Goal: Task Accomplishment & Management: Manage account settings

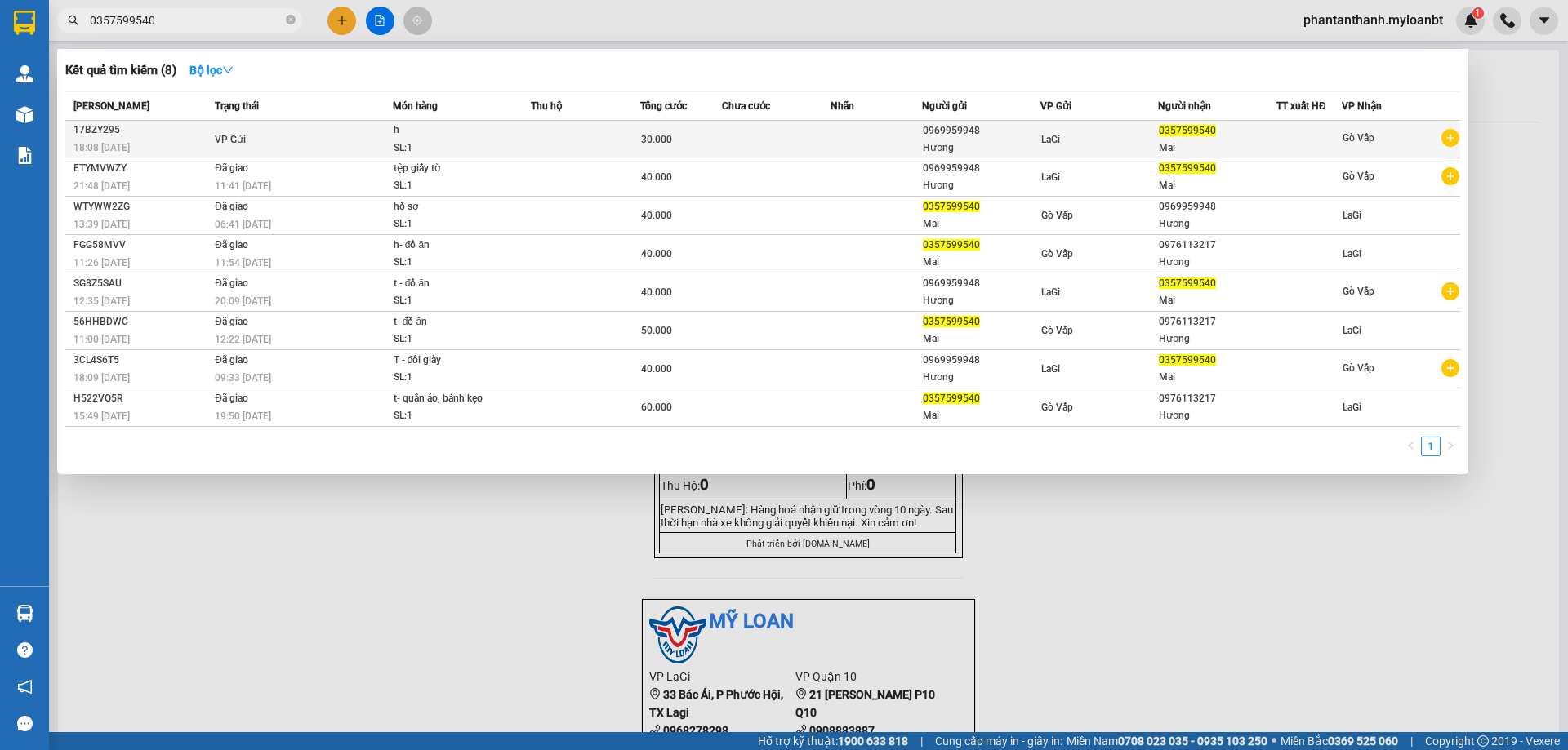
type input "0357599540"
click at [443, 150] on div "SL: 1" at bounding box center [455, 148] width 123 height 18
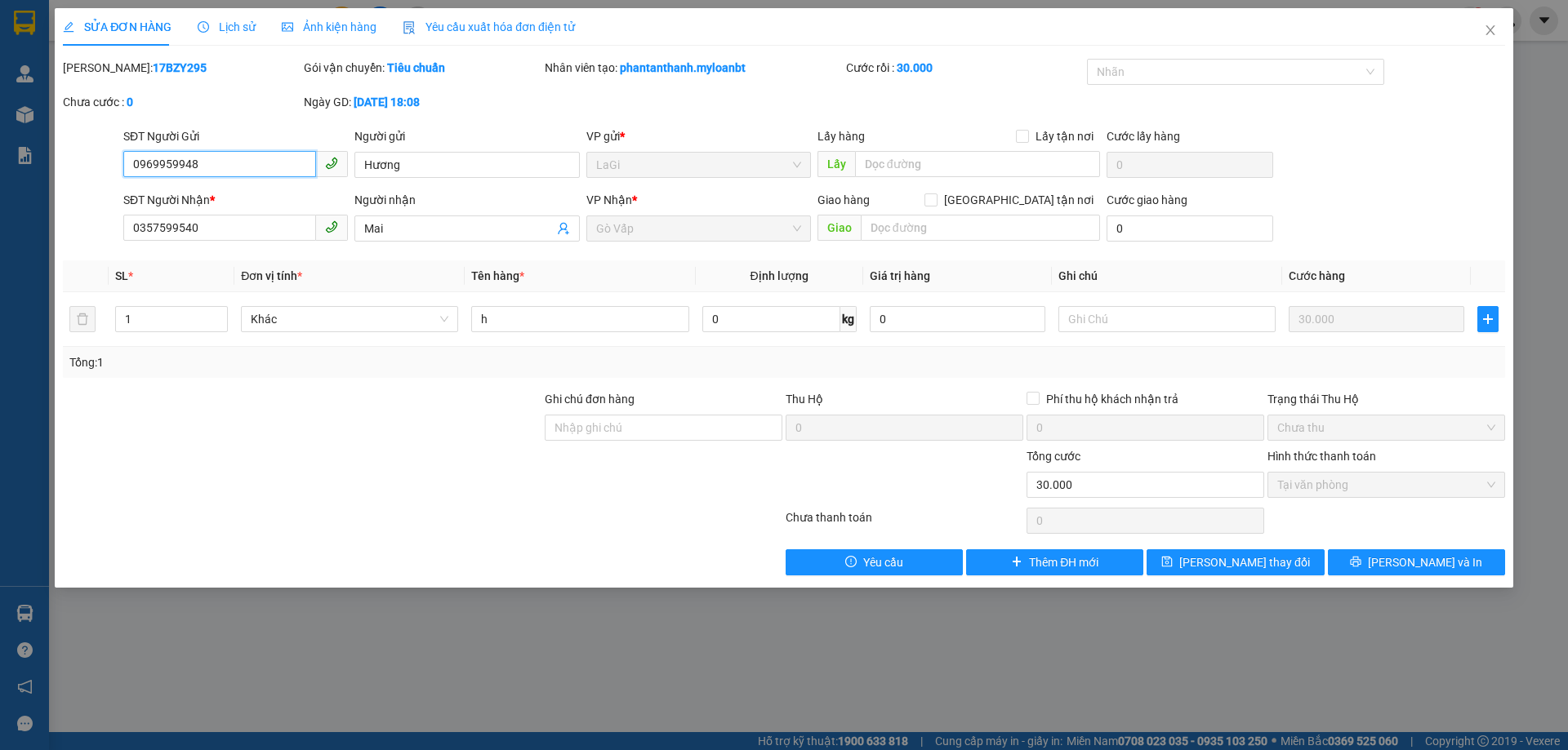
type input "0969959948"
type input "0357599540"
type input "0"
type input "30.000"
click at [1085, 558] on span "Thêm ĐH mới" at bounding box center [1063, 563] width 69 height 18
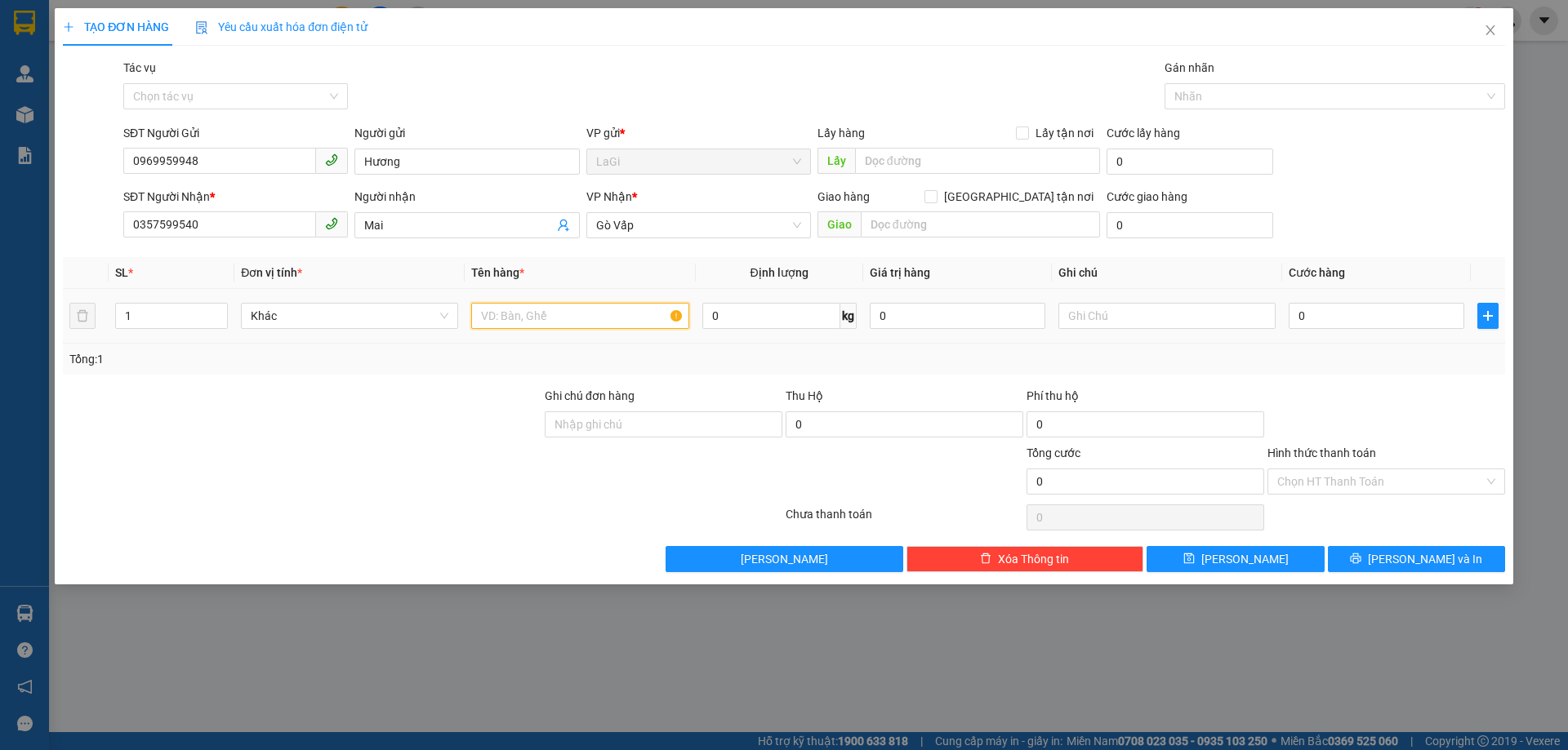
click at [571, 308] on input "text" at bounding box center [580, 315] width 217 height 26
type input "H - lk"
click at [1402, 311] on input "0" at bounding box center [1376, 315] width 176 height 26
type input "4"
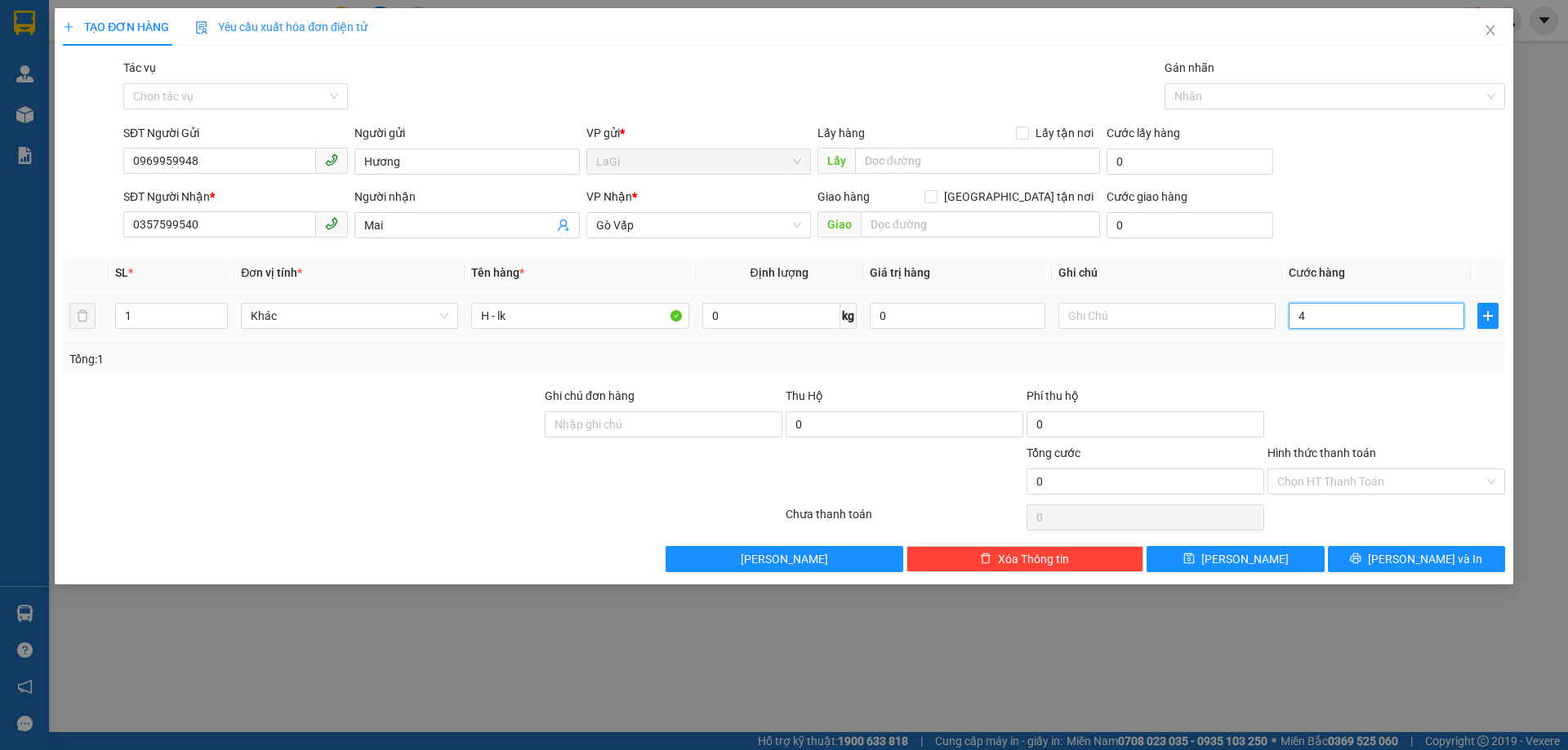
type input "4"
type input "40"
type input "40.000"
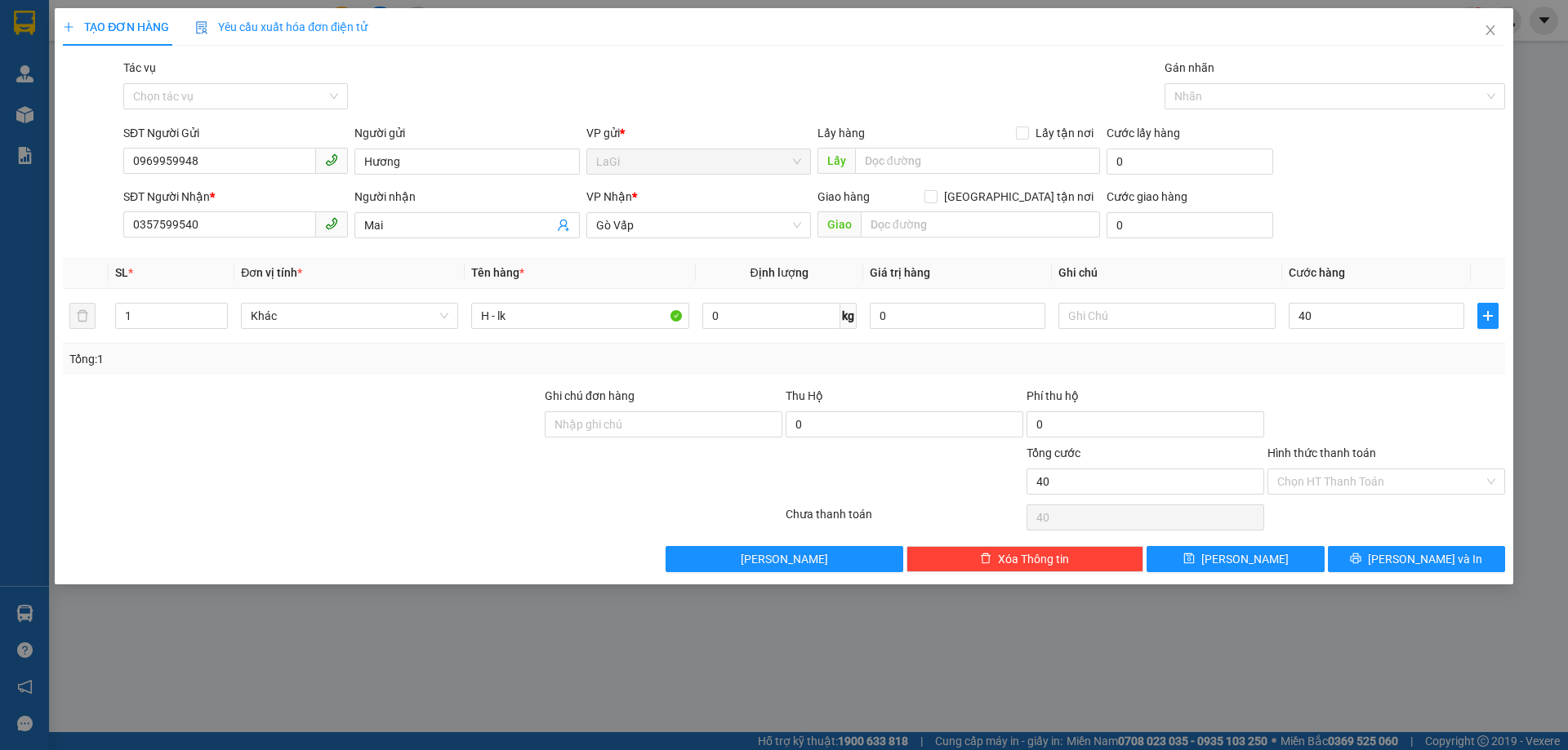
type input "40.000"
click at [1395, 373] on div "Tổng: 1" at bounding box center [784, 359] width 1442 height 31
click at [1332, 472] on input "Hình thức thanh toán" at bounding box center [1380, 482] width 206 height 25
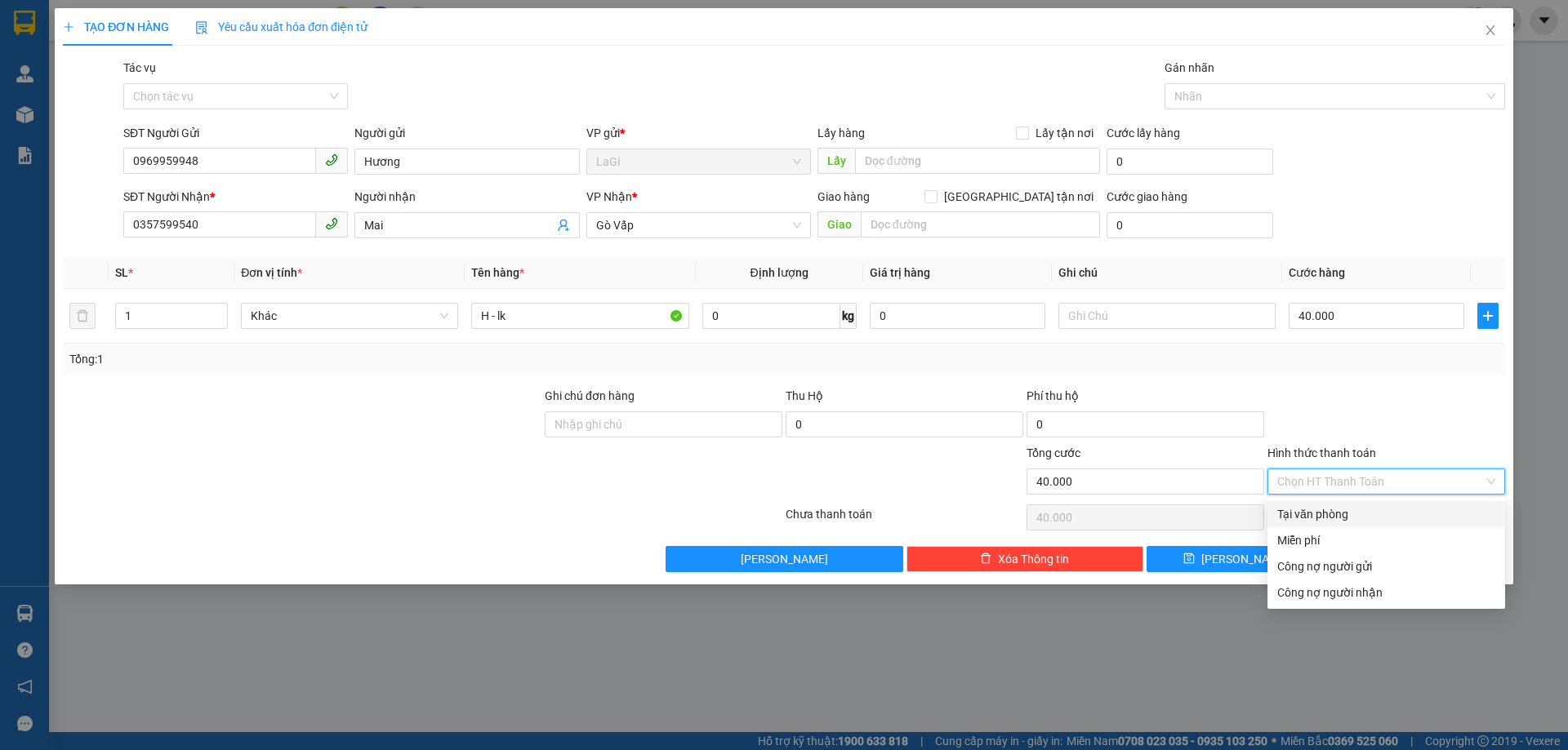
click at [1314, 504] on div "Tại văn phòng" at bounding box center [1386, 514] width 237 height 26
type input "0"
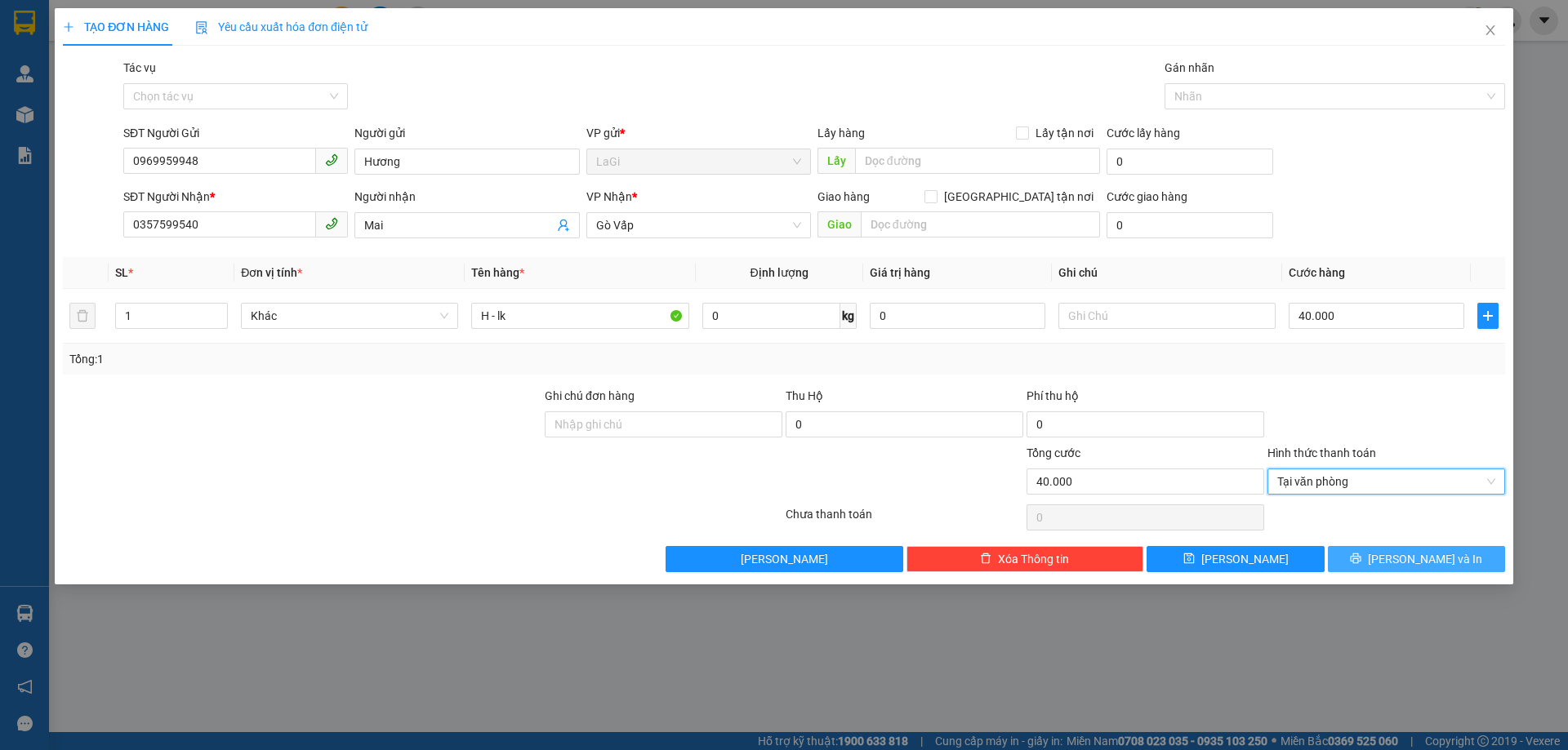
click at [1381, 551] on button "[PERSON_NAME] và In" at bounding box center [1416, 559] width 178 height 26
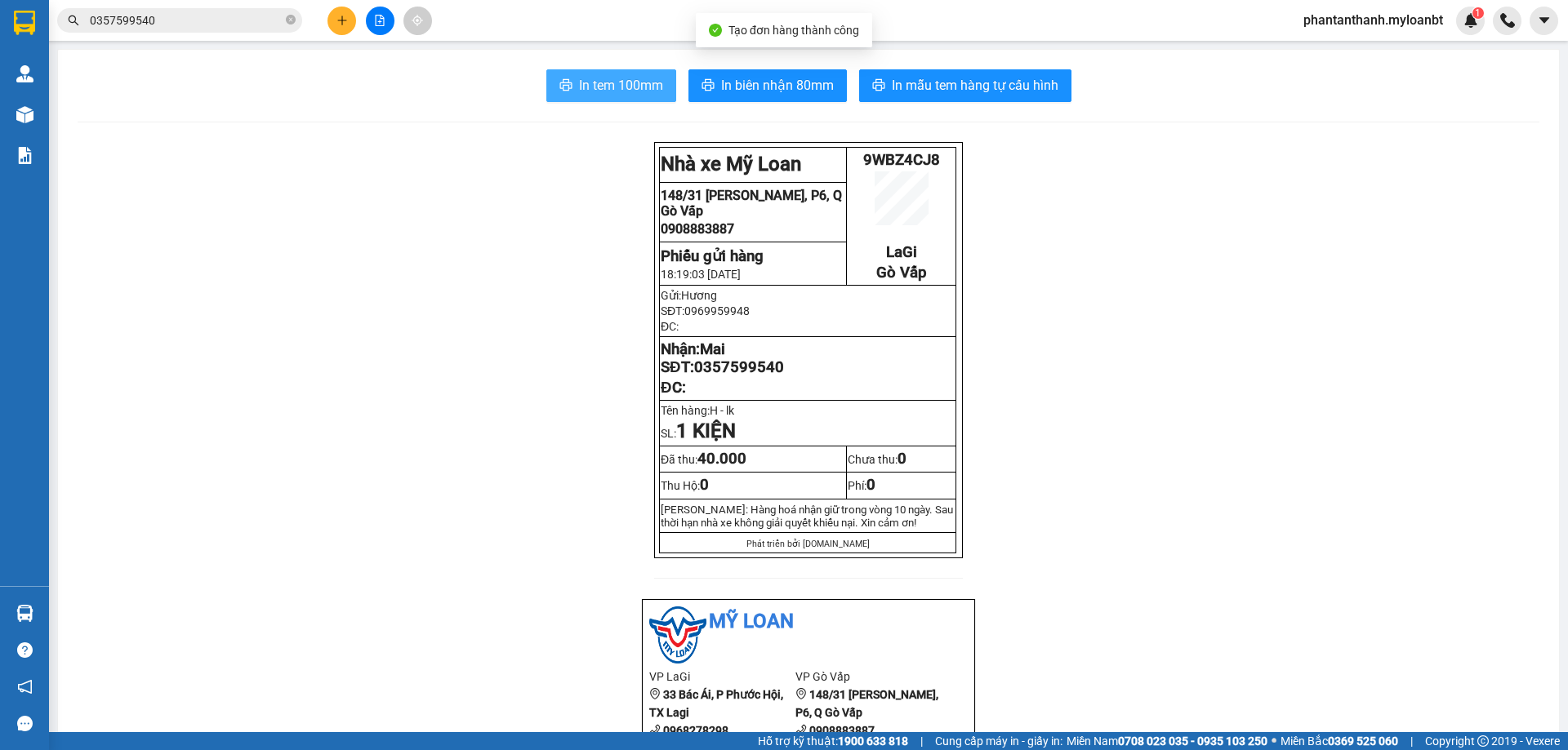
click at [593, 100] on button "In tem 100mm" at bounding box center [611, 85] width 130 height 33
click at [244, 19] on input "0357599540" at bounding box center [186, 20] width 193 height 18
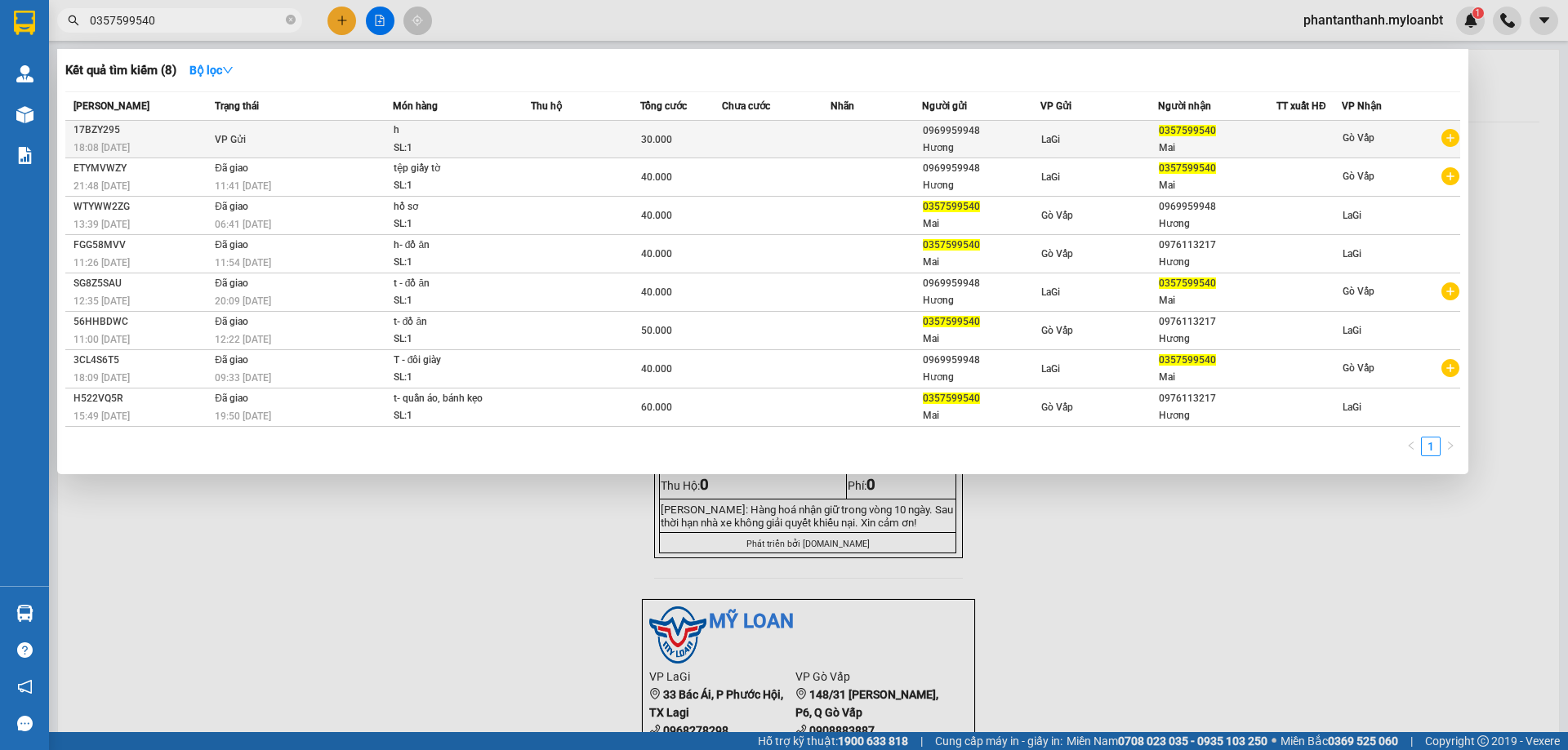
click at [85, 128] on div "17BZY295" at bounding box center [142, 131] width 136 height 17
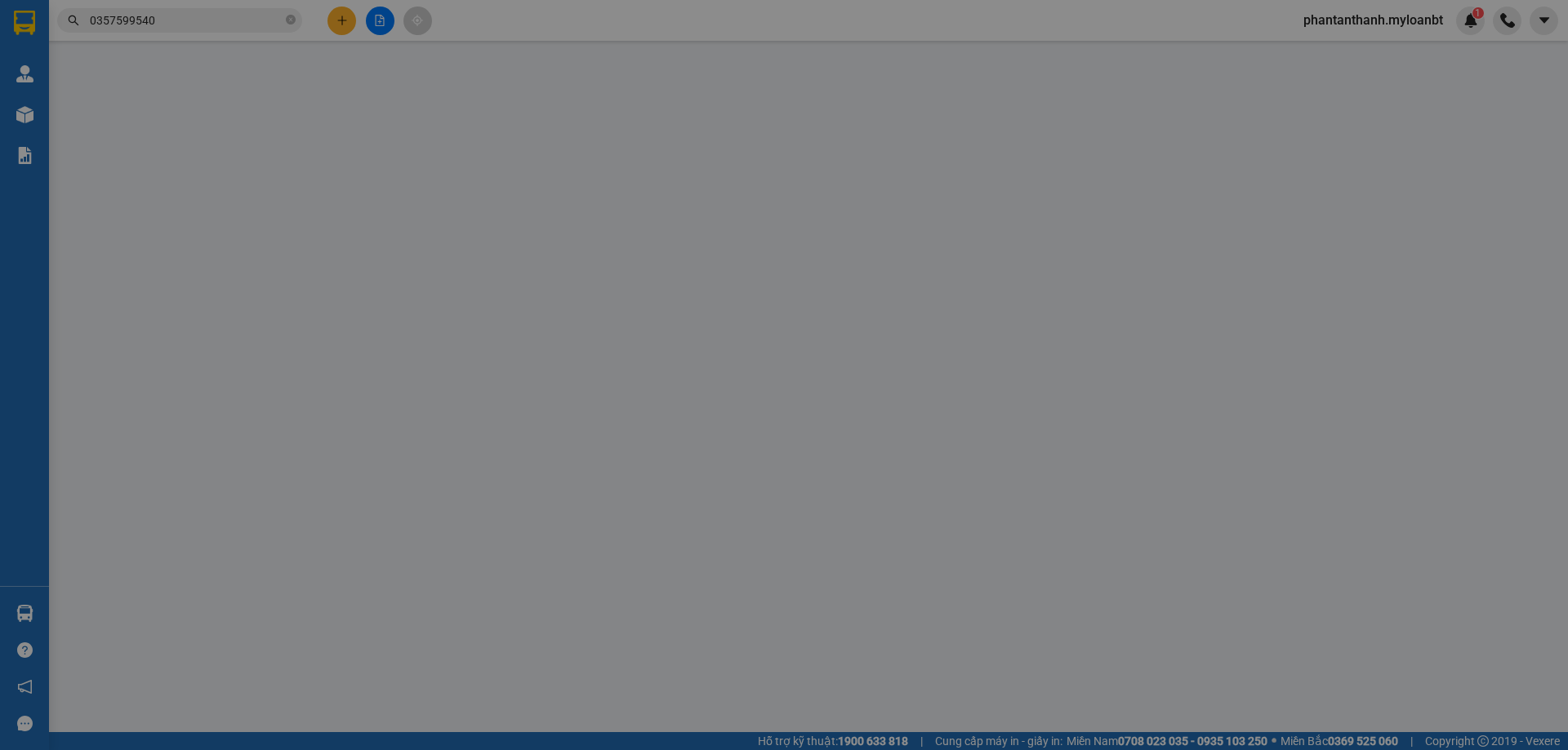
click at [90, 126] on div "Chưa cước :" at bounding box center [181, 110] width 241 height 35
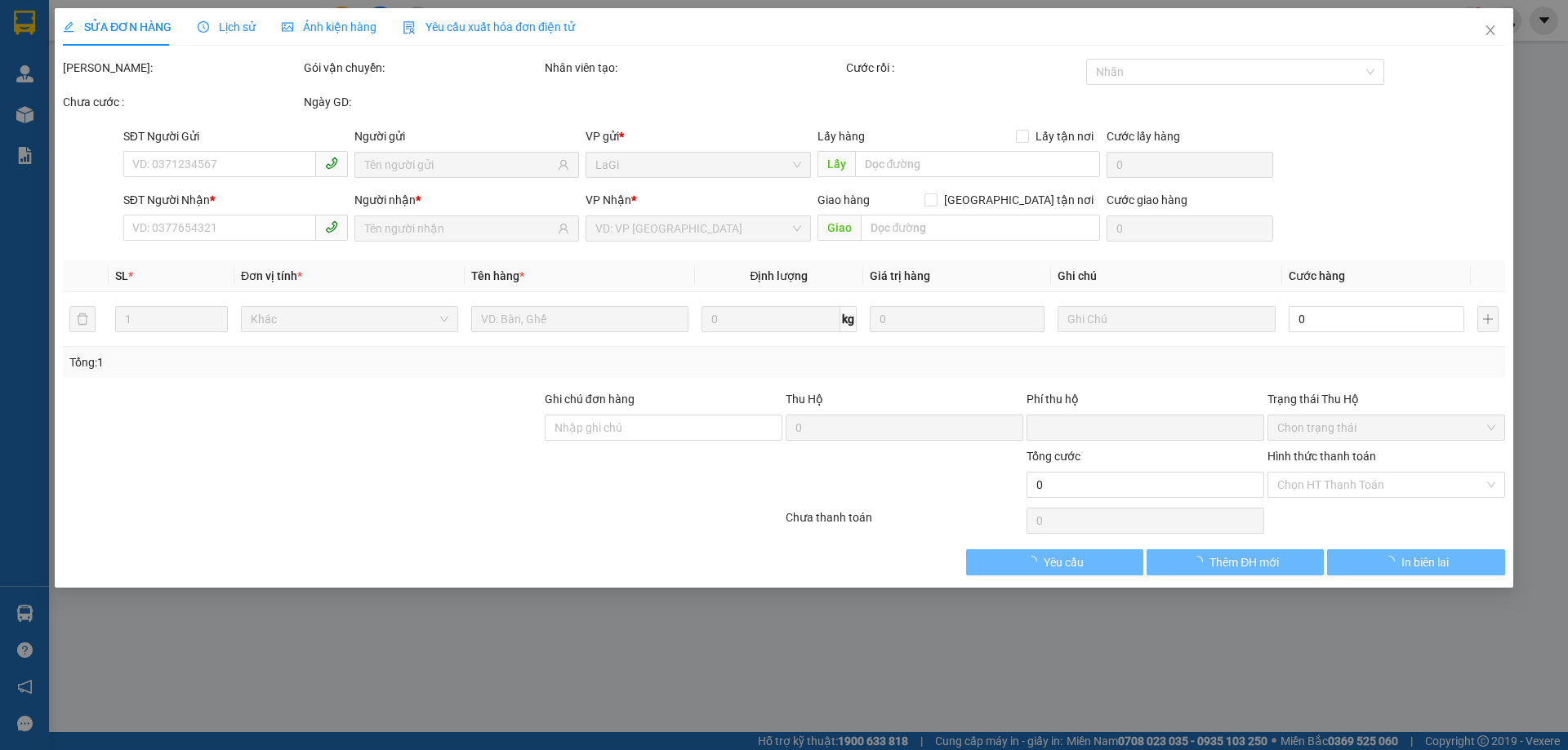
click at [90, 126] on div "Chưa cước :" at bounding box center [181, 110] width 241 height 35
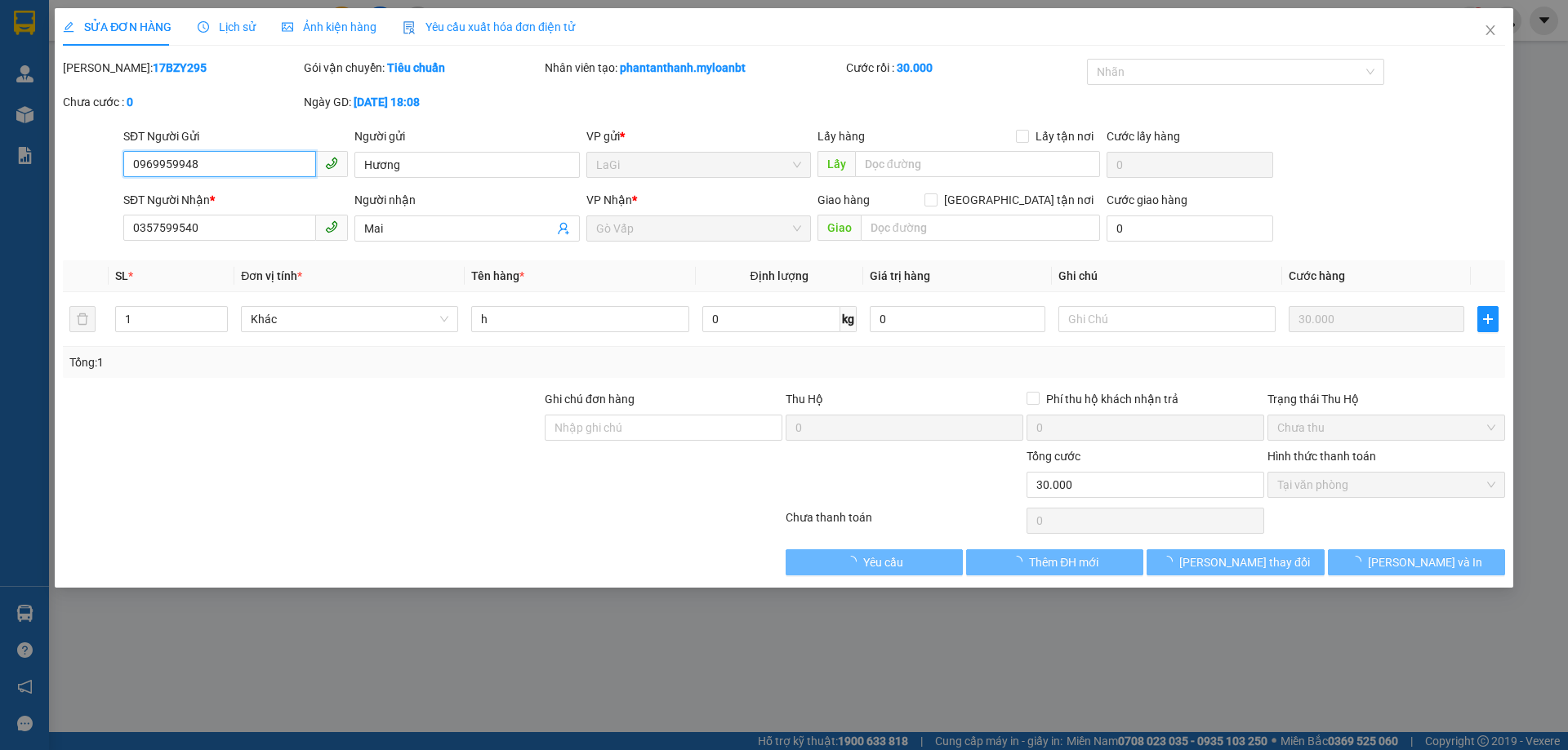
type input "0969959948"
type input "0357599540"
type input "0"
type input "30.000"
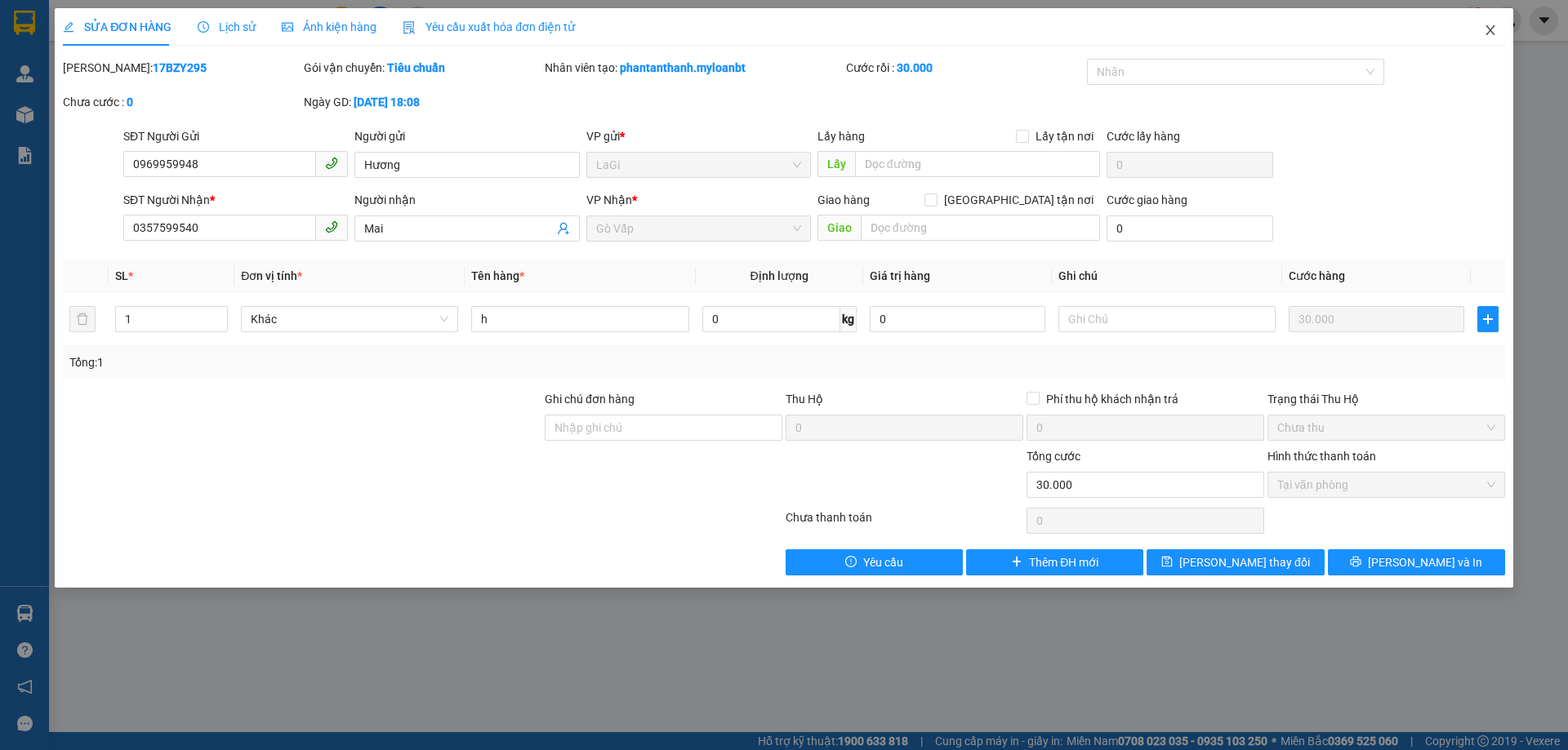
click at [1482, 40] on span "Close" at bounding box center [1490, 32] width 46 height 46
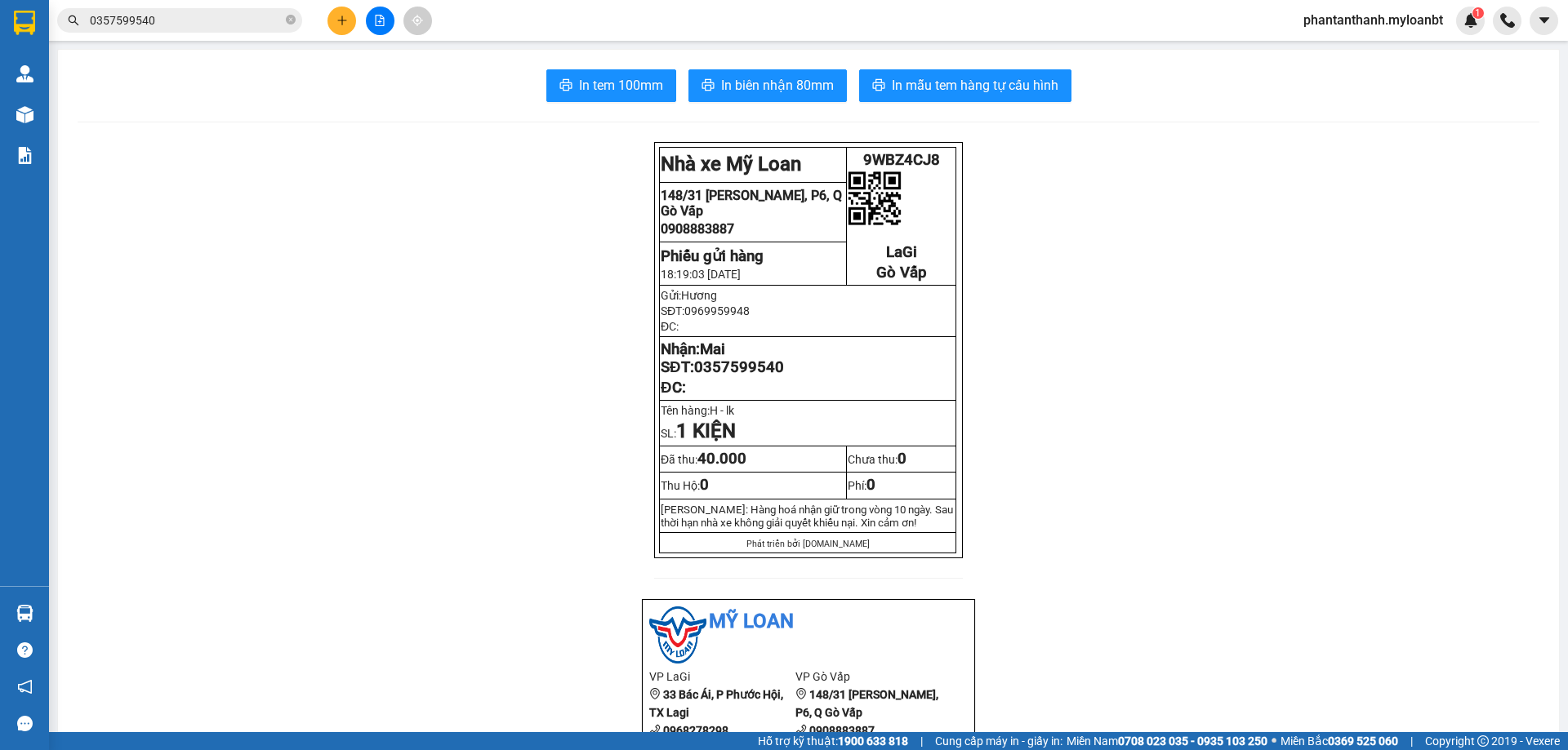
click at [206, 19] on input "0357599540" at bounding box center [186, 20] width 193 height 18
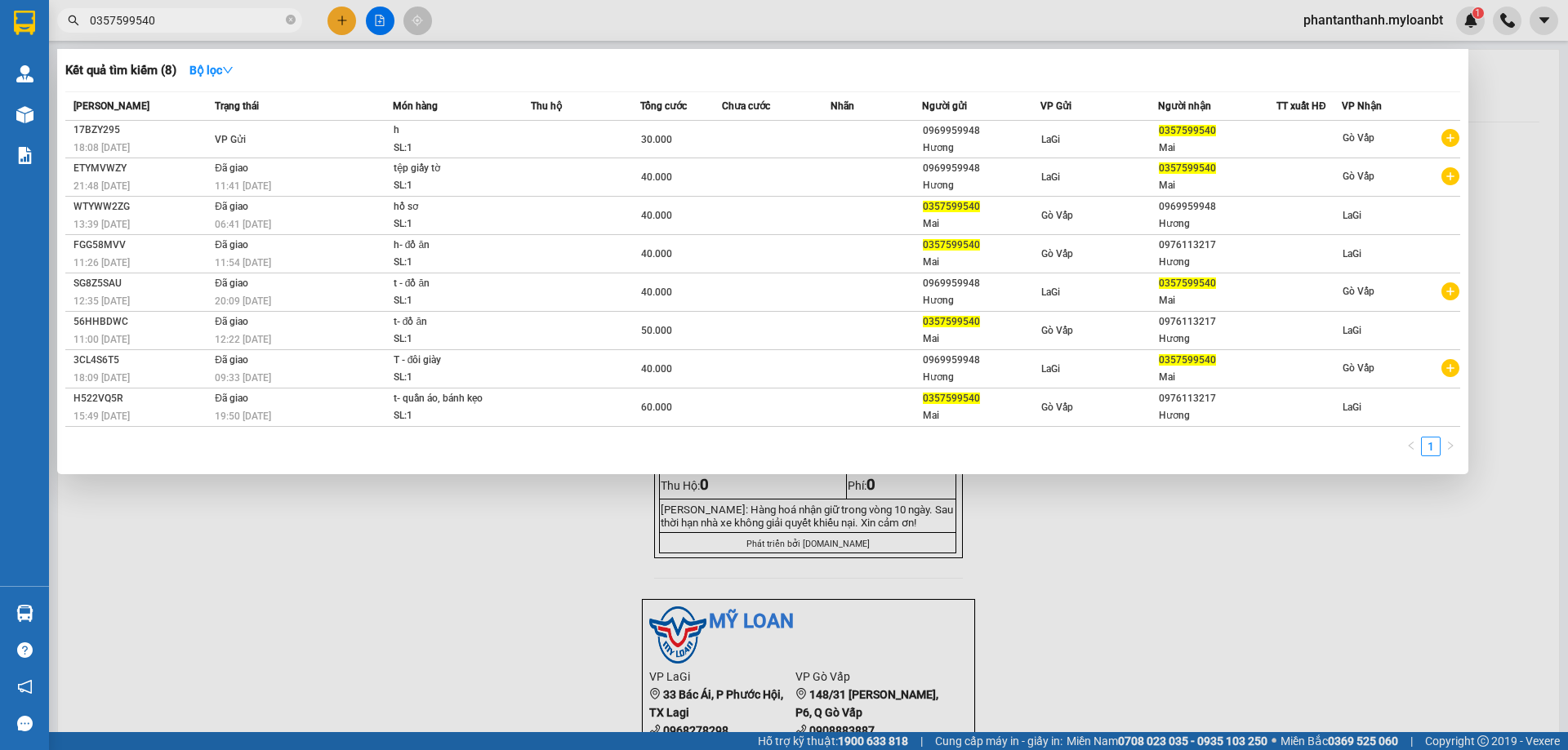
click at [206, 19] on input "0357599540" at bounding box center [186, 20] width 193 height 18
click at [288, 16] on icon "close-circle" at bounding box center [291, 19] width 10 height 10
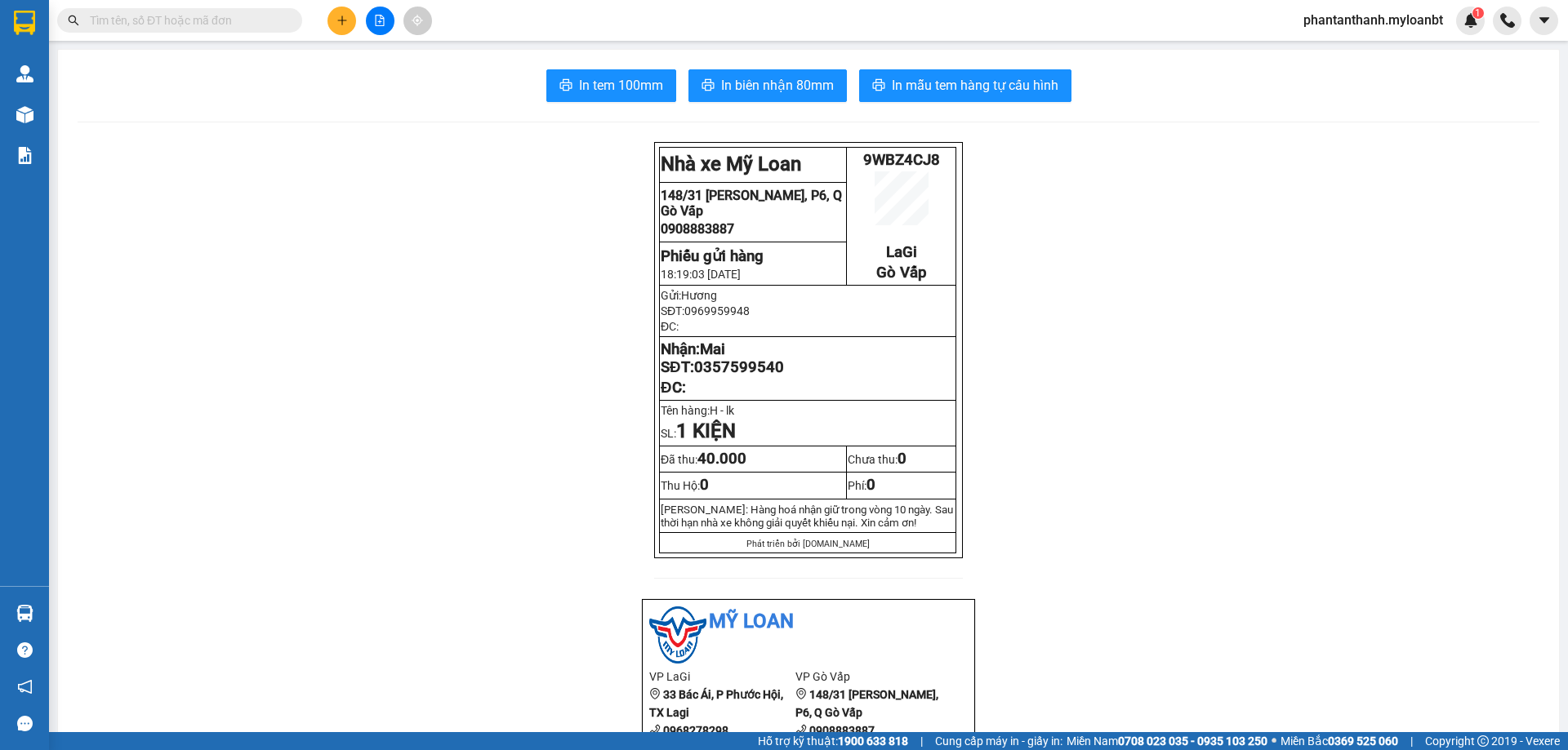
click at [343, 31] on button at bounding box center [342, 21] width 29 height 29
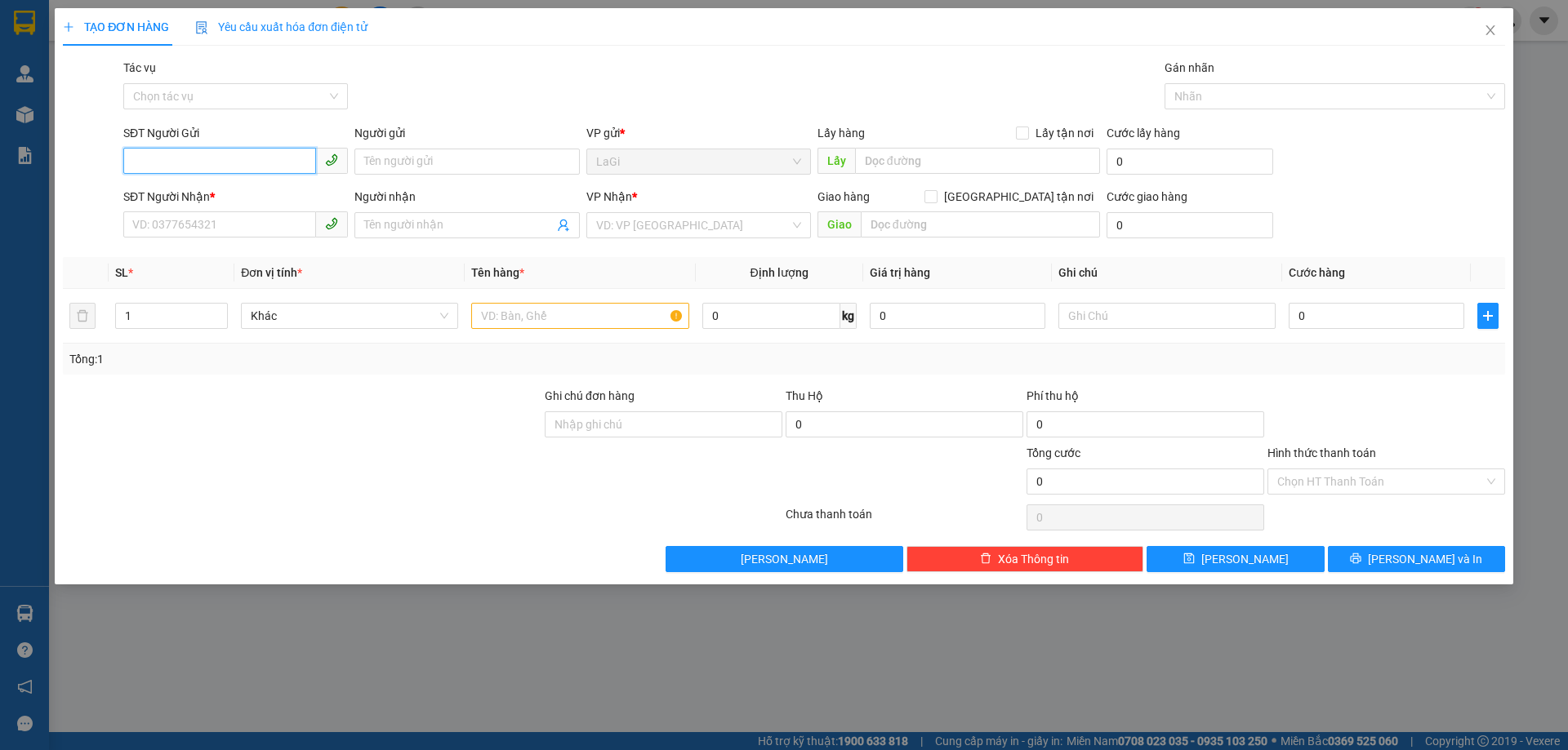
click at [246, 161] on input "SĐT Người Gửi" at bounding box center [219, 160] width 193 height 26
click at [281, 139] on div "SĐT Người Gửi" at bounding box center [235, 133] width 225 height 18
click at [281, 148] on input "SĐT Người Gửi" at bounding box center [219, 160] width 193 height 26
click at [283, 158] on input "SĐT Người Gửi" at bounding box center [219, 160] width 193 height 26
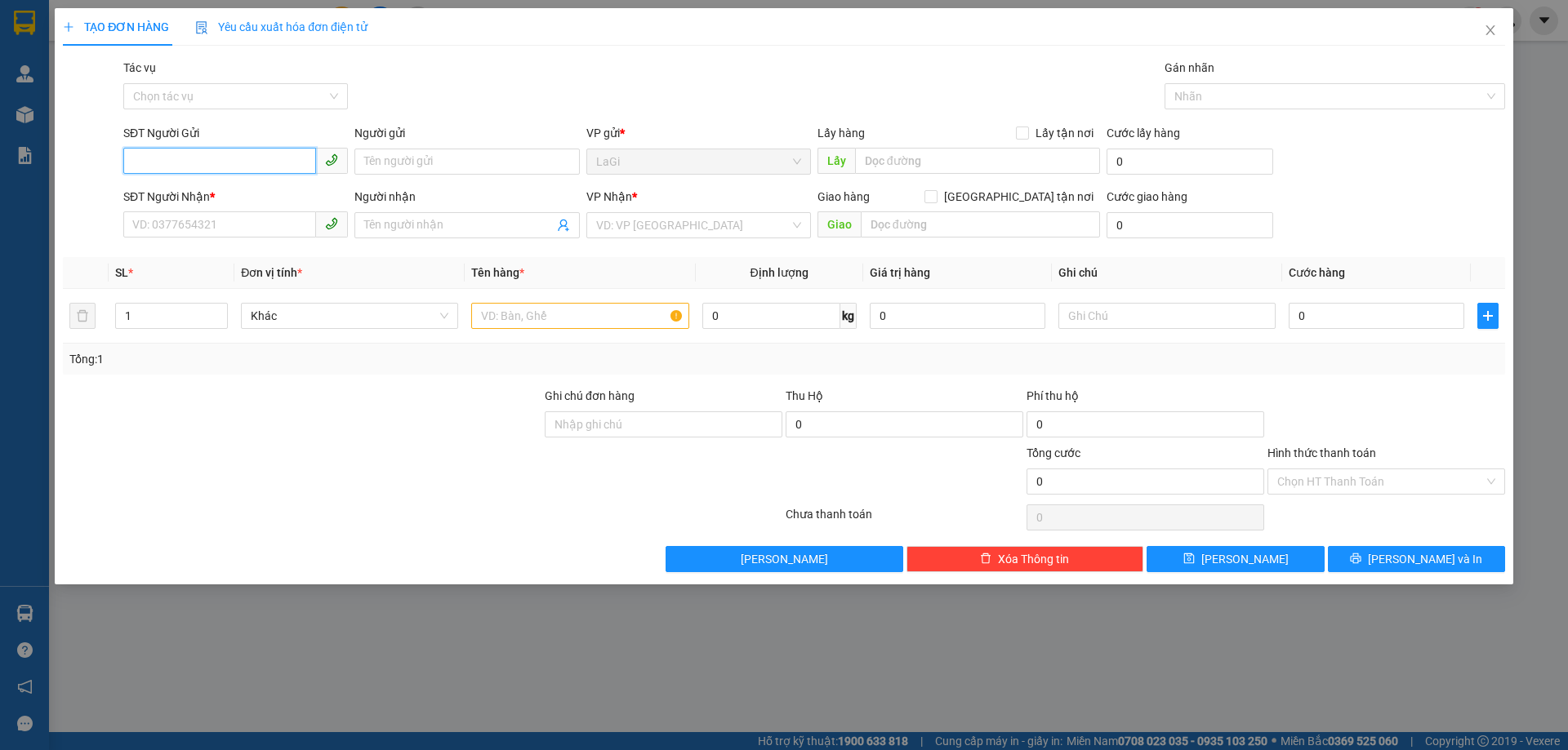
click at [283, 158] on input "SĐT Người Gửi" at bounding box center [219, 160] width 193 height 26
type input "0365666692"
click at [252, 190] on div "0365666692 - [PERSON_NAME]" at bounding box center [235, 194] width 205 height 18
type input "[PERSON_NAME]"
type input "0346076797"
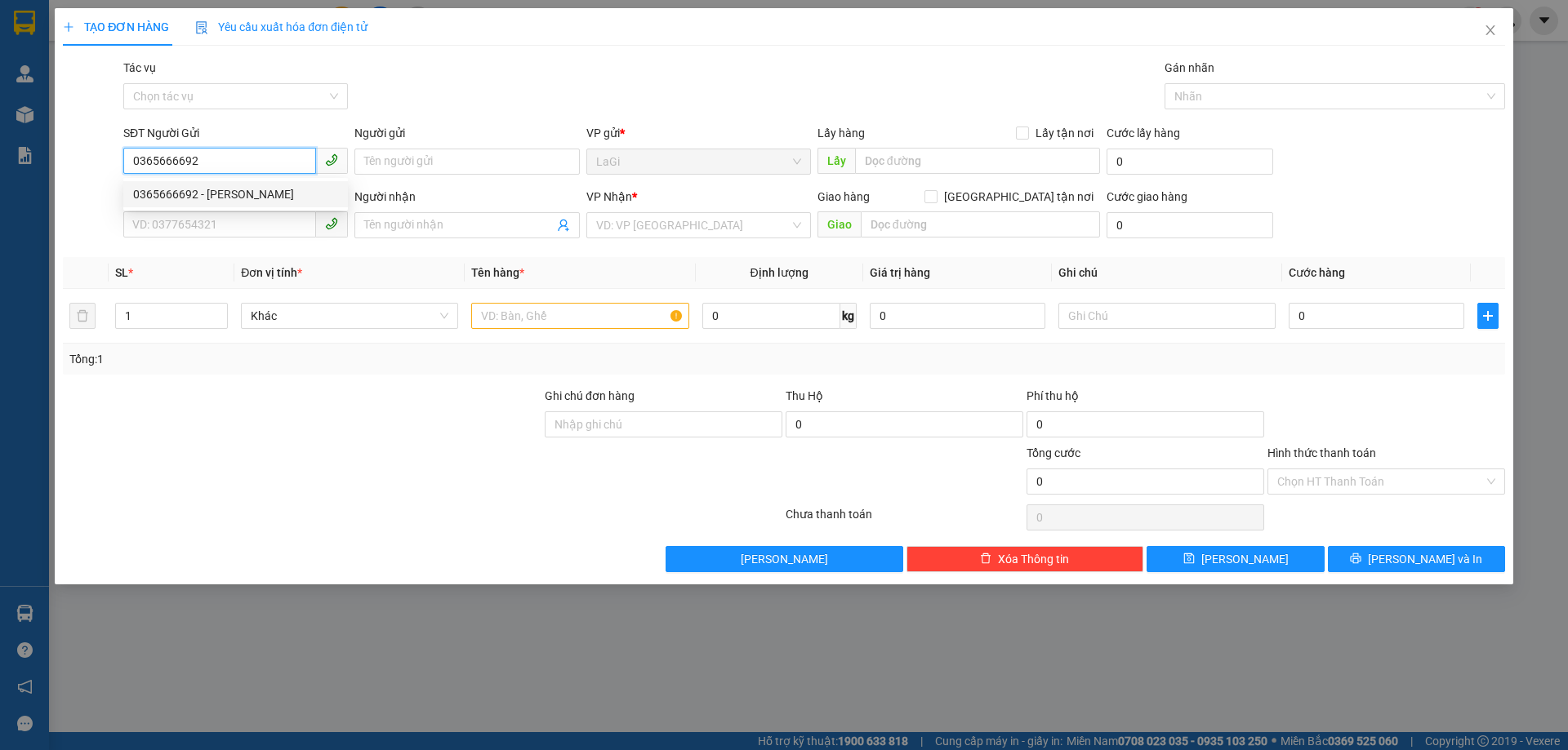
type input "như anh"
type input "0365666692"
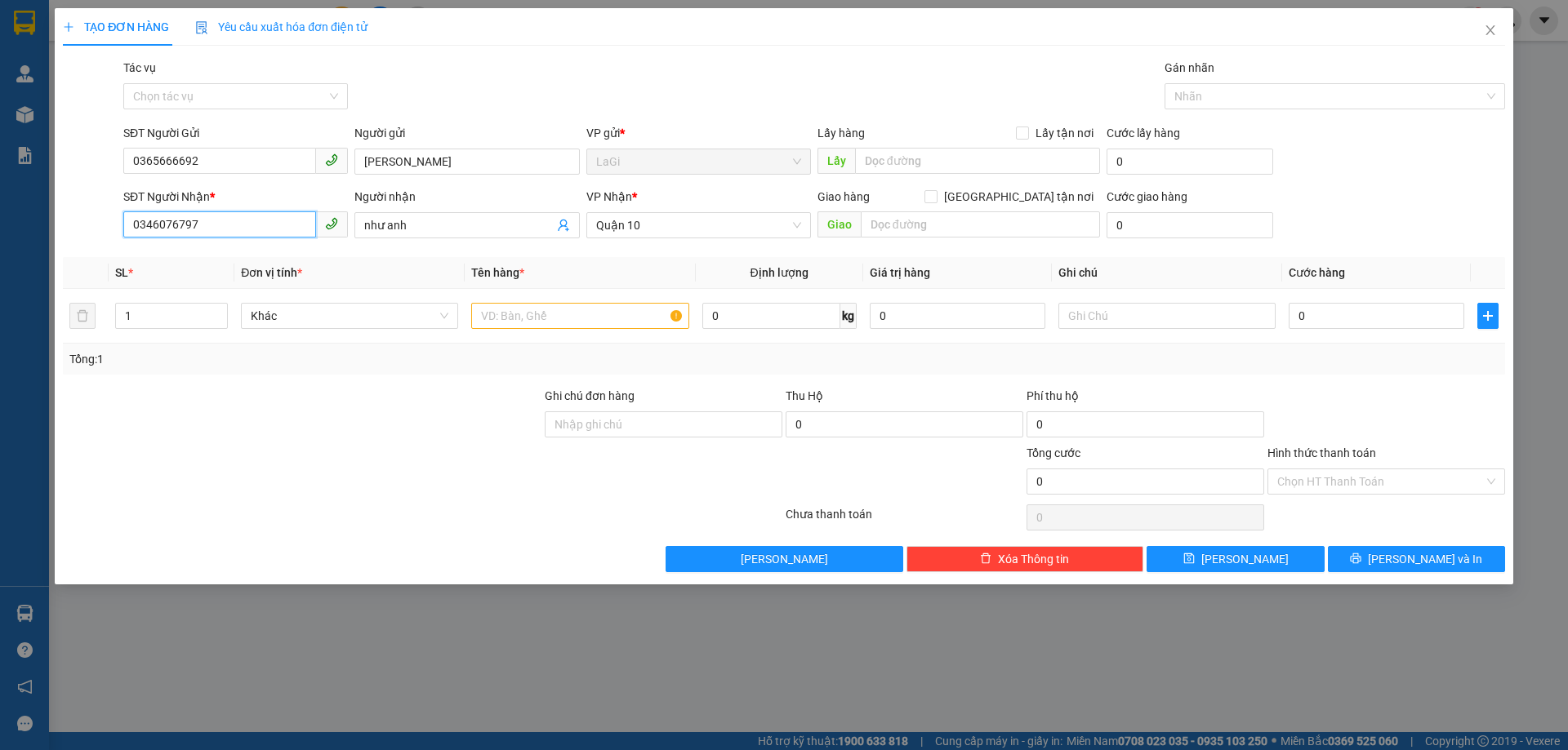
click at [291, 225] on input "0346076797" at bounding box center [219, 224] width 193 height 26
click at [270, 254] on div "0346076797 - như anh" at bounding box center [235, 257] width 205 height 18
click at [385, 270] on th "Đơn vị tính *" at bounding box center [350, 273] width 230 height 32
click at [582, 319] on input "text" at bounding box center [580, 315] width 217 height 26
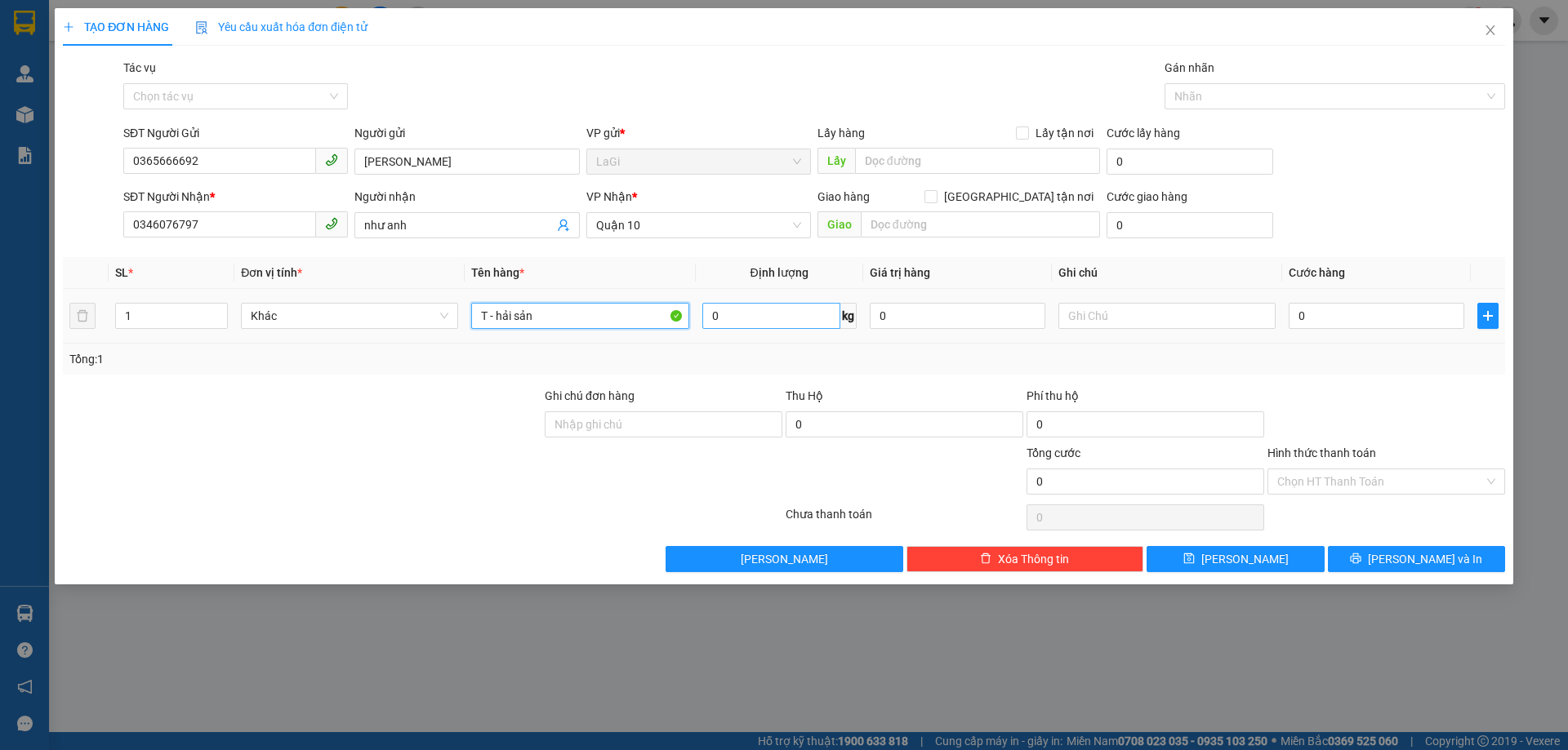
type input "T - hải sản"
click at [769, 317] on input "0" at bounding box center [771, 315] width 138 height 26
type input "9.8"
click at [1324, 328] on input "0" at bounding box center [1376, 315] width 176 height 26
type input "4"
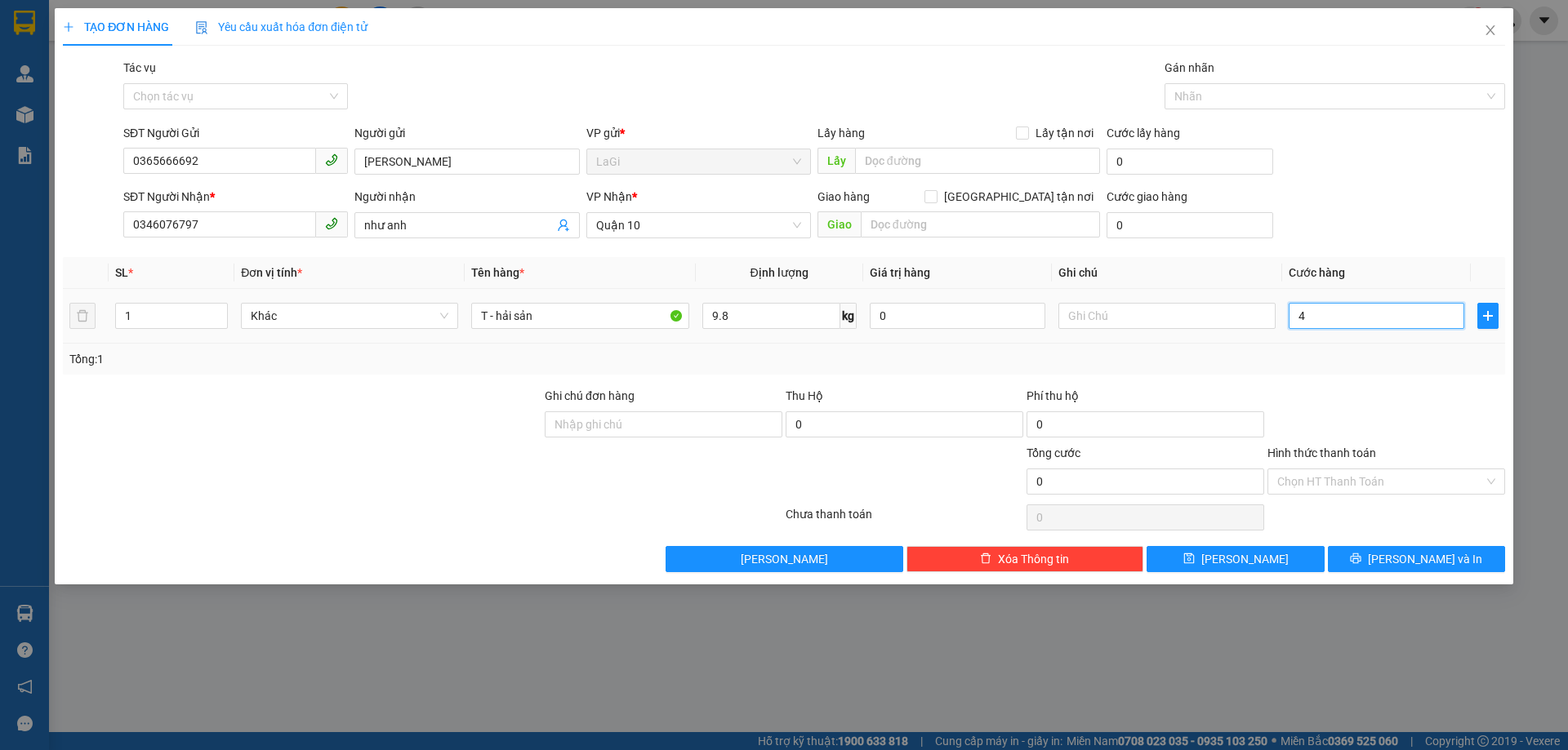
type input "4"
type input "40.000"
drag, startPoint x: 1336, startPoint y: 383, endPoint x: 1367, endPoint y: 452, distance: 75.6
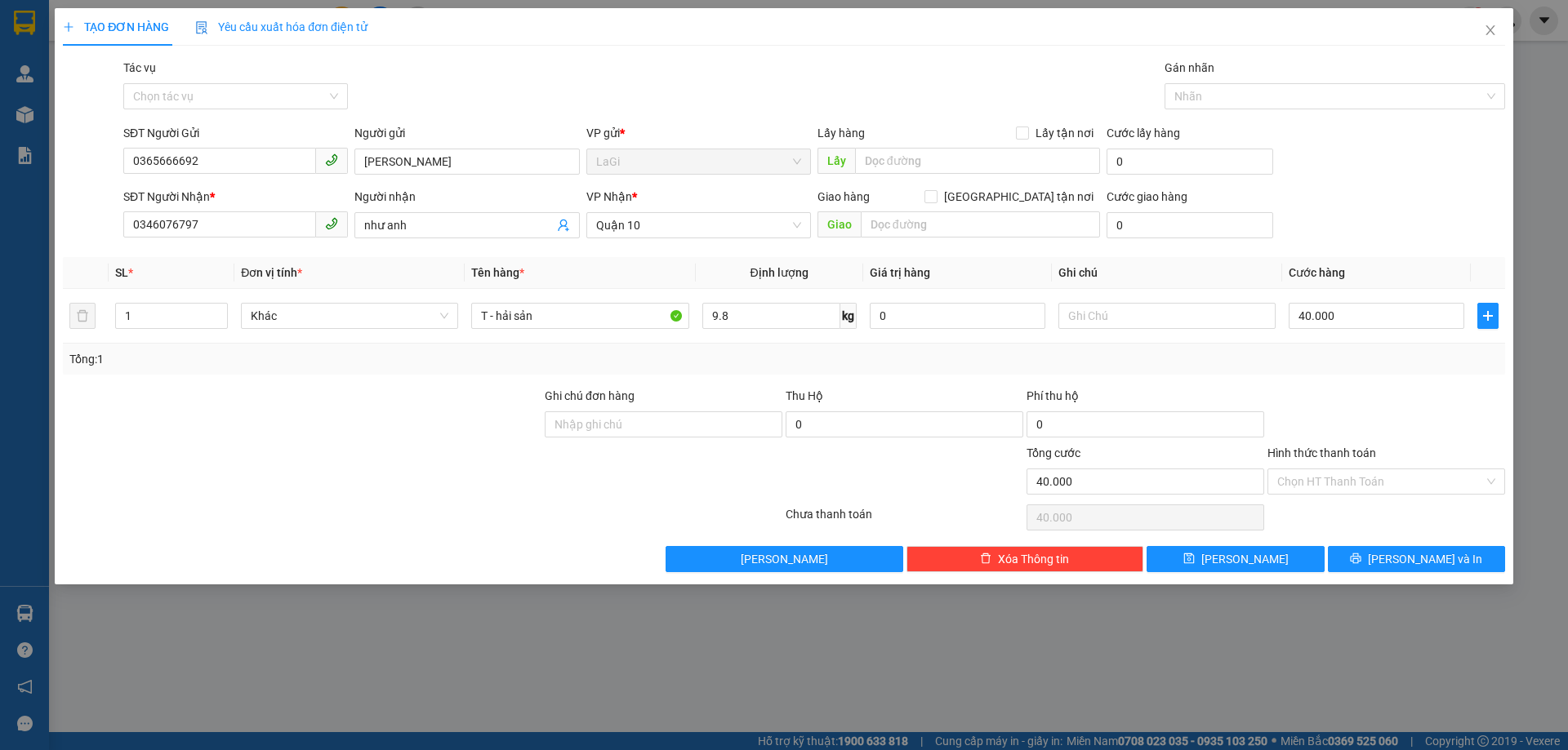
click at [1346, 398] on div "Transit Pickup Surcharge Ids Transit Deliver Surcharge Ids Transit Deliver Surc…" at bounding box center [784, 315] width 1442 height 514
click at [1378, 479] on input "Hình thức thanh toán" at bounding box center [1380, 482] width 206 height 25
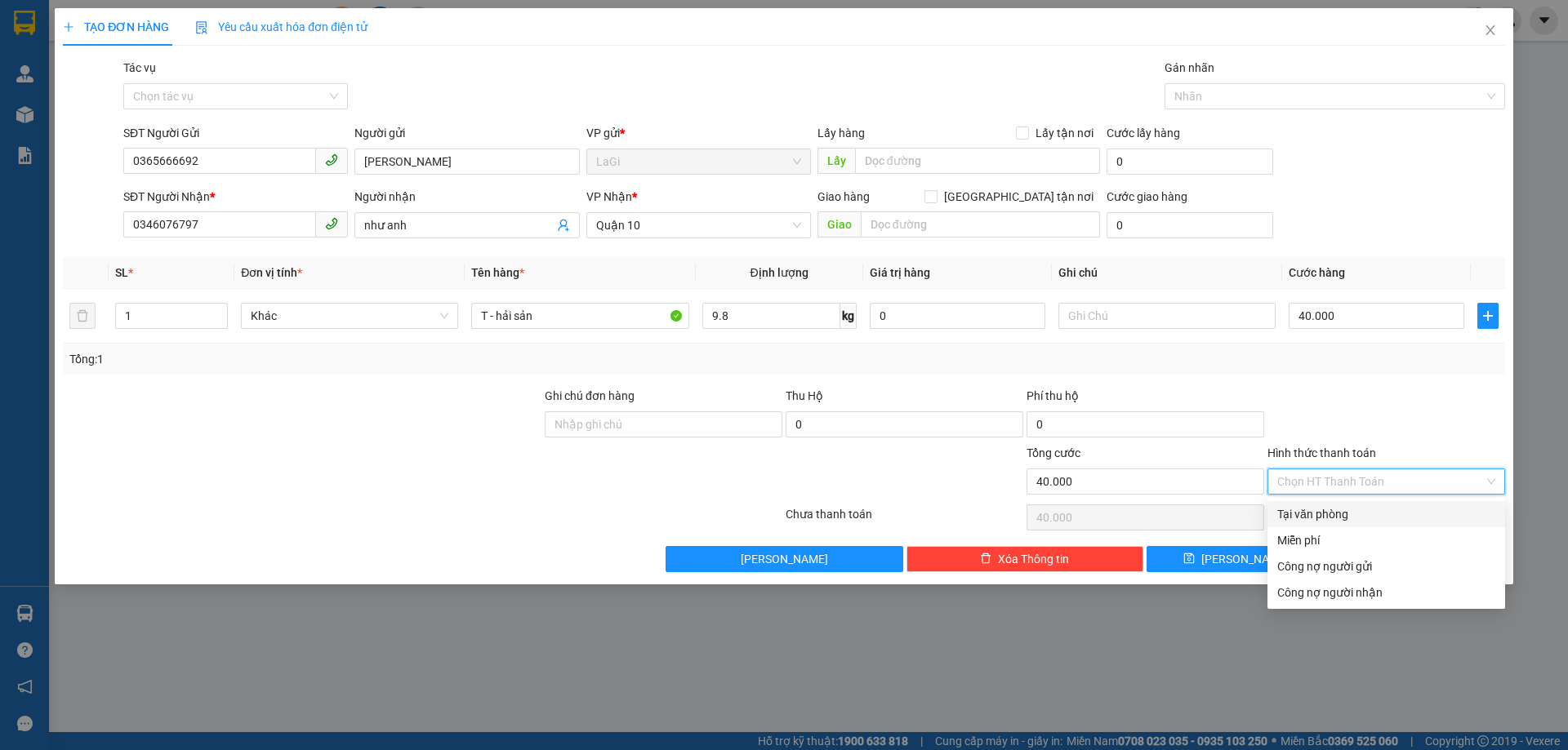
click at [1339, 502] on div "Tại văn phòng" at bounding box center [1386, 514] width 237 height 26
type input "0"
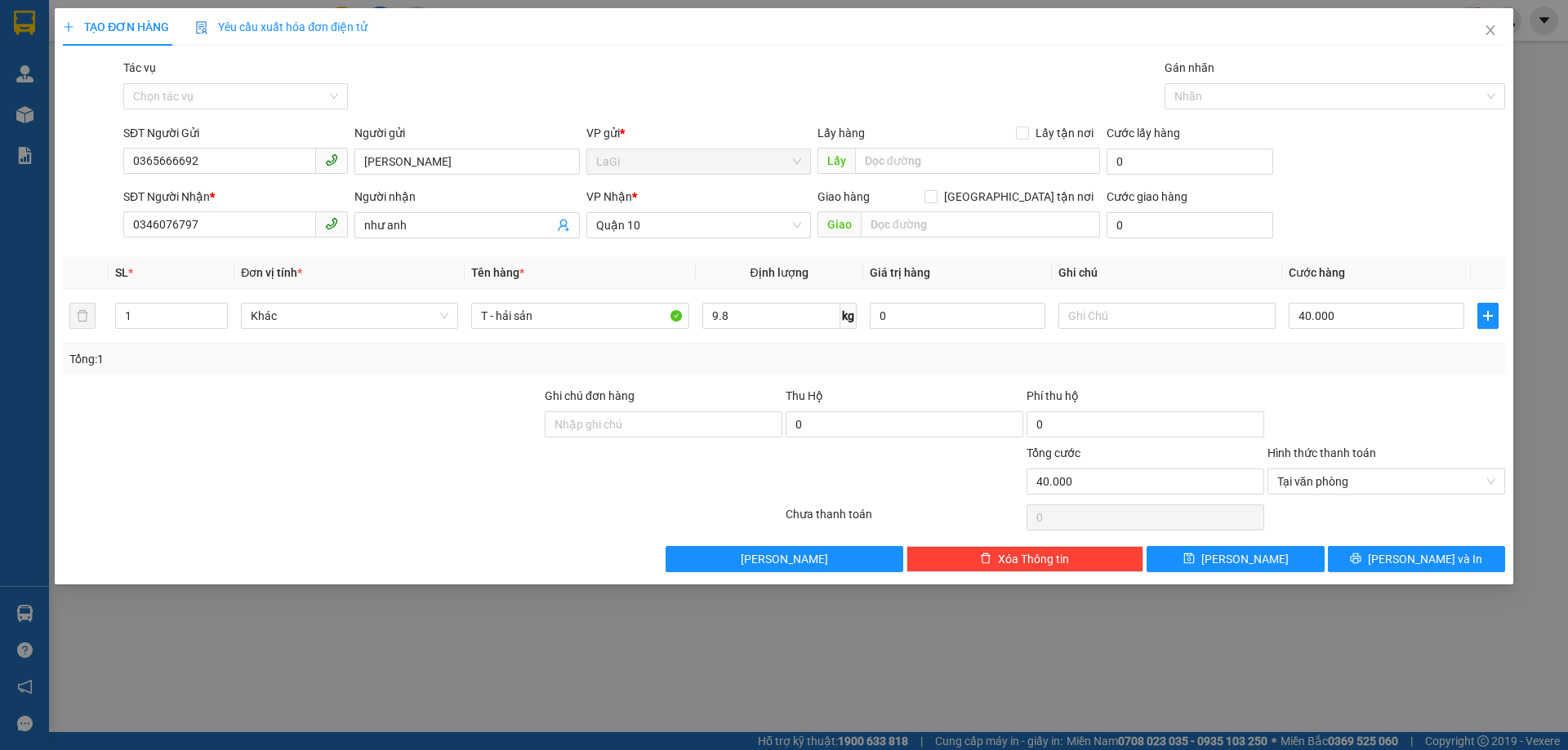
drag, startPoint x: 1374, startPoint y: 399, endPoint x: 1358, endPoint y: 407, distance: 17.9
click at [1372, 399] on div at bounding box center [1386, 416] width 241 height 58
click at [1374, 548] on button "[PERSON_NAME] và In" at bounding box center [1416, 559] width 178 height 26
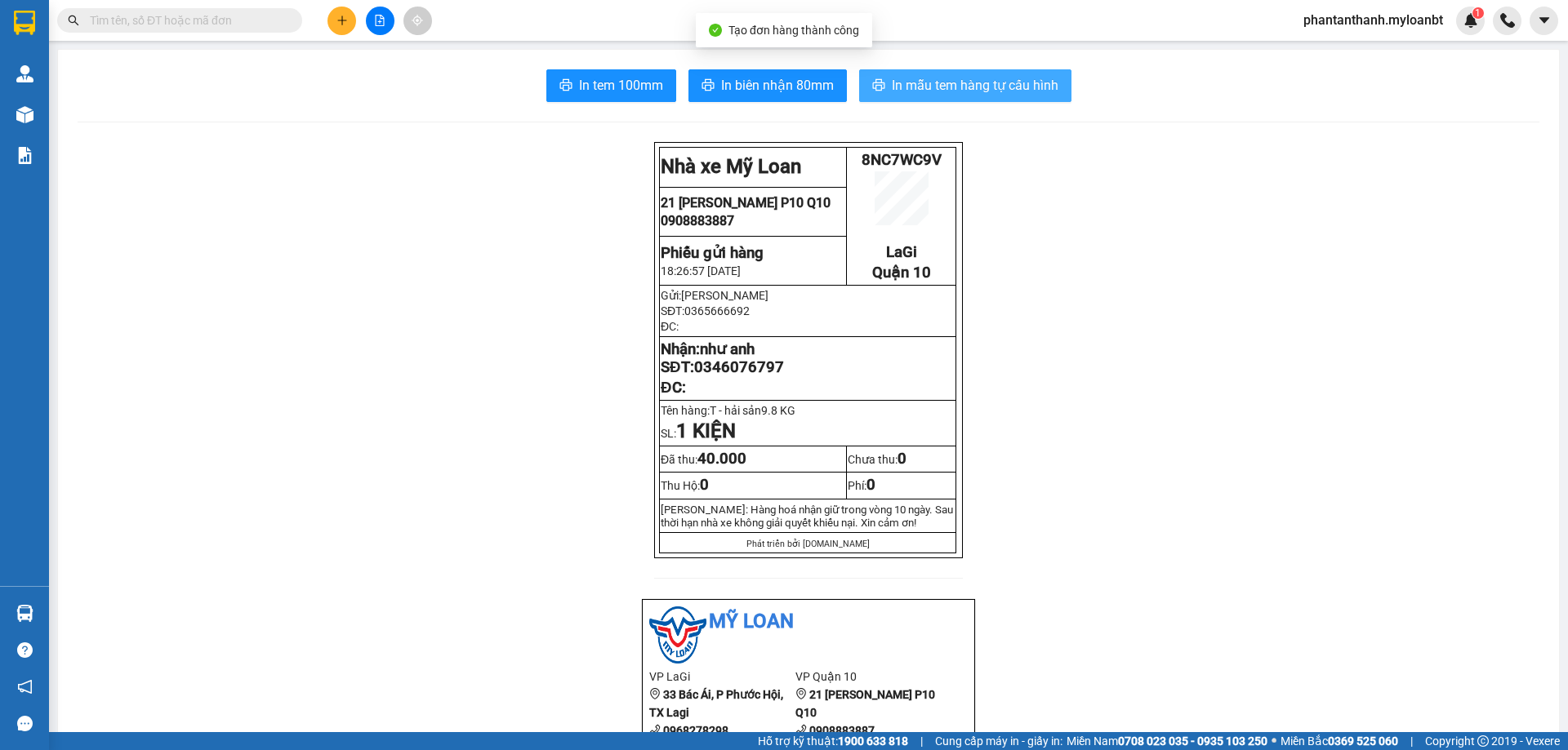
click at [880, 79] on button "In mẫu tem hàng tự cấu hình" at bounding box center [965, 85] width 212 height 33
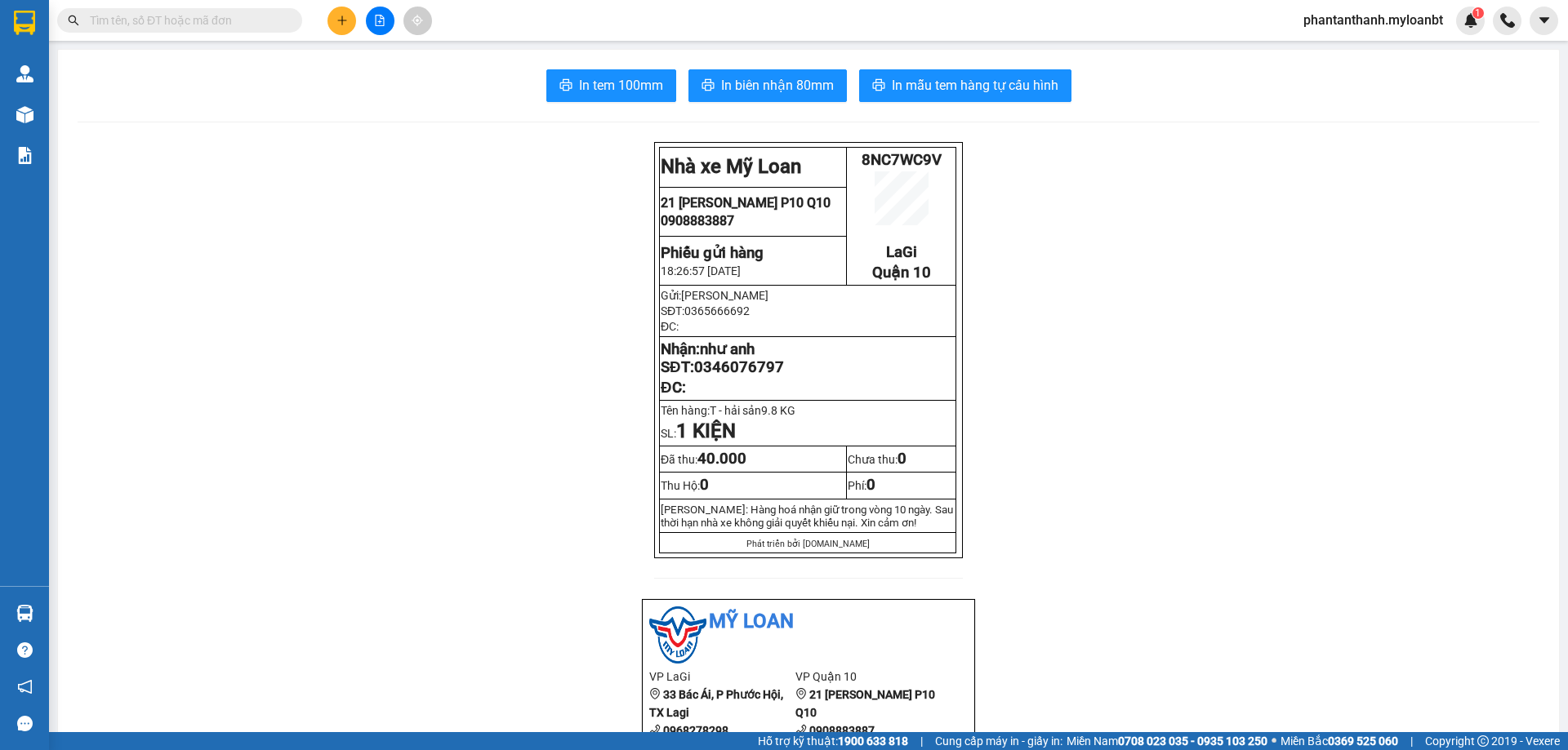
drag, startPoint x: 135, startPoint y: 32, endPoint x: 158, endPoint y: 19, distance: 26.4
click at [137, 32] on span at bounding box center [180, 21] width 245 height 25
click at [158, 19] on input "text" at bounding box center [186, 20] width 193 height 18
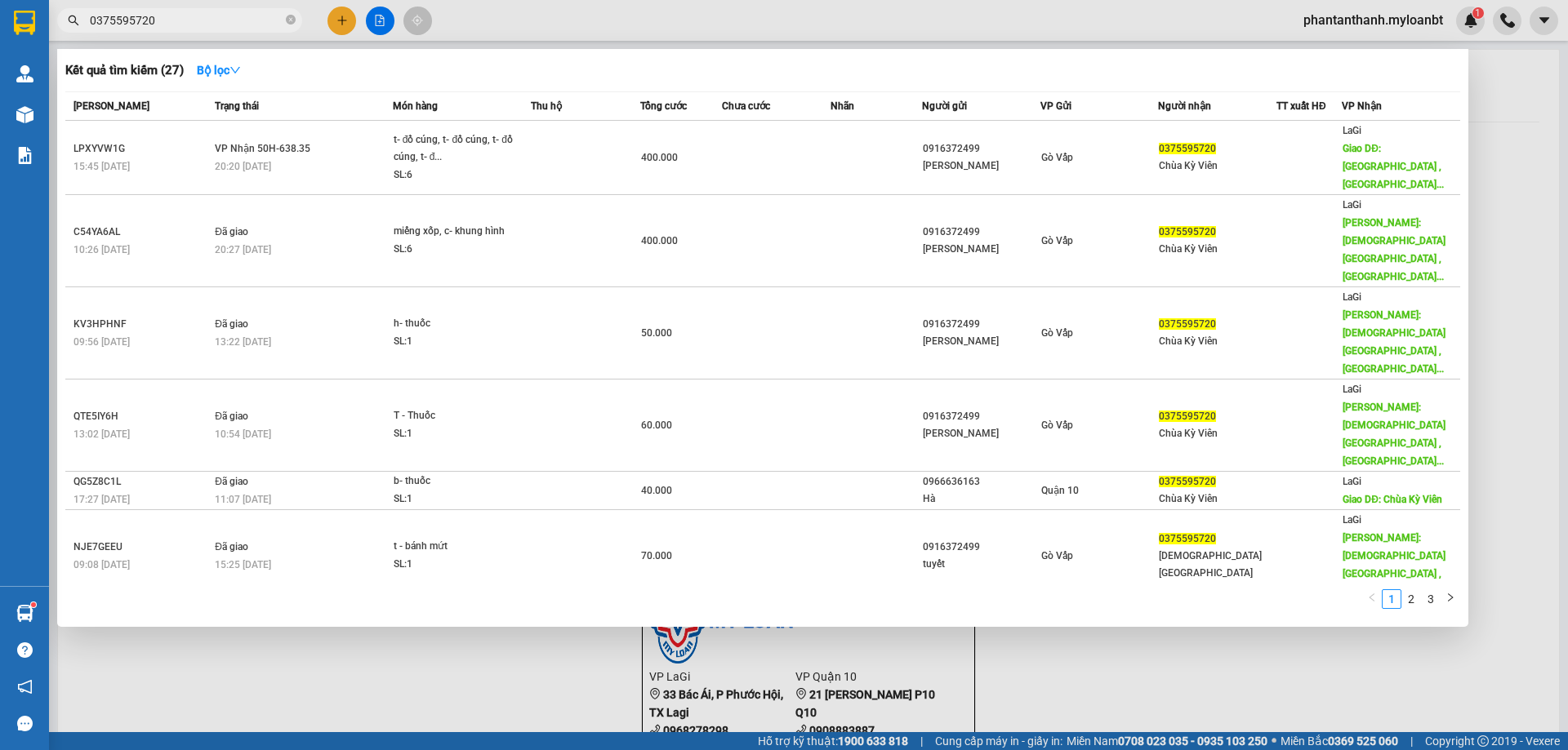
click at [207, 23] on input "0375595720" at bounding box center [186, 20] width 193 height 18
type input "dương"
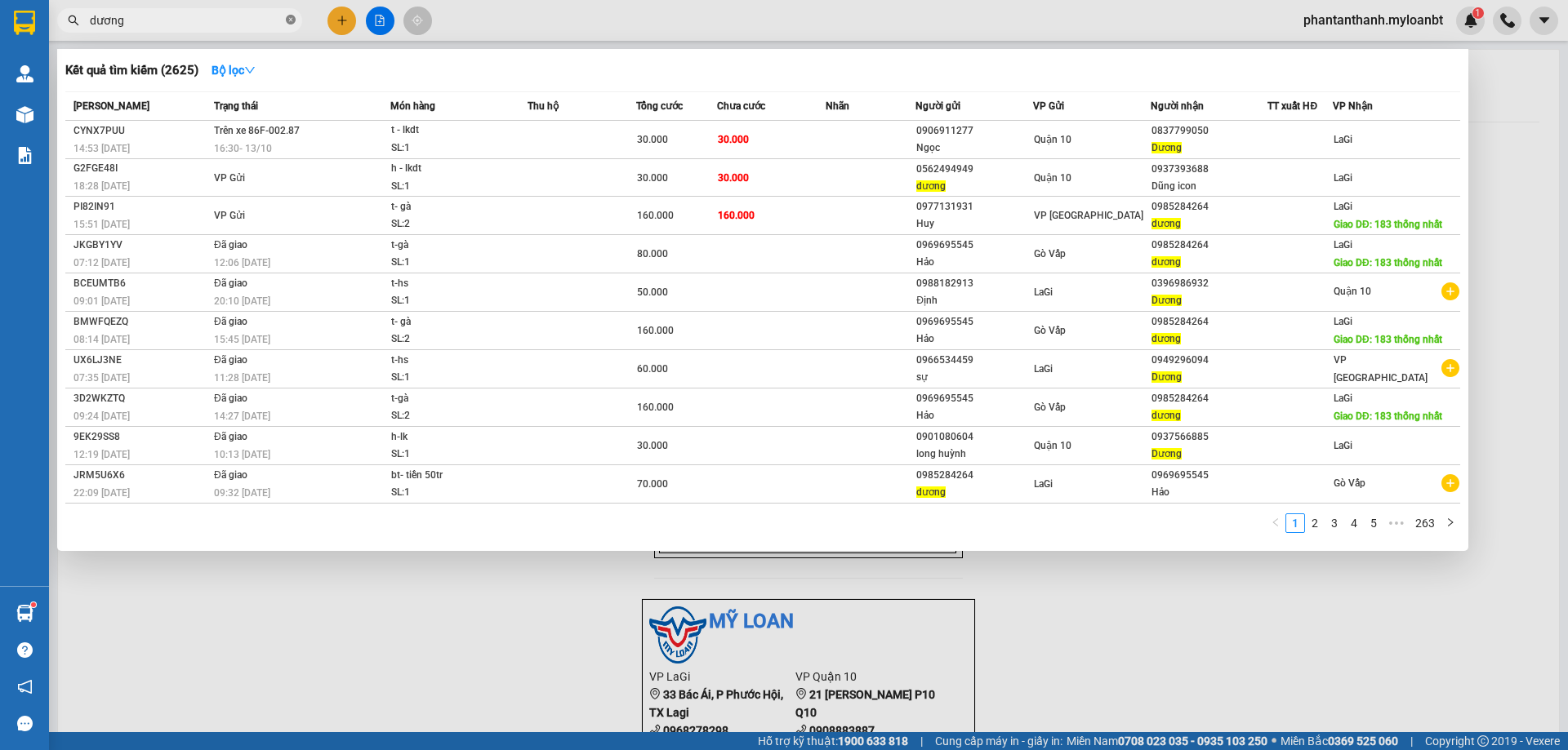
click at [292, 16] on icon "close-circle" at bounding box center [291, 19] width 10 height 10
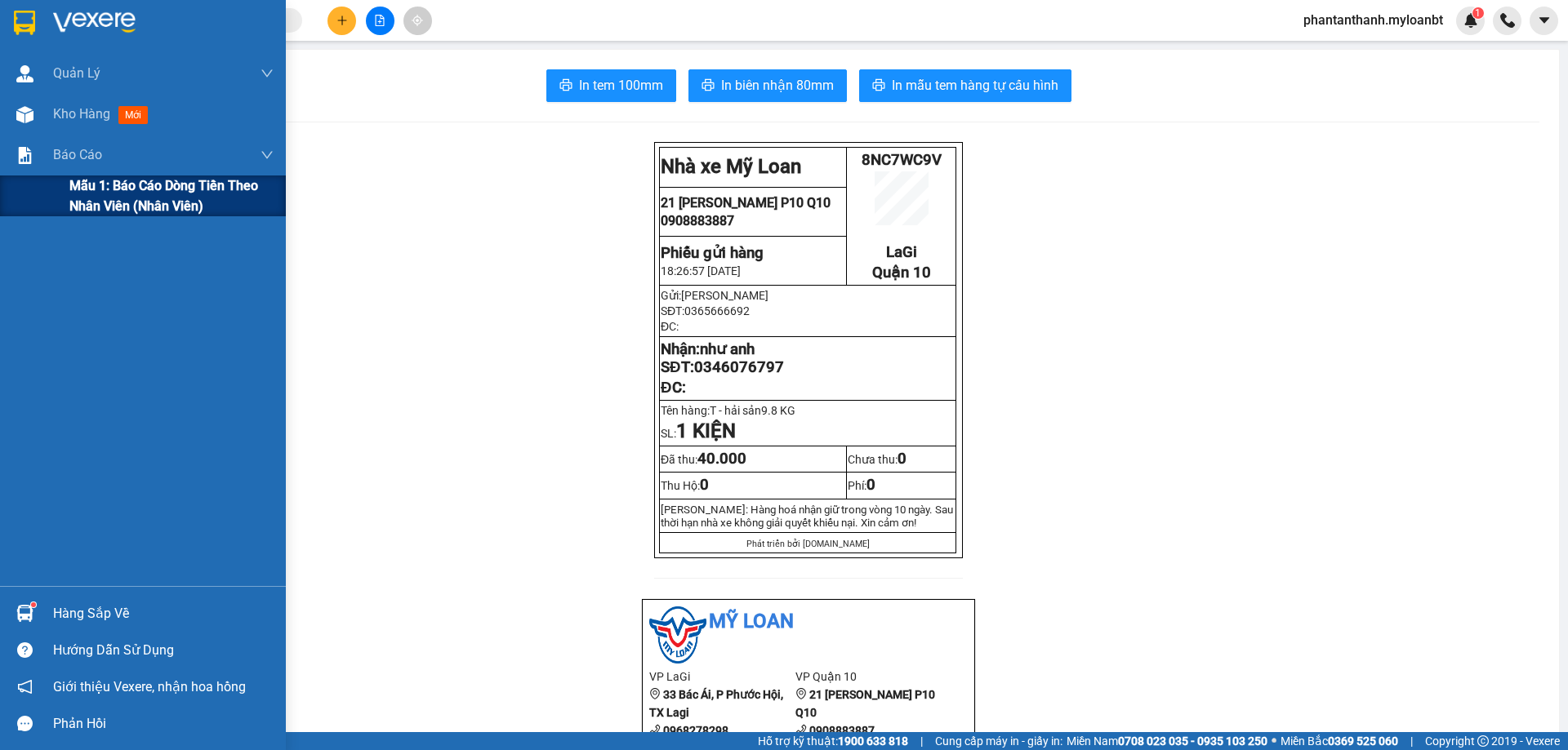
click at [127, 201] on span "Mẫu 1: Báo cáo dòng tiền theo nhân viên (Nhân viên)" at bounding box center [171, 196] width 205 height 41
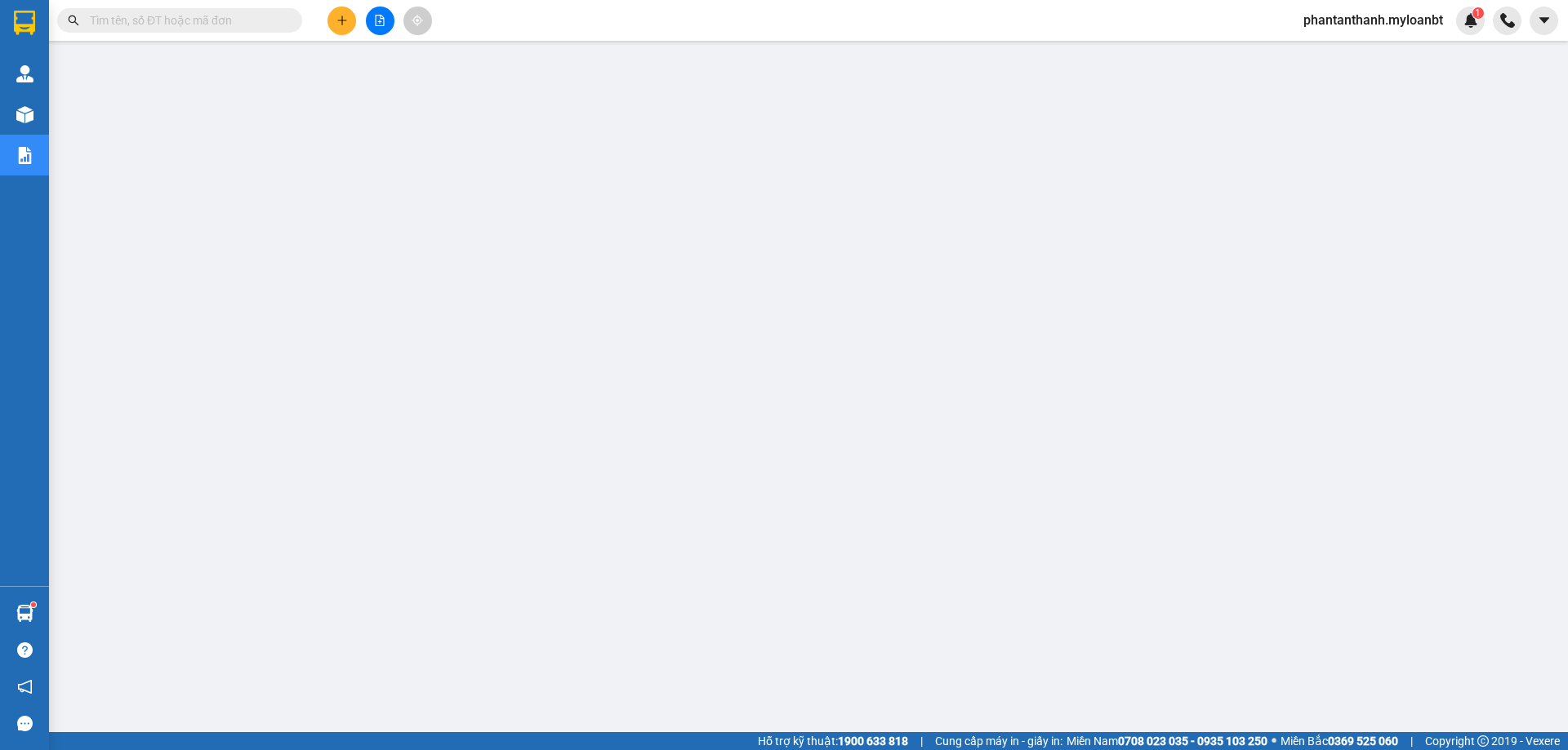
scroll to position [60, 0]
click at [336, 35] on button at bounding box center [342, 21] width 29 height 29
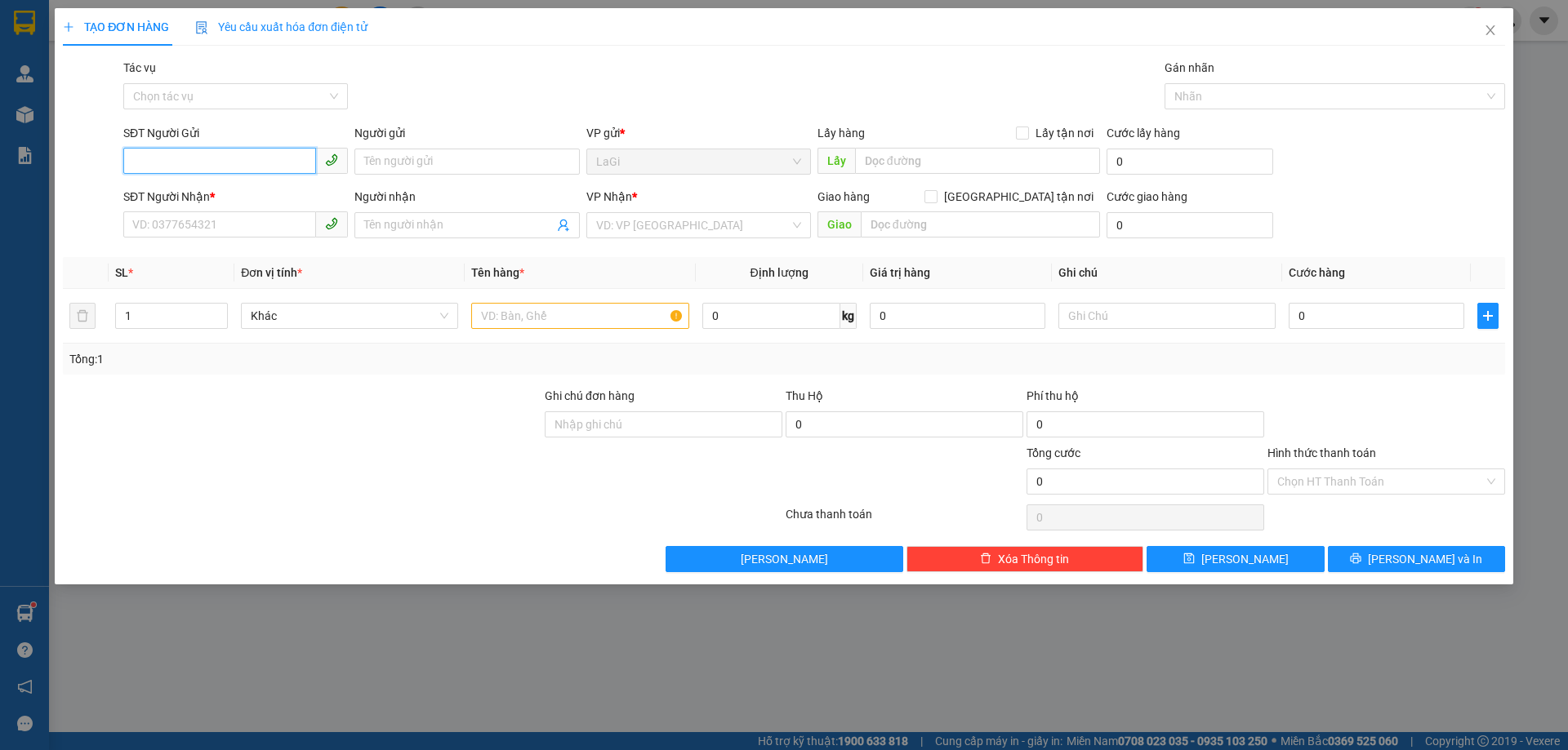
click at [295, 160] on input "SĐT Người Gửi" at bounding box center [219, 160] width 193 height 26
click at [211, 190] on div "0934380550 - Thường" at bounding box center [235, 194] width 205 height 18
type input "0934380550"
type input "Thường"
type input "0909655505"
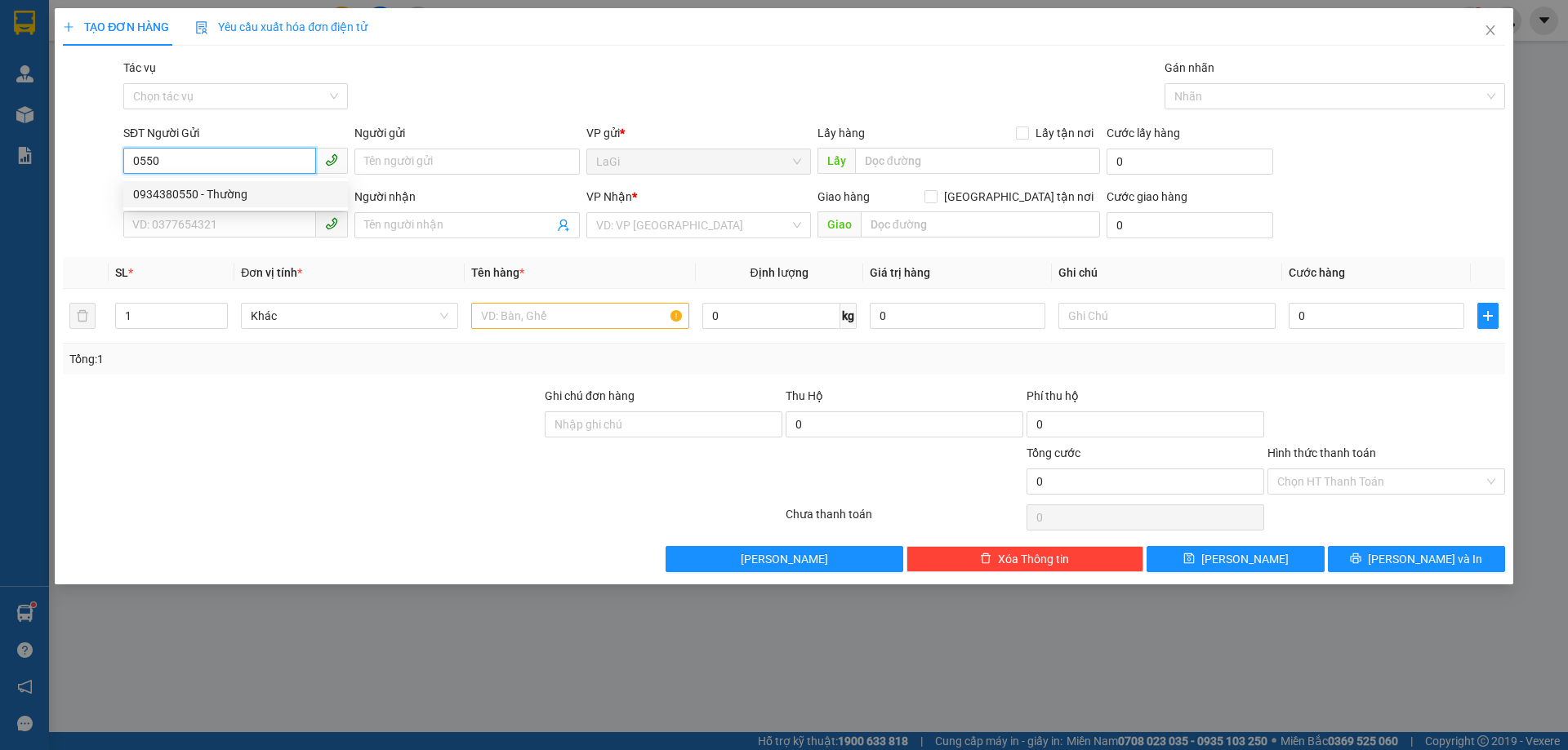
type input "Việt Đức"
type input "0934380550"
click at [566, 325] on input "text" at bounding box center [580, 315] width 217 height 26
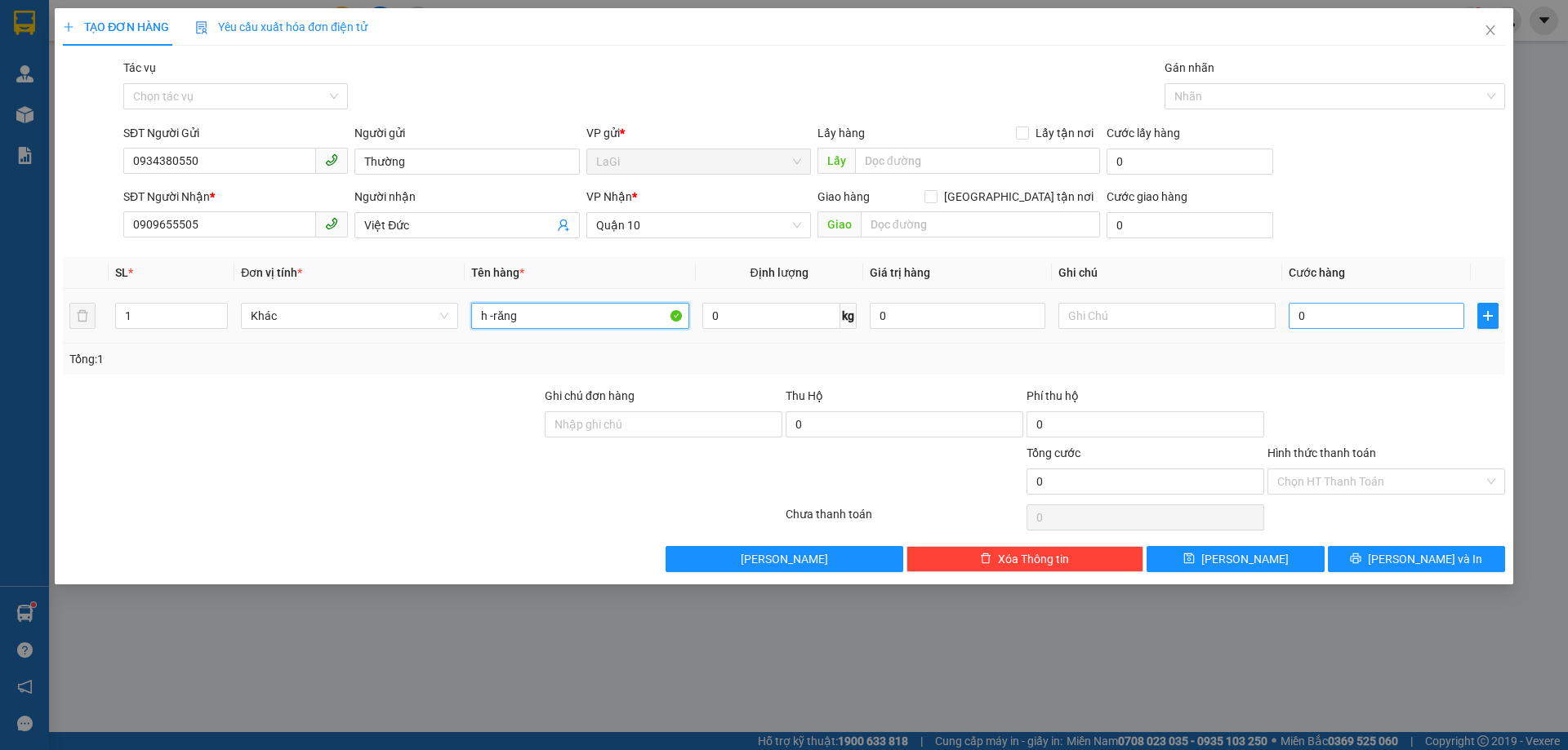
type input "h -răng"
click at [1362, 314] on input "0" at bounding box center [1376, 315] width 176 height 26
type input "3"
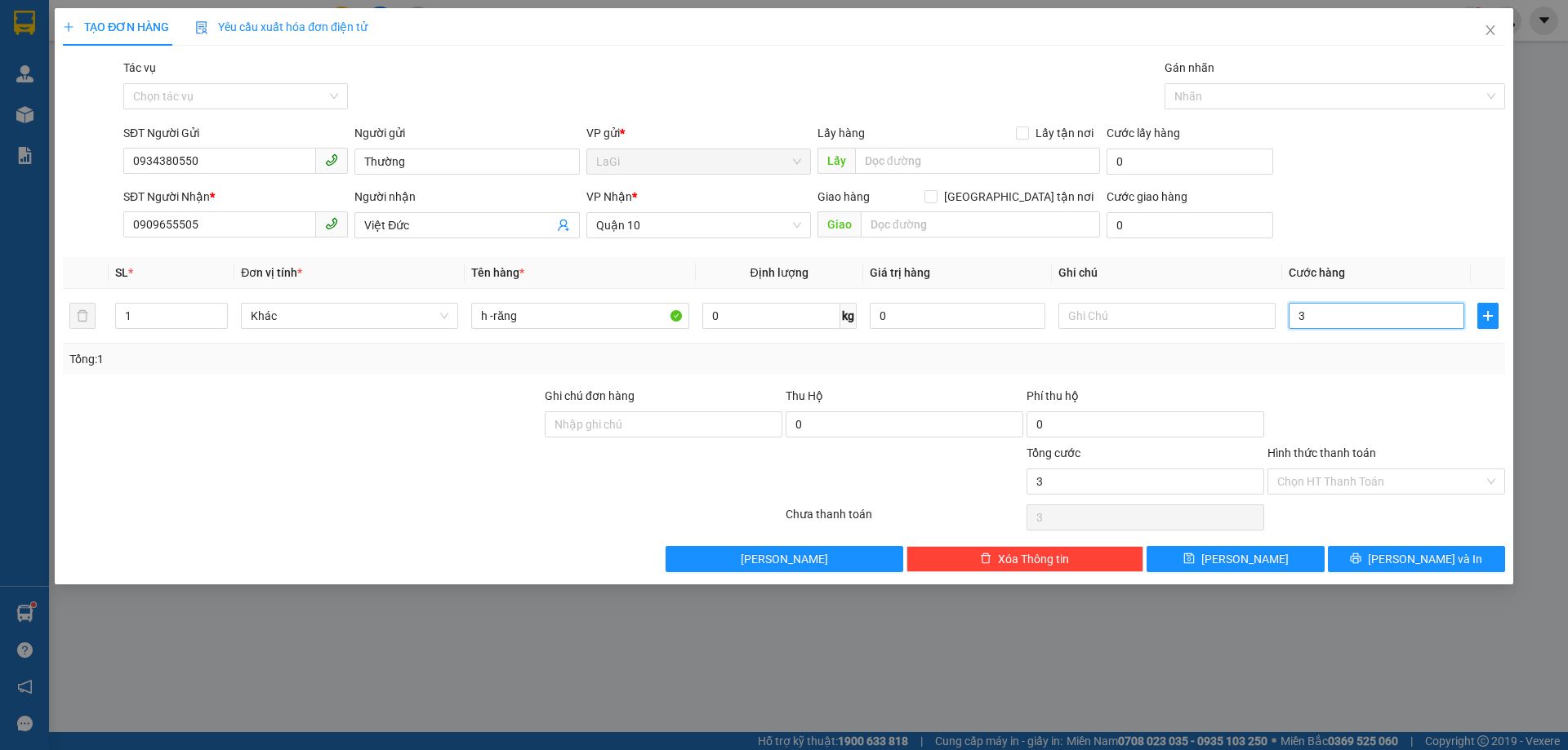
type input "30"
type input "30.000"
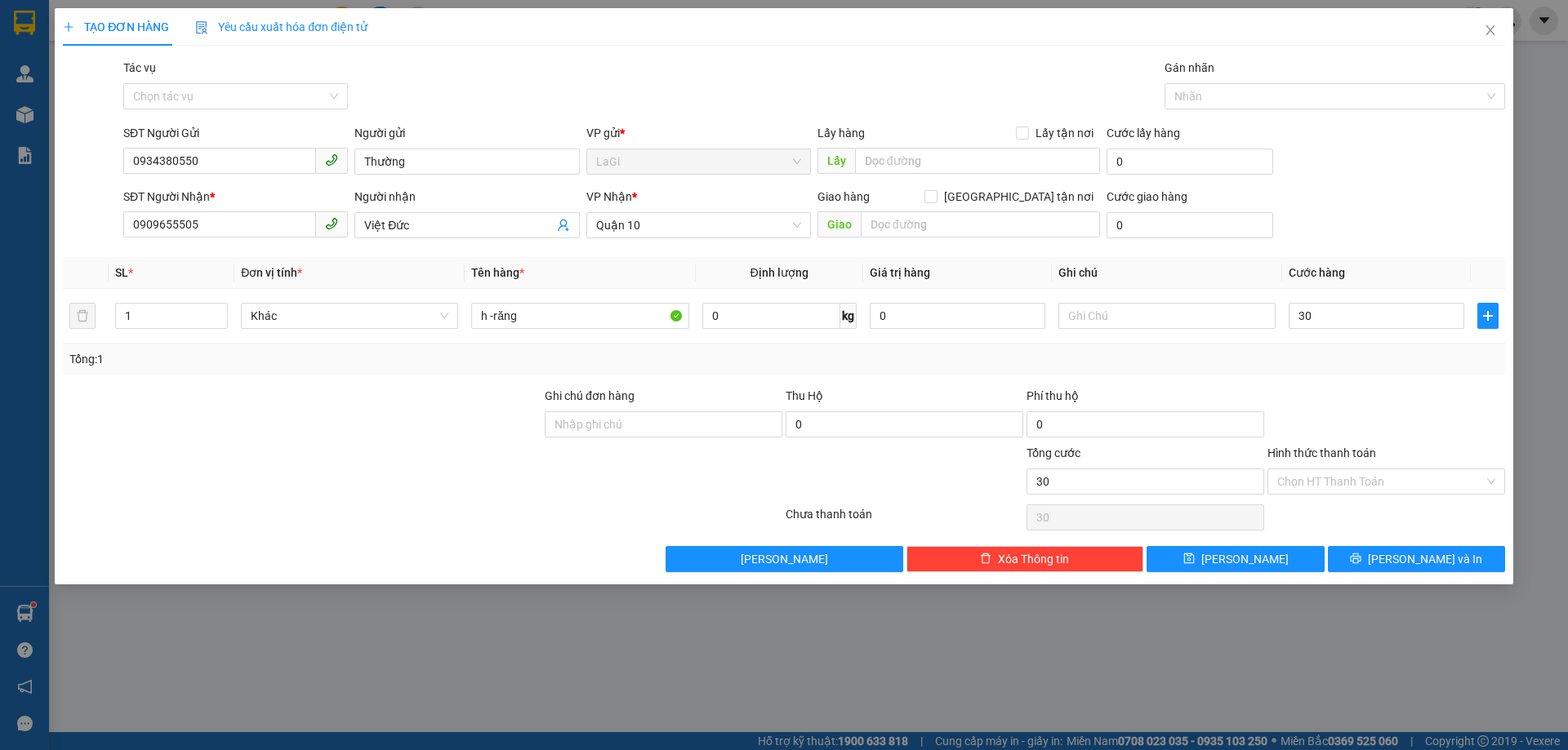
type input "30.000"
click at [1351, 385] on div "Transit Pickup Surcharge Ids Transit Deliver Surcharge Ids Transit Deliver Surc…" at bounding box center [784, 315] width 1442 height 514
click at [1387, 492] on input "Hình thức thanh toán" at bounding box center [1380, 482] width 206 height 25
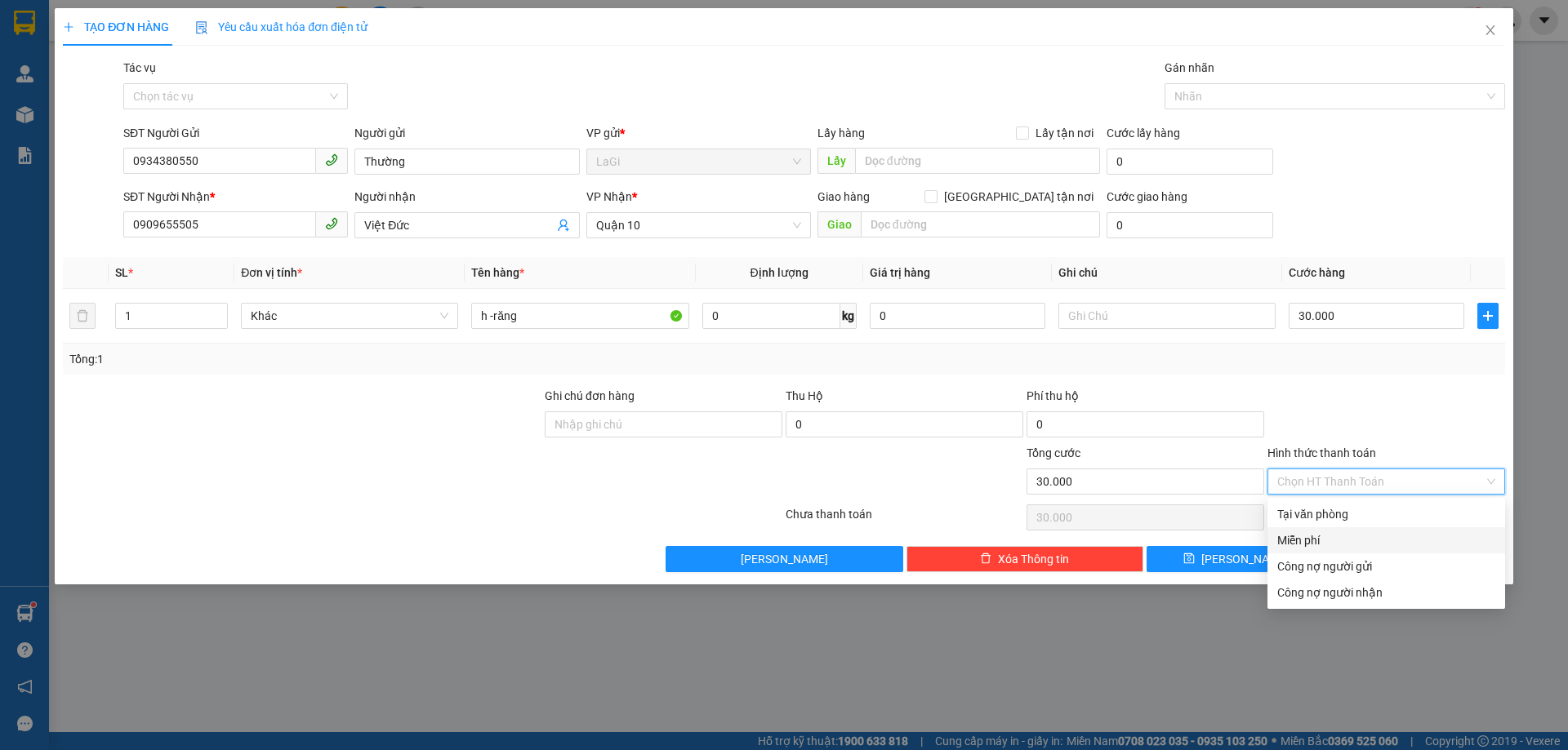
click at [1332, 529] on div "Miễn phí" at bounding box center [1386, 540] width 237 height 26
type input "0"
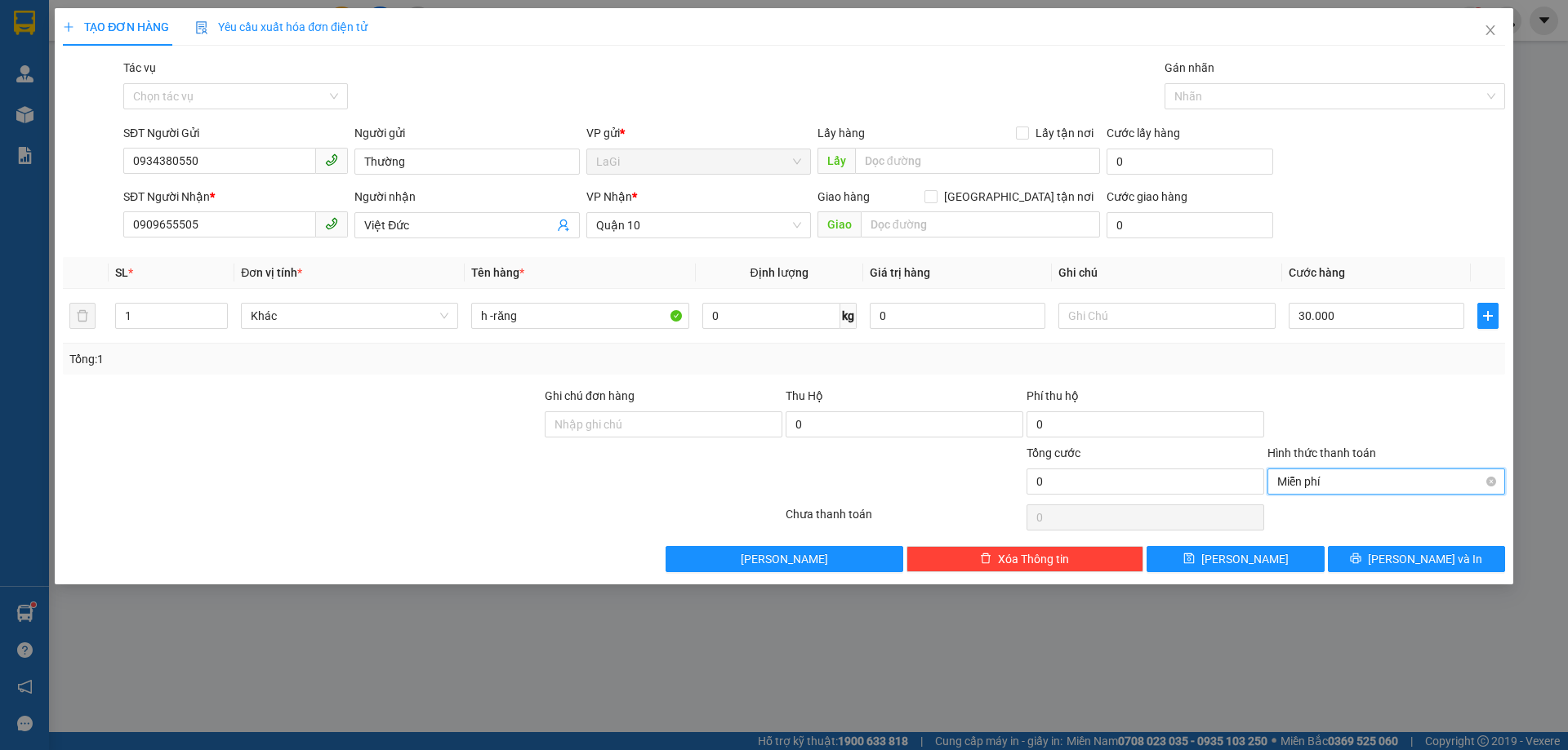
click at [1350, 482] on span "Miễn phí" at bounding box center [1386, 482] width 218 height 25
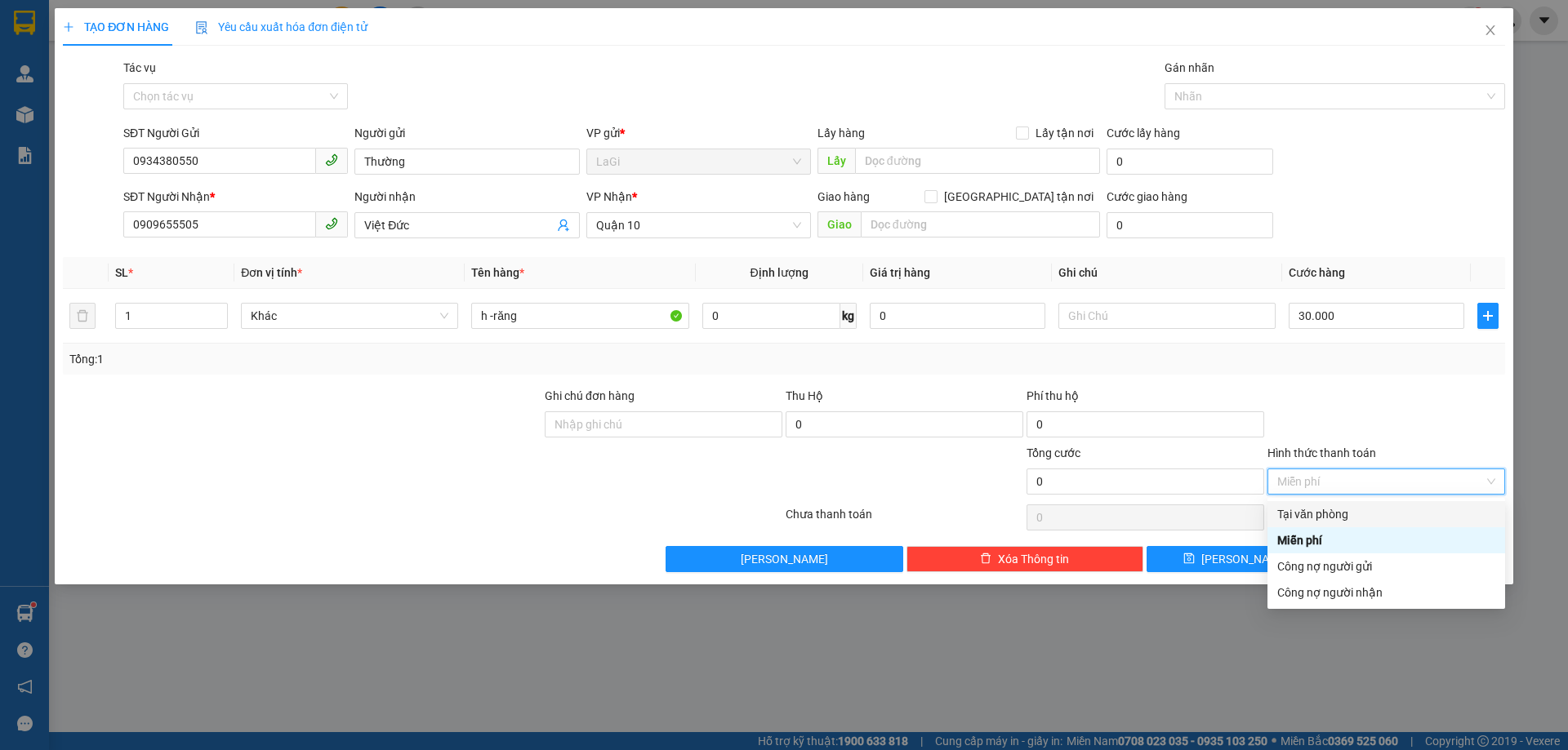
click at [1324, 511] on div "Tại văn phòng" at bounding box center [1386, 514] width 218 height 18
type input "30.000"
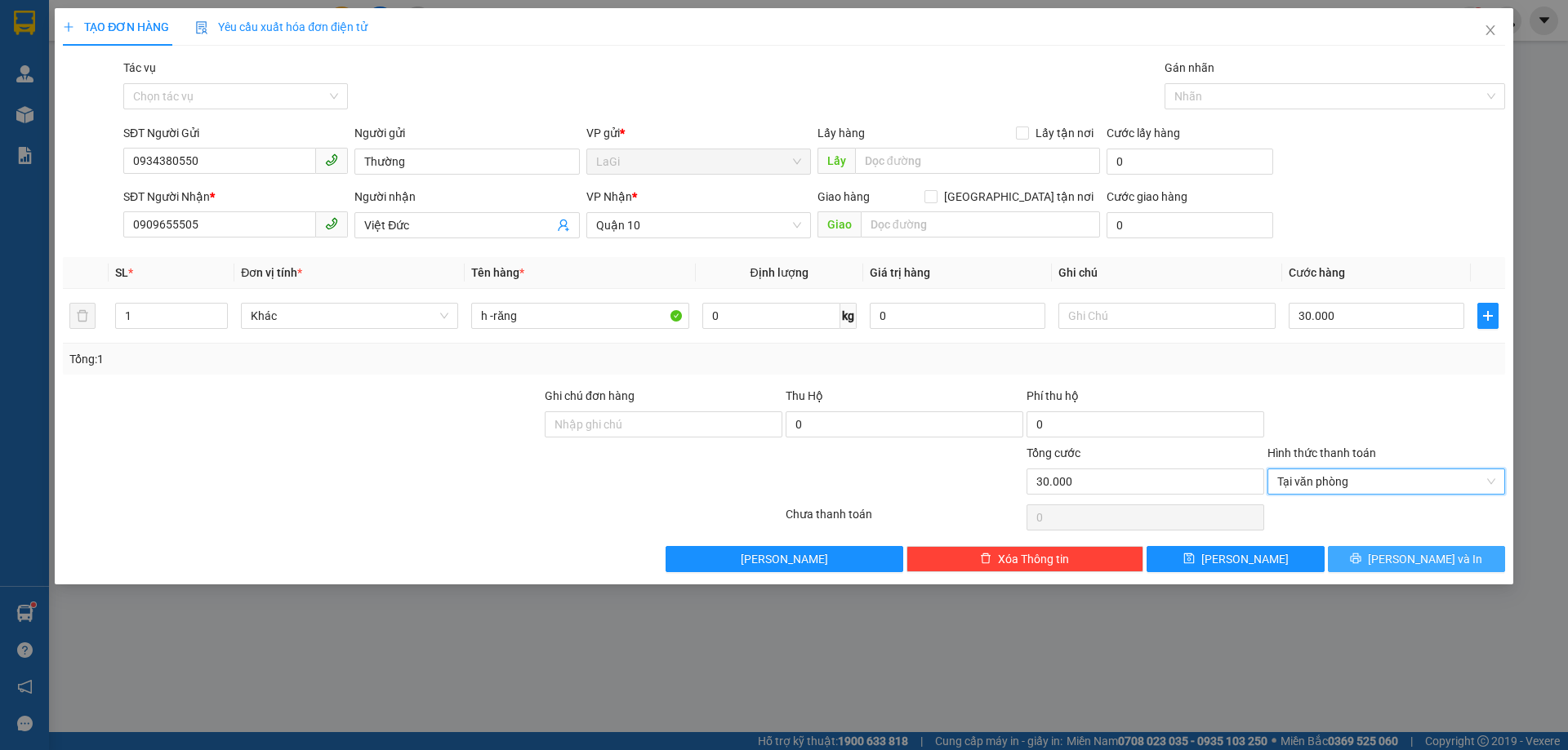
click at [1361, 559] on icon "printer" at bounding box center [1356, 559] width 12 height 12
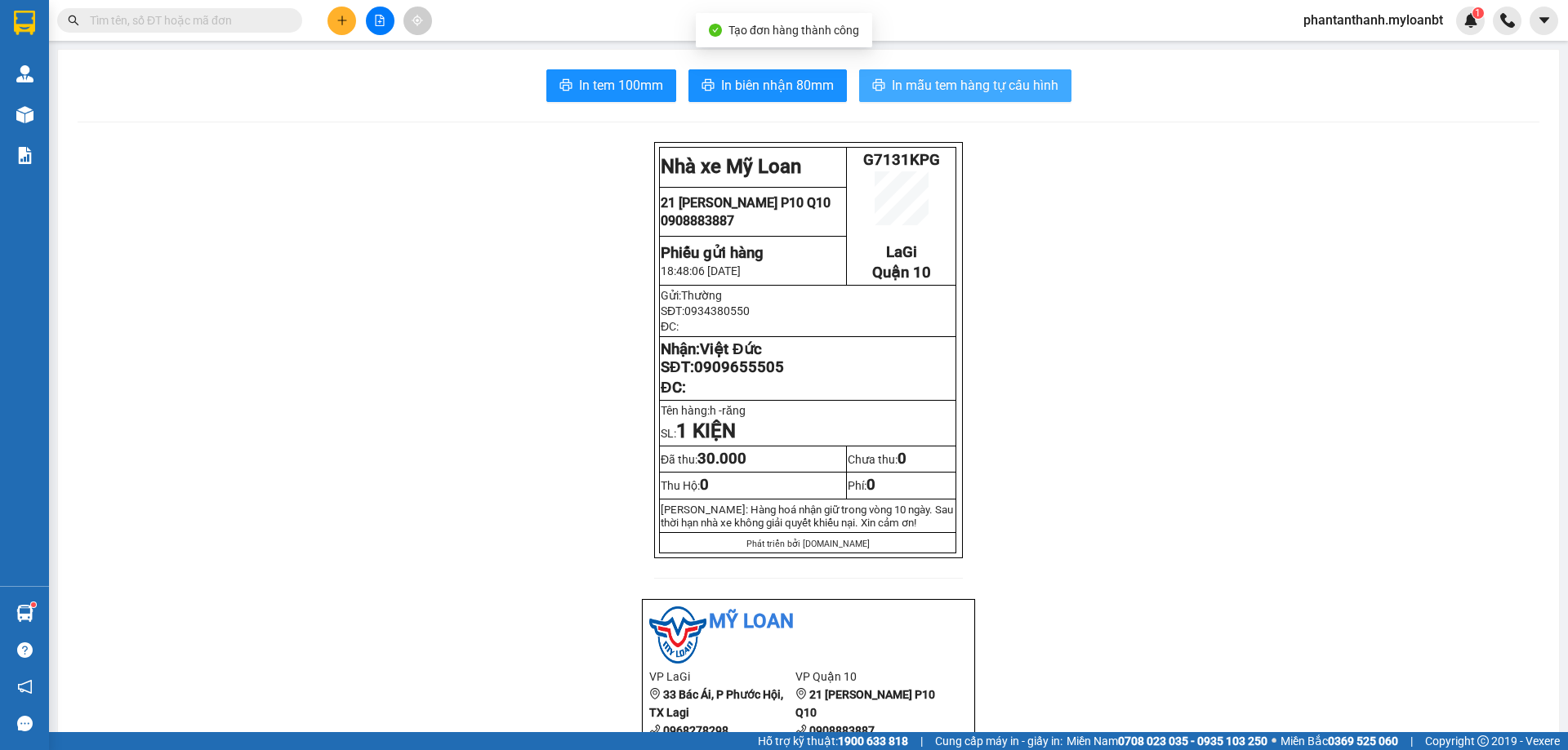
click at [1009, 82] on span "In mẫu tem hàng tự cấu hình" at bounding box center [975, 85] width 166 height 20
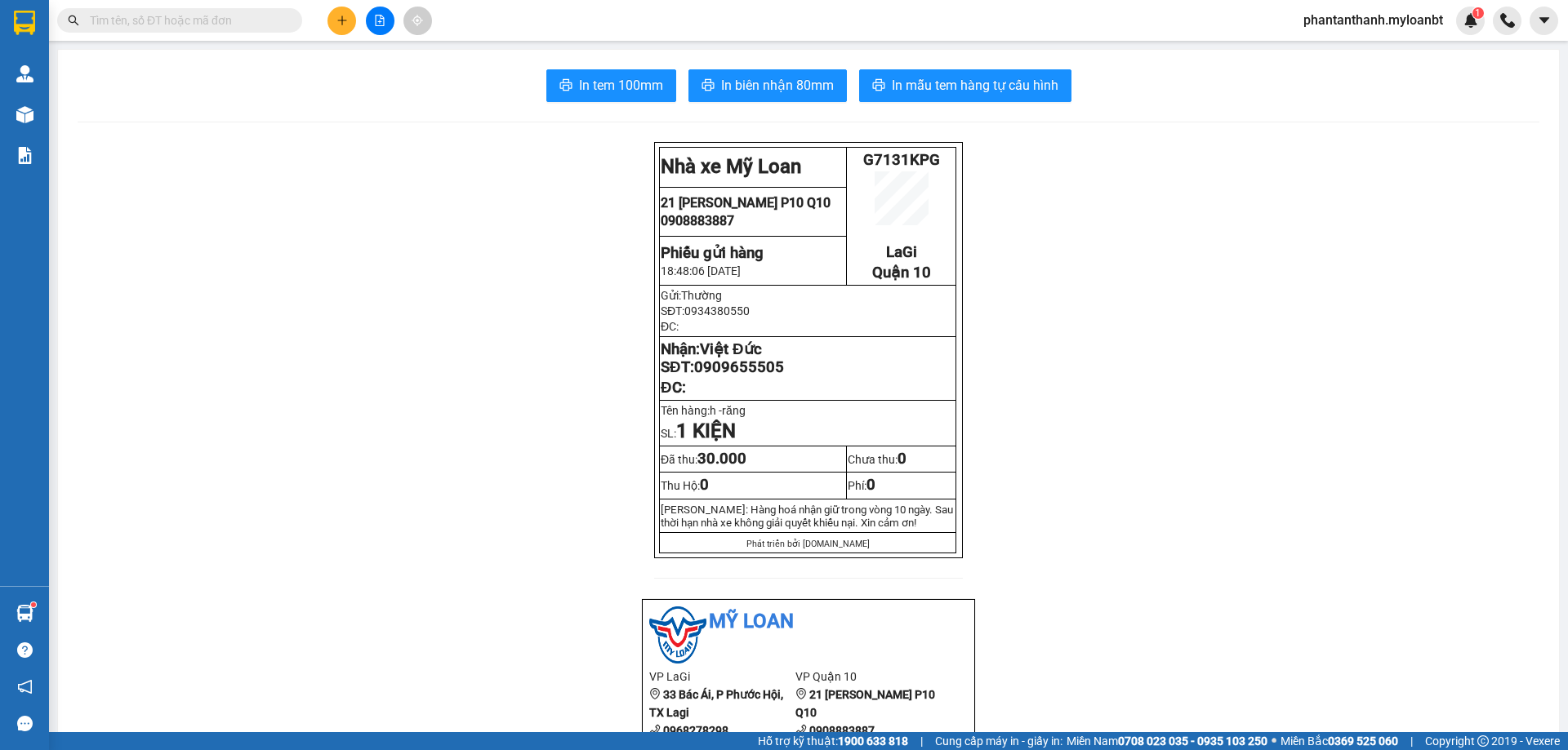
click at [351, 24] on button at bounding box center [342, 21] width 29 height 29
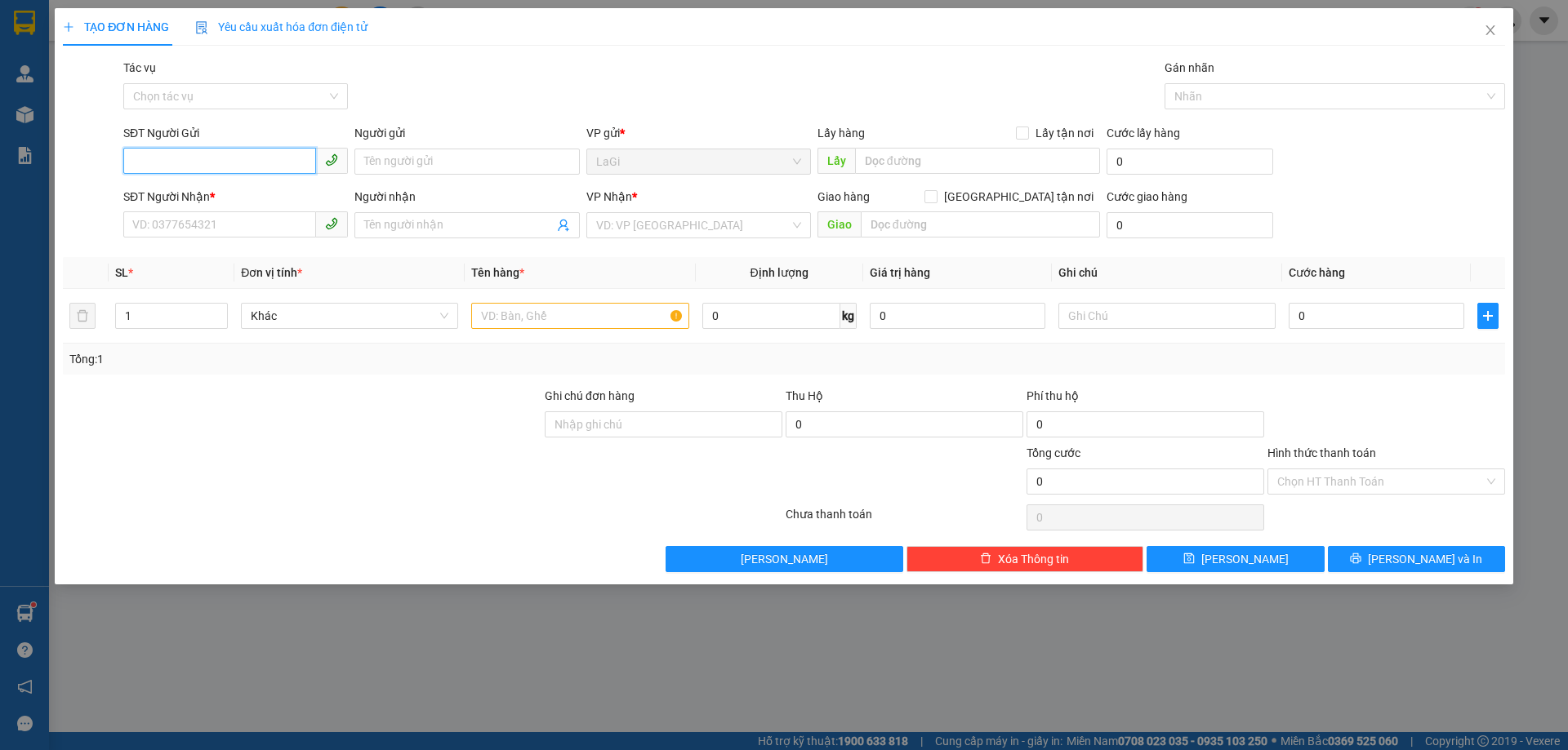
click at [290, 159] on input "SĐT Người Gửi" at bounding box center [219, 160] width 193 height 26
type input "2"
click at [277, 157] on input "SĐT Người Gửi" at bounding box center [219, 160] width 193 height 26
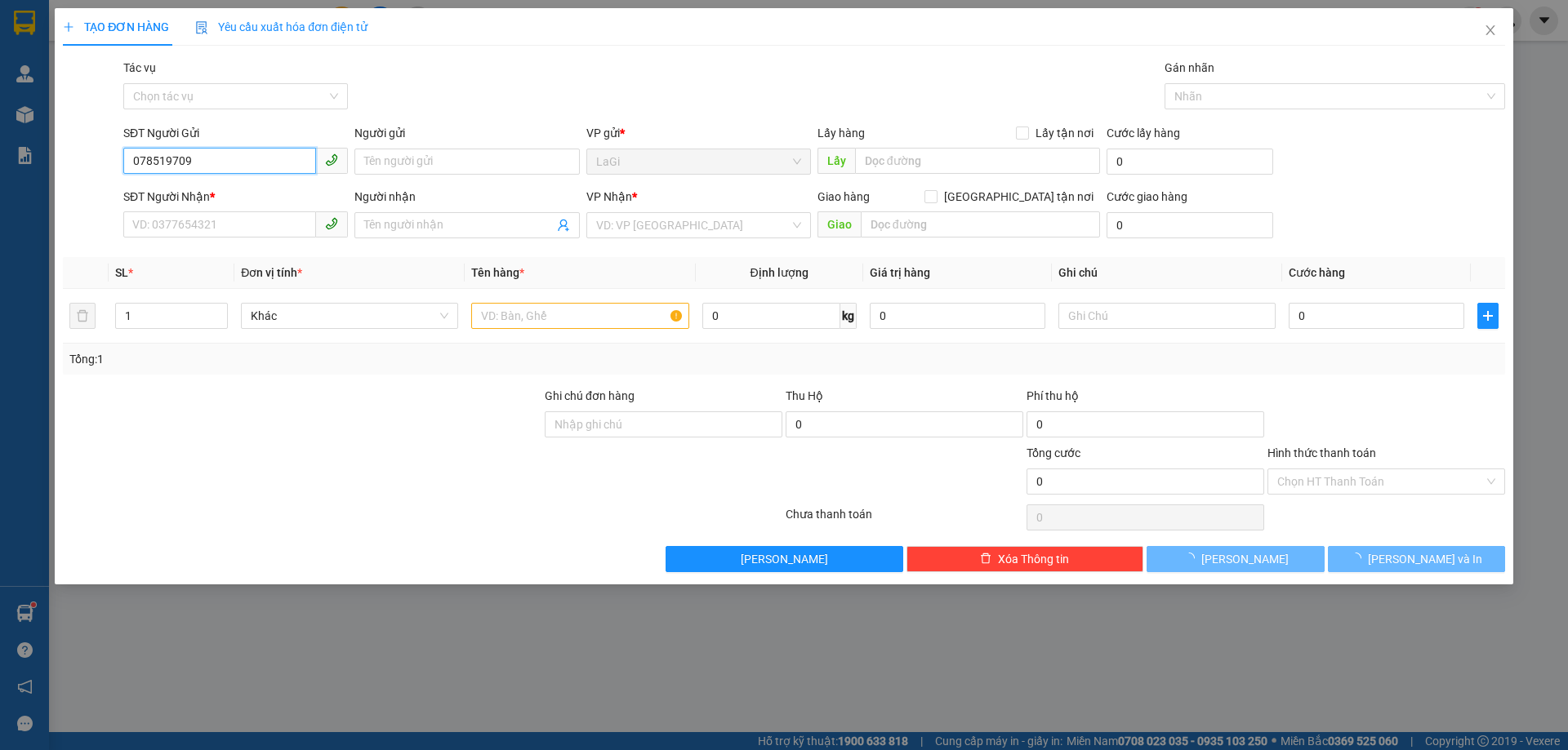
type input "0785197093"
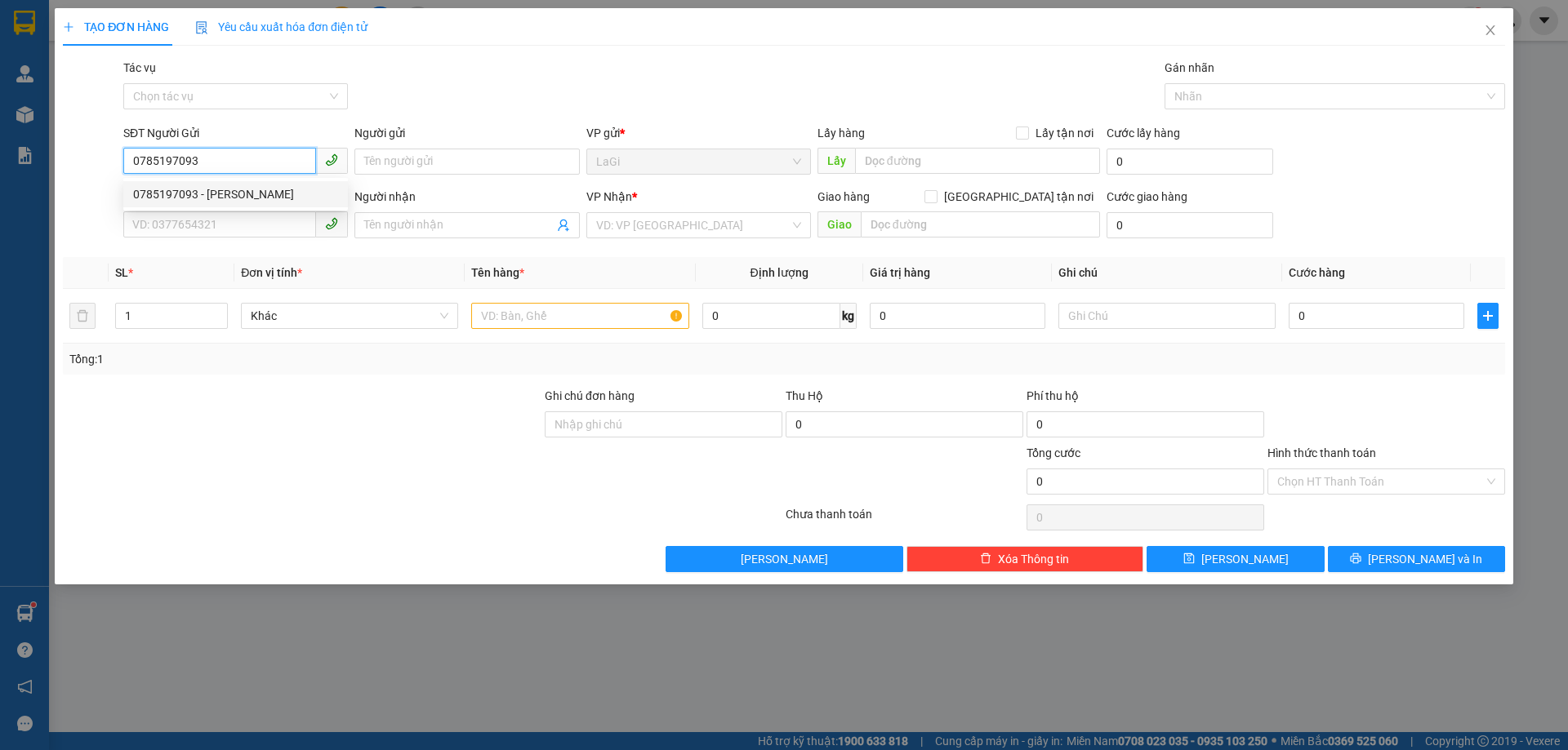
click at [250, 192] on div "0785197093 - [PERSON_NAME]" at bounding box center [235, 194] width 205 height 18
type input "[PERSON_NAME]"
type input "0347714514"
type input "Thắng"
type input "0785197093"
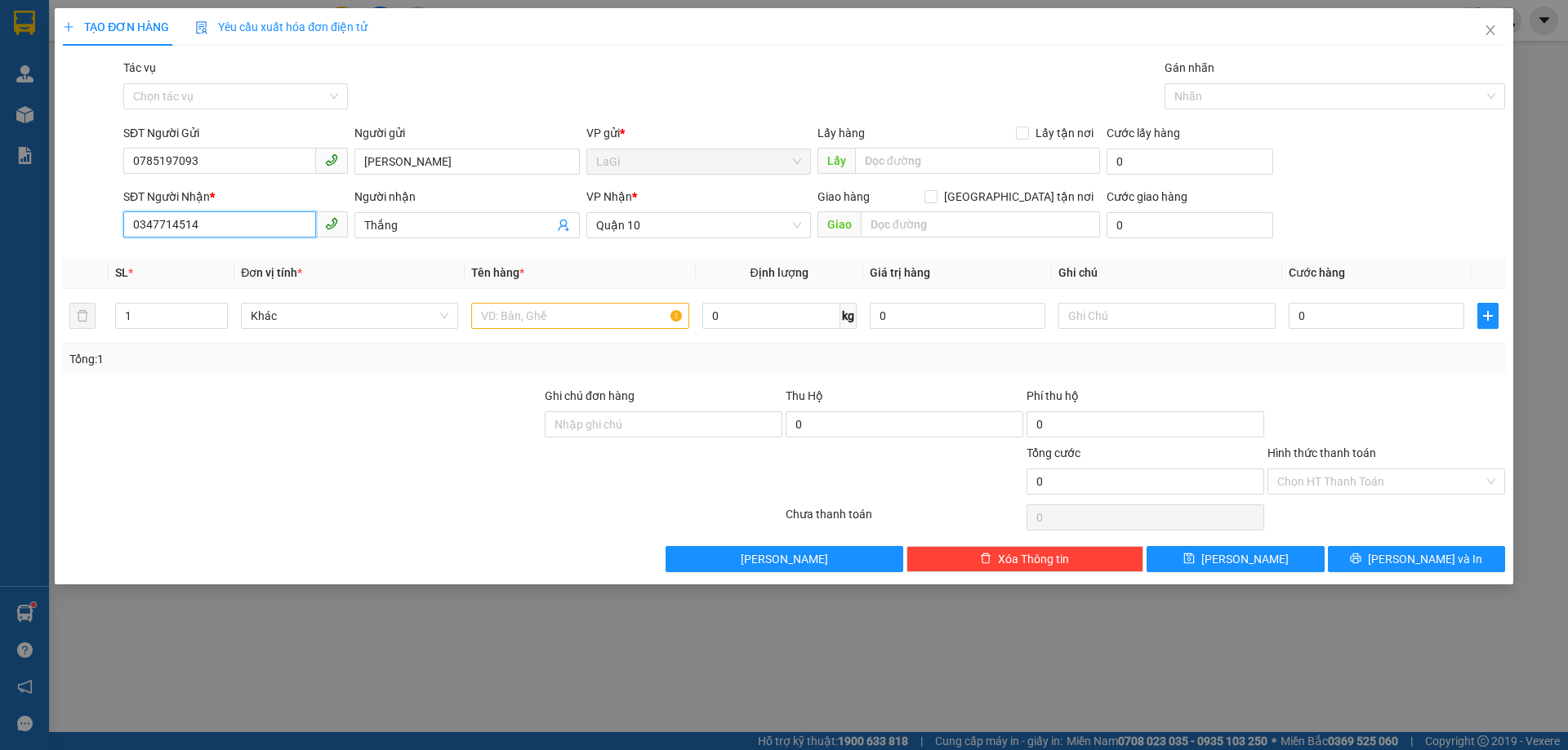
click at [276, 236] on input "0347714514" at bounding box center [219, 224] width 193 height 26
type input "0358439133"
click at [187, 260] on div "0358439133 - Tân" at bounding box center [235, 257] width 205 height 18
type input "Tân"
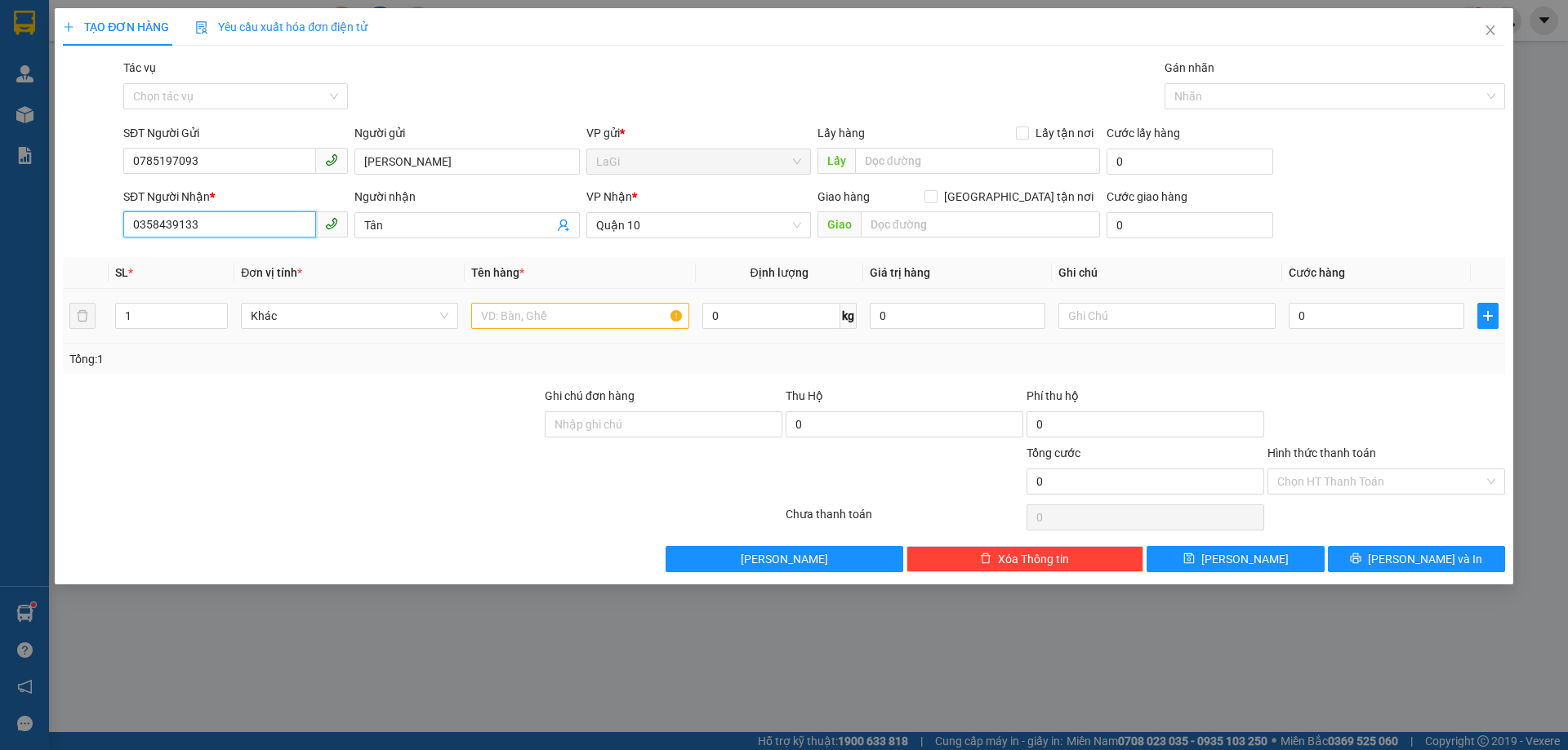
type input "0358439133"
click at [615, 309] on input "text" at bounding box center [580, 315] width 217 height 26
type input "H - lk điện tử"
click at [1350, 323] on input "0" at bounding box center [1376, 315] width 176 height 26
type input "3"
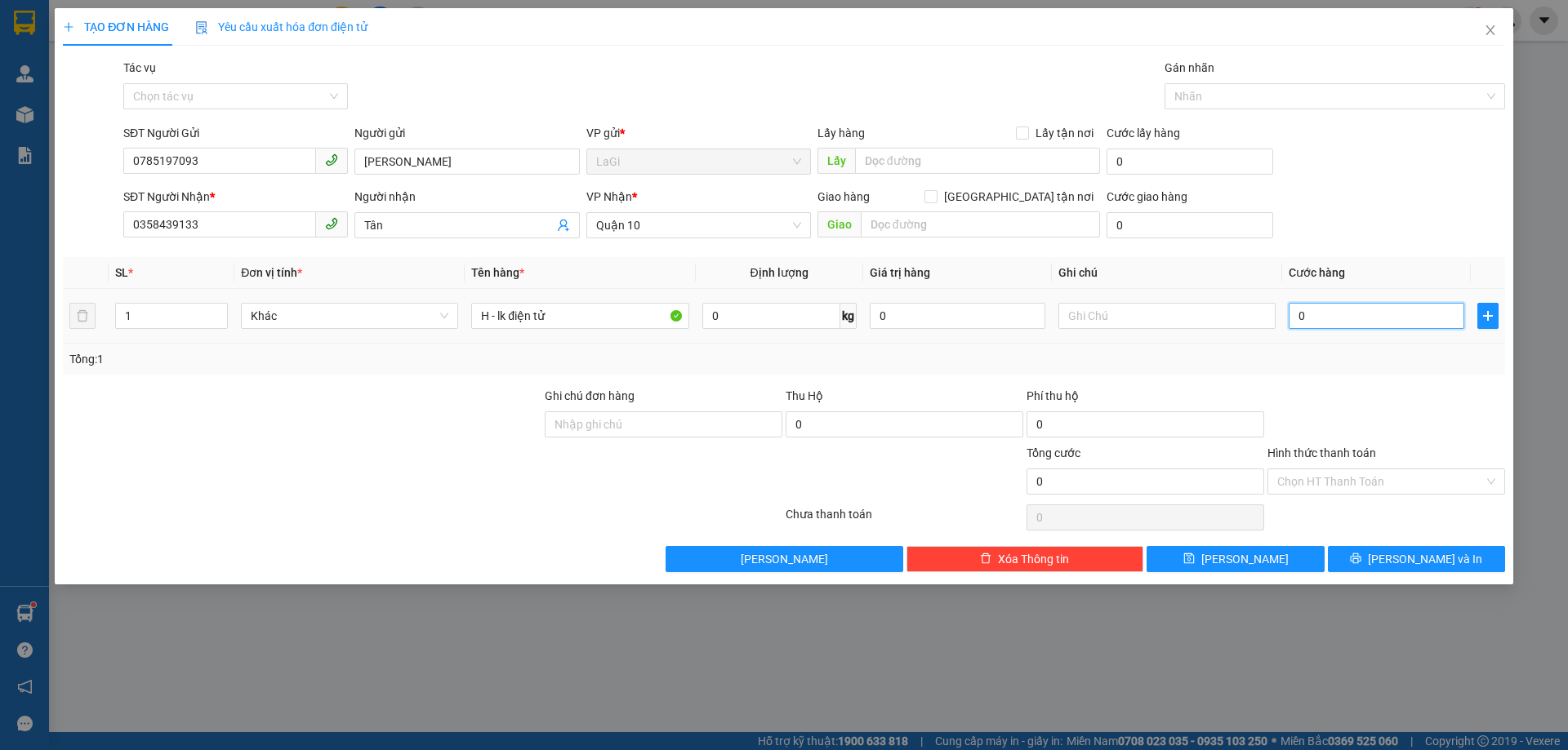
type input "3"
type input "30"
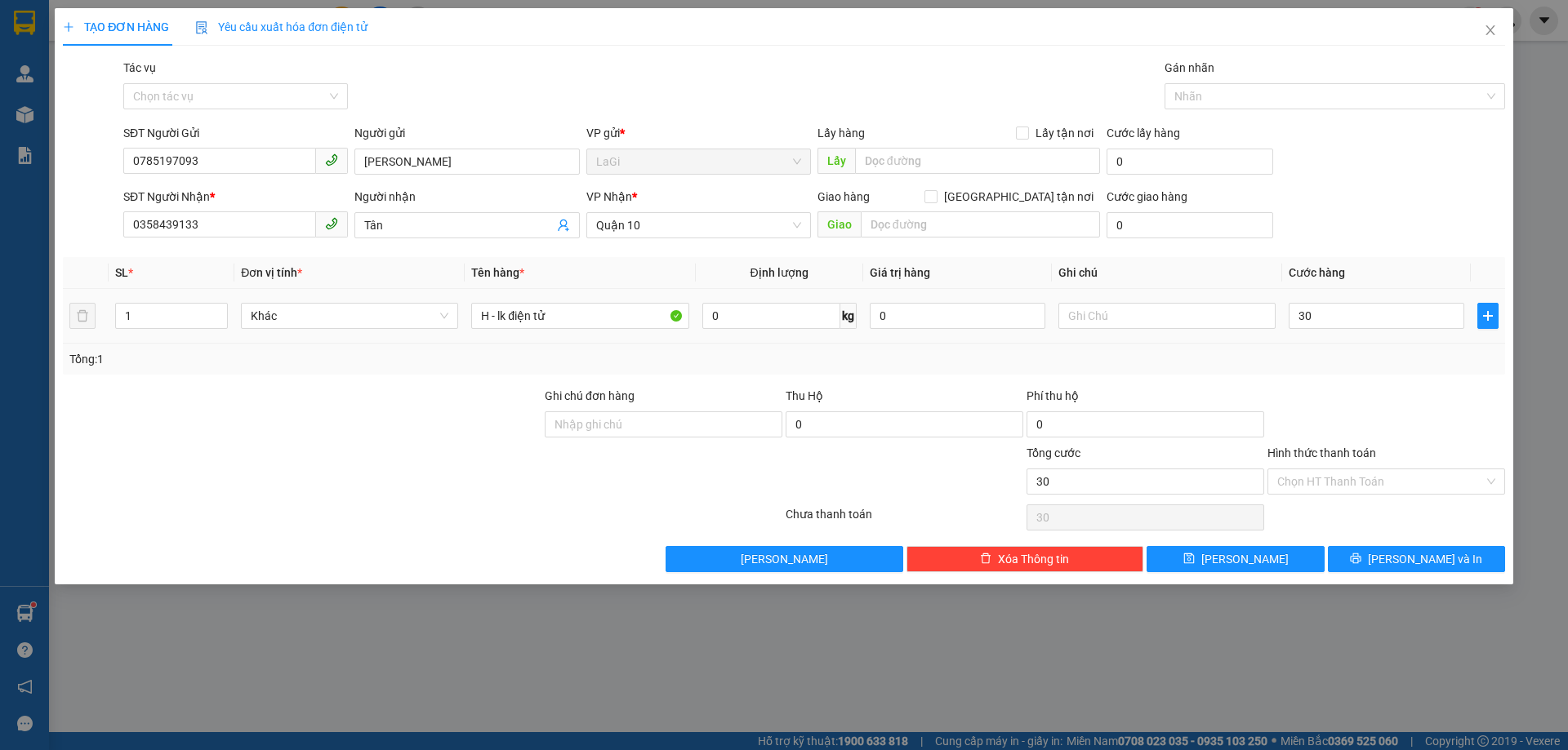
type input "30.000"
click at [1358, 398] on div at bounding box center [1386, 416] width 241 height 58
click at [1356, 482] on input "Hình thức thanh toán" at bounding box center [1380, 482] width 206 height 25
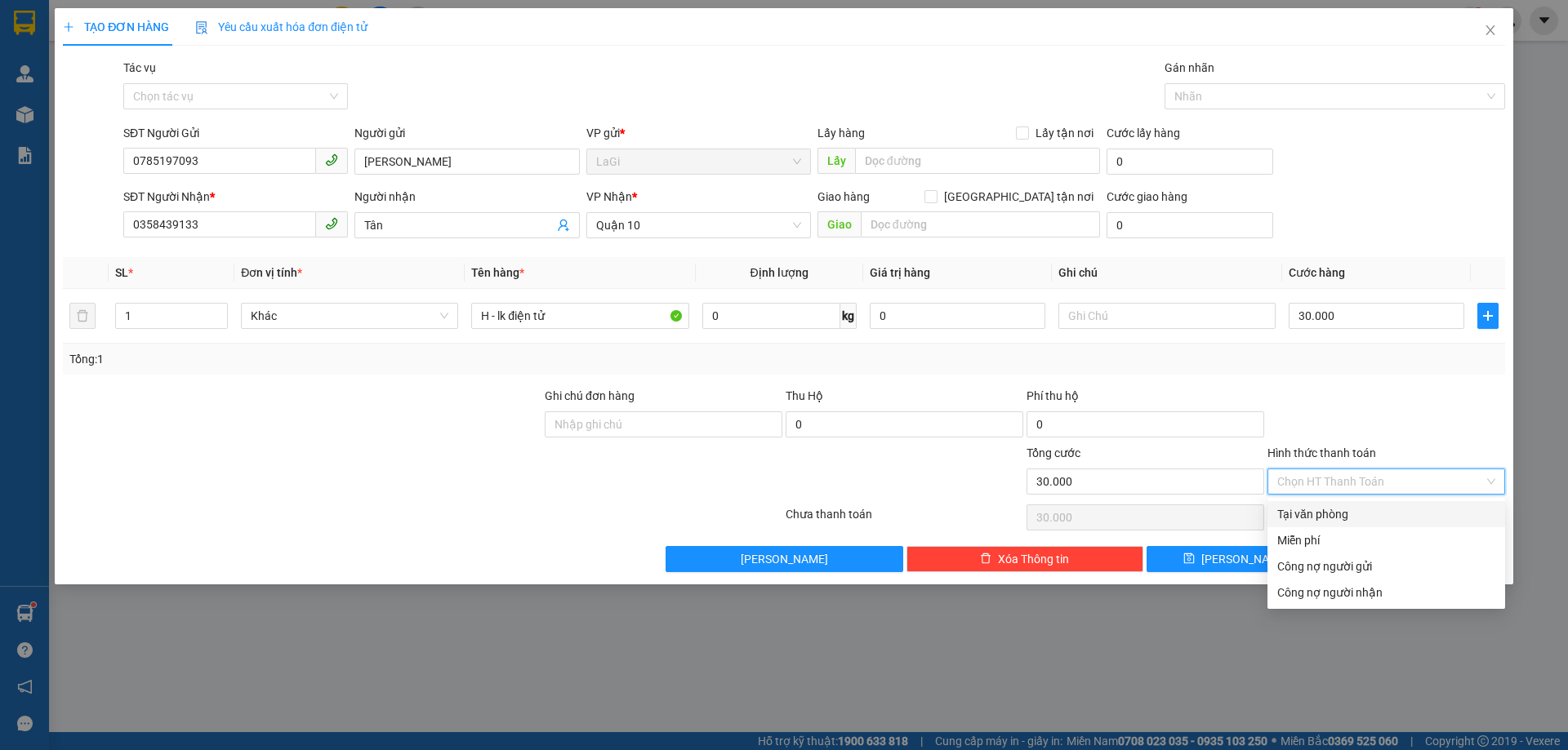
click at [1337, 508] on div "Tại văn phòng" at bounding box center [1386, 514] width 218 height 18
type input "0"
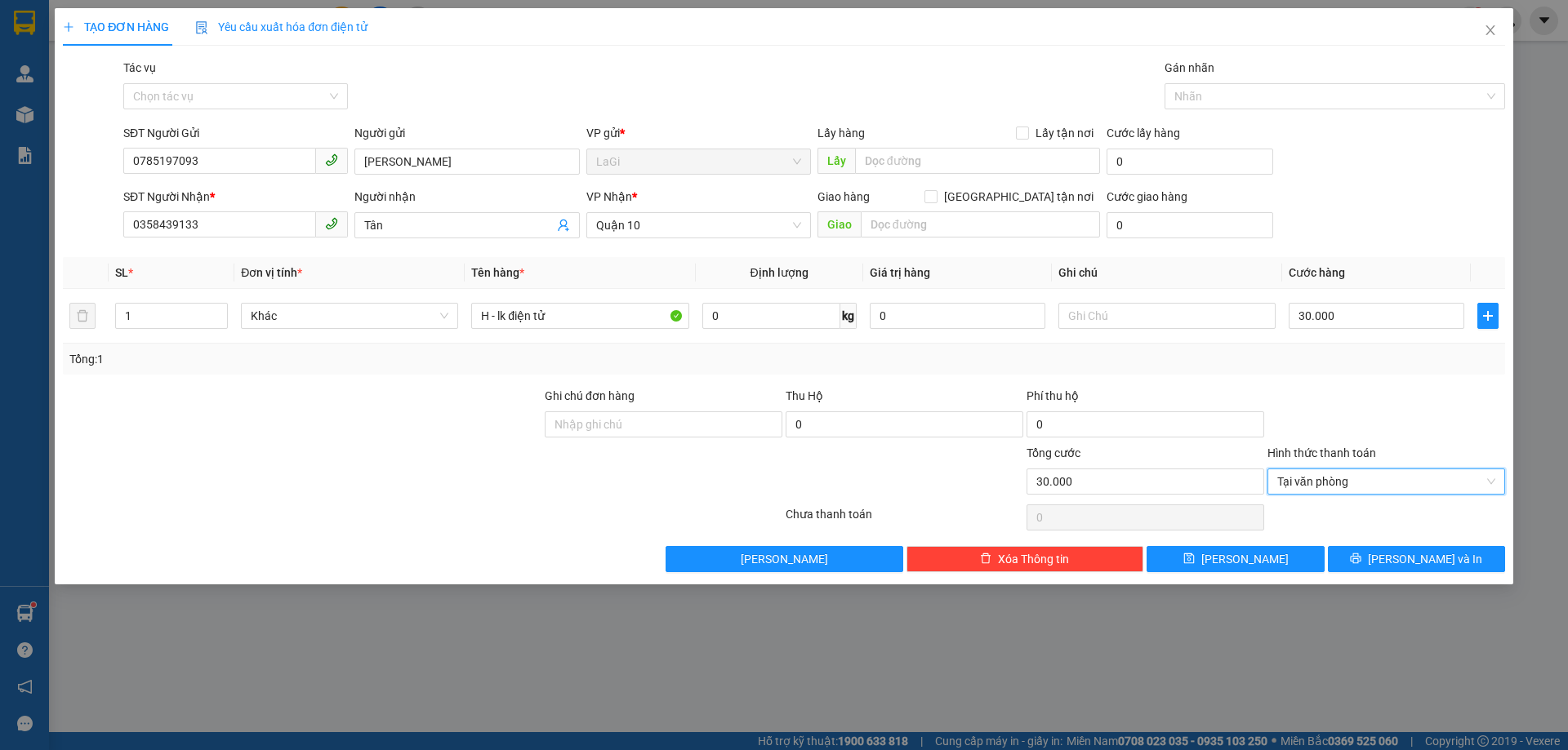
click at [1377, 428] on div at bounding box center [1386, 416] width 241 height 58
click at [1361, 554] on icon "printer" at bounding box center [1355, 559] width 11 height 11
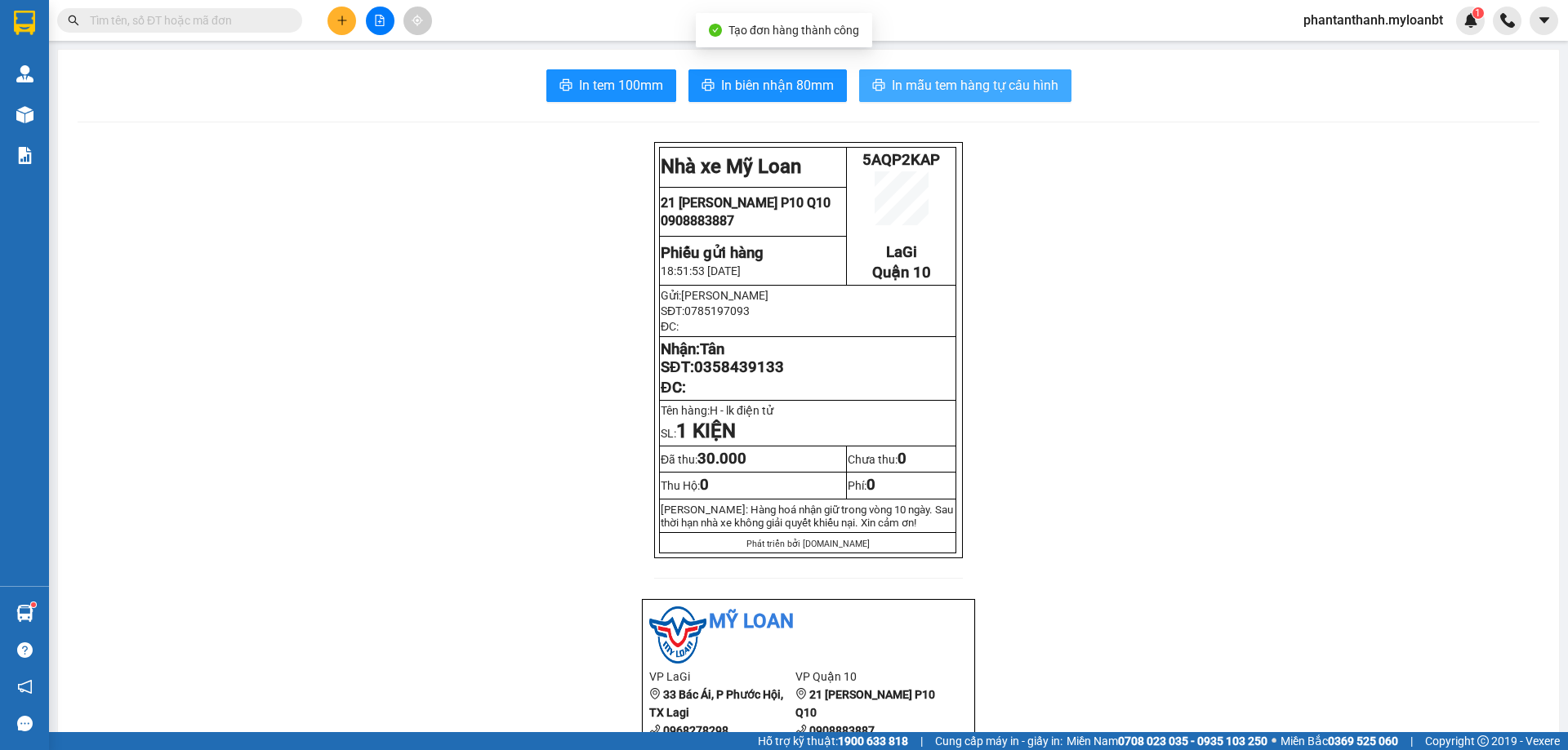
click at [907, 85] on span "In mẫu tem hàng tự cấu hình" at bounding box center [975, 85] width 166 height 20
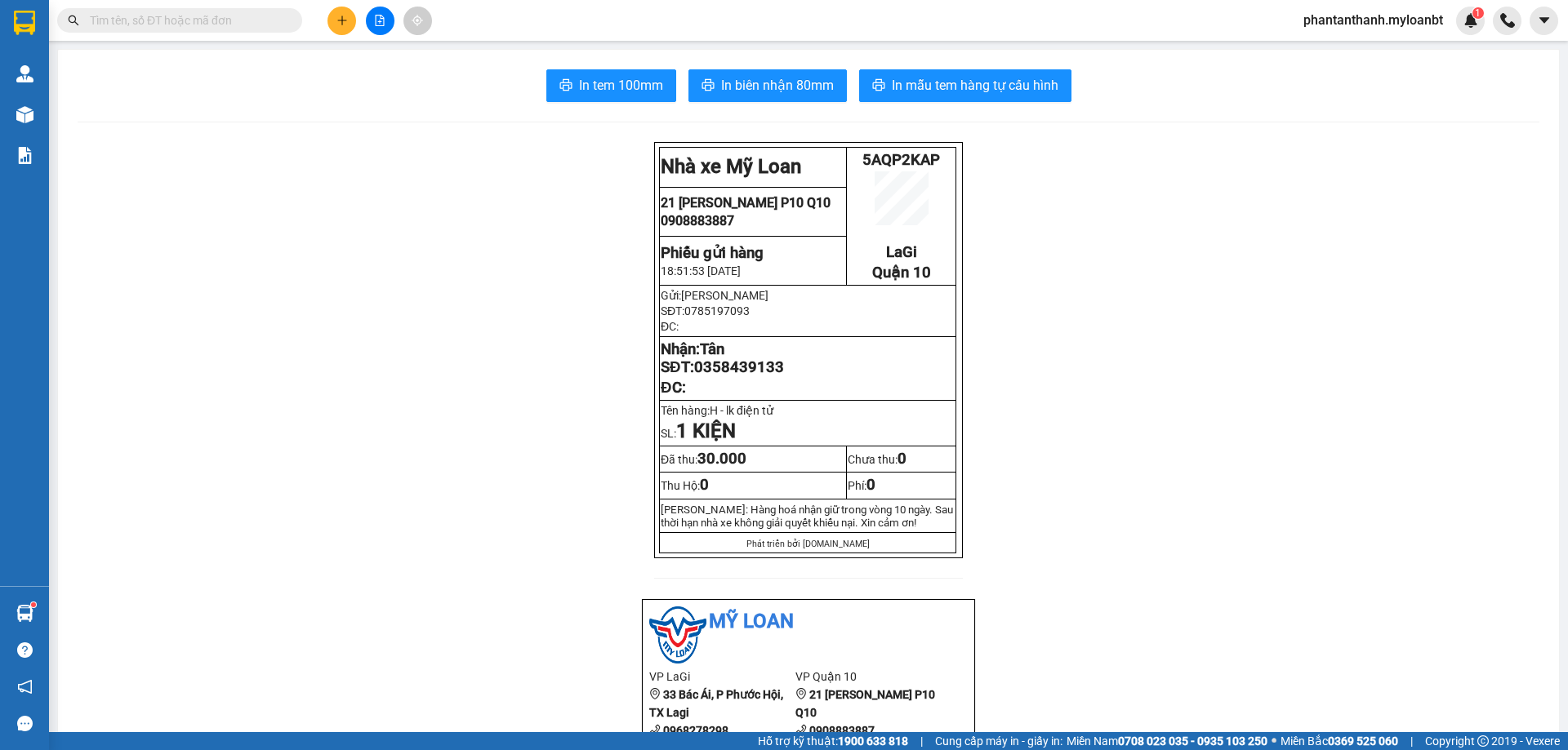
click at [1470, 750] on html "Kết quả tìm kiếm ( 2625 ) Bộ lọc Mã ĐH Trạng thái Món hàng Thu hộ Tổng cước Chư…" at bounding box center [784, 375] width 1568 height 750
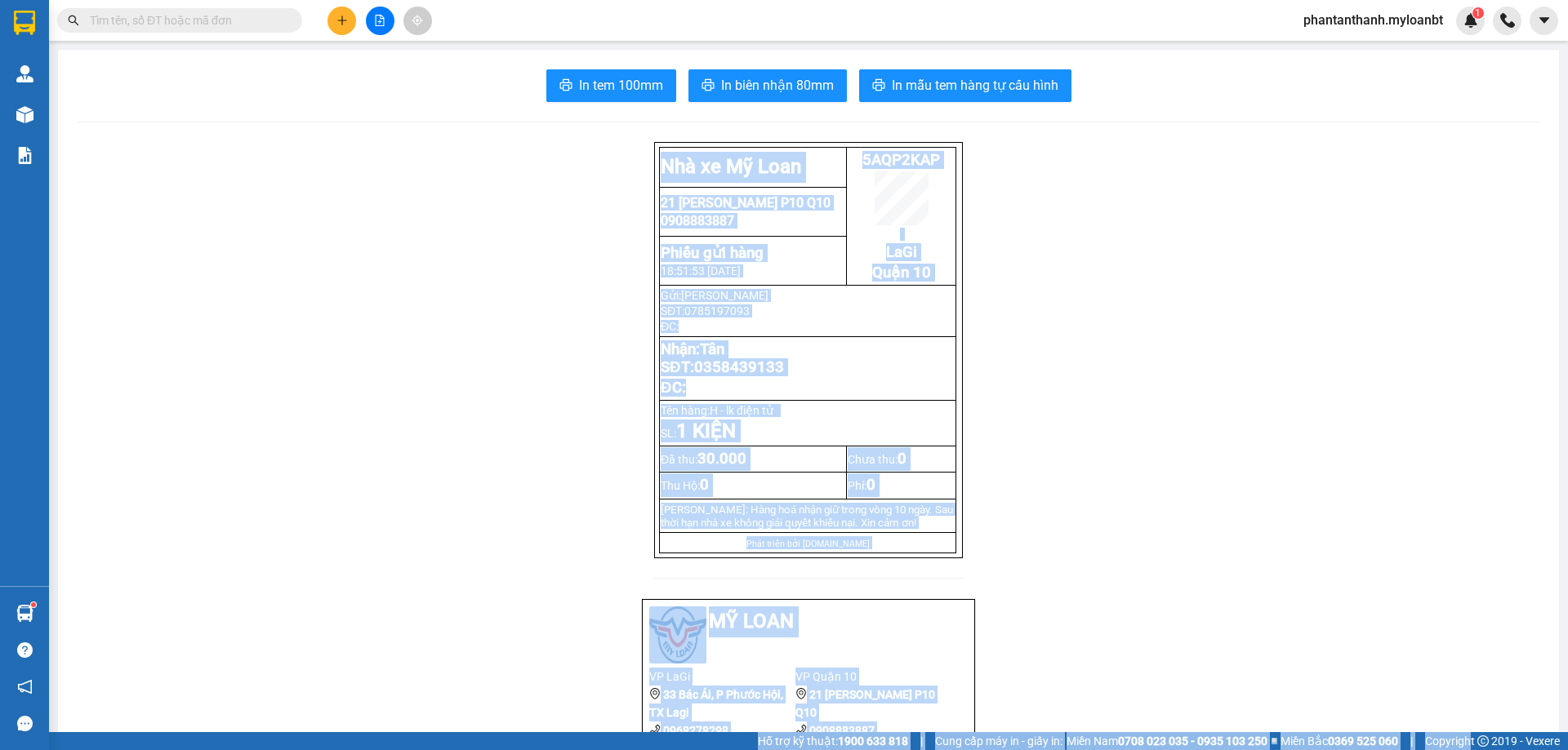
click at [330, 16] on button at bounding box center [342, 21] width 29 height 29
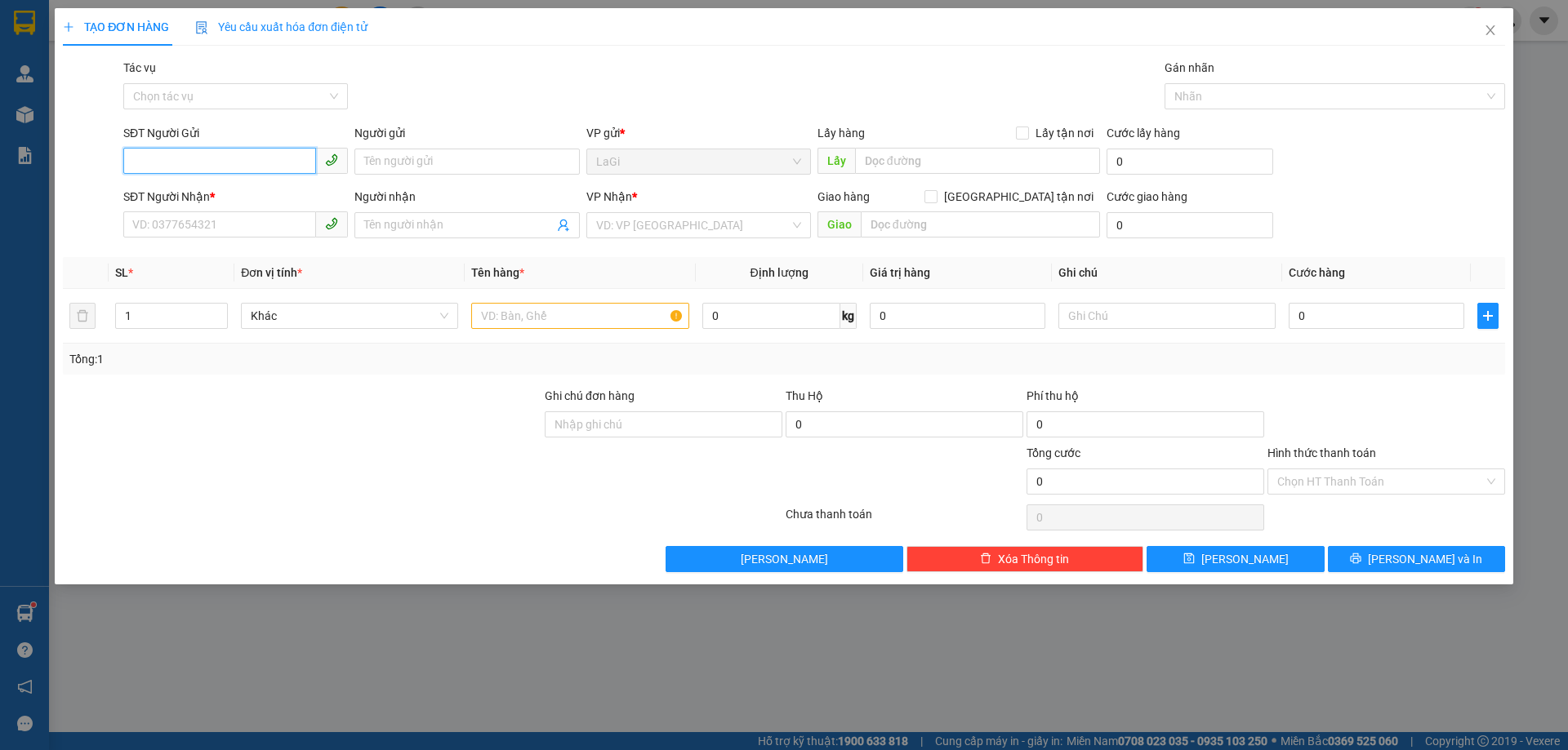
click at [301, 162] on input "SĐT Người Gửi" at bounding box center [219, 160] width 193 height 26
click at [287, 199] on div "0983076404 - [GEOGRAPHIC_DATA]" at bounding box center [235, 194] width 205 height 18
type input "0983076404"
type input "NK Thuận An"
type input "0378681989"
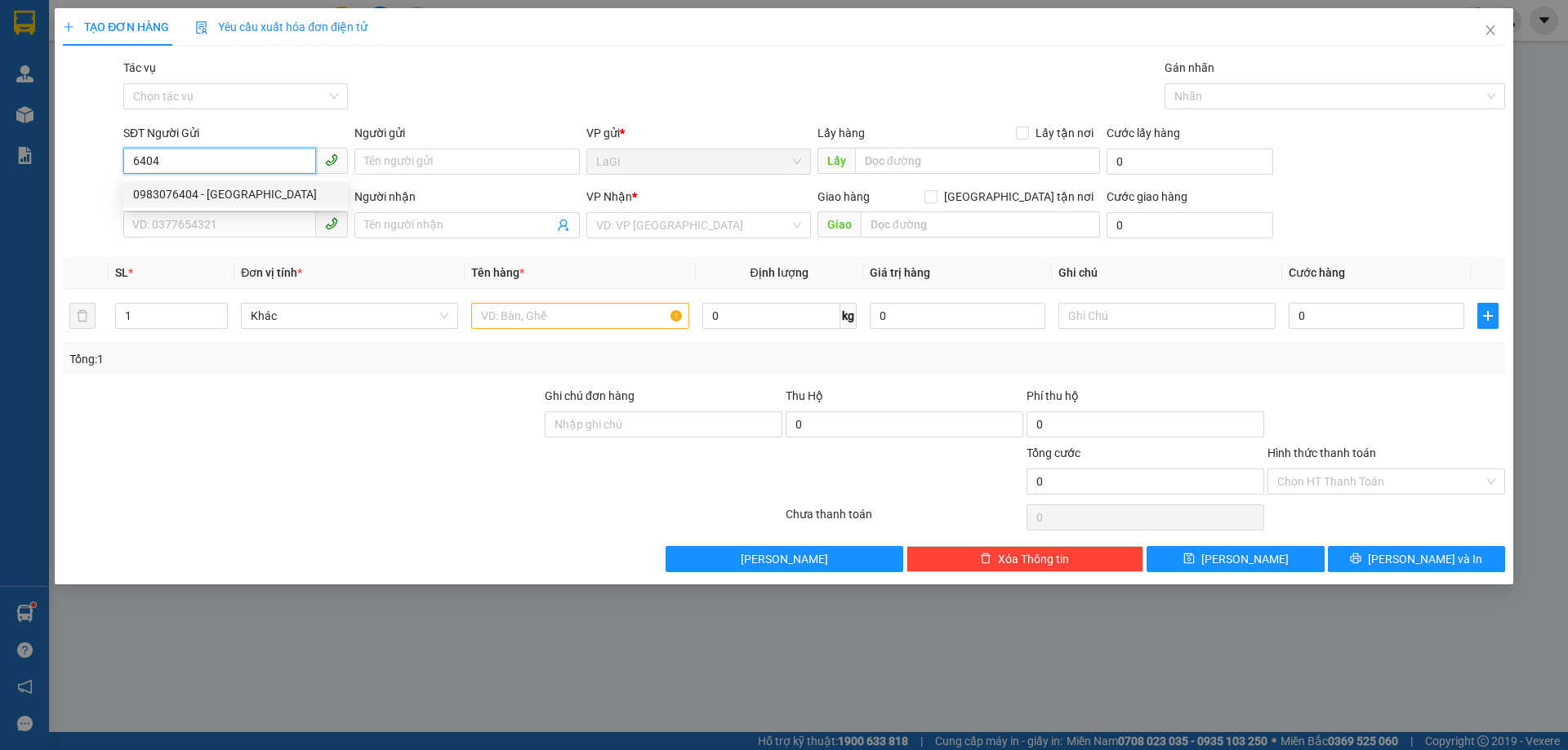
type input "Dental Lab"
type input "0983076404"
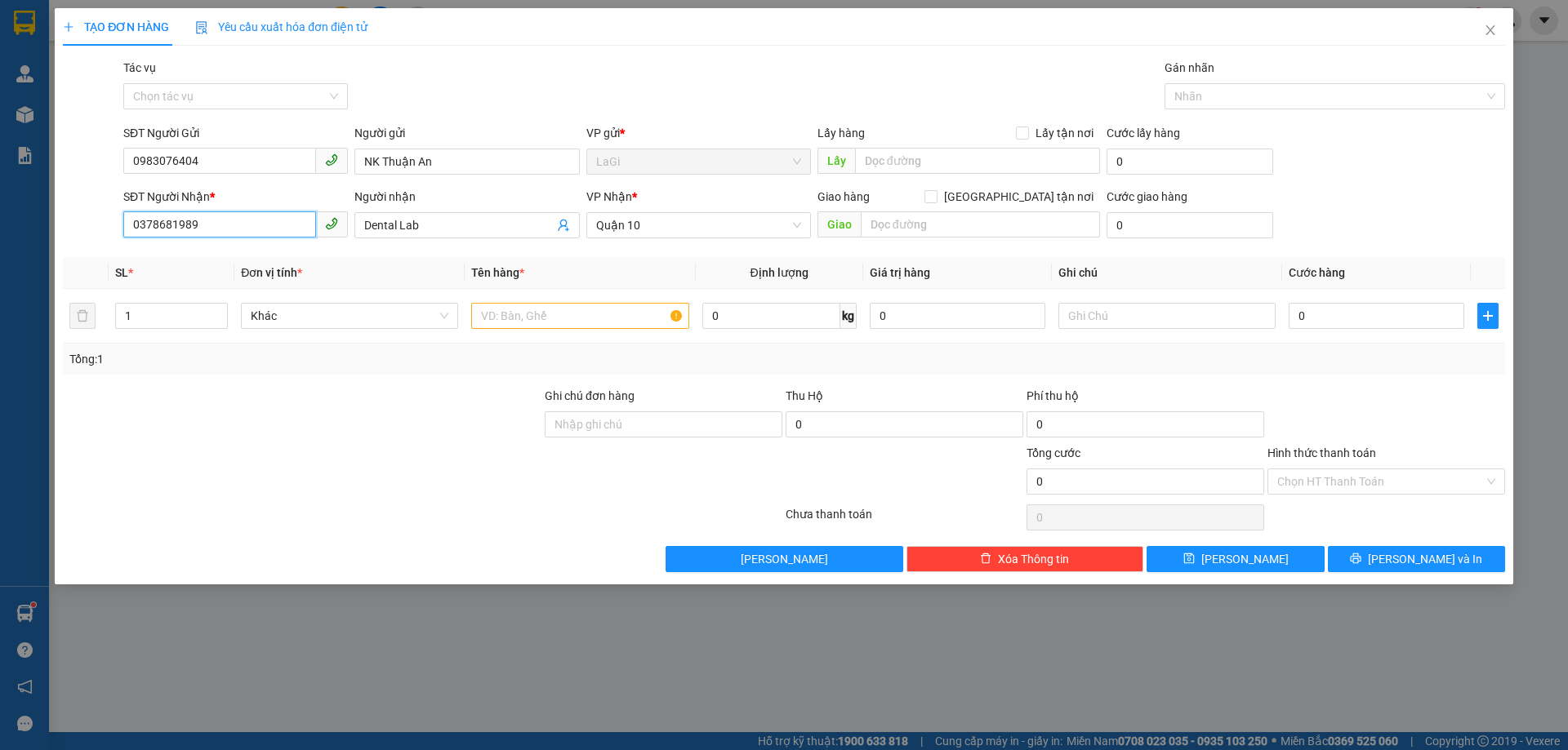
click at [220, 215] on input "0378681989" at bounding box center [219, 224] width 193 height 26
click at [265, 222] on input "SĐT Người Nhận *" at bounding box center [219, 224] width 193 height 26
type input "0973199920"
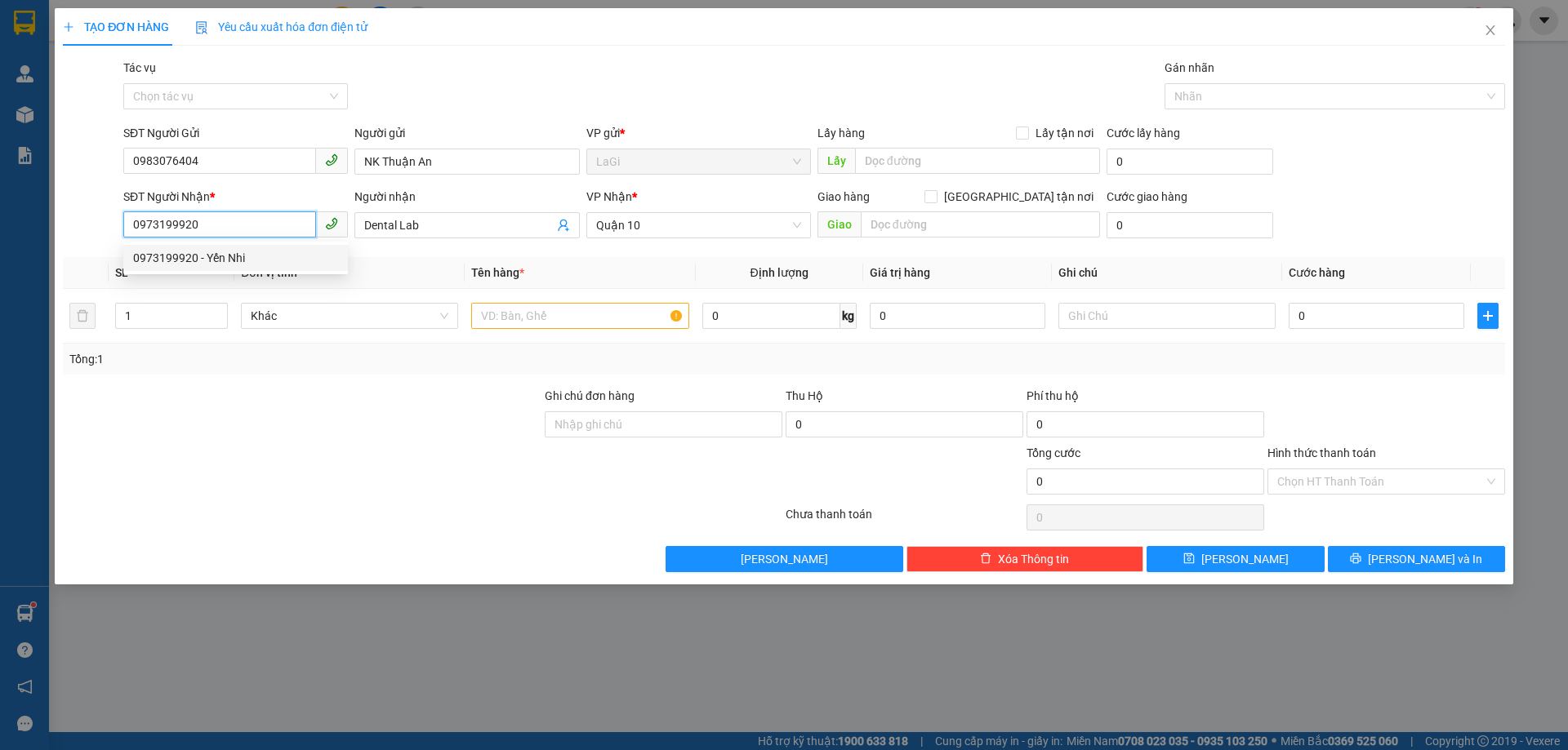
click at [231, 259] on div "0973199920 - Yến Nhi" at bounding box center [235, 257] width 205 height 18
type input "Yến Nhi"
type input "0973199920"
click at [543, 314] on input "text" at bounding box center [580, 315] width 217 height 26
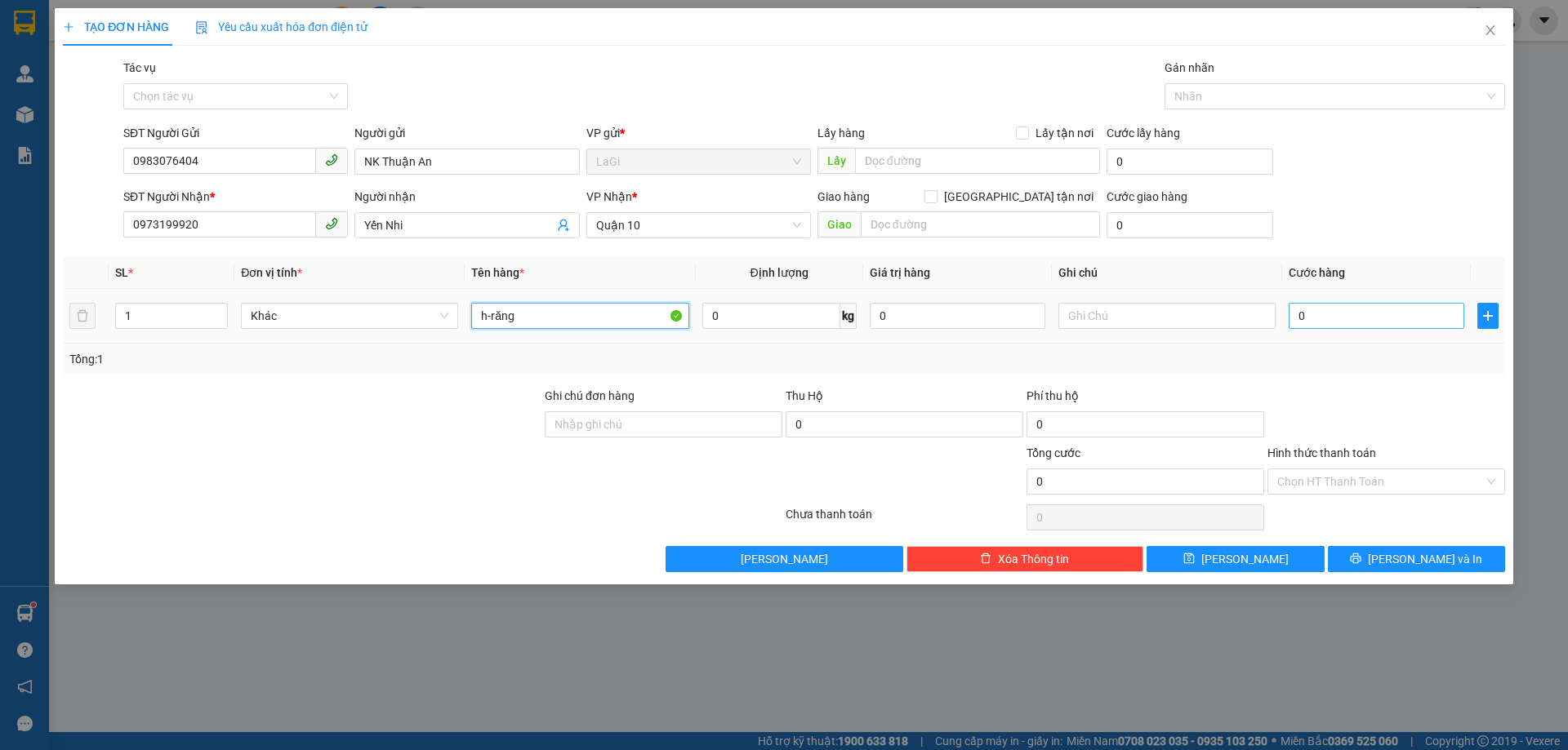
type input "h-răng"
click at [1317, 314] on input "0" at bounding box center [1376, 315] width 176 height 26
type input "3"
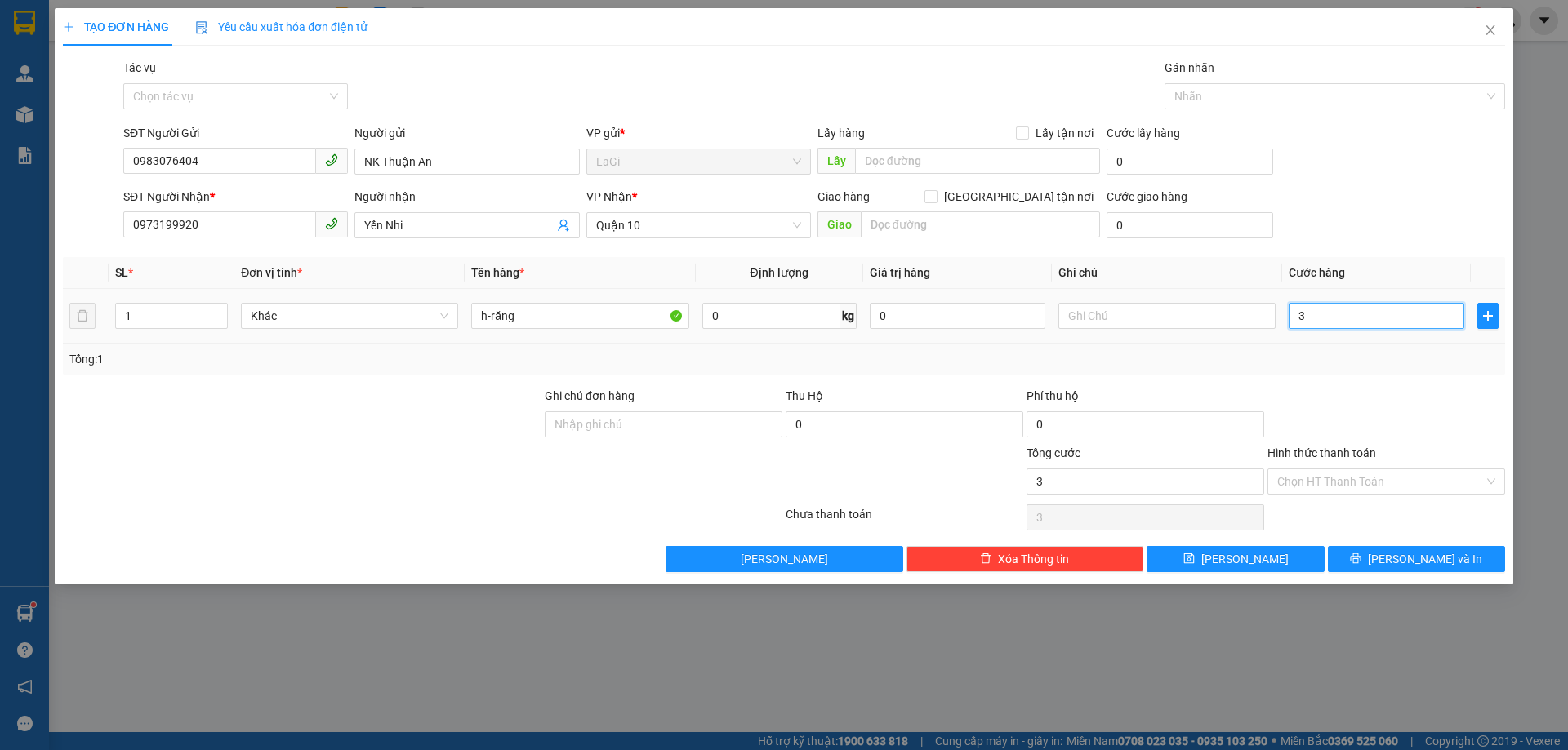
type input "30"
type input "30.000"
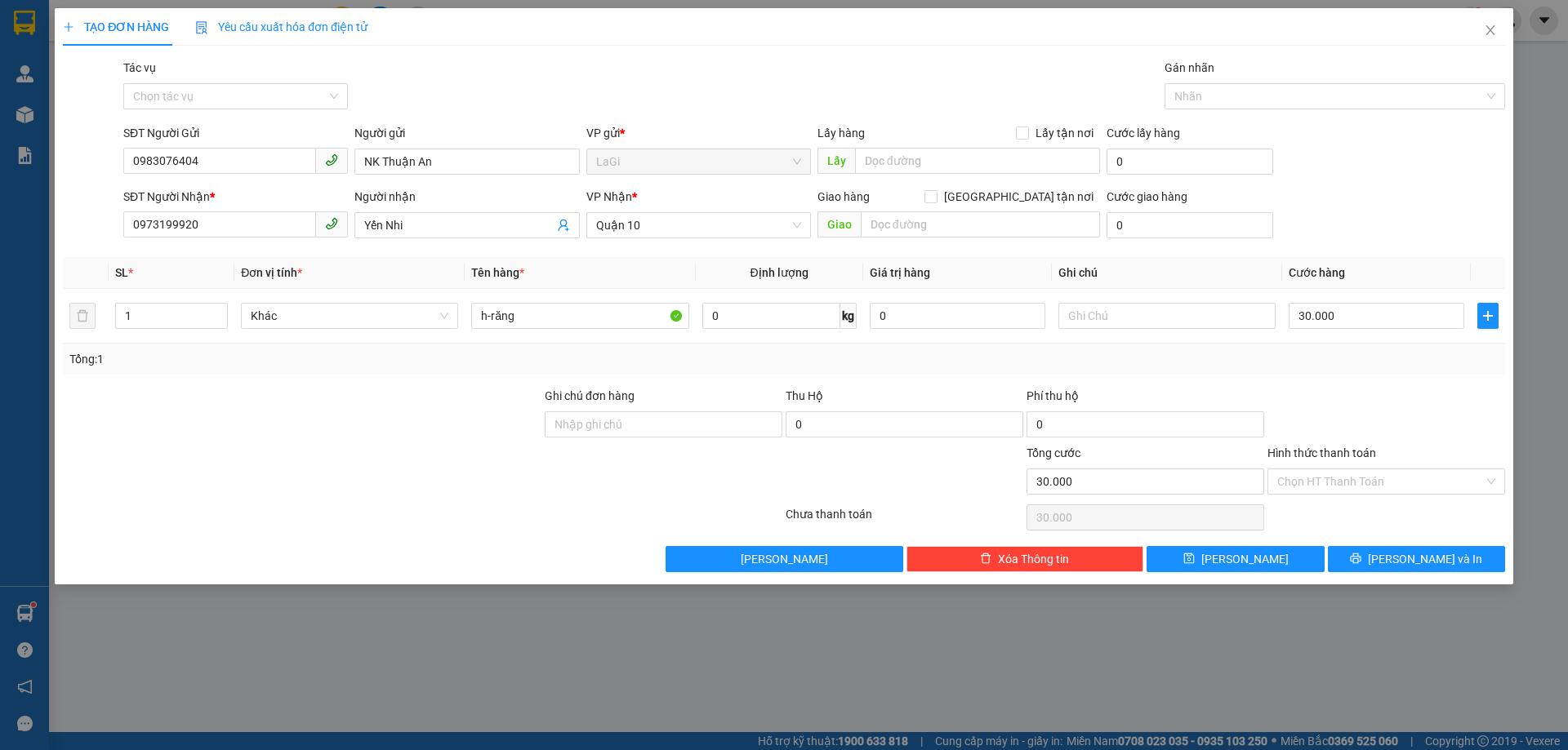
drag, startPoint x: 1315, startPoint y: 378, endPoint x: 1389, endPoint y: 434, distance: 92.8
click at [1315, 379] on div "Transit Pickup Surcharge Ids Transit Deliver Surcharge Ids Transit Deliver Surc…" at bounding box center [784, 315] width 1442 height 514
click at [1366, 476] on input "Hình thức thanh toán" at bounding box center [1380, 482] width 206 height 25
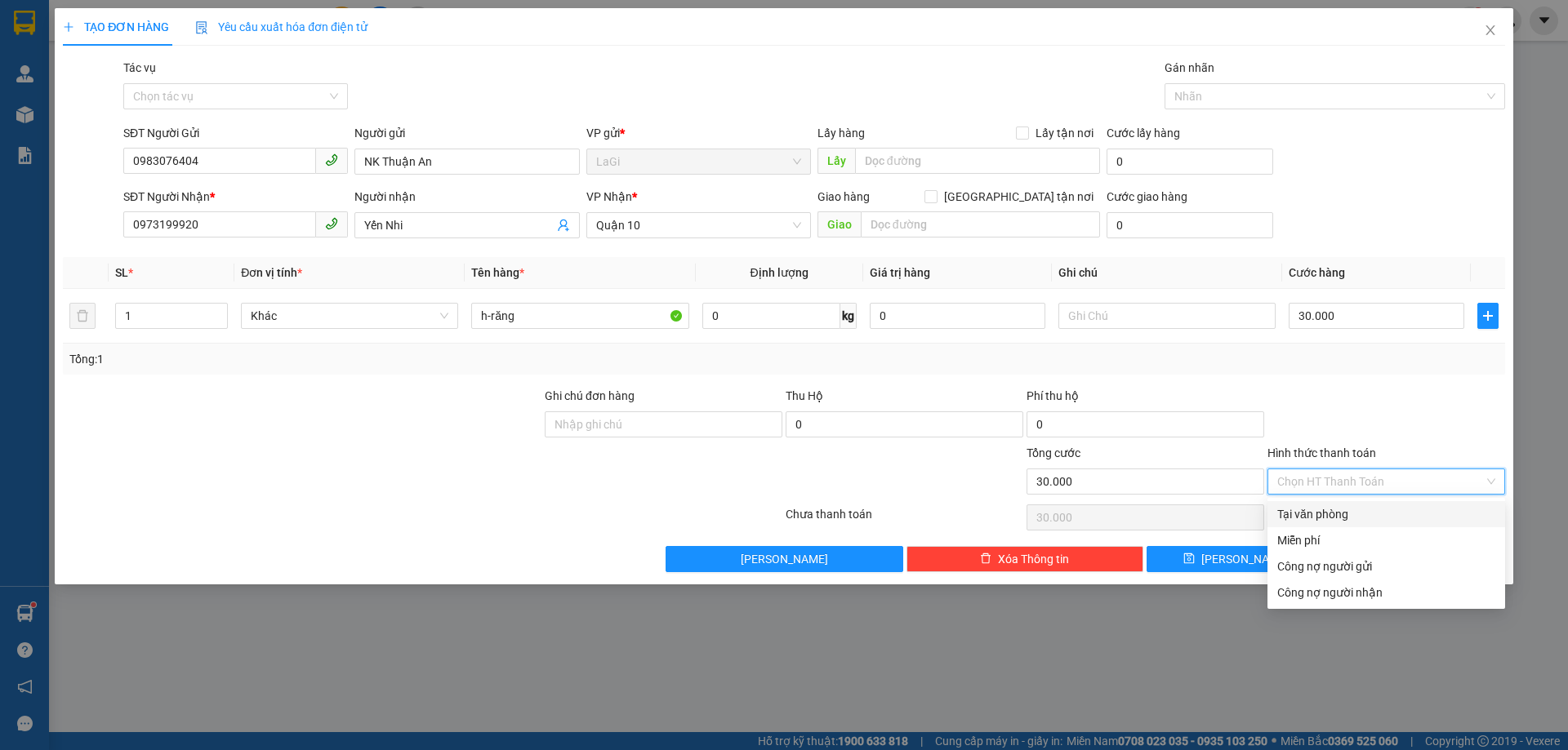
click at [1348, 513] on div "Tại văn phòng" at bounding box center [1386, 514] width 218 height 18
type input "0"
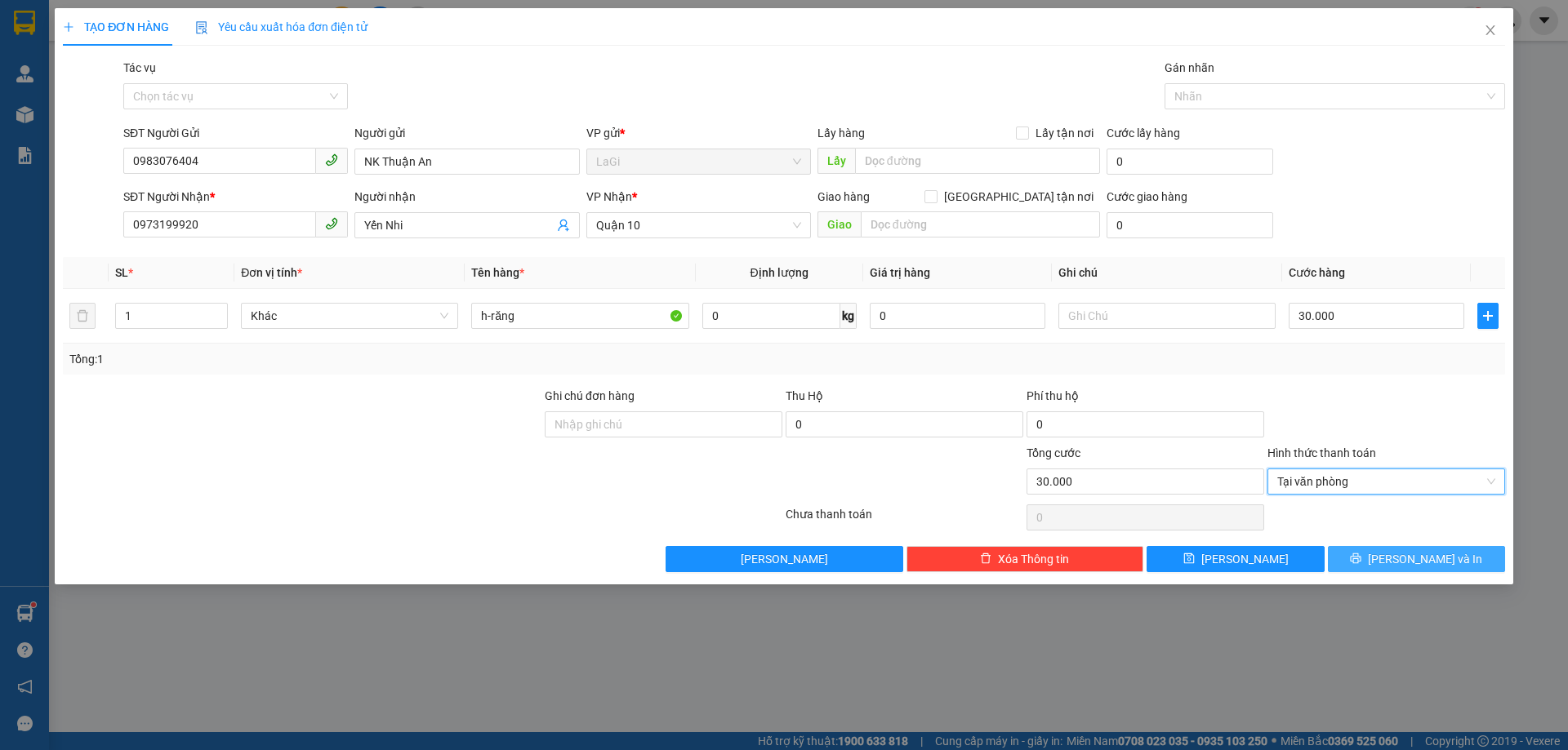
click at [1396, 547] on button "[PERSON_NAME] và In" at bounding box center [1416, 559] width 178 height 26
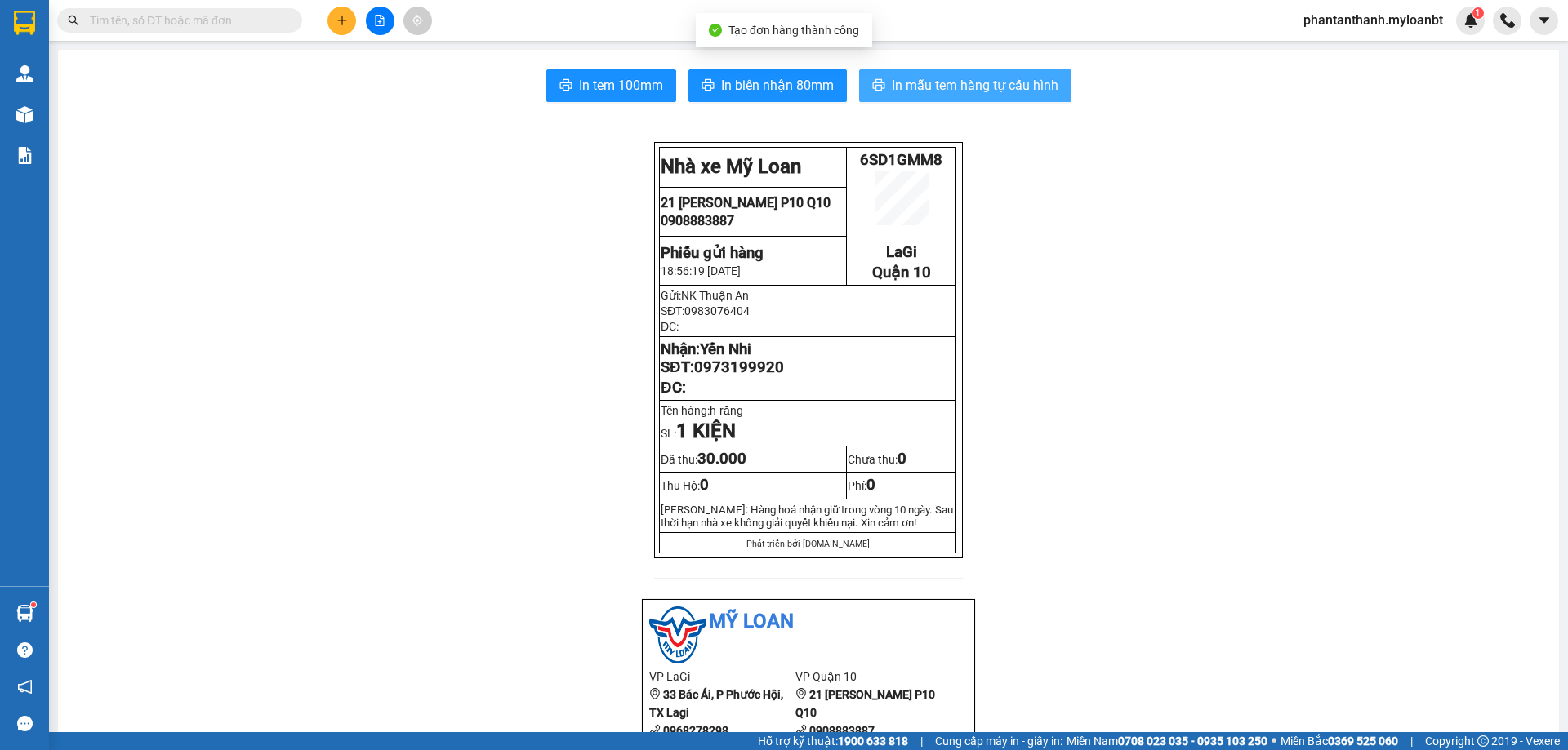
click at [1005, 85] on span "In mẫu tem hàng tự cấu hình" at bounding box center [975, 85] width 166 height 20
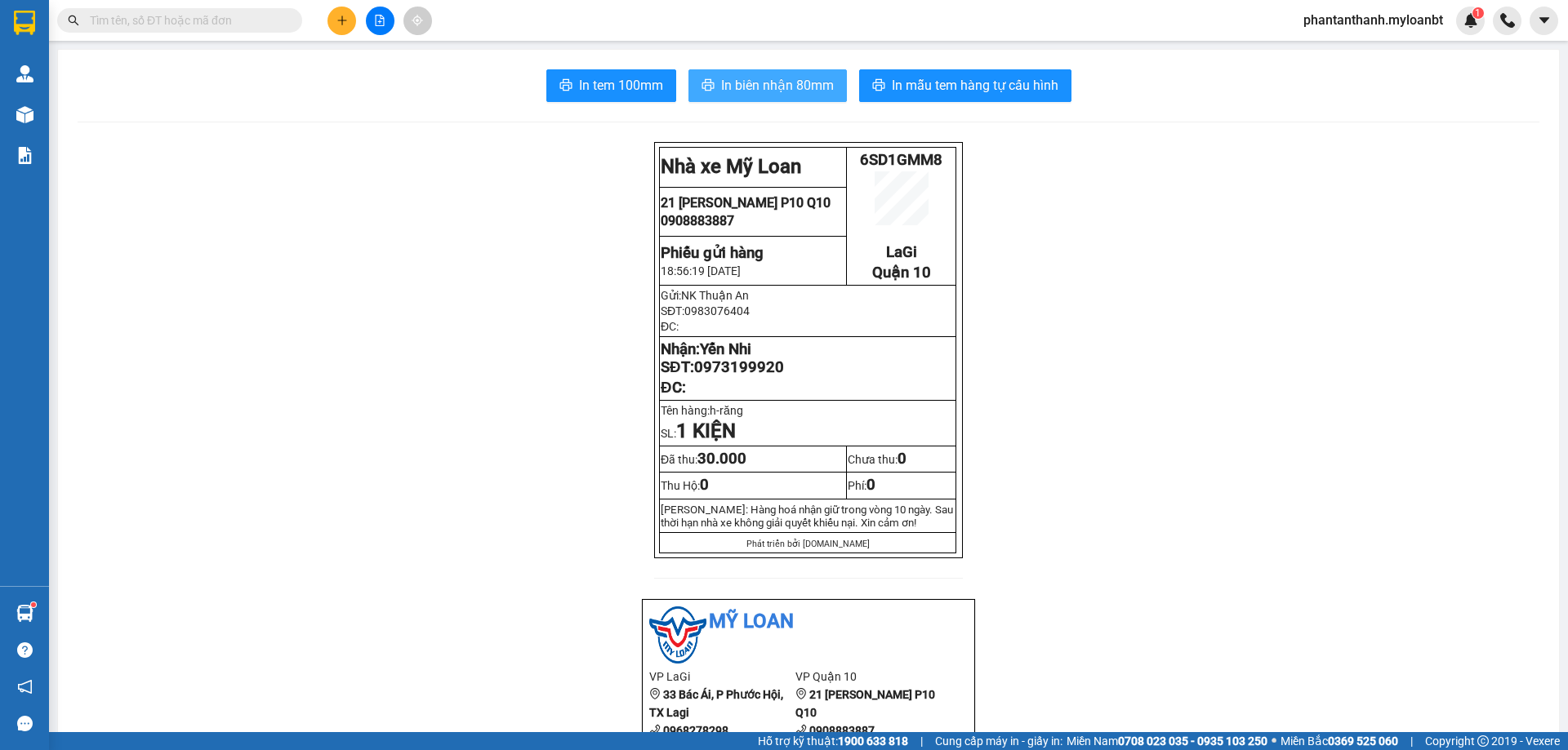
click at [818, 70] on button "In biên nhận 80mm" at bounding box center [767, 85] width 158 height 33
click at [354, 16] on button at bounding box center [342, 21] width 29 height 29
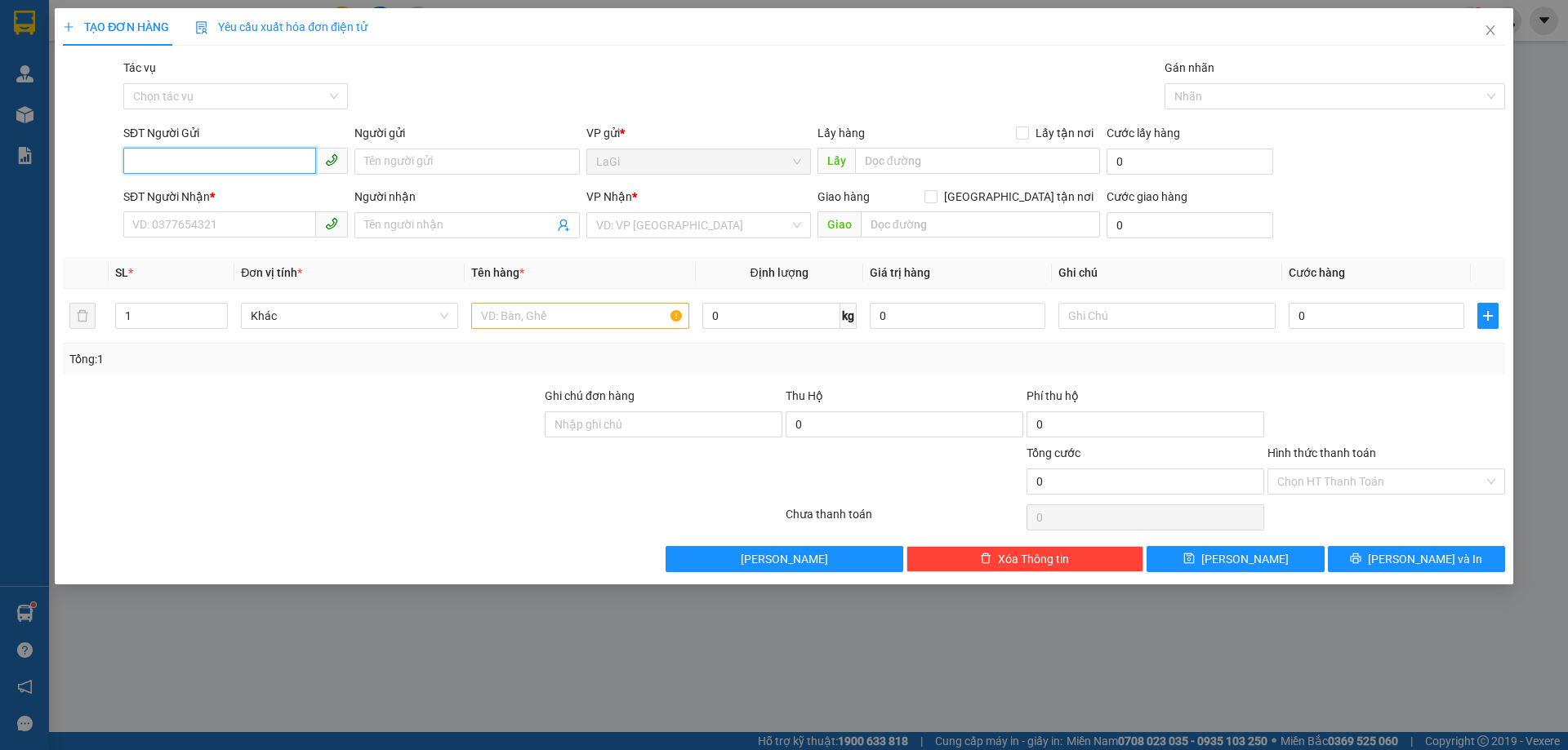
click at [201, 154] on input "SĐT Người Gửi" at bounding box center [219, 160] width 193 height 26
click at [235, 191] on div "0983076404 - [GEOGRAPHIC_DATA]" at bounding box center [235, 194] width 205 height 18
type input "0983076404"
type input "NK Thuận An"
type input "0973199920"
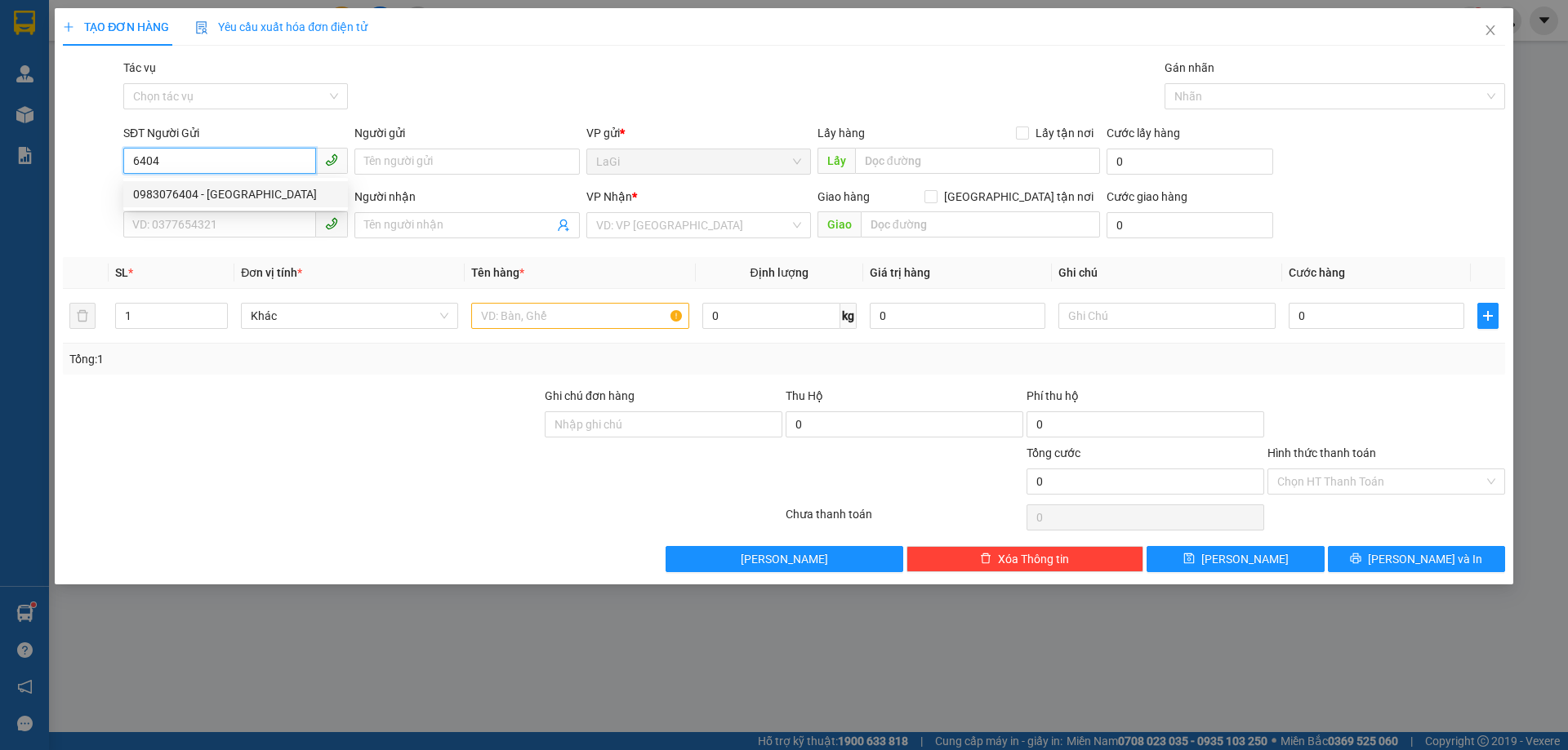
type input "Yến Nhi"
type input "0983076404"
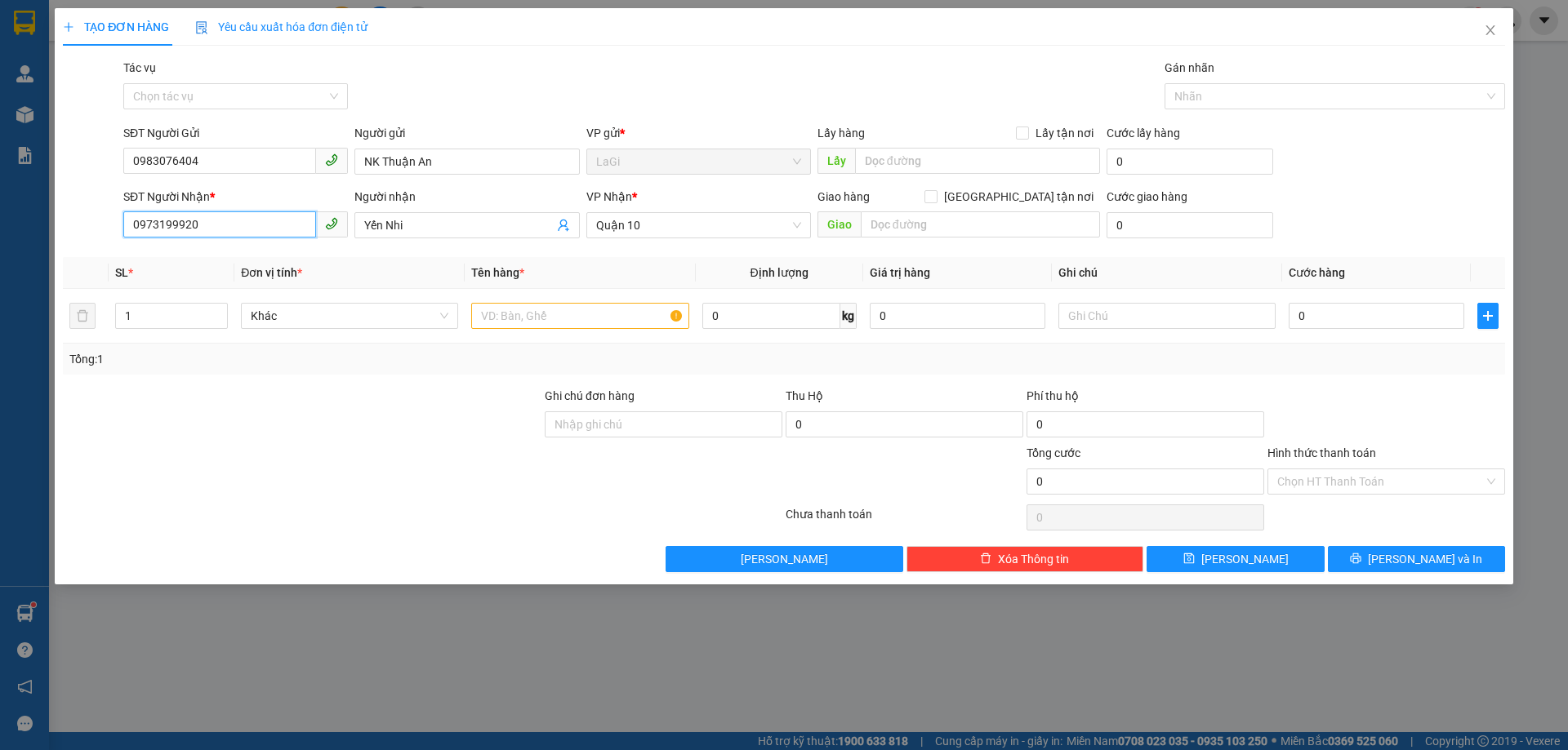
click at [299, 233] on input "0973199920" at bounding box center [219, 224] width 193 height 26
type input "0948105599"
click at [282, 236] on input "0948105599" at bounding box center [219, 224] width 193 height 26
click at [269, 251] on div "0948105599 - labo3s" at bounding box center [235, 257] width 205 height 18
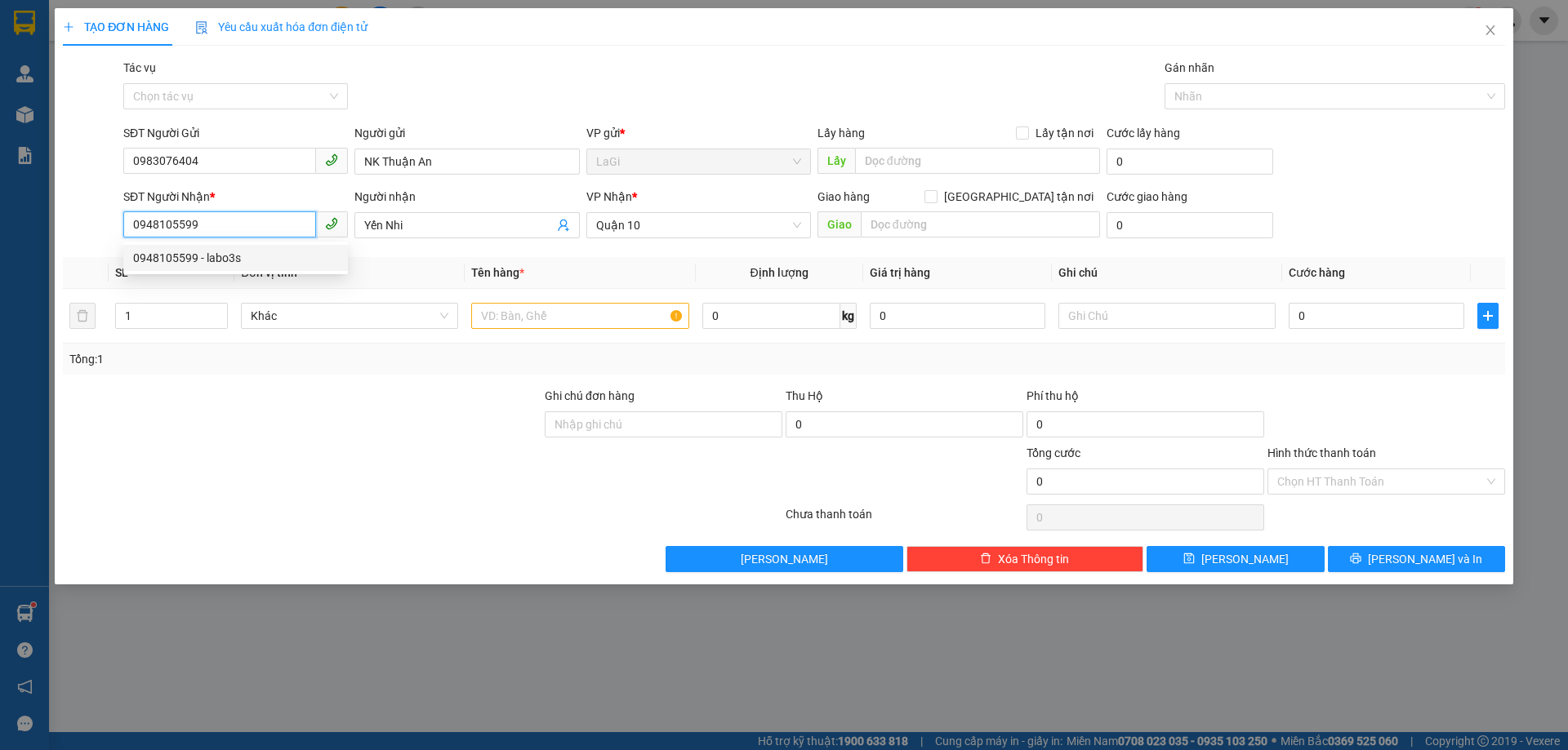
type input "labo3s"
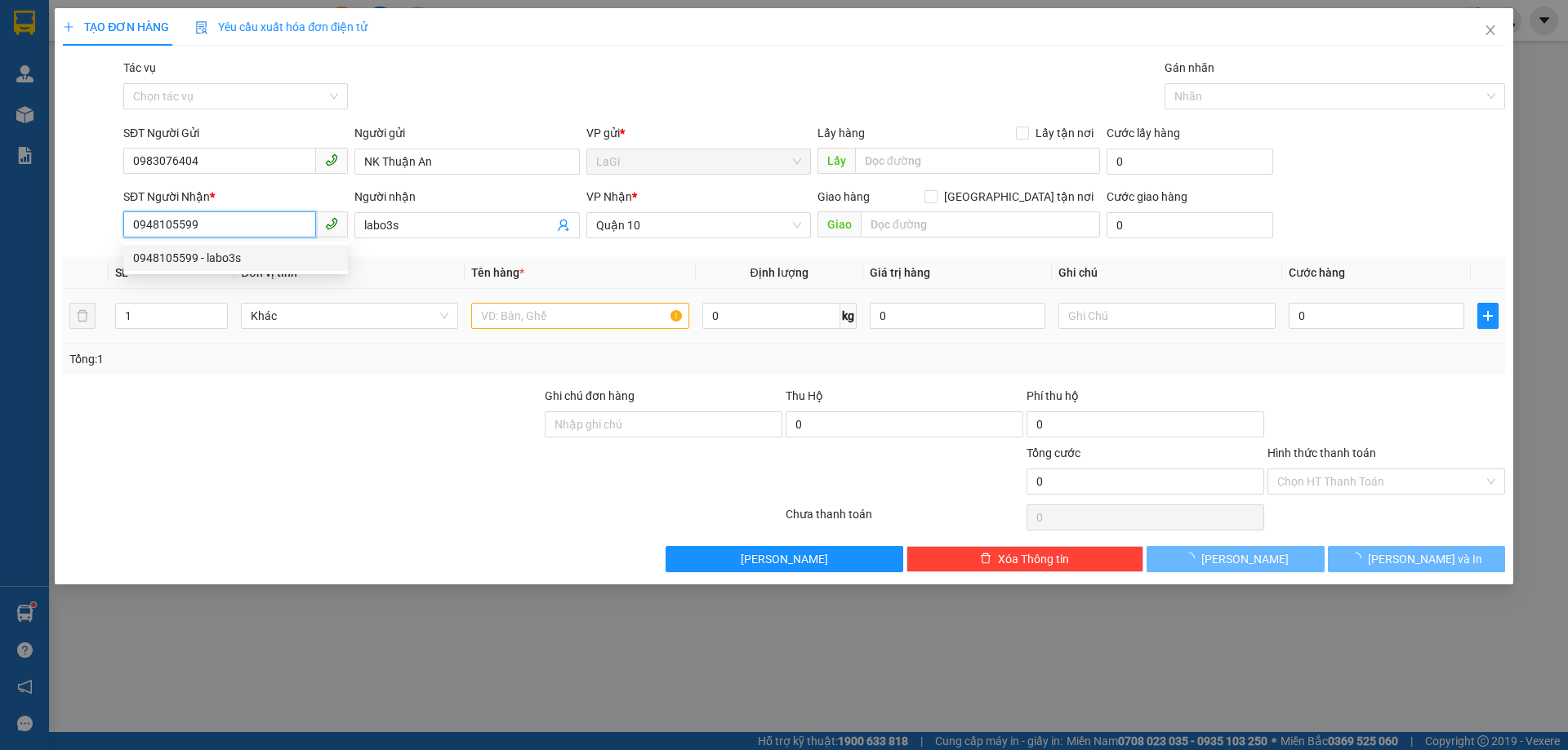
type input "0948105599"
click at [570, 308] on input "text" at bounding box center [580, 315] width 217 height 26
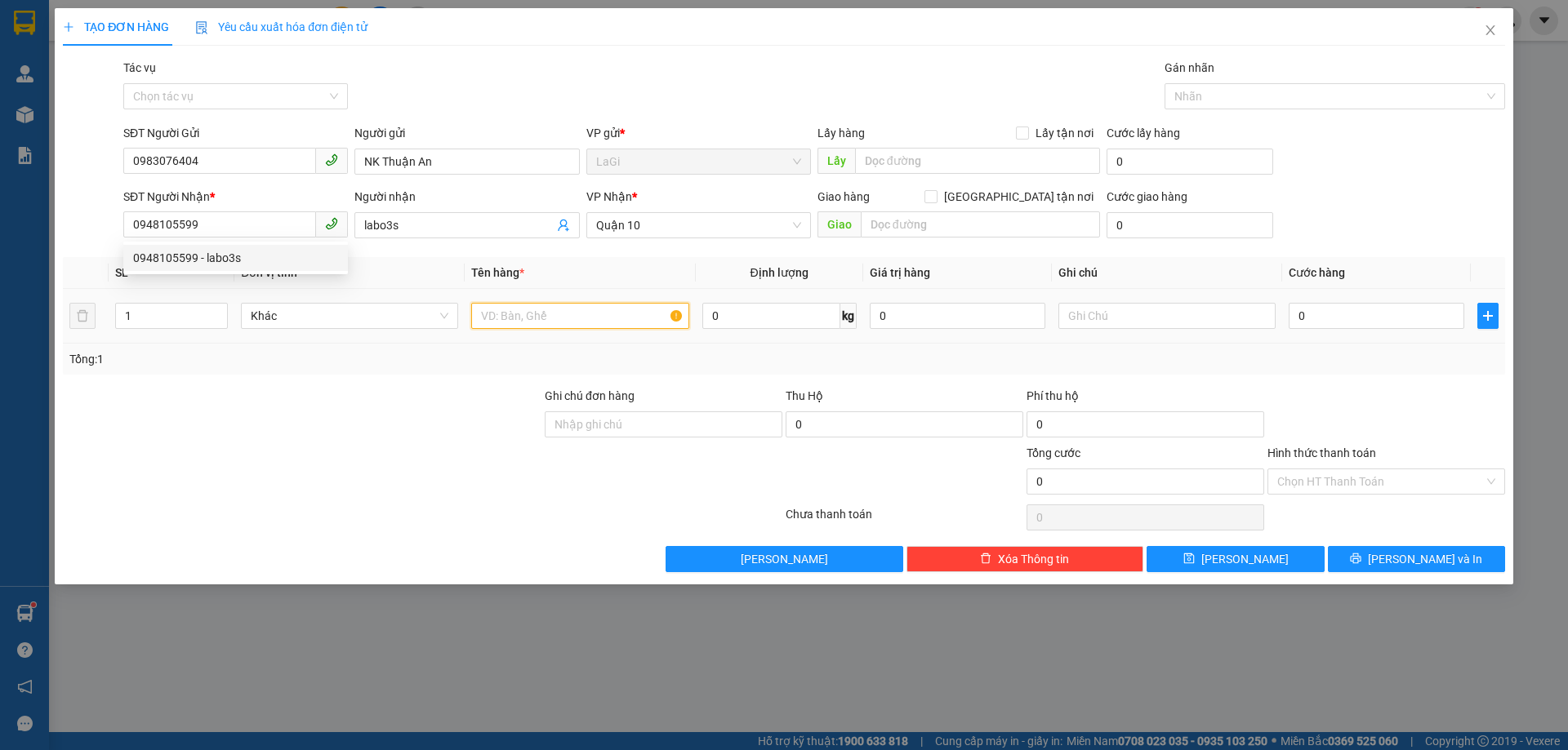
click at [567, 319] on input "text" at bounding box center [580, 315] width 217 height 26
click at [555, 325] on input "text" at bounding box center [580, 315] width 217 height 26
type input "h-răng"
click at [1382, 332] on td "0" at bounding box center [1376, 316] width 188 height 55
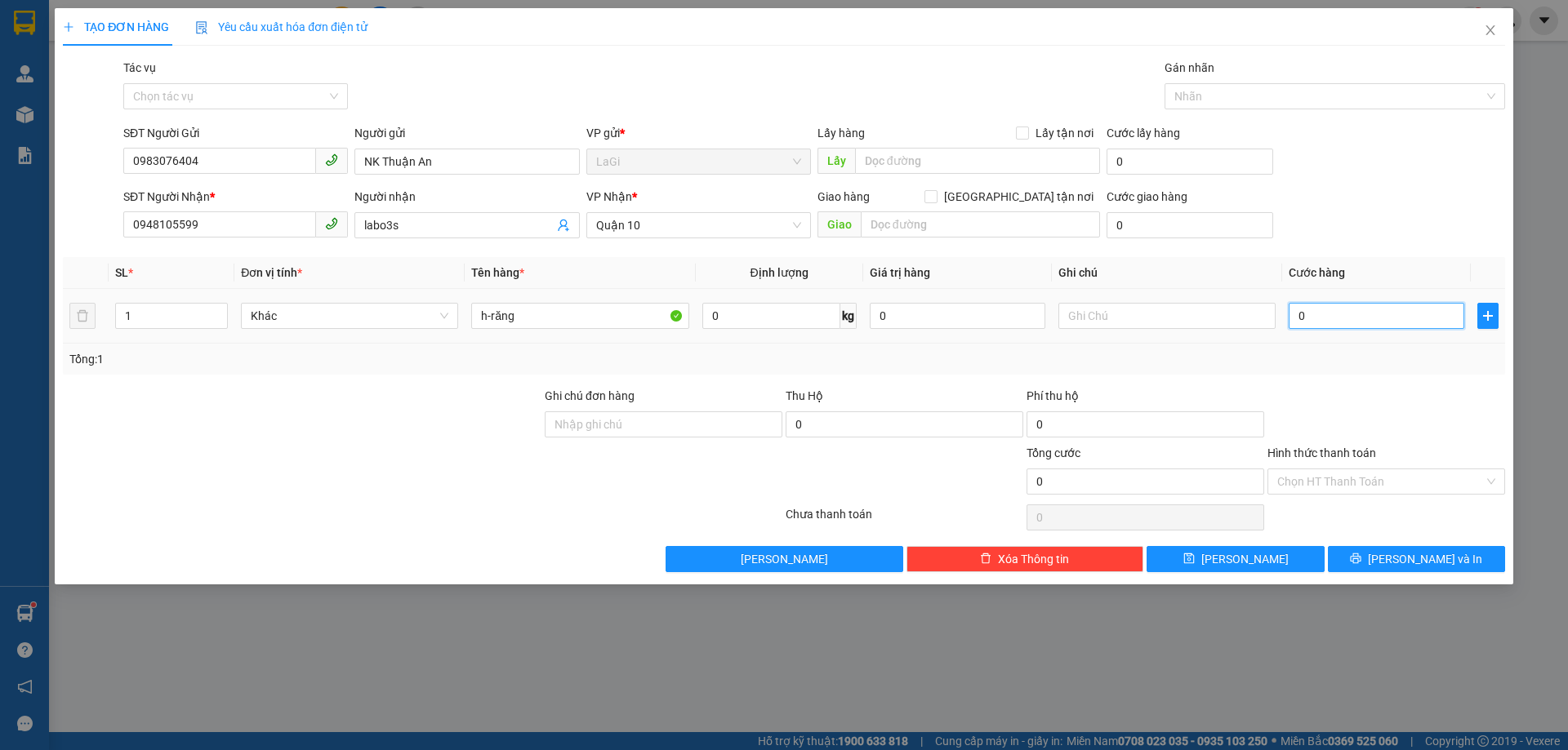
click at [1380, 326] on input "0" at bounding box center [1376, 315] width 176 height 26
type input "3"
type input "30"
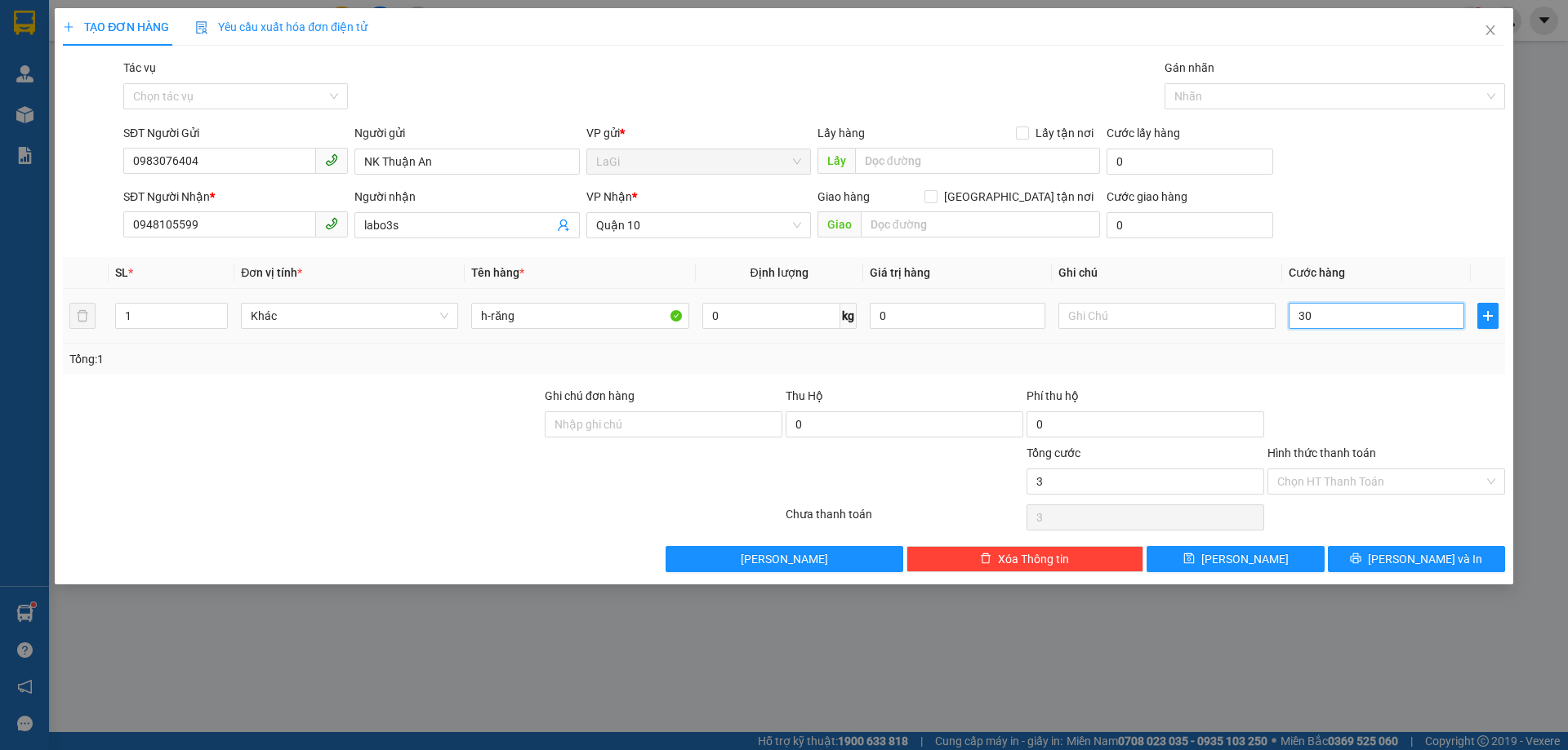
type input "30"
type input "30.000"
click at [1345, 385] on div "Transit Pickup Surcharge Ids Transit Deliver Surcharge Ids Transit Deliver Surc…" at bounding box center [784, 315] width 1442 height 514
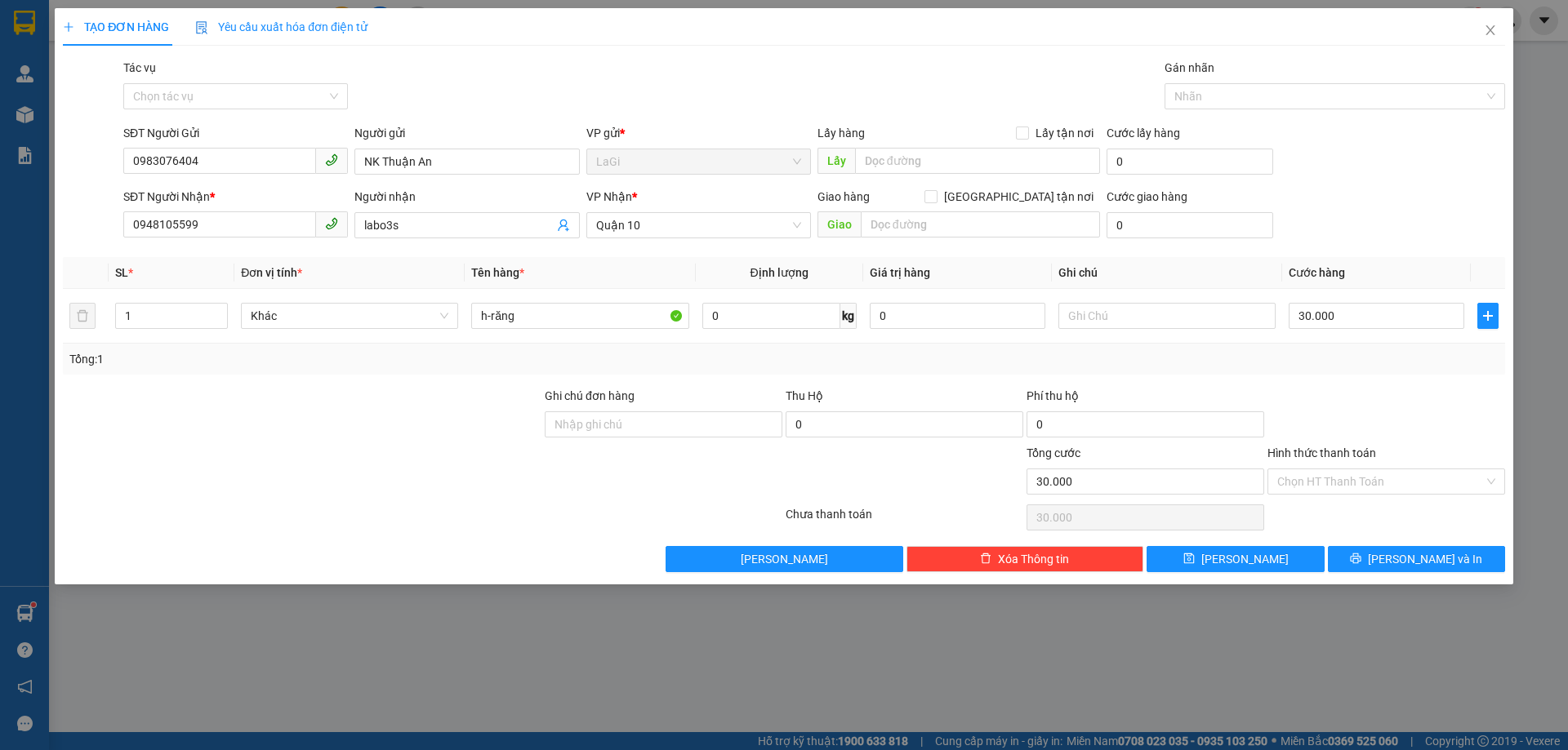
click at [1314, 396] on div at bounding box center [1386, 416] width 241 height 58
click at [1327, 475] on input "Hình thức thanh toán" at bounding box center [1380, 482] width 206 height 25
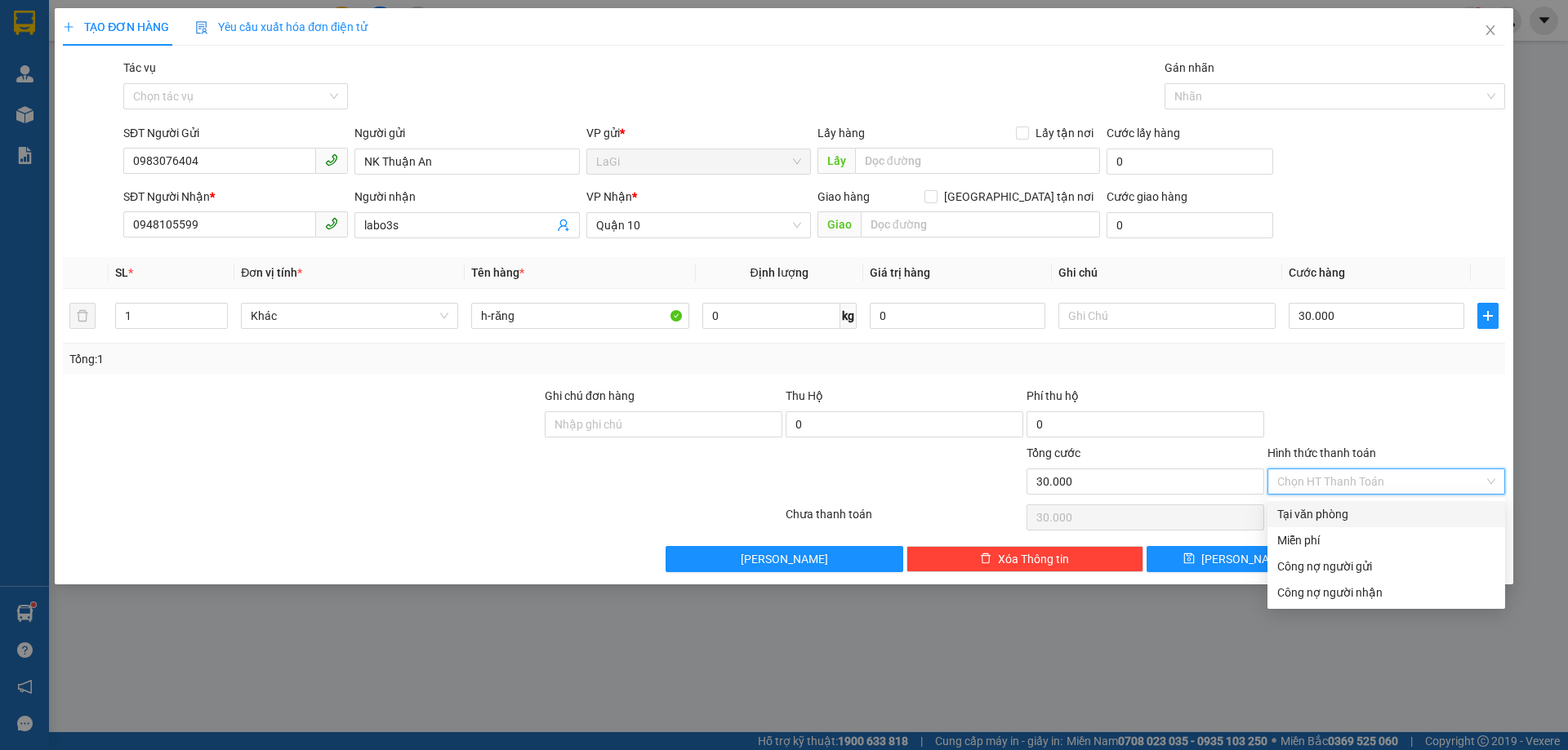
click at [1315, 514] on div "Tại văn phòng" at bounding box center [1386, 514] width 218 height 18
type input "0"
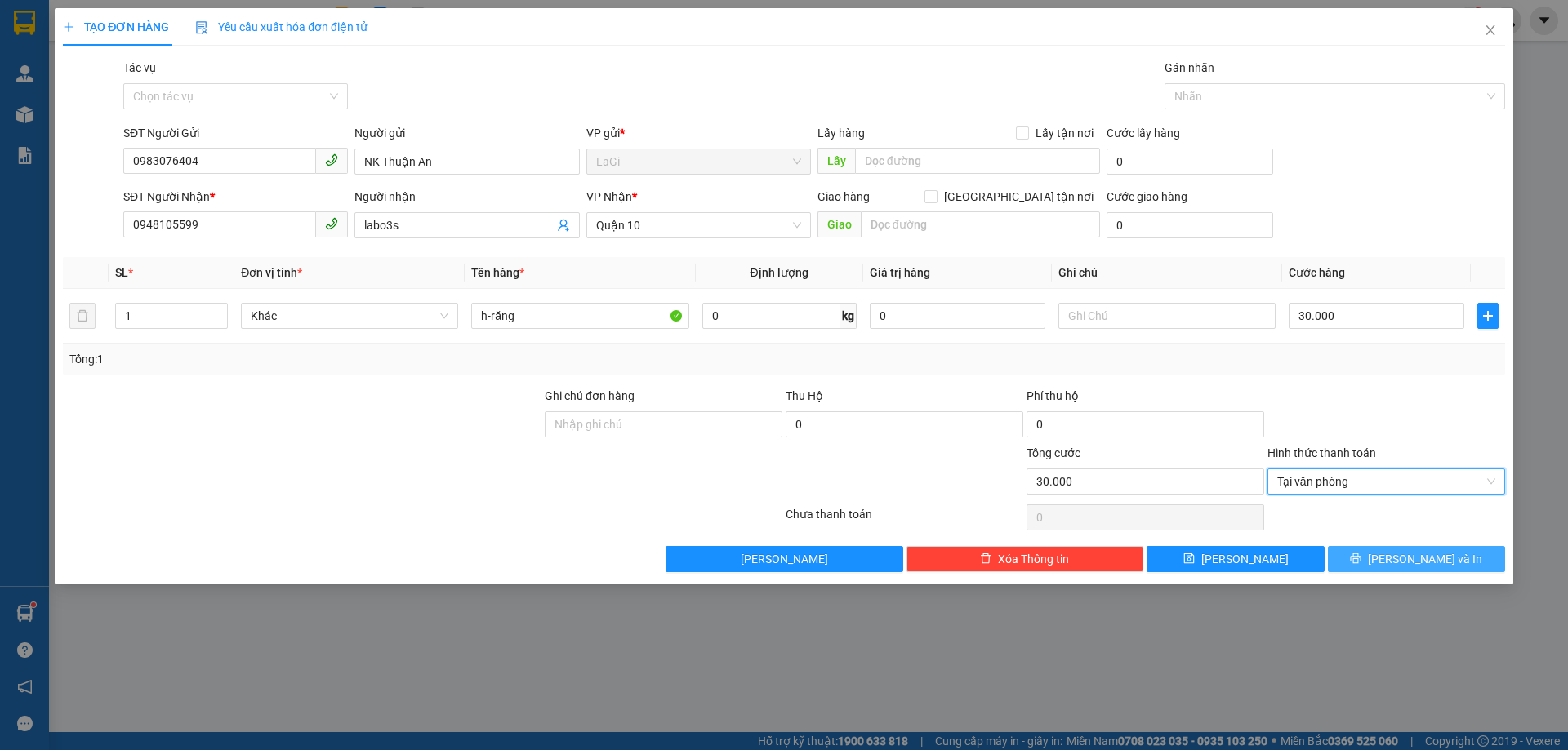
click at [1371, 561] on button "[PERSON_NAME] và In" at bounding box center [1416, 559] width 178 height 26
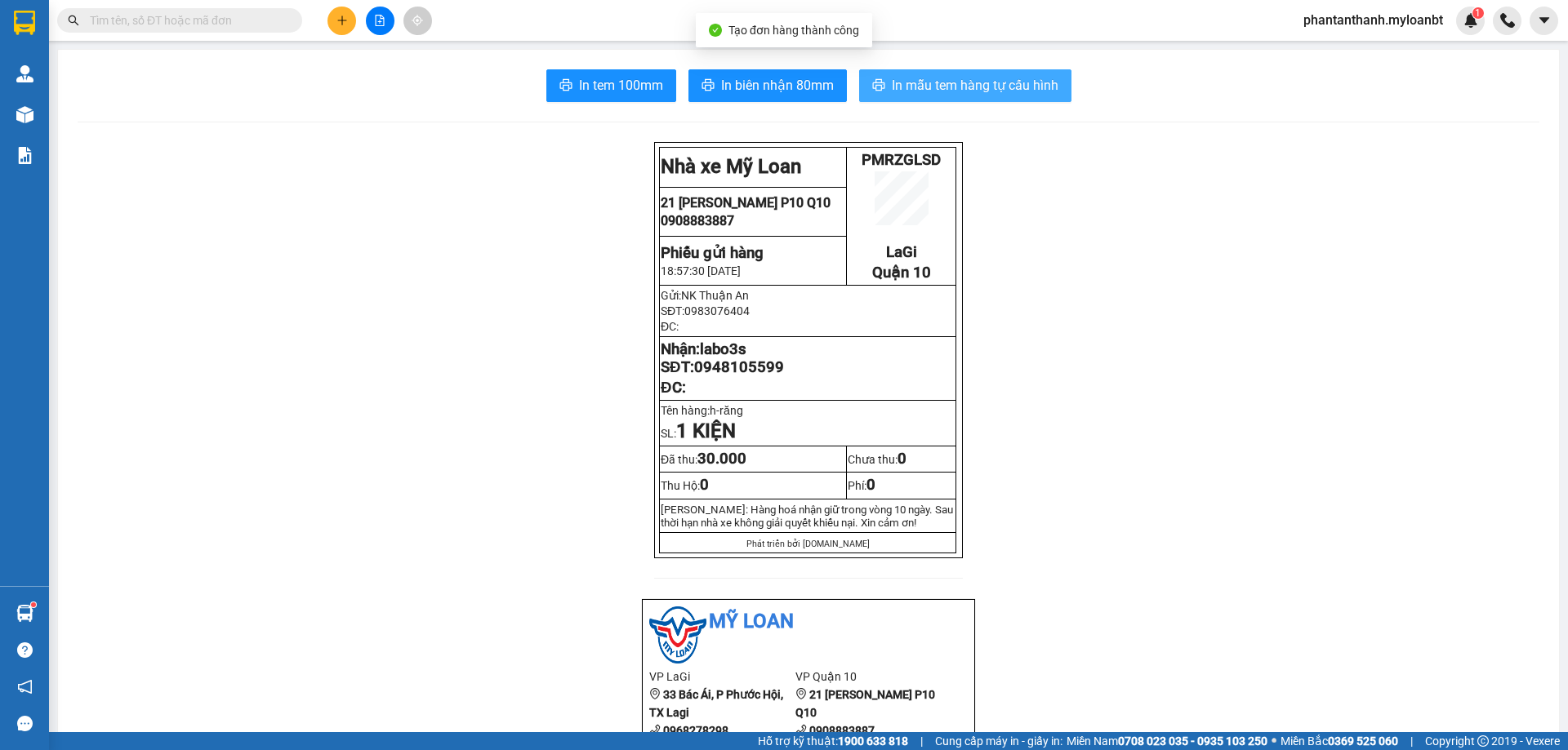
click at [906, 95] on span "In mẫu tem hàng tự cấu hình" at bounding box center [975, 85] width 166 height 20
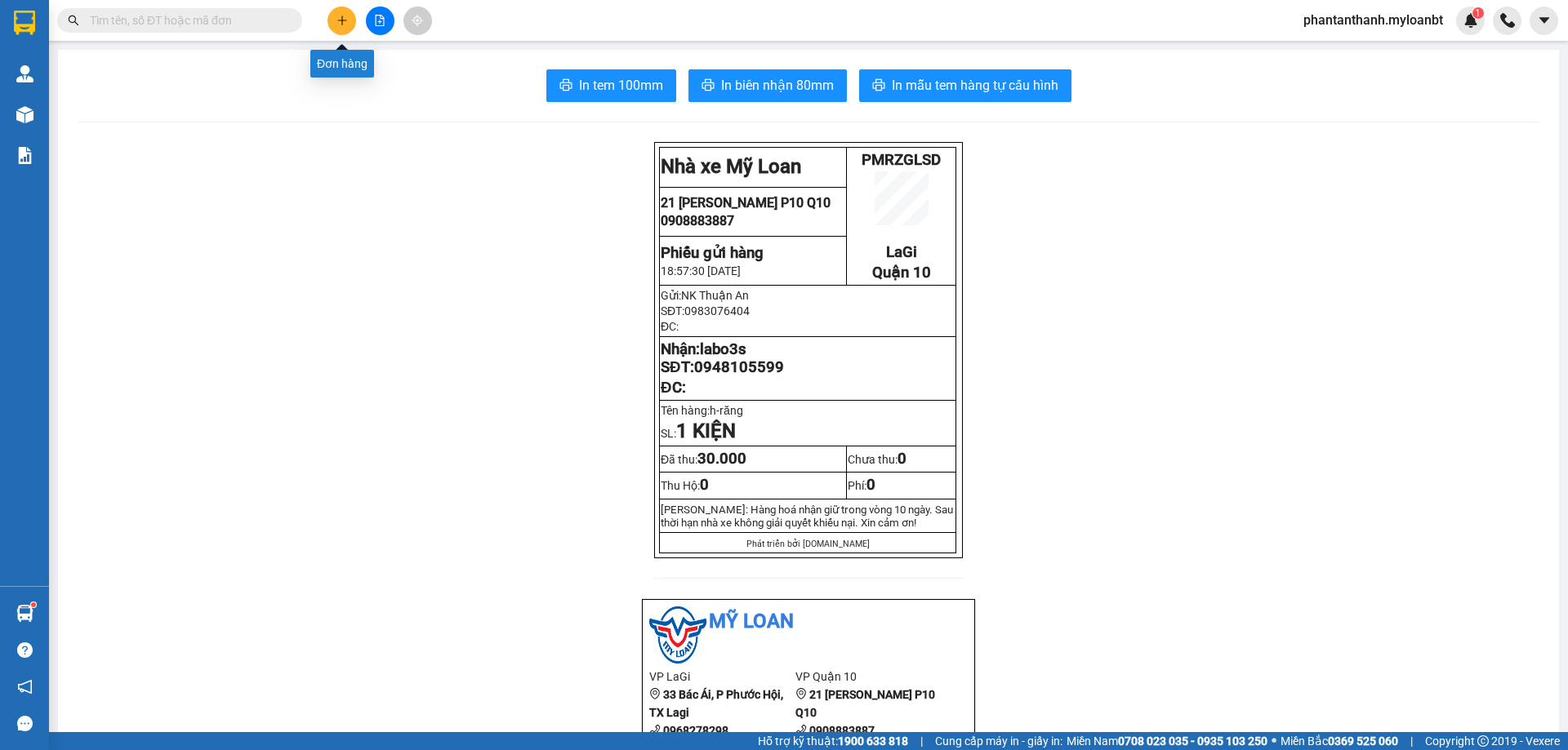
click at [344, 19] on icon "plus" at bounding box center [342, 20] width 12 height 12
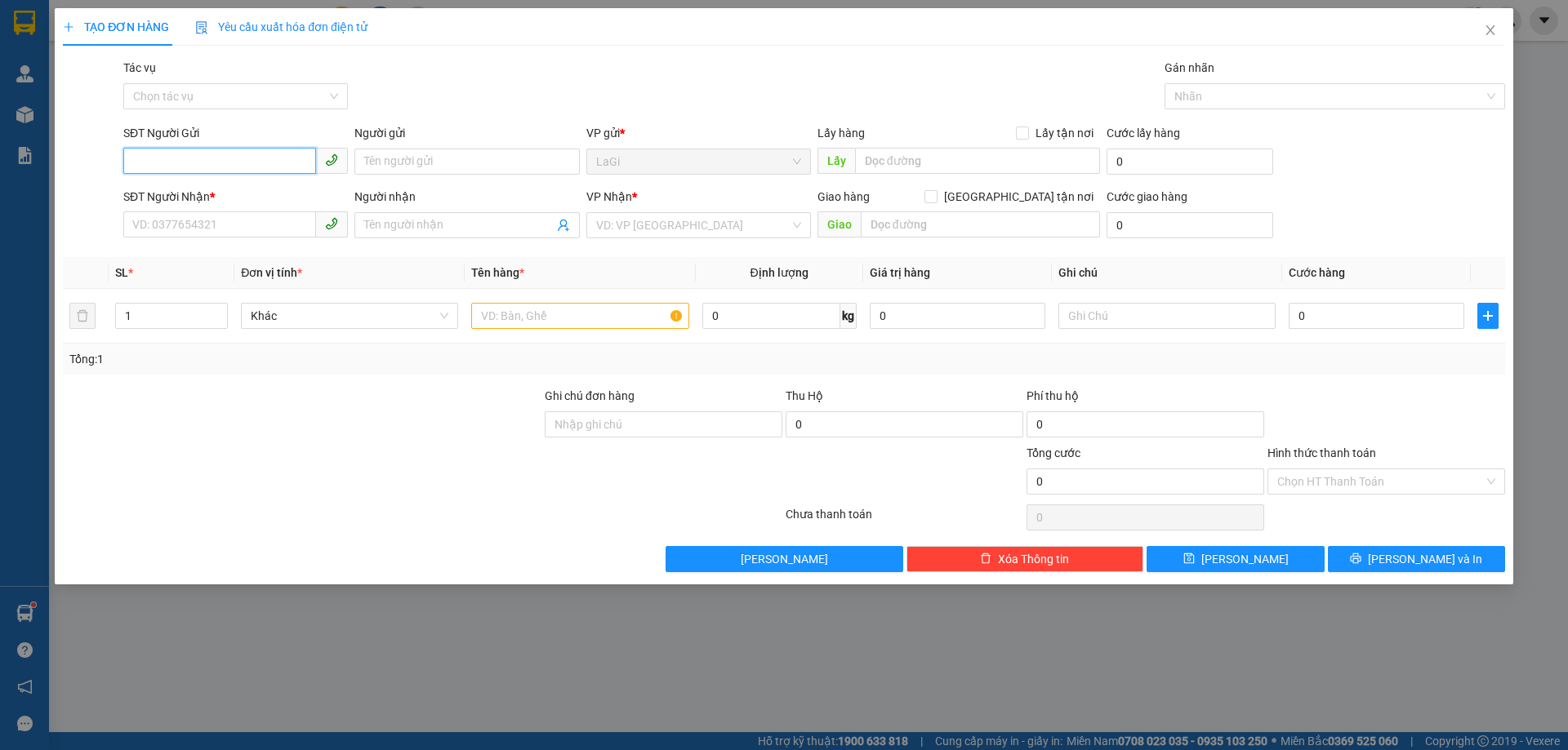
click at [292, 162] on input "SĐT Người Gửi" at bounding box center [219, 160] width 193 height 26
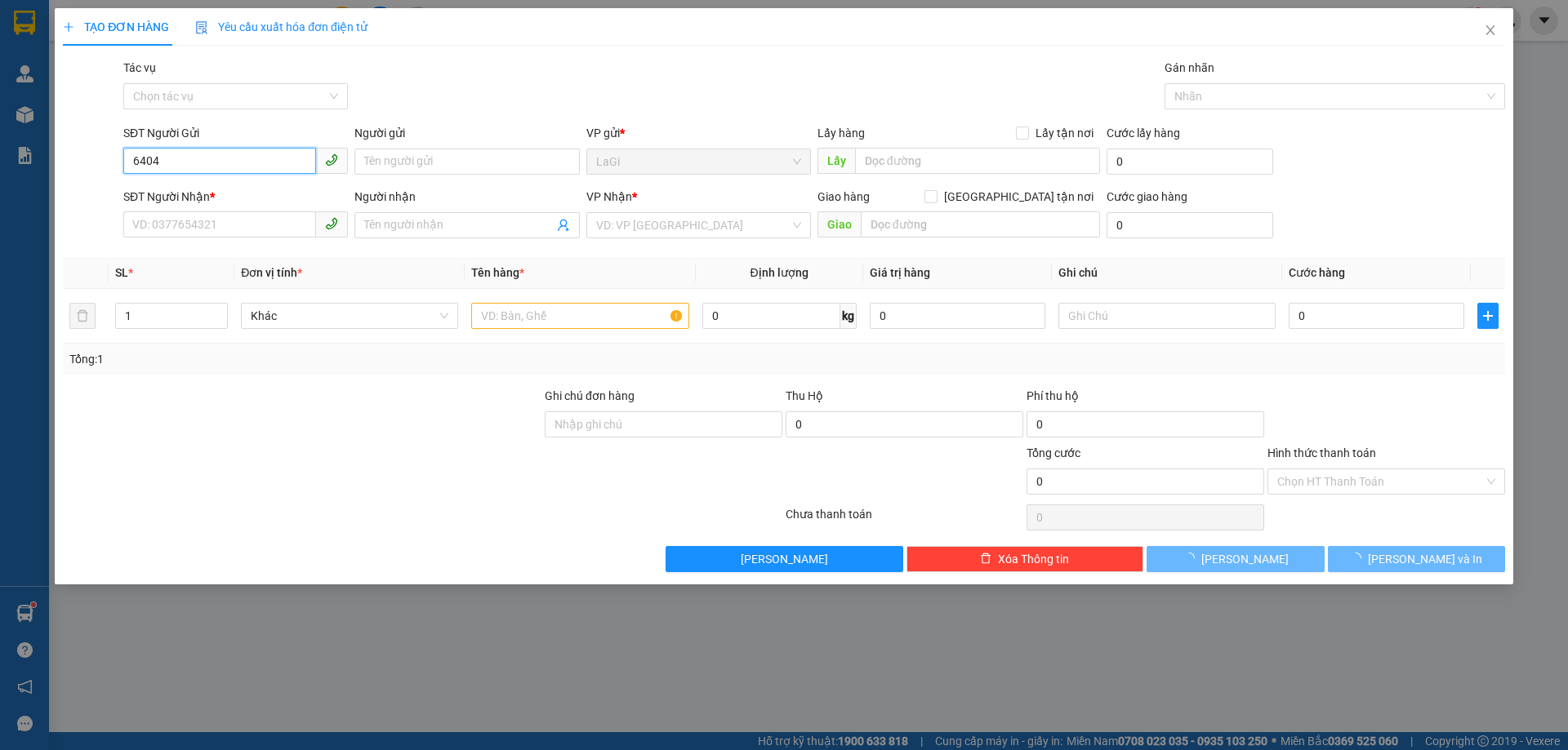
click at [283, 166] on input "6404" at bounding box center [219, 160] width 193 height 26
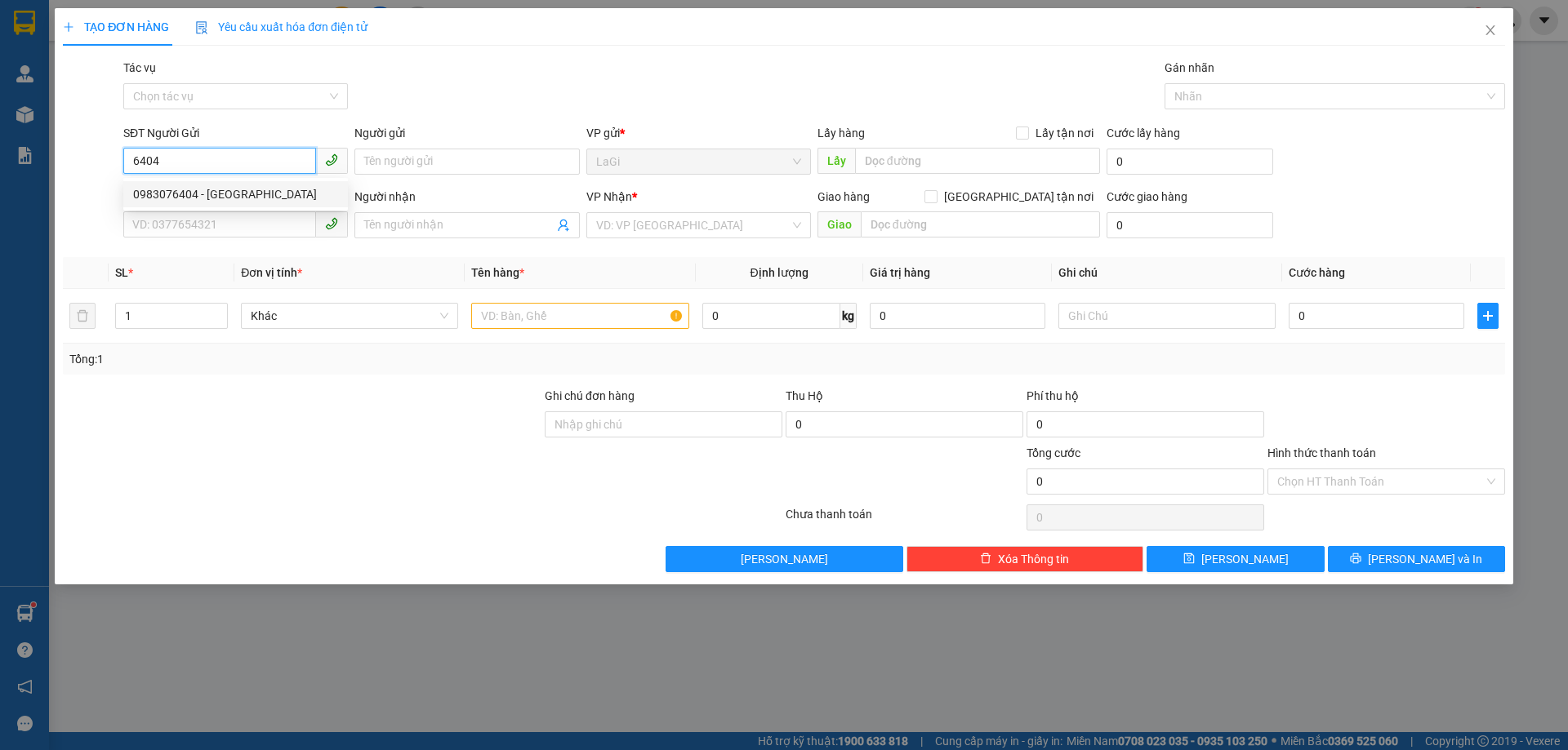
drag, startPoint x: 265, startPoint y: 191, endPoint x: 444, endPoint y: 239, distance: 185.3
click at [265, 192] on div "0983076404 - [GEOGRAPHIC_DATA]" at bounding box center [235, 194] width 205 height 18
type input "0983076404"
type input "NK Thuận An"
type input "0948105599"
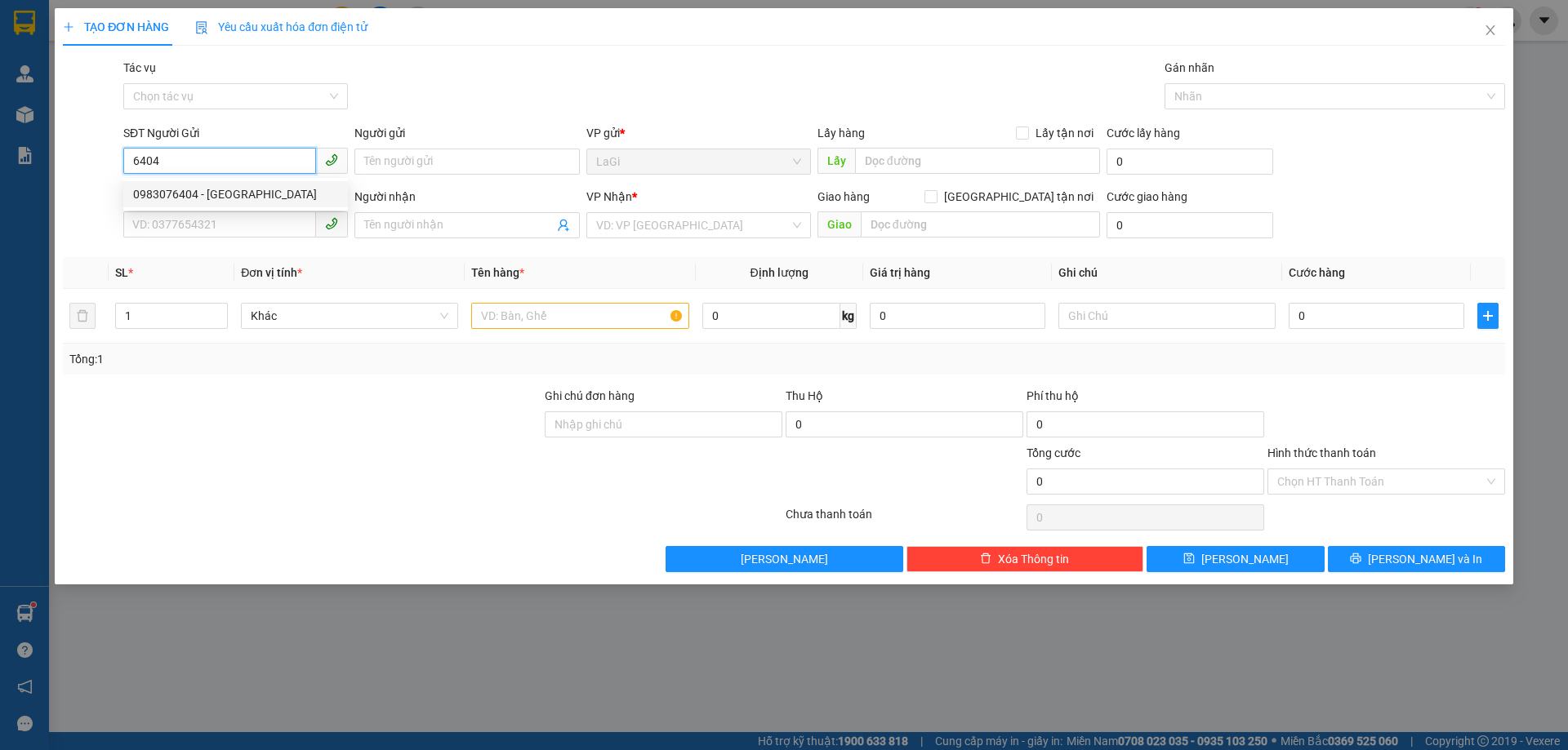
type input "labo3s"
type input "0983076404"
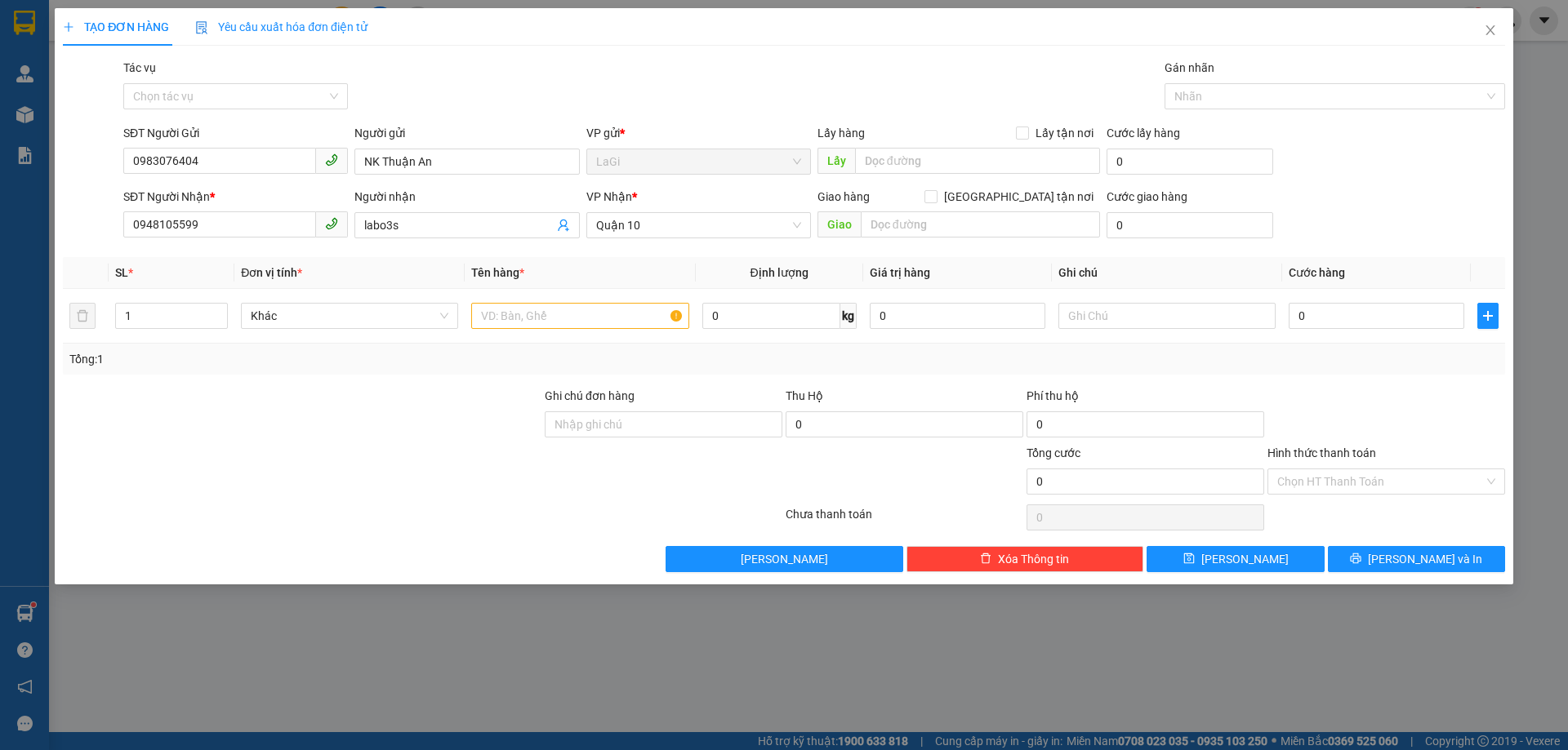
click at [248, 239] on div "SĐT Người Nhận * 0948105599" at bounding box center [235, 217] width 225 height 58
click at [253, 236] on input "0948105599" at bounding box center [219, 224] width 193 height 26
click at [257, 232] on input "0948105599" at bounding box center [219, 224] width 193 height 26
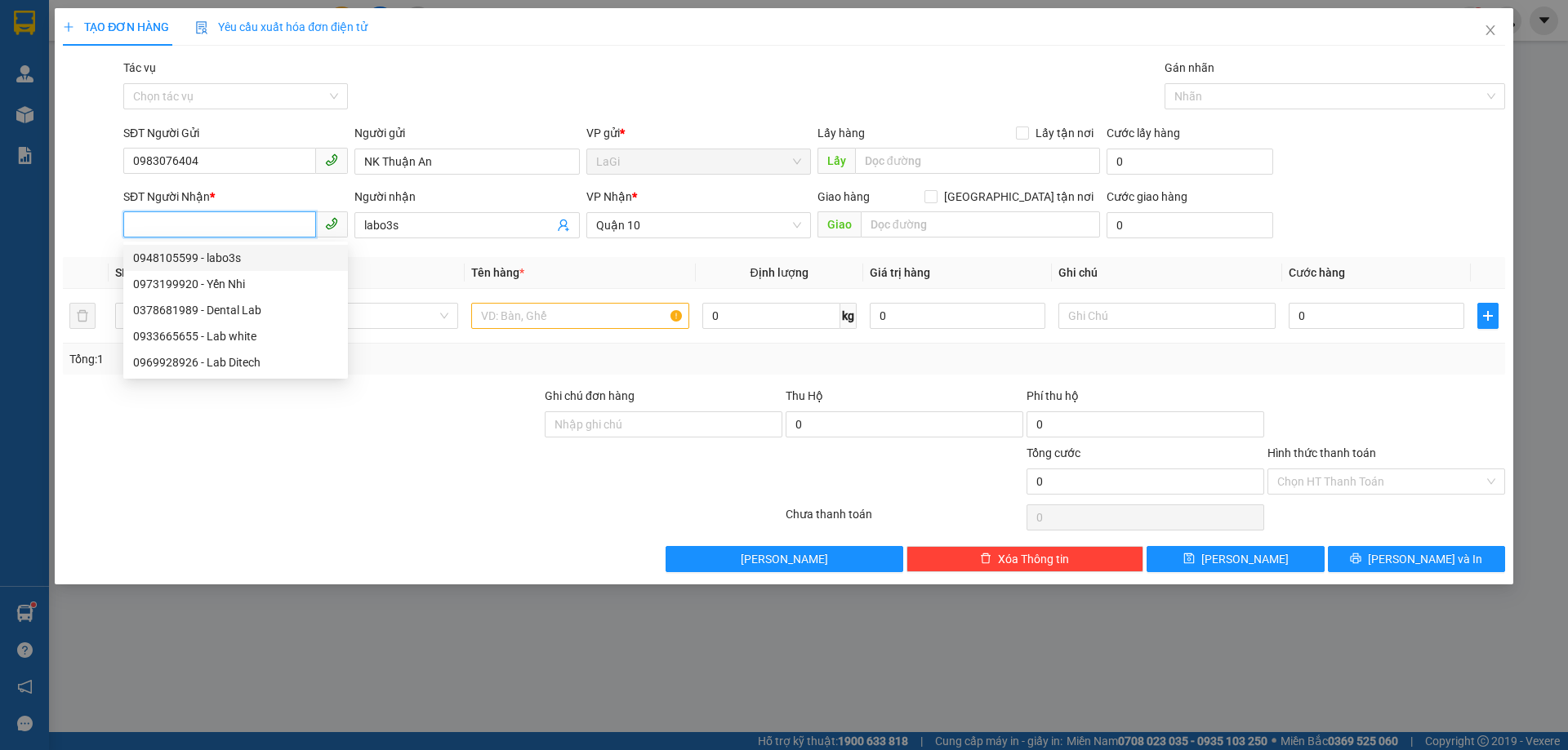
click at [254, 226] on input "SĐT Người Nhận *" at bounding box center [219, 224] width 193 height 26
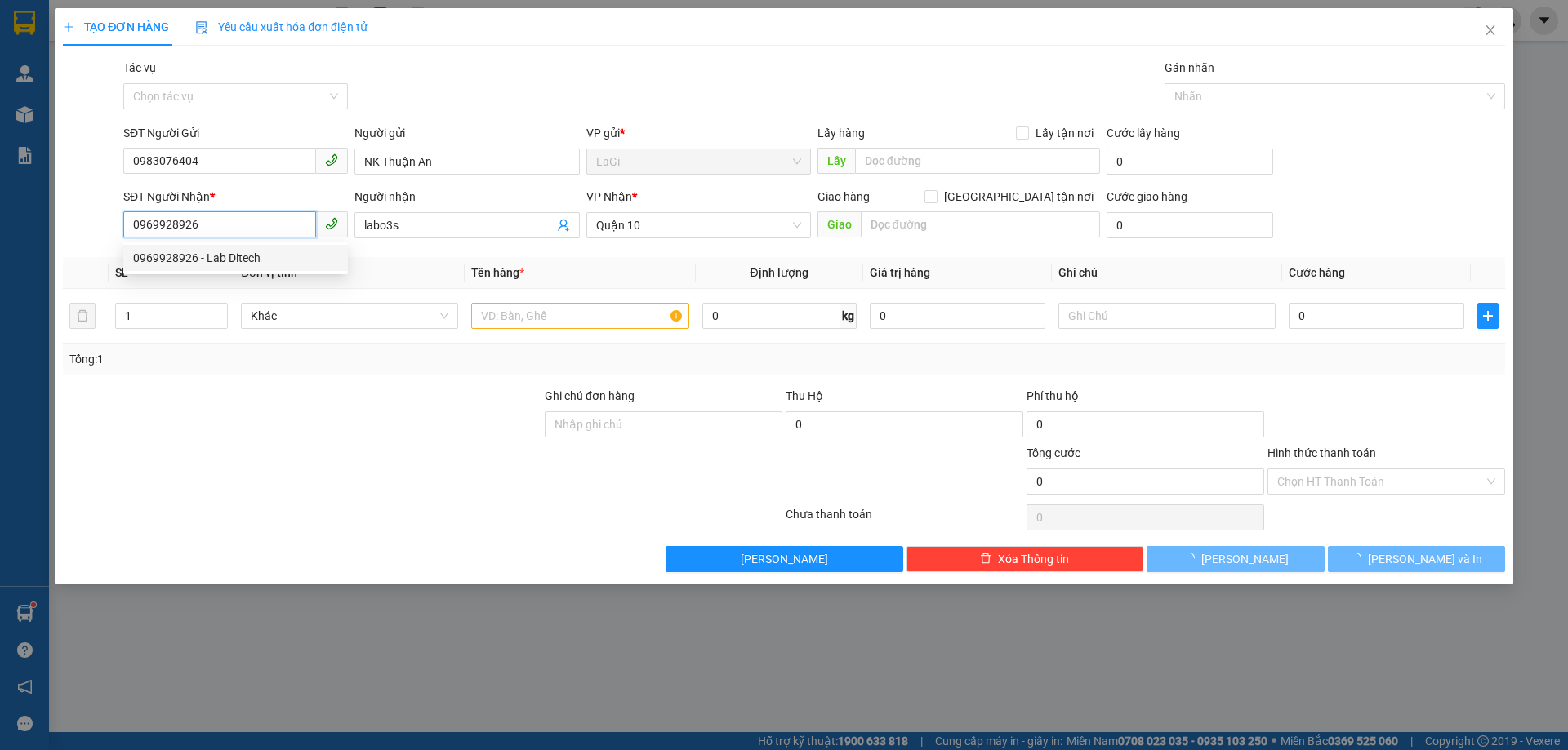
type input "0969928926"
click at [237, 278] on th "Đơn vị tính *" at bounding box center [350, 273] width 230 height 32
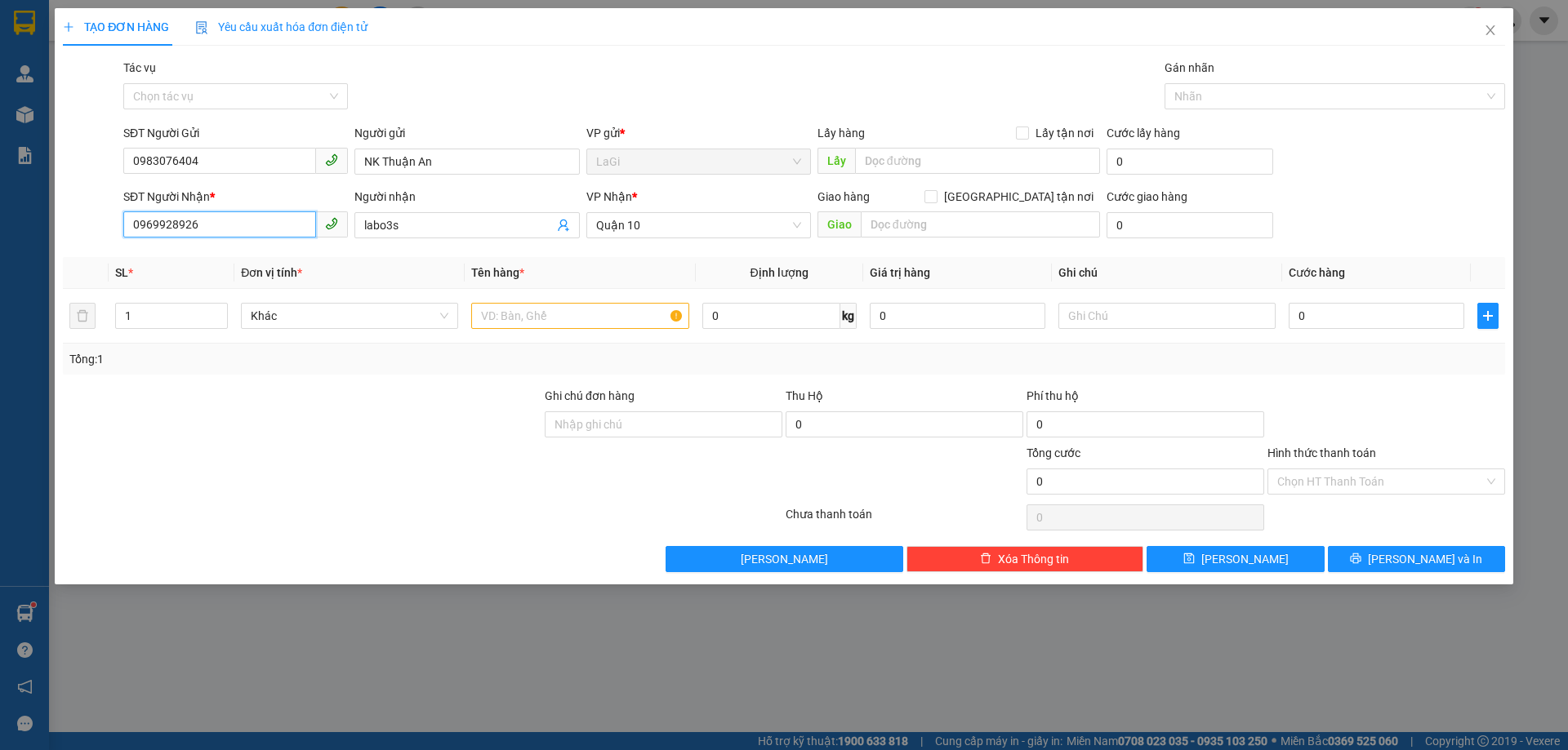
click at [248, 224] on input "0969928926" at bounding box center [219, 224] width 193 height 26
click at [238, 264] on div "0969928926 - Lab Ditech" at bounding box center [235, 257] width 205 height 18
type input "Lab Ditech"
click at [613, 319] on input "text" at bounding box center [580, 315] width 217 height 26
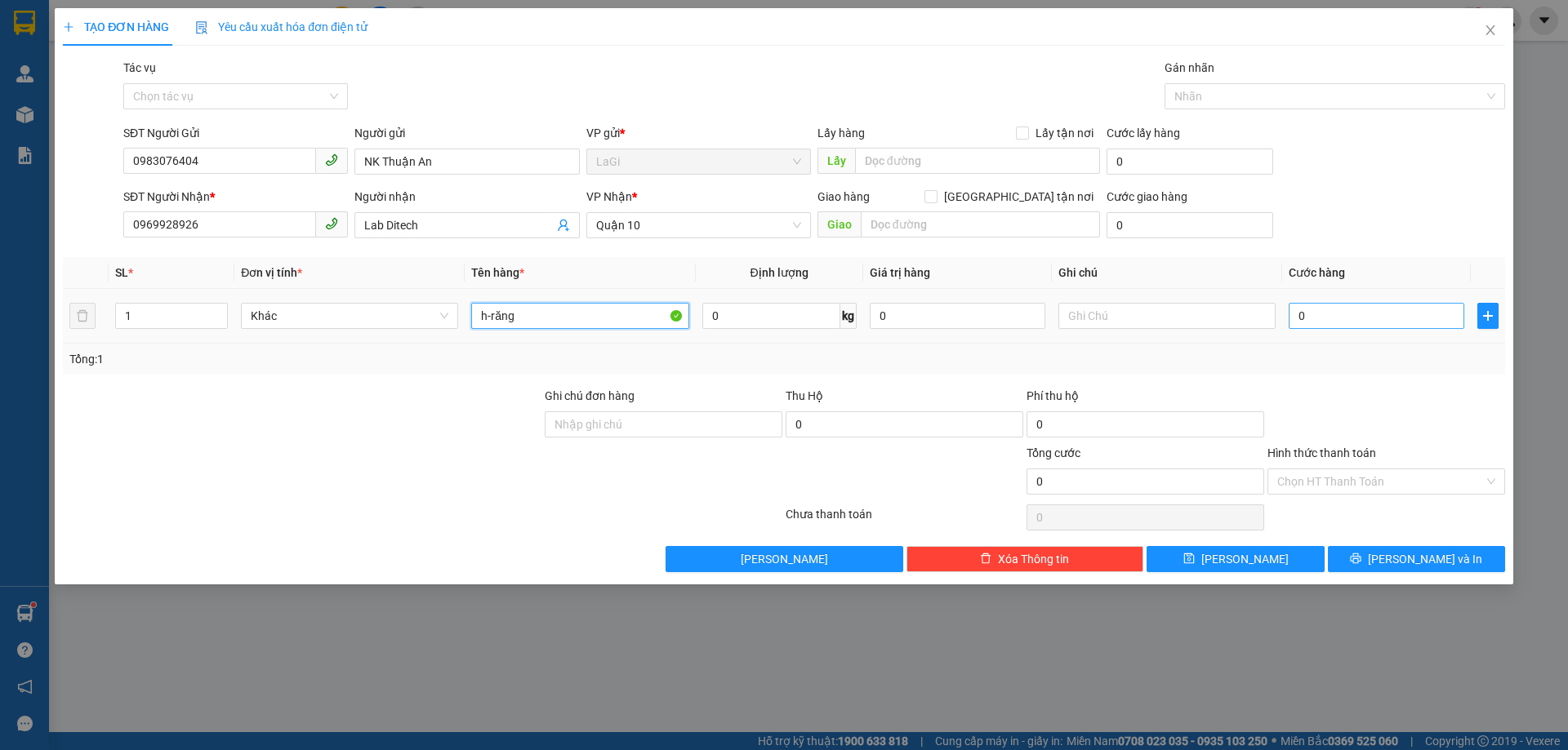
type input "h-răng"
click at [1328, 308] on input "0" at bounding box center [1376, 315] width 176 height 26
type input "3"
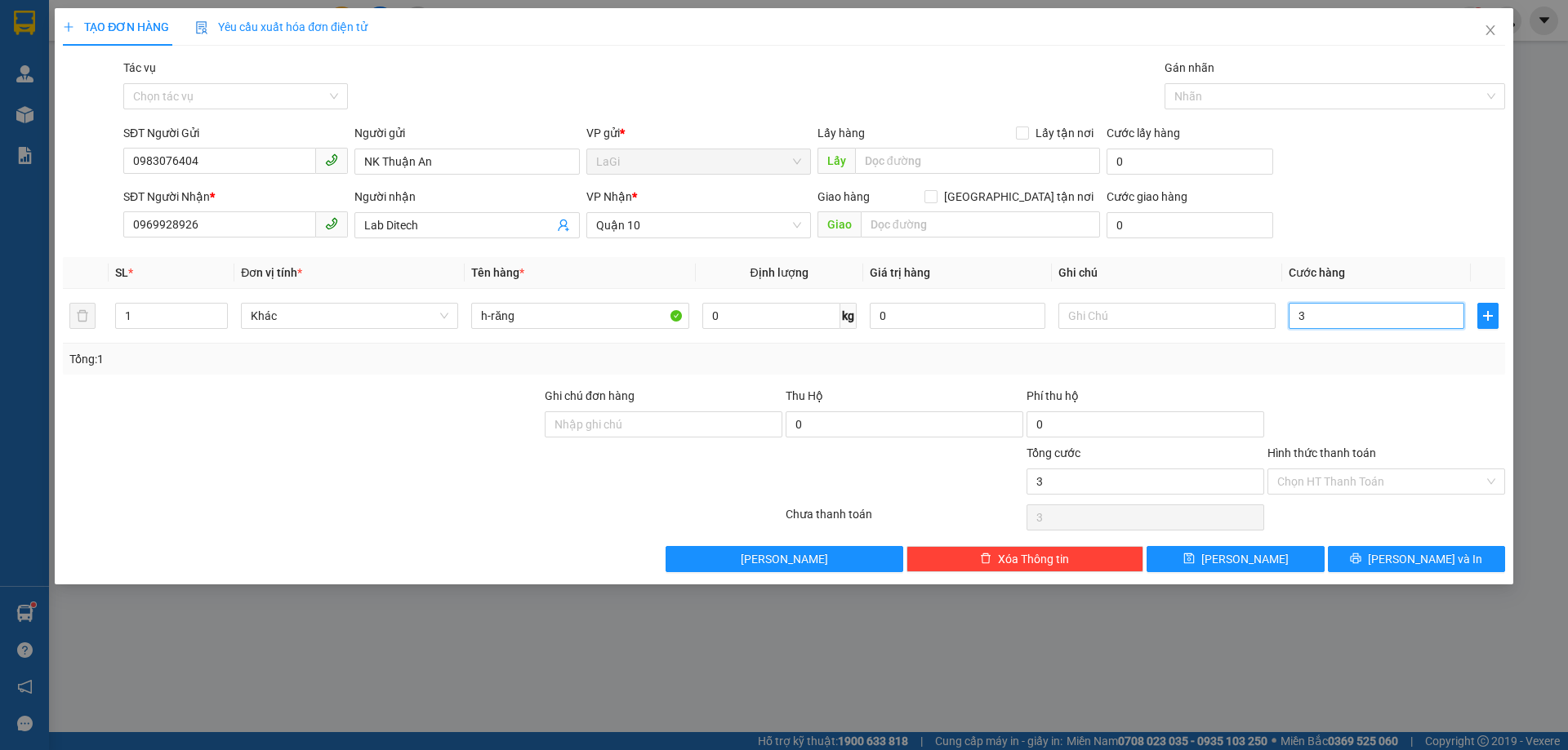
type input "30"
type input "30.000"
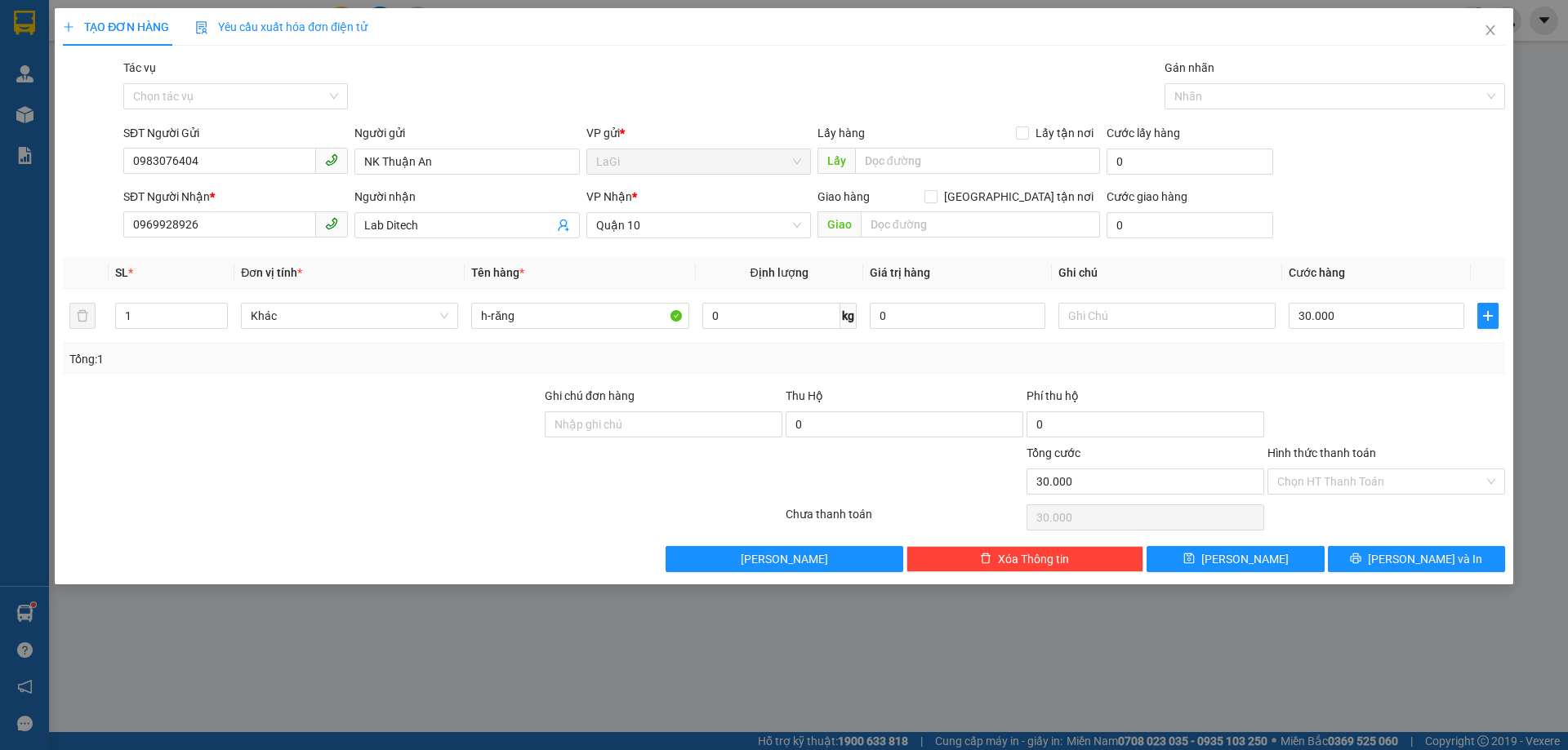
click at [1263, 398] on div "Phí thu hộ" at bounding box center [1145, 399] width 237 height 25
click at [1364, 476] on input "Hình thức thanh toán" at bounding box center [1380, 482] width 206 height 25
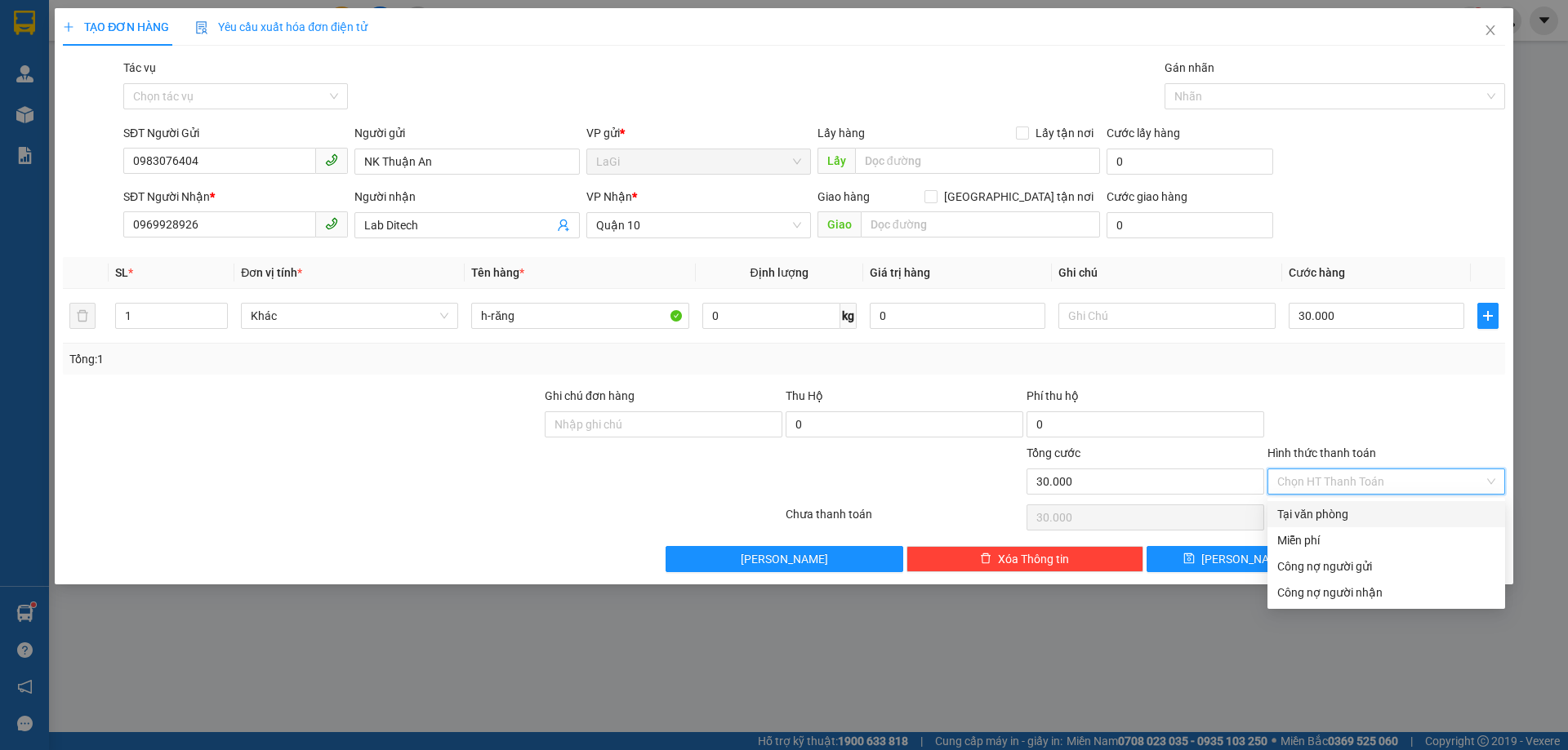
click at [1342, 507] on div "Tại văn phòng" at bounding box center [1386, 514] width 218 height 18
type input "0"
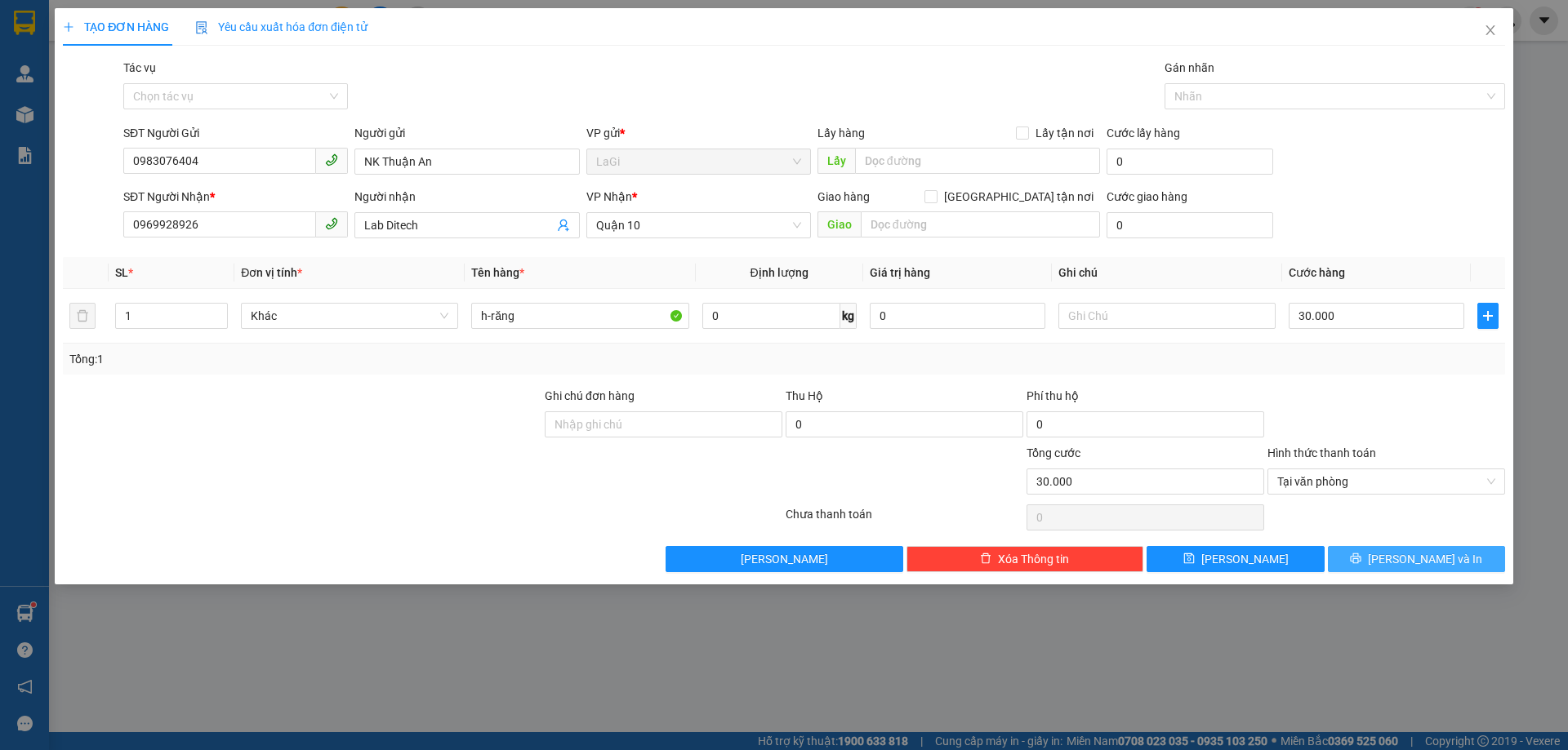
click at [1373, 554] on button "[PERSON_NAME] và In" at bounding box center [1416, 559] width 178 height 26
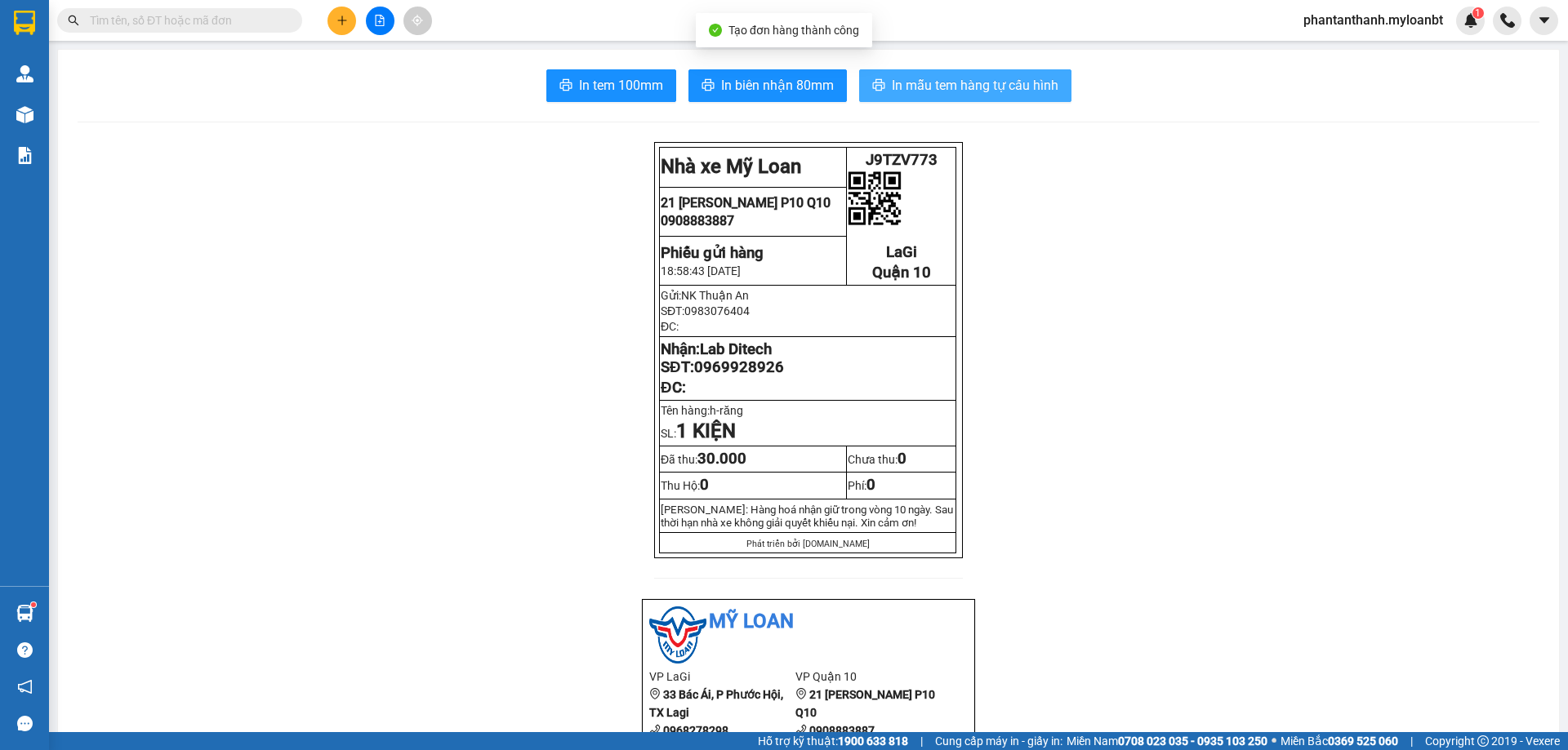
click at [978, 77] on span "In mẫu tem hàng tự cấu hình" at bounding box center [975, 85] width 166 height 20
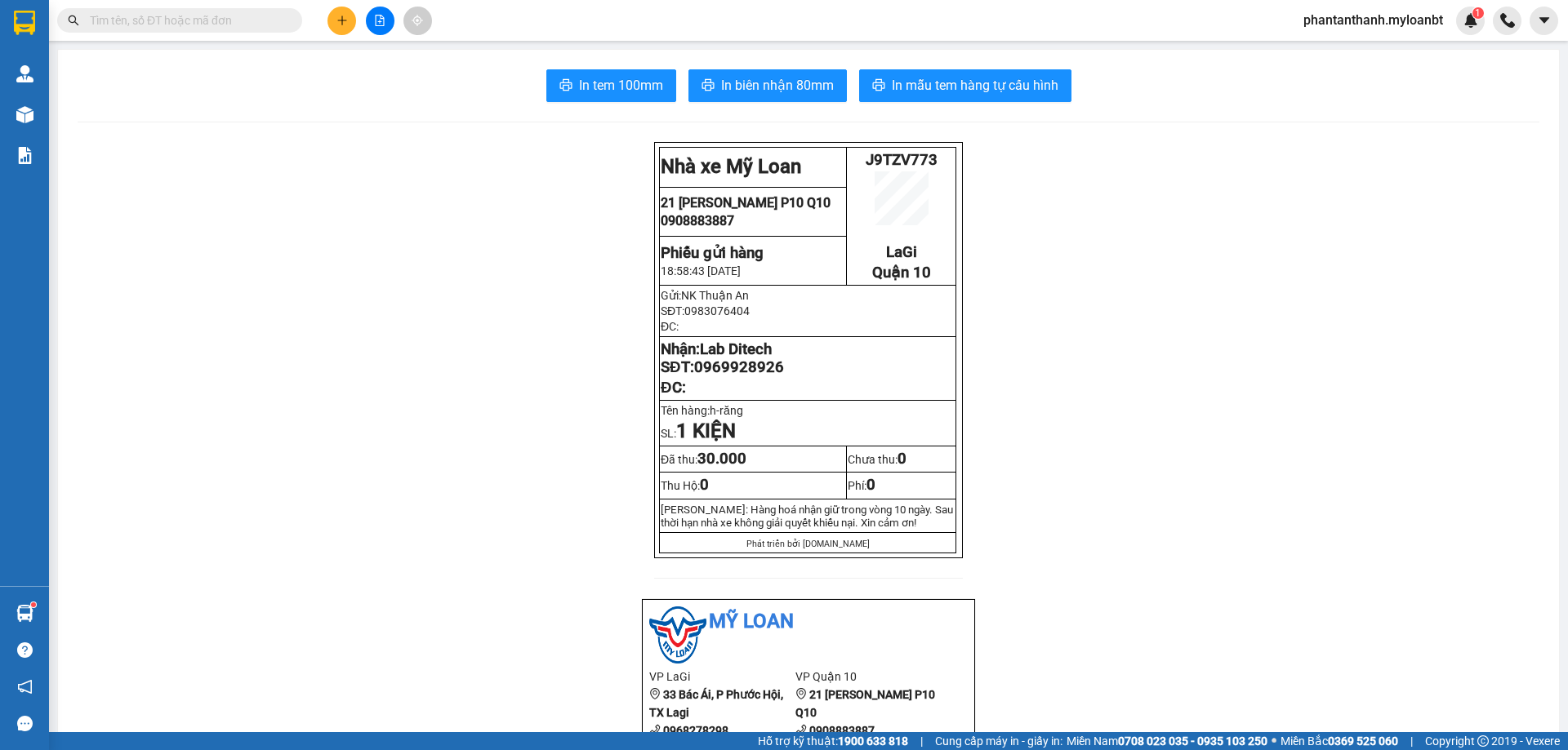
click at [351, 25] on button at bounding box center [342, 21] width 29 height 29
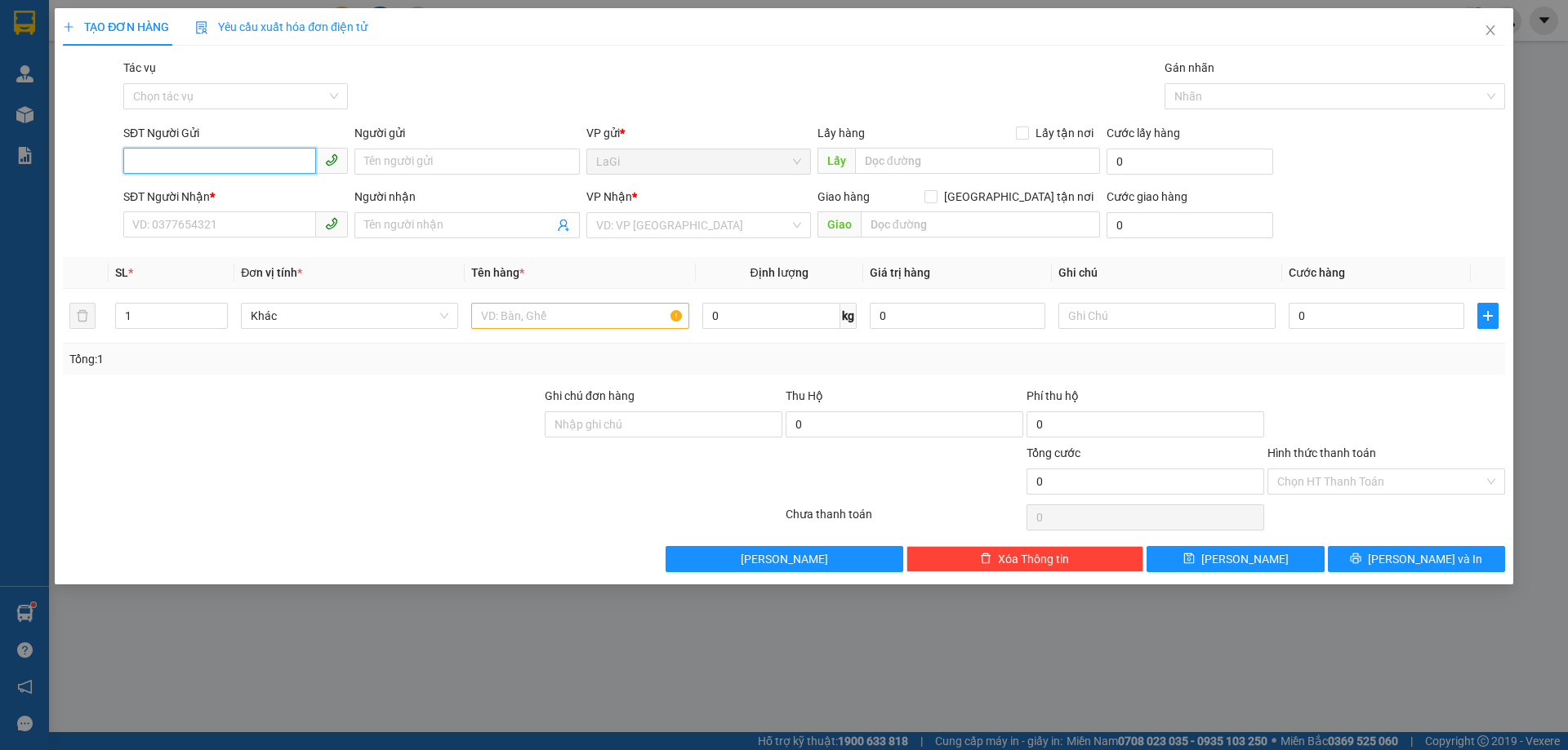
click at [273, 166] on input "SĐT Người Gửi" at bounding box center [219, 160] width 193 height 26
click at [274, 172] on input "6404" at bounding box center [219, 160] width 193 height 26
click at [254, 185] on div "0983076404 - [GEOGRAPHIC_DATA]" at bounding box center [235, 194] width 205 height 18
type input "0983076404"
type input "NK Thuận An"
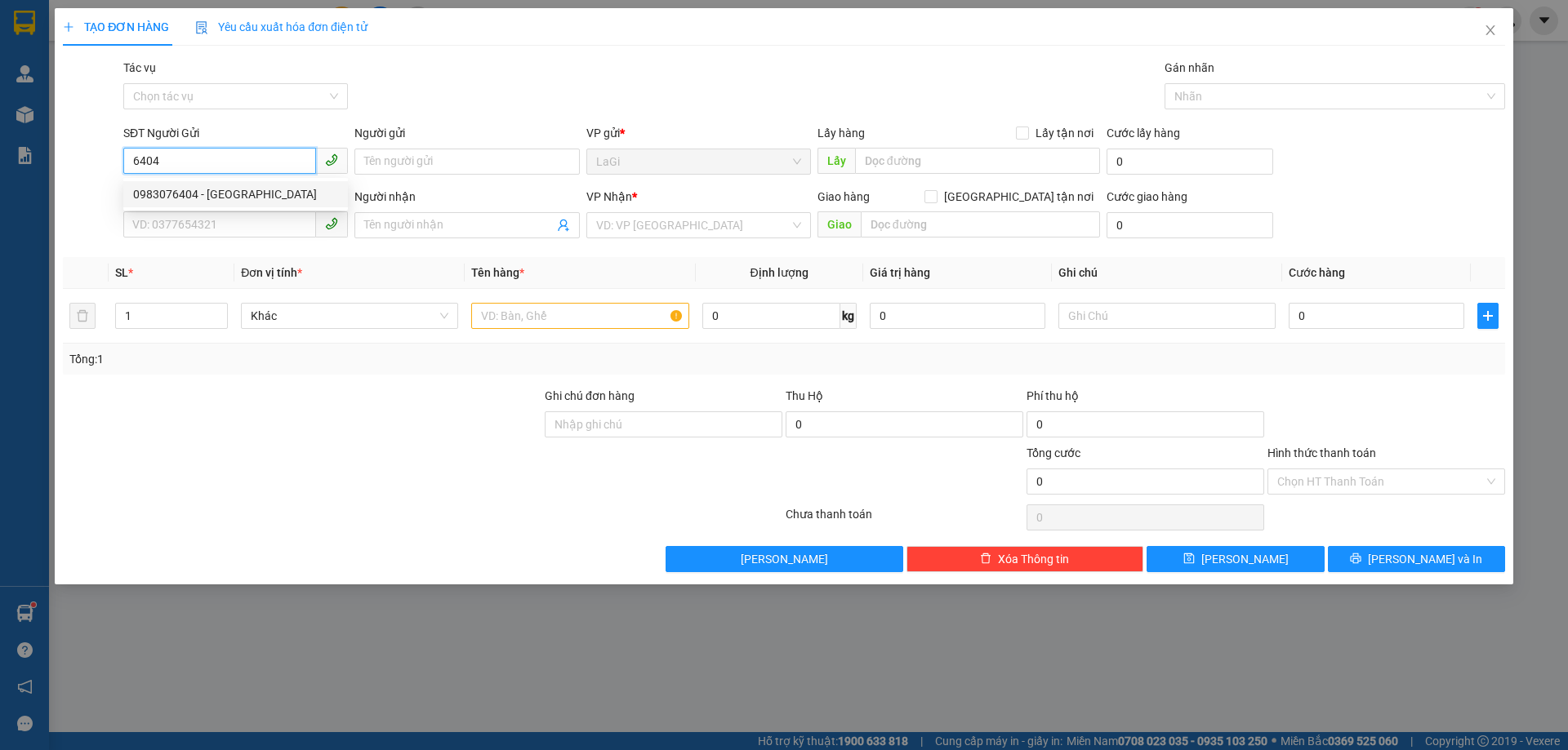
type input "0969928926"
type input "Lab Ditech"
type input "0983076404"
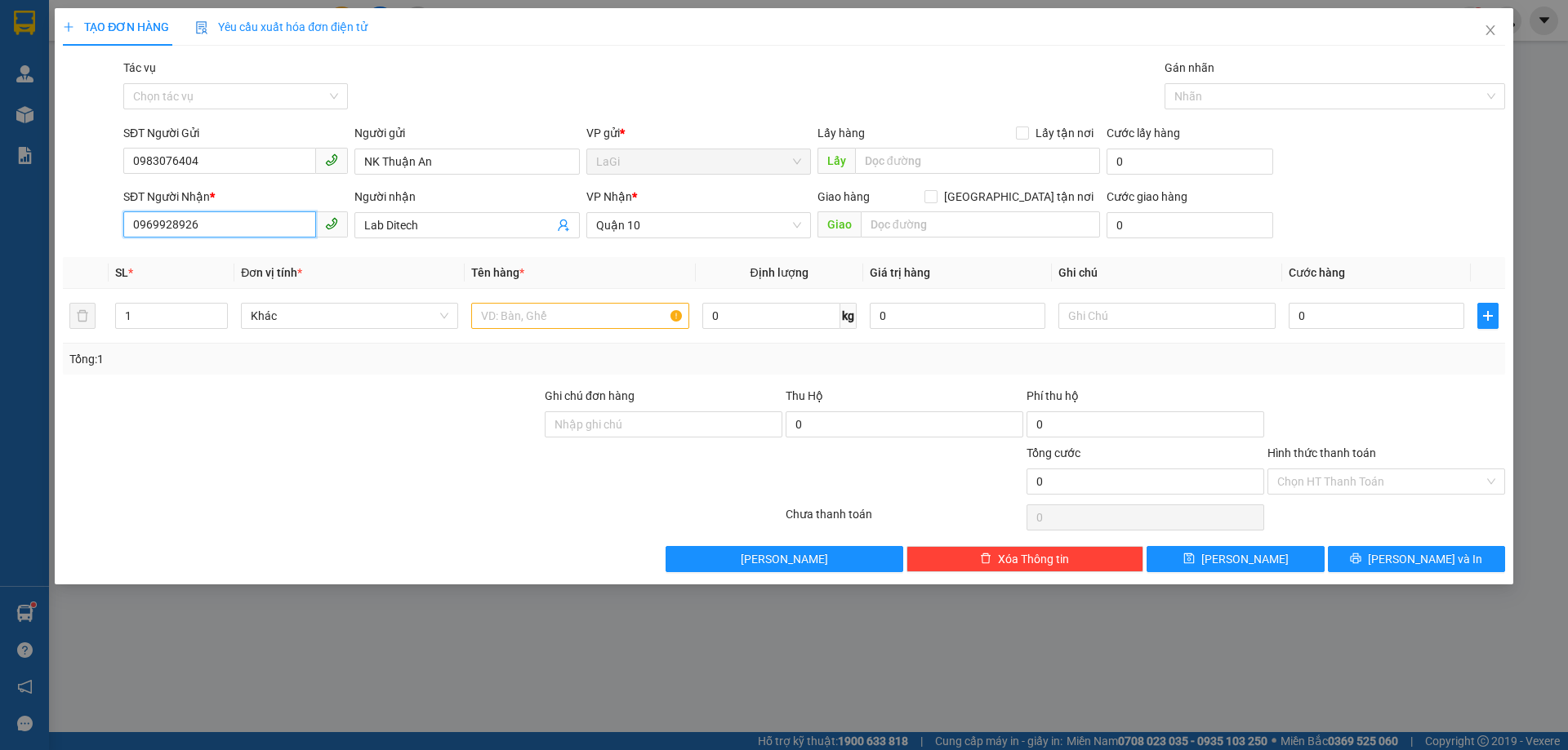
click at [281, 227] on input "0969928926" at bounding box center [219, 224] width 193 height 26
type input "0985832517"
click at [283, 256] on div "0985832517 - LAB minh phong" at bounding box center [235, 257] width 205 height 18
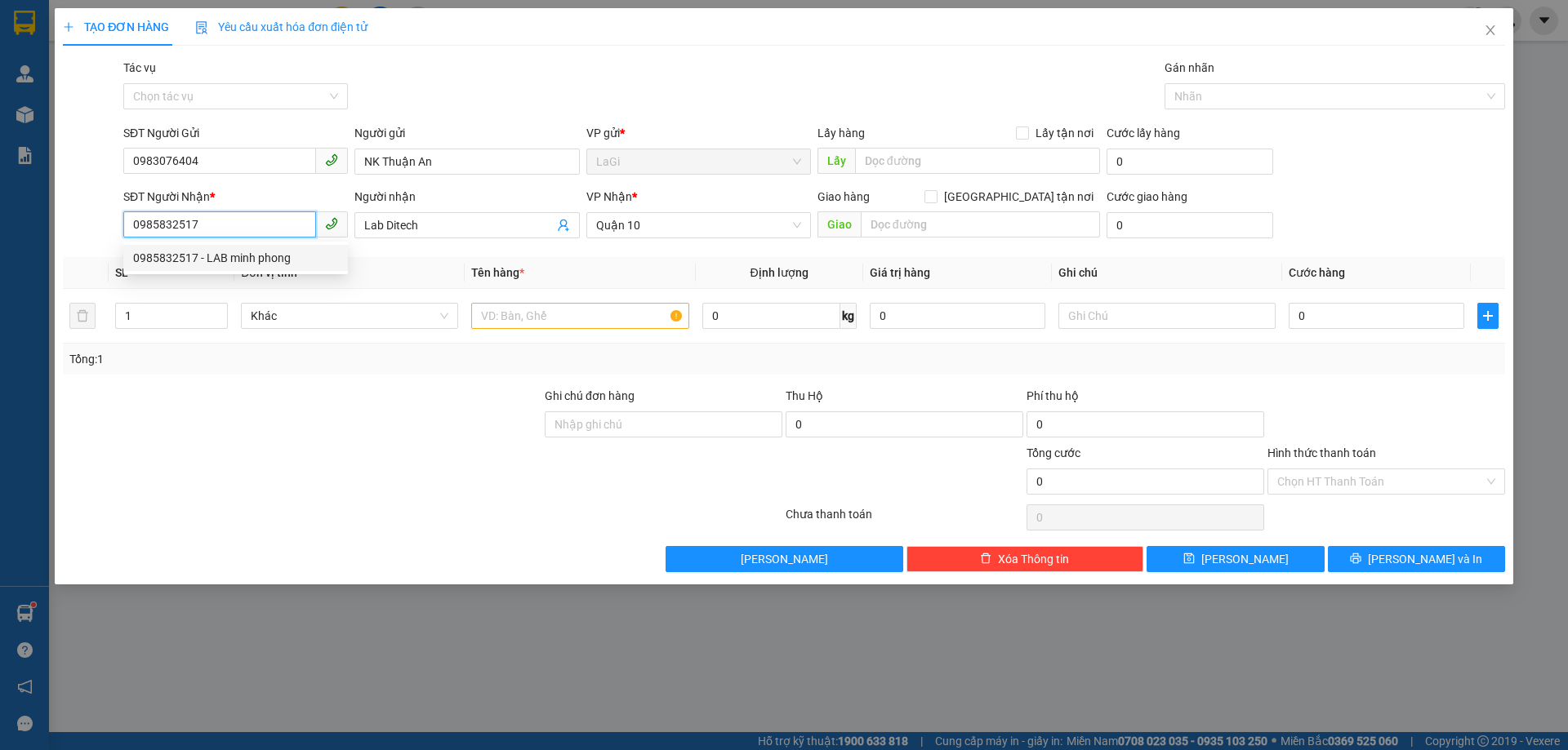
type input "LAB minh phong"
type input "0985832517"
click at [510, 317] on input "text" at bounding box center [580, 315] width 217 height 26
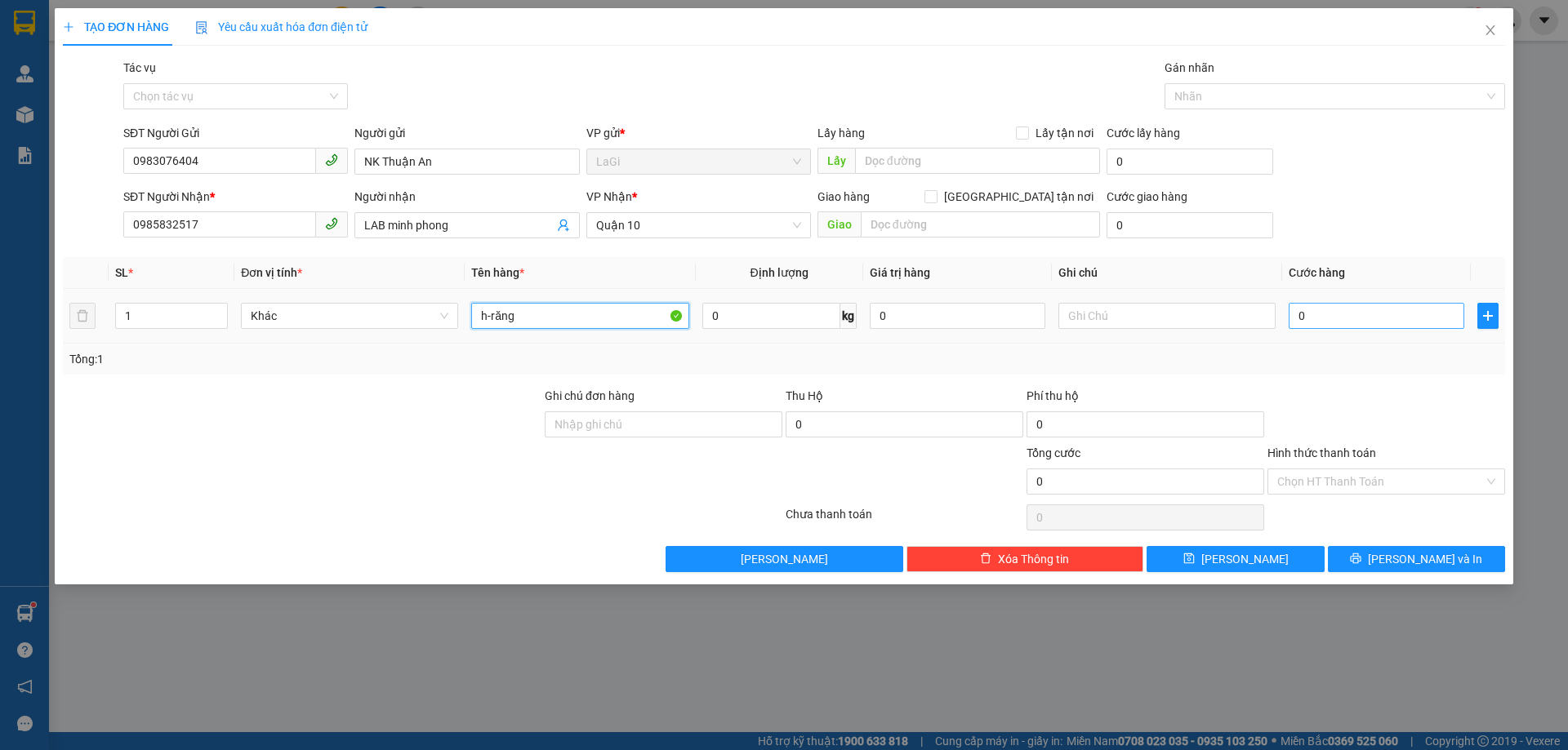
type input "h-răng"
click at [1329, 319] on input "0" at bounding box center [1376, 315] width 176 height 26
type input "3"
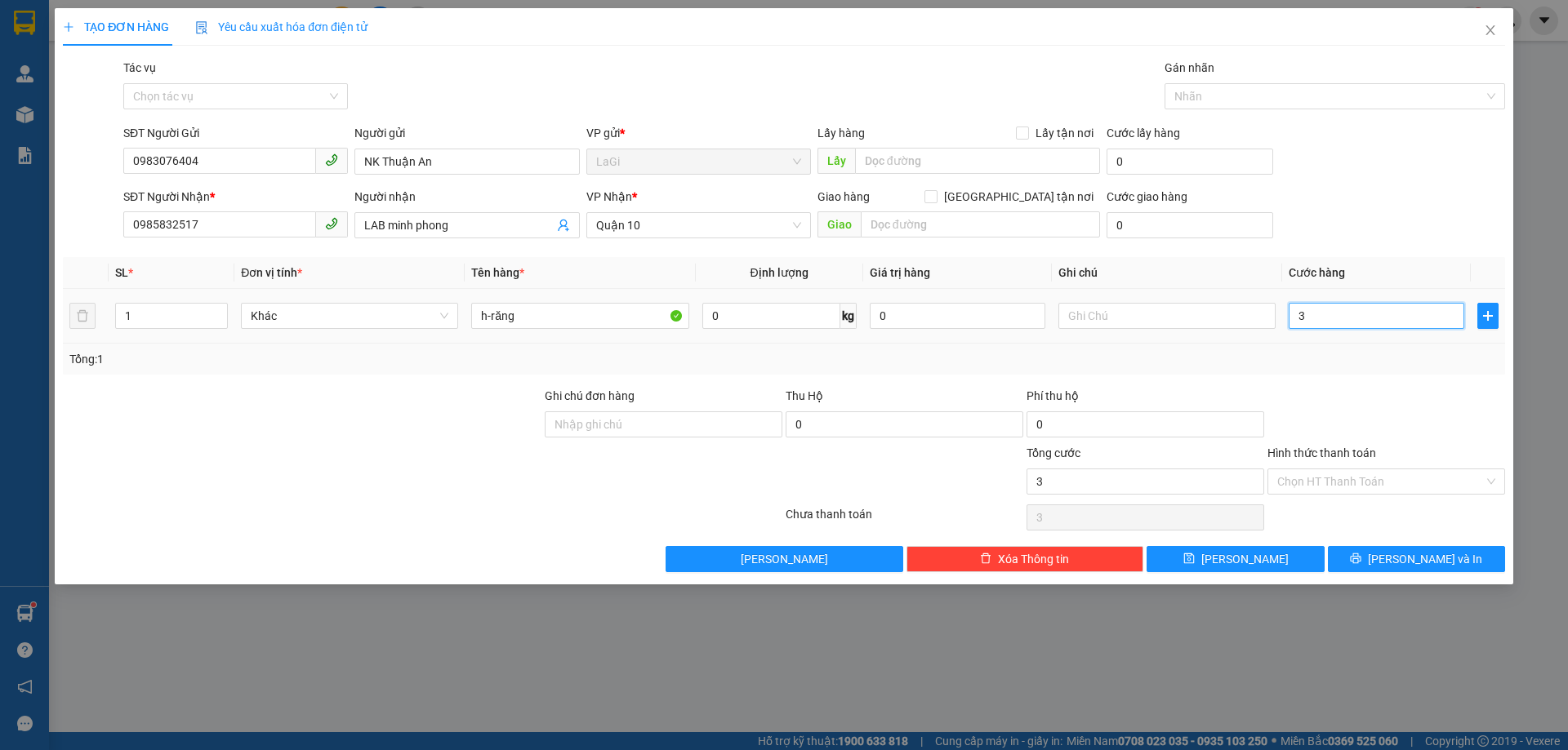
type input "30"
type input "30.000"
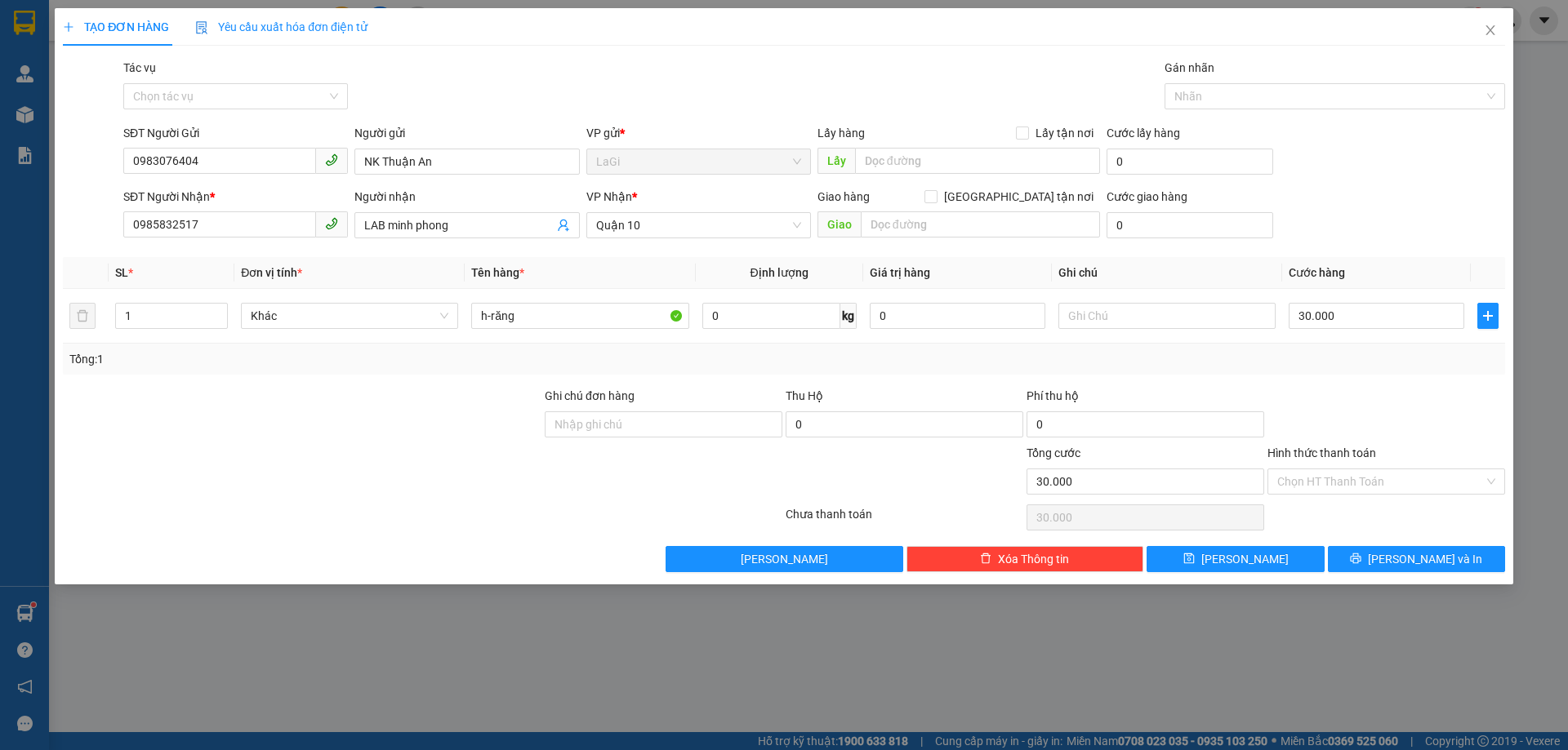
click at [1322, 378] on div "Transit Pickup Surcharge Ids Transit Deliver Surcharge Ids Transit Deliver Surc…" at bounding box center [784, 315] width 1442 height 514
click at [1326, 479] on input "Hình thức thanh toán" at bounding box center [1380, 482] width 206 height 25
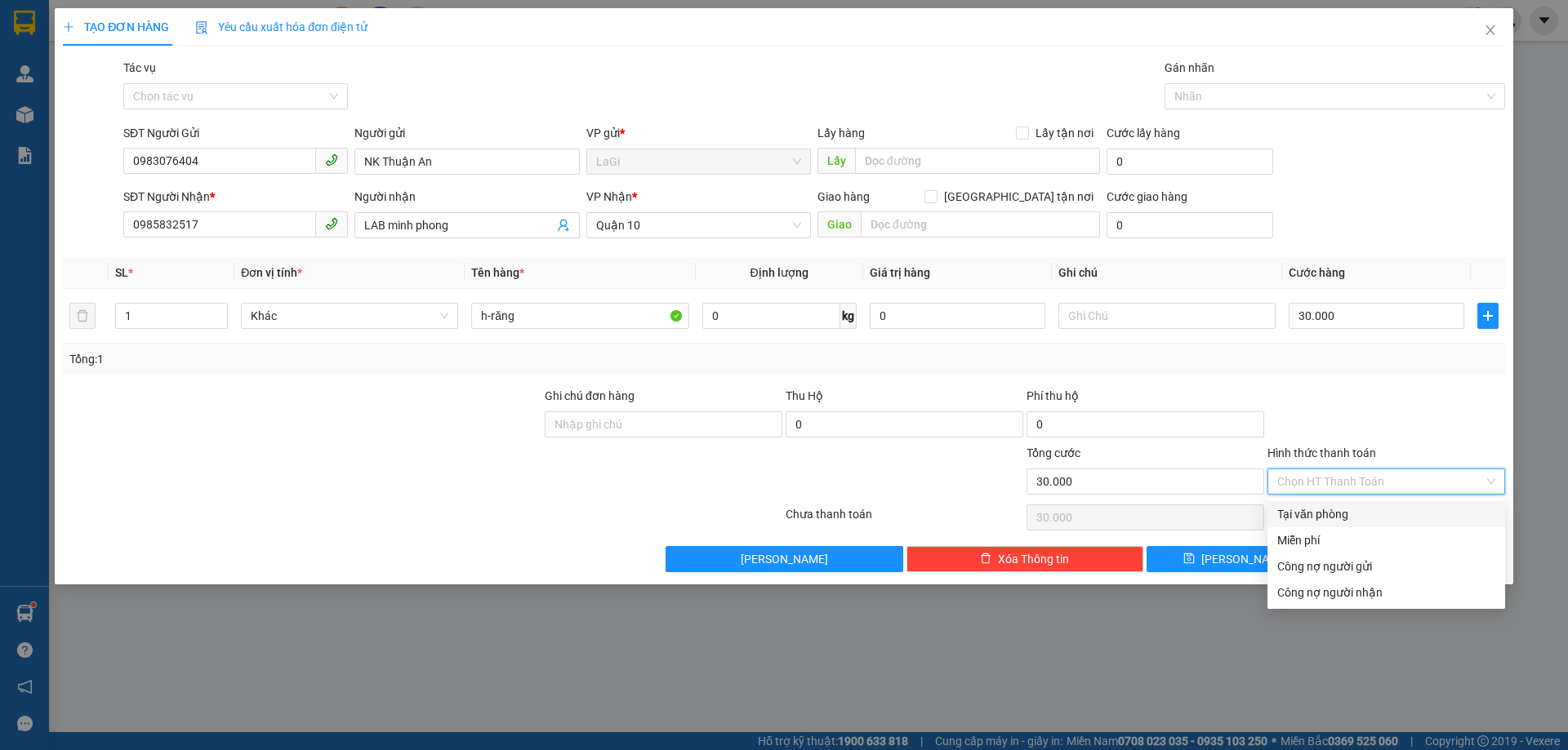
click at [1315, 509] on div "Tại văn phòng" at bounding box center [1386, 514] width 218 height 18
type input "0"
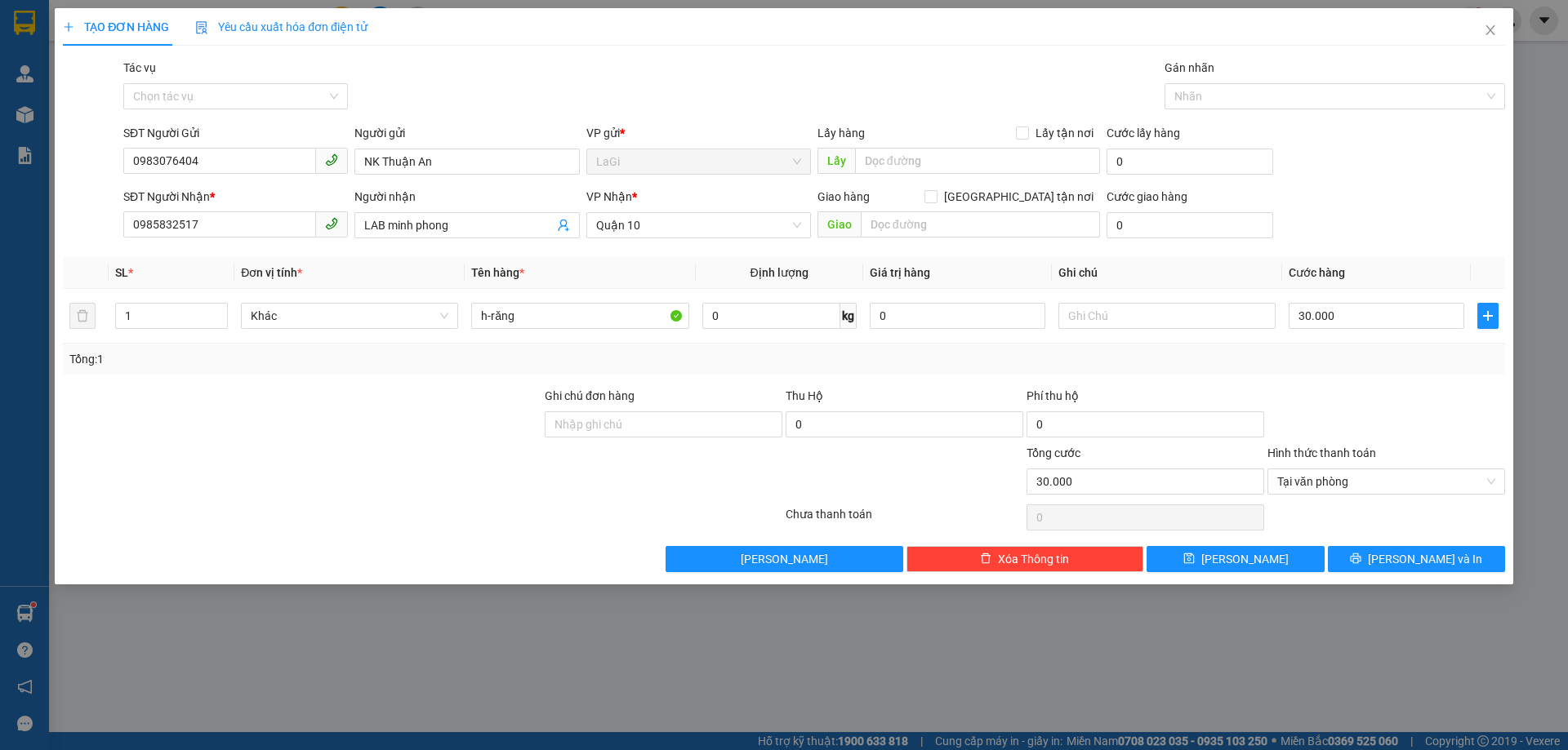
click at [1370, 401] on div at bounding box center [1386, 416] width 241 height 58
click at [1361, 561] on icon "printer" at bounding box center [1356, 559] width 12 height 12
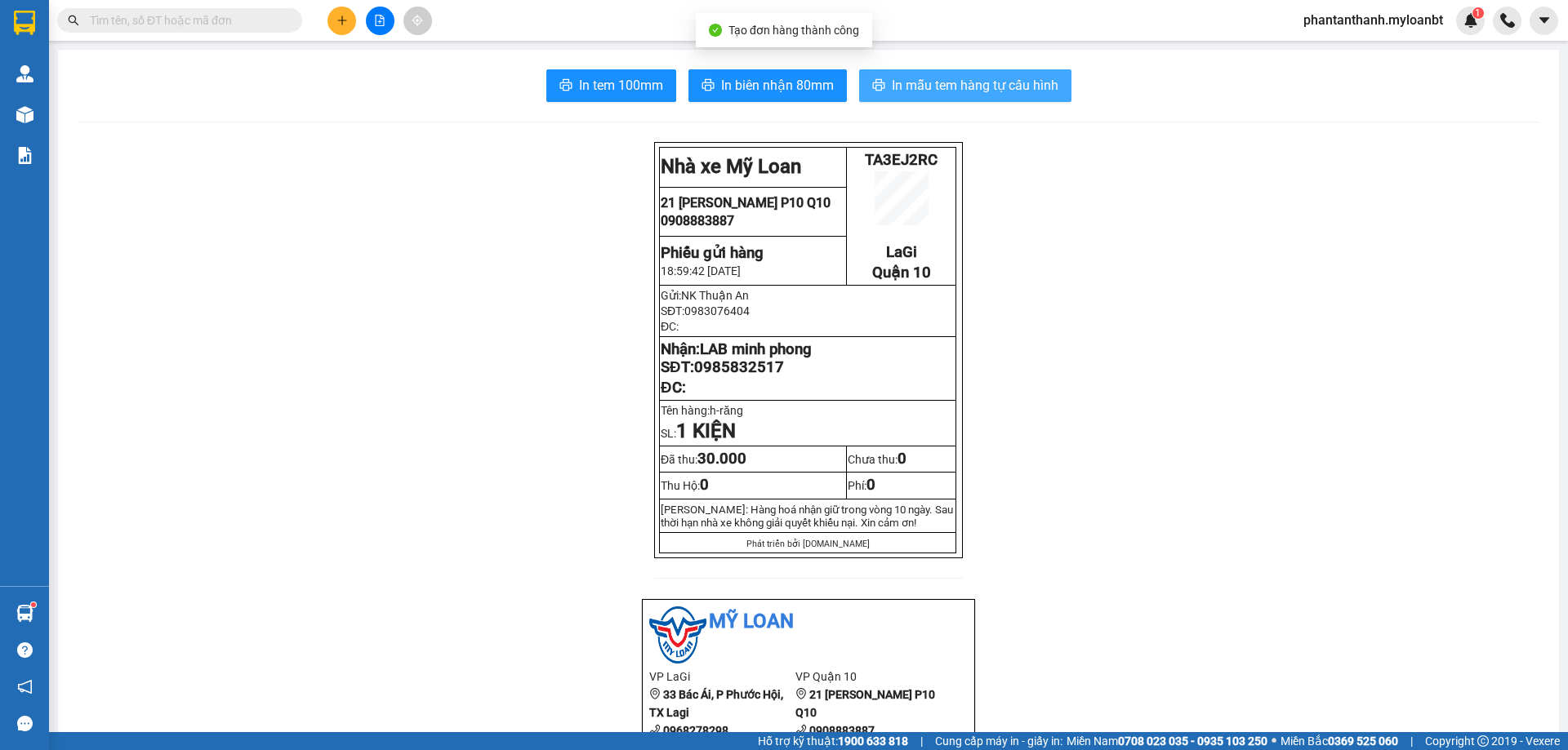
click at [924, 74] on button "In mẫu tem hàng tự cấu hình" at bounding box center [965, 85] width 212 height 33
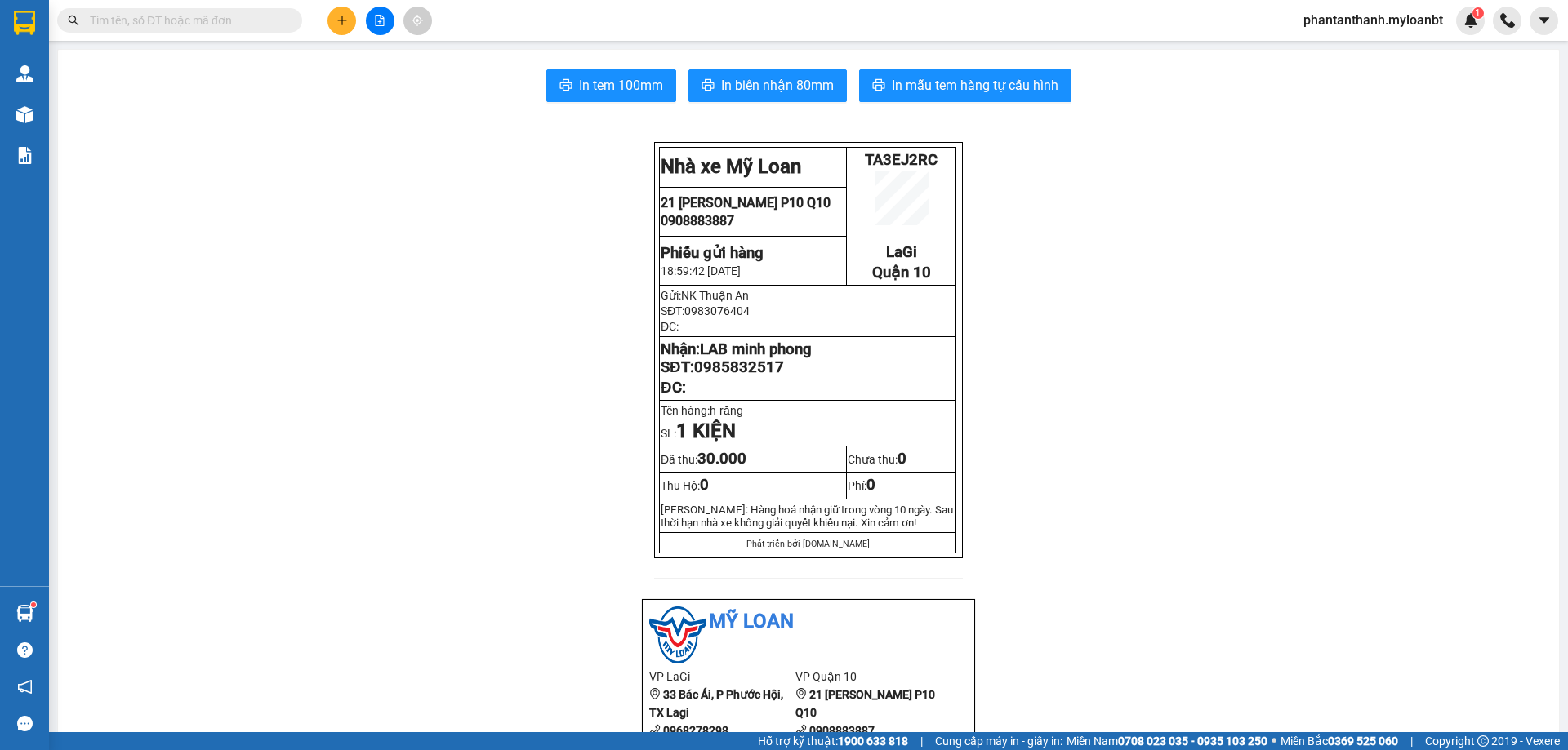
click at [161, 29] on input "text" at bounding box center [186, 20] width 193 height 18
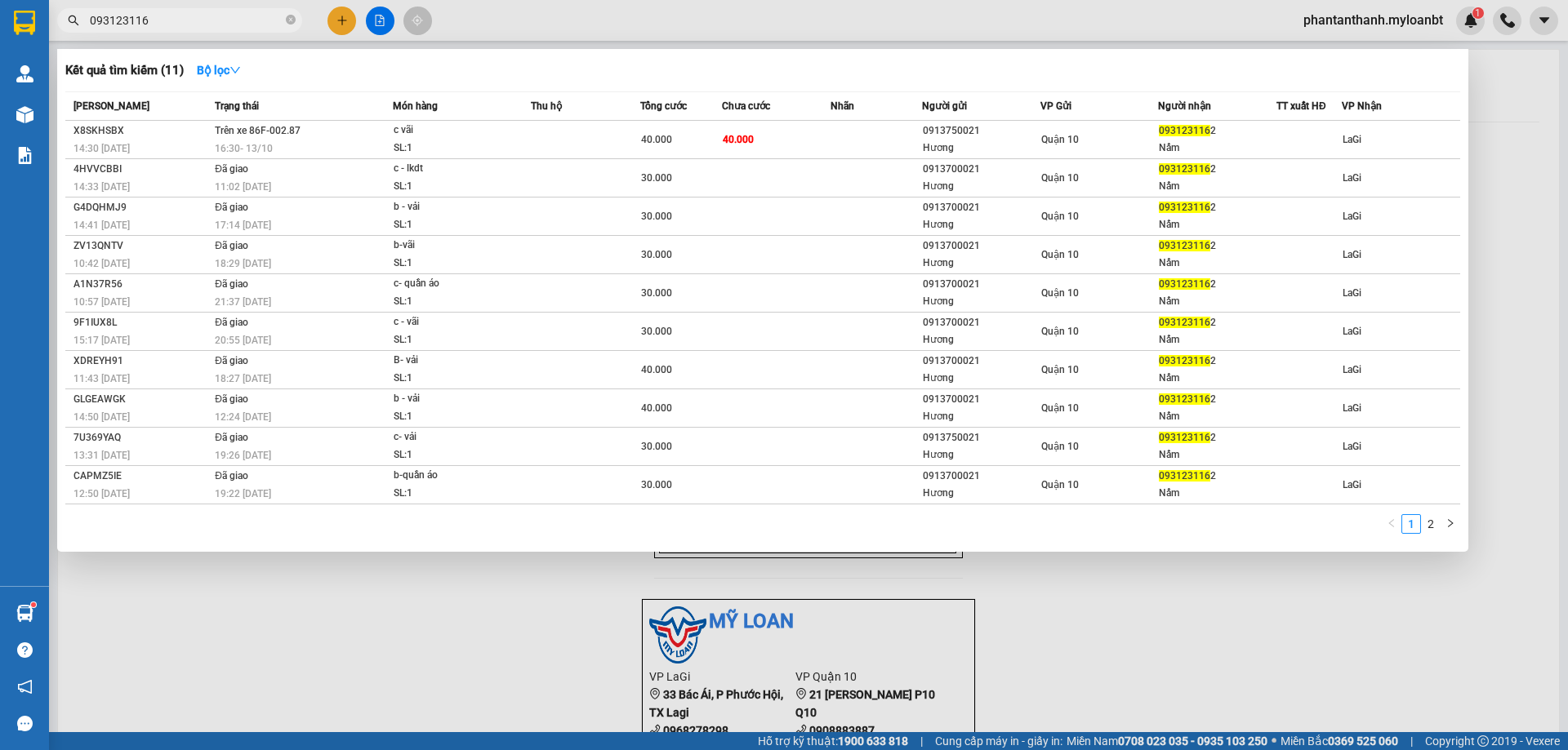
type input "0931231162"
click at [294, 21] on icon "close-circle" at bounding box center [291, 19] width 10 height 10
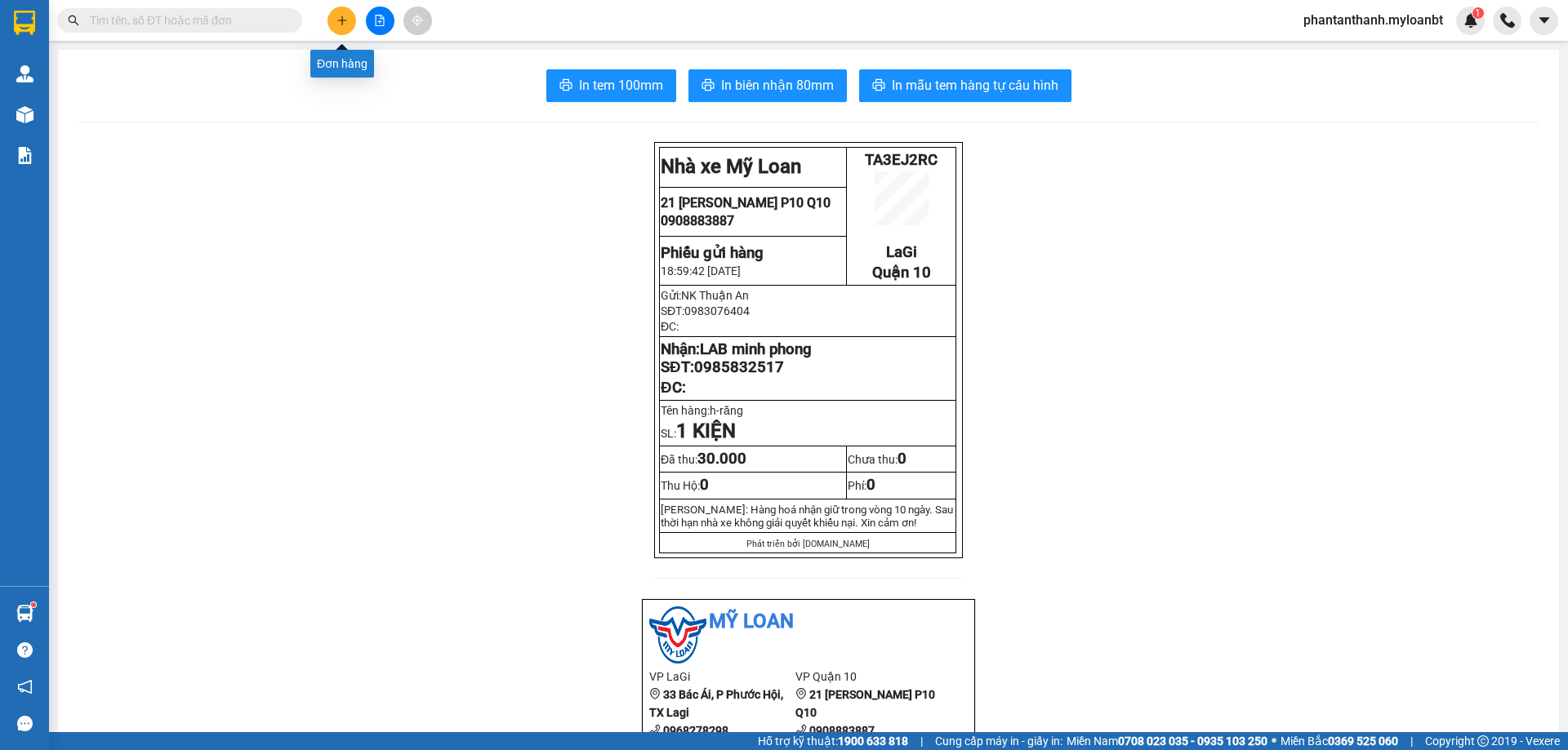
click at [335, 20] on button at bounding box center [342, 21] width 29 height 29
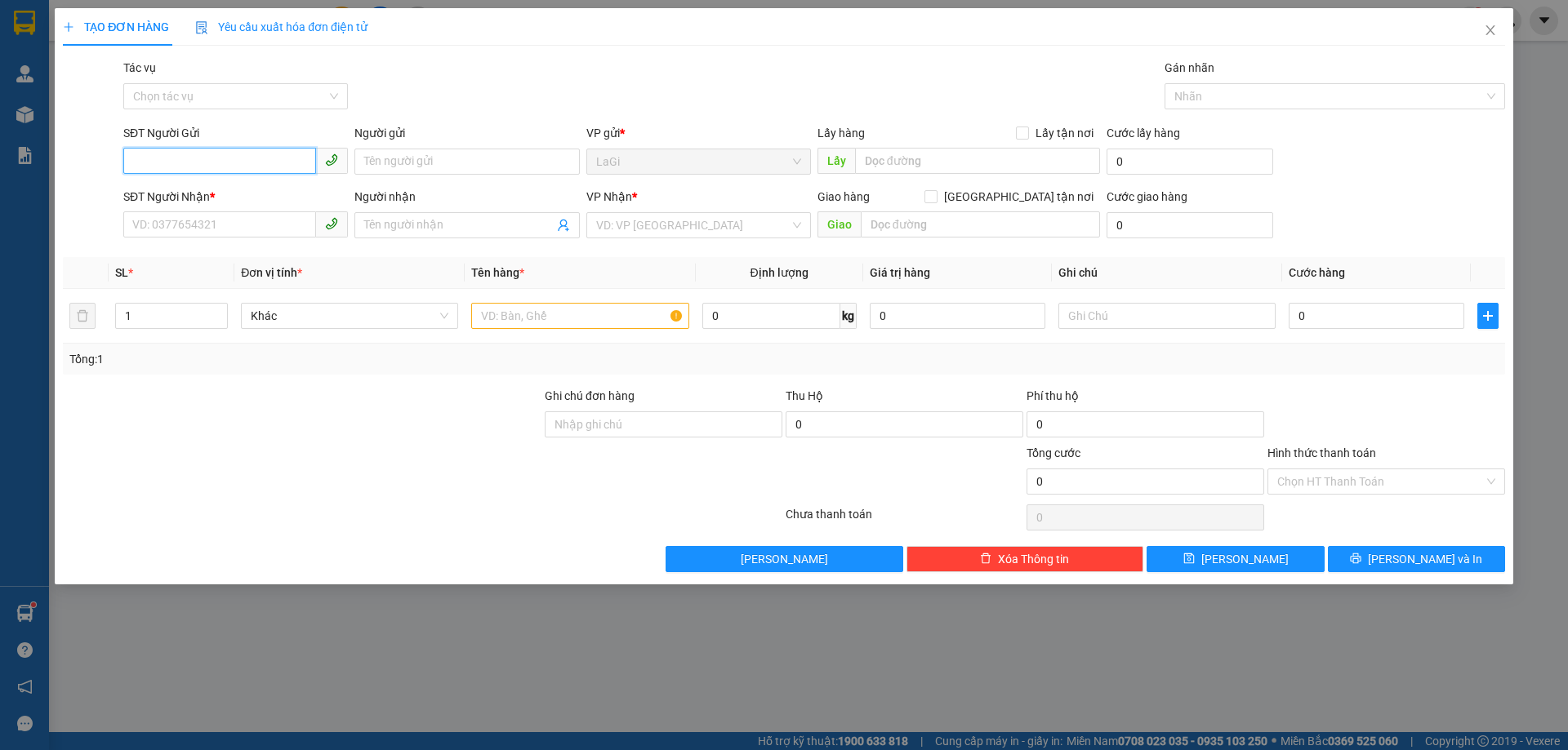
click at [300, 171] on input "SĐT Người Gửi" at bounding box center [219, 160] width 193 height 26
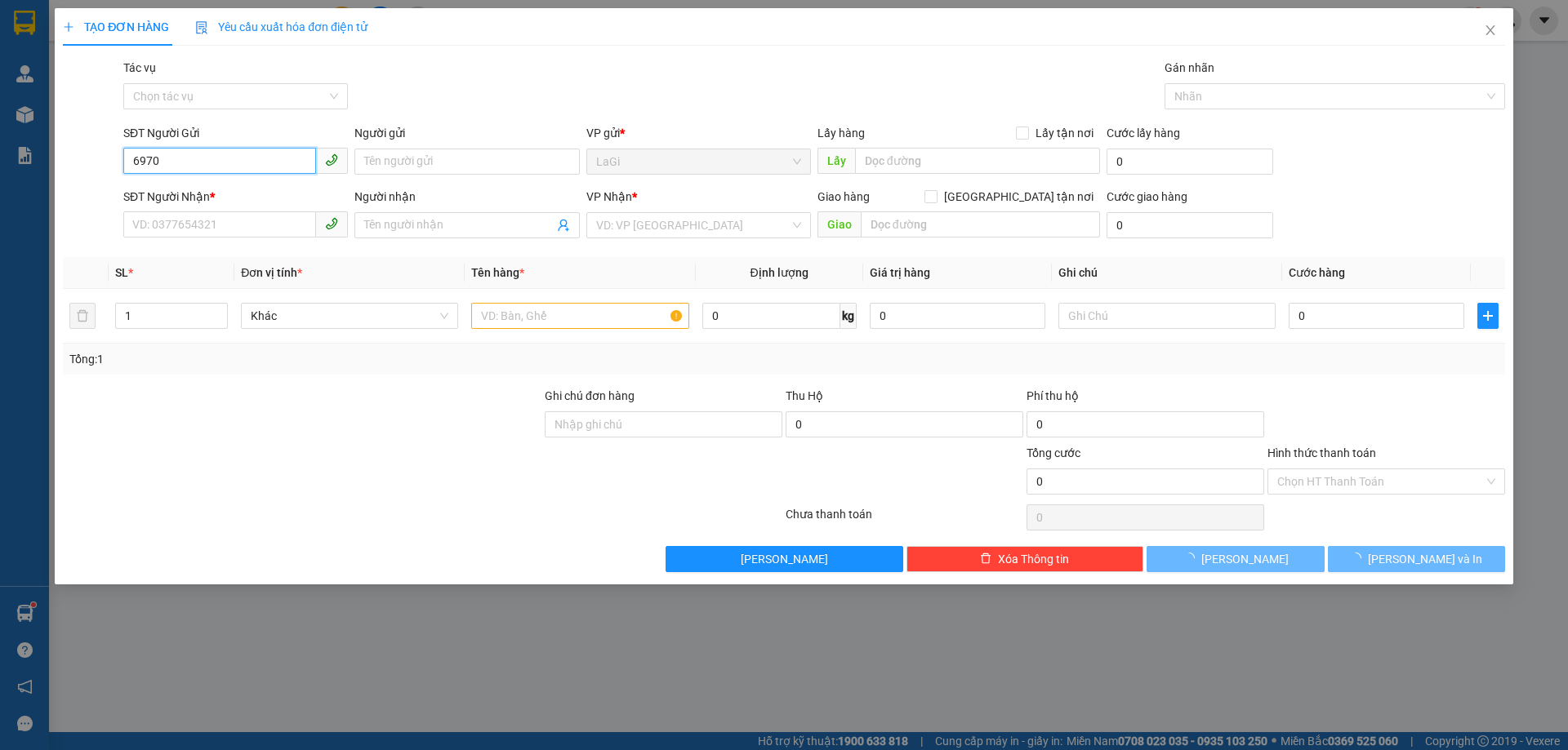
click at [300, 169] on input "6970" at bounding box center [219, 160] width 193 height 26
click at [298, 168] on input "6970" at bounding box center [219, 160] width 193 height 26
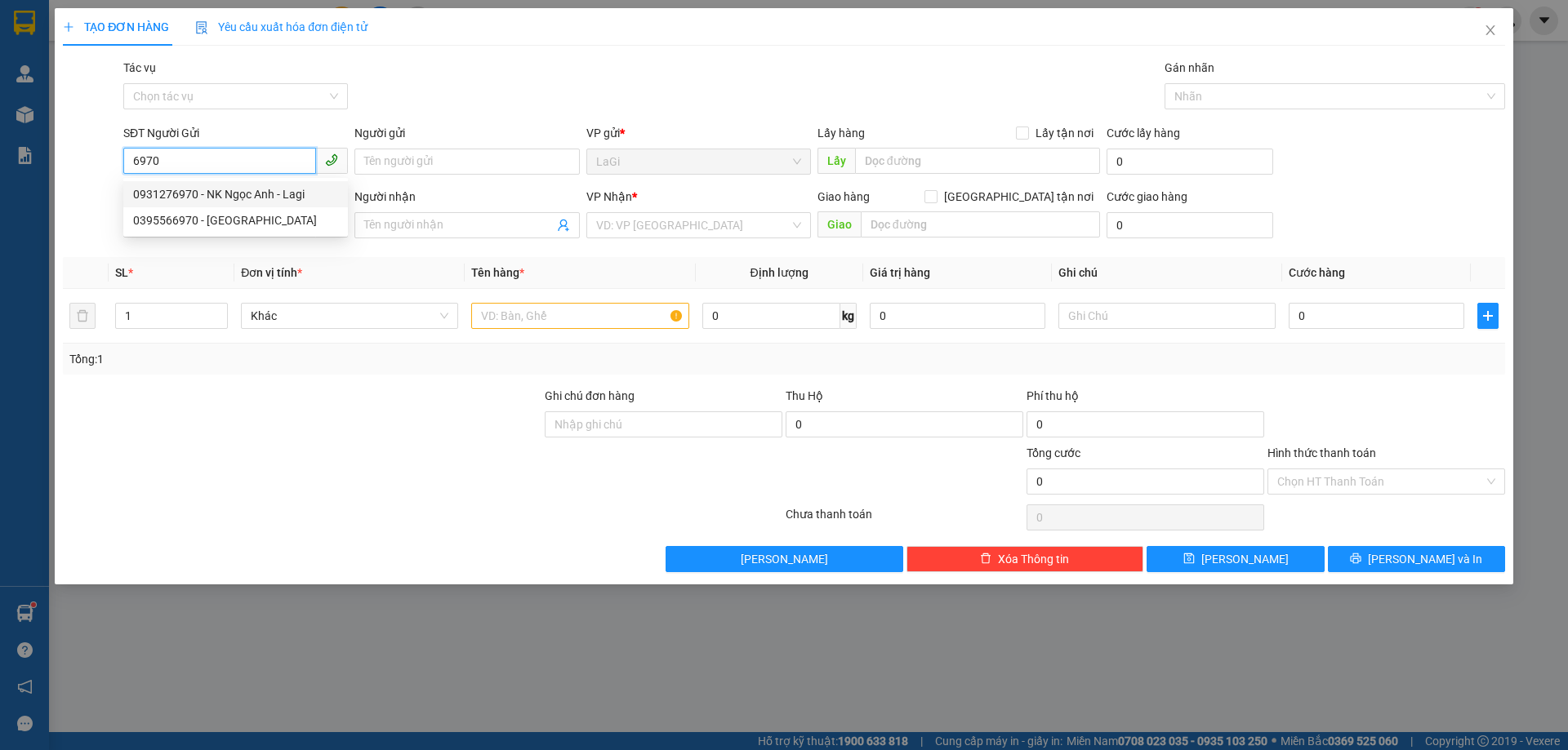
click at [255, 193] on div "0931276970 - NK Ngọc Anh - Lagi" at bounding box center [235, 194] width 205 height 18
type input "0931276970"
type input "NK Ngọc Anh - Lagi"
type input "0976666879"
type input "Thảo SG"
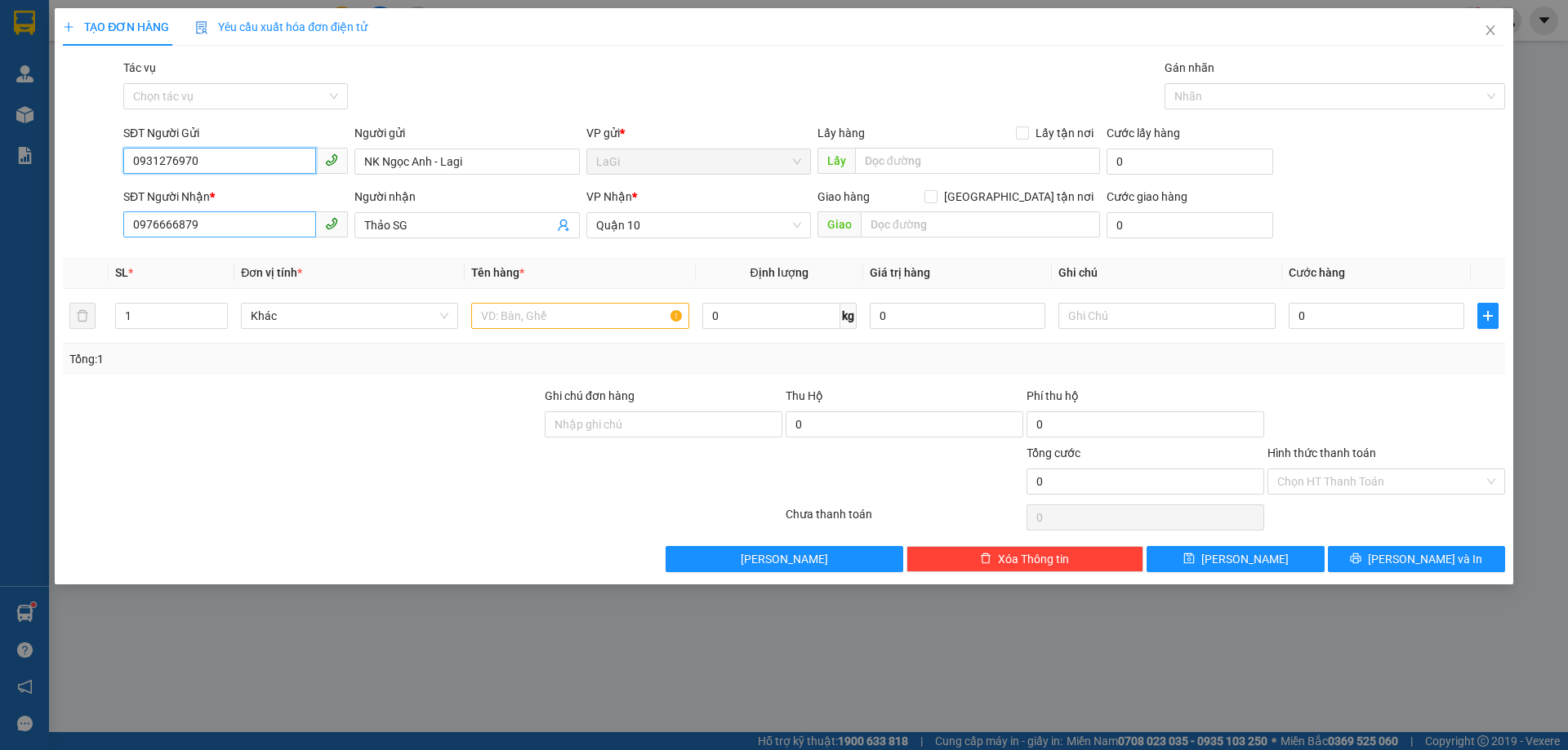
type input "0931276970"
click at [253, 215] on input "0976666879" at bounding box center [219, 224] width 193 height 26
click at [595, 319] on input "text" at bounding box center [580, 315] width 217 height 26
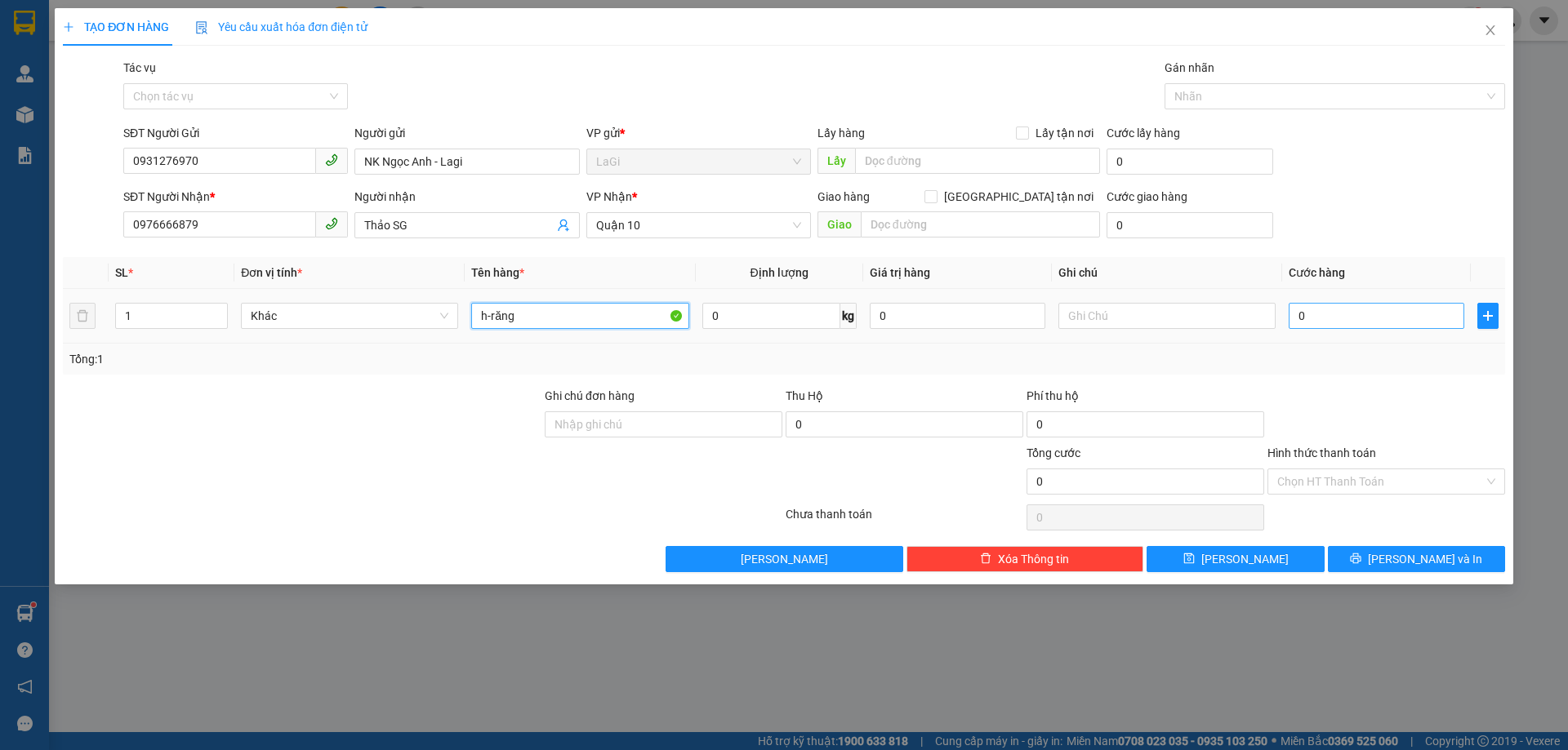
type input "h-răng"
click at [1317, 325] on input "0" at bounding box center [1376, 315] width 176 height 26
type input "3"
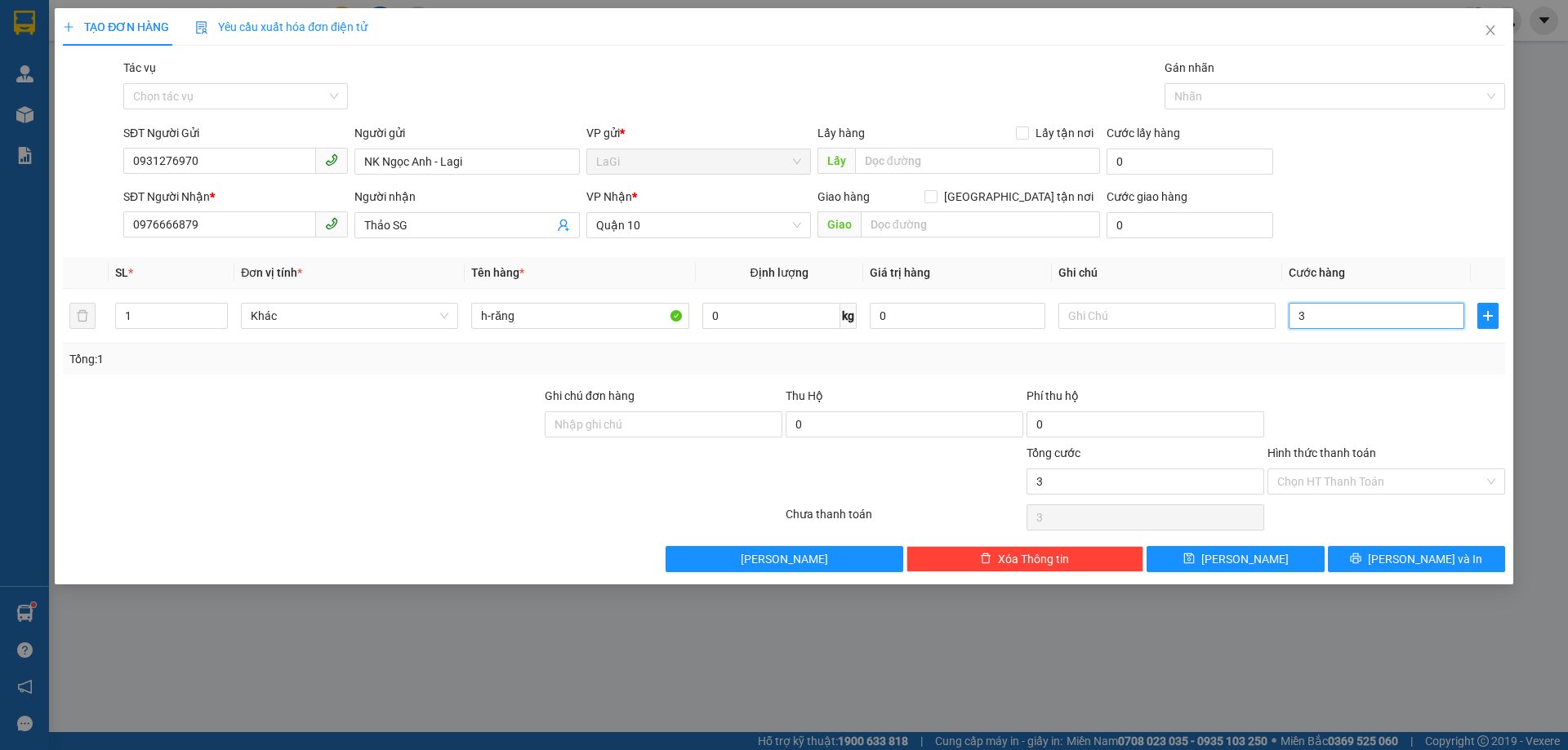
type input "30"
type input "30.000"
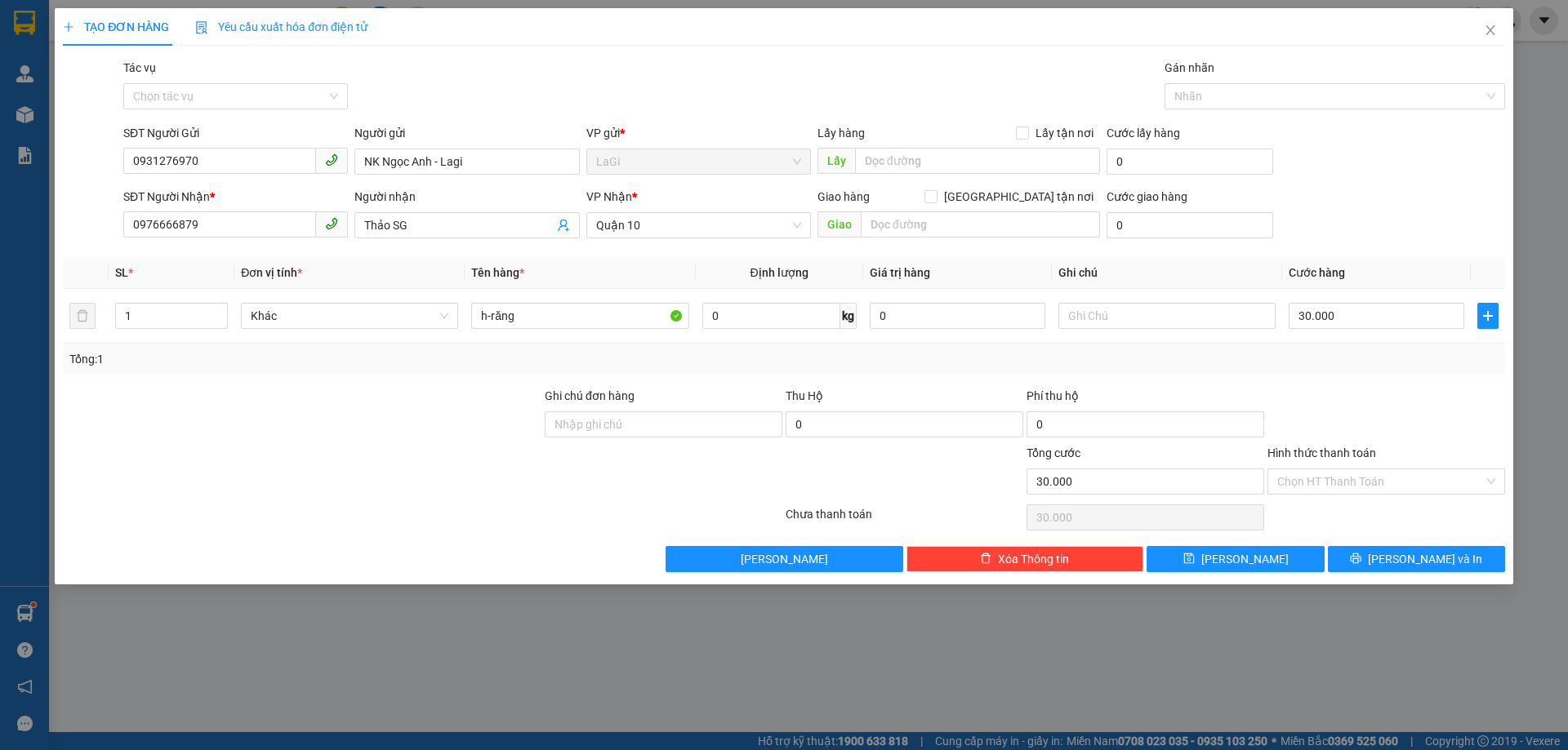
click at [1363, 384] on div "Transit Pickup Surcharge Ids Transit Deliver Surcharge Ids Transit Deliver Surc…" at bounding box center [784, 315] width 1442 height 514
click at [1350, 483] on input "Hình thức thanh toán" at bounding box center [1380, 482] width 206 height 25
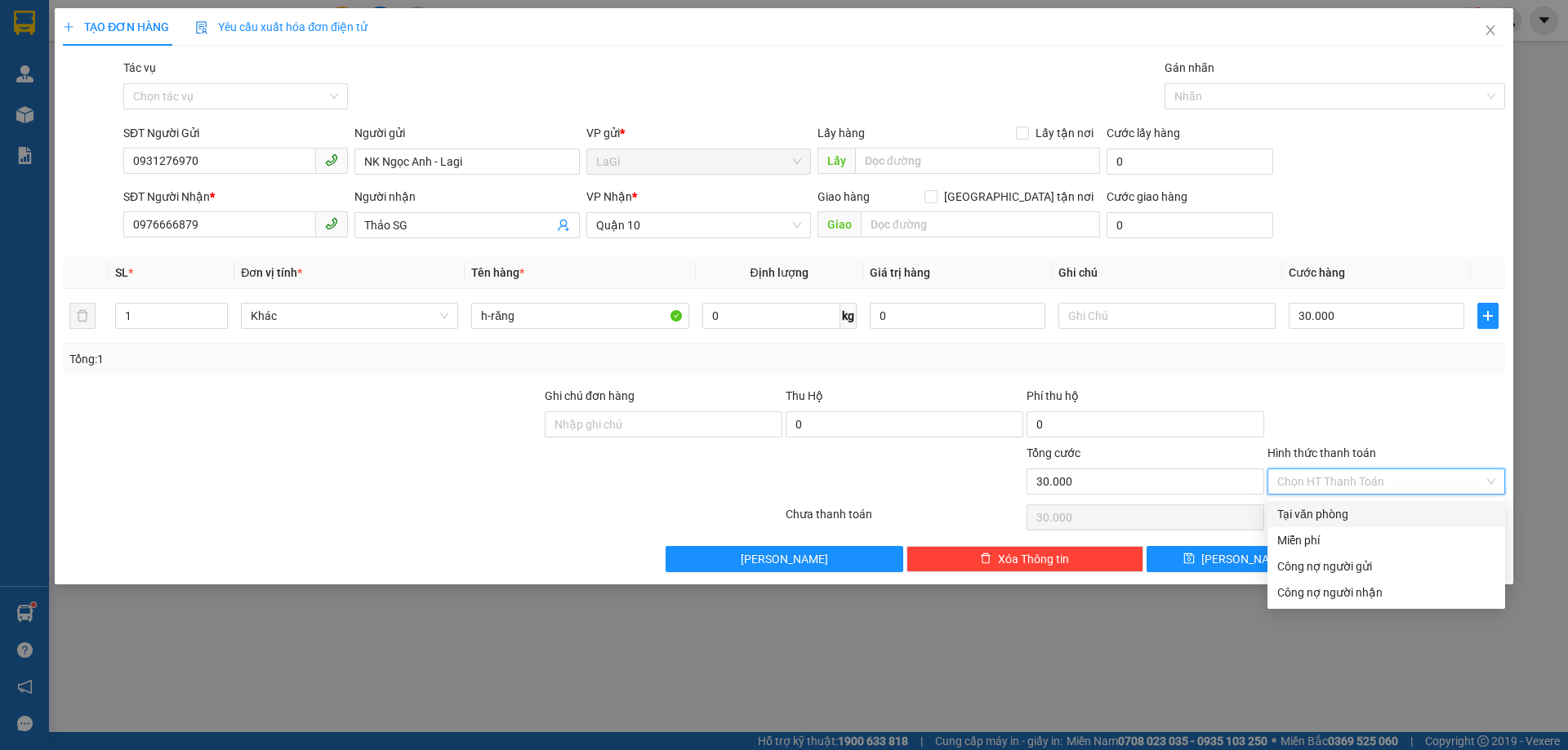
click at [1322, 511] on div "Tại văn phòng" at bounding box center [1386, 514] width 218 height 18
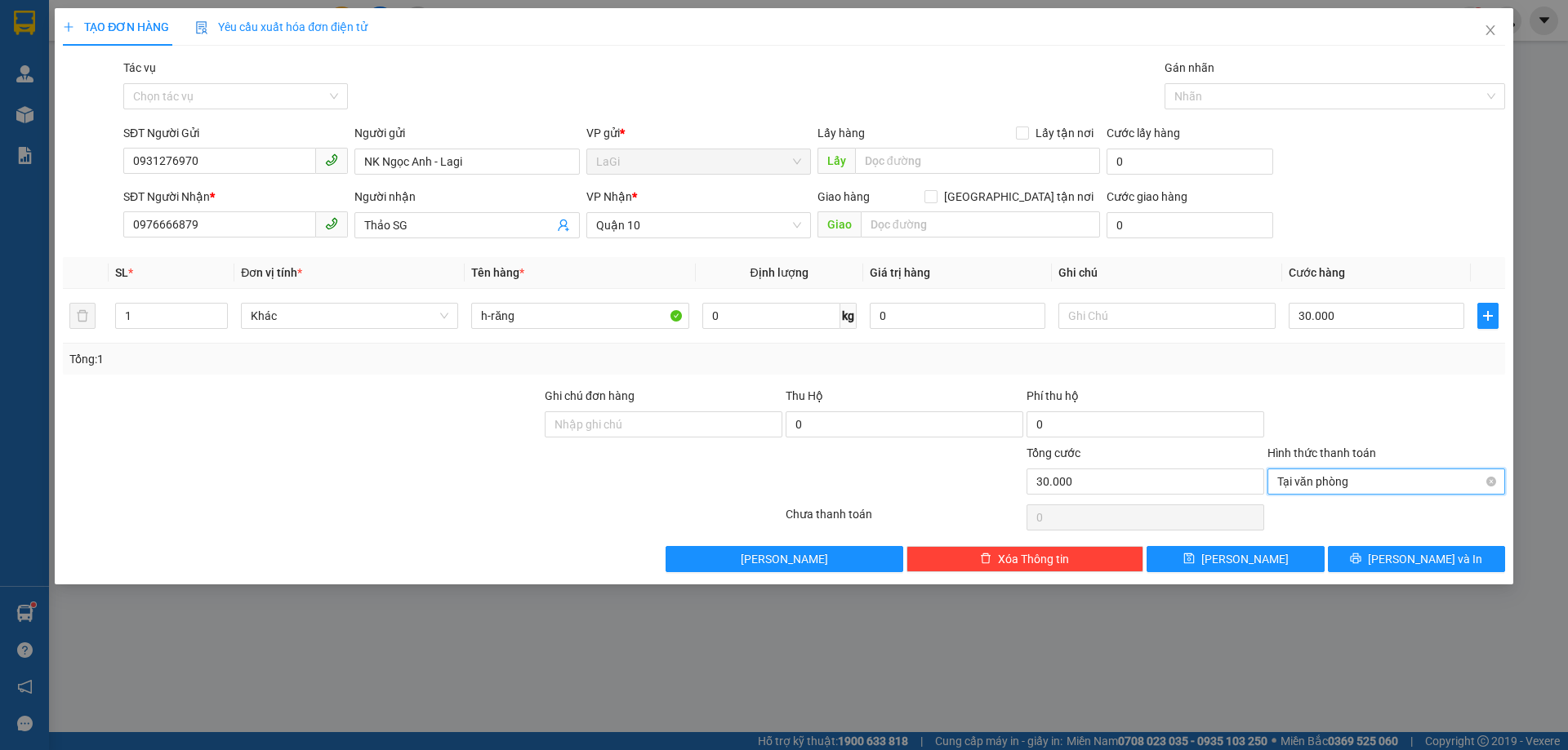
click at [1497, 476] on div "Tại văn phòng" at bounding box center [1386, 481] width 237 height 26
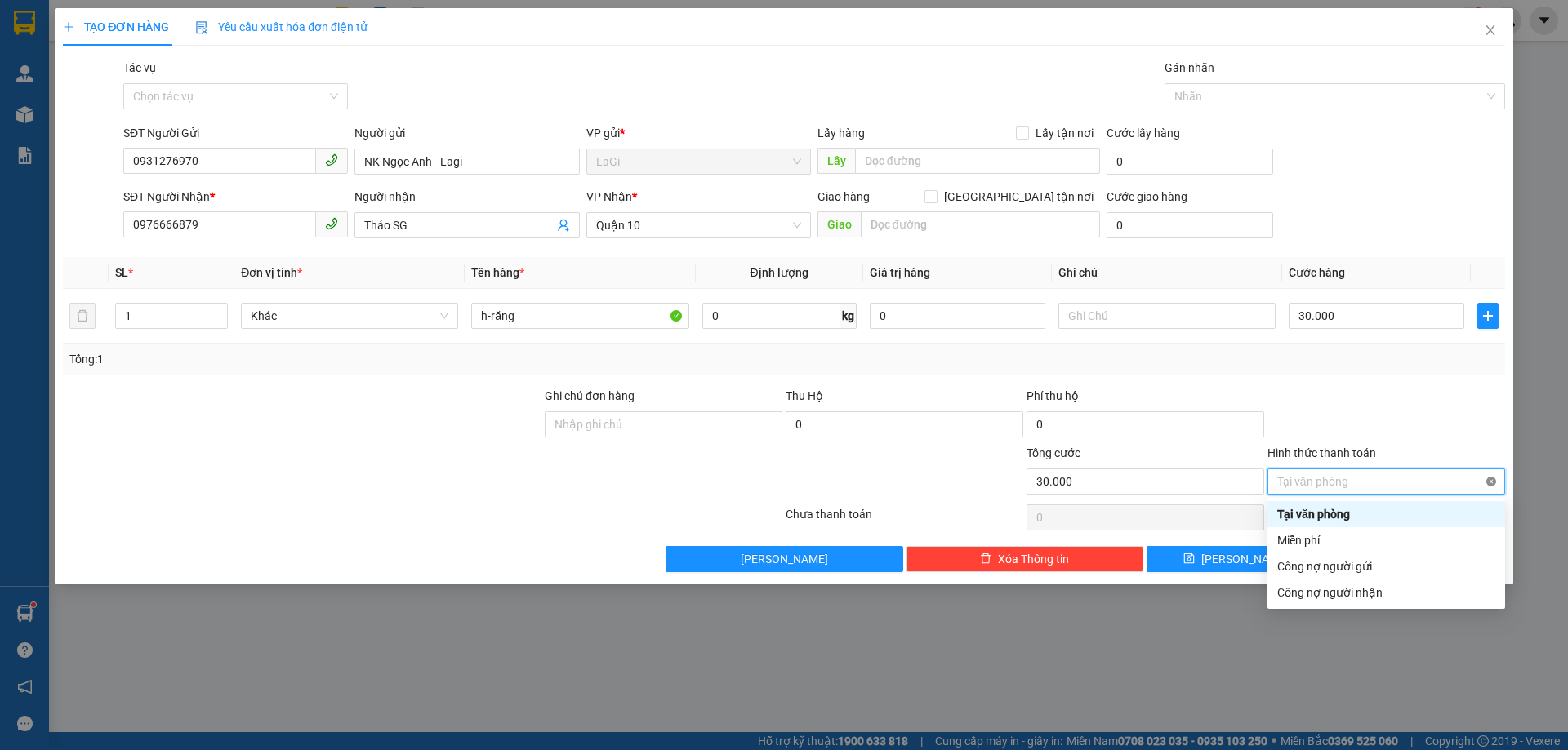
type input "30.000"
click at [1432, 423] on div at bounding box center [1386, 416] width 241 height 58
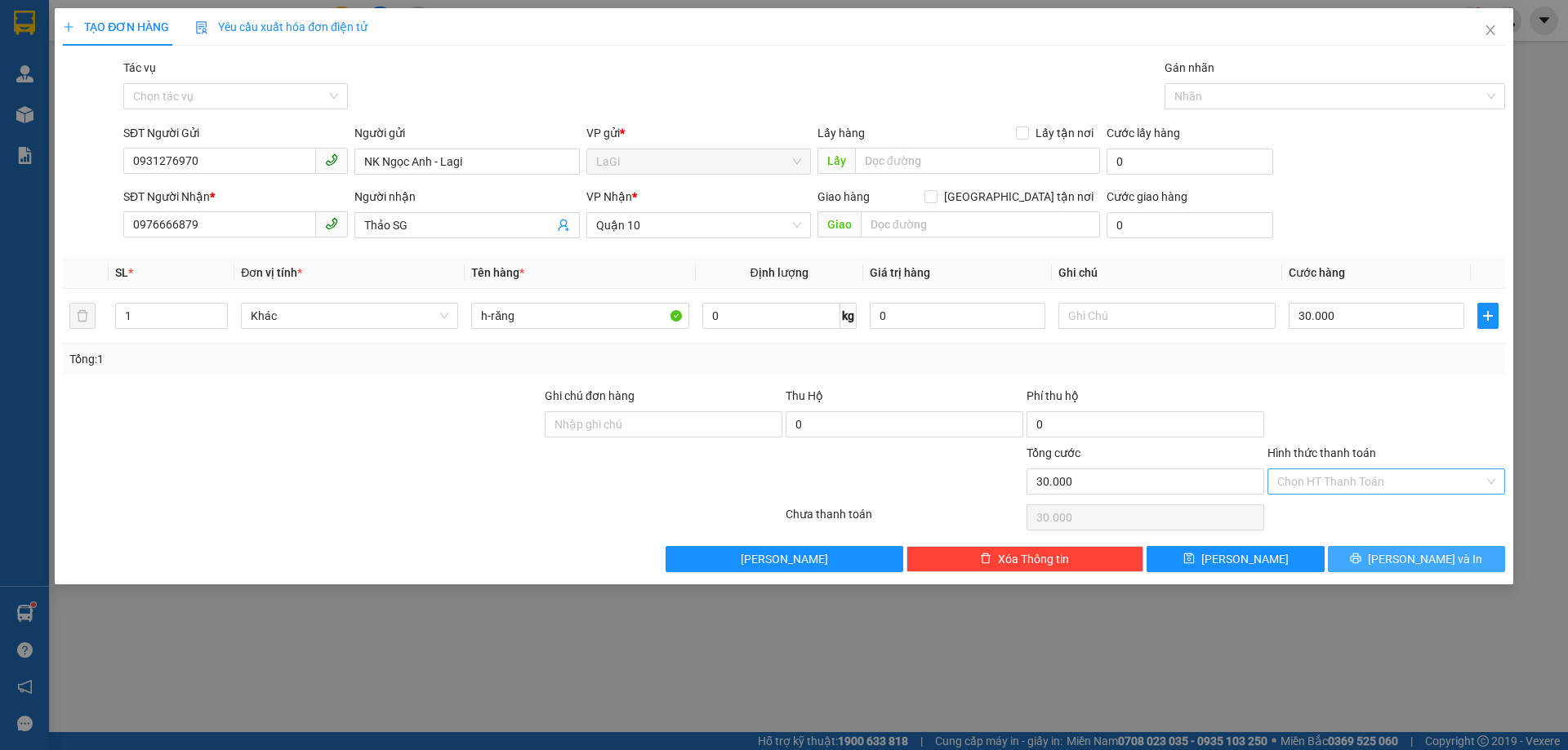
click at [1398, 552] on button "[PERSON_NAME] và In" at bounding box center [1416, 559] width 178 height 26
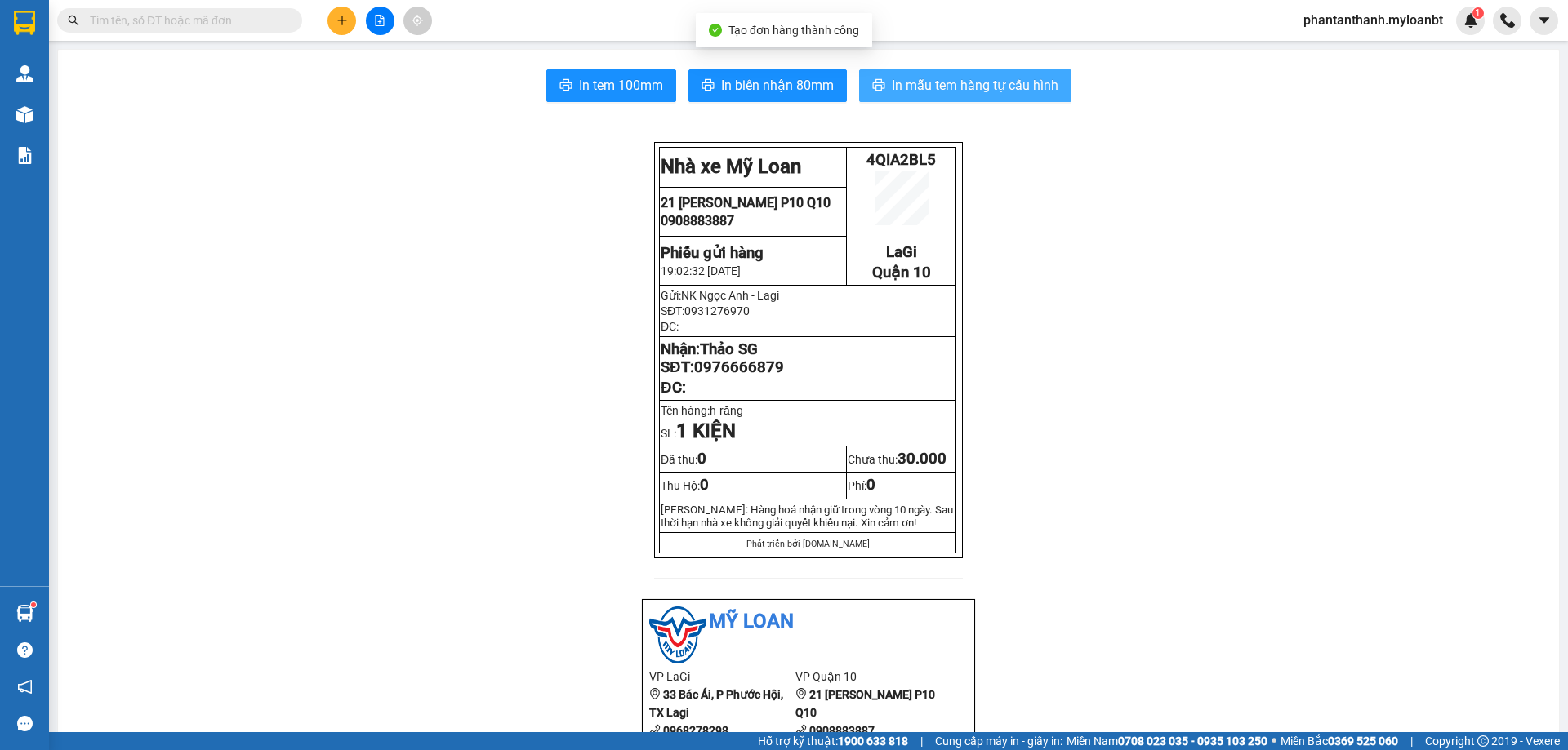
click at [1015, 97] on button "In mẫu tem hàng tự cấu hình" at bounding box center [965, 85] width 212 height 33
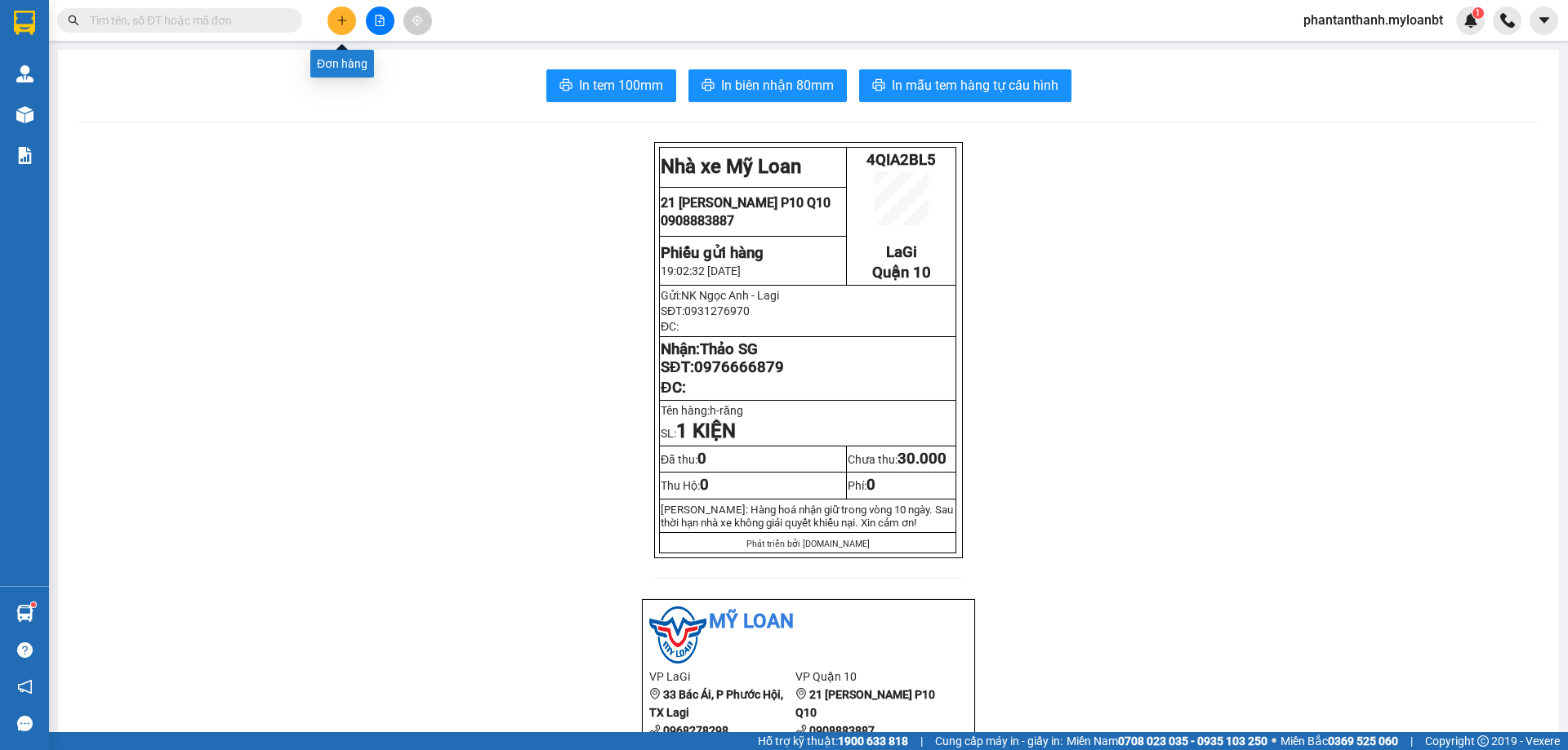
click at [333, 19] on button at bounding box center [342, 21] width 29 height 29
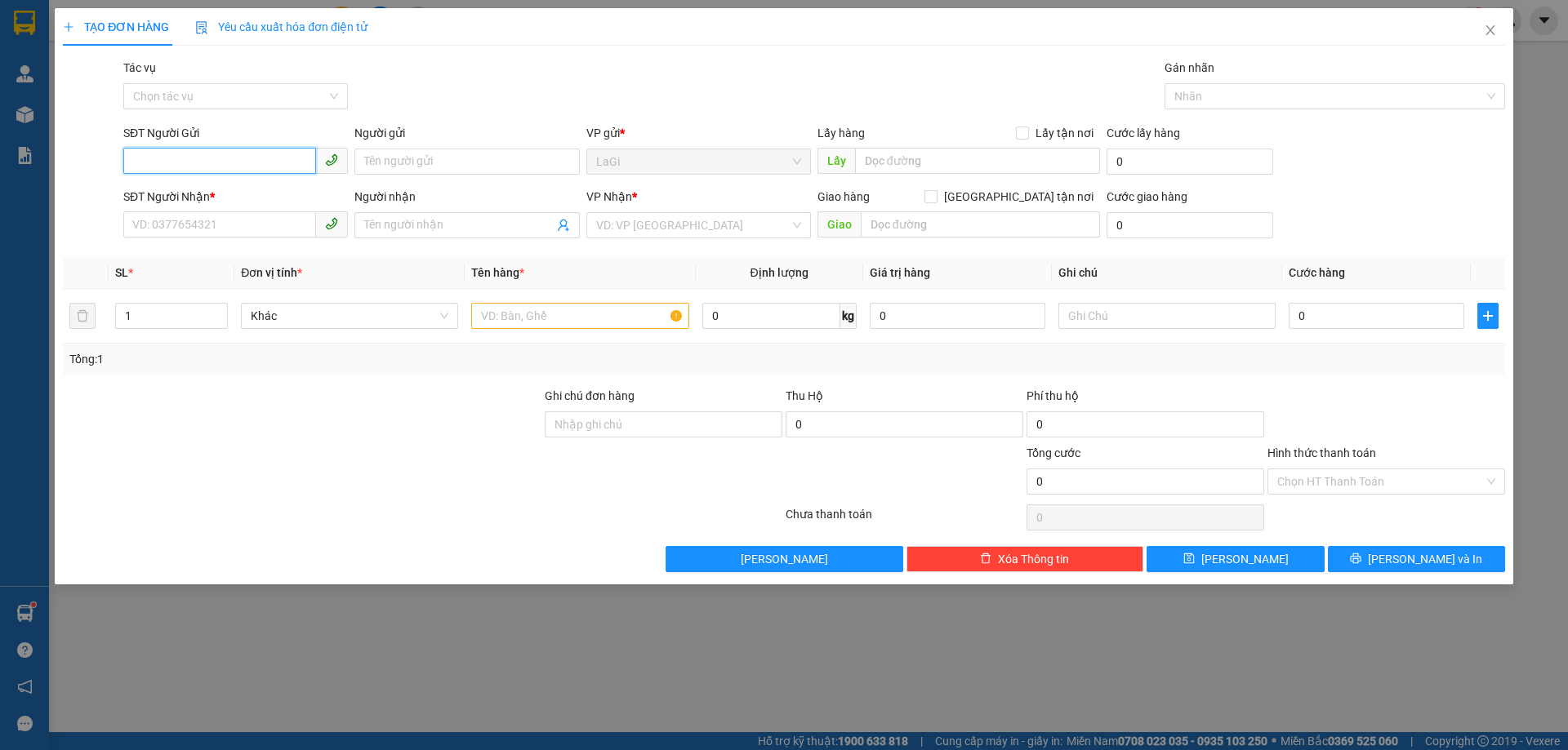
click at [276, 153] on input "SĐT Người Gửi" at bounding box center [219, 160] width 193 height 26
click at [270, 190] on div "0931276970 - NK Ngọc Anh - Lagi" at bounding box center [235, 194] width 205 height 18
type input "0931276970"
type input "NK Ngọc Anh - Lagi"
type input "0976666879"
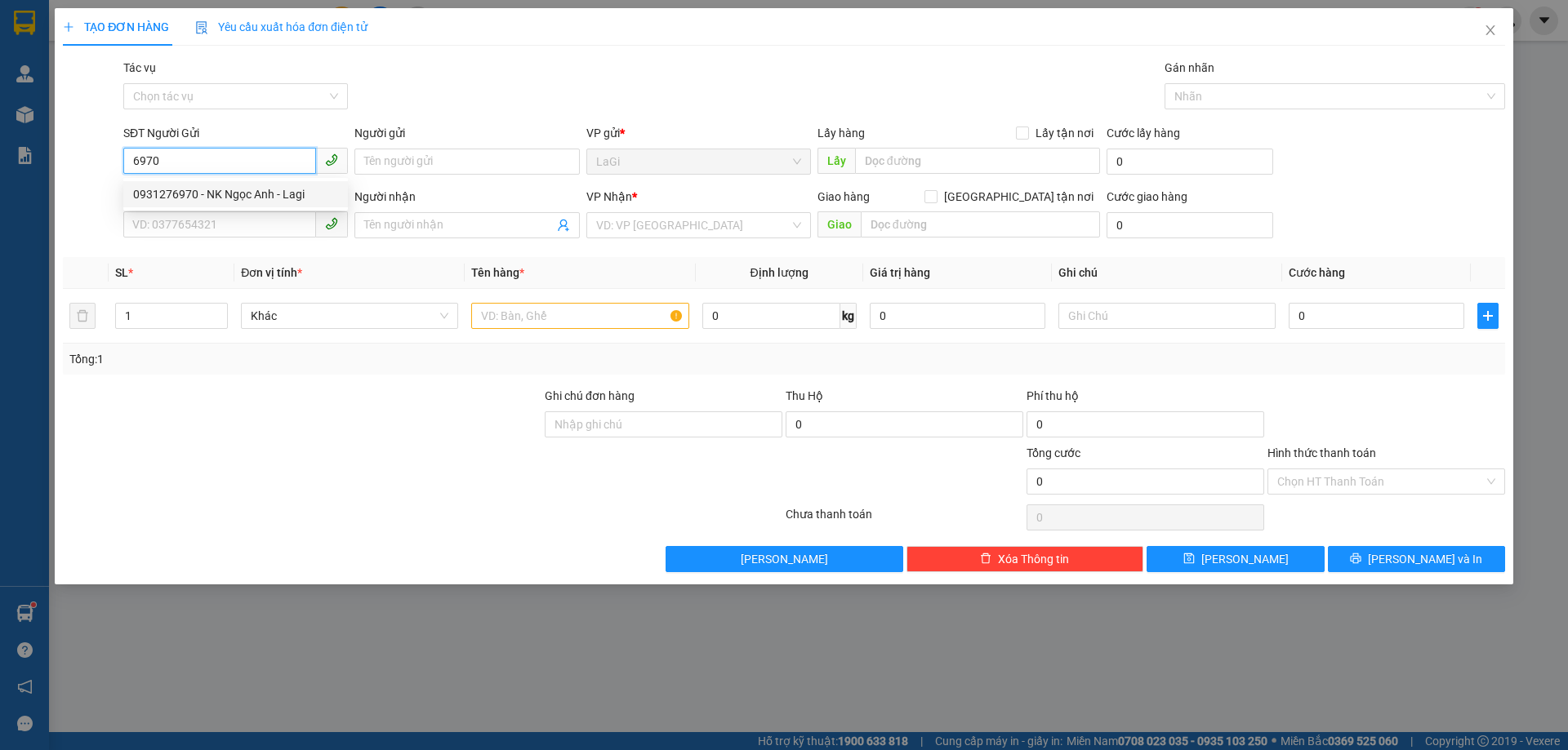
type input "Thảo SG"
type input "0931276970"
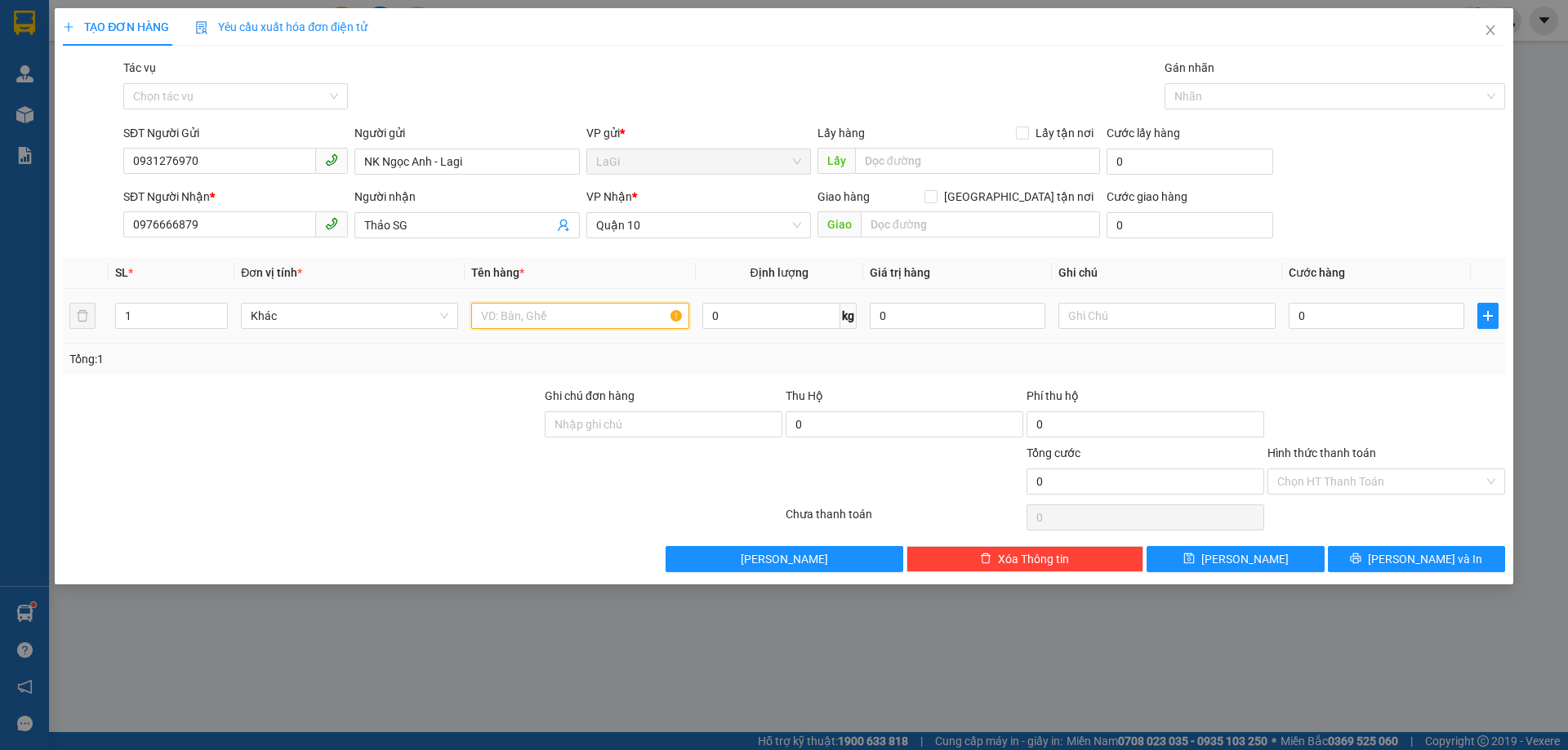
click at [505, 310] on input "text" at bounding box center [580, 315] width 217 height 26
type input "h-răng"
click at [1318, 306] on input "0" at bounding box center [1376, 315] width 176 height 26
type input "3"
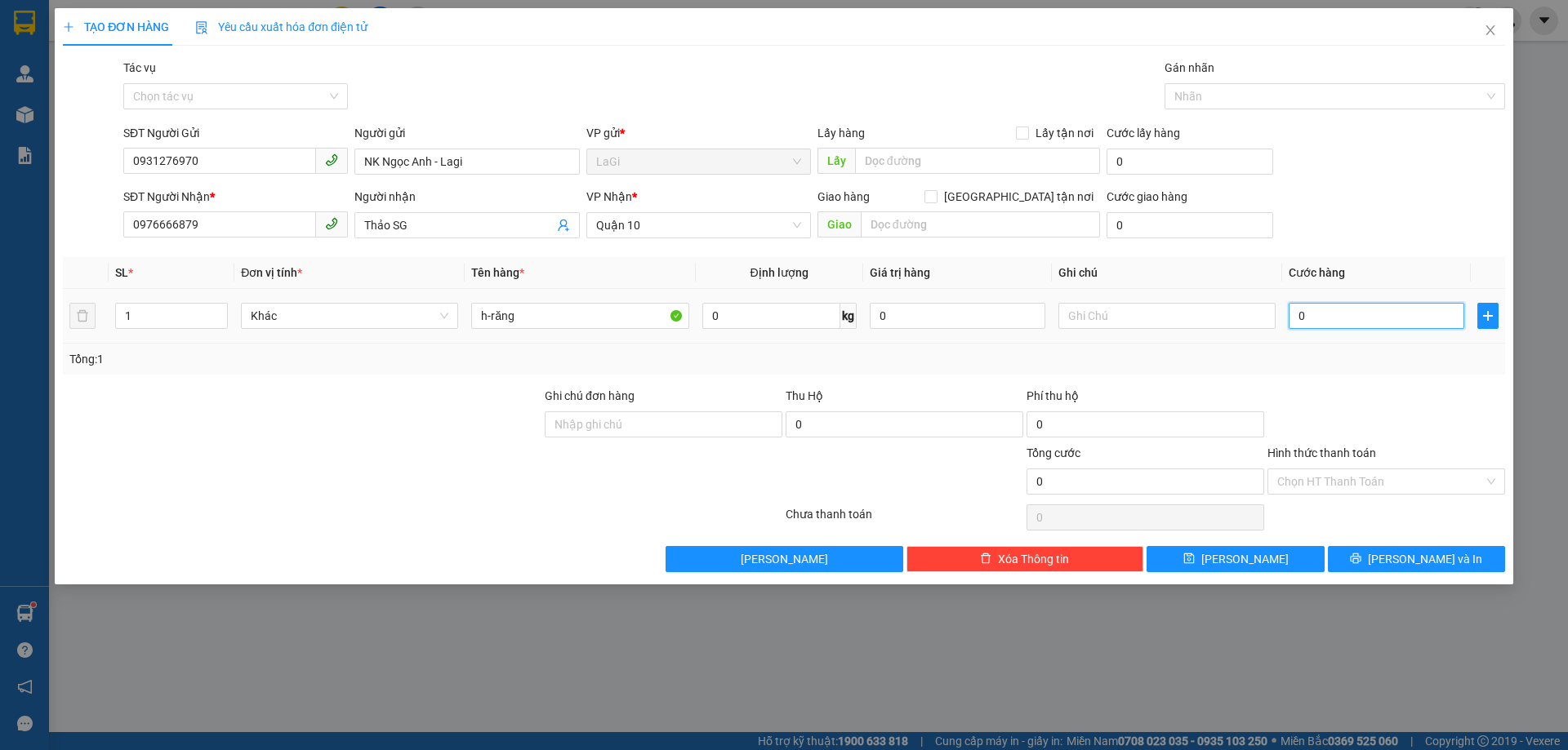
type input "3"
type input "30"
type input "30.000"
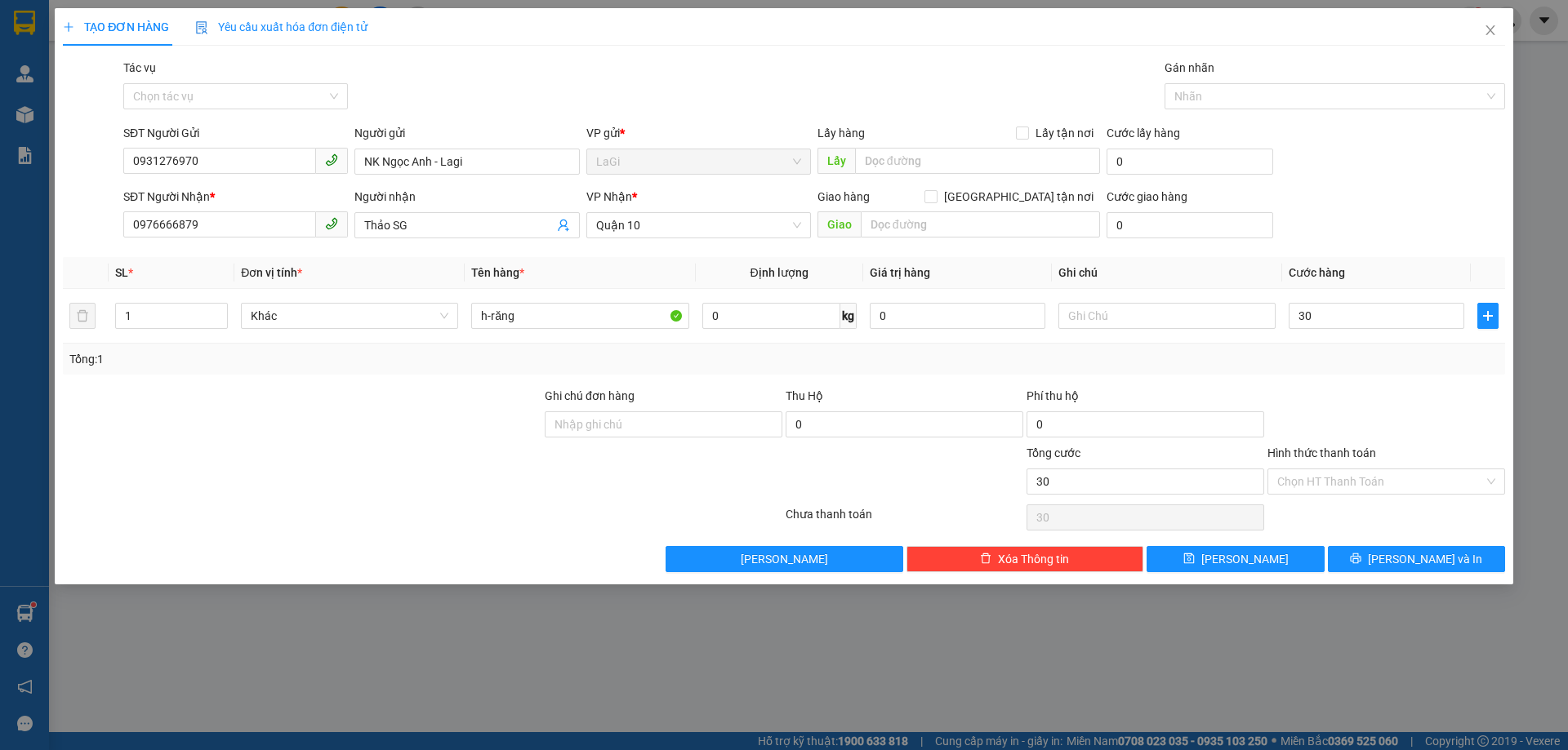
type input "30.000"
click at [1371, 406] on div at bounding box center [1386, 416] width 241 height 58
click at [227, 225] on input "0976666879" at bounding box center [219, 224] width 193 height 26
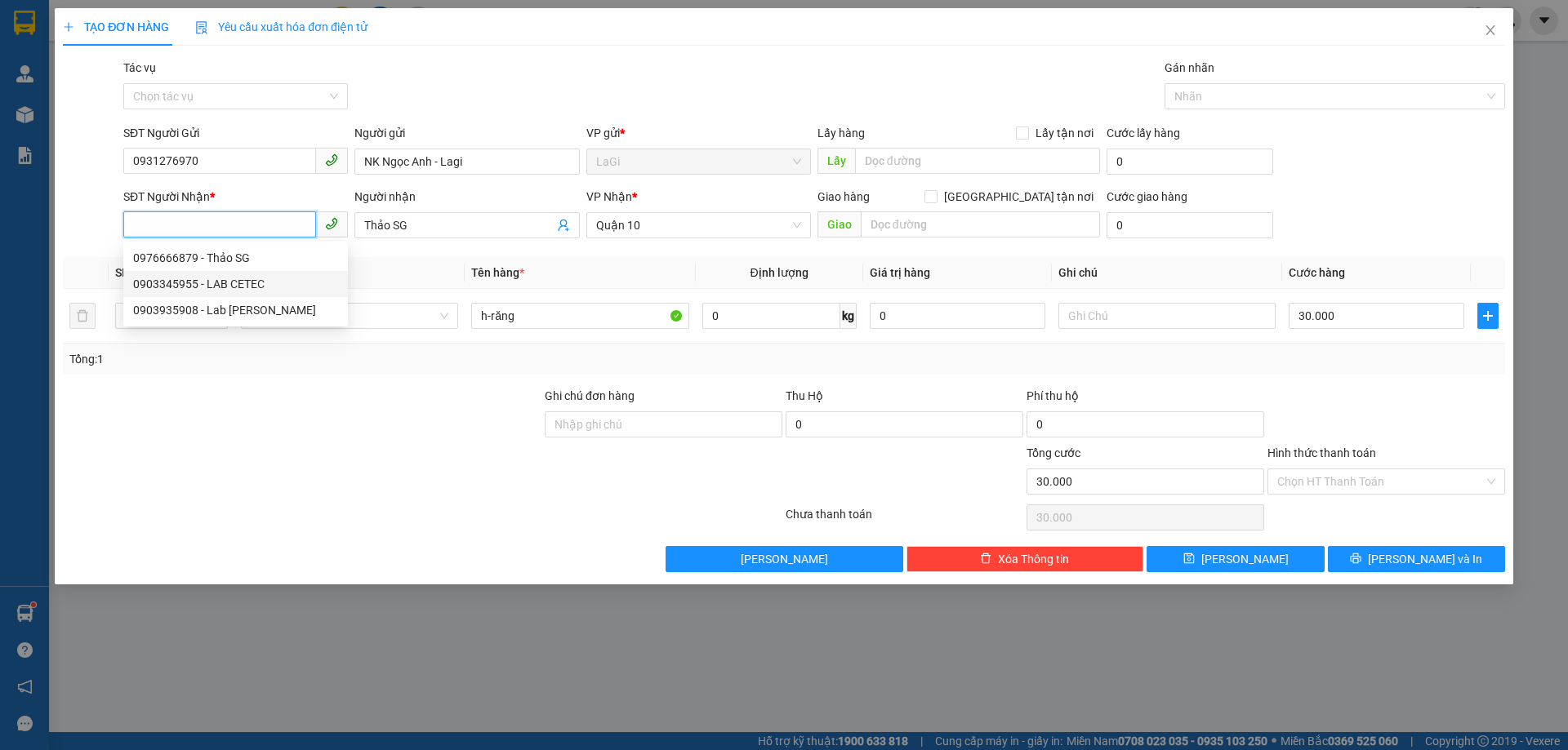
click at [253, 281] on div "0903345955 - LAB CETEC" at bounding box center [235, 284] width 205 height 18
type input "0903345955"
type input "LAB CETEC"
type input "0903345955"
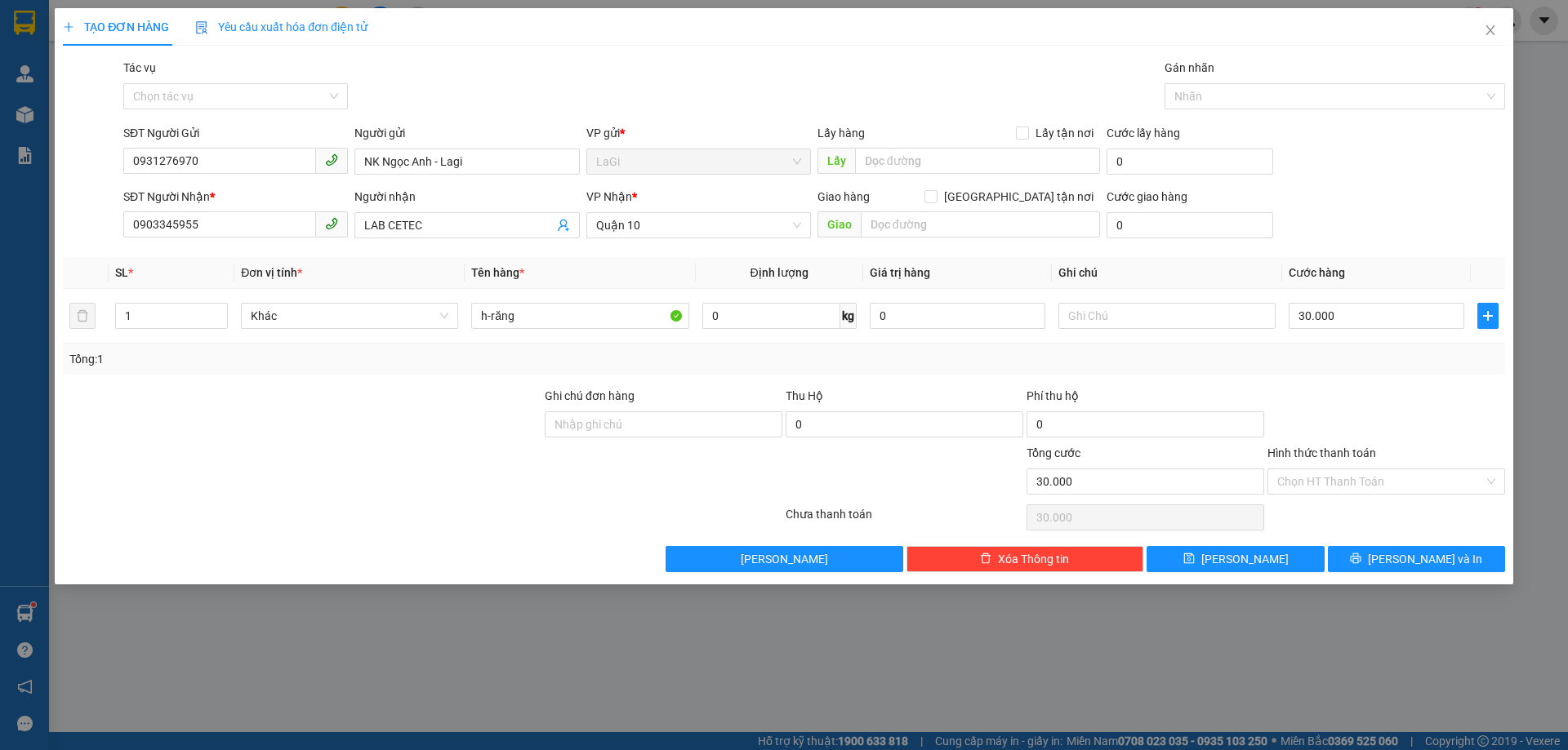
click at [447, 249] on div "Transit Pickup Surcharge Ids Transit Deliver Surcharge Ids Transit Deliver Surc…" at bounding box center [784, 315] width 1442 height 514
click at [461, 237] on span "LAB CETEC" at bounding box center [467, 225] width 225 height 26
type input "LAB CETEC DENTAL LAB"
click at [1345, 481] on input "Hình thức thanh toán" at bounding box center [1380, 482] width 206 height 25
click at [1387, 418] on div at bounding box center [1386, 416] width 241 height 58
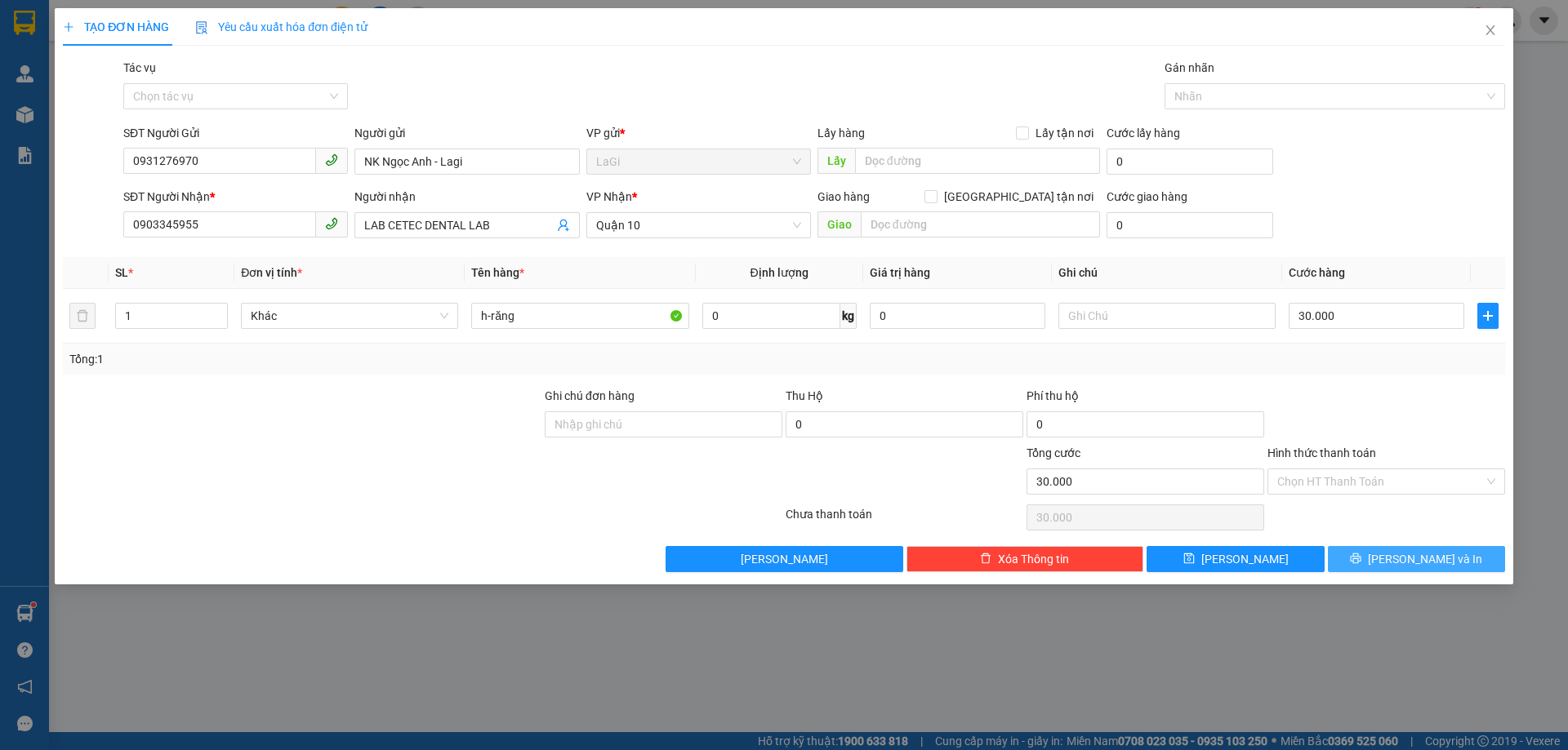
click at [1429, 548] on button "[PERSON_NAME] và In" at bounding box center [1416, 559] width 178 height 26
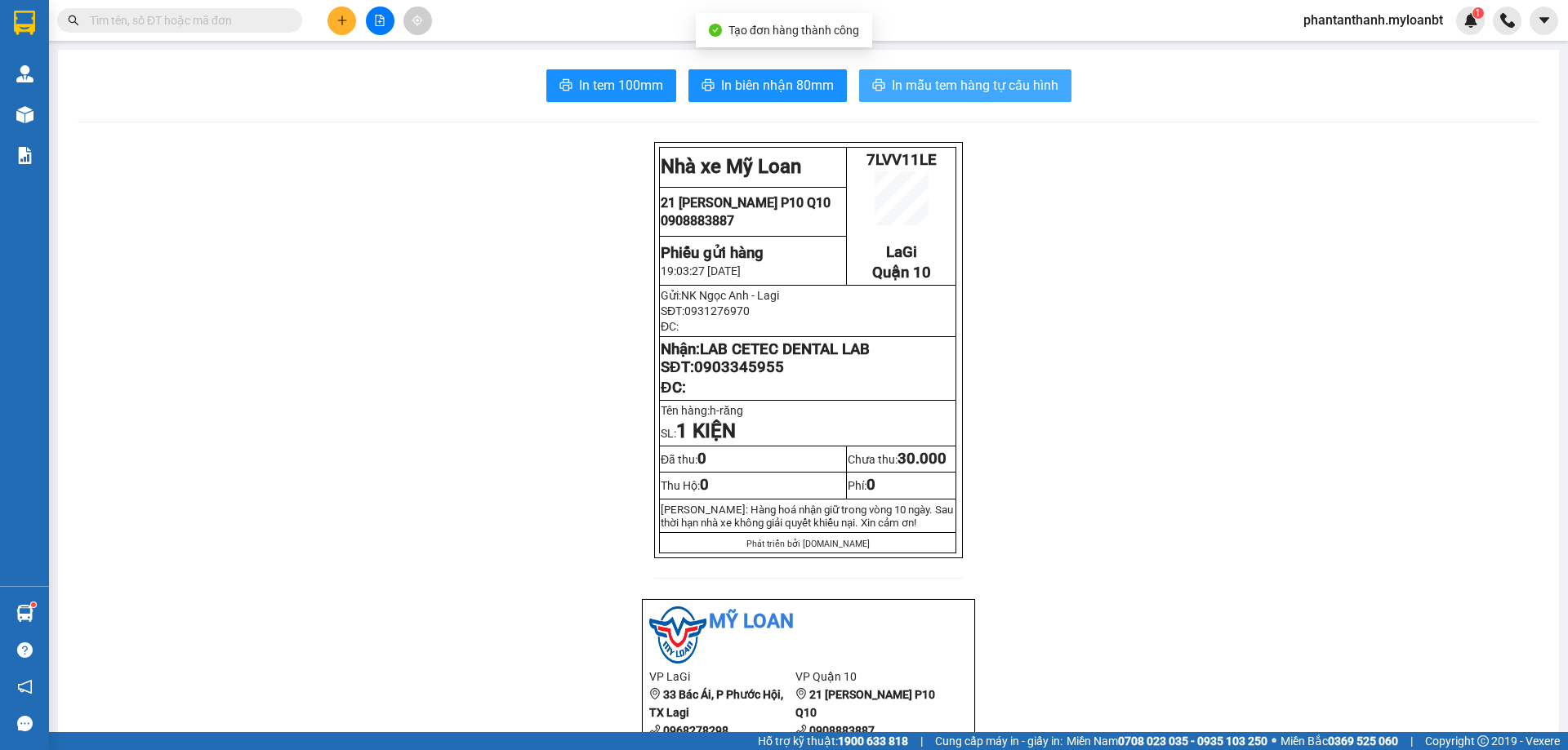
click at [880, 88] on button "In mẫu tem hàng tự cấu hình" at bounding box center [965, 85] width 212 height 33
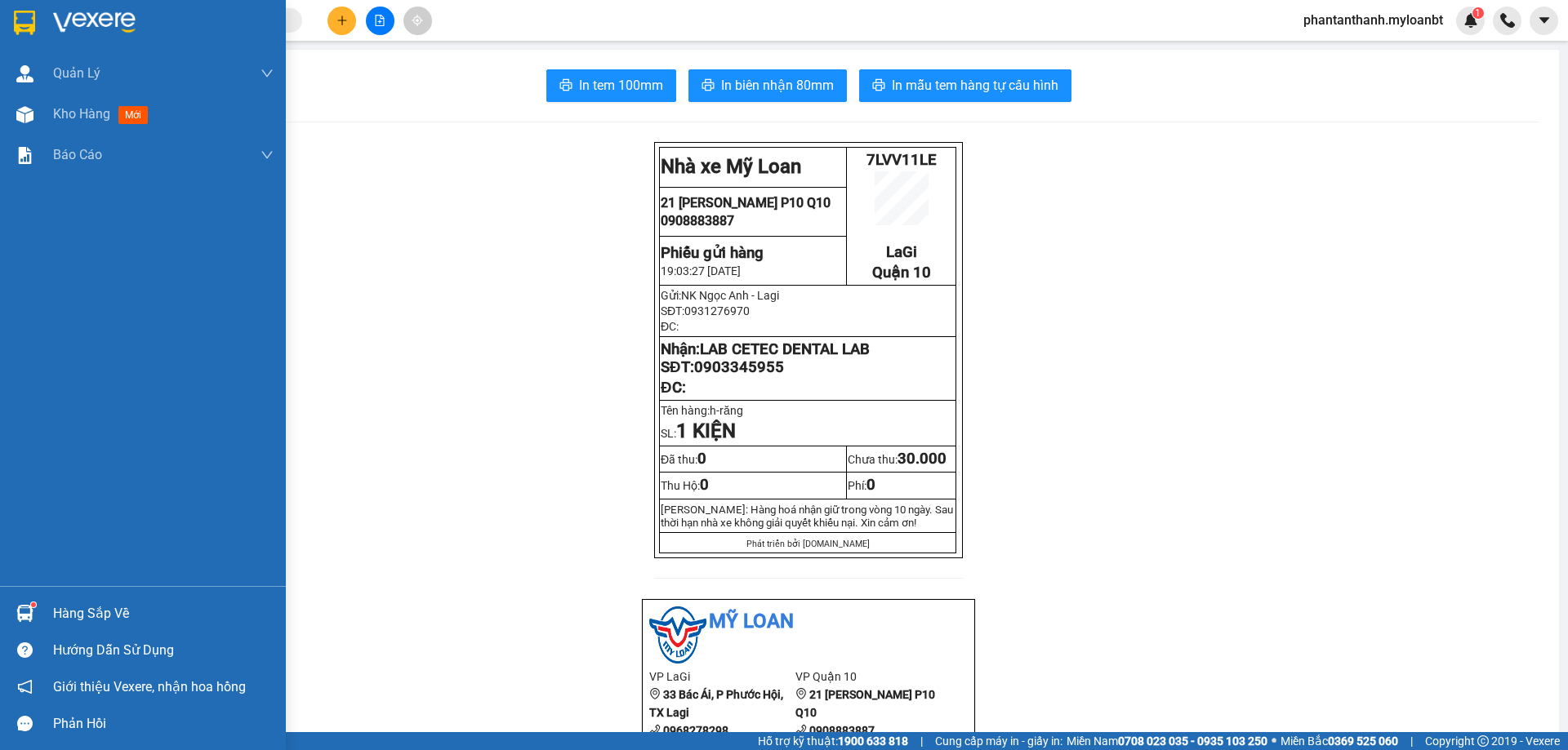
click at [26, 605] on img at bounding box center [25, 614] width 17 height 17
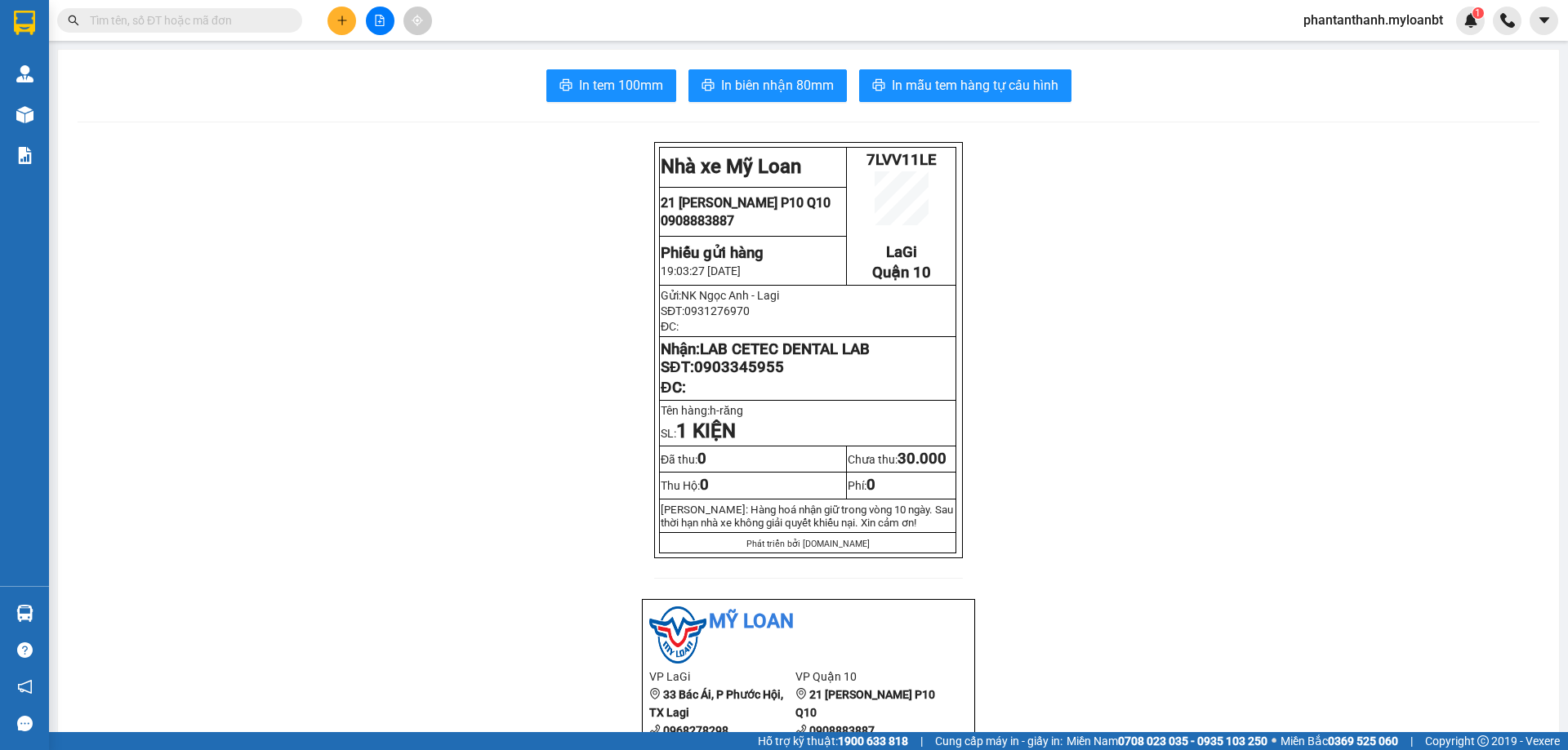
click at [526, 423] on section "Kết quả tìm kiếm ( 11 ) Bộ lọc Mã ĐH Trạng thái Món hàng Thu hộ Tổng cước Chưa …" at bounding box center [784, 375] width 1568 height 750
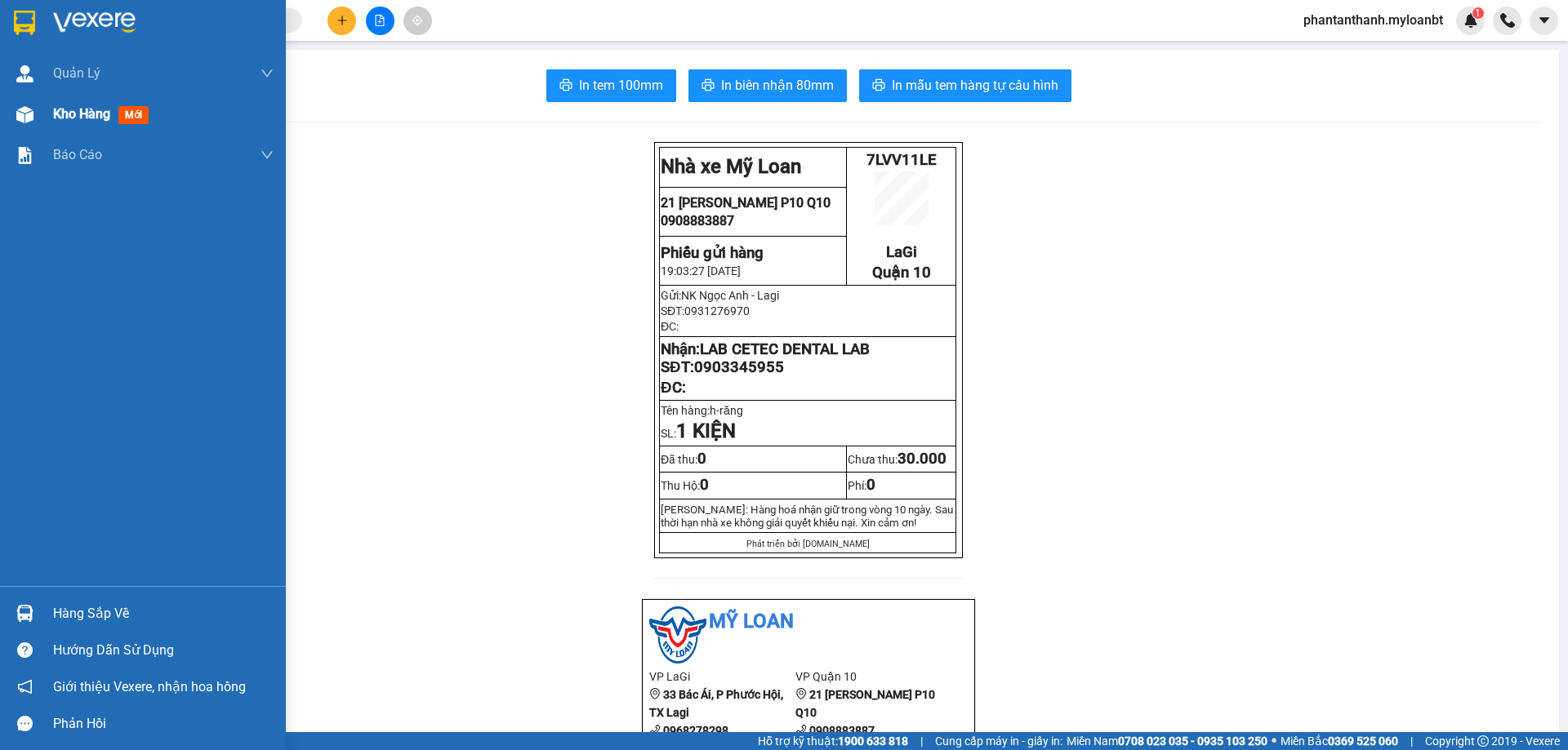
click at [43, 122] on div "Kho hàng mới" at bounding box center [143, 114] width 286 height 41
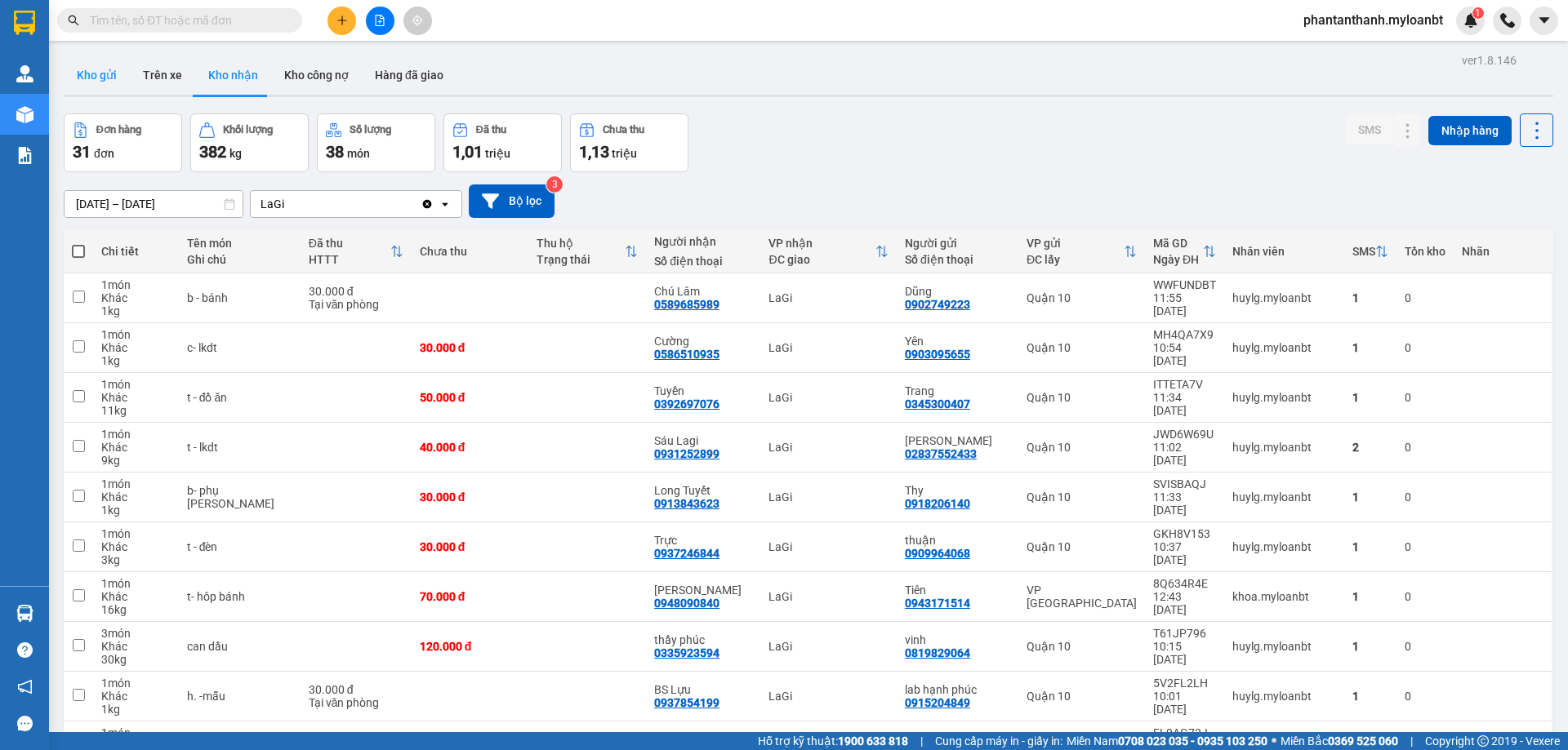
click at [92, 74] on button "Kho gửi" at bounding box center [96, 75] width 66 height 39
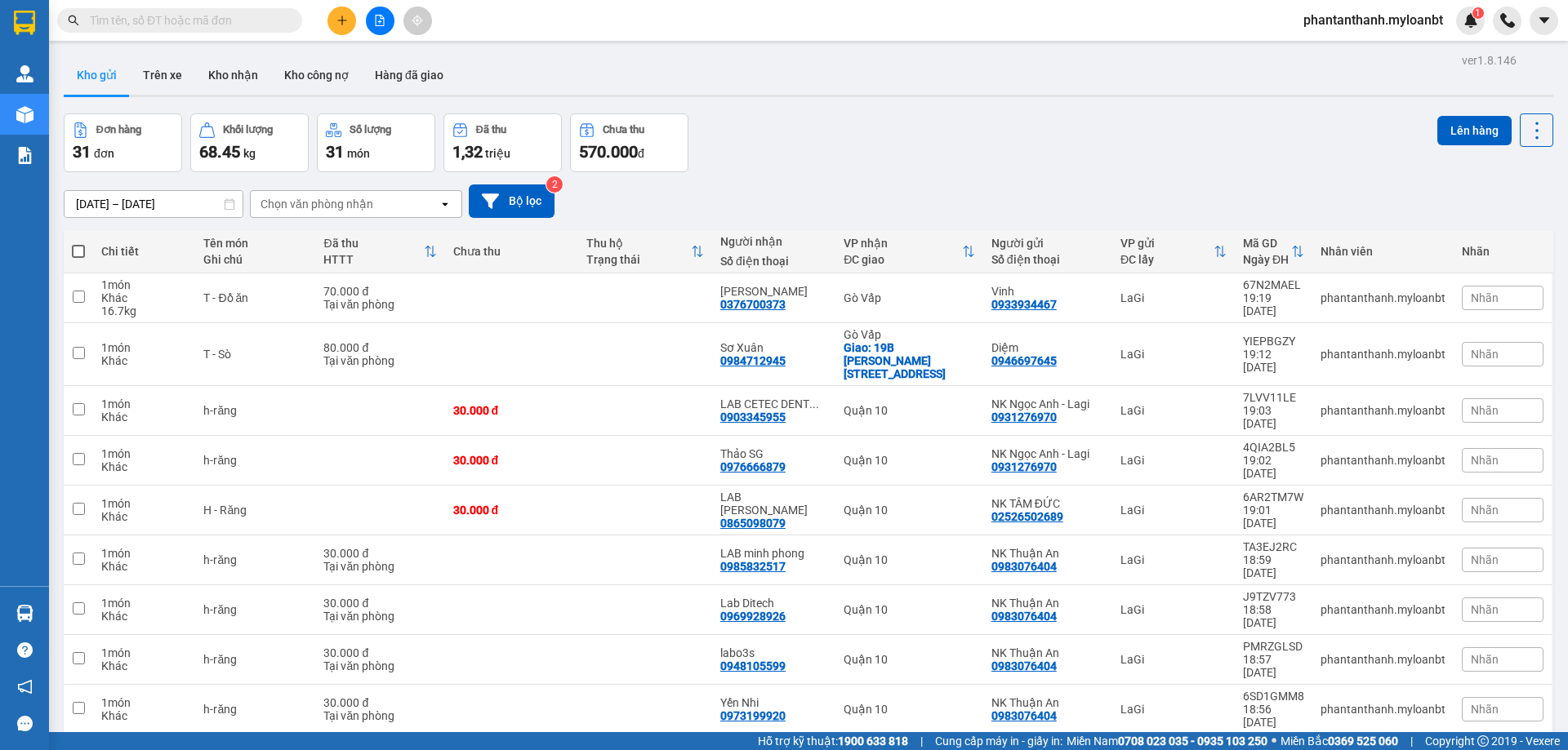
click at [787, 59] on div "Kho gửi Trên xe Kho nhận Kho công nợ Hàng đã giao" at bounding box center [808, 77] width 1489 height 43
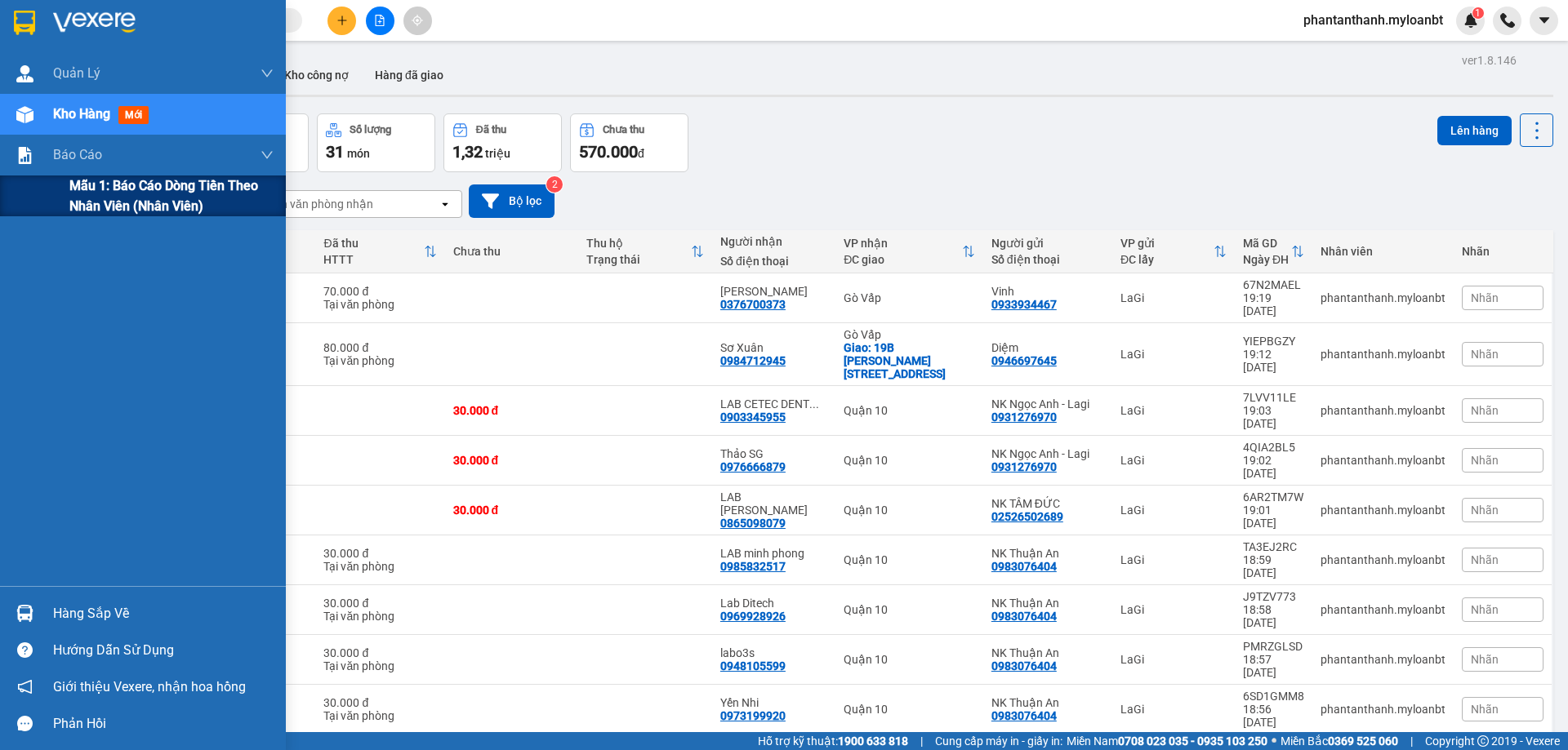
click at [147, 186] on span "Mẫu 1: Báo cáo dòng tiền theo nhân viên (Nhân viên)" at bounding box center [171, 196] width 205 height 41
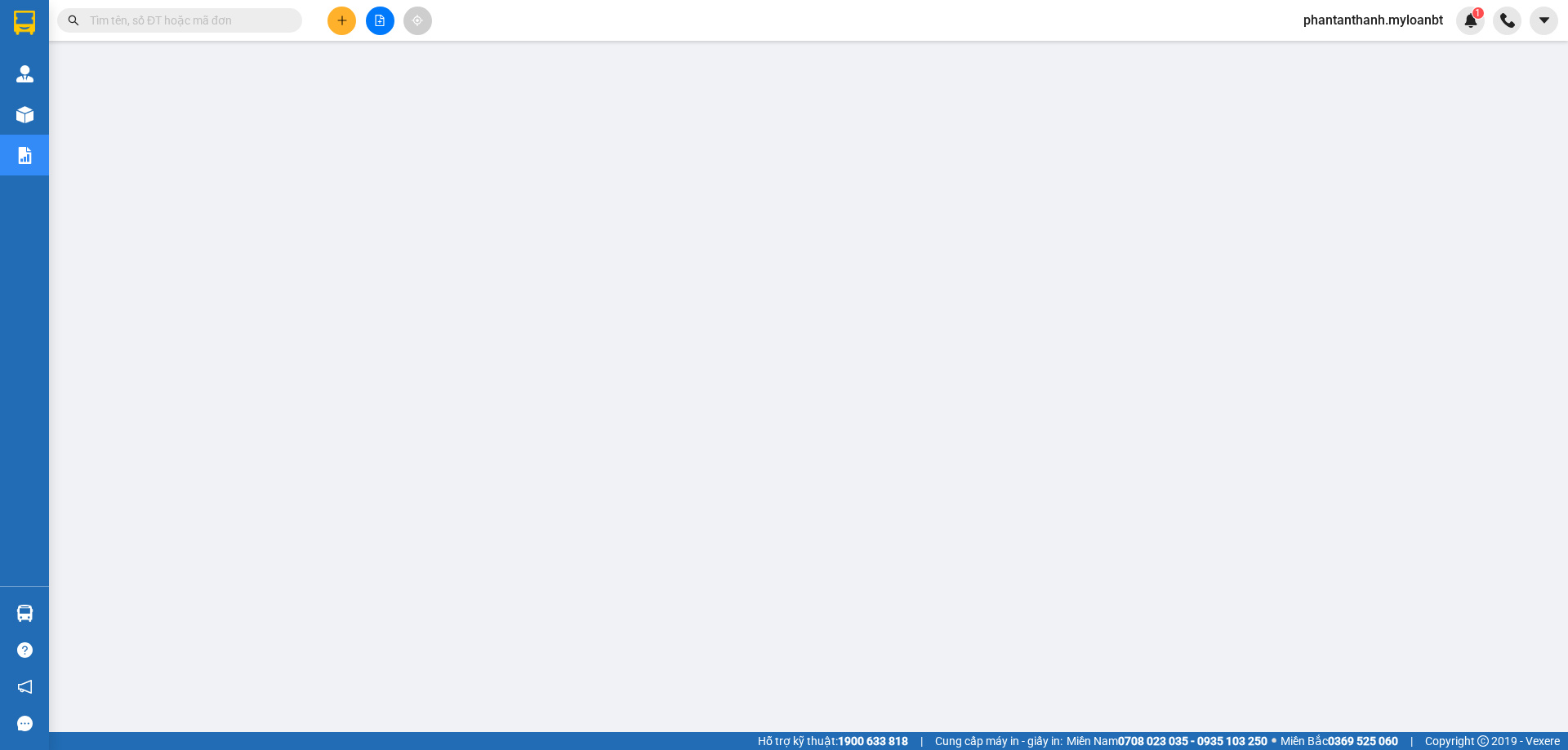
click at [157, 19] on input "text" at bounding box center [186, 20] width 193 height 18
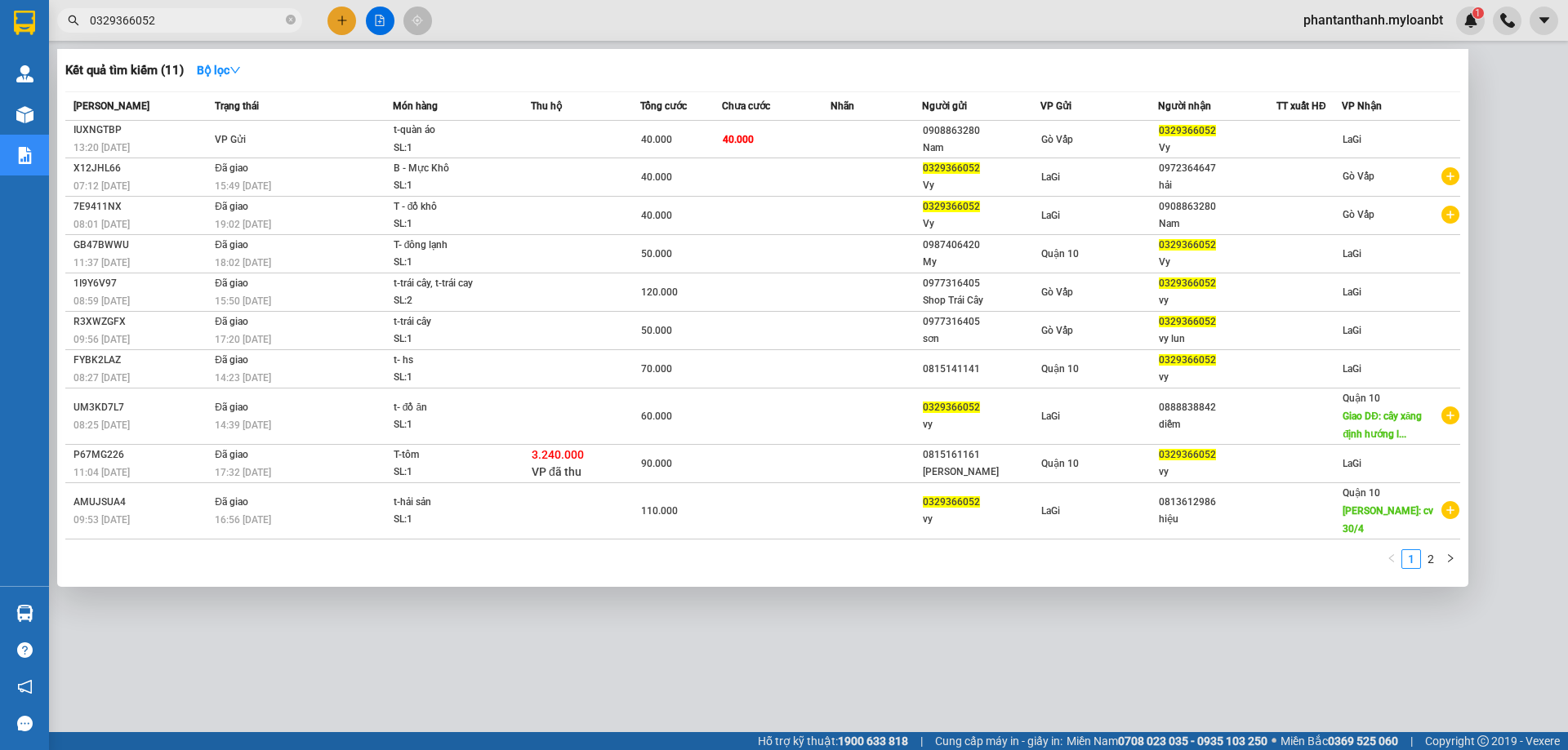
type input "0329366052"
click at [422, 64] on div "Kết quả tìm kiếm ( 11 ) Bộ lọc" at bounding box center [762, 70] width 1394 height 26
click at [349, 15] on div at bounding box center [784, 375] width 1568 height 750
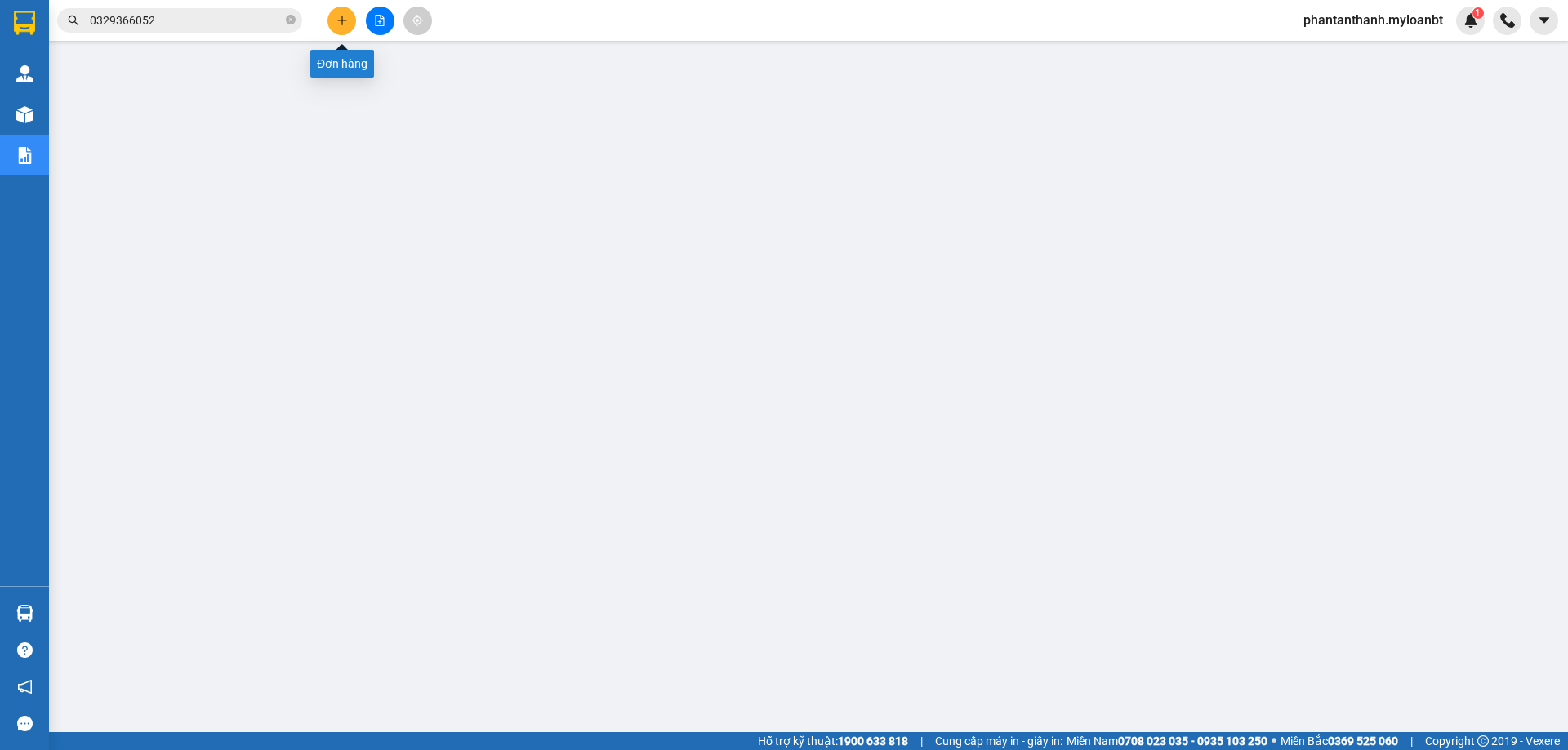
click at [346, 17] on icon "plus" at bounding box center [342, 20] width 12 height 12
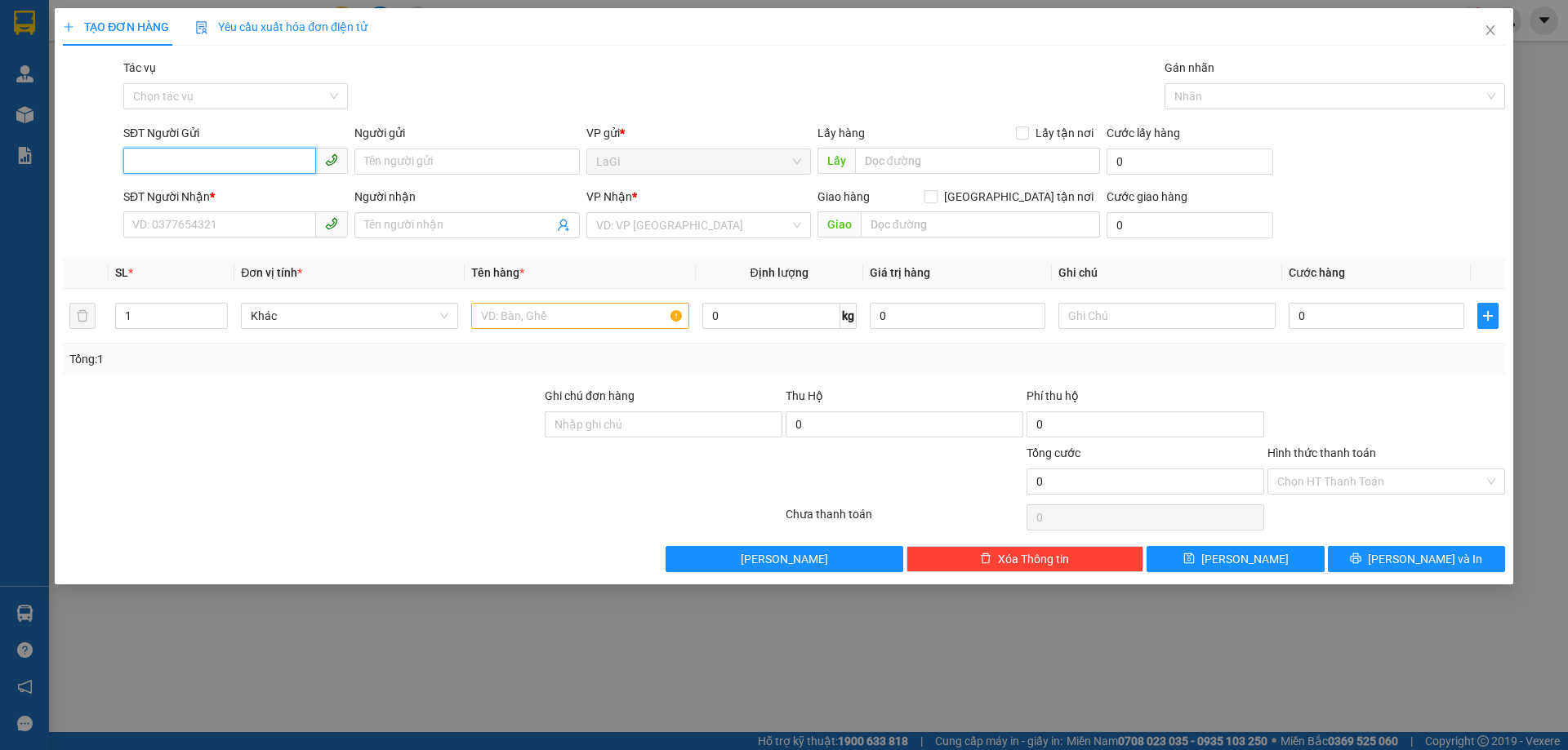
click at [275, 167] on input "SĐT Người Gửi" at bounding box center [219, 160] width 193 height 26
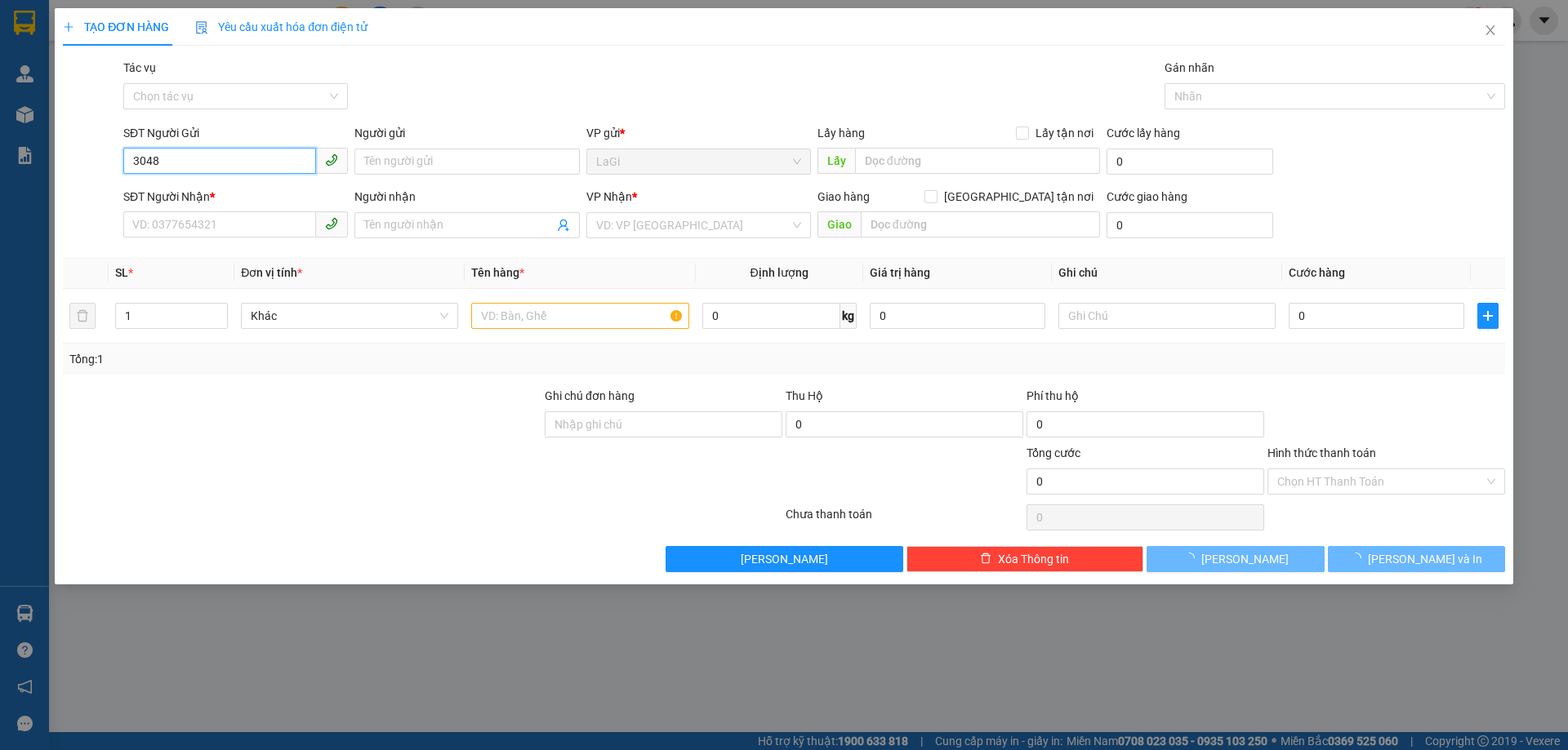
click at [259, 161] on input "3048" at bounding box center [219, 160] width 193 height 26
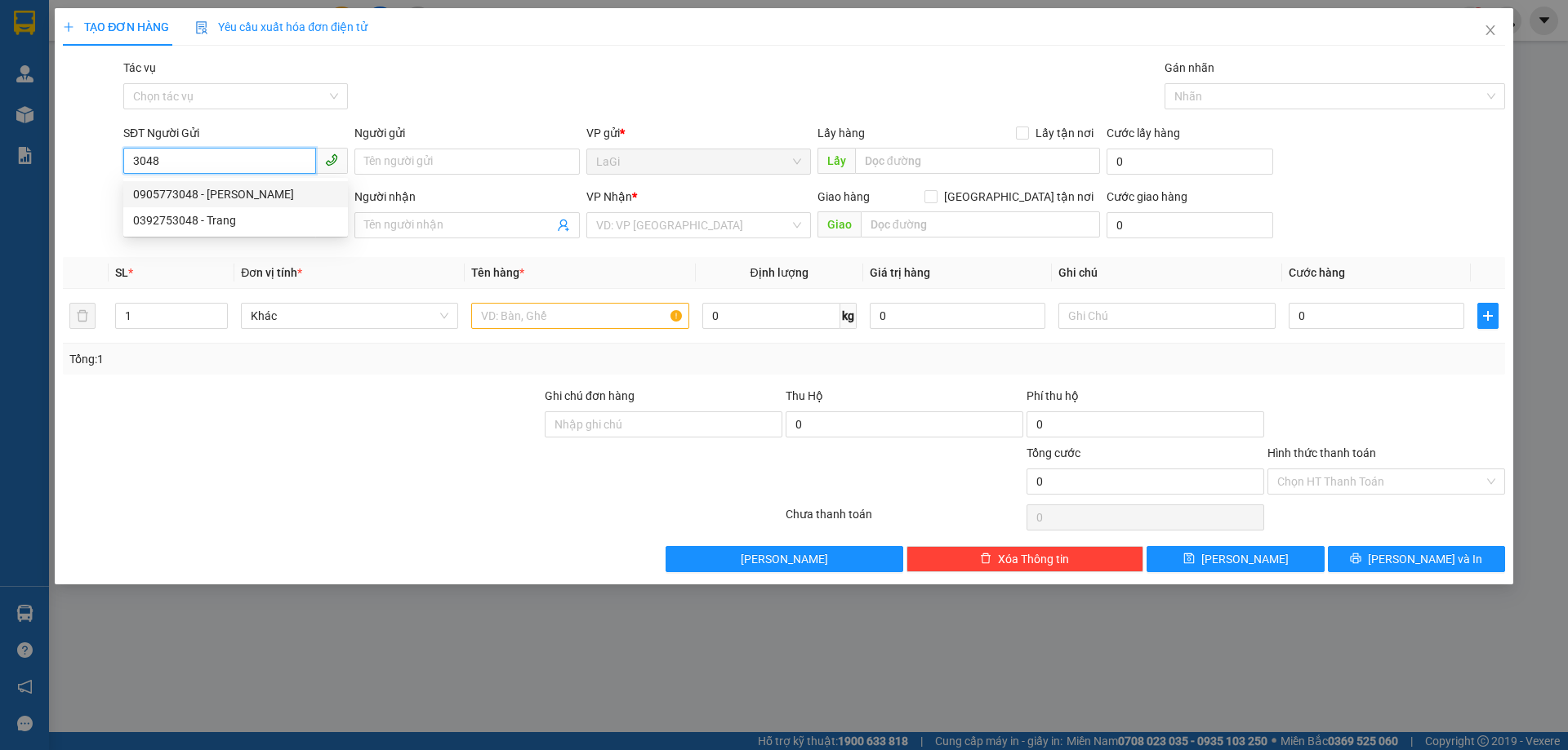
click at [249, 188] on div "0905773048 - [PERSON_NAME]" at bounding box center [235, 194] width 205 height 18
type input "0905773048"
type input "dũng"
type input "0982592319"
type input "Tùng"
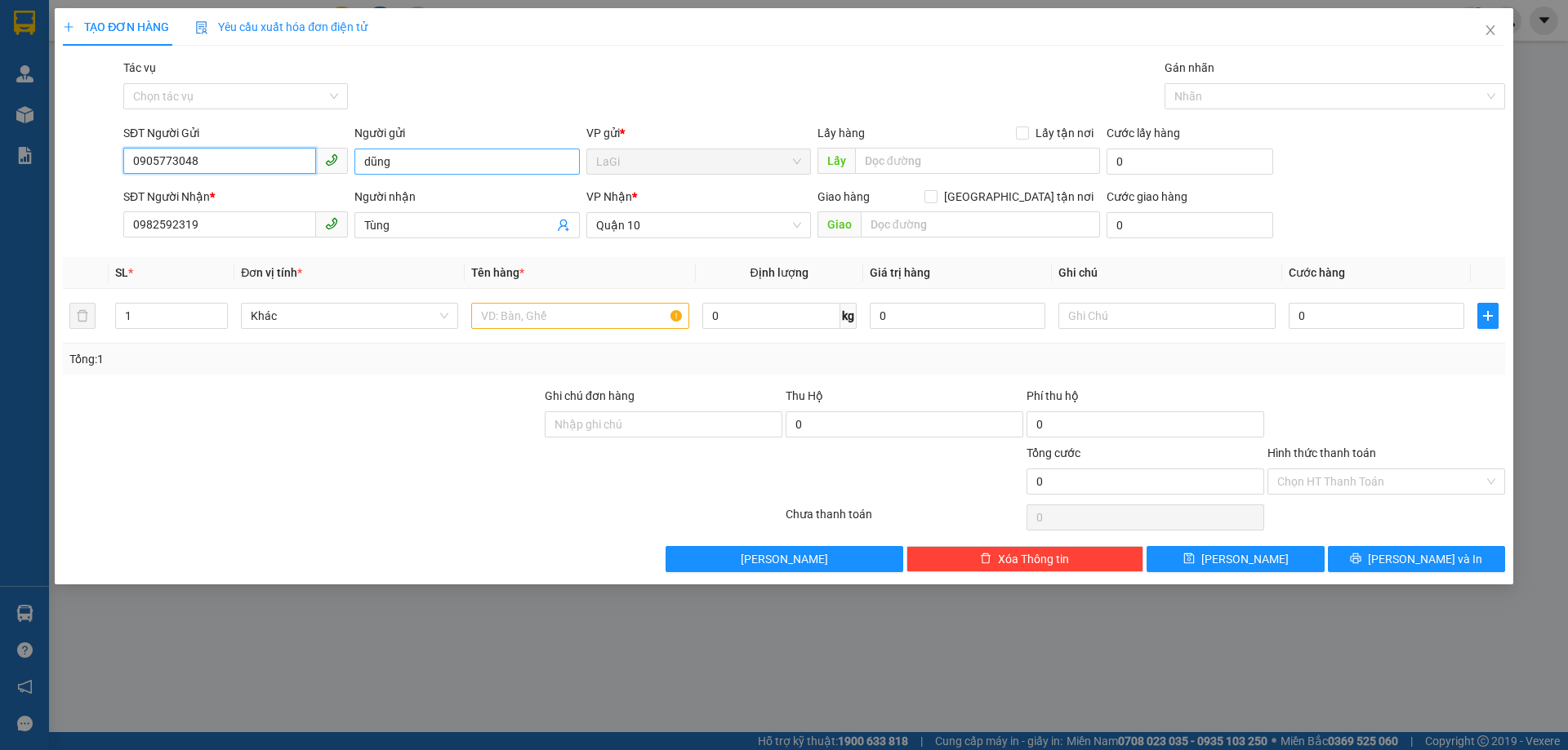
type input "0905773048"
click at [409, 156] on input "dũng" at bounding box center [467, 161] width 225 height 26
type input "NK Nhân Đức"
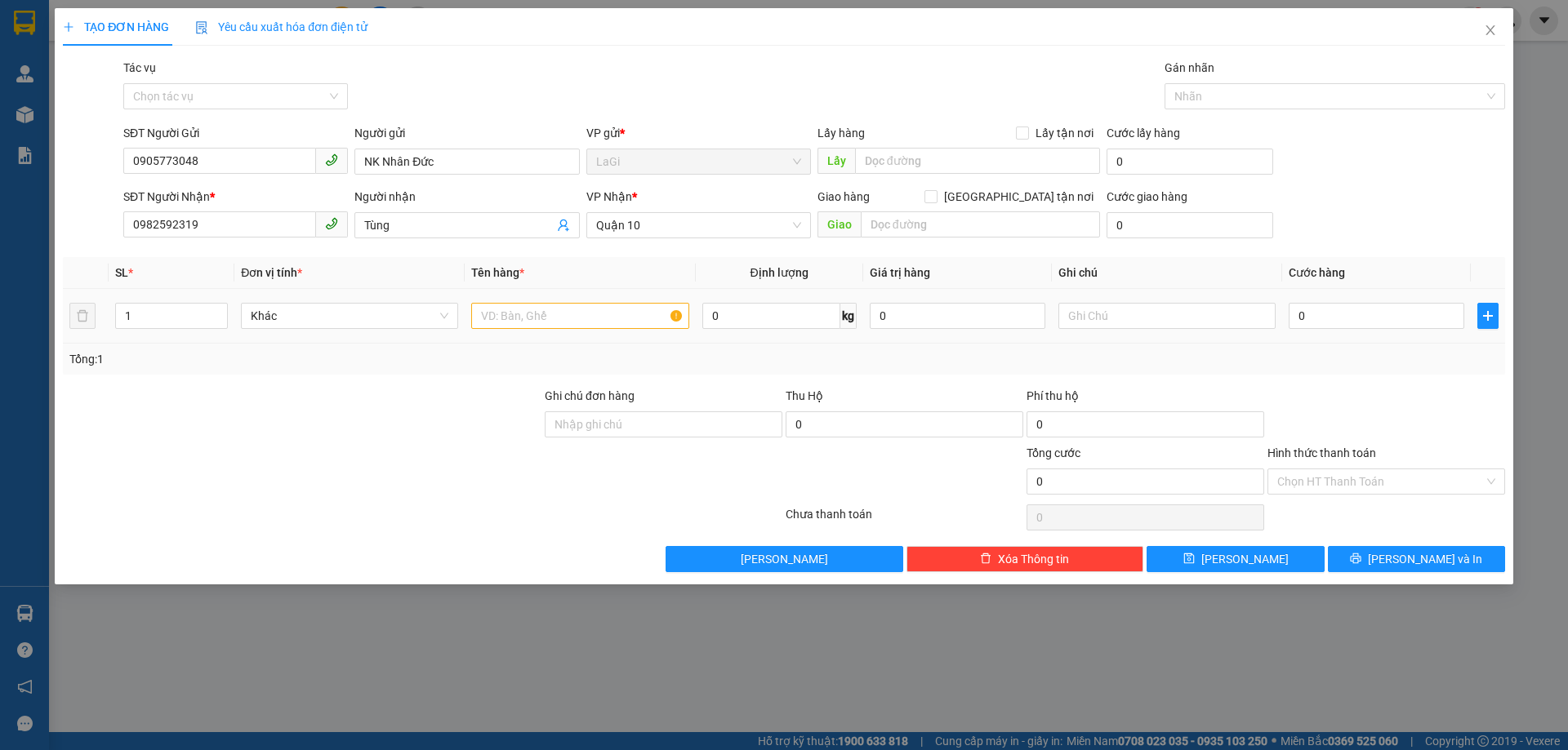
drag, startPoint x: 612, startPoint y: 294, endPoint x: 598, endPoint y: 309, distance: 20.5
click at [611, 296] on td at bounding box center [580, 316] width 230 height 55
click at [593, 316] on input "text" at bounding box center [580, 315] width 217 height 26
type input "h-răng"
click at [1399, 313] on input "0" at bounding box center [1376, 315] width 176 height 26
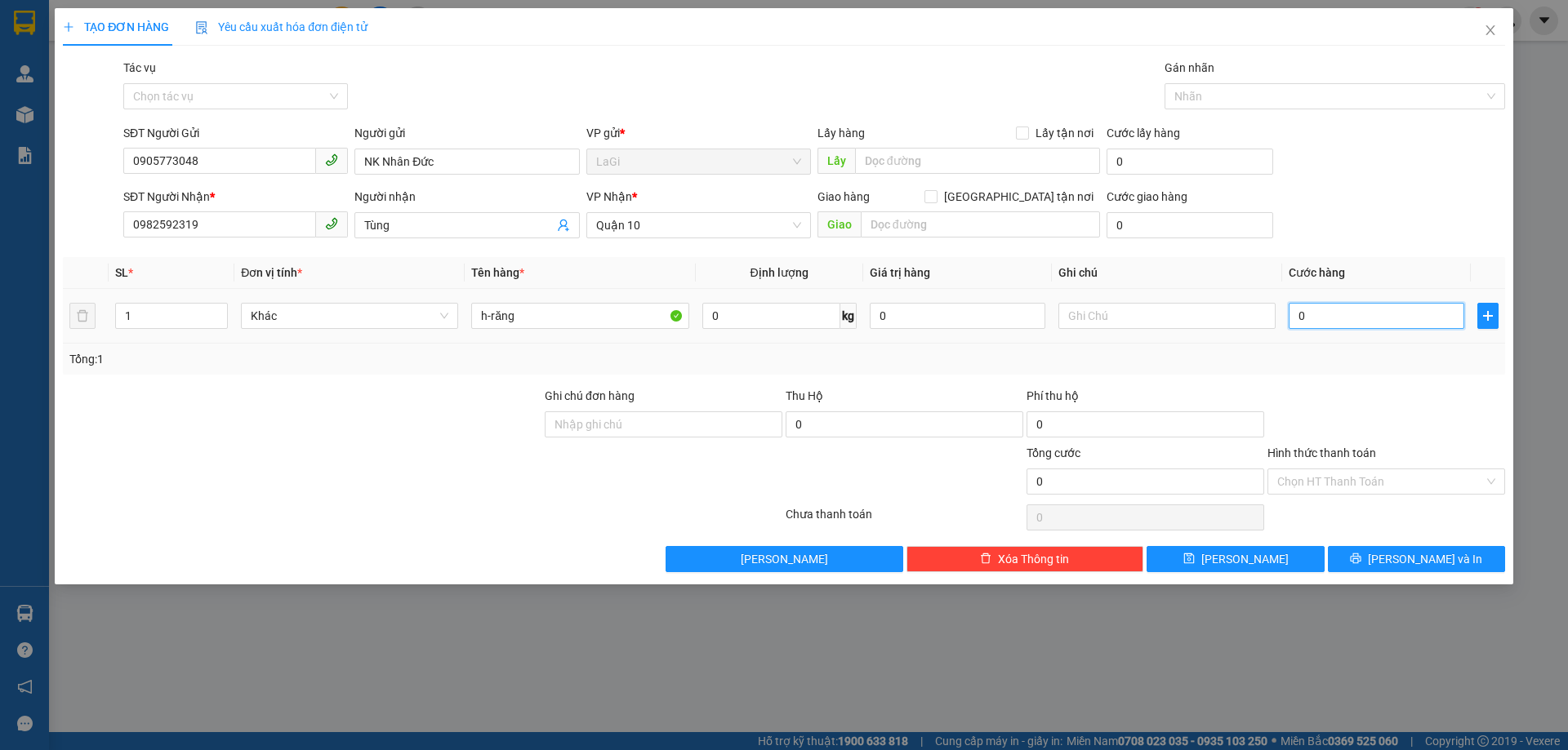
type input "3"
type input "30"
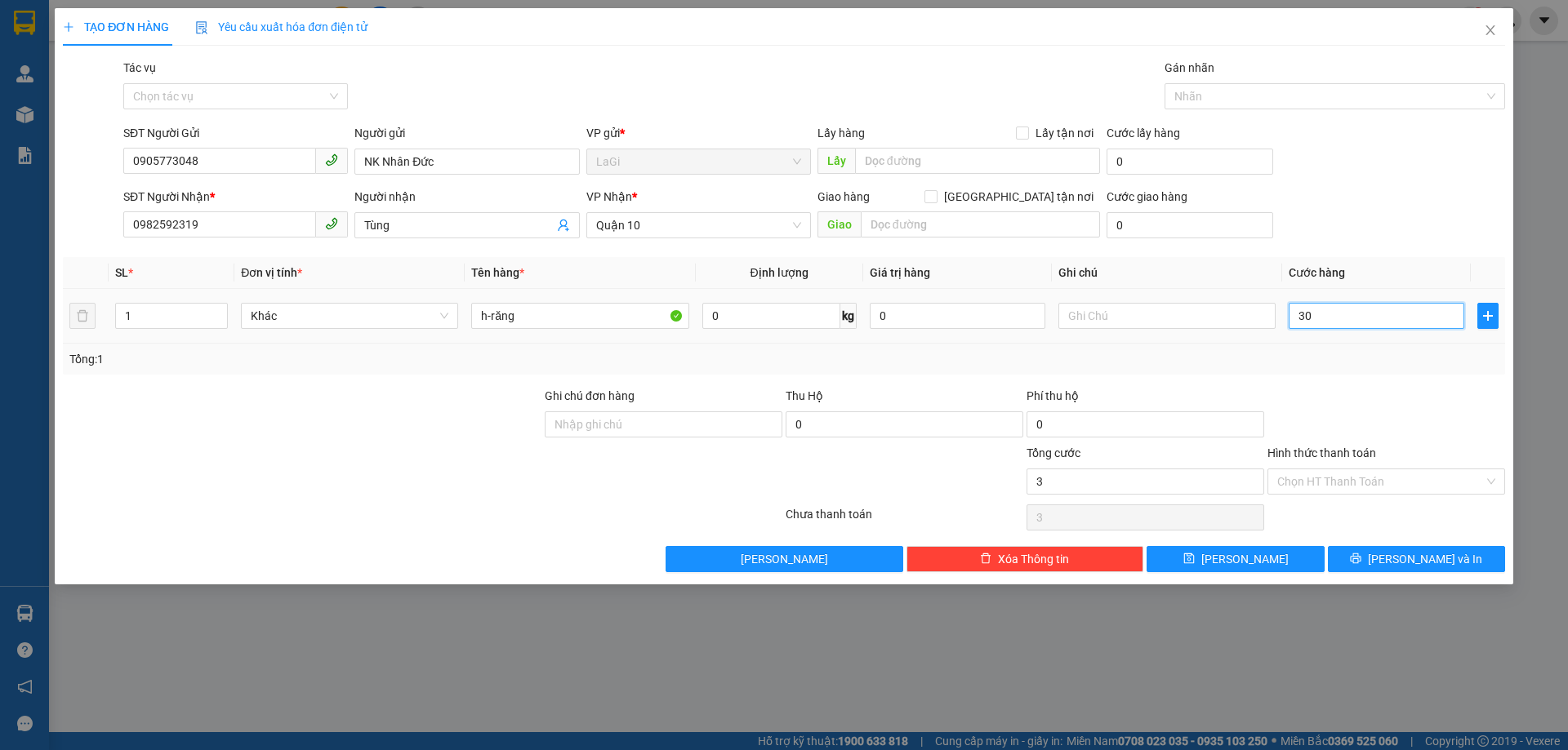
type input "30"
type input "30.000"
click at [1397, 391] on div at bounding box center [1386, 416] width 241 height 58
click at [1388, 461] on div "Hình thức thanh toán" at bounding box center [1386, 457] width 237 height 25
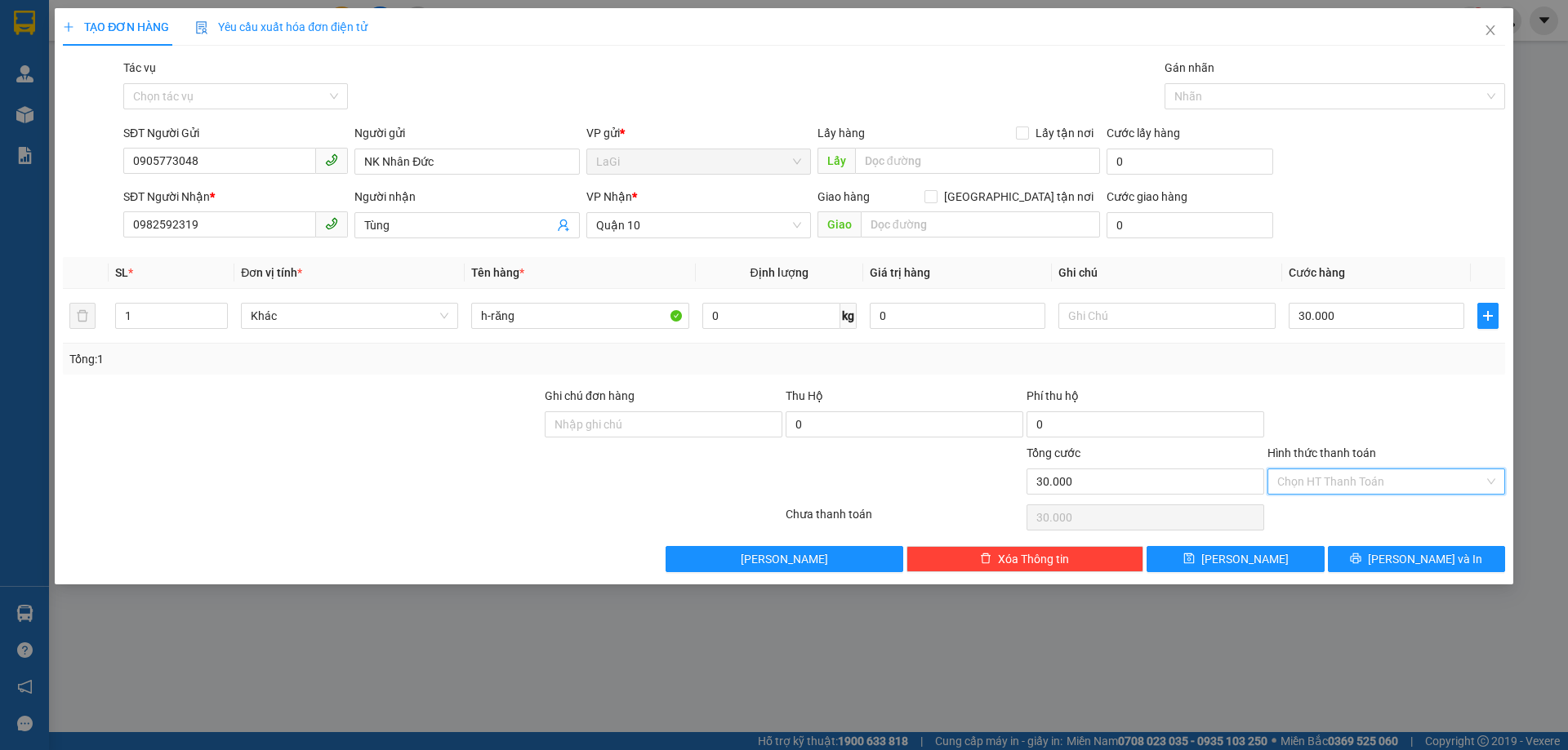
click at [1383, 472] on input "Hình thức thanh toán" at bounding box center [1380, 482] width 206 height 25
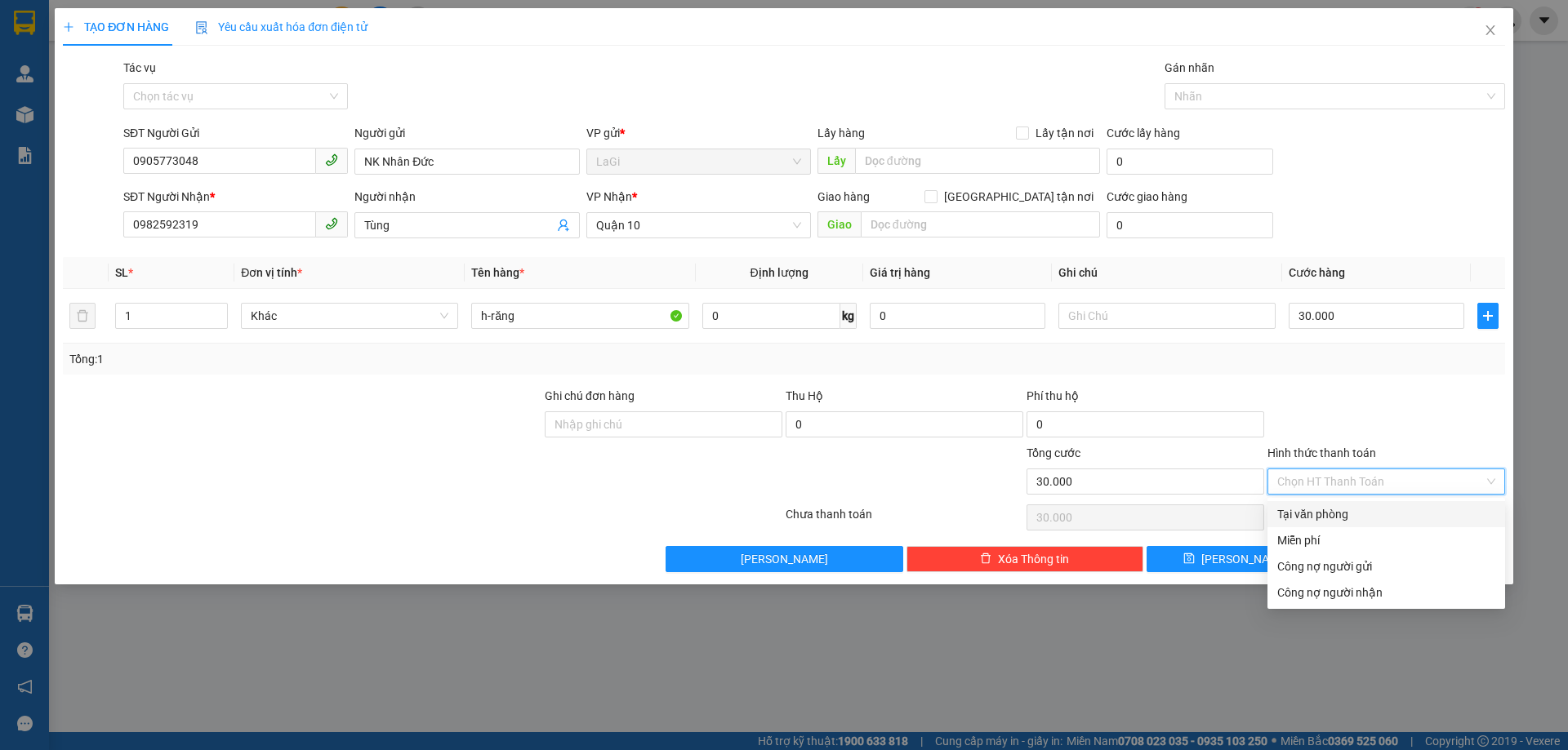
click at [1333, 506] on div "Tại văn phòng" at bounding box center [1386, 514] width 218 height 18
type input "0"
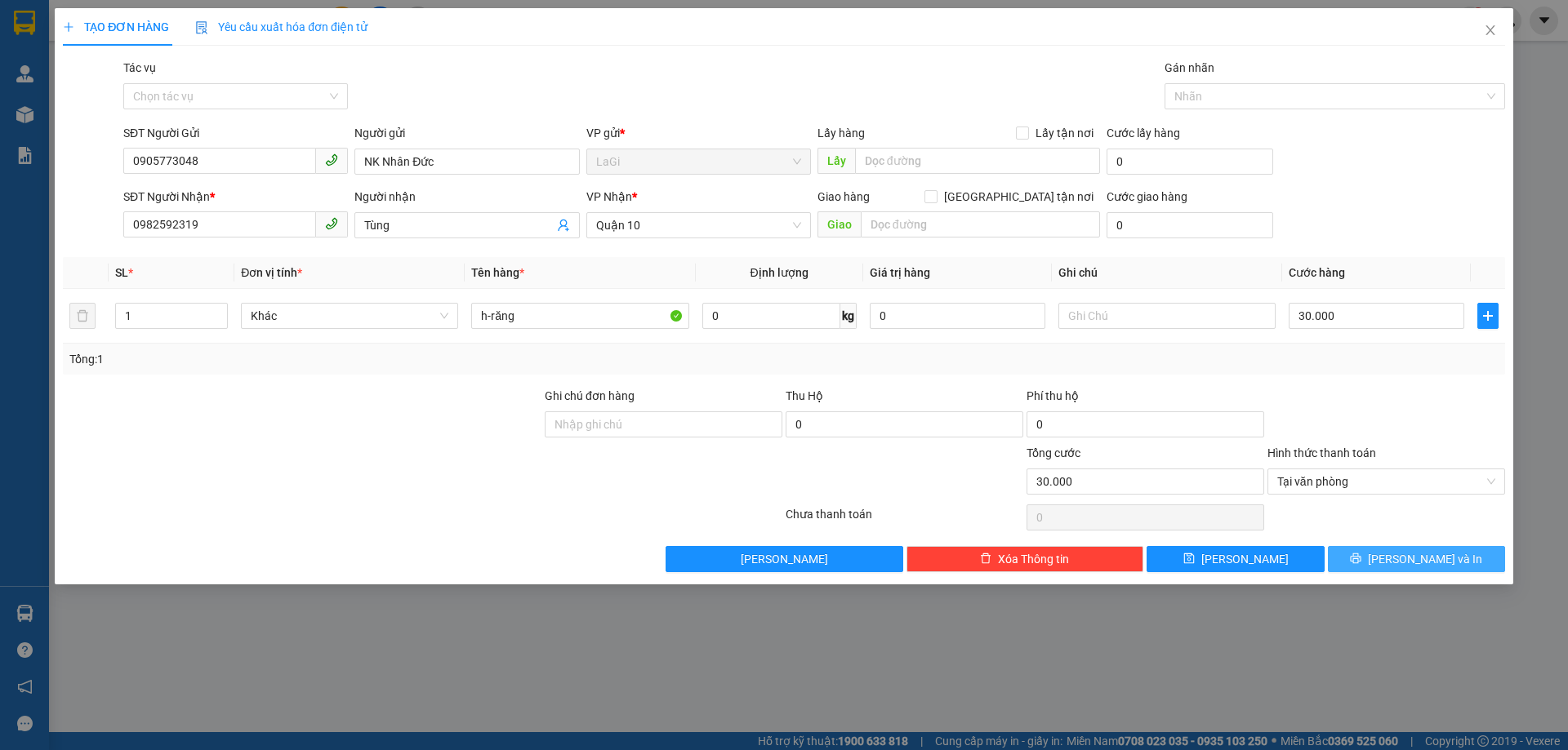
click at [1405, 560] on span "[PERSON_NAME] và In" at bounding box center [1424, 559] width 114 height 18
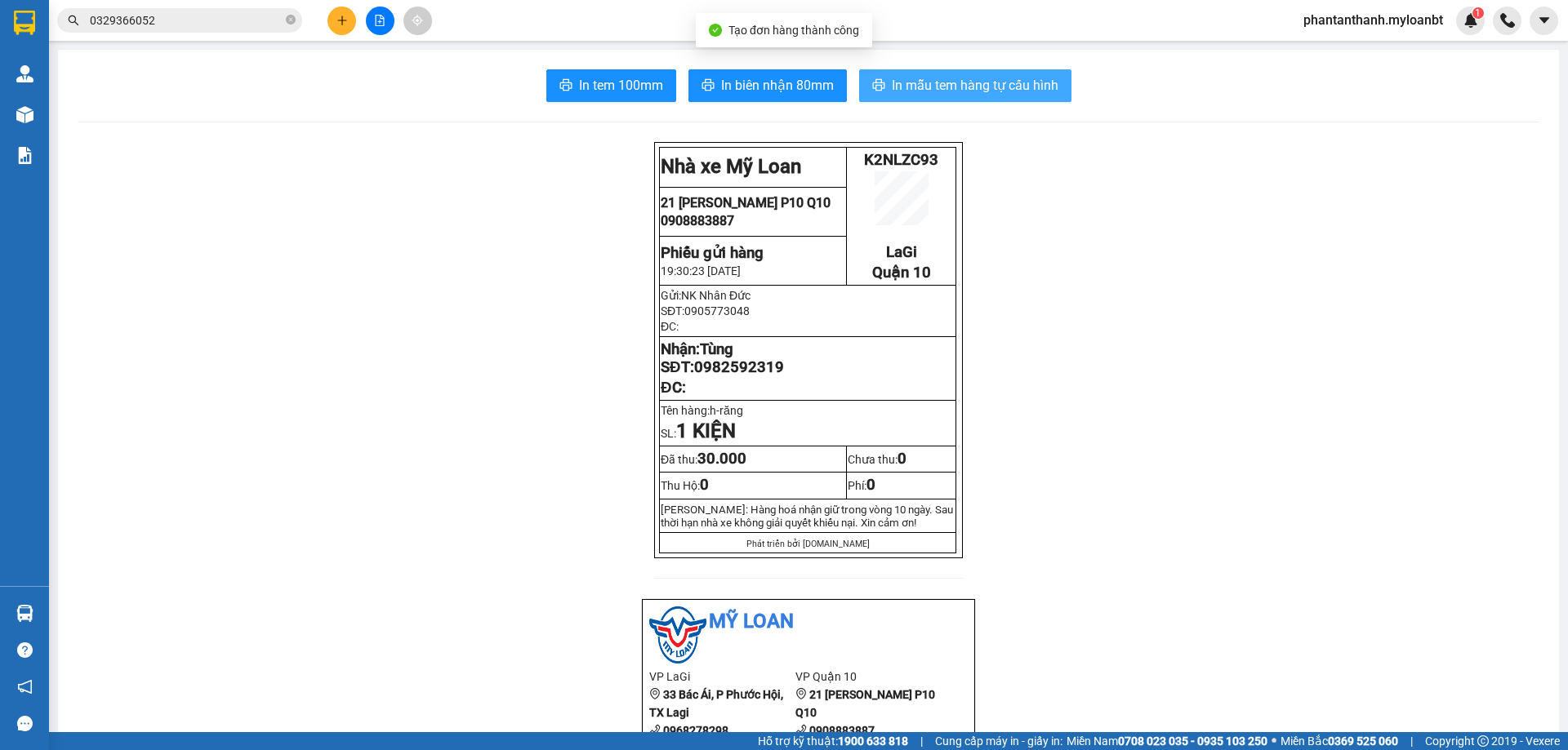
click at [923, 101] on button "In mẫu tem hàng tự cấu hình" at bounding box center [965, 85] width 212 height 33
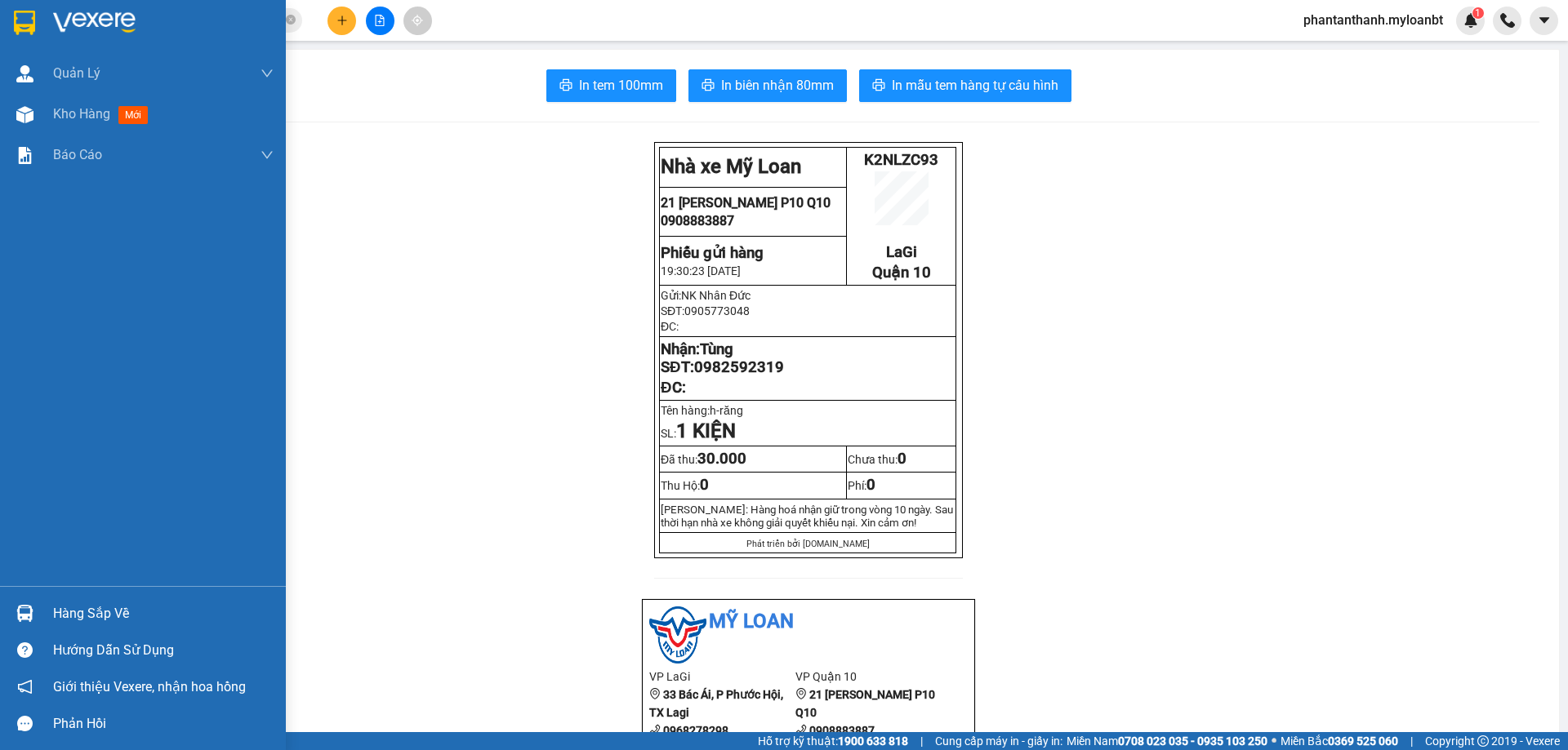
click at [35, 608] on div at bounding box center [25, 614] width 29 height 29
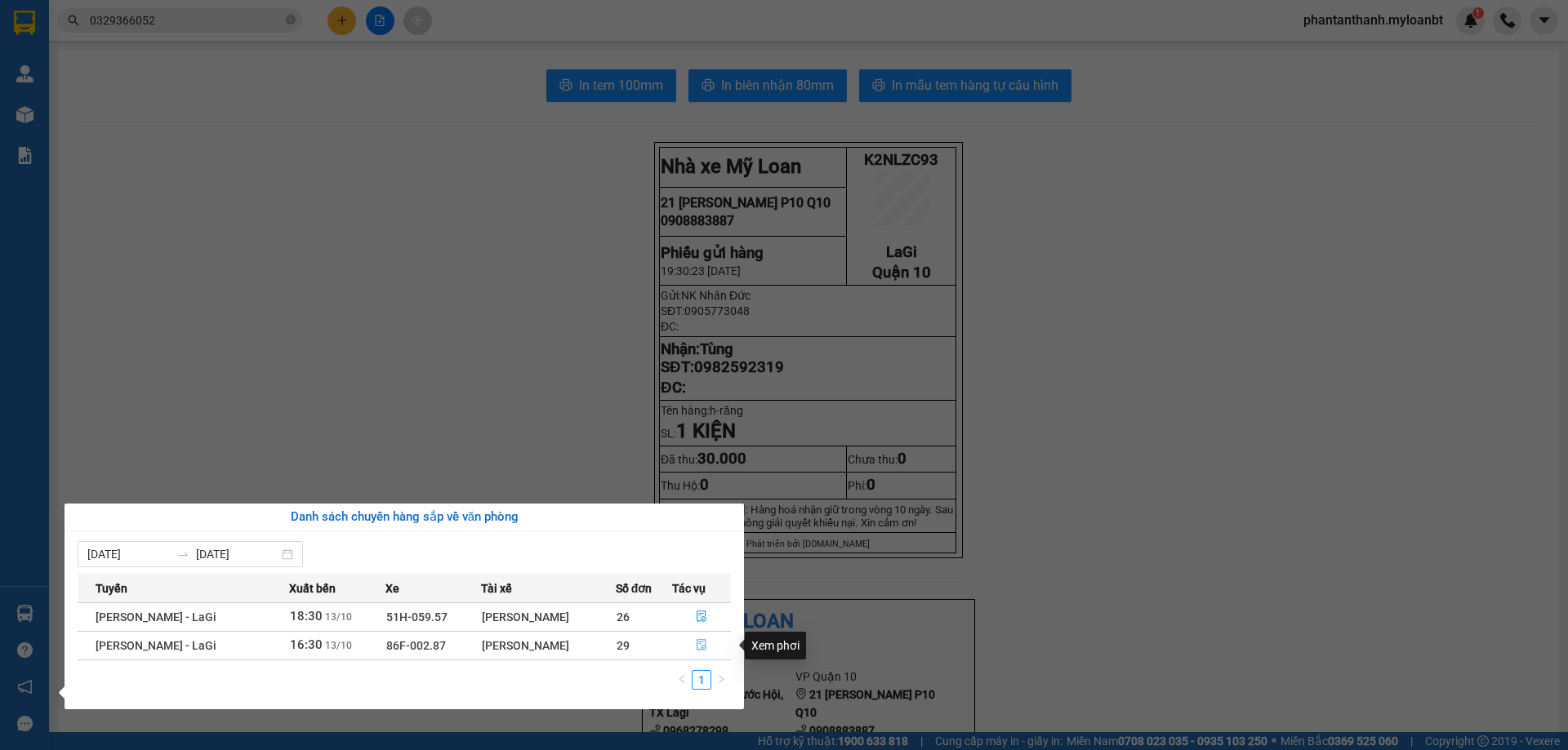
click at [710, 642] on button "button" at bounding box center [702, 645] width 58 height 26
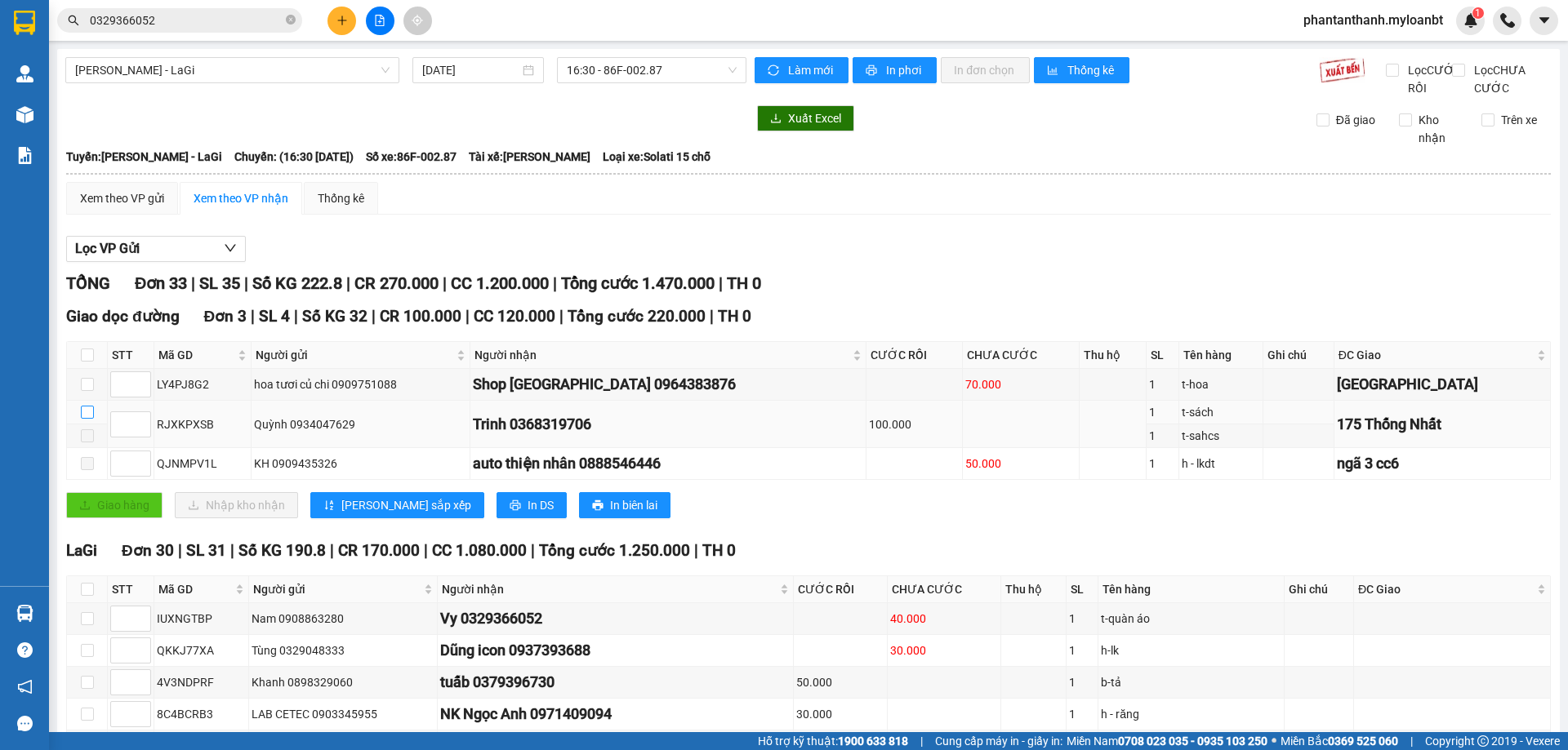
click at [87, 419] on input "checkbox" at bounding box center [87, 413] width 13 height 13
checkbox input "true"
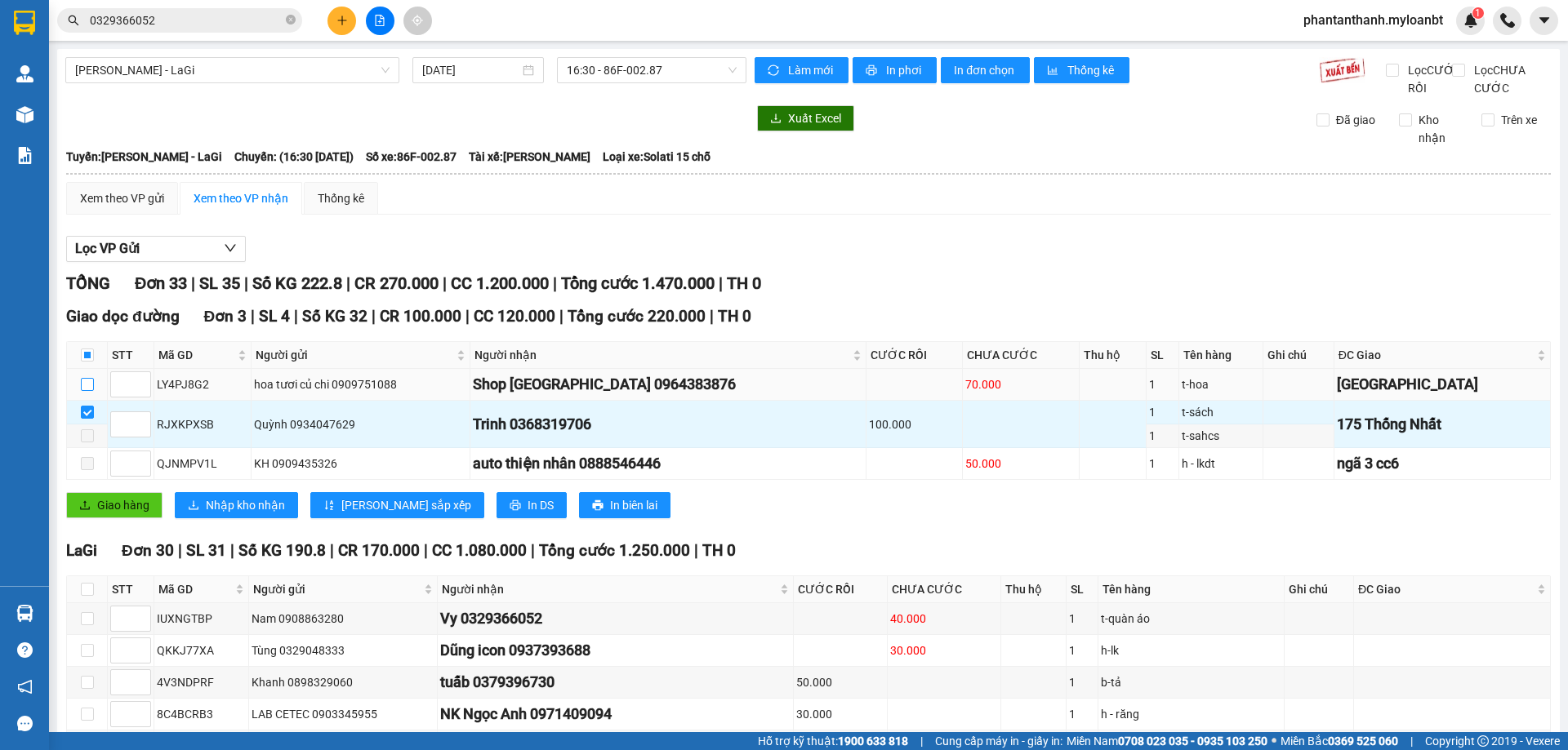
click at [87, 391] on input "checkbox" at bounding box center [87, 385] width 13 height 13
checkbox input "true"
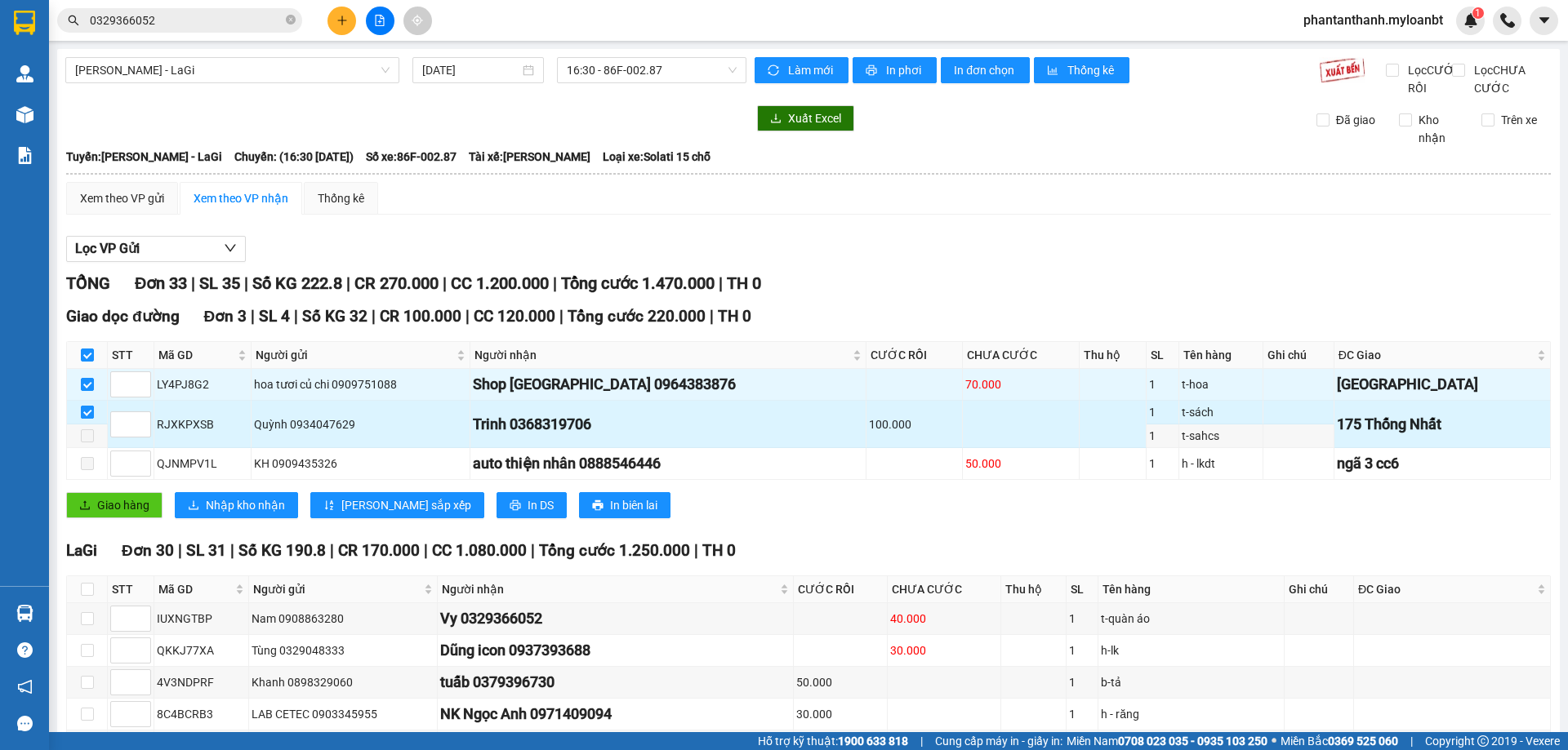
click at [84, 419] on input "checkbox" at bounding box center [87, 413] width 13 height 13
checkbox input "false"
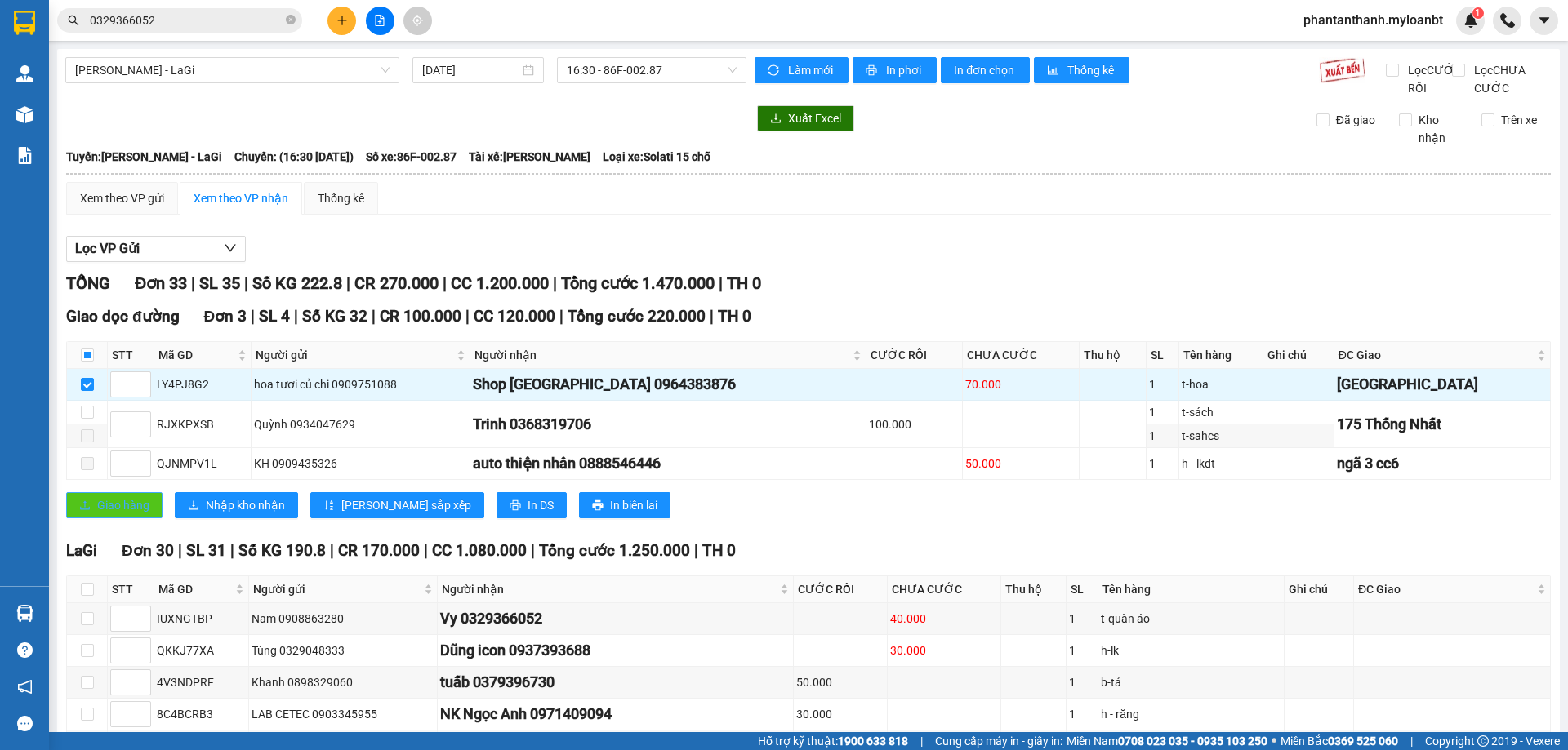
click at [110, 515] on span "Giao hàng" at bounding box center [123, 505] width 52 height 18
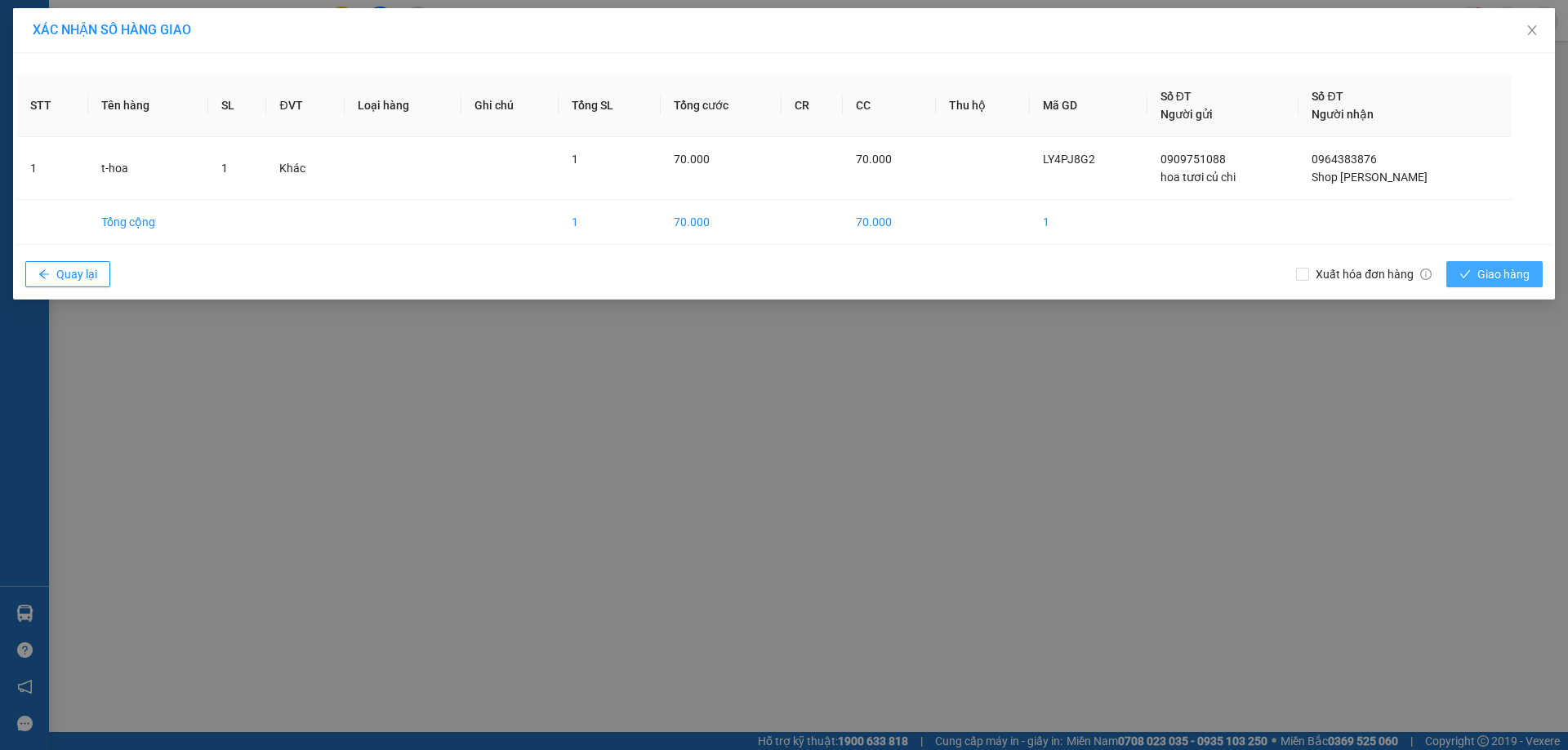
click at [1482, 279] on span "Giao hàng" at bounding box center [1503, 274] width 52 height 18
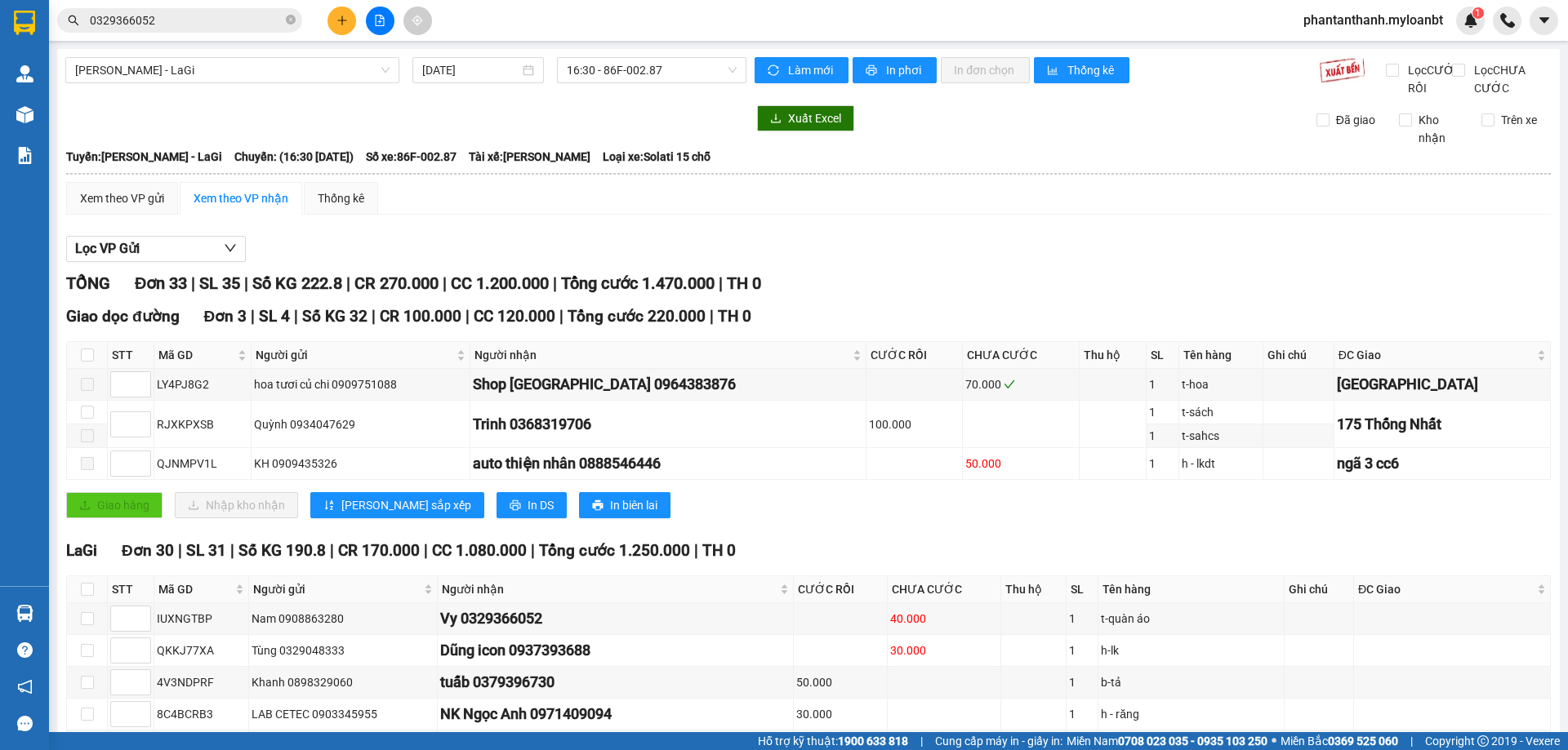
click at [1133, 531] on div "Giao dọc đường Đơn 3 | SL 4 | Số KG 32 | CR 100.000 | CC 120.000 | Tổng cước 22…" at bounding box center [808, 418] width 1484 height 227
click at [174, 30] on span "0329366052" at bounding box center [180, 21] width 245 height 25
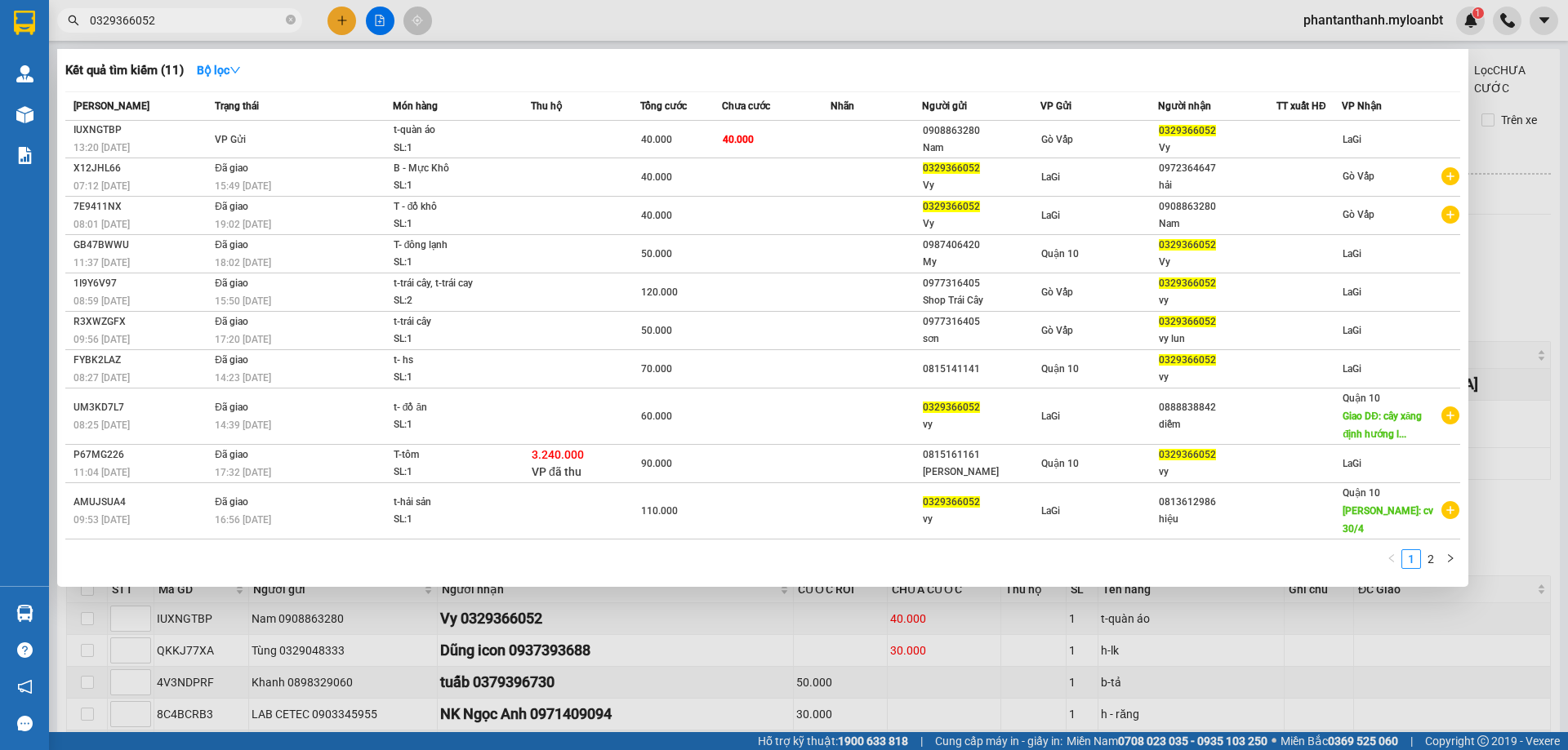
click at [179, 27] on input "0329366052" at bounding box center [186, 20] width 193 height 18
click at [179, 26] on input "0329366052" at bounding box center [186, 20] width 193 height 18
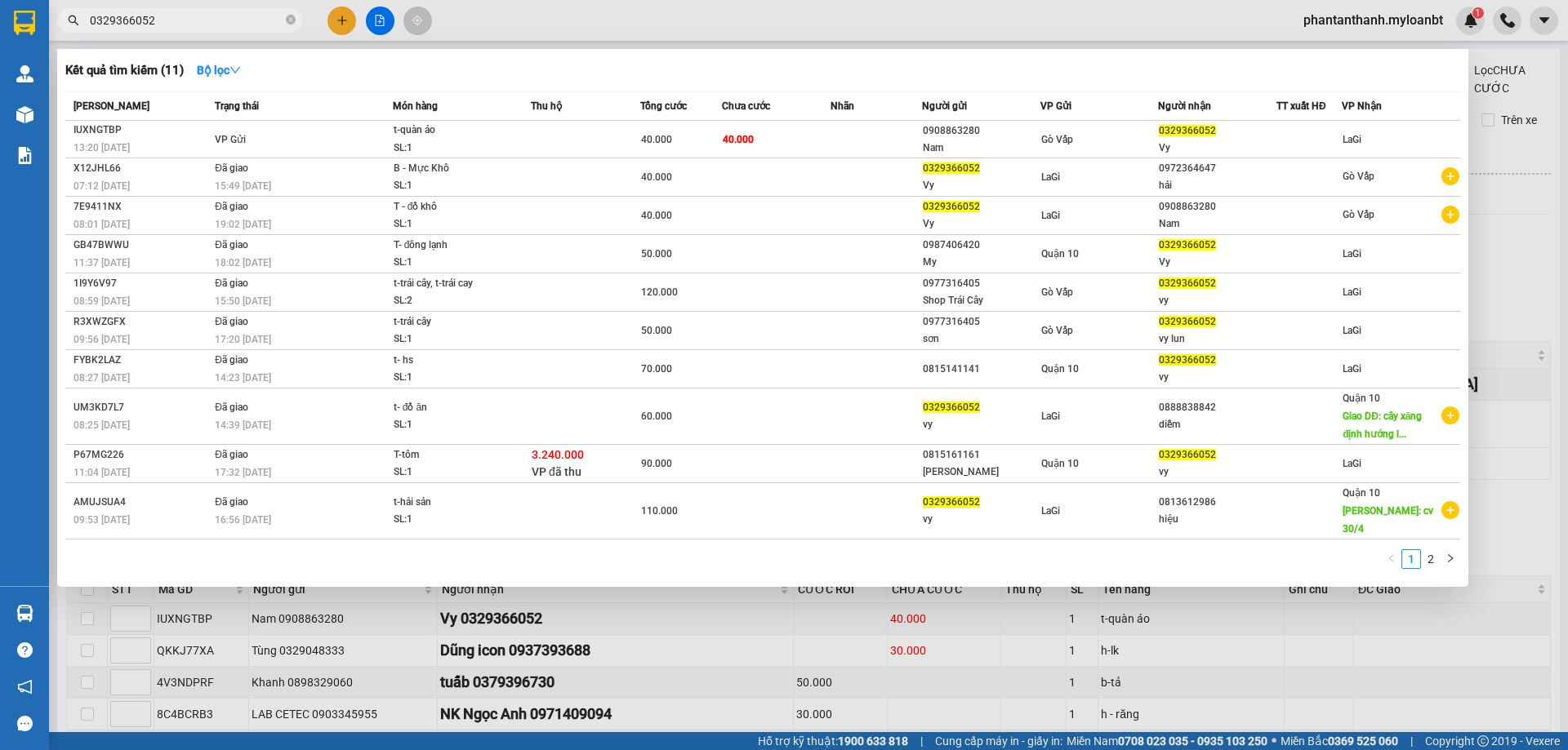
click at [179, 26] on input "0329366052" at bounding box center [186, 20] width 193 height 18
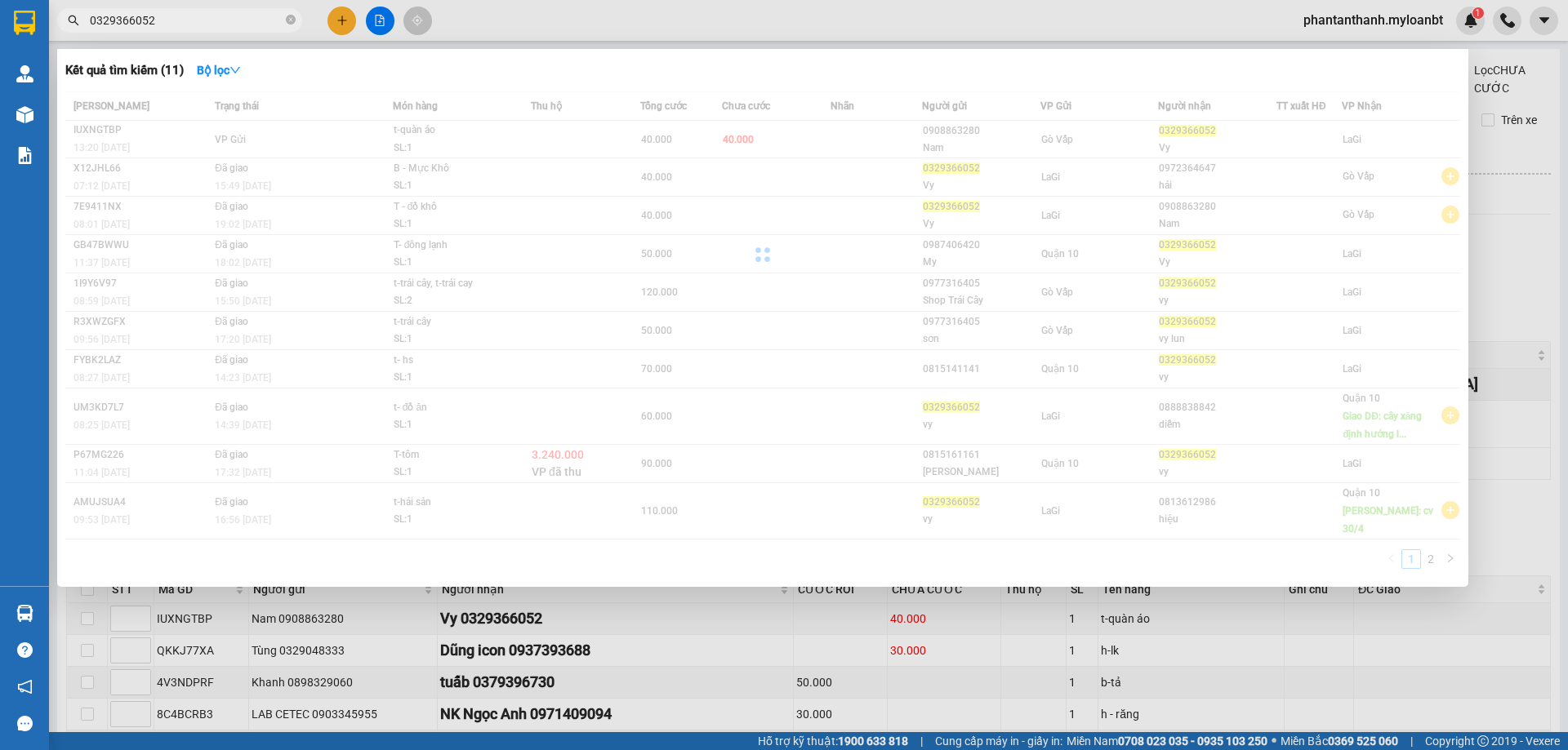
click at [179, 26] on input "0329366052" at bounding box center [186, 20] width 193 height 18
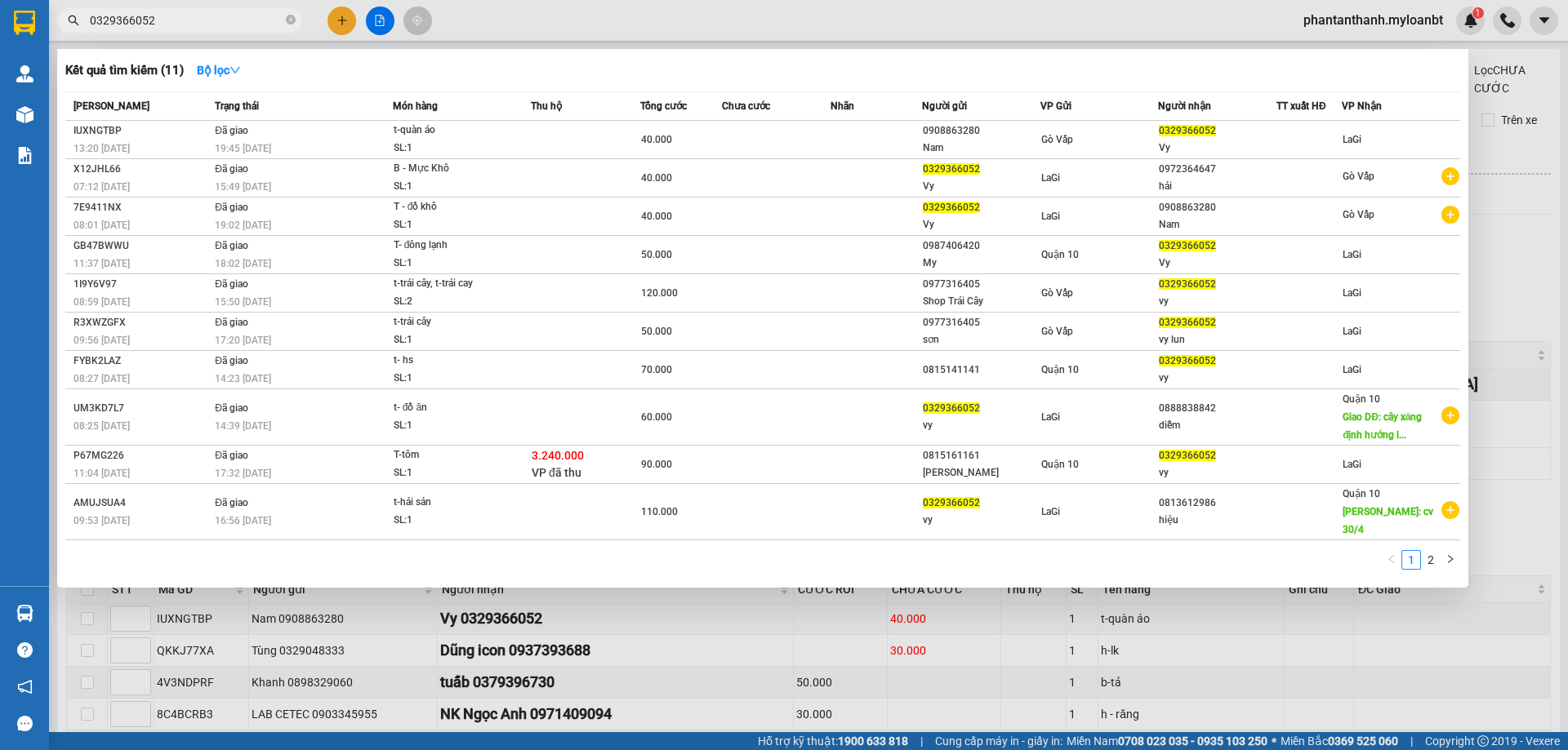
click at [179, 26] on input "0329366052" at bounding box center [186, 20] width 193 height 18
click at [179, 26] on input "0329366" at bounding box center [186, 20] width 193 height 18
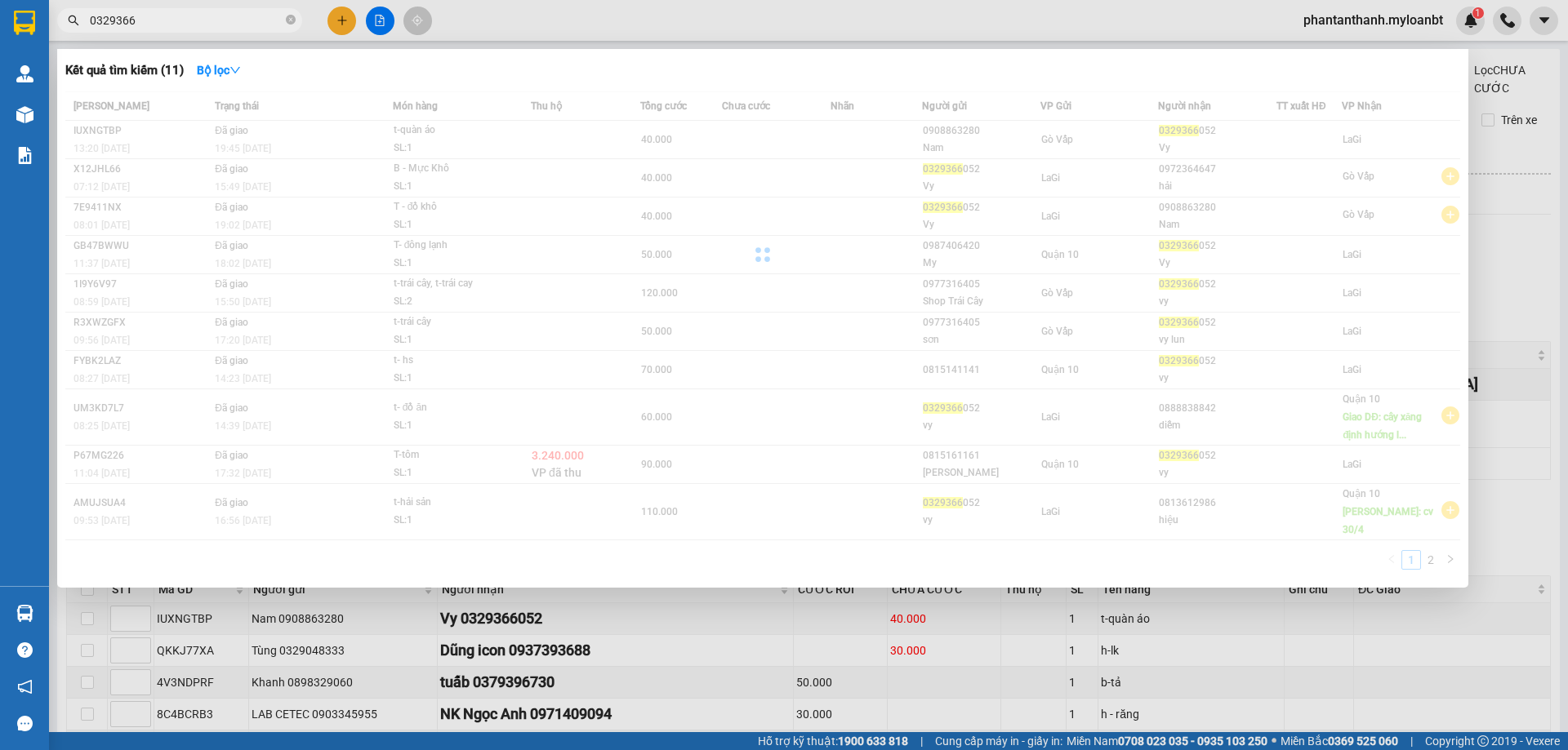
click at [179, 26] on input "0329366" at bounding box center [186, 20] width 193 height 18
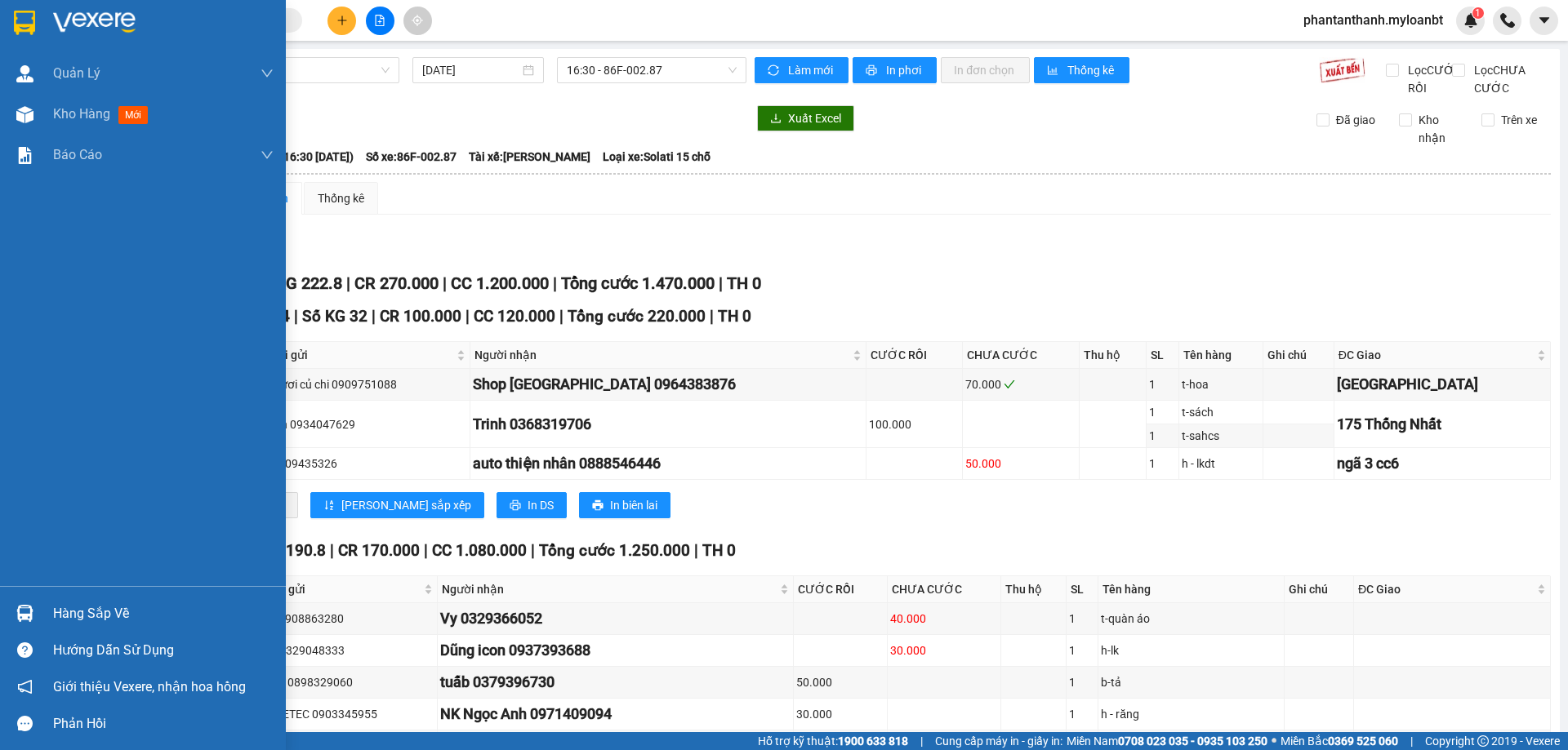
click at [28, 616] on img at bounding box center [25, 614] width 17 height 17
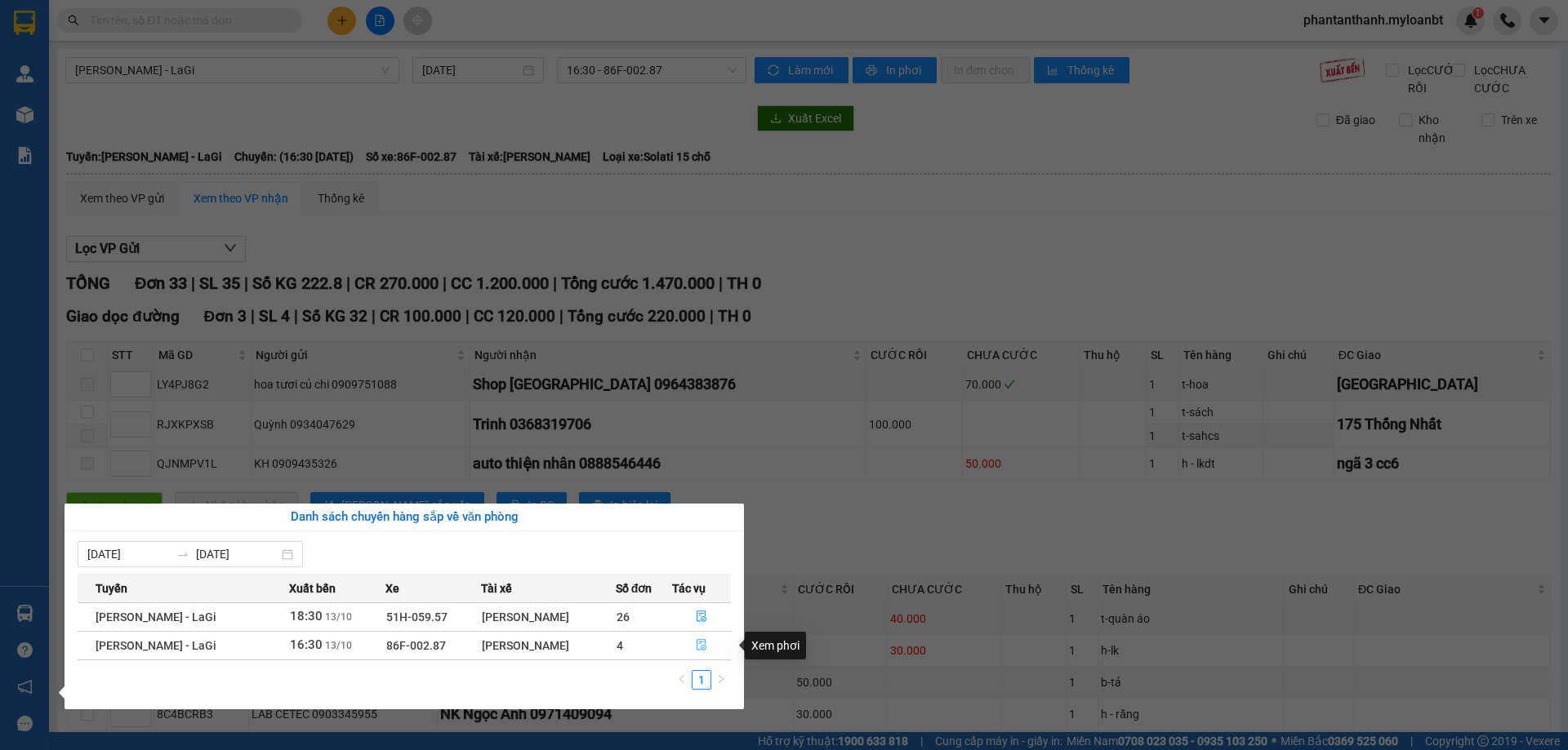
click at [706, 651] on icon "file-done" at bounding box center [701, 645] width 12 height 12
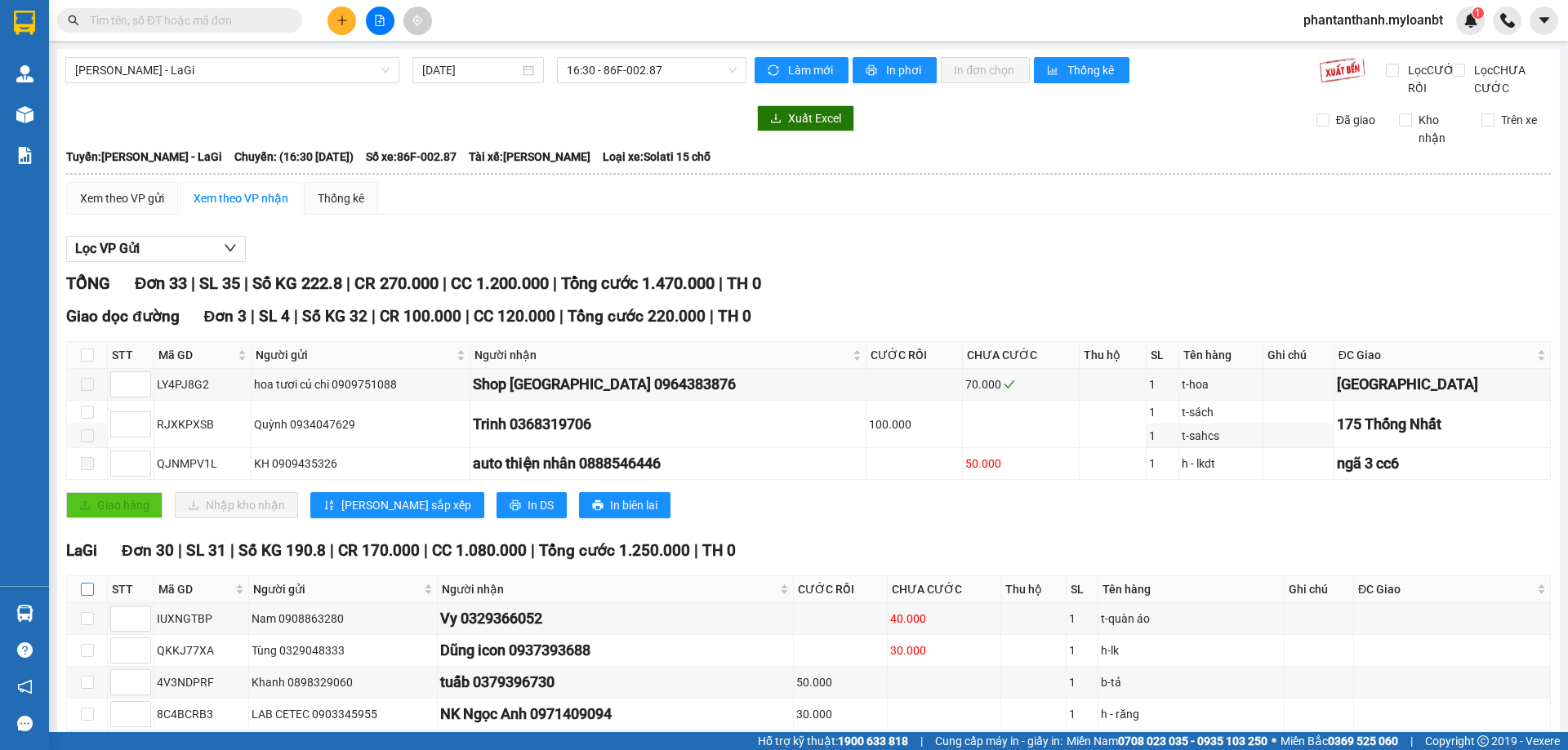
click at [83, 596] on input "checkbox" at bounding box center [87, 590] width 13 height 13
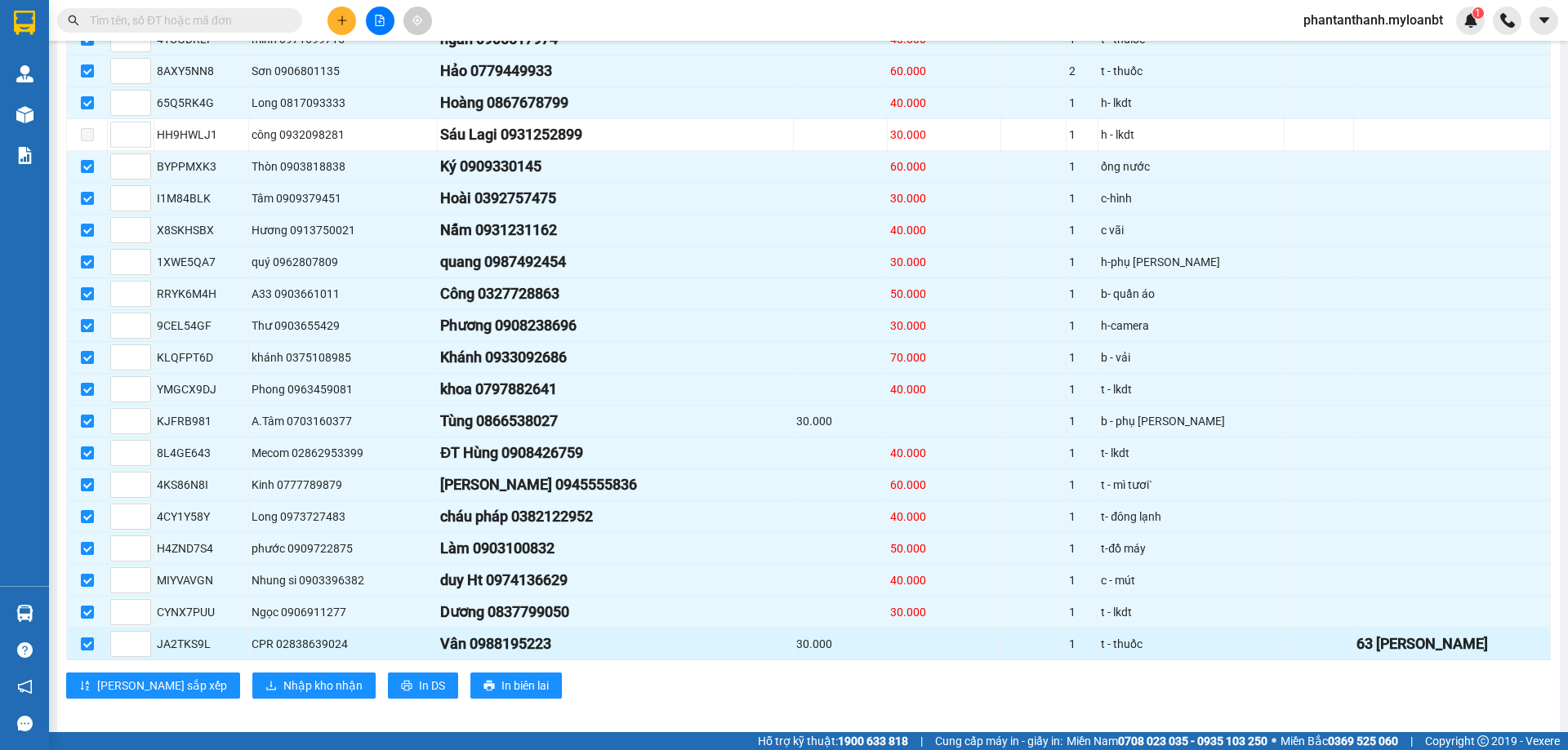
scroll to position [929, 0]
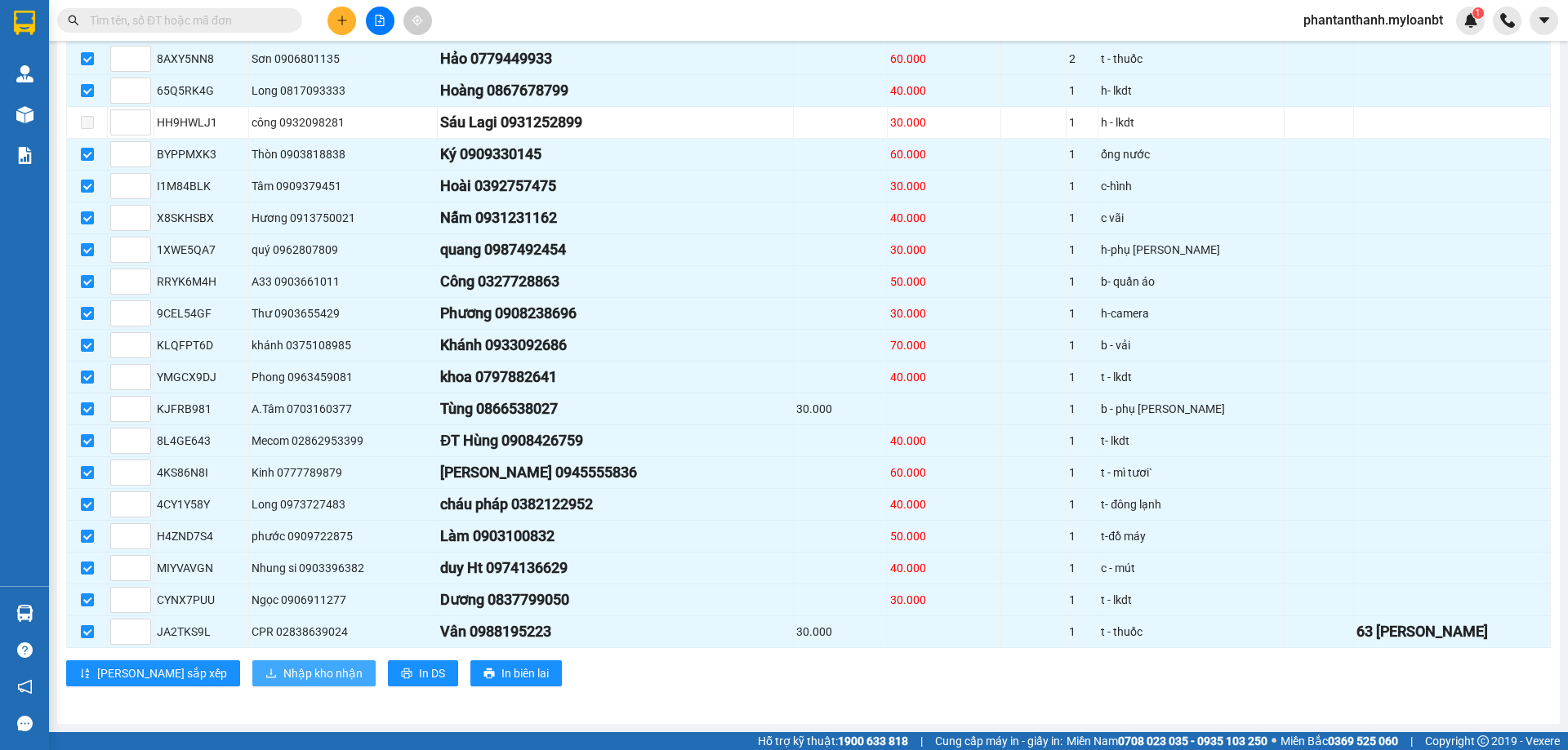
click at [253, 663] on button "Nhập kho nhận" at bounding box center [314, 673] width 123 height 26
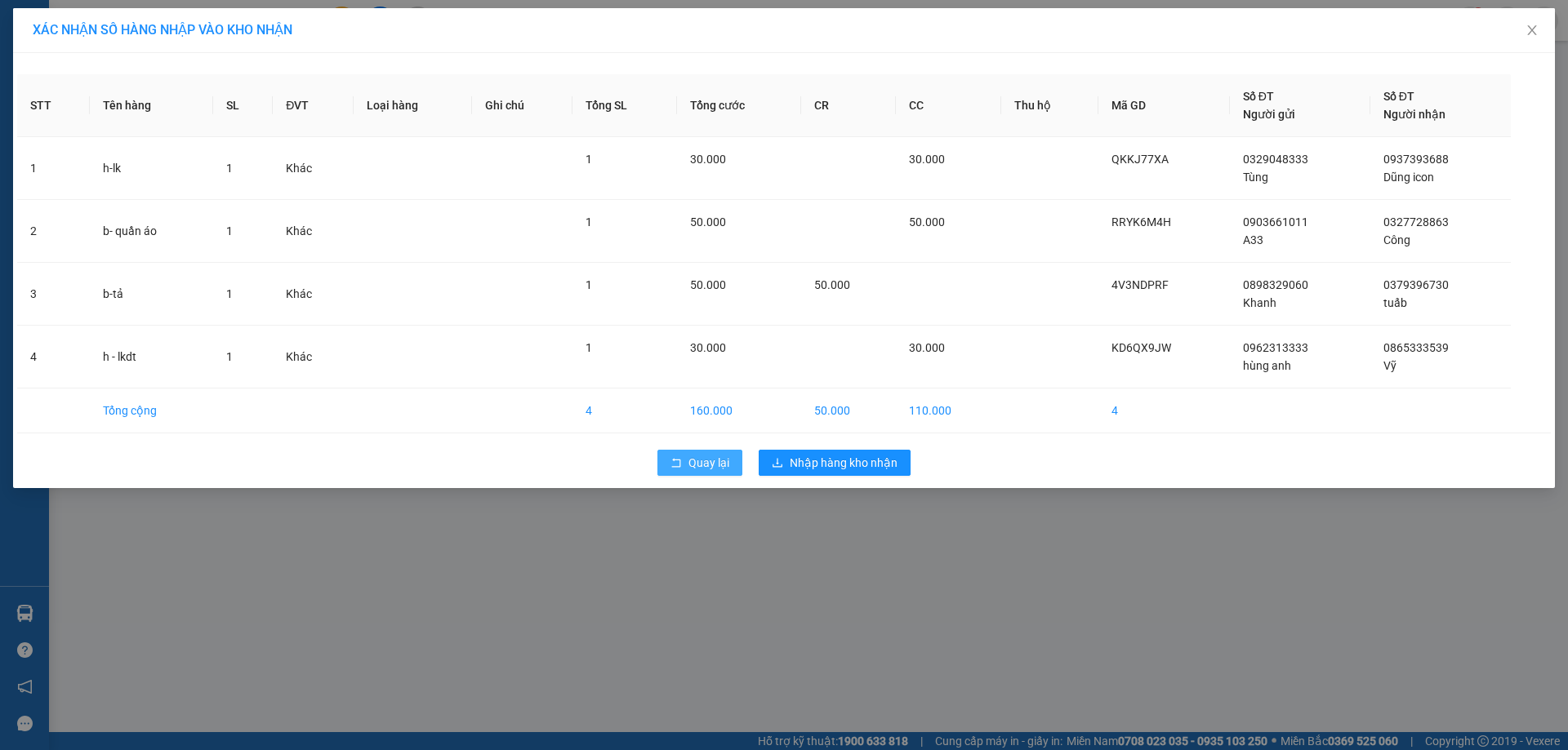
click at [695, 457] on span "Quay lại" at bounding box center [709, 463] width 41 height 18
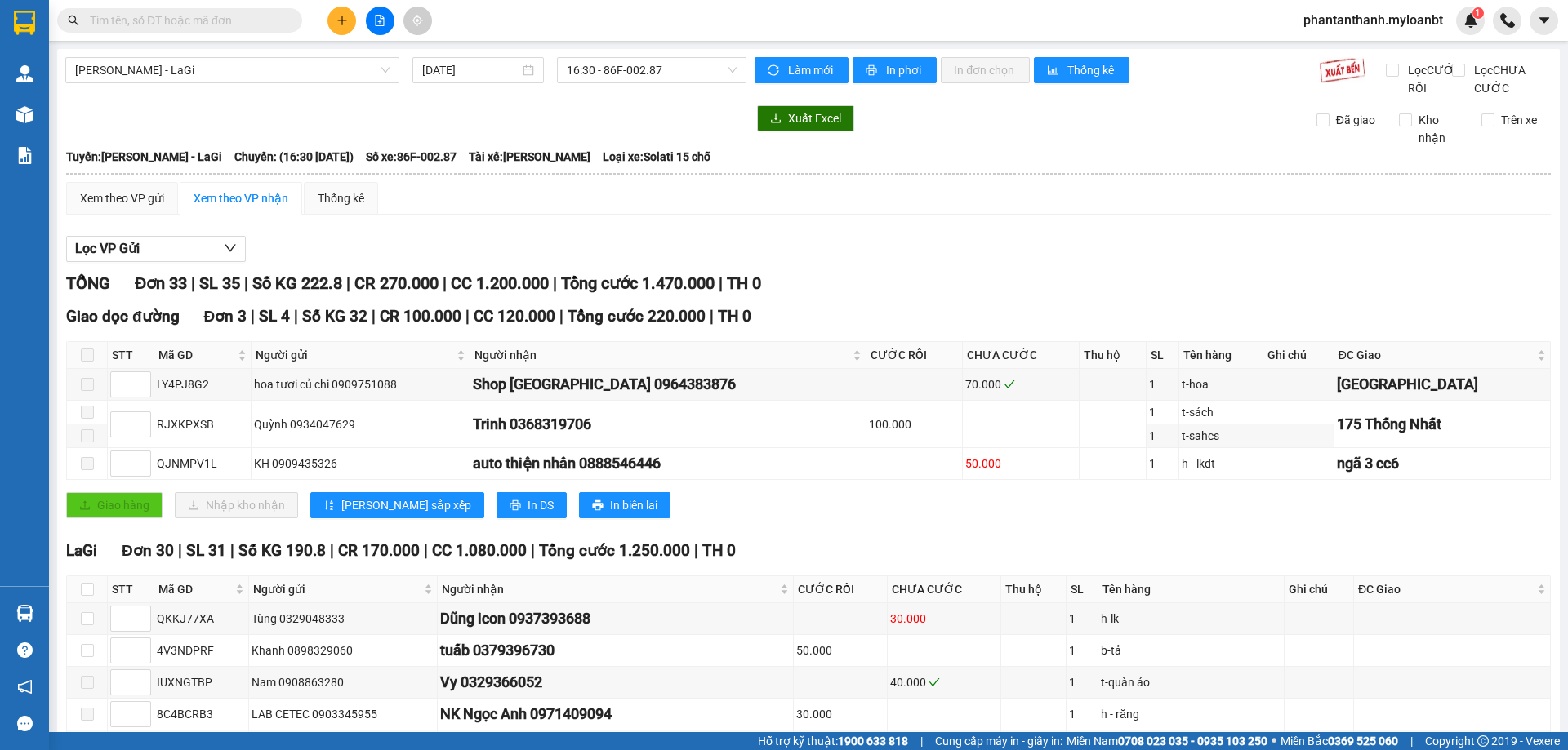
scroll to position [245, 0]
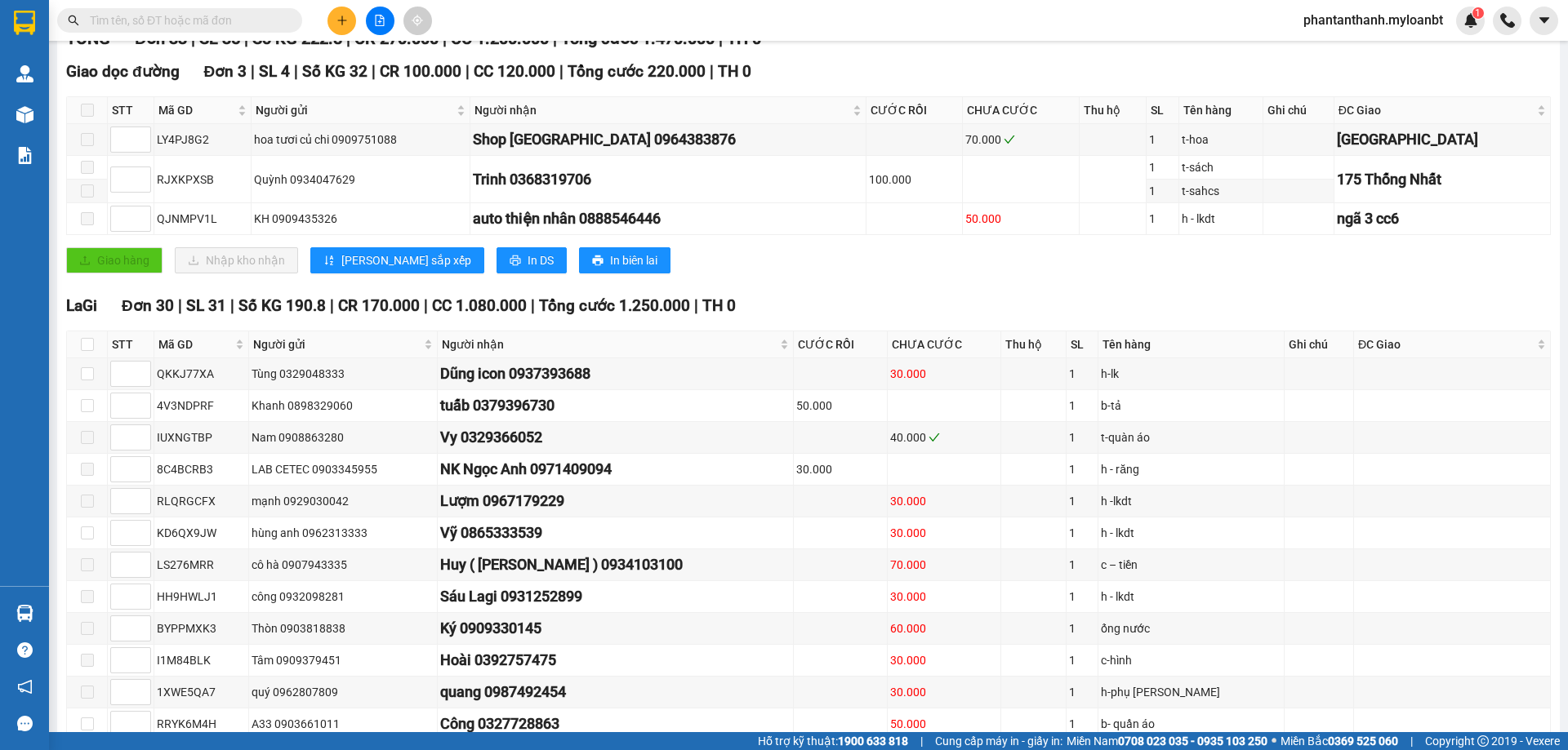
click at [94, 351] on th at bounding box center [87, 345] width 41 height 27
click at [89, 351] on input "checkbox" at bounding box center [87, 345] width 13 height 13
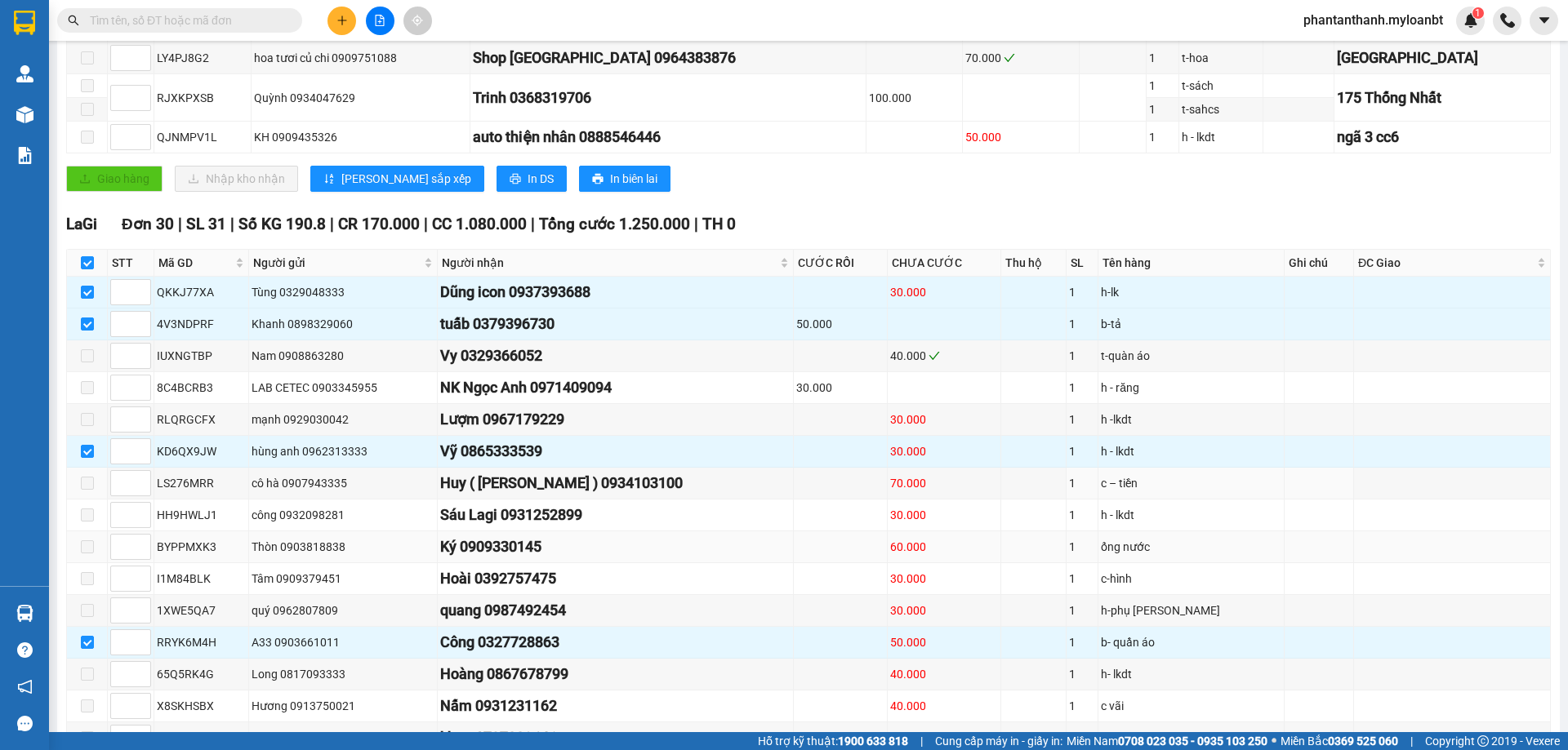
scroll to position [490, 0]
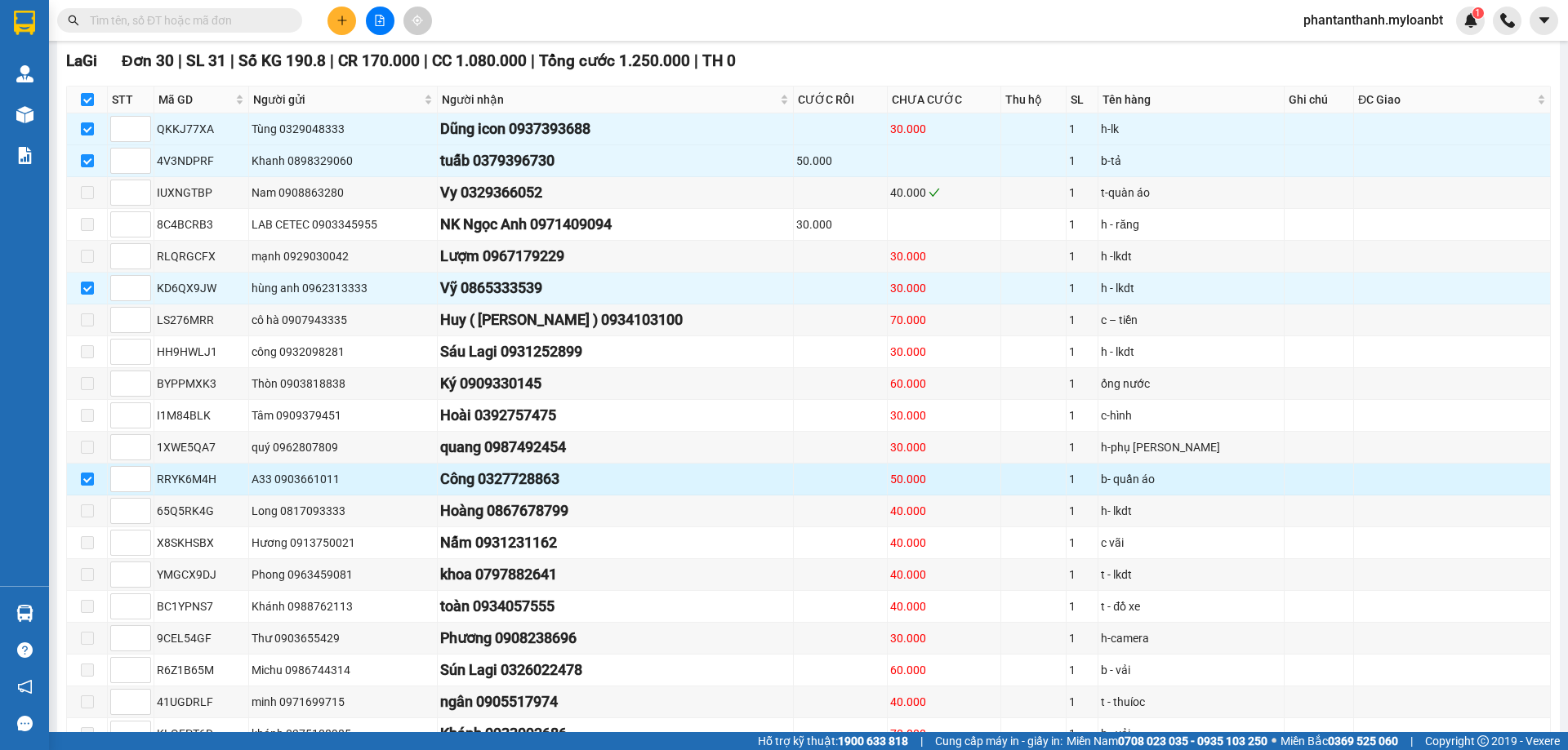
click at [85, 486] on input "checkbox" at bounding box center [87, 479] width 13 height 13
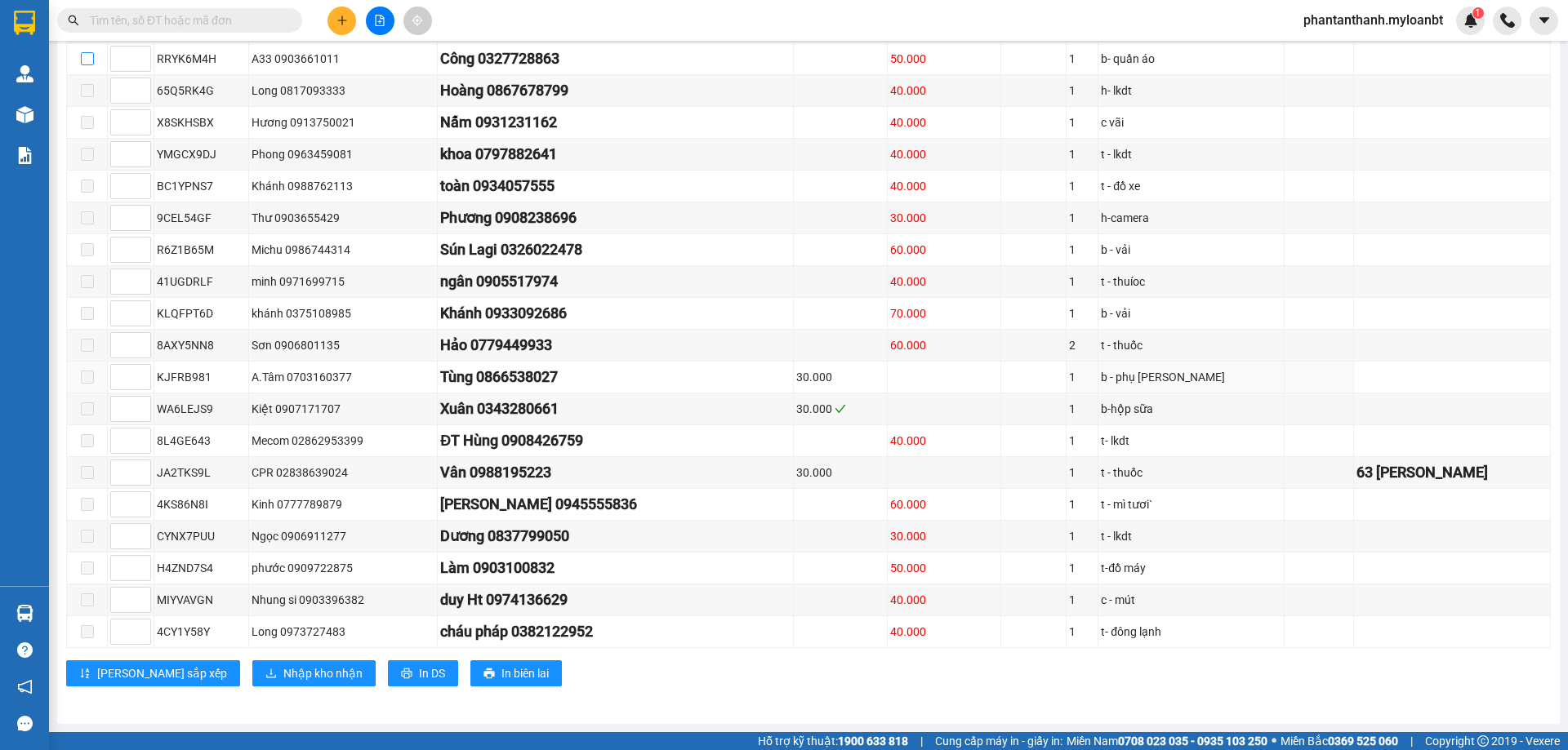
scroll to position [929, 0]
click at [283, 668] on span "Nhập kho nhận" at bounding box center [323, 673] width 79 height 18
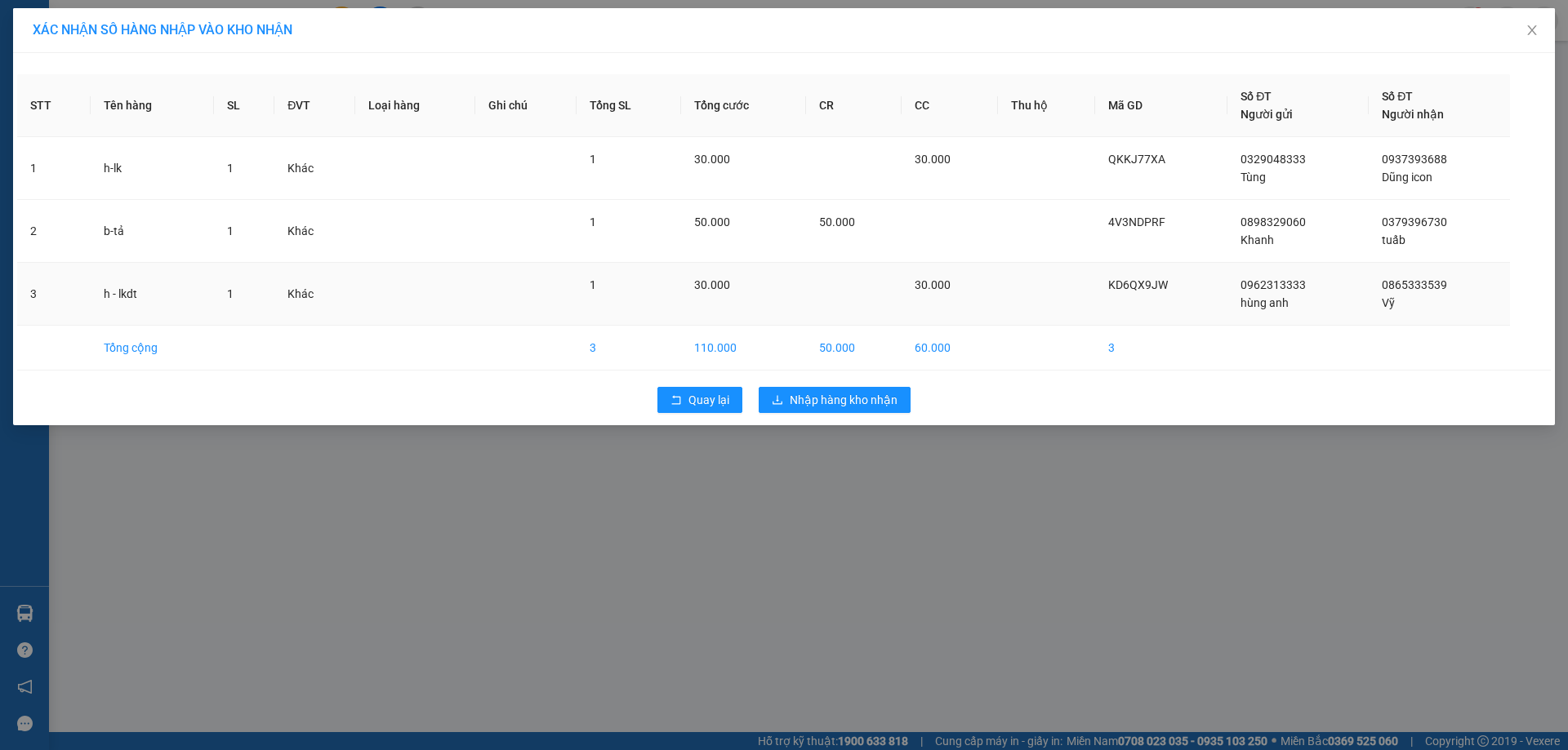
click at [1410, 287] on span "0865333539" at bounding box center [1414, 285] width 65 height 13
copy span "0865333539"
click at [1146, 290] on span "KD6QX9JW" at bounding box center [1138, 285] width 60 height 13
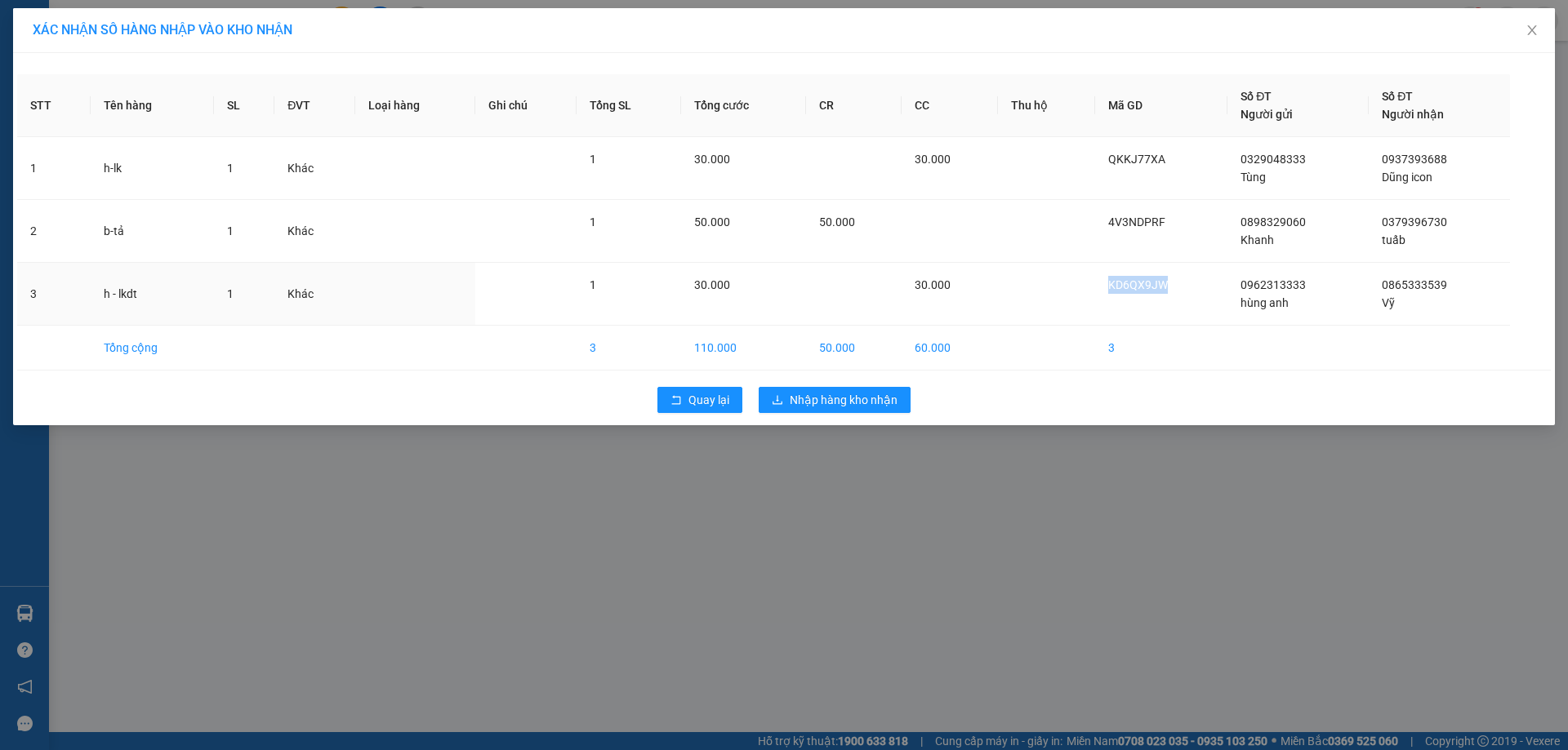
copy span "KD6QX9JW"
click at [850, 396] on span "Nhập hàng kho nhận" at bounding box center [843, 399] width 108 height 18
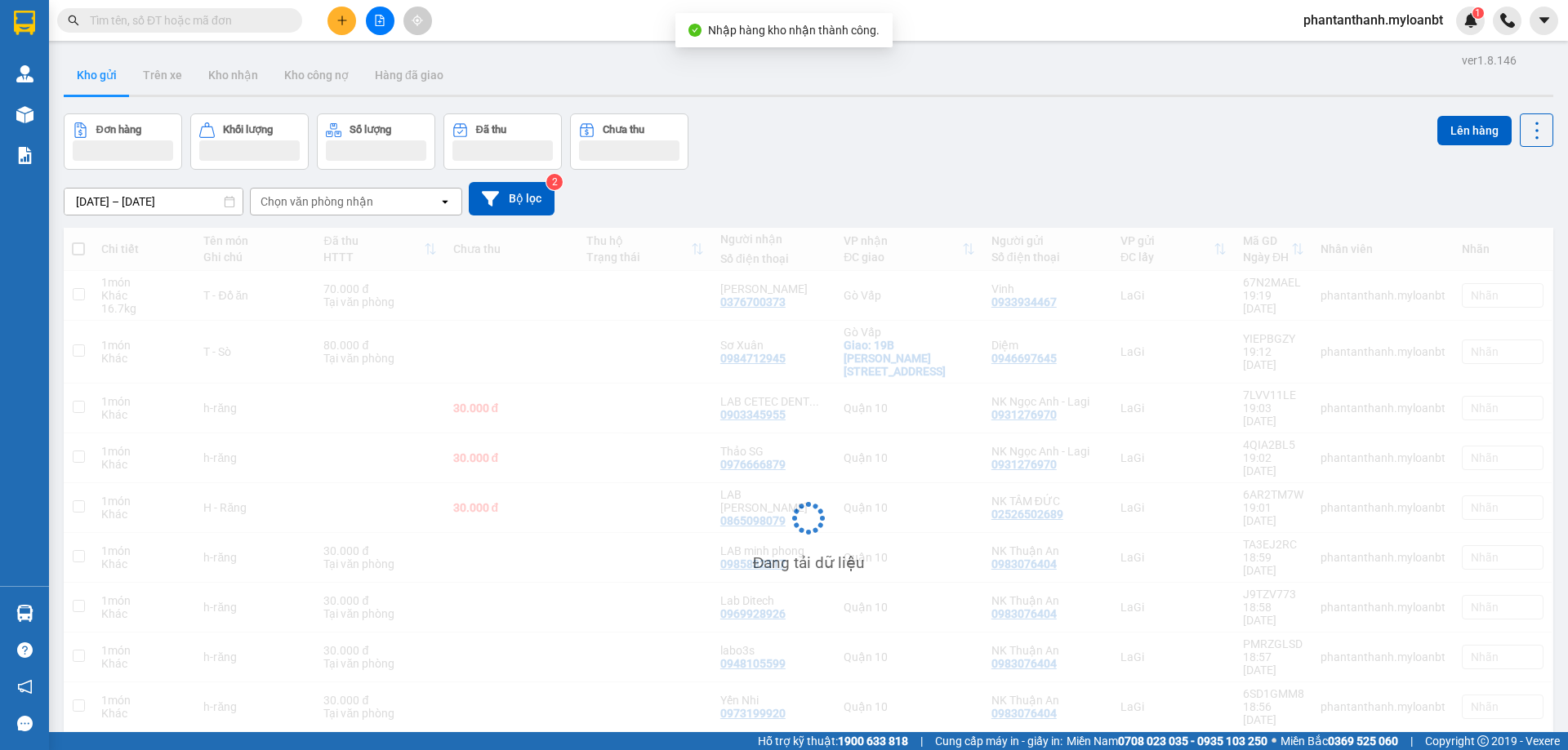
click at [199, 21] on input "text" at bounding box center [186, 20] width 193 height 18
paste input "KD6QX9JW"
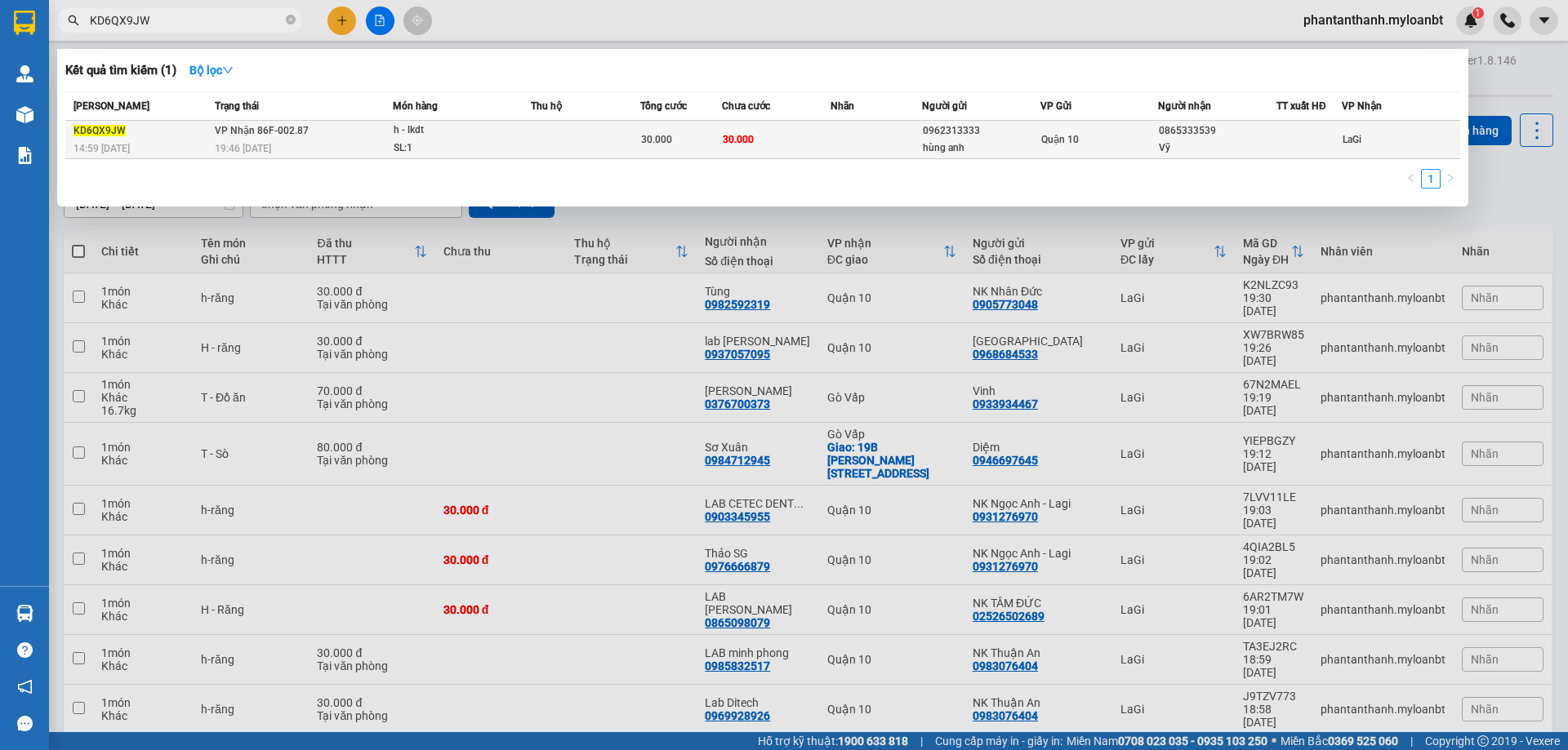
click at [688, 150] on td "30.000" at bounding box center [681, 140] width 82 height 38
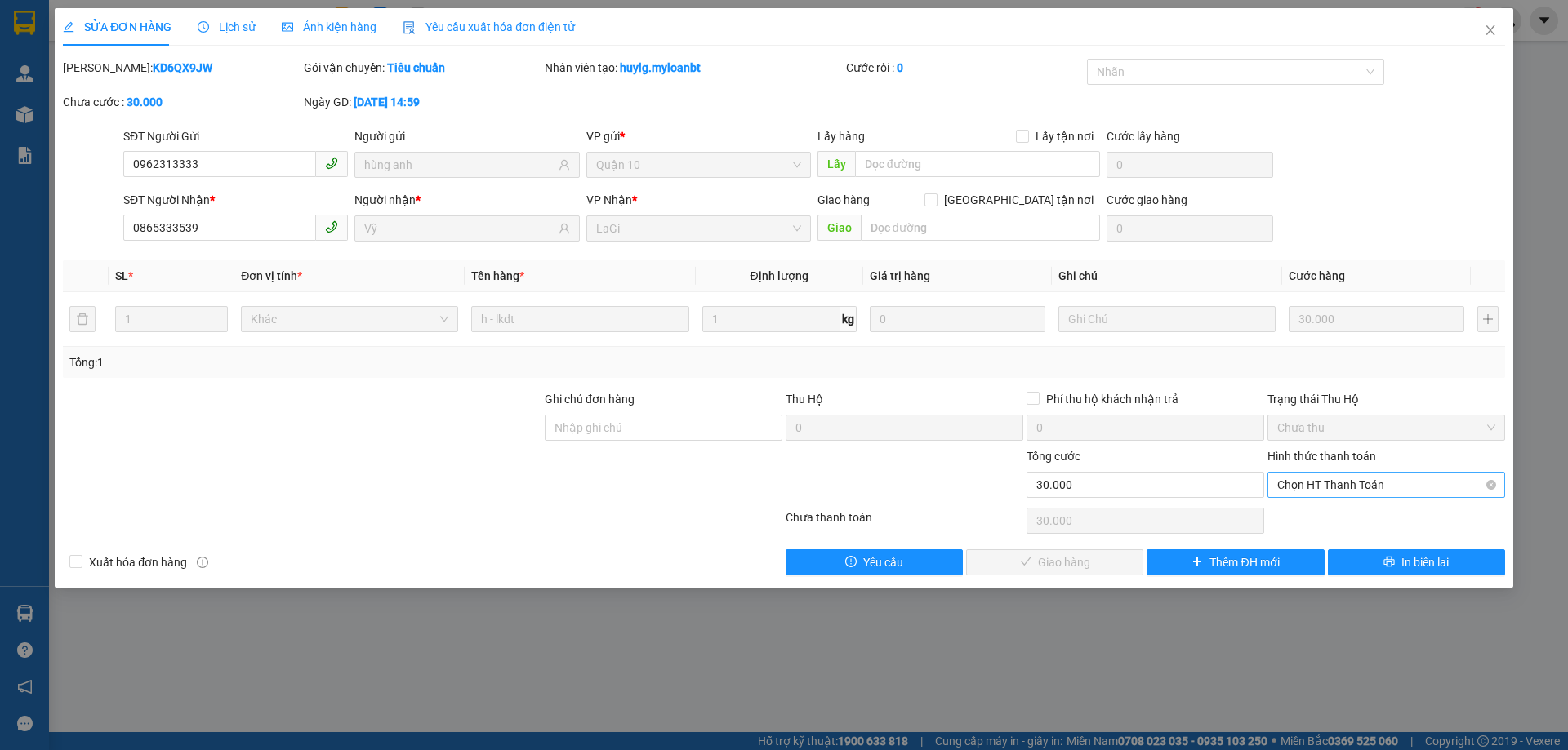
click at [1313, 496] on div "Hình thức thanh toán Chọn HT Thanh Toán" at bounding box center [1386, 476] width 237 height 58
click at [1315, 496] on span "Chọn HT Thanh Toán" at bounding box center [1386, 485] width 218 height 25
click at [1301, 515] on div "Tại văn phòng" at bounding box center [1386, 518] width 218 height 18
click at [1028, 559] on icon "check" at bounding box center [1025, 562] width 12 height 12
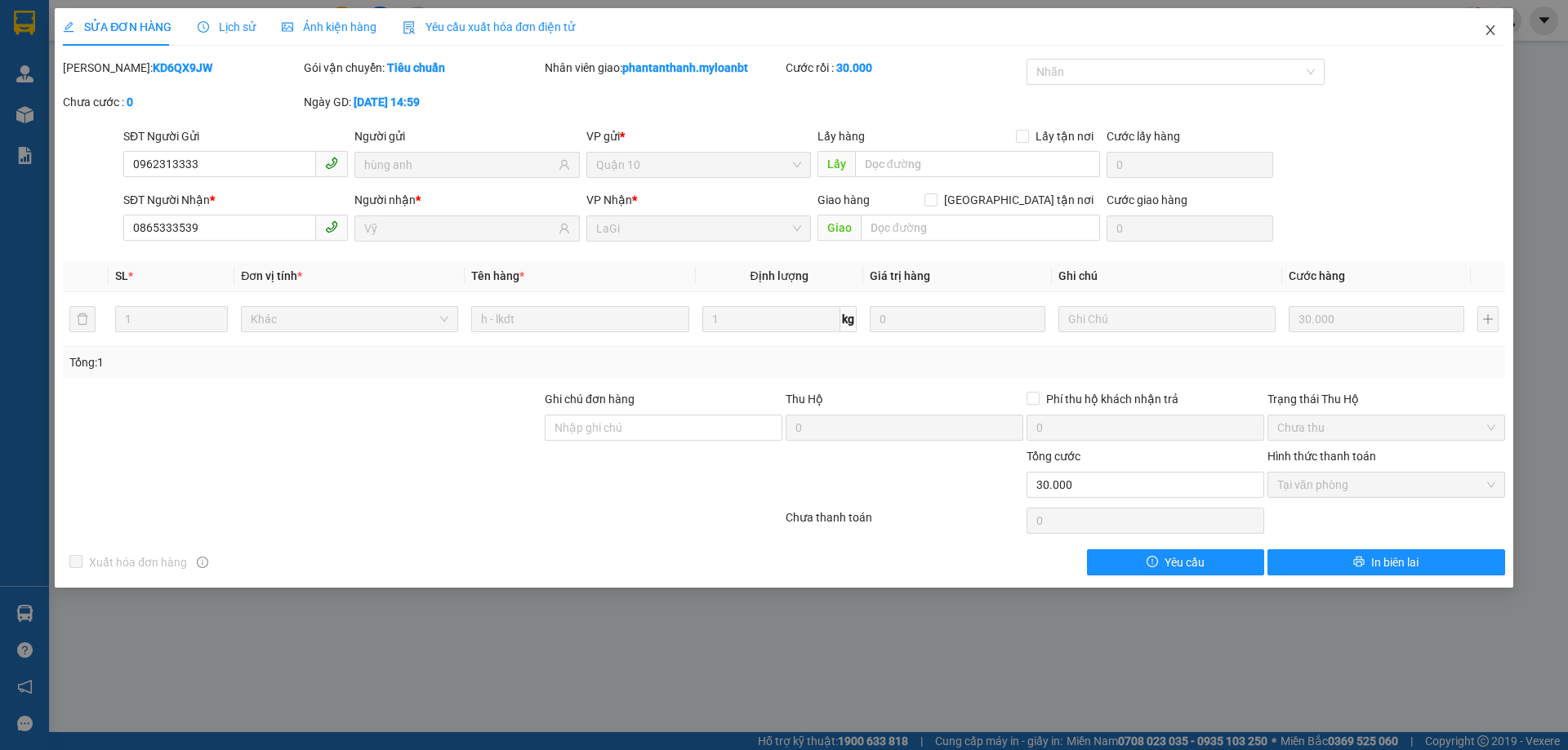
click at [1494, 24] on span "Close" at bounding box center [1490, 32] width 46 height 46
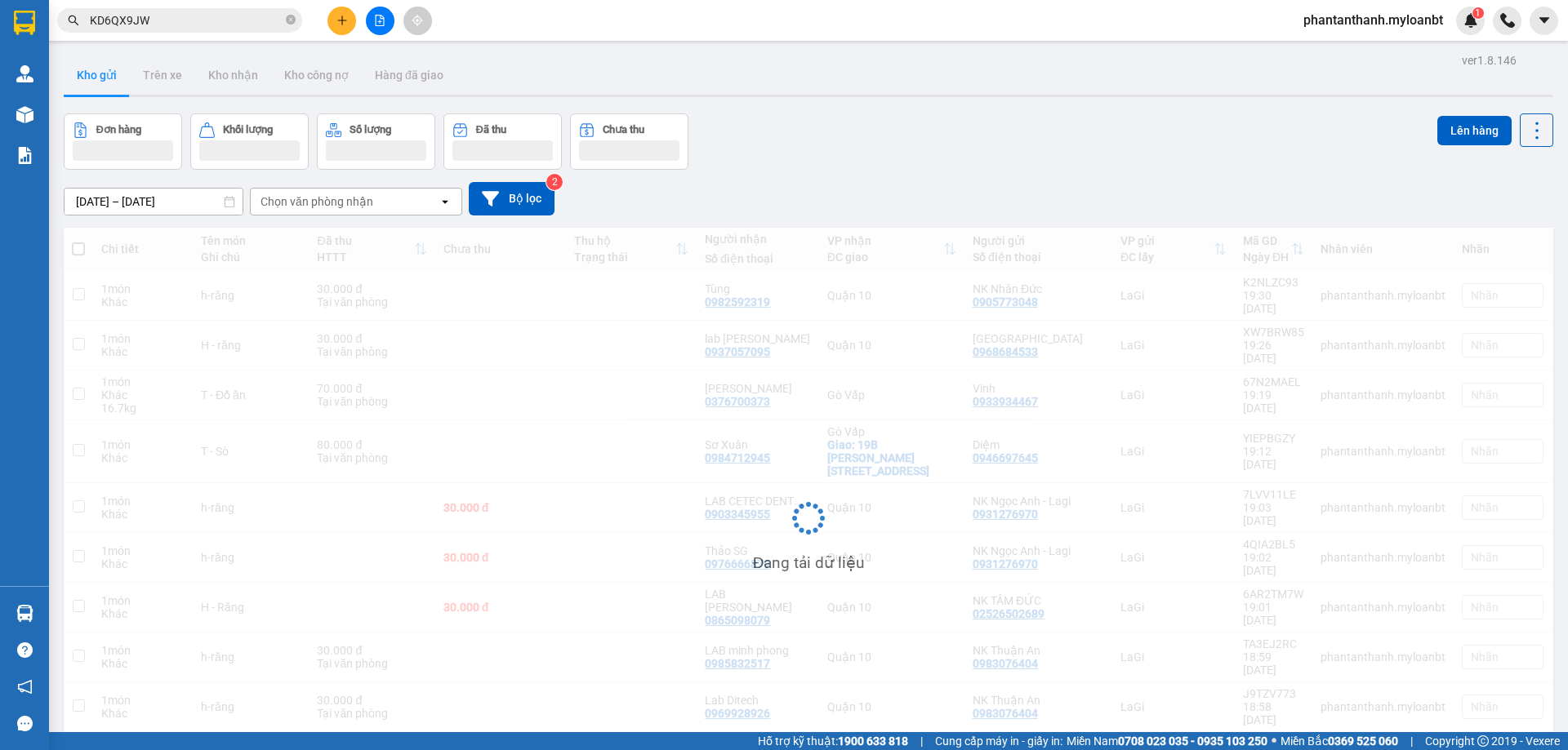
click at [795, 171] on div "[DATE] – [DATE] Press the down arrow key to interact with the calendar and sele…" at bounding box center [808, 199] width 1489 height 58
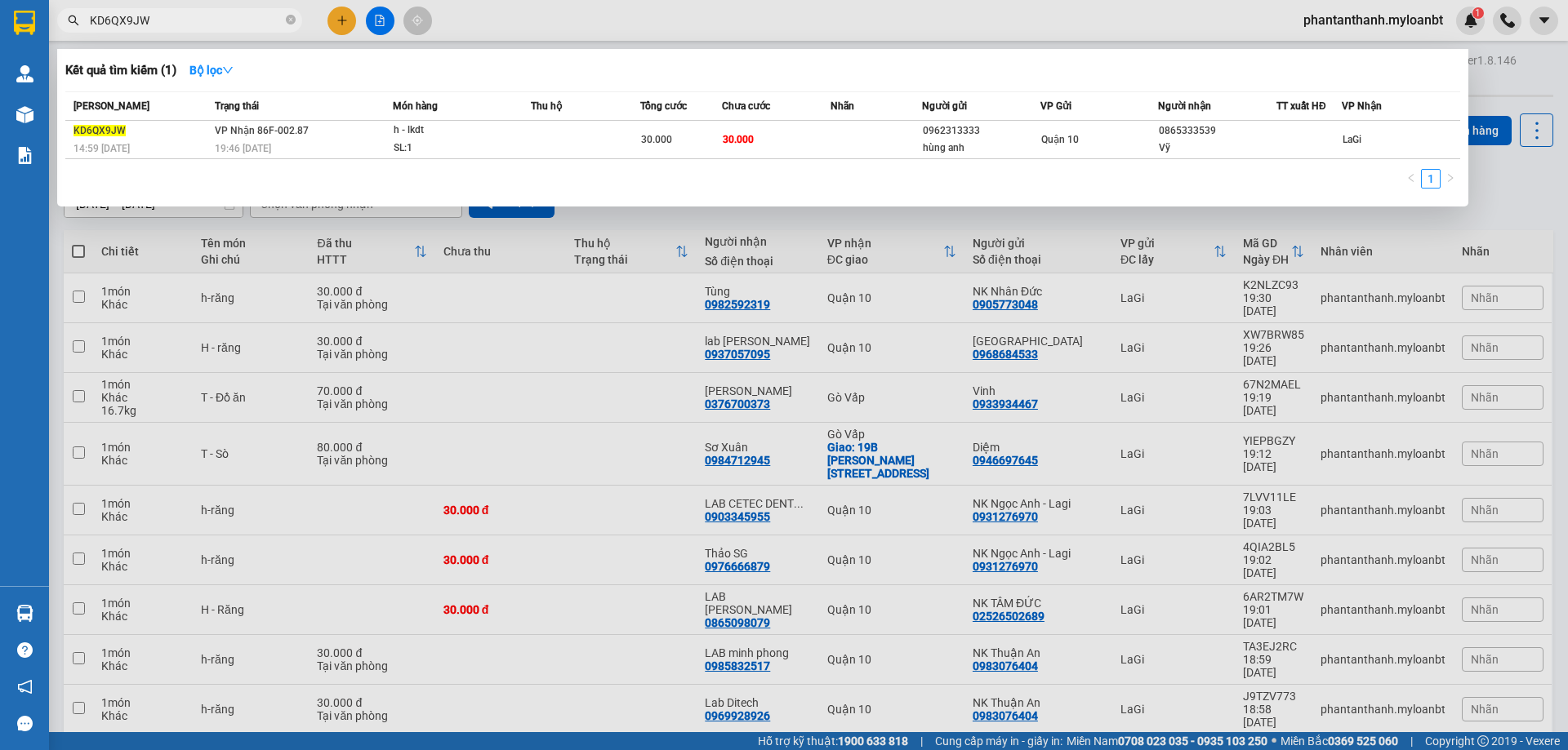
click at [236, 25] on input "KD6QX9JW" at bounding box center [186, 20] width 193 height 18
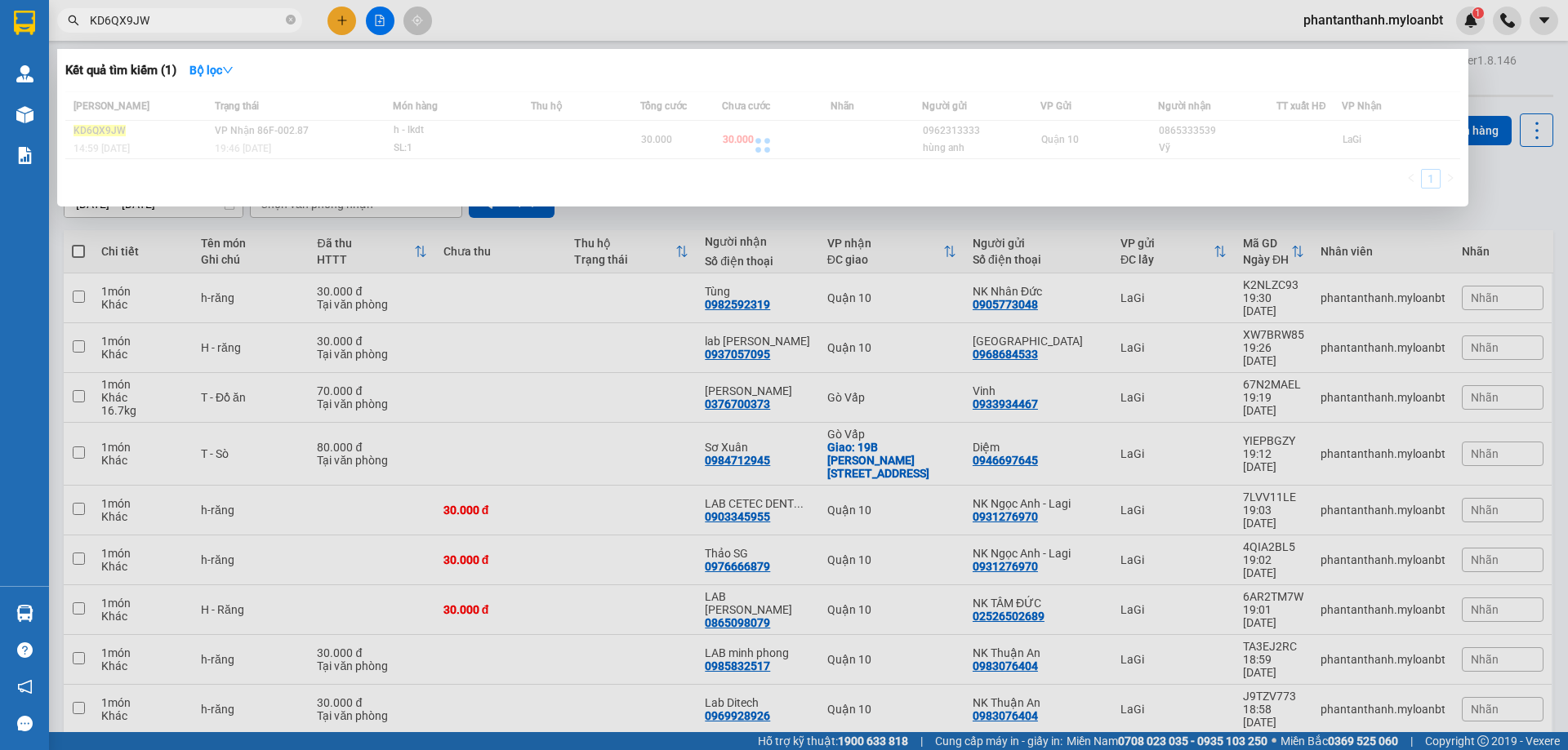
click at [236, 25] on input "KD6QX9JW" at bounding box center [186, 20] width 193 height 18
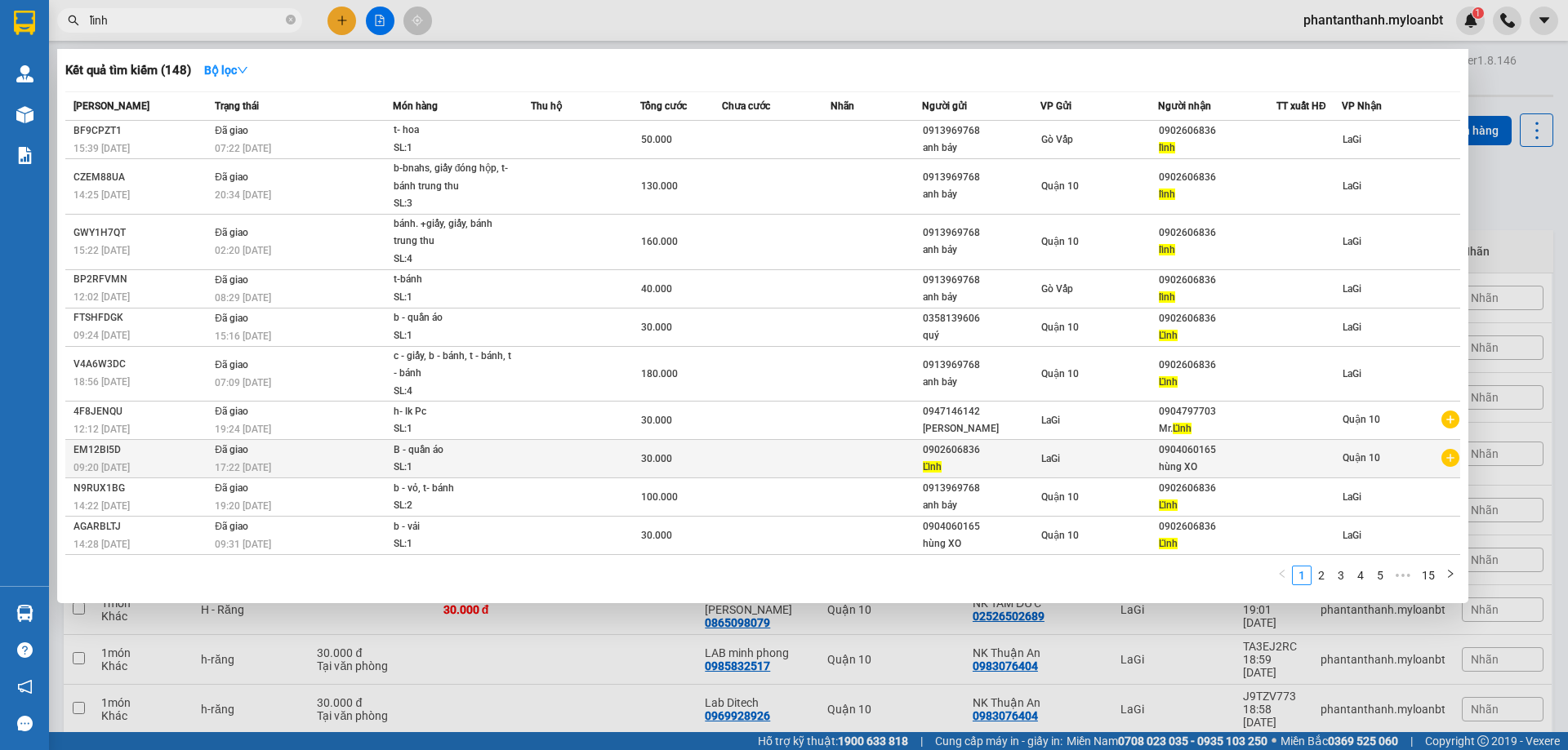
click at [925, 461] on span "Lĩnh" at bounding box center [932, 467] width 19 height 12
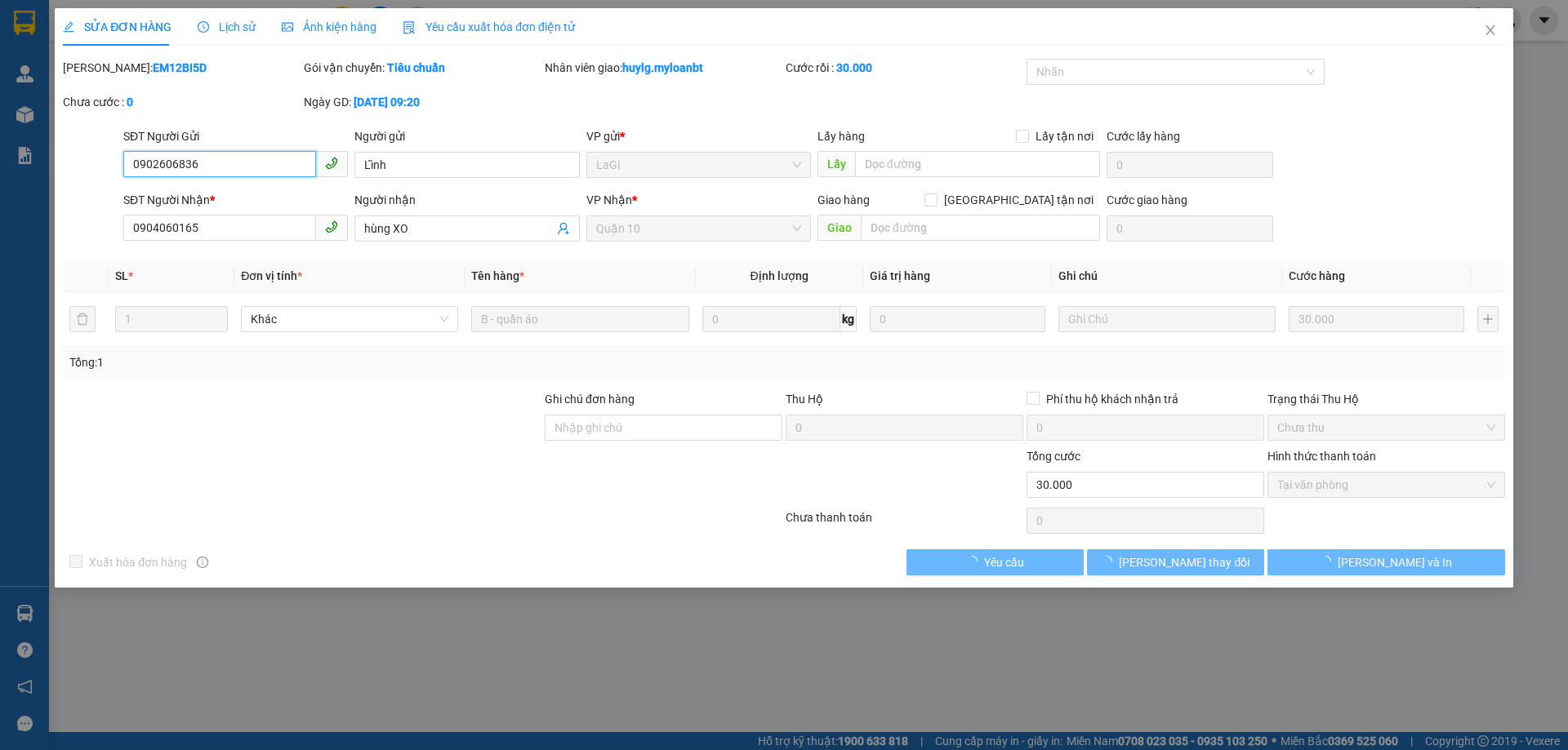
click at [239, 157] on input "0902606836" at bounding box center [219, 163] width 193 height 26
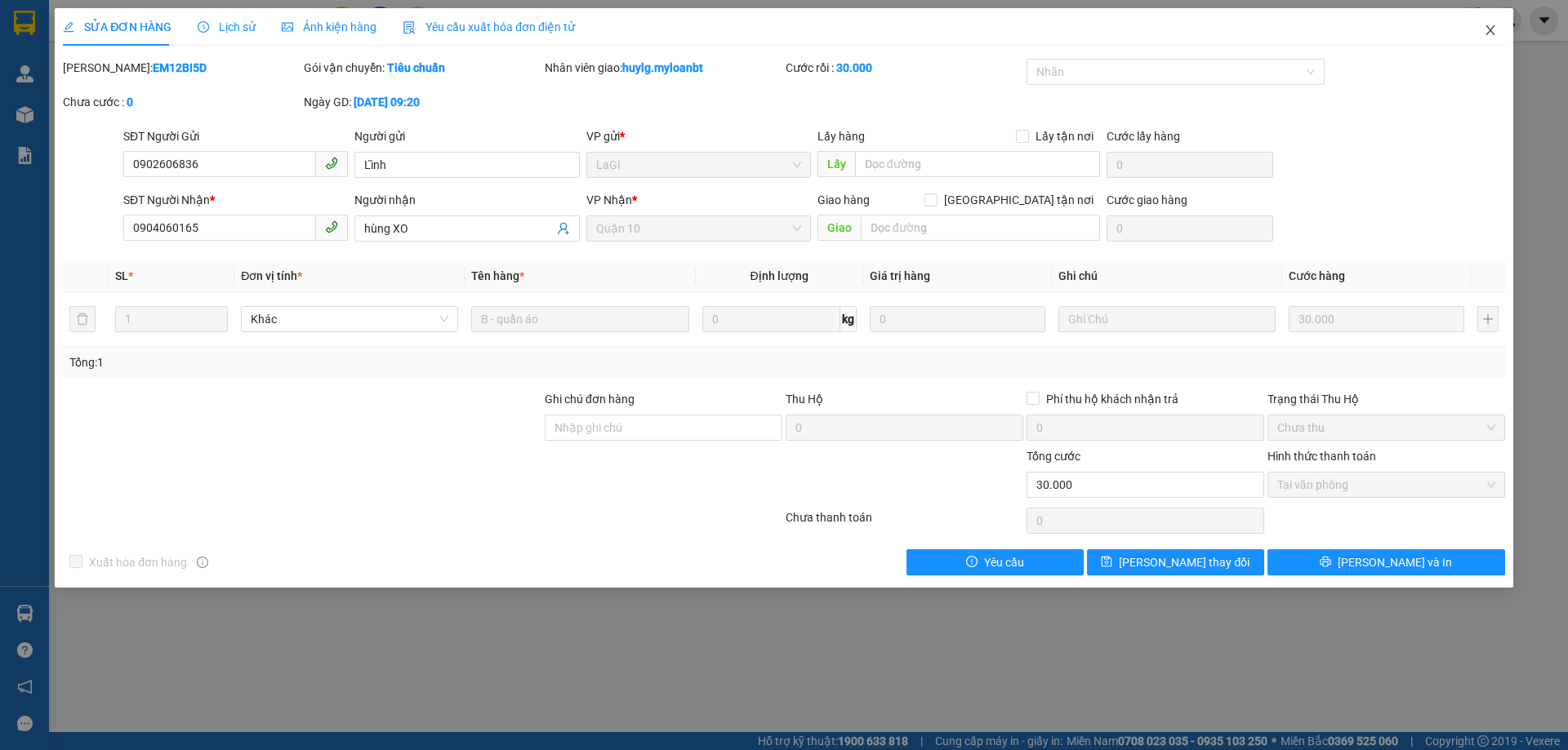
click at [1489, 30] on icon "close" at bounding box center [1489, 30] width 9 height 10
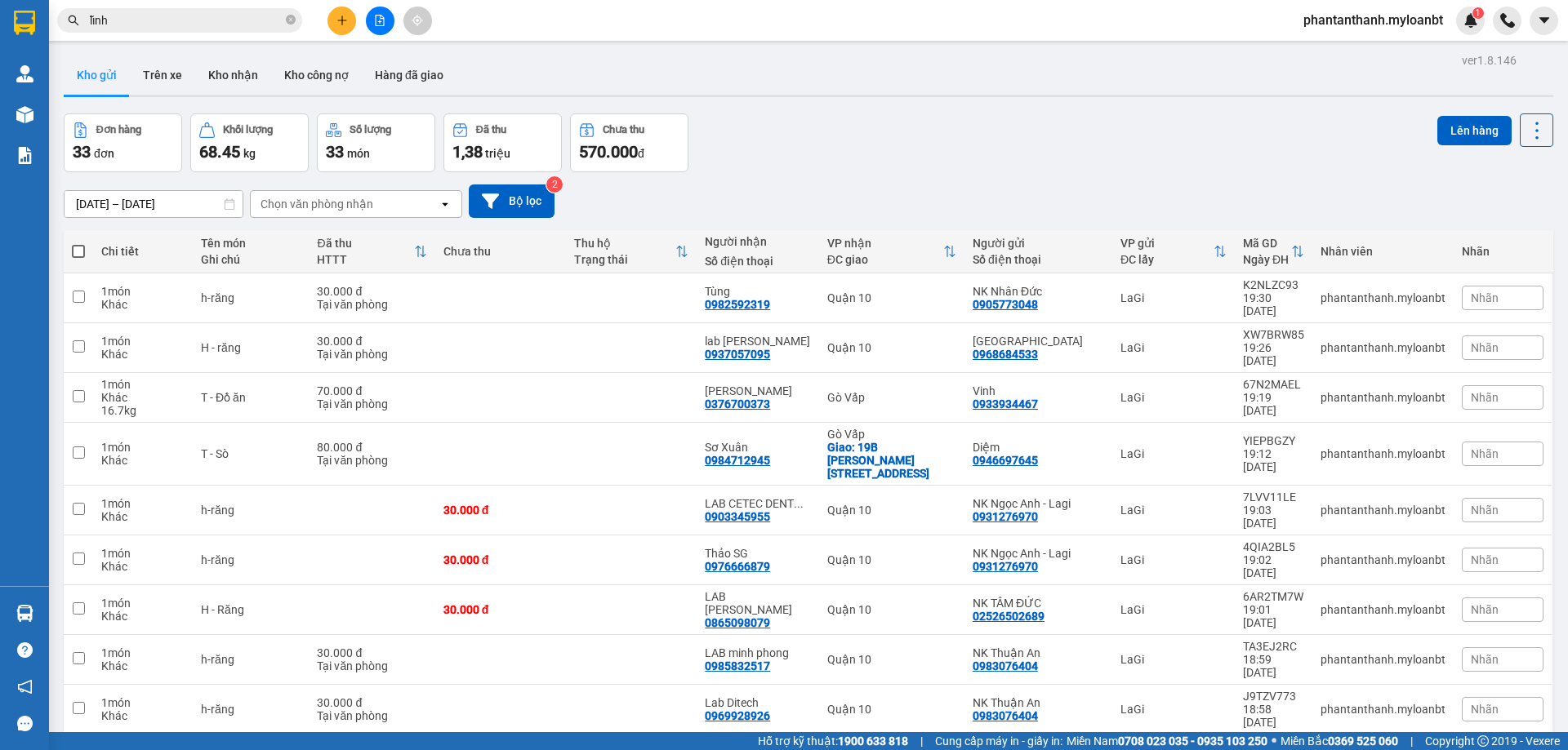
click at [343, 23] on icon "plus" at bounding box center [342, 20] width 12 height 12
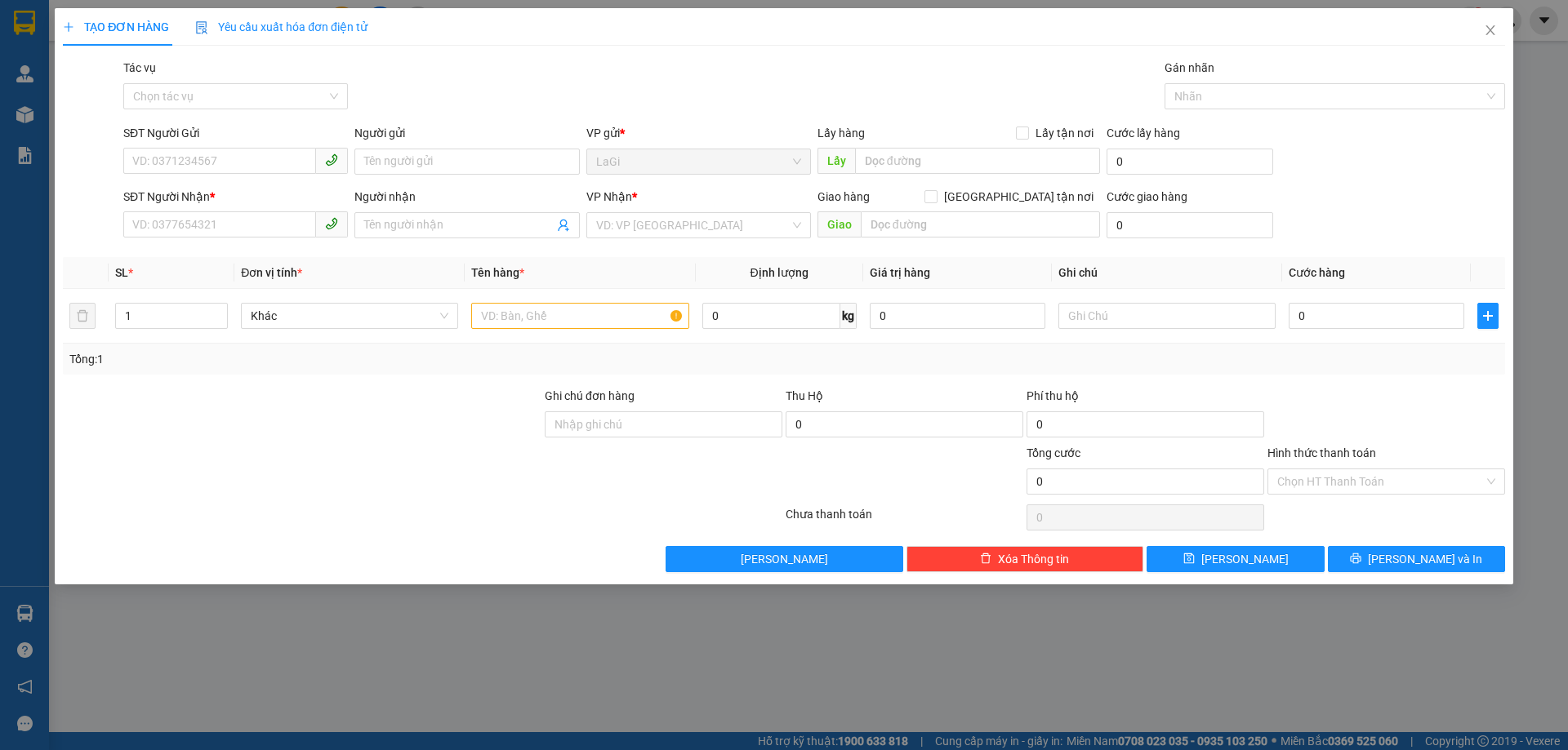
click at [200, 183] on form "SĐT Người Gửi VD: 0371234567 Người gửi Tên người gửi VP gửi * LaGi Lấy hàng Lấy…" at bounding box center [784, 184] width 1442 height 121
click at [227, 163] on input "SĐT Người Gửi" at bounding box center [219, 160] width 193 height 26
paste input "0902606836"
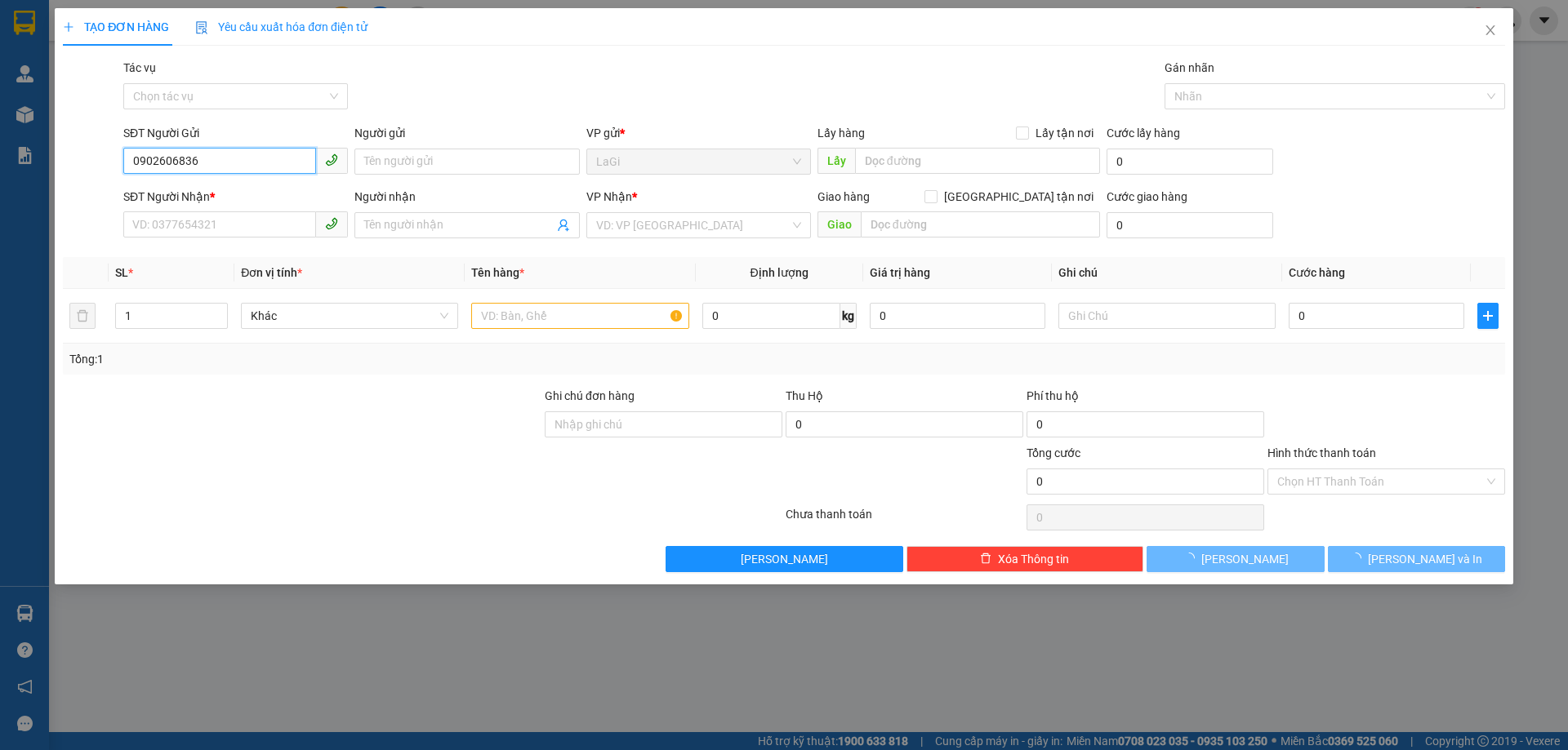
click at [225, 161] on input "0902606836" at bounding box center [219, 160] width 193 height 26
click at [224, 161] on input "0902606836" at bounding box center [219, 160] width 193 height 26
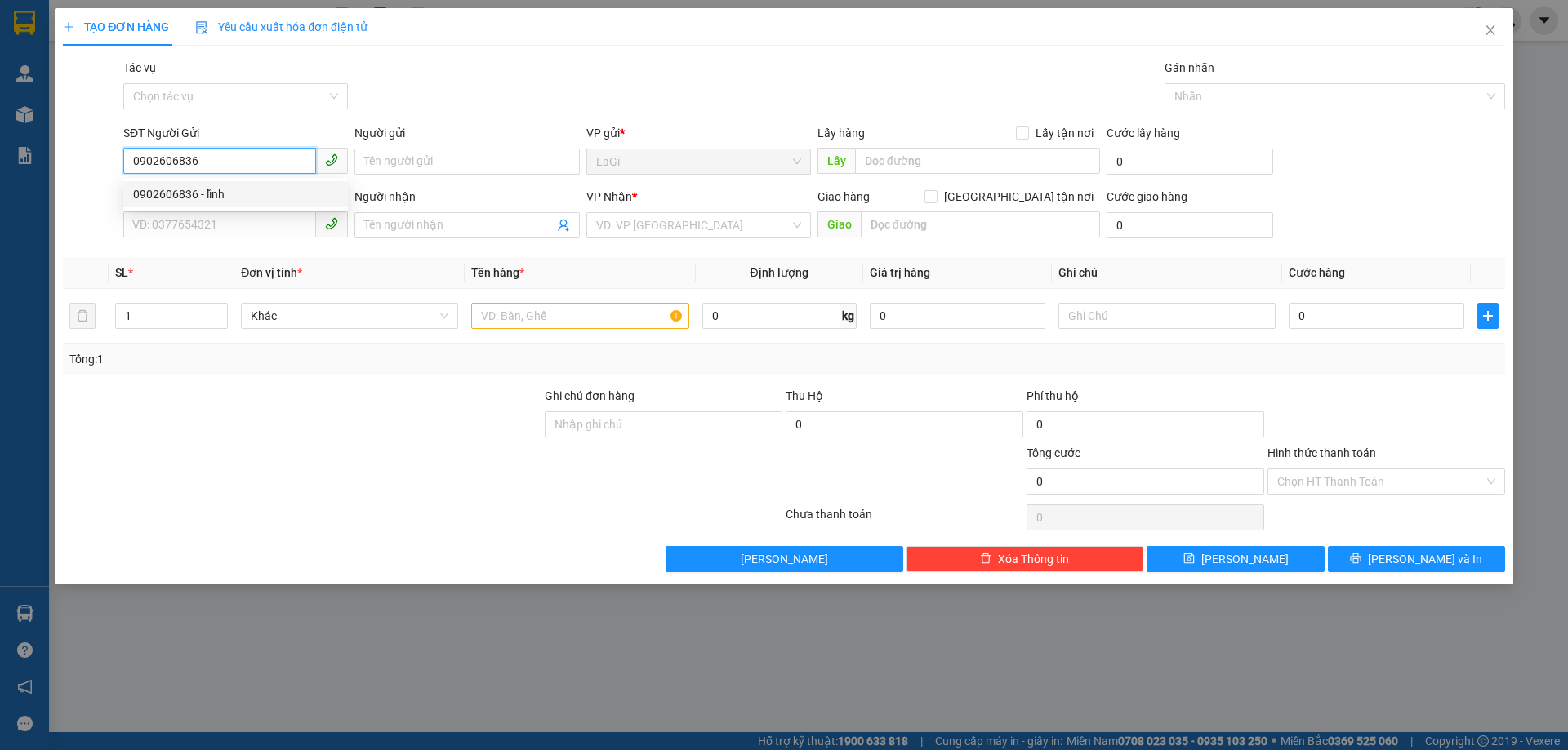
click at [231, 186] on div "0902606836 - lĩnh" at bounding box center [235, 194] width 205 height 18
click at [521, 307] on input "text" at bounding box center [580, 315] width 217 height 26
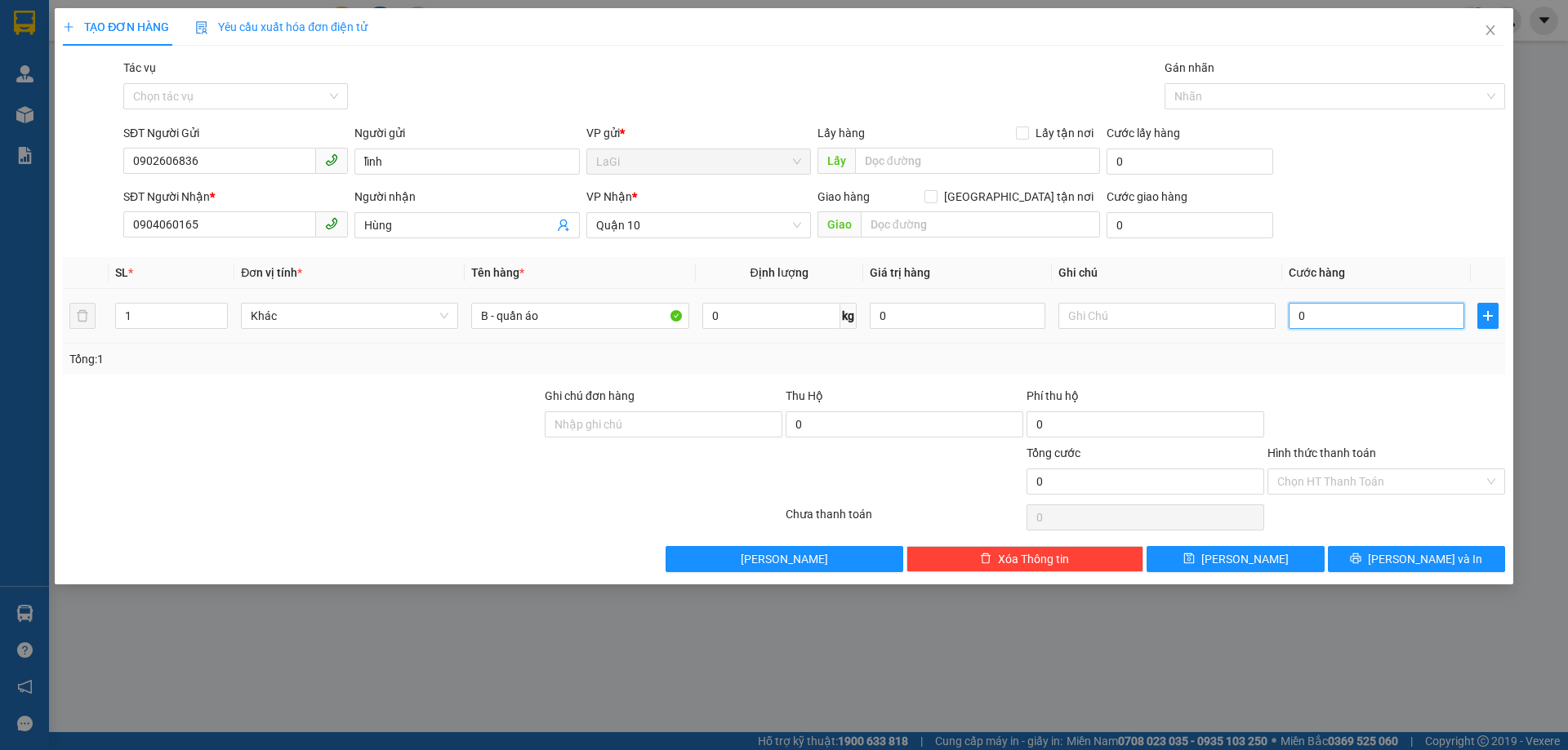
click at [1328, 319] on input "0" at bounding box center [1376, 315] width 176 height 26
click at [1405, 404] on div at bounding box center [1386, 416] width 241 height 58
click at [1420, 396] on div at bounding box center [1386, 416] width 241 height 58
click at [1393, 492] on input "Hình thức thanh toán" at bounding box center [1380, 482] width 206 height 25
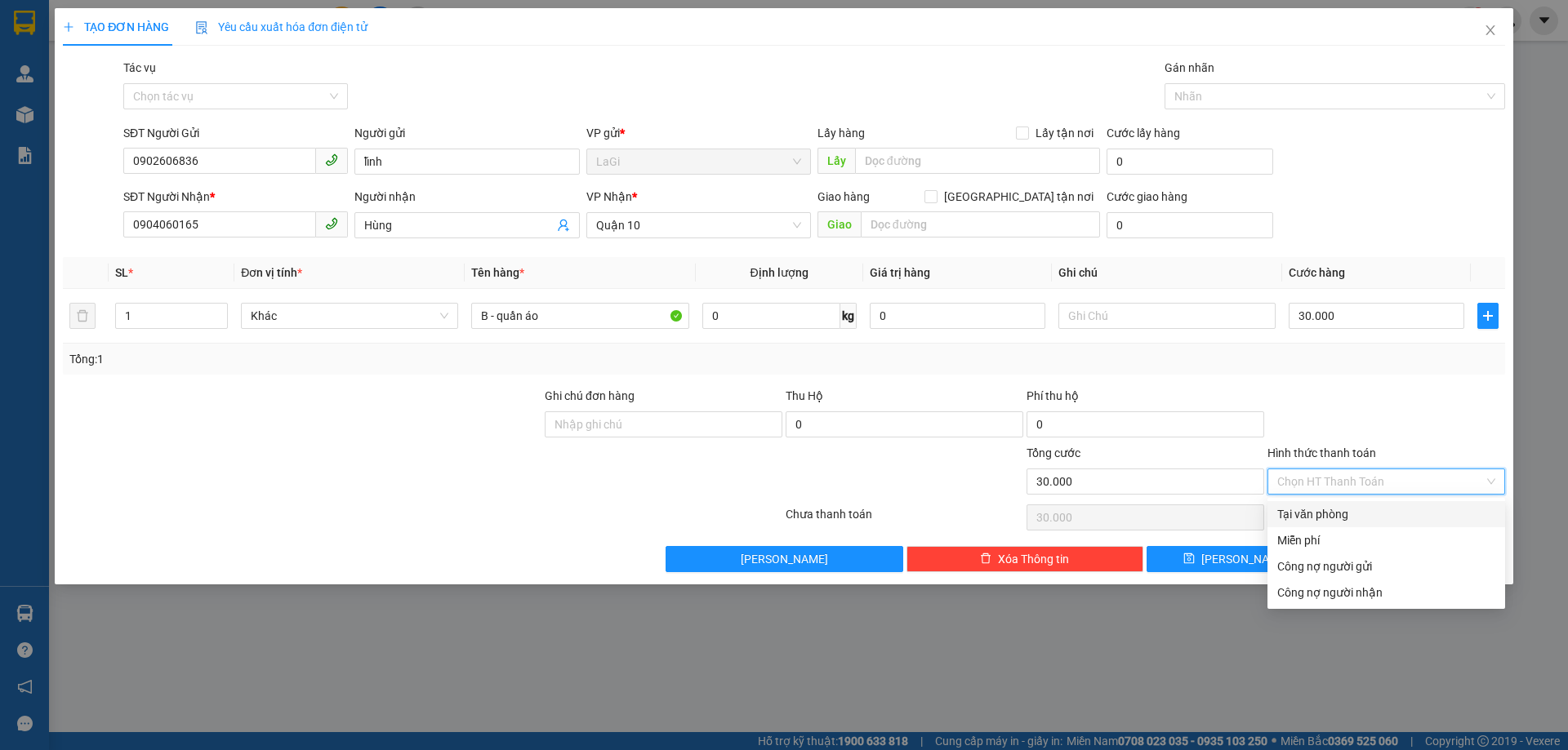
click at [1375, 504] on div "Tại văn phòng" at bounding box center [1386, 514] width 237 height 26
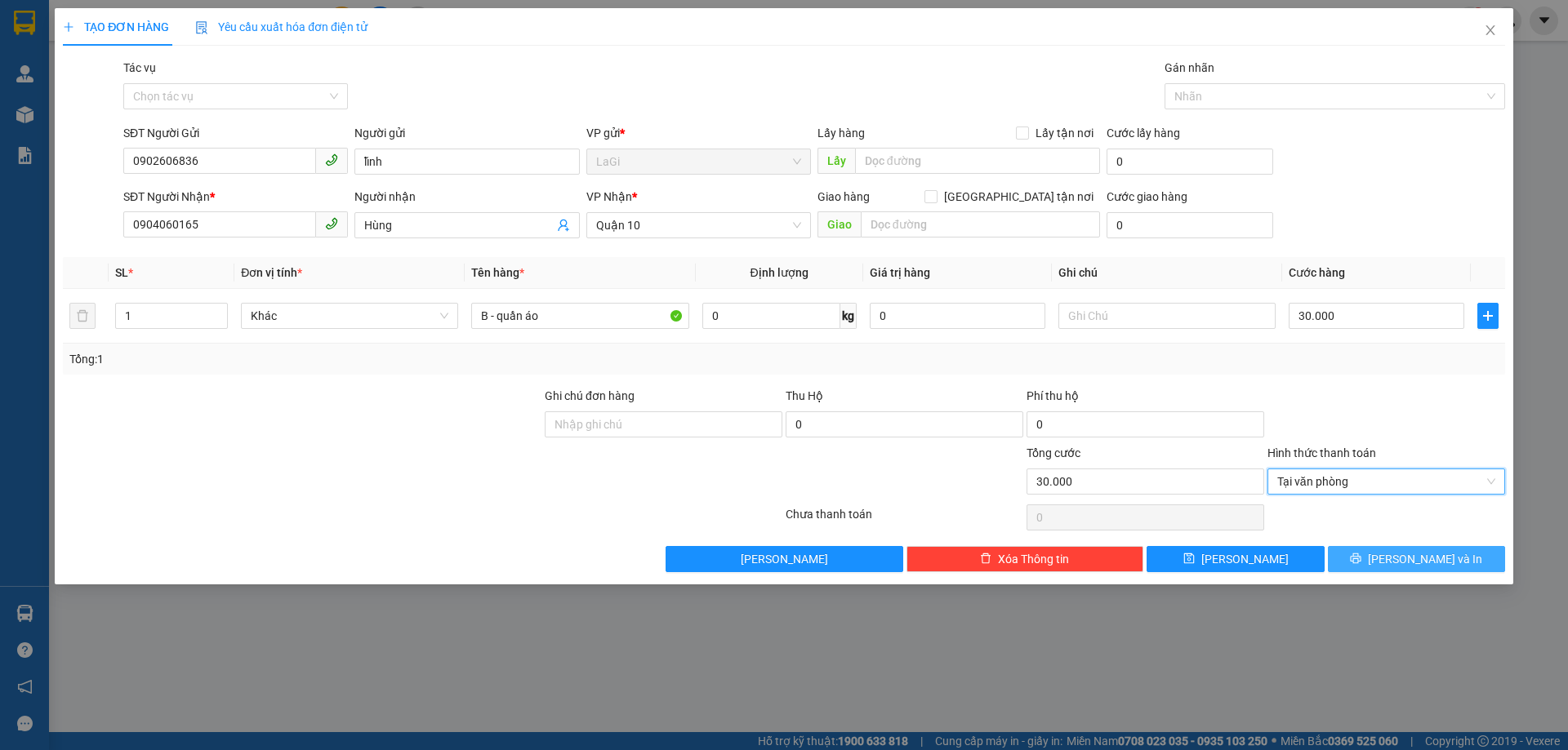
click at [1429, 550] on span "[PERSON_NAME] và In" at bounding box center [1424, 559] width 114 height 18
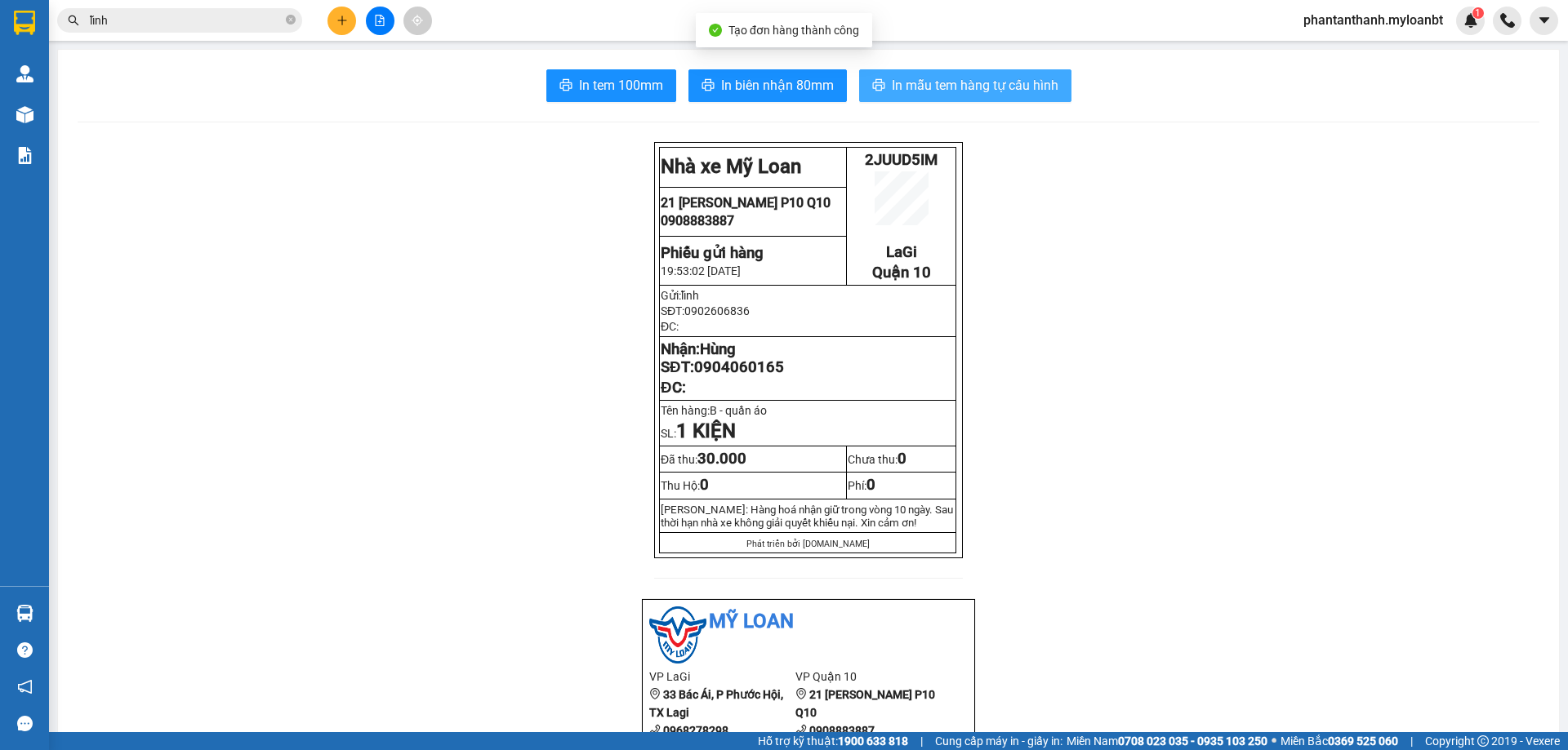
click at [892, 87] on span "In mẫu tem hàng tự cấu hình" at bounding box center [975, 85] width 166 height 20
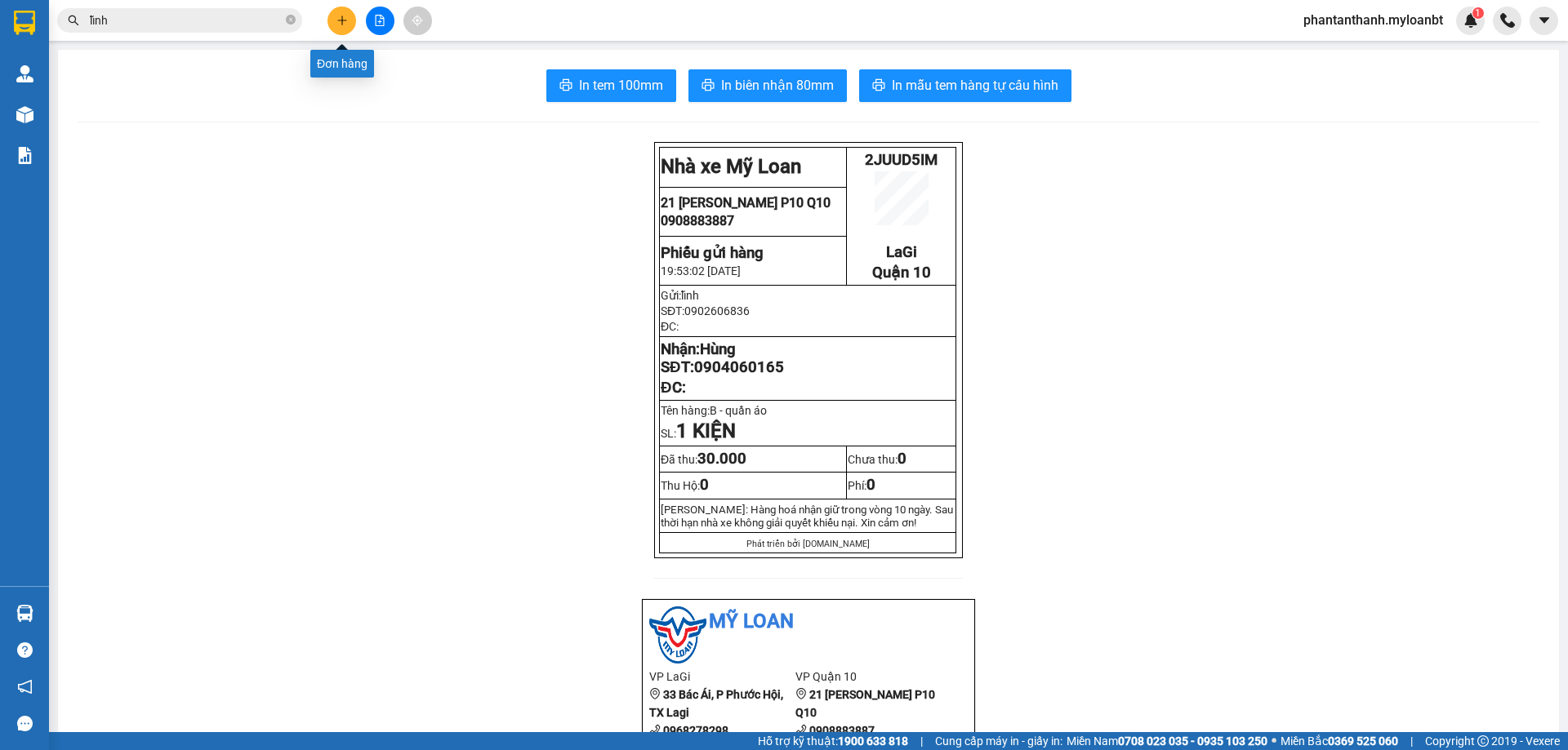
click at [339, 27] on button at bounding box center [342, 21] width 29 height 29
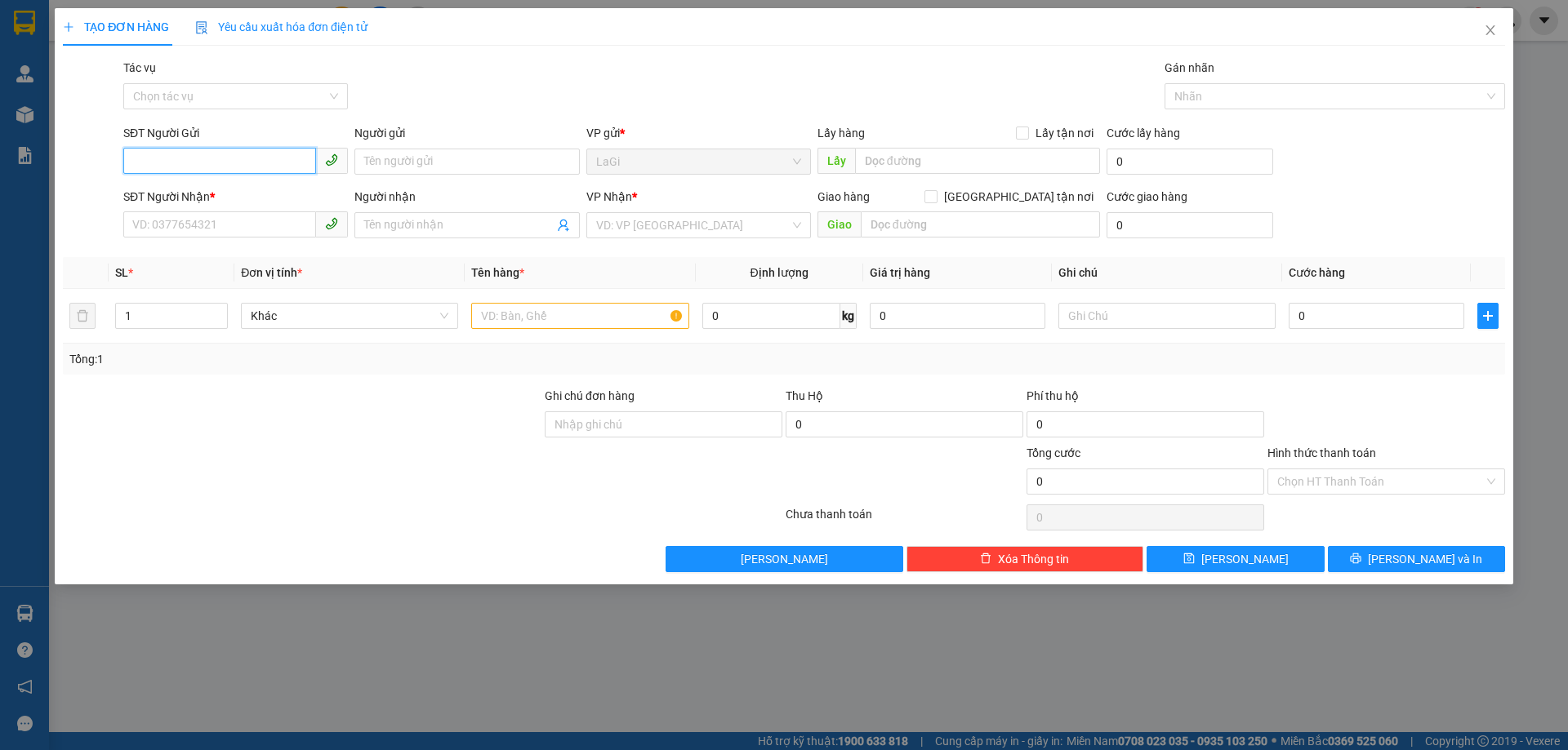
click at [245, 165] on input "SĐT Người Gửi" at bounding box center [219, 160] width 193 height 26
click at [245, 191] on div "0916388882 - máy tính lagi" at bounding box center [235, 194] width 205 height 18
click at [542, 309] on input "text" at bounding box center [580, 315] width 217 height 26
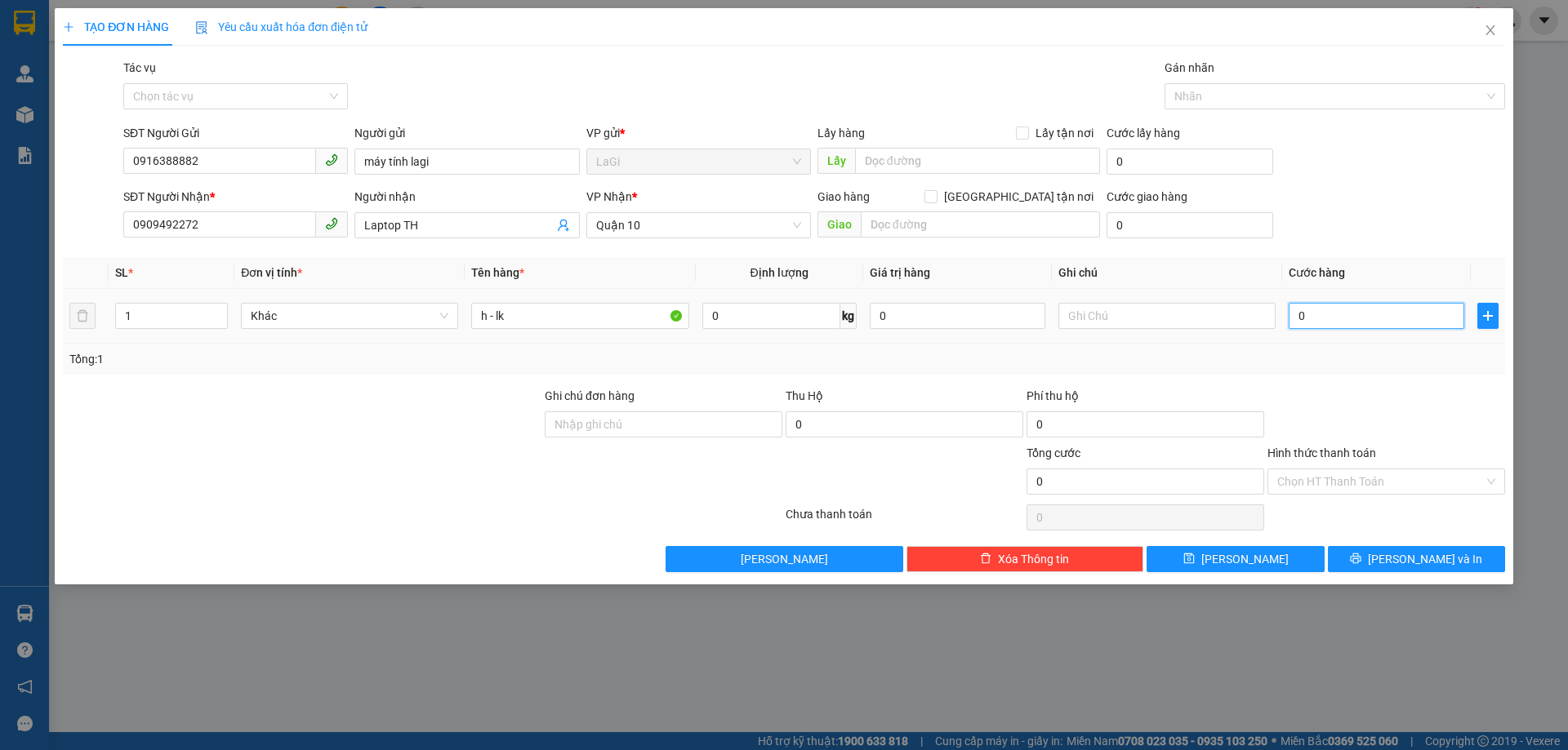
click at [1329, 314] on input "0" at bounding box center [1376, 315] width 176 height 26
click at [1343, 384] on div "Transit Pickup Surcharge Ids Transit Deliver Surcharge Ids Transit Deliver Surc…" at bounding box center [784, 315] width 1442 height 514
click at [1370, 491] on input "Hình thức thanh toán" at bounding box center [1380, 482] width 206 height 25
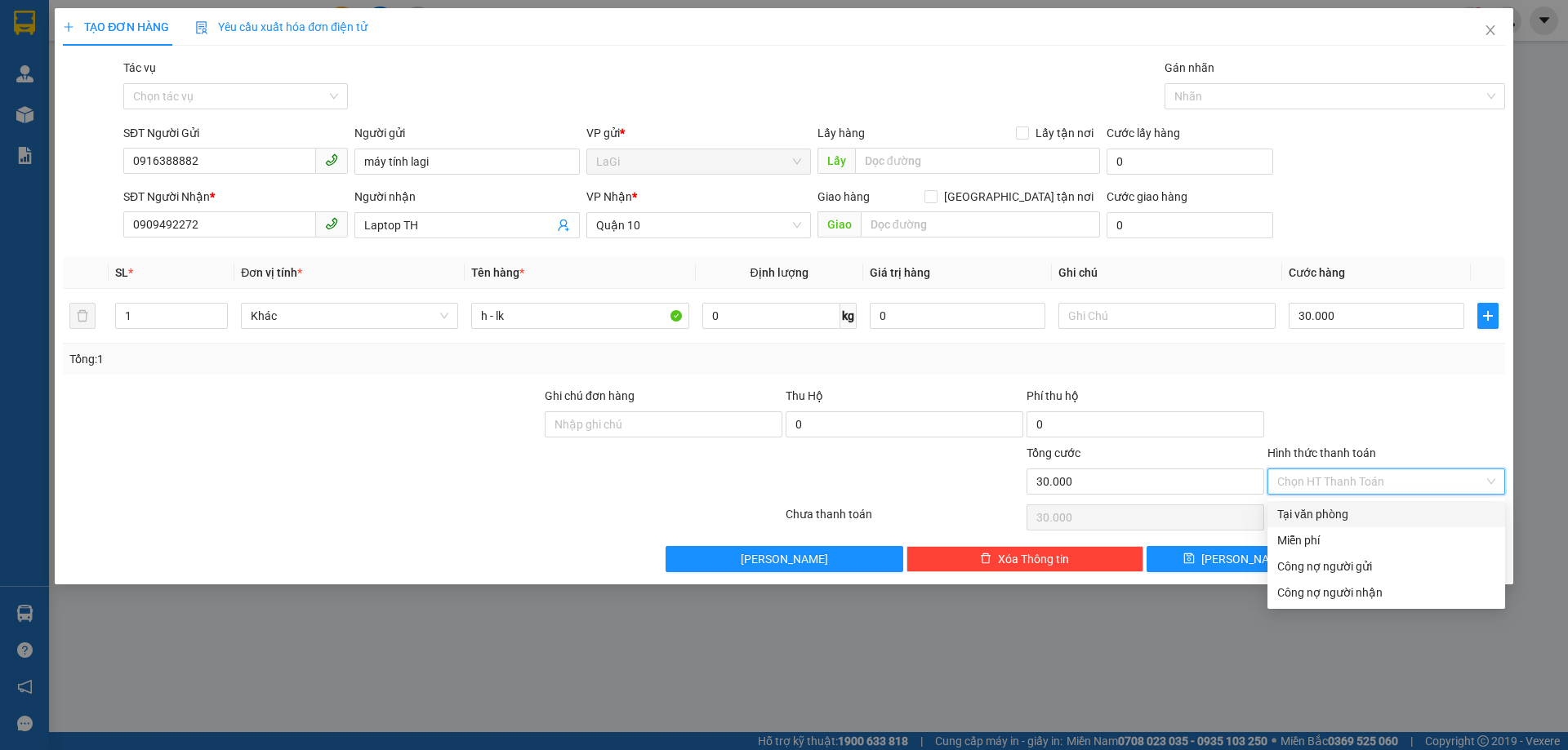
click at [1350, 505] on div "Tại văn phòng" at bounding box center [1386, 514] width 218 height 18
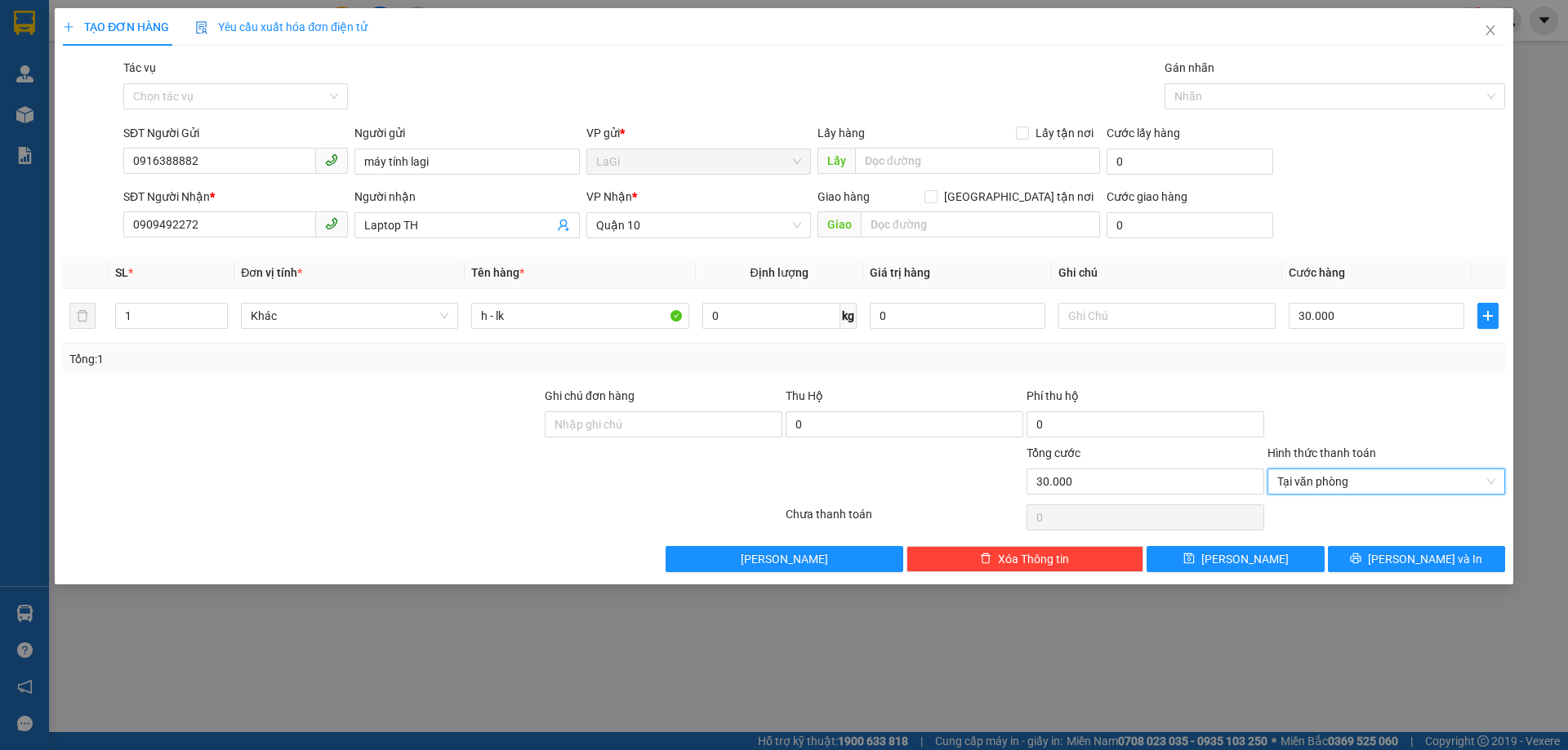
click at [1387, 423] on div at bounding box center [1386, 416] width 241 height 58
click at [1408, 565] on span "[PERSON_NAME] và In" at bounding box center [1424, 559] width 114 height 18
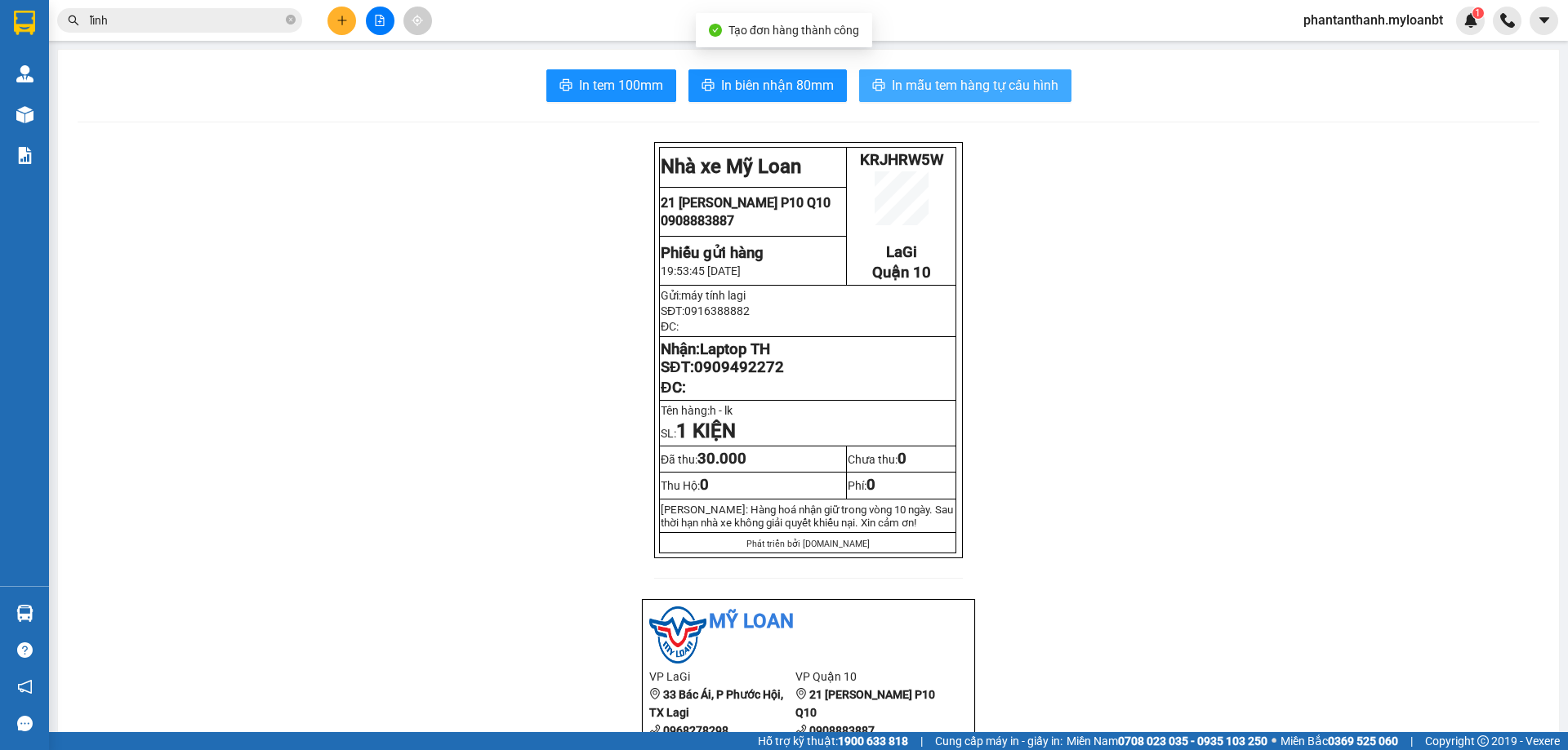
click at [910, 85] on span "In mẫu tem hàng tự cấu hình" at bounding box center [975, 85] width 166 height 20
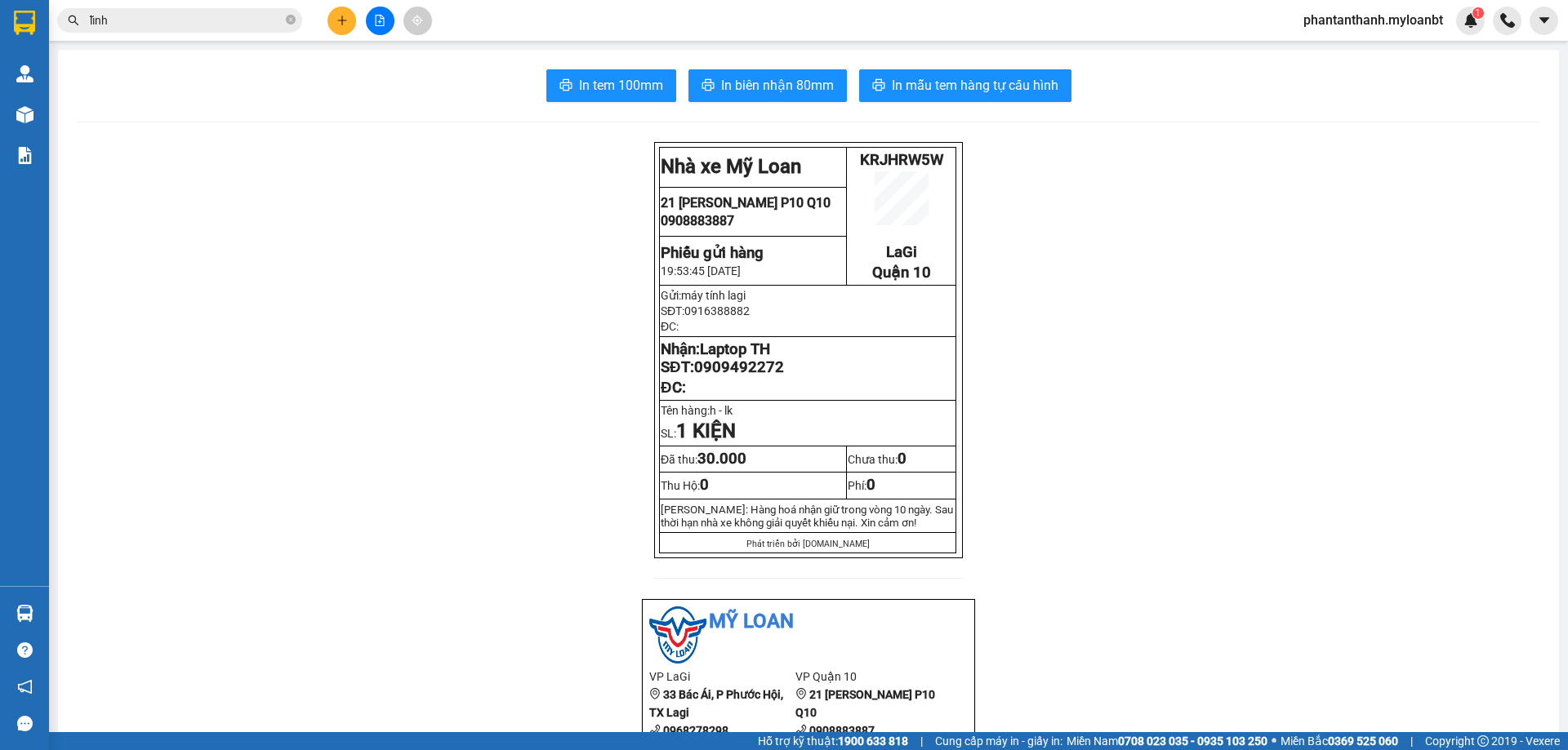
click at [174, 10] on span "lĩnh" at bounding box center [180, 21] width 245 height 25
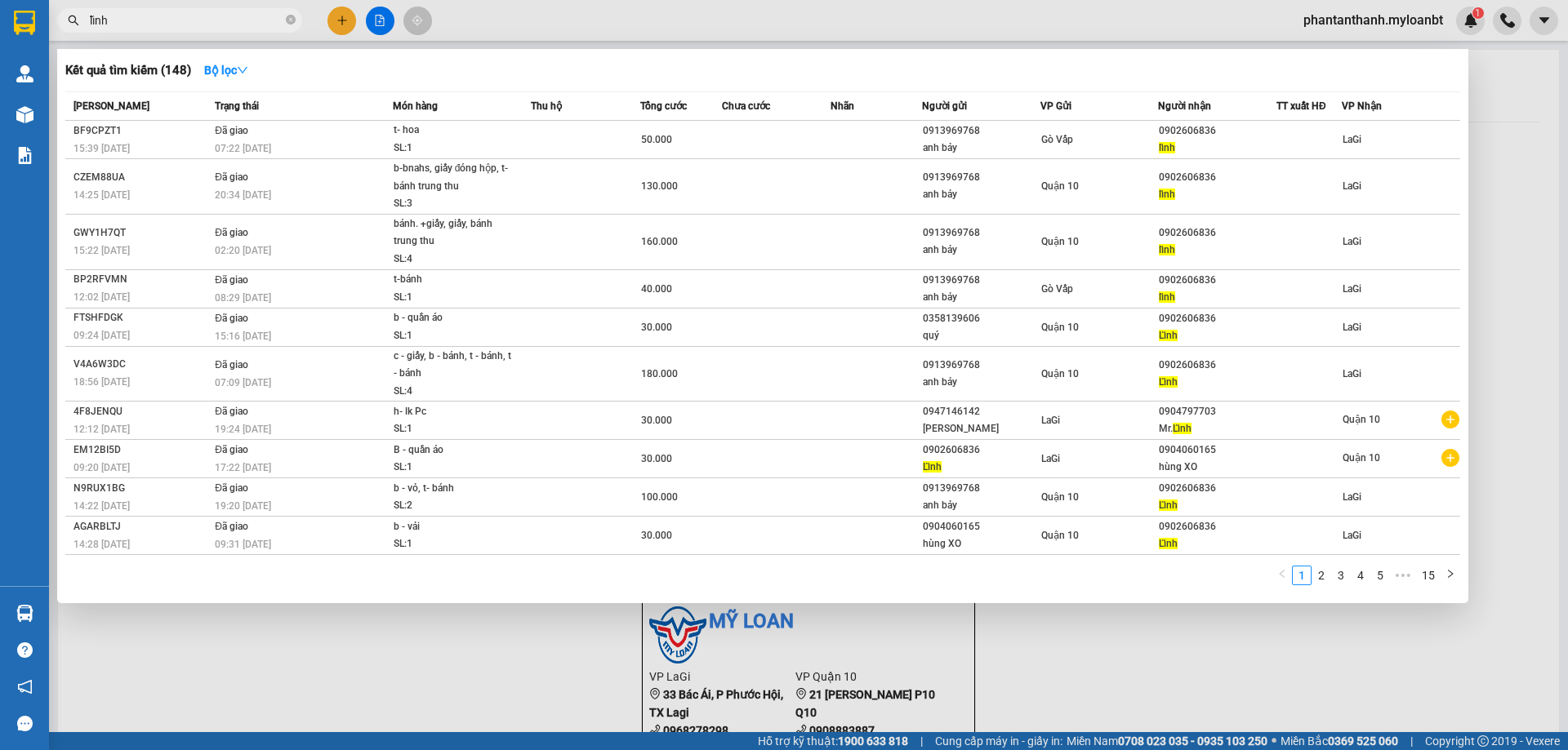
click at [174, 10] on span "lĩnh" at bounding box center [180, 21] width 245 height 25
click at [165, 16] on input "lĩnh" at bounding box center [186, 20] width 193 height 18
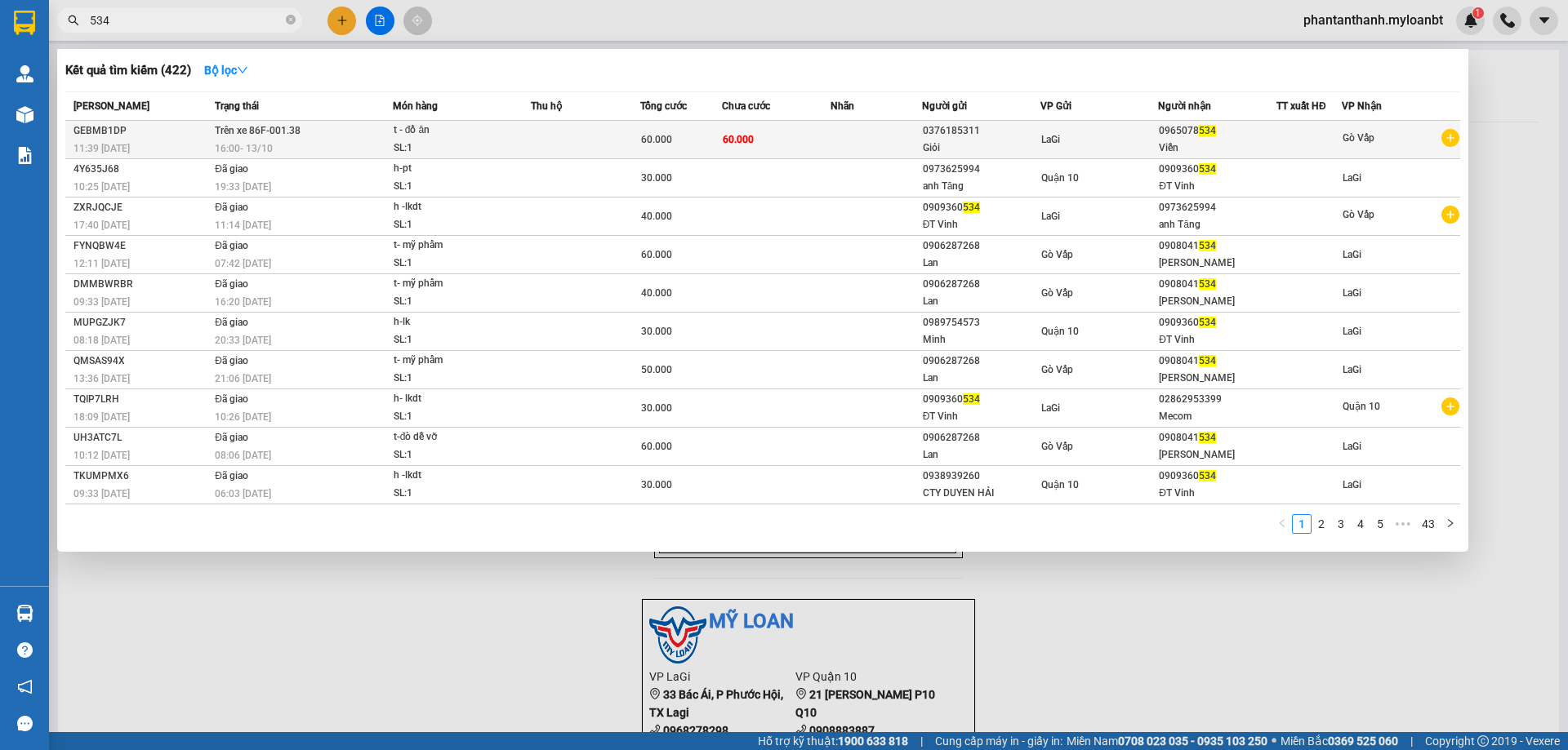
click at [439, 147] on div "SL: 1" at bounding box center [455, 148] width 123 height 18
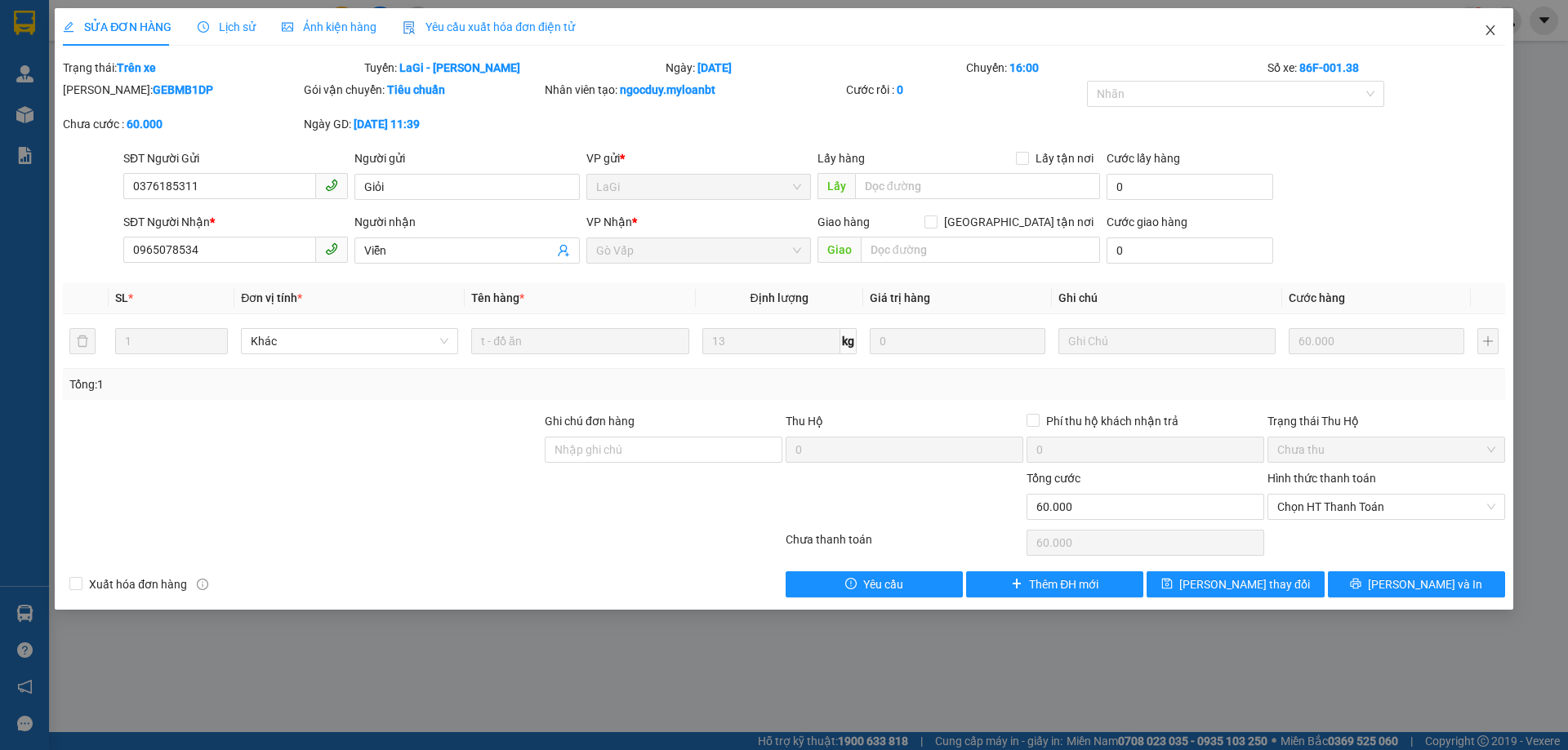
click at [1491, 30] on icon "close" at bounding box center [1489, 30] width 9 height 10
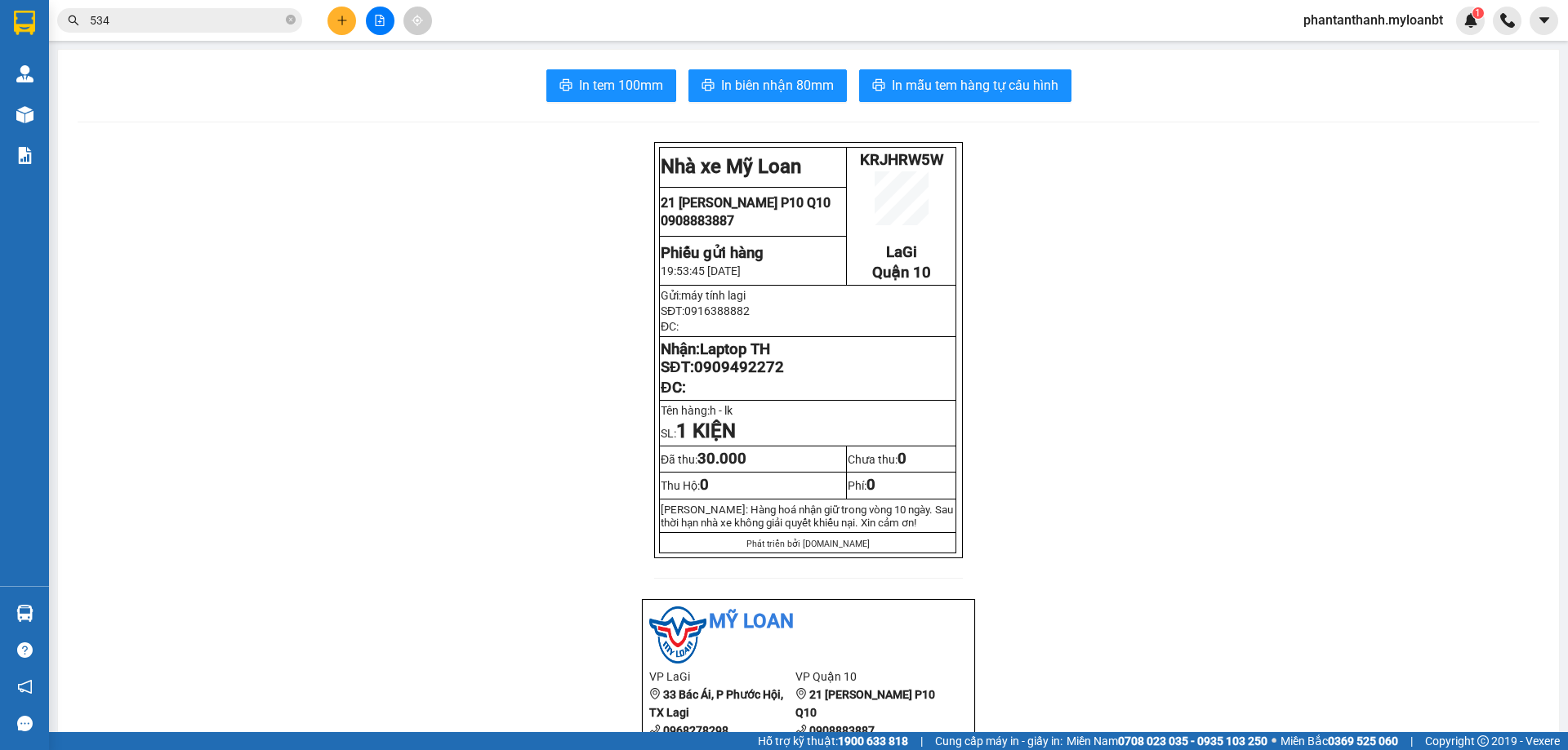
click at [386, 19] on button at bounding box center [380, 21] width 29 height 29
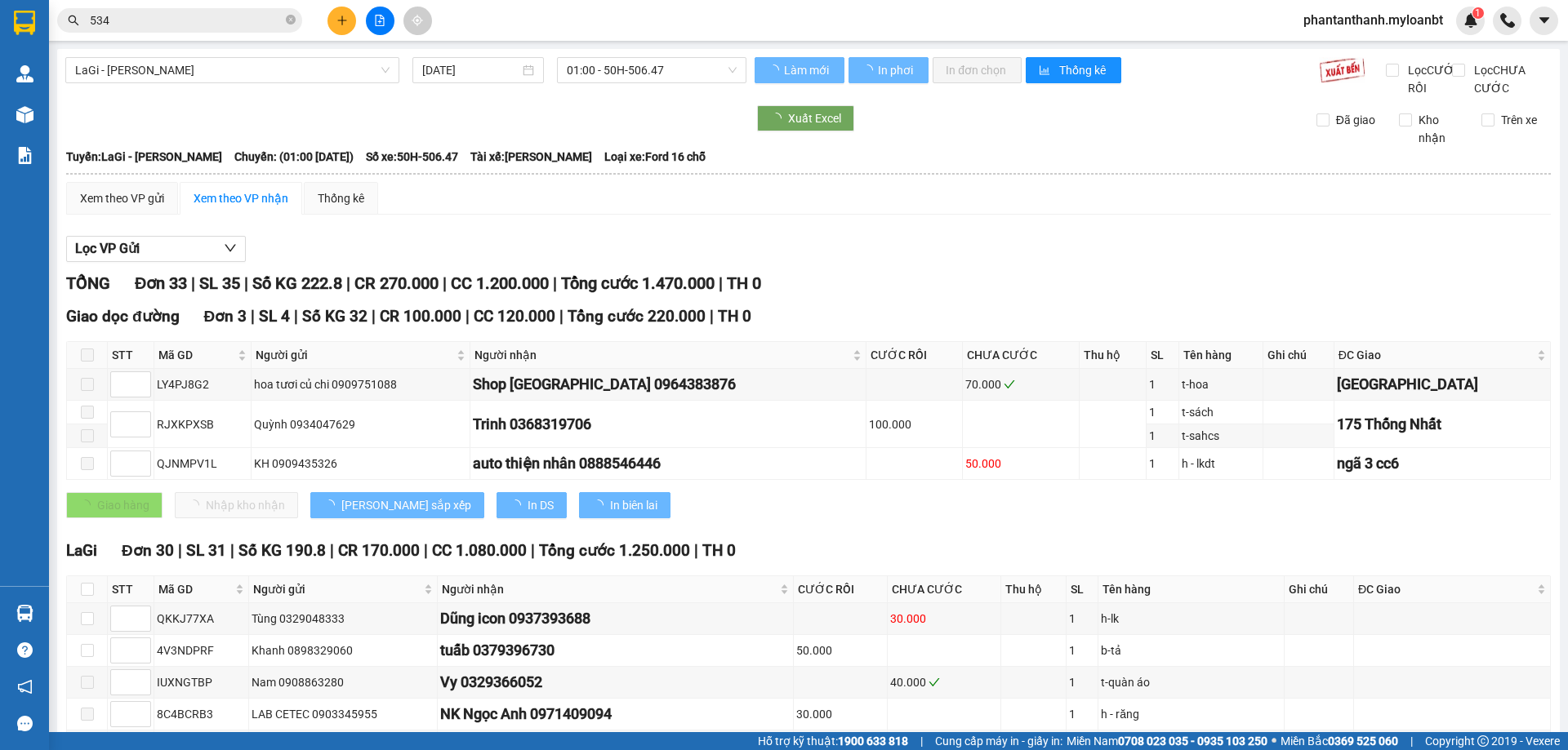
click at [630, 63] on span "01:00 - 50H-506.47" at bounding box center [651, 70] width 170 height 25
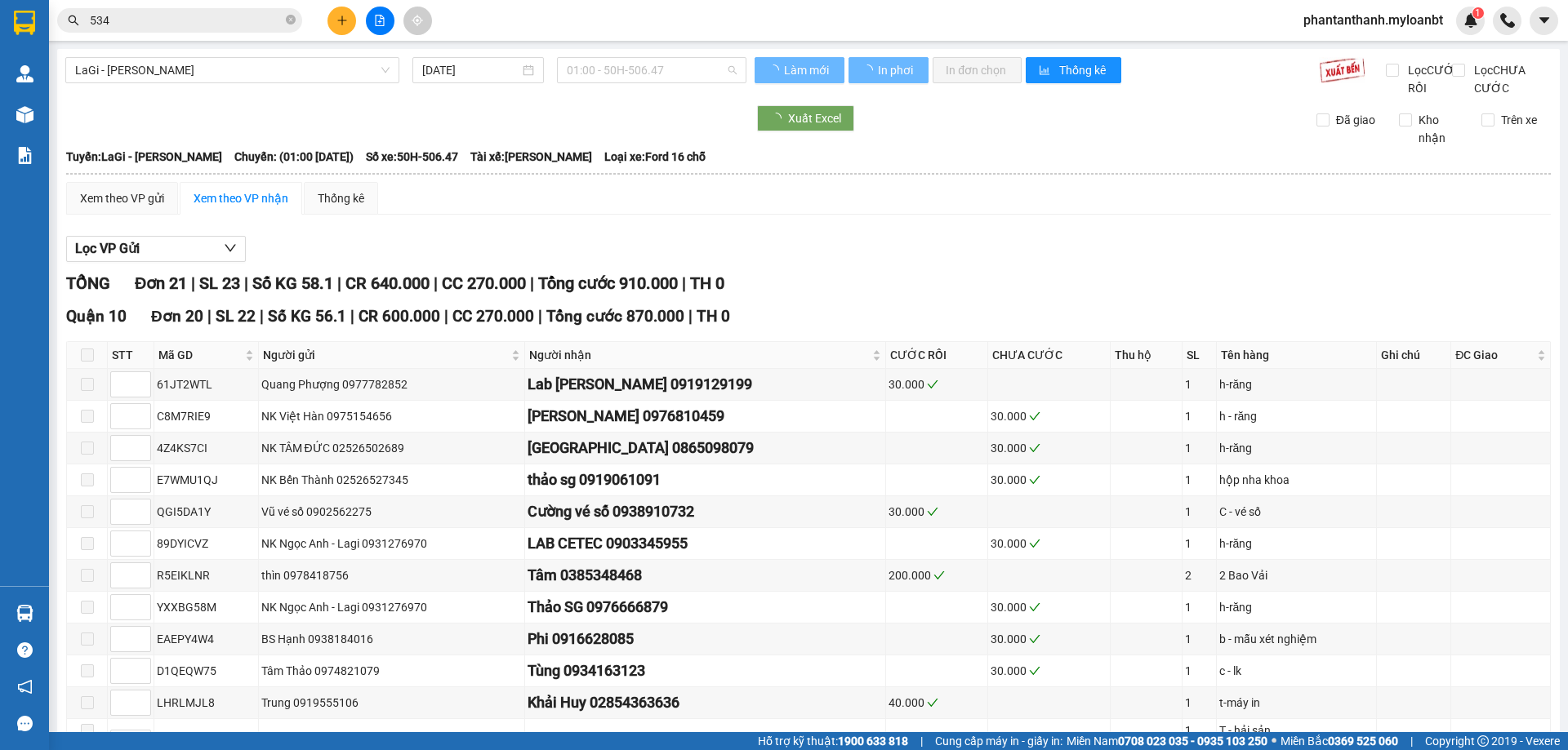
click at [648, 79] on span "01:00 - 50H-506.47" at bounding box center [651, 70] width 170 height 25
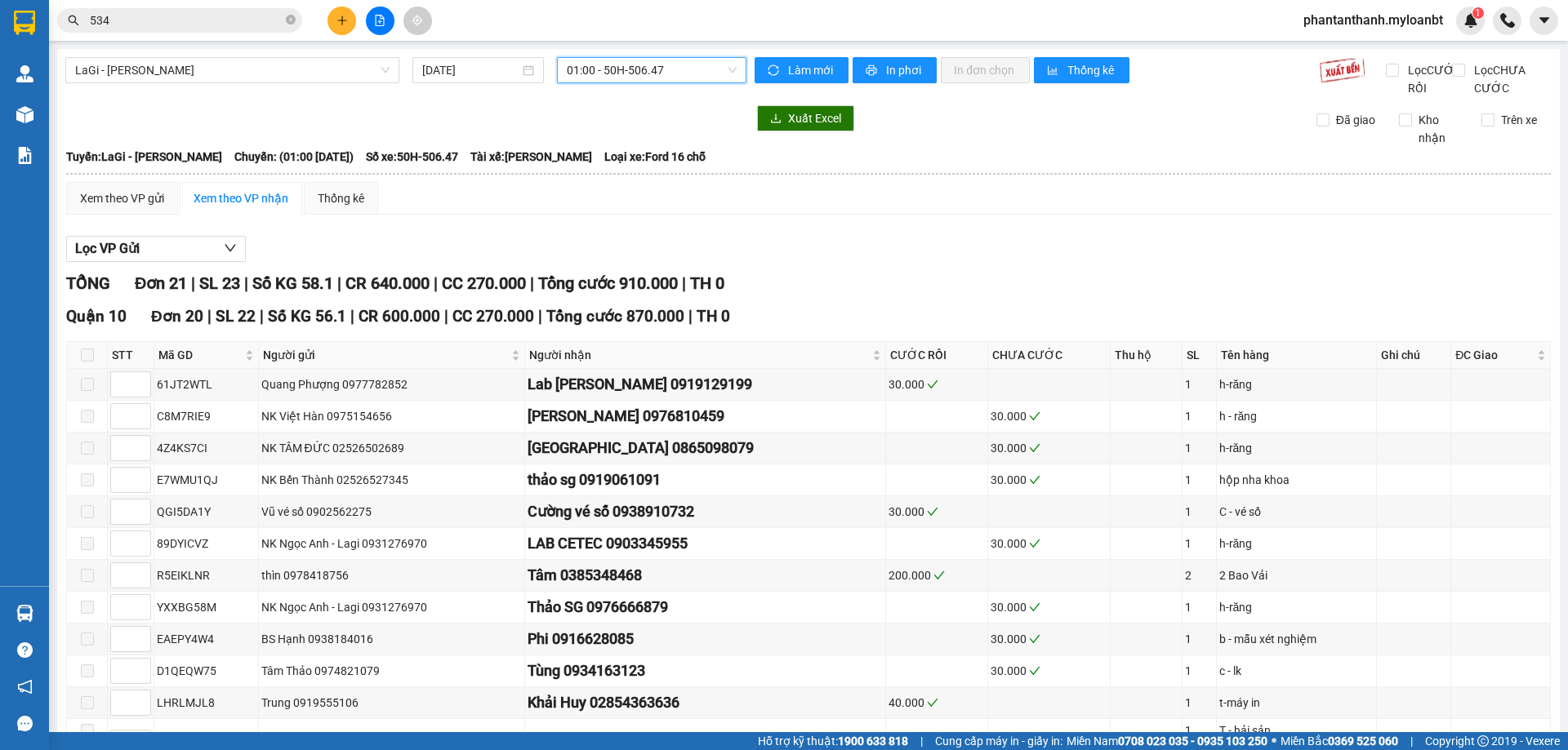
click at [767, 257] on div "Lọc VP Gửi" at bounding box center [808, 250] width 1484 height 27
click at [788, 248] on div "Lọc VP Gửi TỔNG Đơn 21 | SL 23 | Số KG 58.1 | CR 640.000 | CC 270.000 | Tổng c…" at bounding box center [808, 731] width 1484 height 1007
click at [795, 243] on div "Xem theo VP gửi Xem theo VP nhận Thống kê Lọc VP Gửi TỔNG Đơn 21 | SL 23 | Số …" at bounding box center [808, 709] width 1484 height 1053
click at [790, 244] on div "Xem theo VP gửi Xem theo VP nhận Thống kê Lọc VP Gửi TỔNG Đơn 21 | SL 23 | Số …" at bounding box center [808, 709] width 1484 height 1053
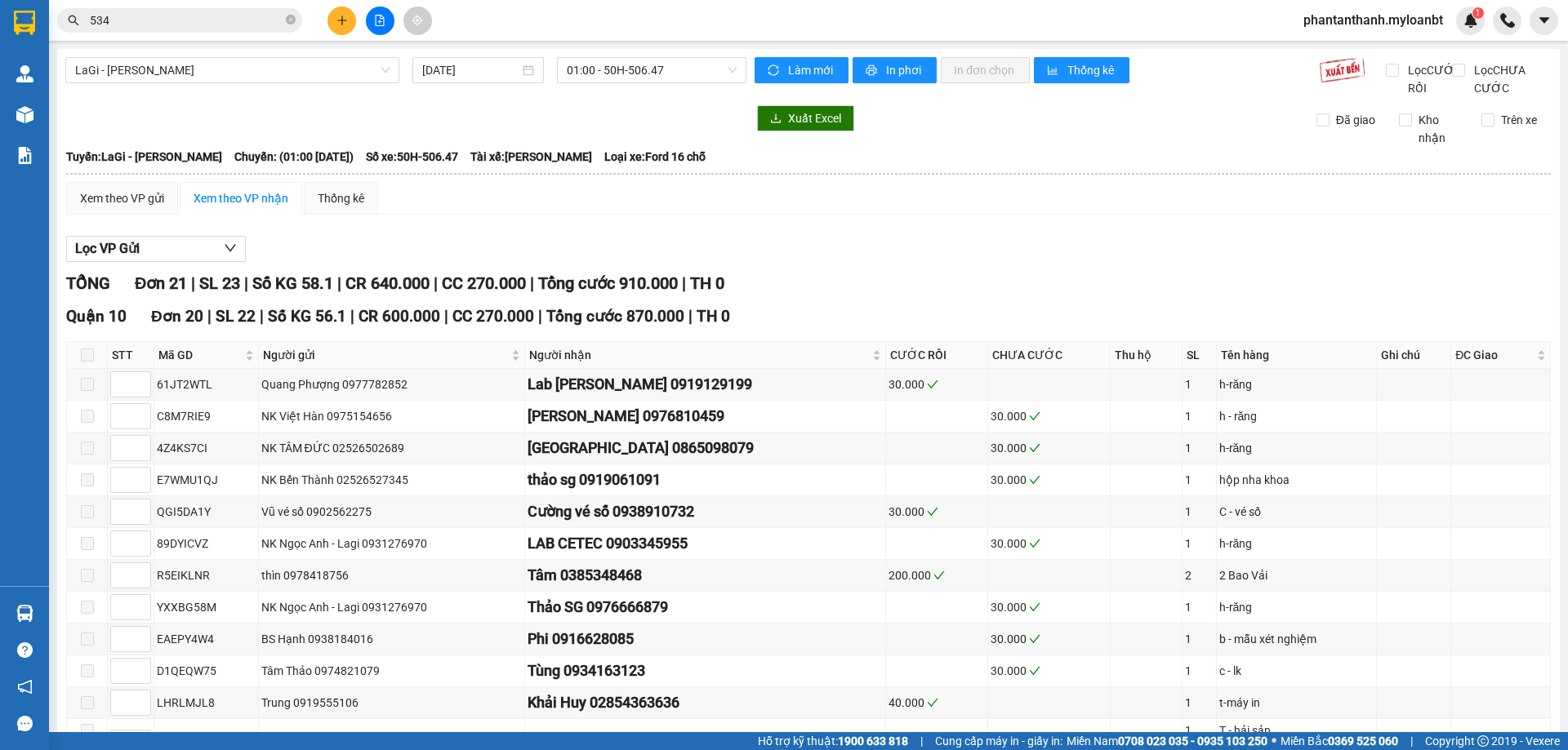
click at [790, 244] on div "Xem theo VP gửi Xem theo VP nhận Thống kê Lọc VP Gửi TỔNG Đơn 21 | SL 23 | Số …" at bounding box center [808, 709] width 1484 height 1053
click at [791, 244] on div "Xem theo VP gửi Xem theo VP nhận Thống kê Lọc VP Gửi TỔNG Đơn 21 | SL 23 | Số …" at bounding box center [808, 709] width 1484 height 1053
click at [794, 241] on div "Xem theo VP gửi Xem theo VP nhận Thống kê Lọc VP Gửi TỔNG Đơn 21 | SL 23 | Số …" at bounding box center [808, 709] width 1484 height 1053
click at [794, 240] on div "Xem theo VP gửi Xem theo VP nhận Thống kê Lọc VP Gửi TỔNG Đơn 21 | SL 23 | Số …" at bounding box center [808, 709] width 1484 height 1053
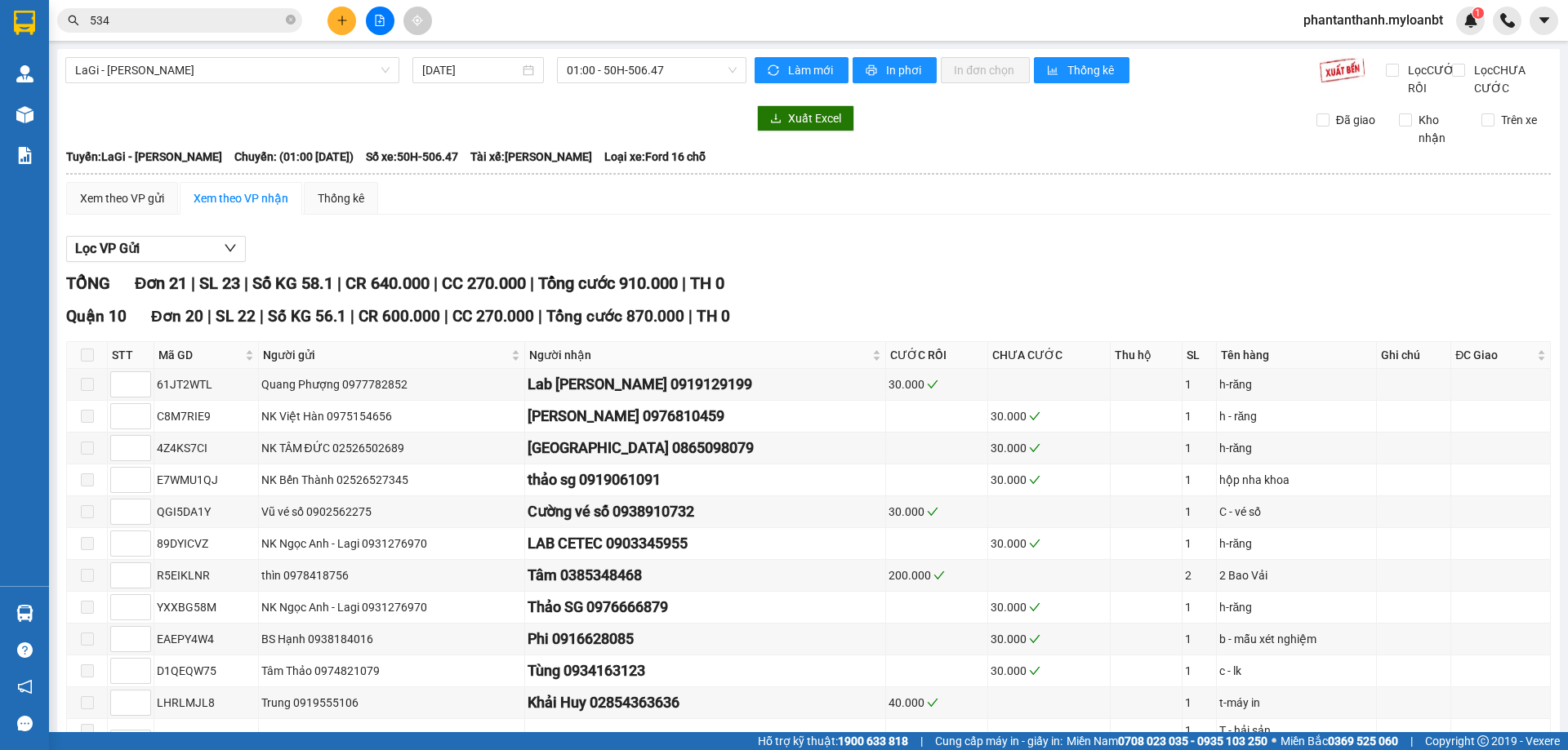
click at [794, 240] on div "Xem theo VP gửi Xem theo VP nhận Thống kê Lọc VP Gửi TỔNG Đơn 21 | SL 23 | Số …" at bounding box center [808, 709] width 1484 height 1053
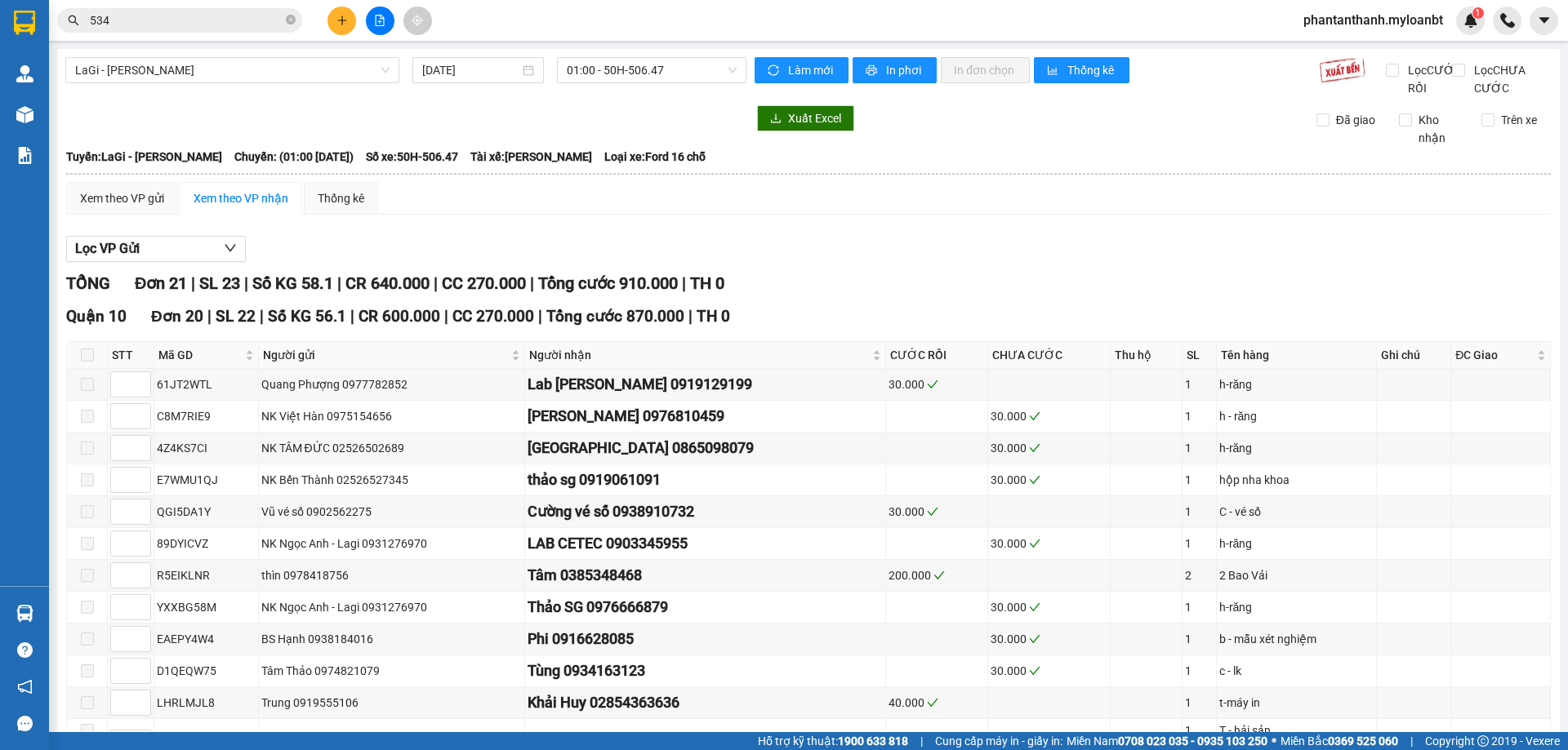
click at [809, 215] on div "Xem theo VP gửi Xem theo VP nhận Thống kê" at bounding box center [808, 199] width 1484 height 33
click at [997, 132] on div "Xuất Excel" at bounding box center [1021, 118] width 532 height 26
click at [954, 123] on div "Xuất Excel" at bounding box center [1021, 118] width 532 height 26
click at [908, 132] on div "Xuất Excel" at bounding box center [1021, 118] width 532 height 26
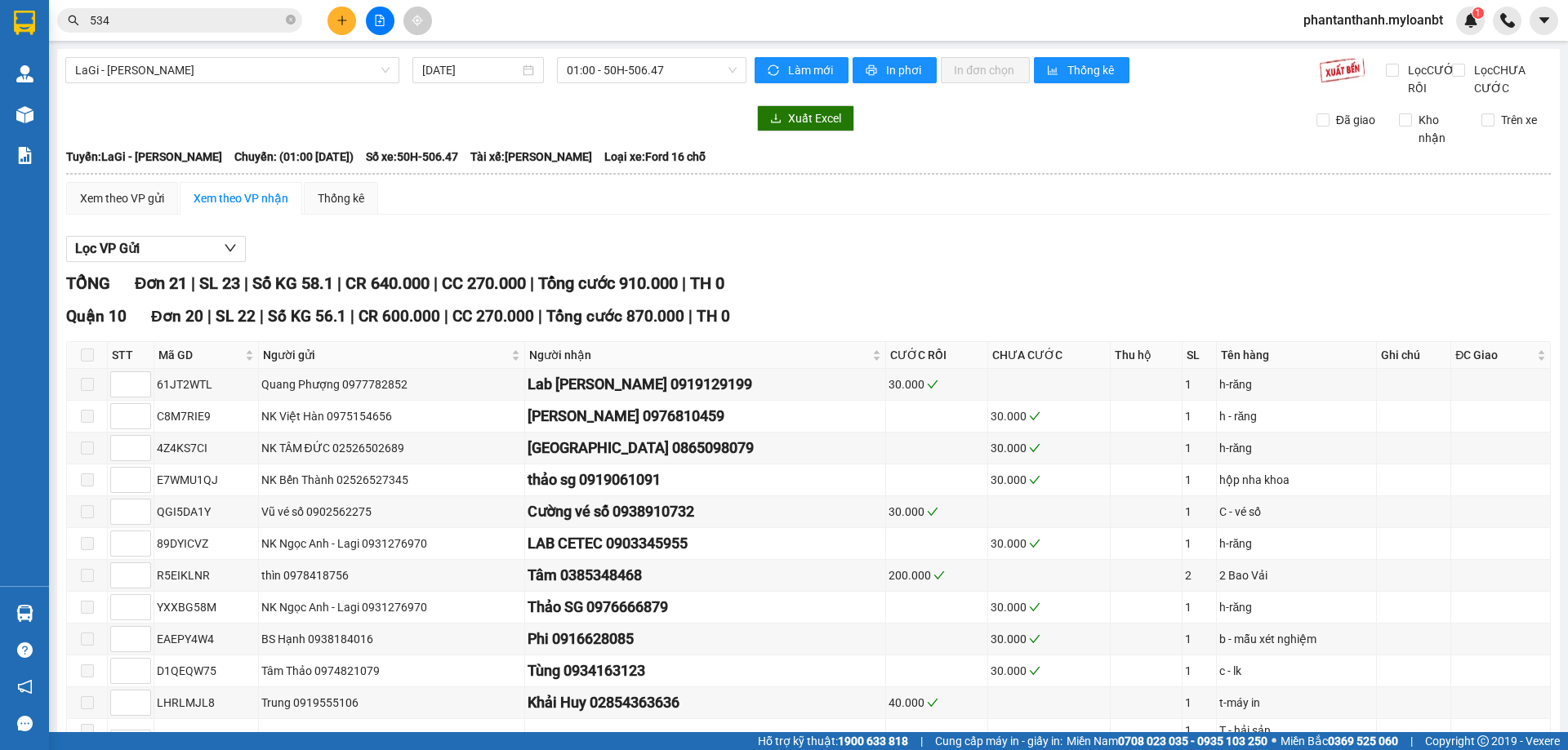
click at [906, 132] on div "Xuất Excel" at bounding box center [1021, 118] width 532 height 26
click at [899, 132] on div "Xuất Excel" at bounding box center [1021, 118] width 532 height 26
click at [889, 132] on div "Xuất Excel" at bounding box center [1021, 118] width 532 height 26
click at [243, 36] on div "Kết quả tìm kiếm ( 422 ) Bộ lọc Mã ĐH Trạng thái Món hàng Thu hộ Tổng cước Chưa…" at bounding box center [784, 20] width 1568 height 41
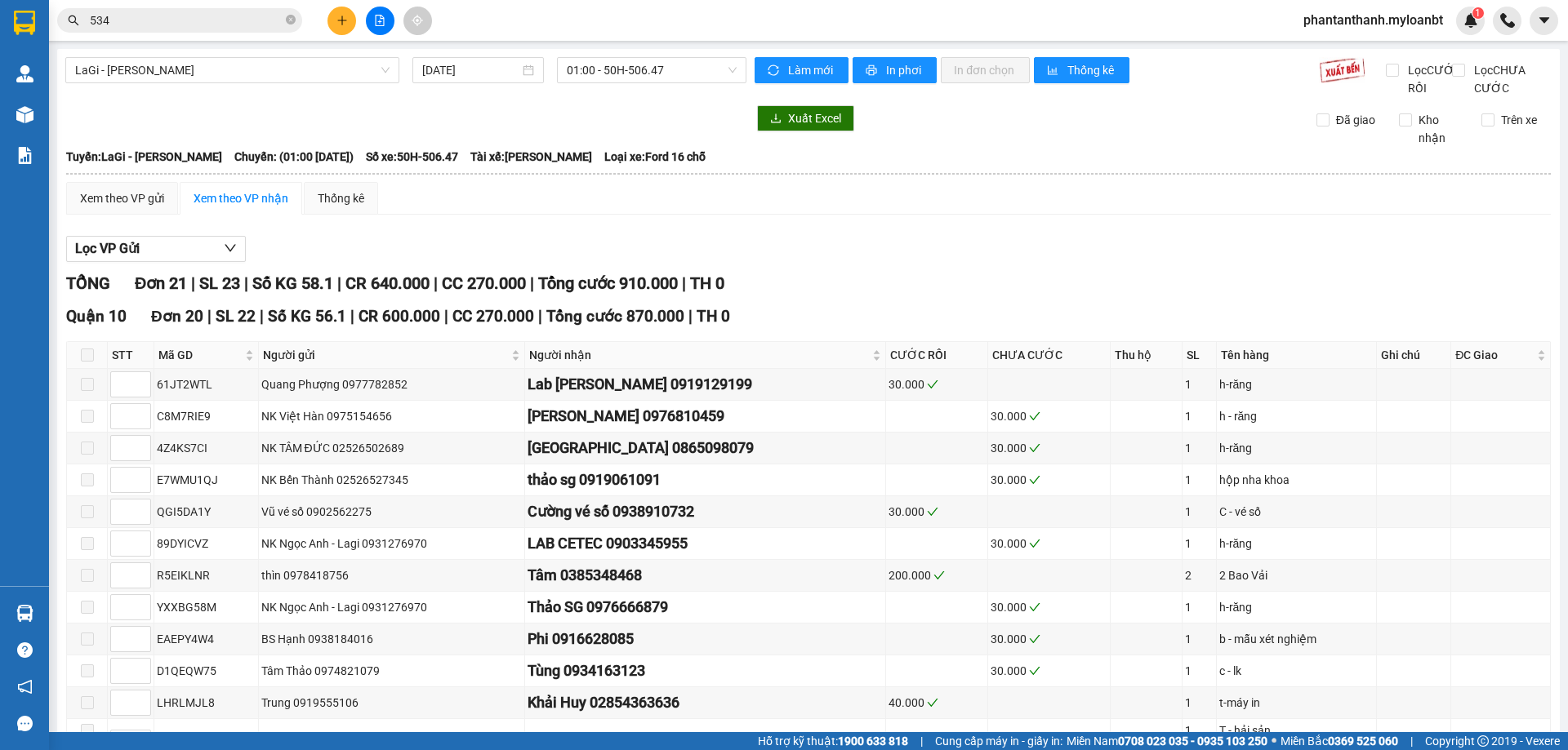
click at [246, 27] on input "534" at bounding box center [186, 20] width 193 height 18
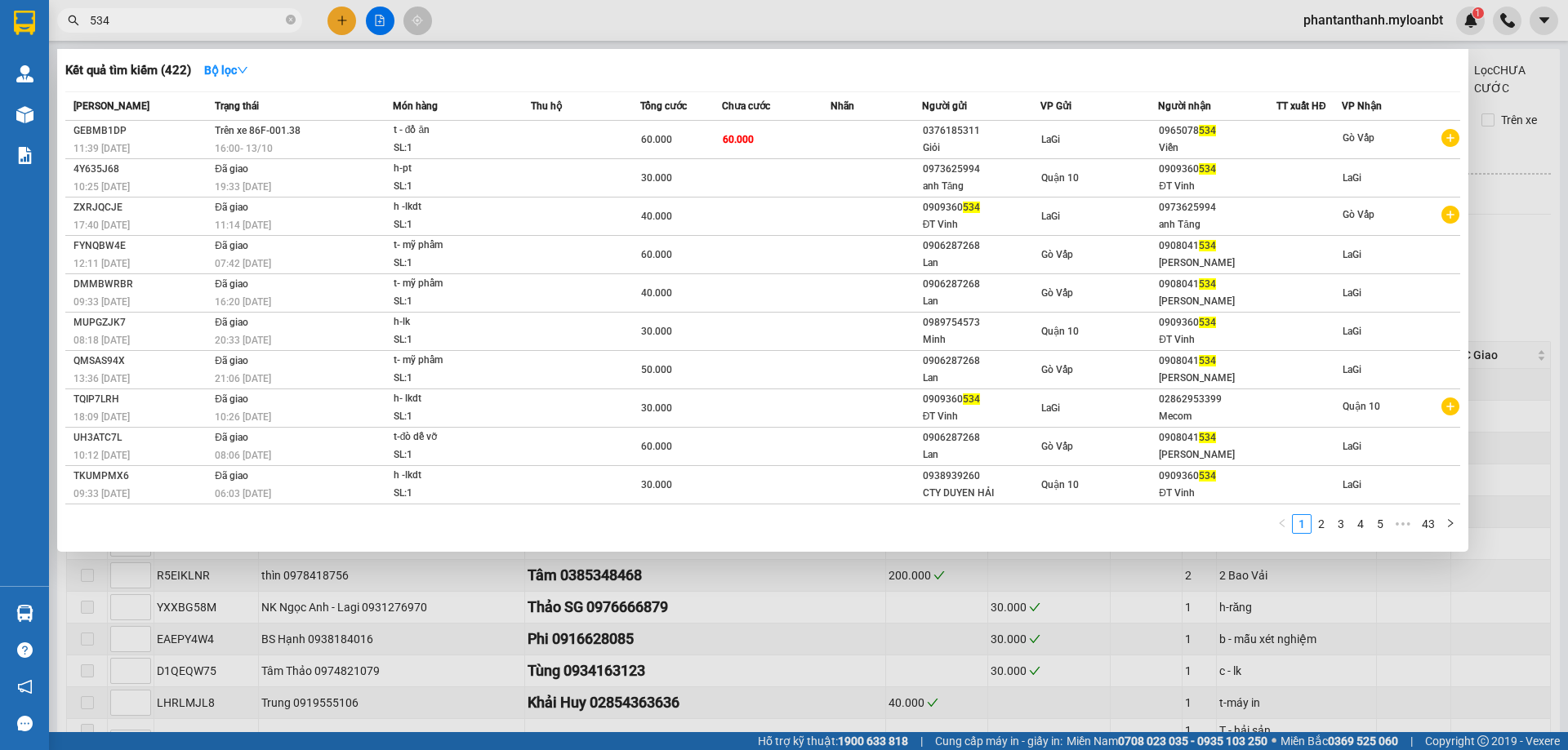
click at [246, 27] on input "534" at bounding box center [186, 20] width 193 height 18
click at [248, 25] on input "534" at bounding box center [186, 20] width 193 height 18
click at [794, 81] on div "Kết quả tìm kiếm ( 422 ) Bộ lọc" at bounding box center [762, 70] width 1394 height 26
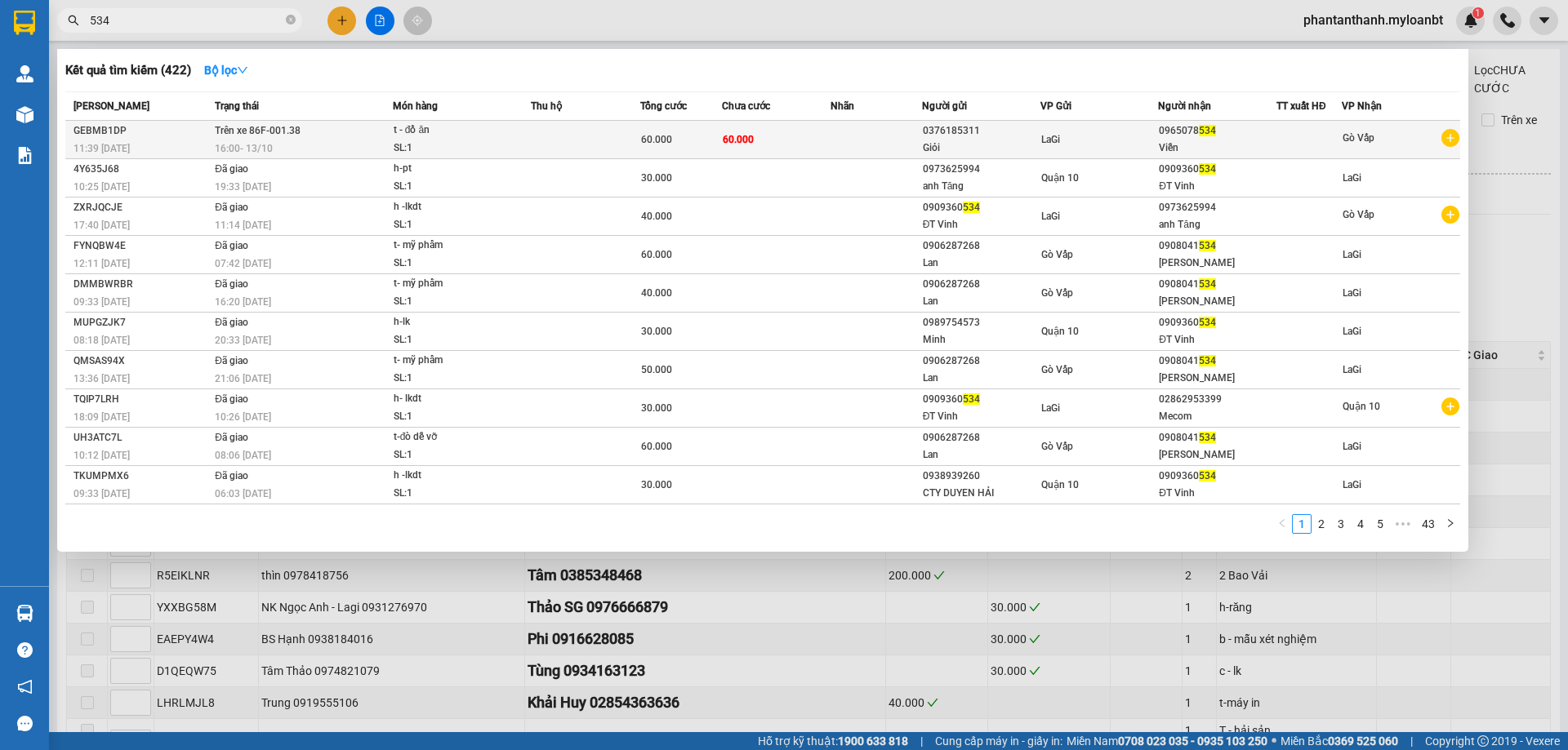
click at [712, 128] on td "60.000" at bounding box center [681, 140] width 82 height 38
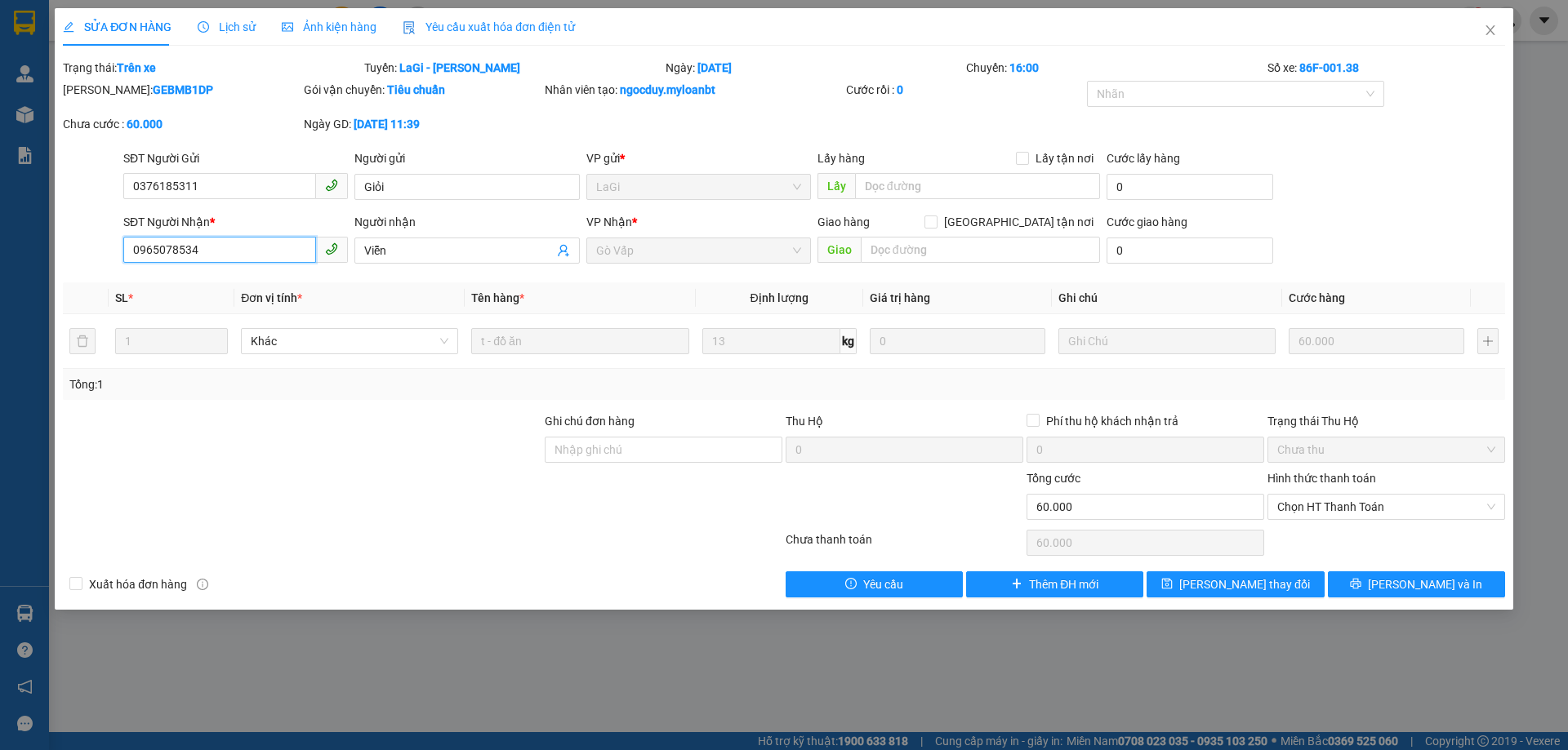
click at [249, 244] on input "0965078534" at bounding box center [219, 250] width 193 height 26
click at [1486, 36] on icon "close" at bounding box center [1490, 31] width 13 height 13
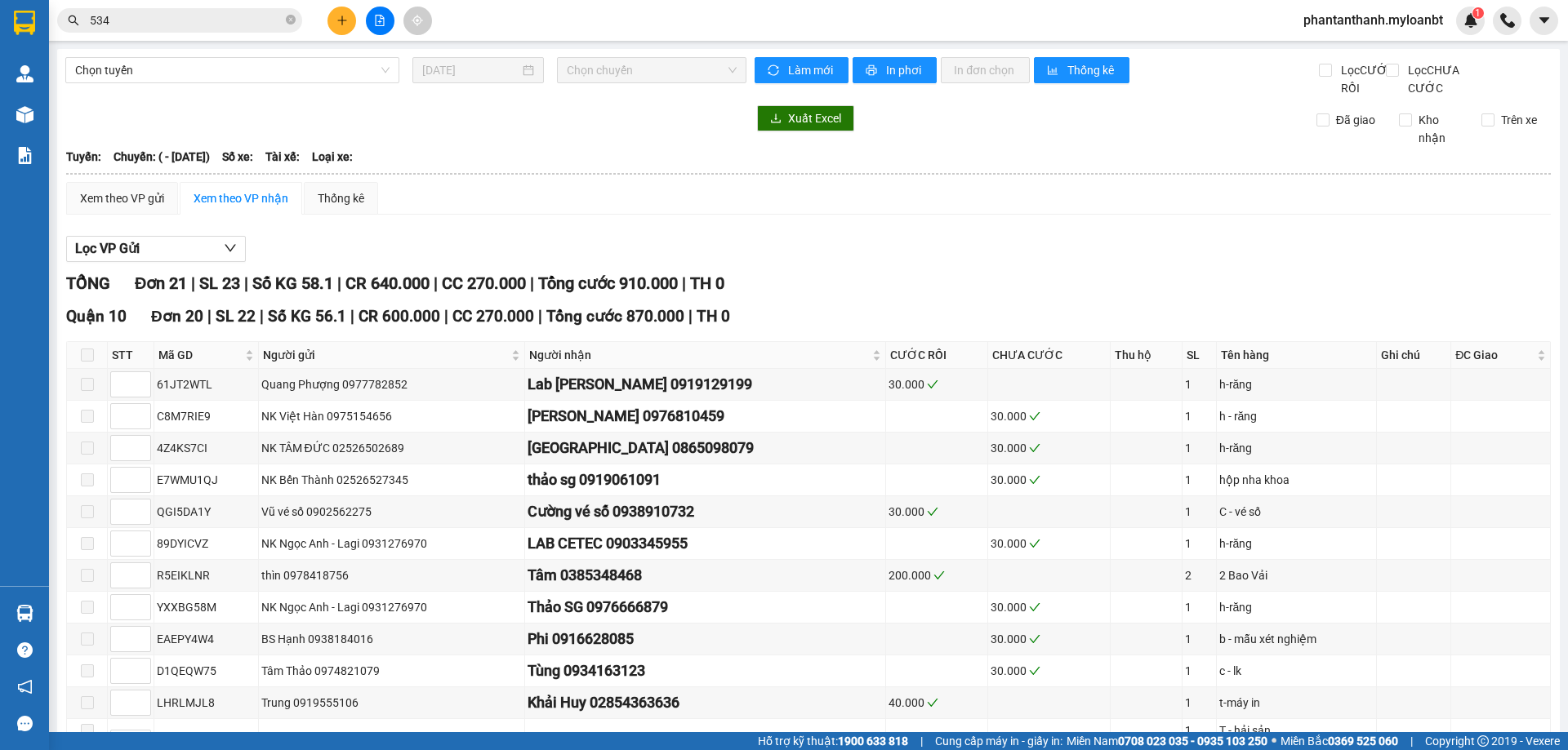
click at [208, 18] on input "534" at bounding box center [186, 20] width 193 height 18
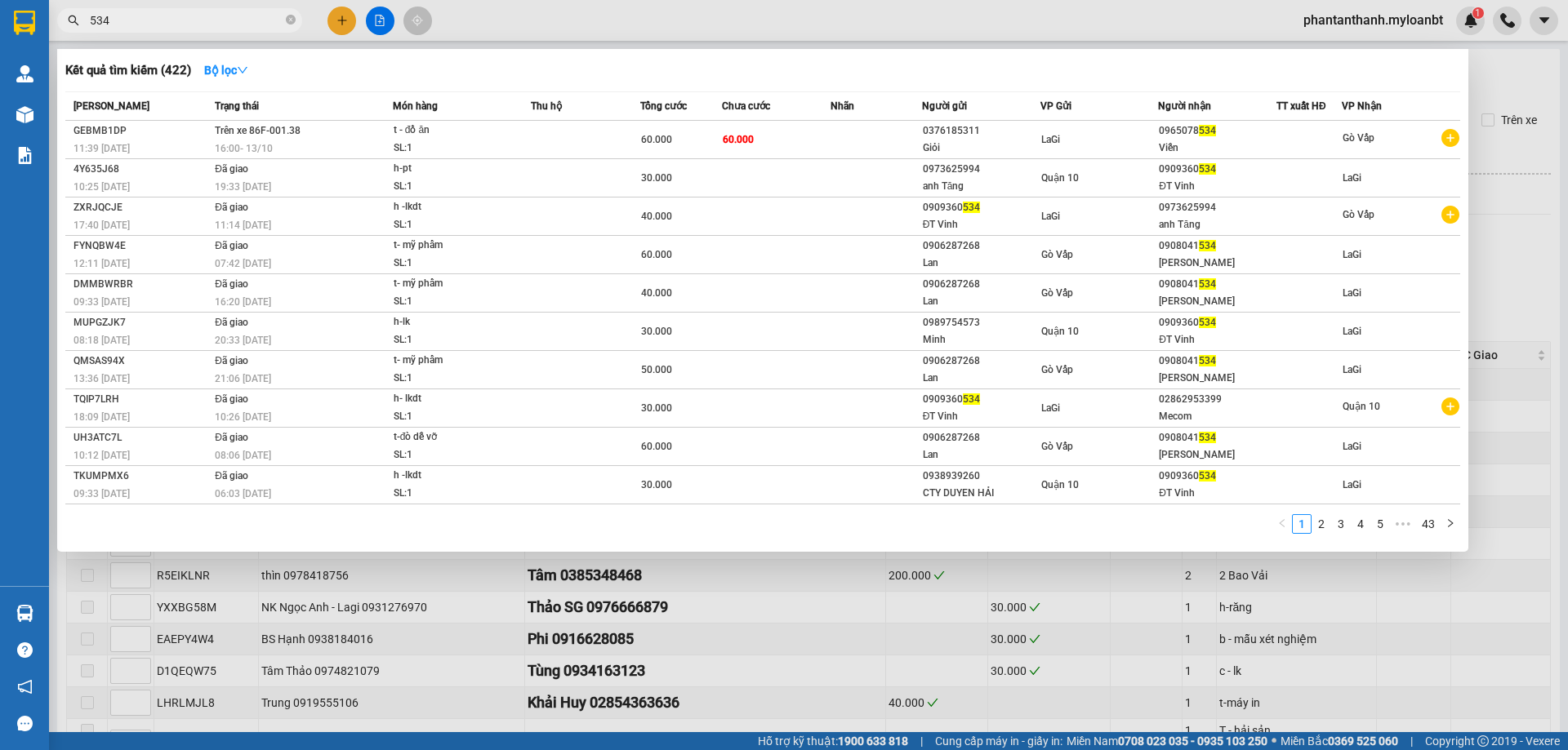
click at [208, 18] on input "534" at bounding box center [186, 20] width 193 height 18
paste input "0965078"
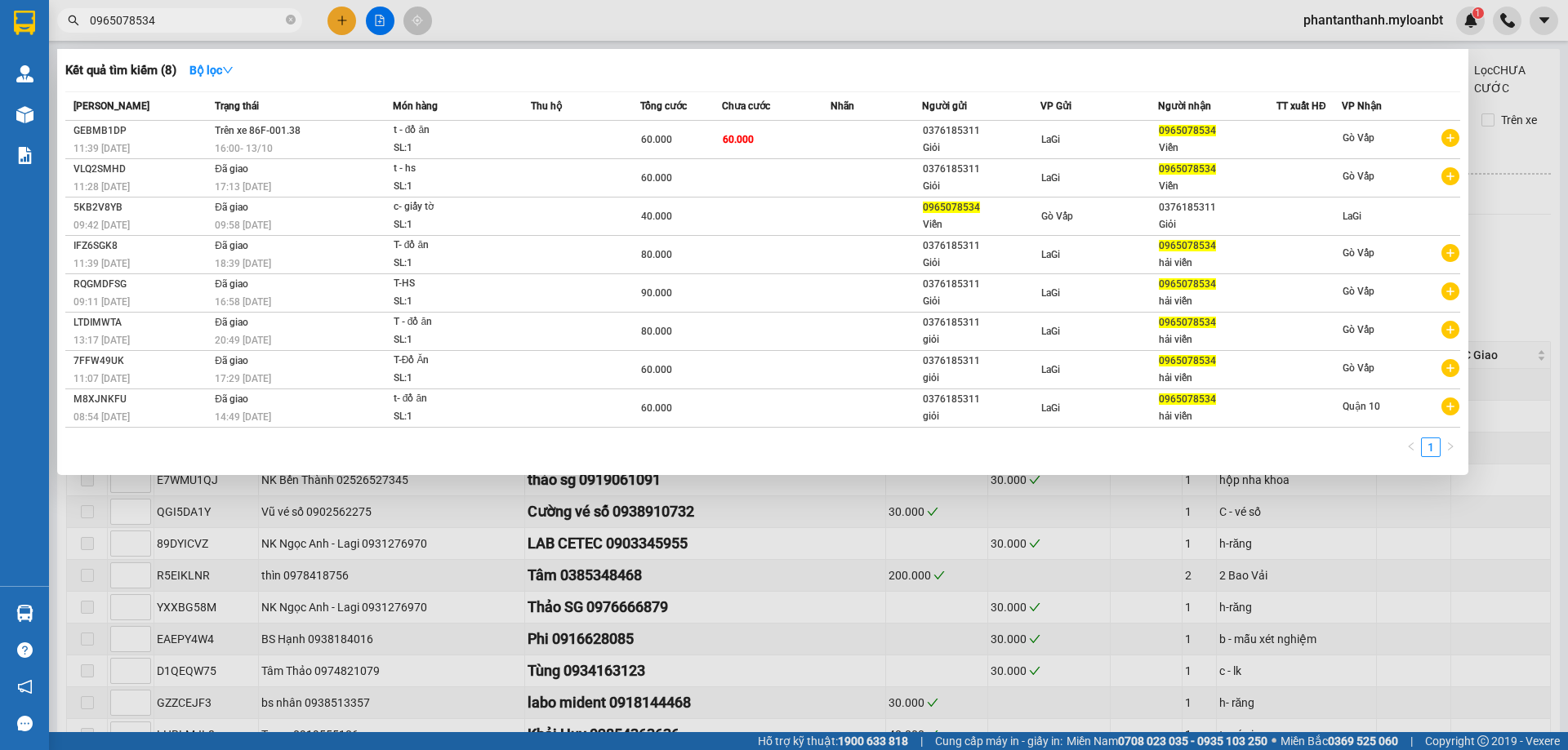
click at [636, 28] on div at bounding box center [784, 375] width 1568 height 750
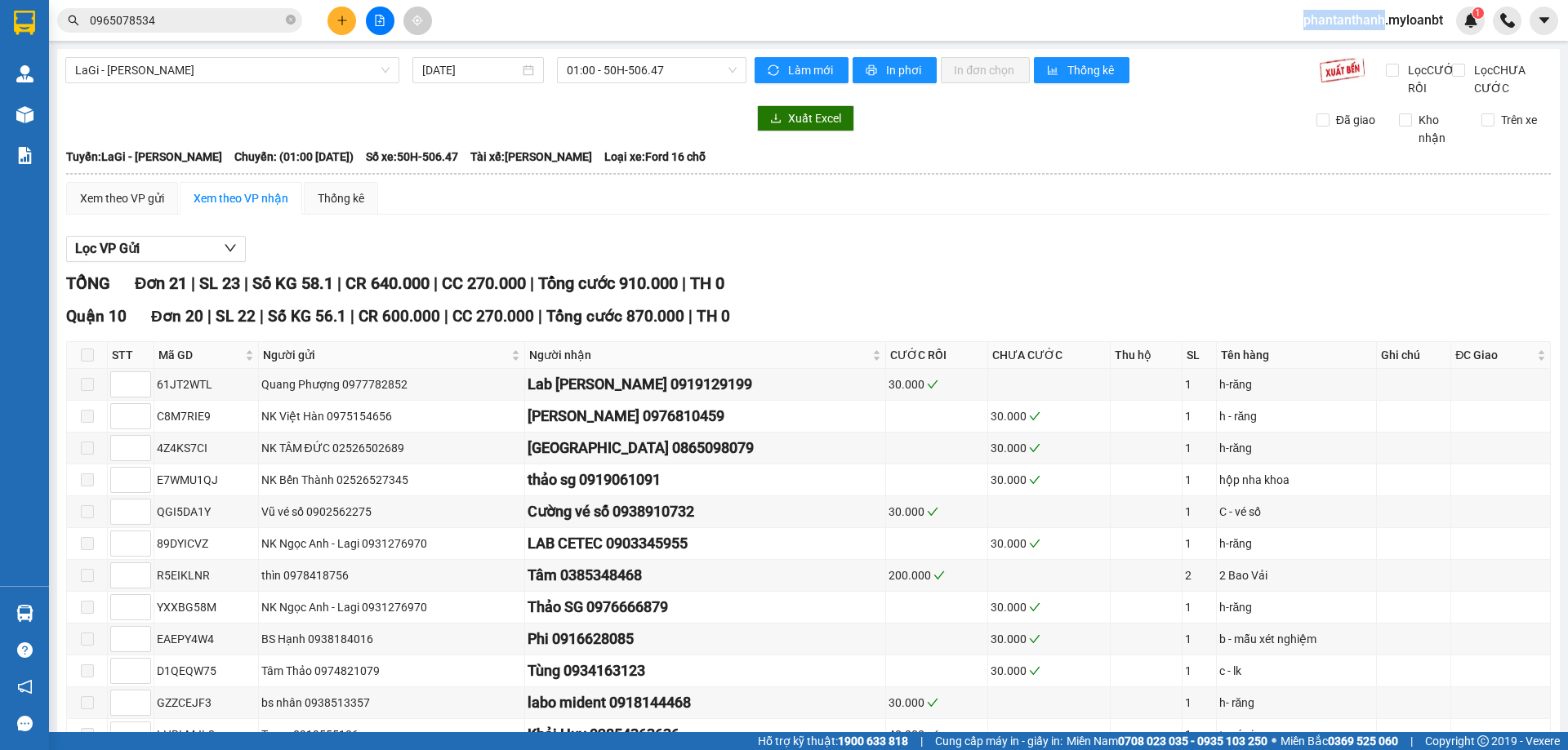
click at [636, 28] on div "Kết quả tìm kiếm ( 8 ) Bộ lọc Mã ĐH Trạng thái Món hàng Thu hộ Tổng cước Chưa c…" at bounding box center [784, 20] width 1568 height 41
click at [188, 22] on input "0965078534" at bounding box center [186, 20] width 193 height 18
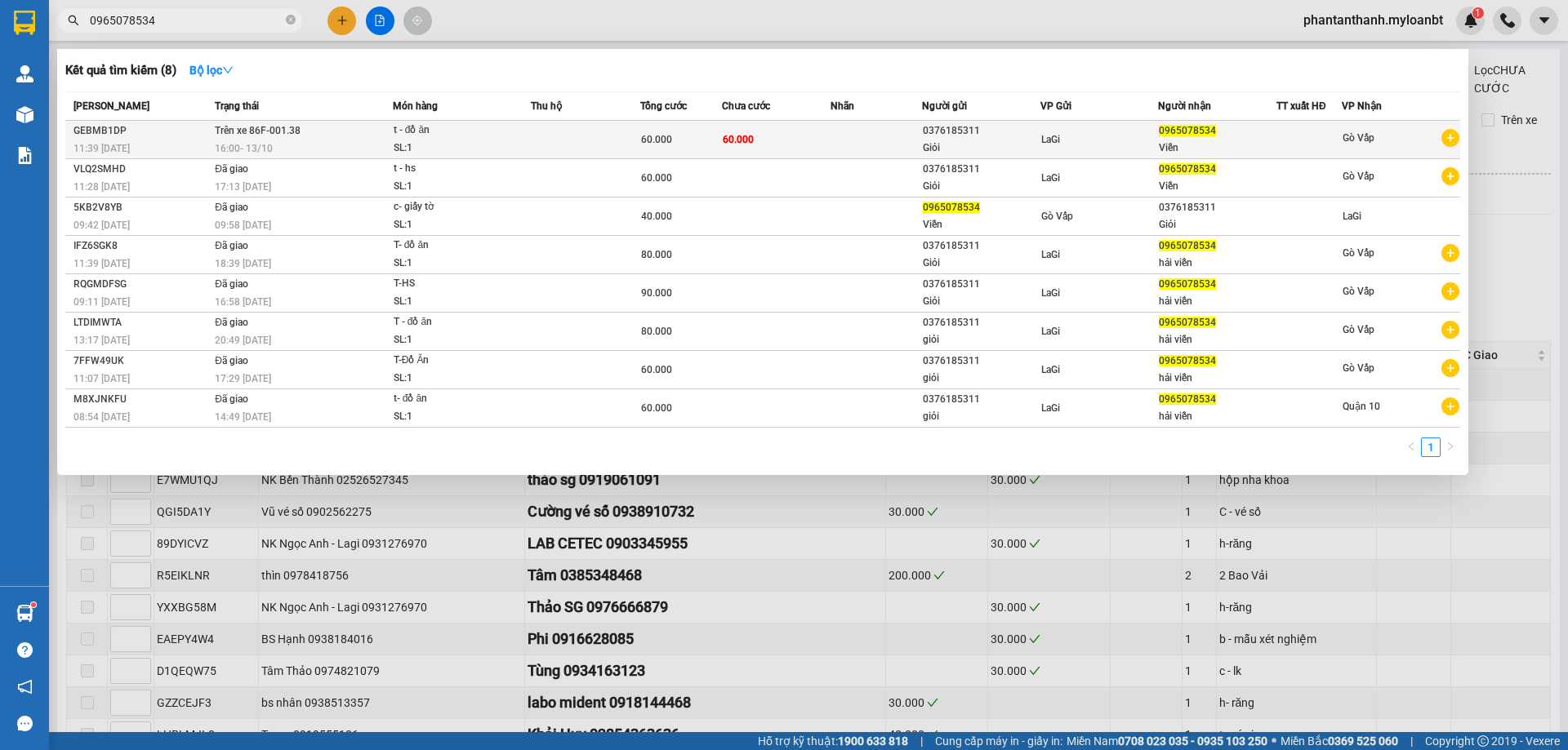
click at [537, 141] on td at bounding box center [586, 140] width 109 height 38
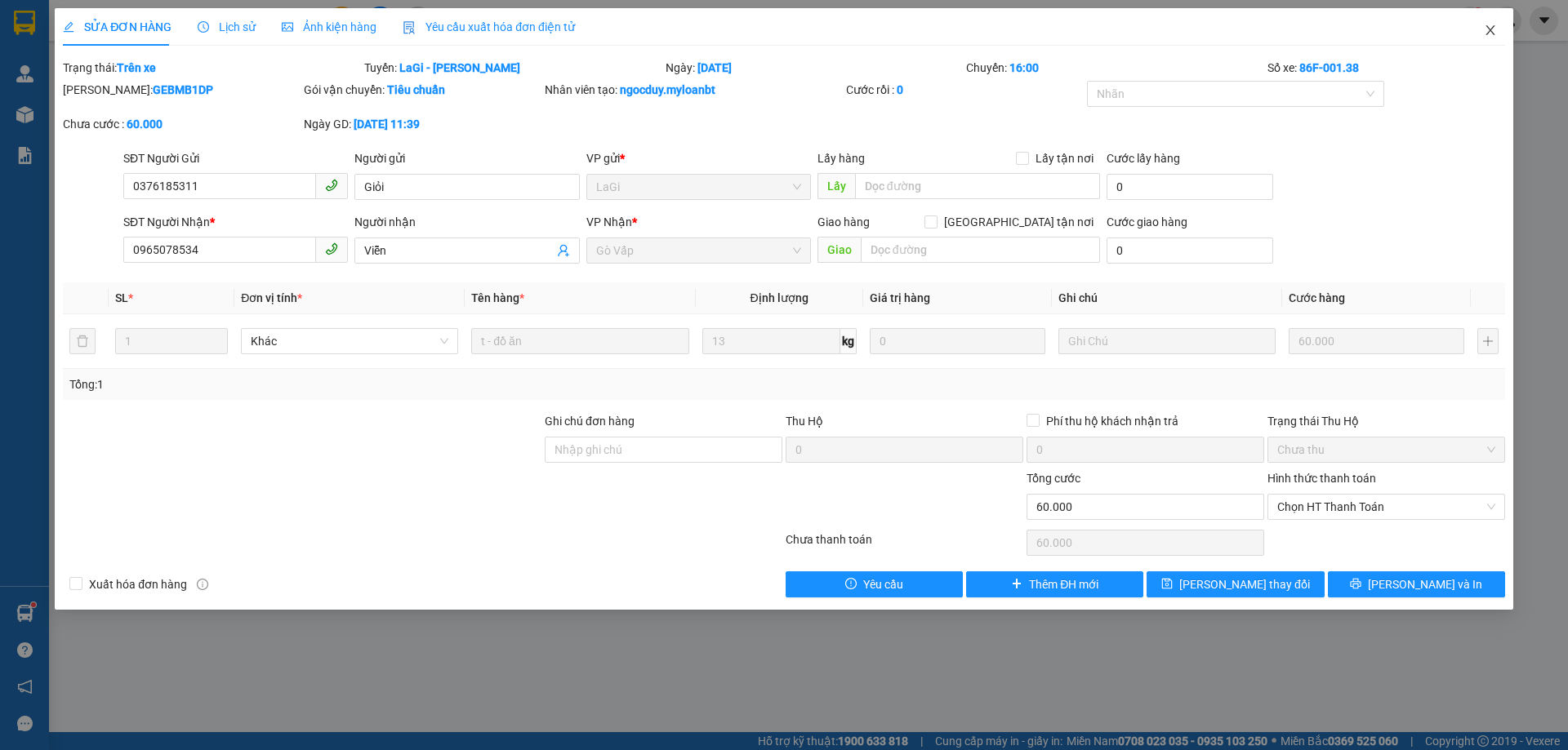
click at [1491, 36] on icon "close" at bounding box center [1490, 31] width 13 height 13
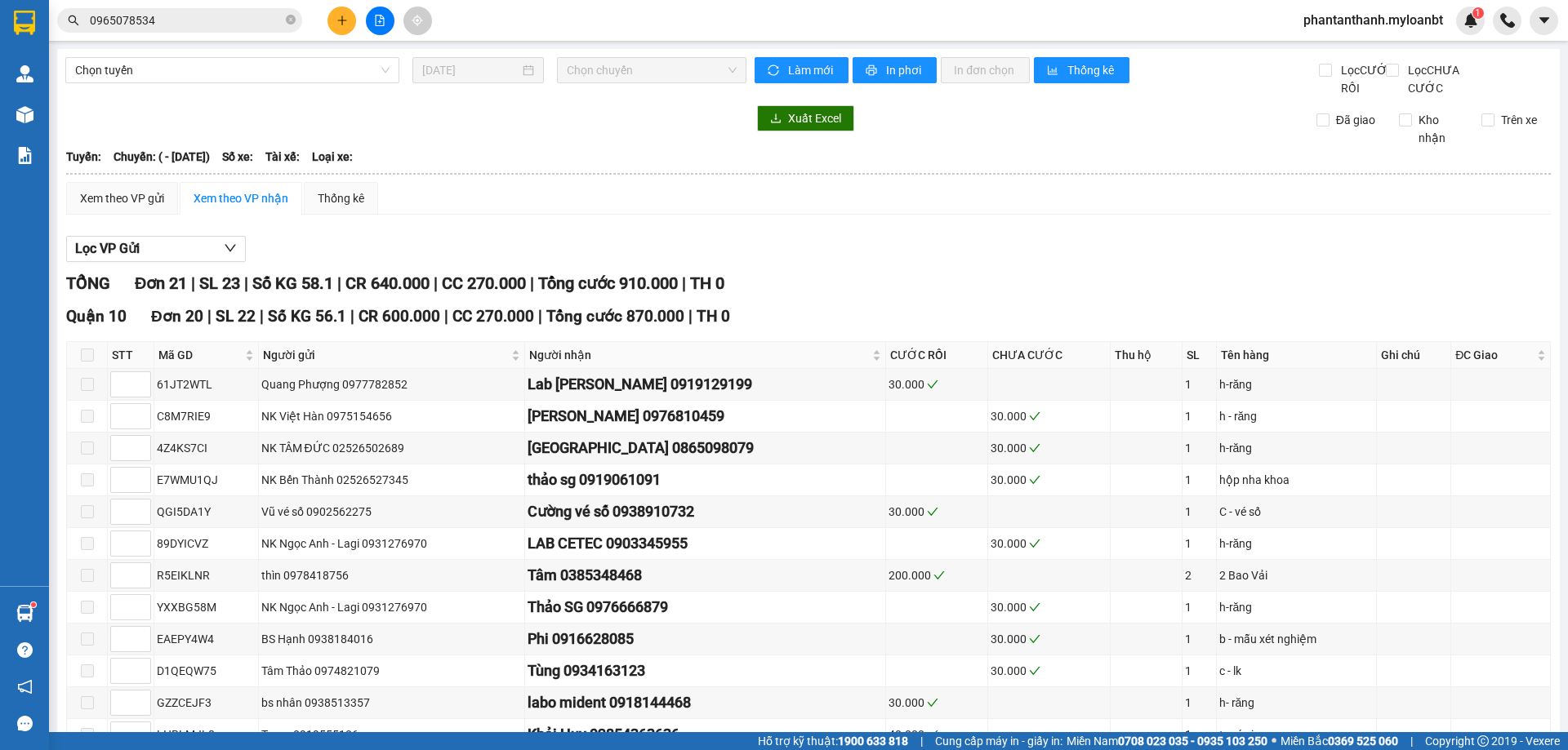
click at [226, 17] on input "0965078534" at bounding box center [186, 20] width 193 height 18
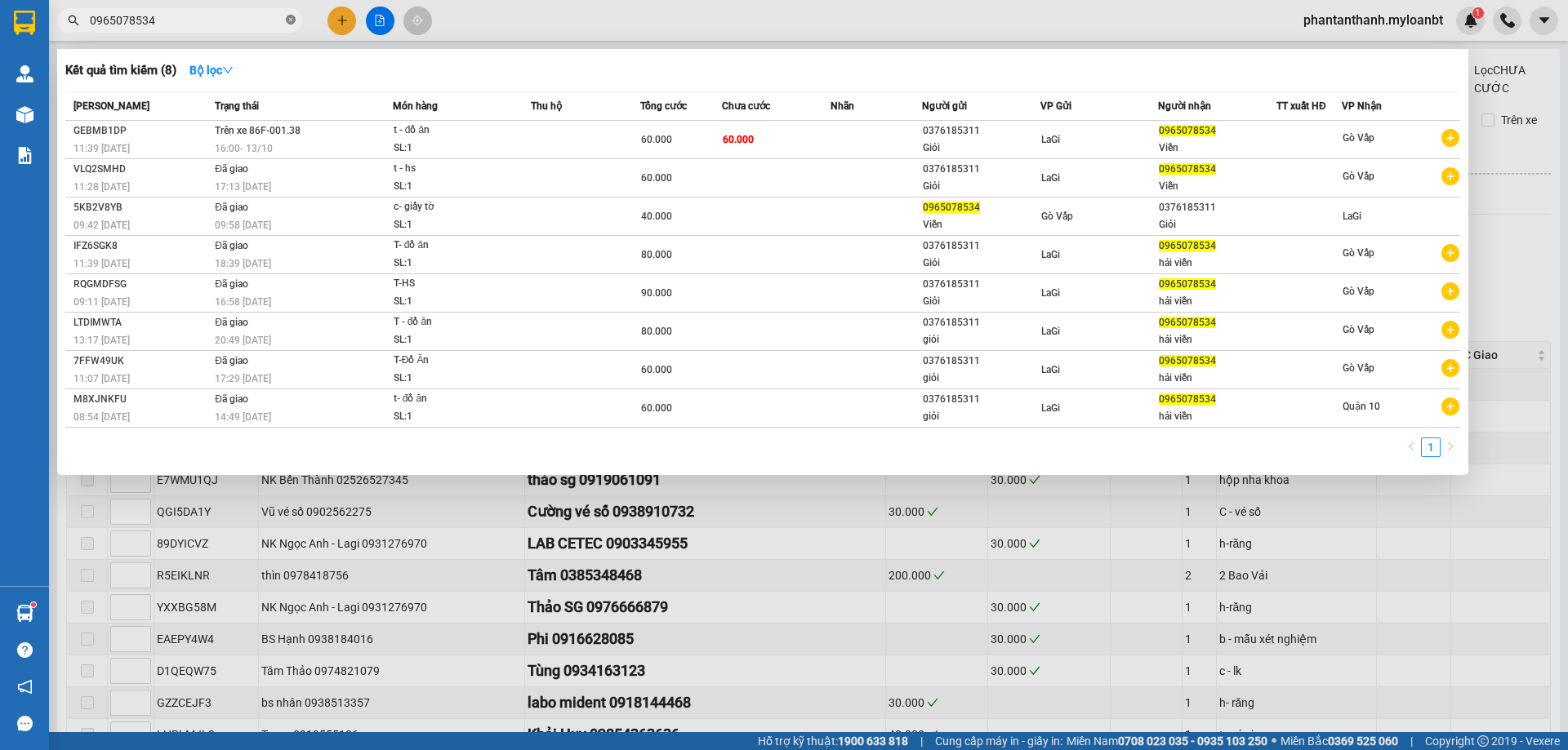
click at [293, 19] on icon "close-circle" at bounding box center [291, 19] width 10 height 10
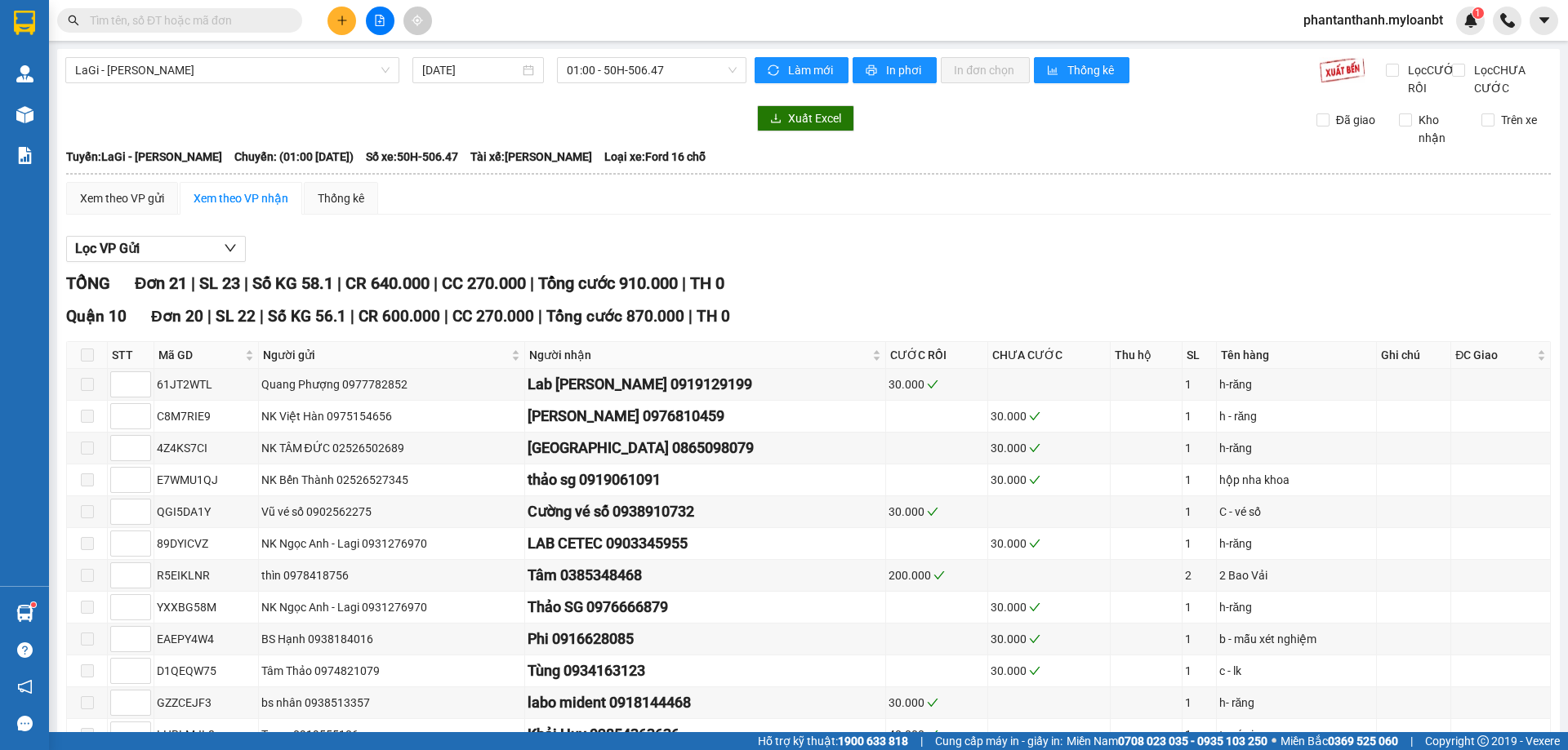
click at [274, 21] on input "text" at bounding box center [186, 20] width 193 height 18
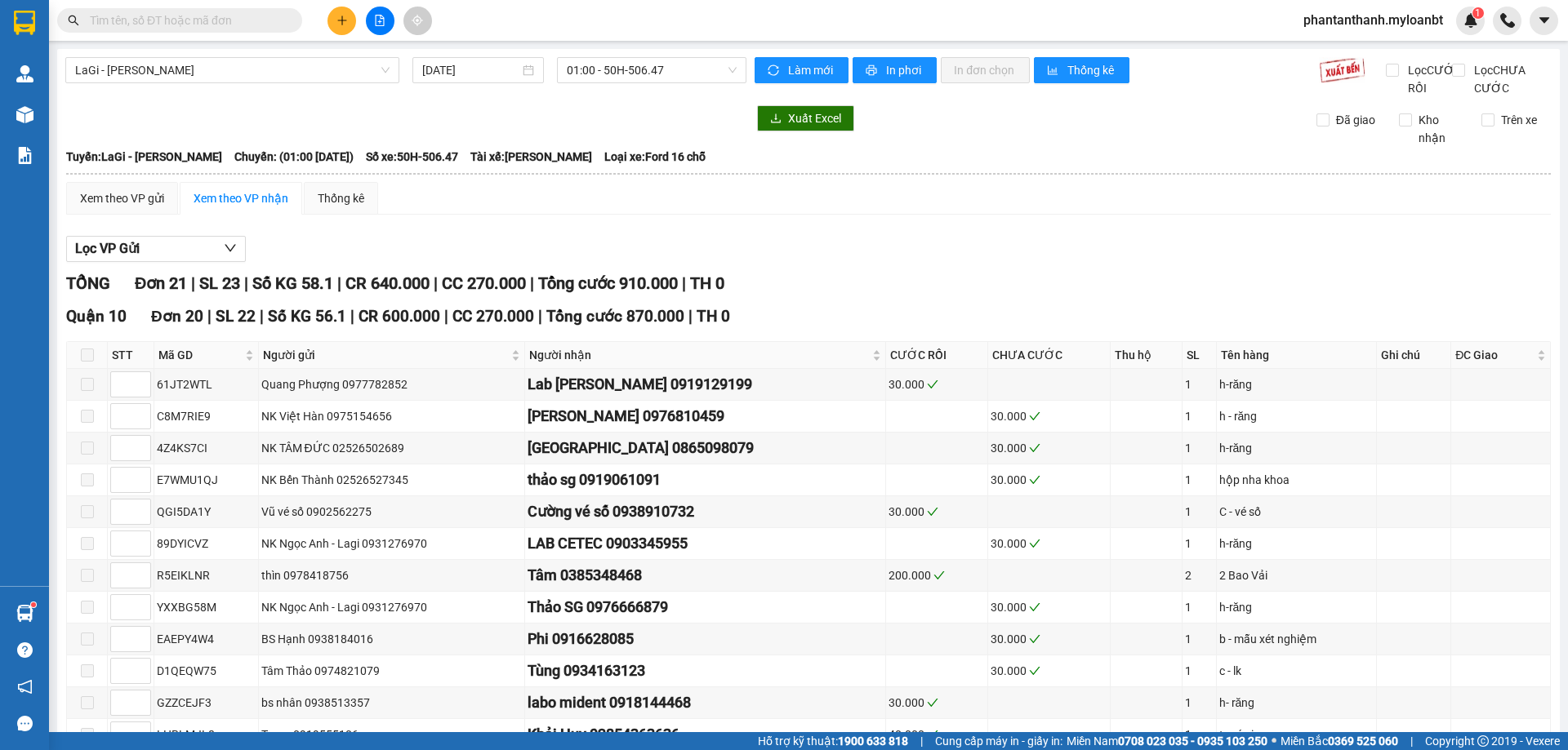
click at [274, 21] on input "text" at bounding box center [186, 20] width 193 height 18
click at [349, 18] on button at bounding box center [342, 21] width 29 height 29
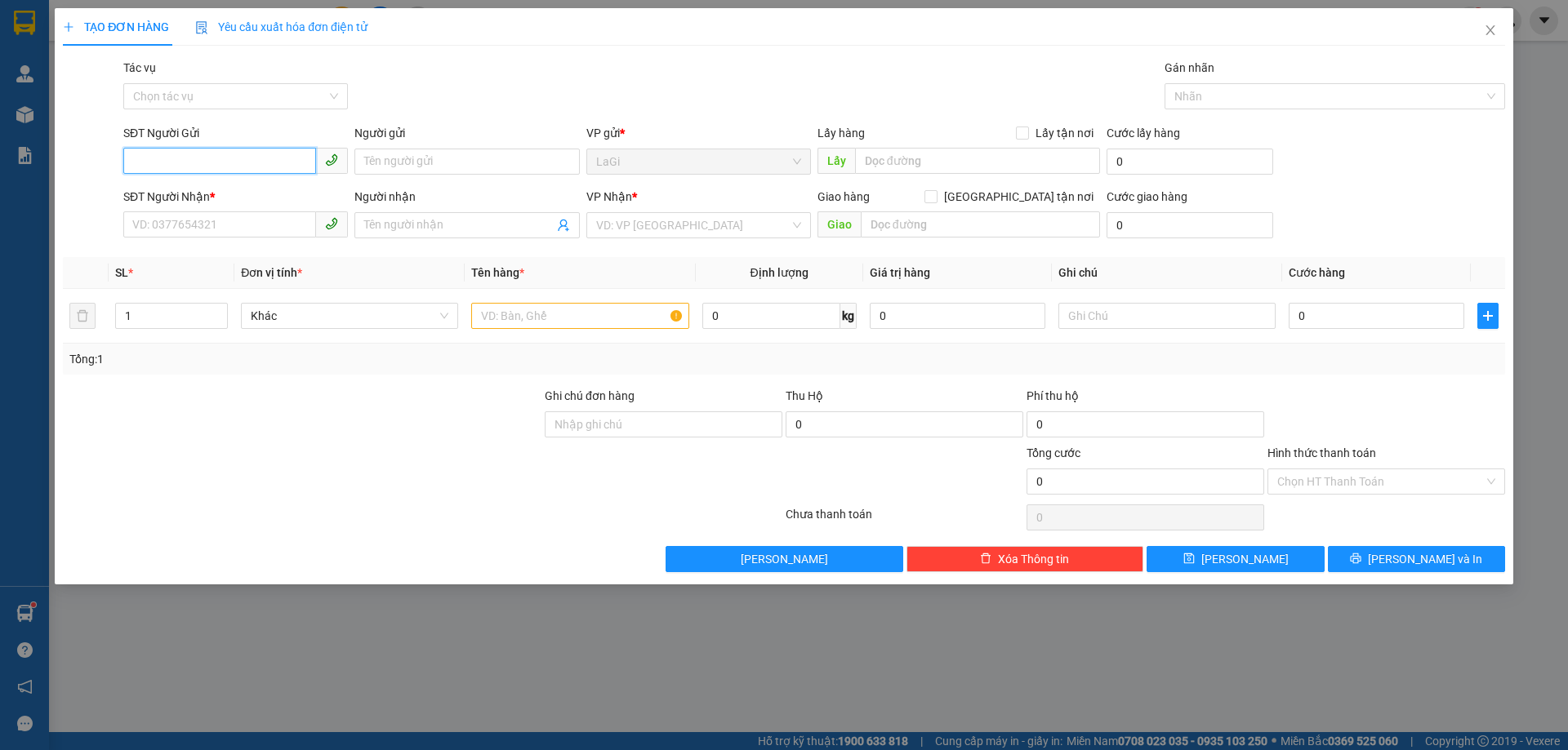
click at [228, 161] on input "SĐT Người Gửi" at bounding box center [219, 160] width 193 height 26
click at [254, 185] on div "0938184016 - BS Hạnh" at bounding box center [235, 194] width 205 height 18
click at [253, 223] on input "0916628085" at bounding box center [219, 224] width 193 height 26
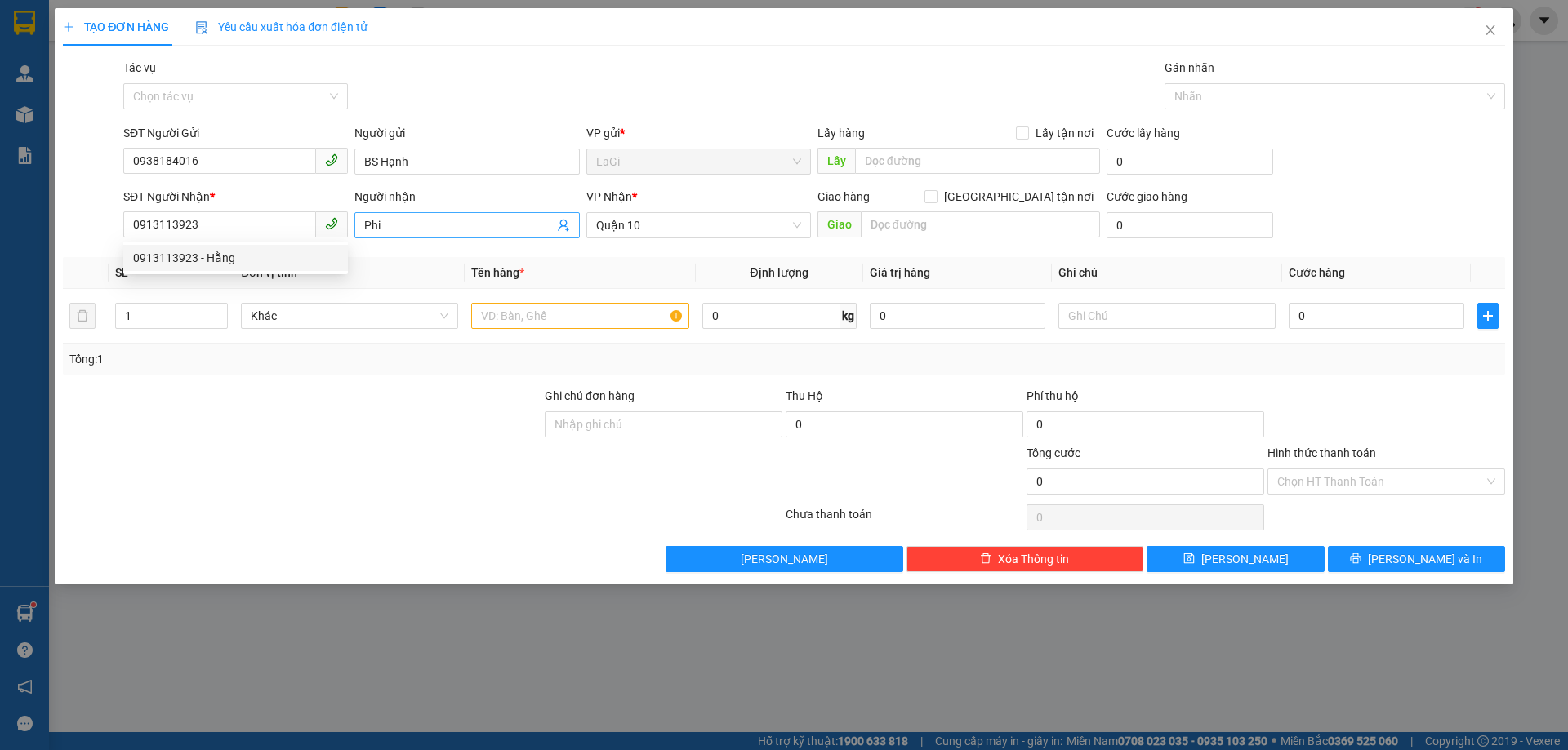
click at [432, 231] on input "Phi" at bounding box center [458, 225] width 188 height 18
click at [291, 230] on input "0913113923" at bounding box center [219, 224] width 193 height 26
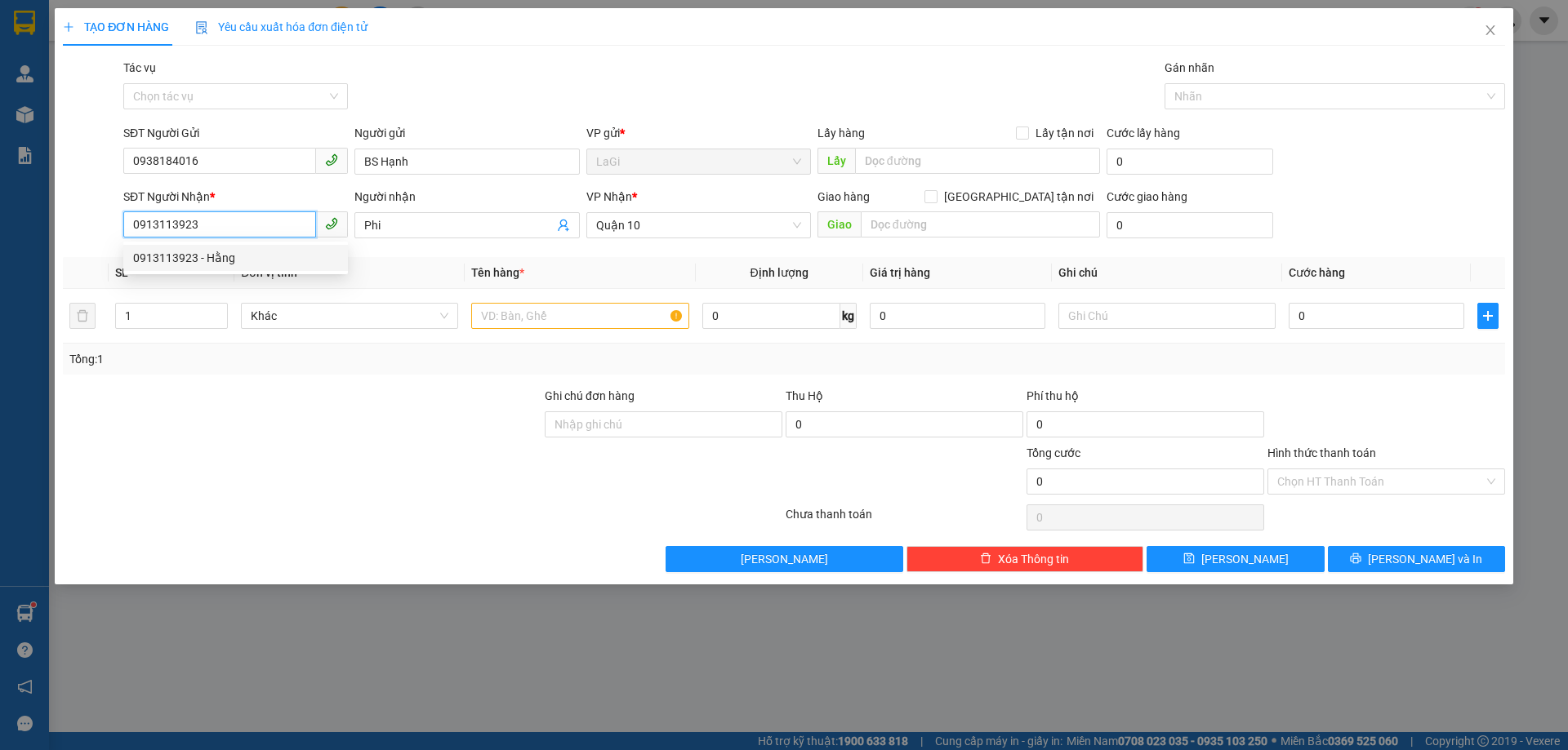
click at [251, 259] on div "0913113923 - Hằng" at bounding box center [235, 257] width 205 height 18
click at [593, 325] on input "text" at bounding box center [580, 315] width 217 height 26
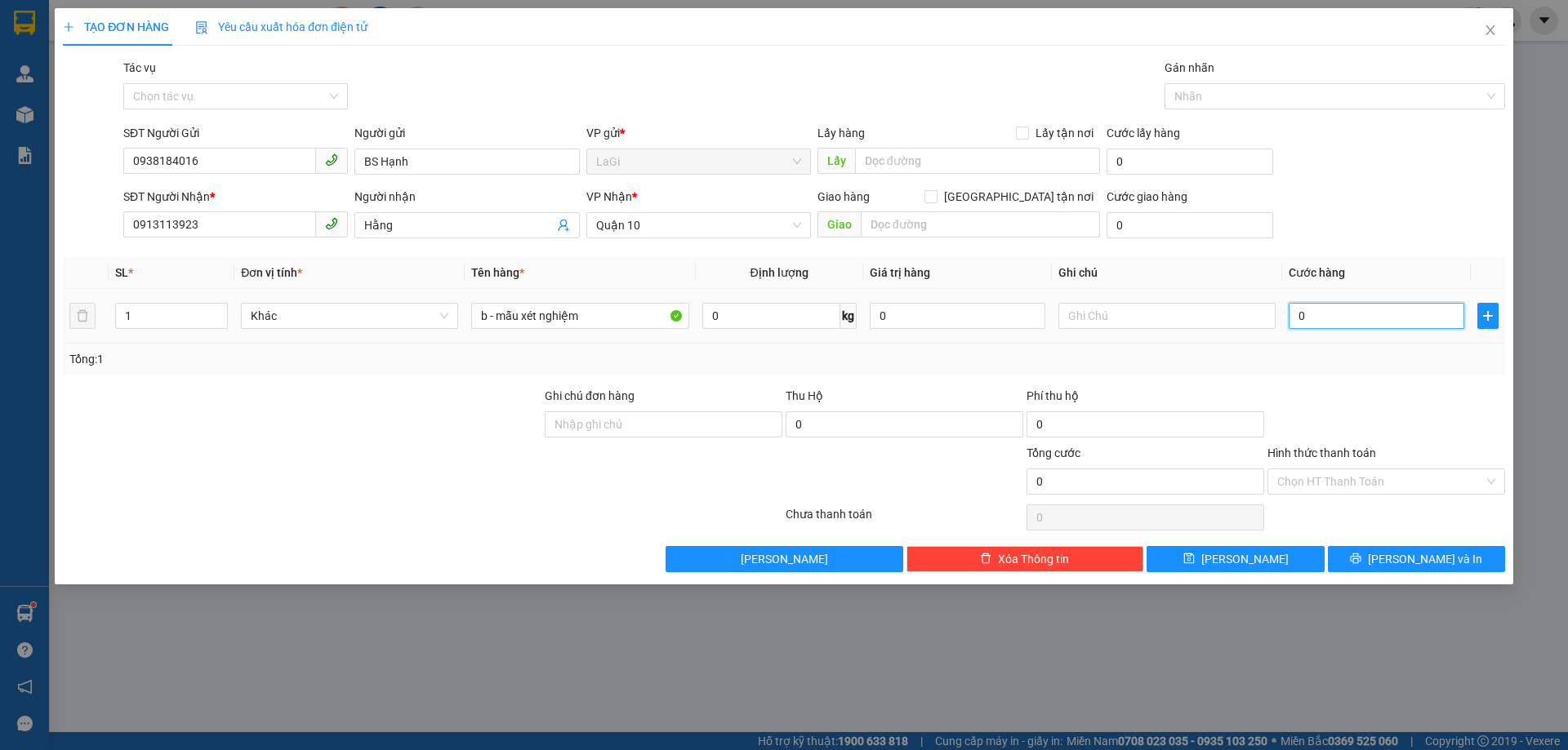
click at [1412, 314] on input "0" at bounding box center [1376, 315] width 176 height 26
click at [1426, 382] on div "Transit Pickup Surcharge Ids Transit Deliver Surcharge Ids Transit Deliver Surc…" at bounding box center [784, 315] width 1442 height 514
click at [1397, 554] on button "[PERSON_NAME] và In" at bounding box center [1416, 559] width 178 height 26
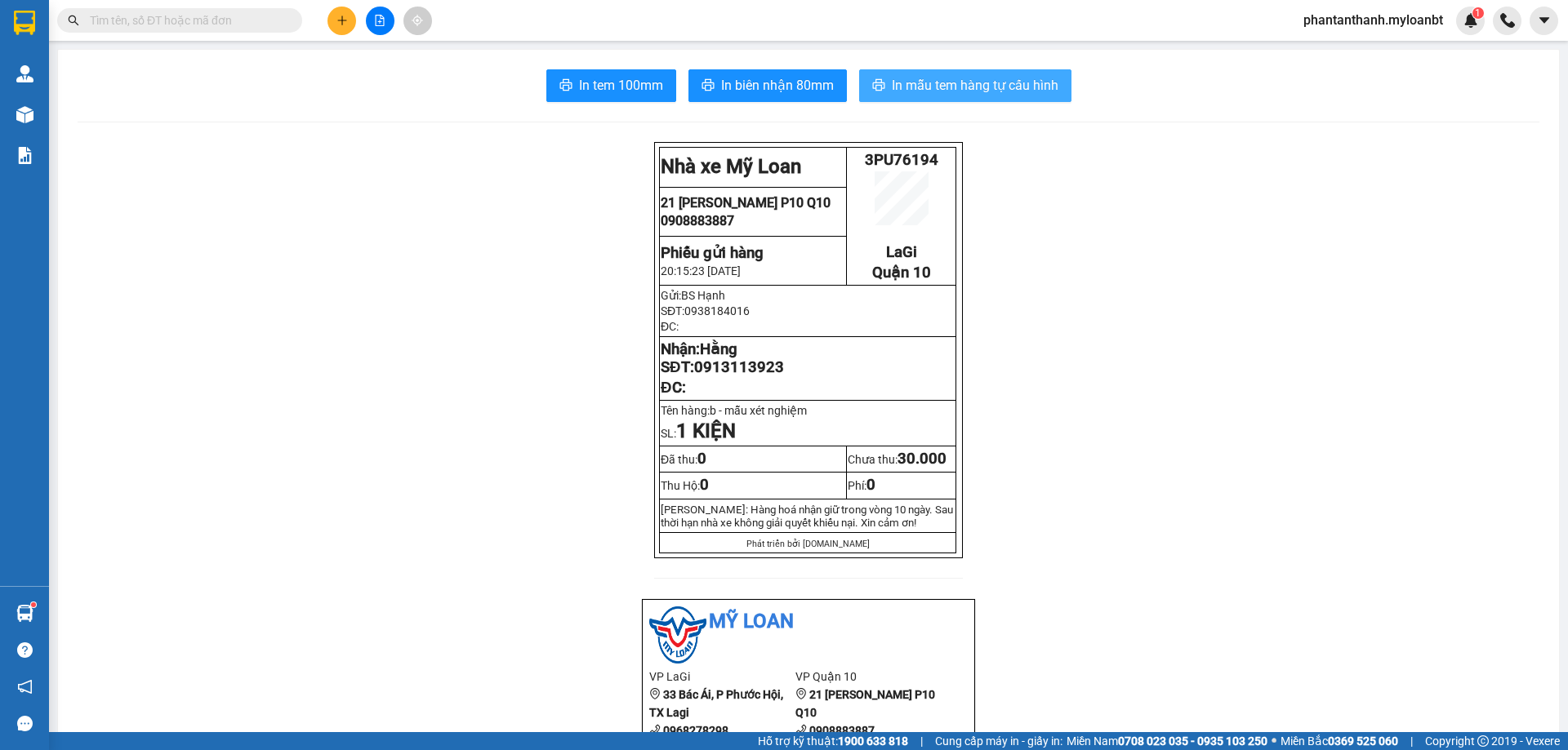
click at [925, 91] on span "In mẫu tem hàng tự cấu hình" at bounding box center [975, 85] width 166 height 20
click at [266, 12] on input "text" at bounding box center [186, 20] width 193 height 18
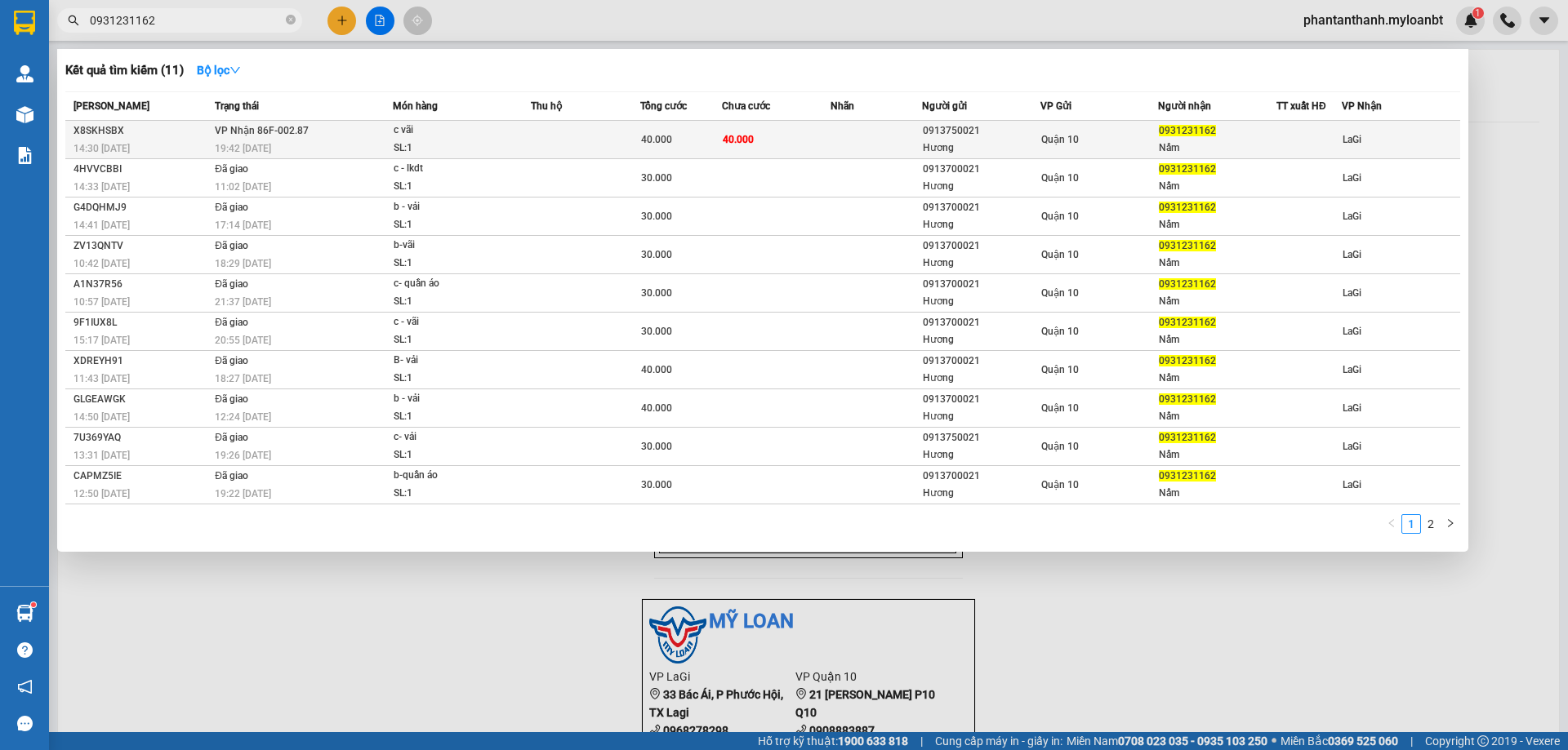
click at [558, 140] on td at bounding box center [586, 140] width 109 height 38
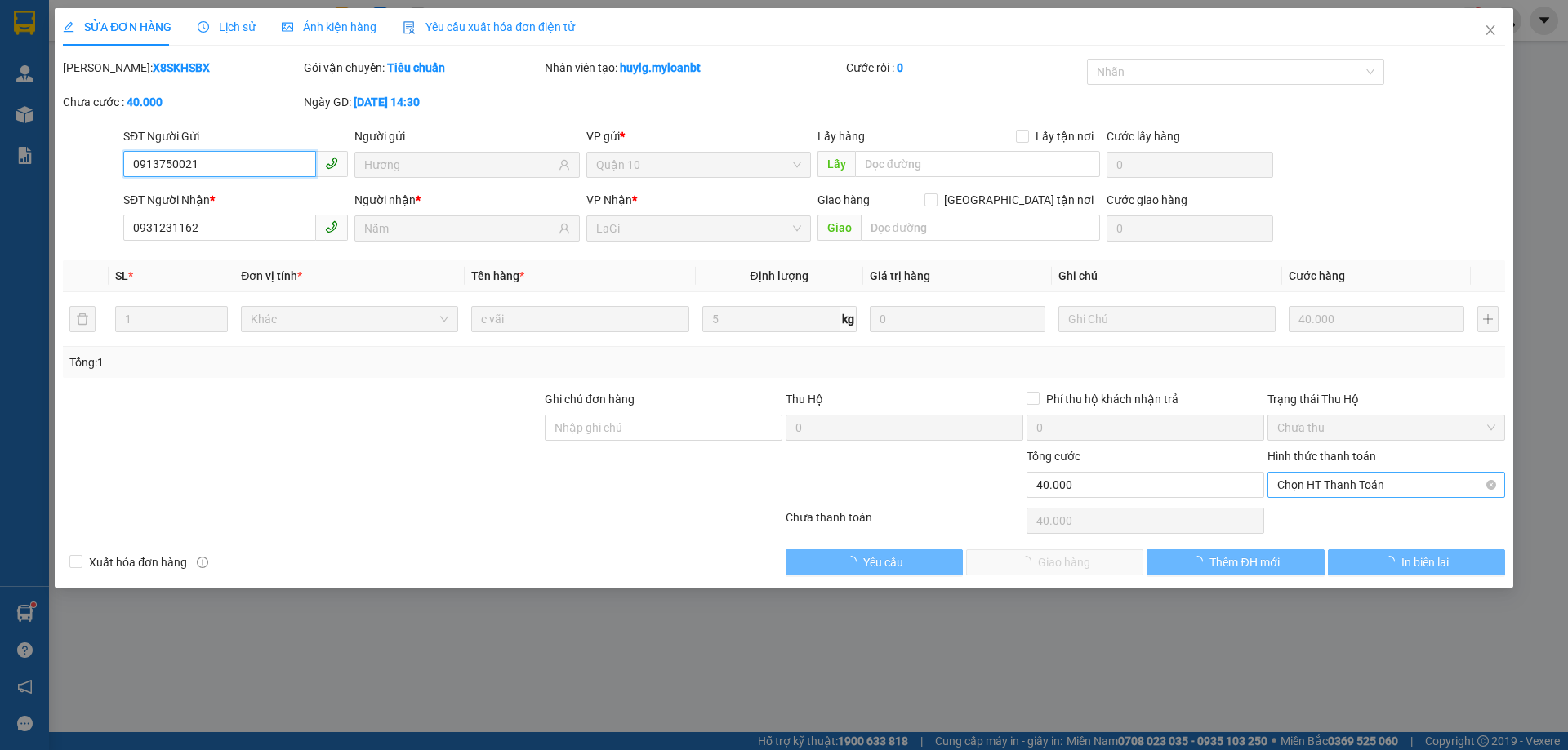
click at [1326, 488] on span "Chọn HT Thanh Toán" at bounding box center [1386, 485] width 218 height 25
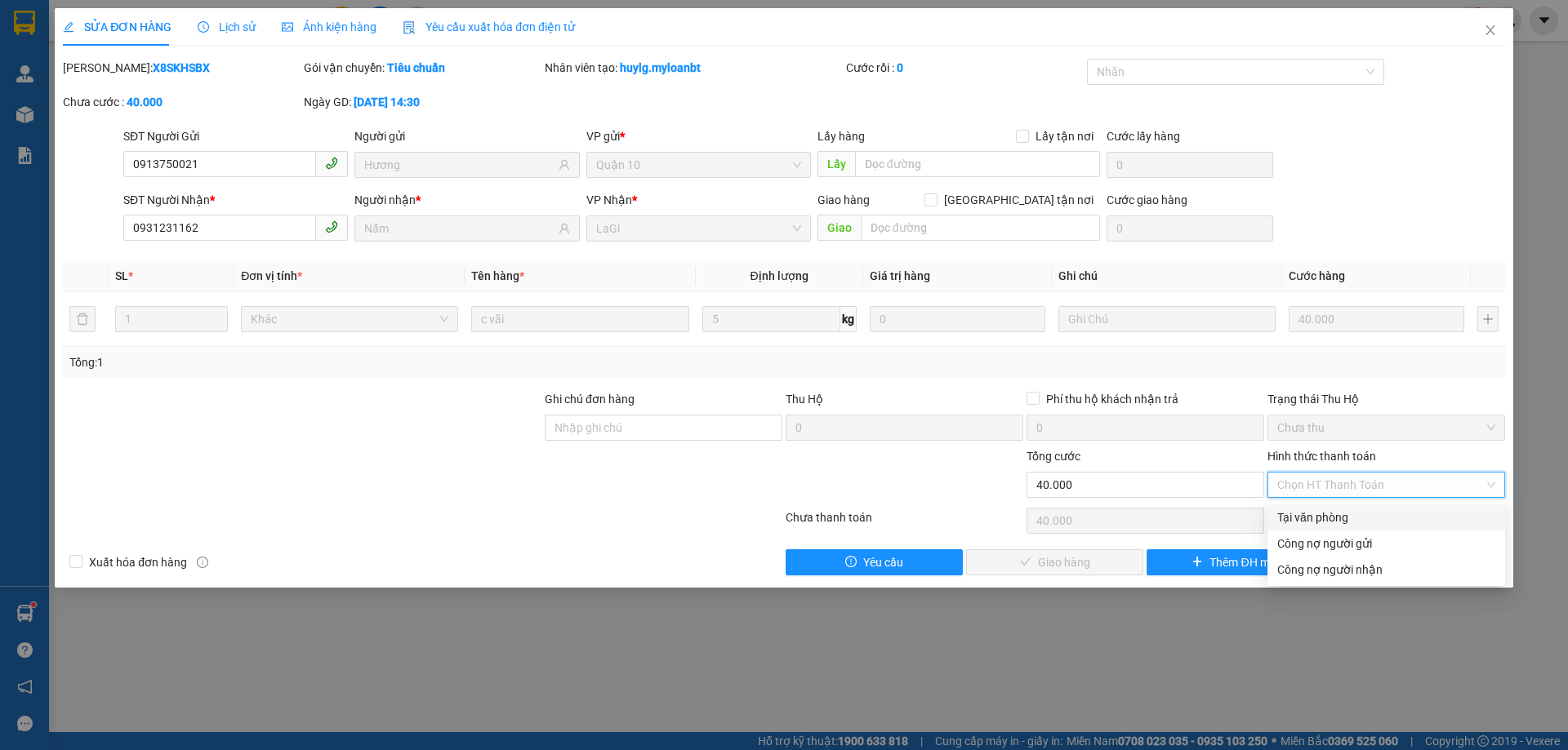
click at [1302, 518] on div "Tại văn phòng" at bounding box center [1386, 518] width 218 height 18
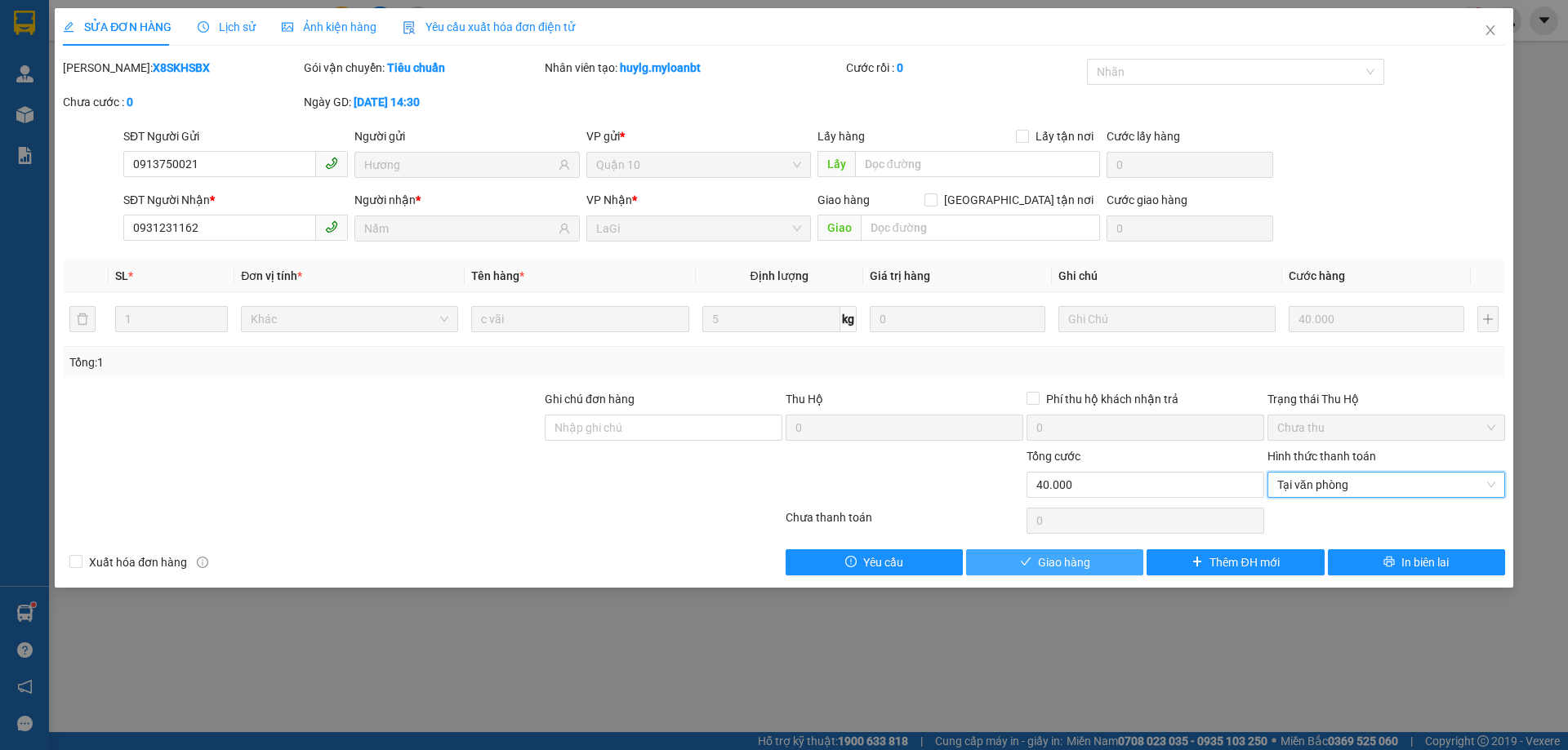
click at [1053, 551] on button "Giao hàng" at bounding box center [1054, 562] width 178 height 26
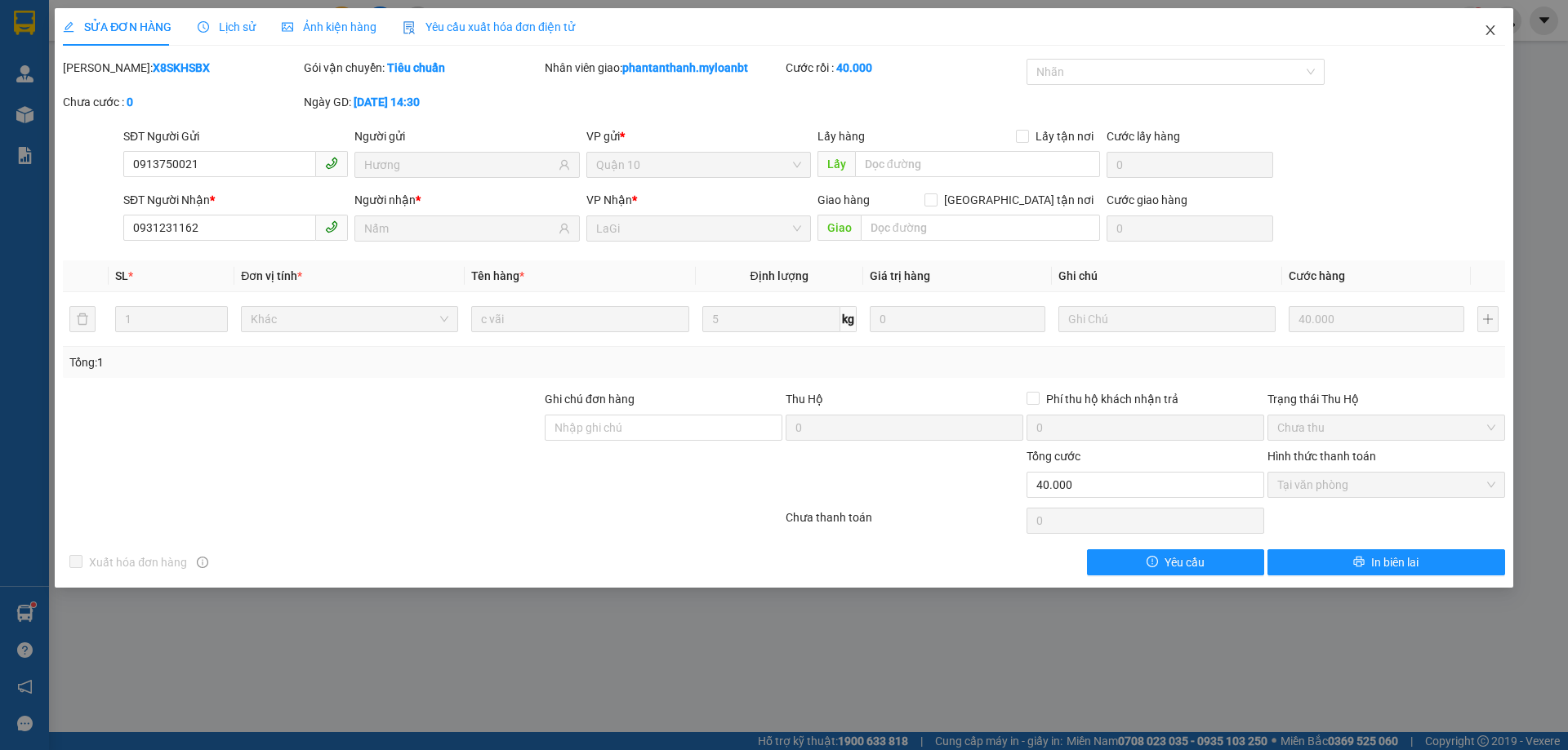
click at [1501, 33] on span "Close" at bounding box center [1490, 32] width 46 height 46
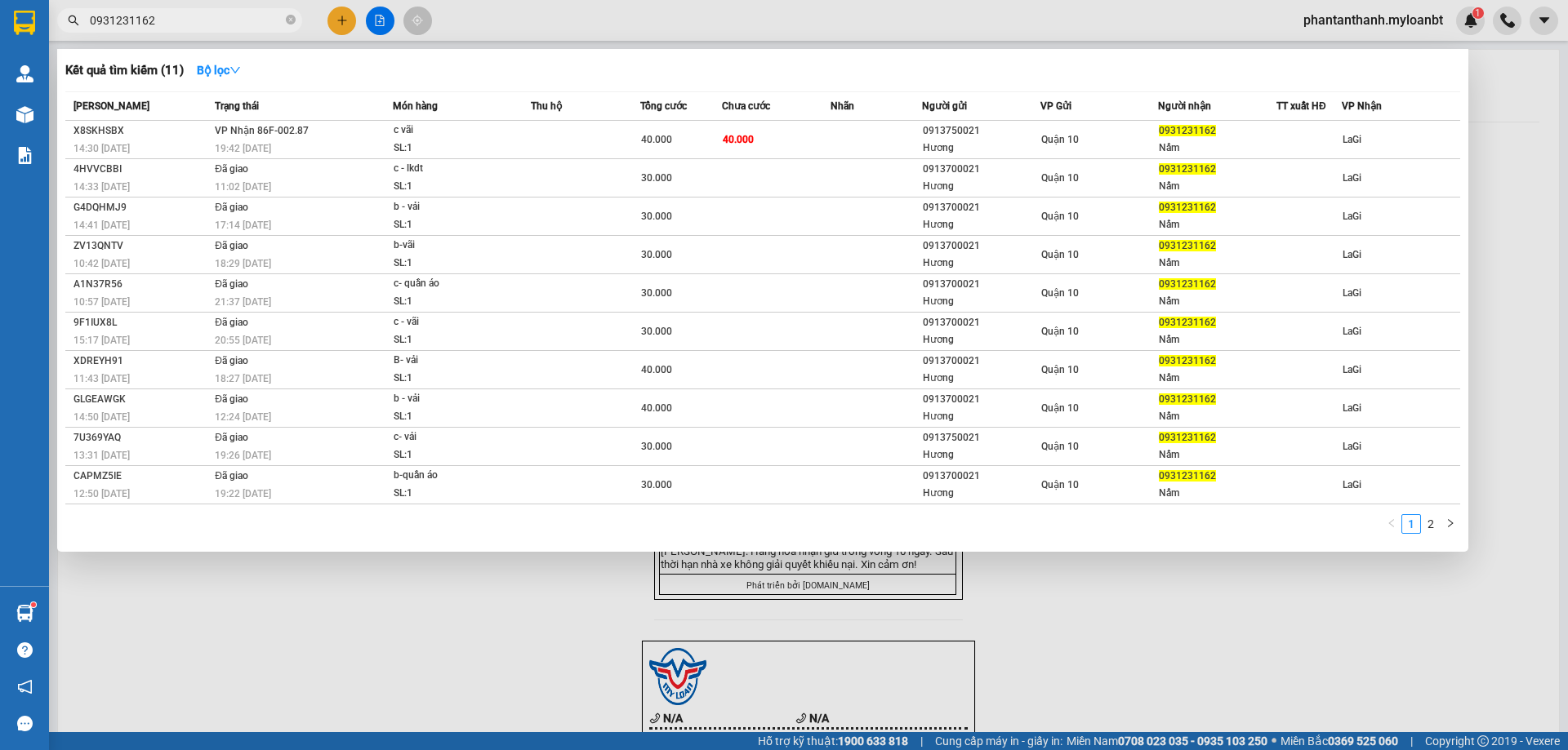
click at [277, 18] on input "0931231162" at bounding box center [186, 20] width 193 height 18
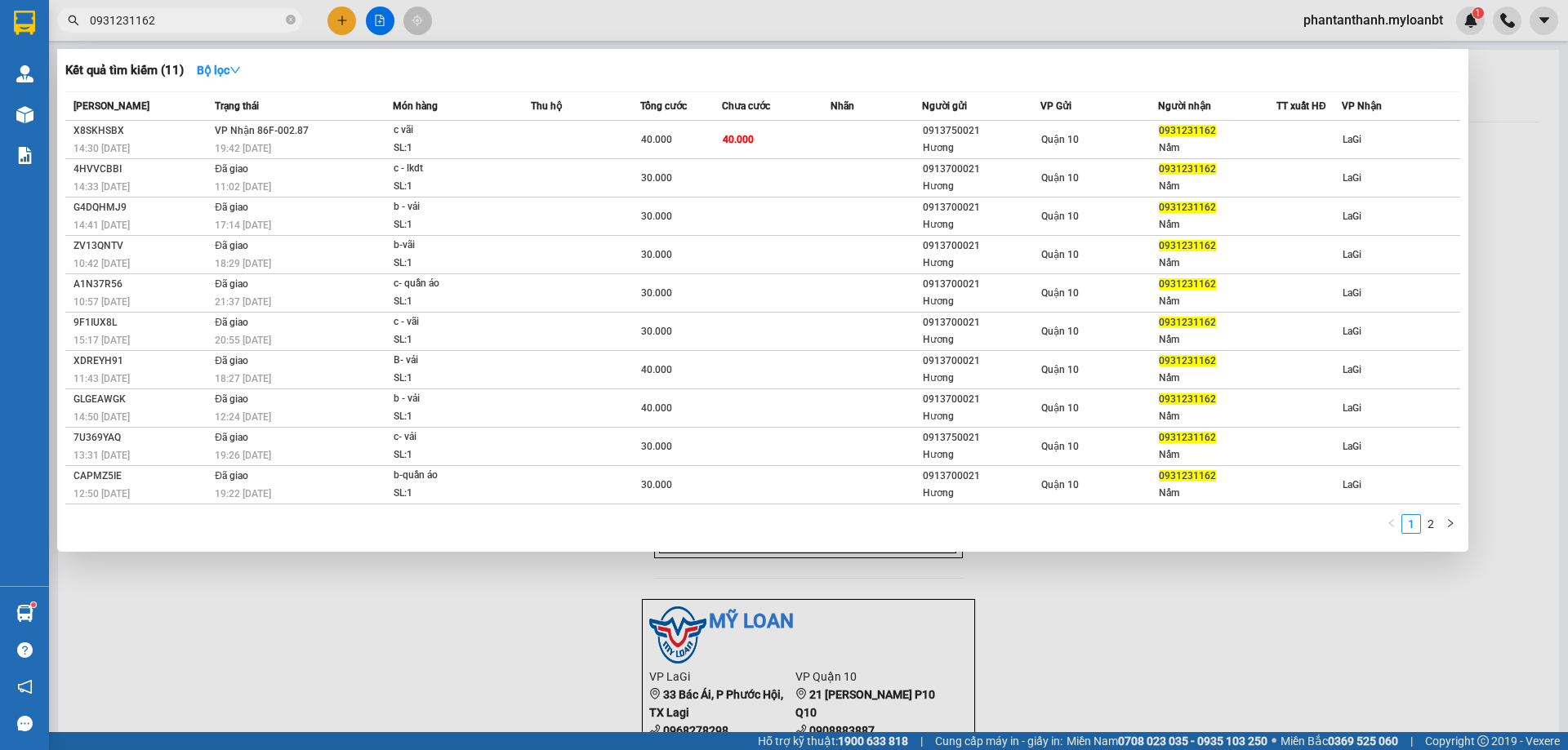
click at [277, 18] on input "0931231162" at bounding box center [186, 20] width 193 height 18
click at [252, 15] on input "0931231162" at bounding box center [186, 20] width 193 height 18
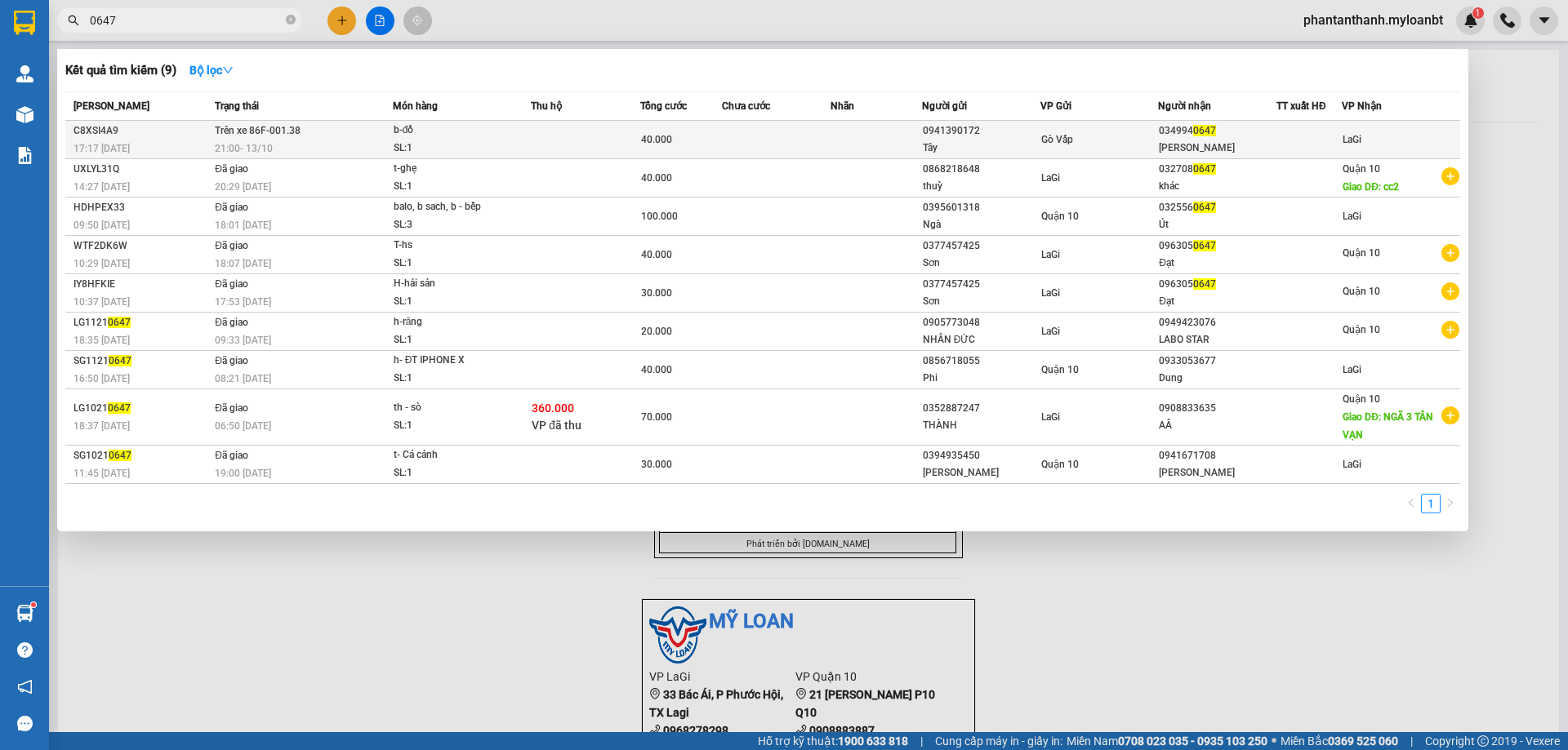
click at [529, 131] on span "b-đồ SL: 1" at bounding box center [462, 139] width 136 height 36
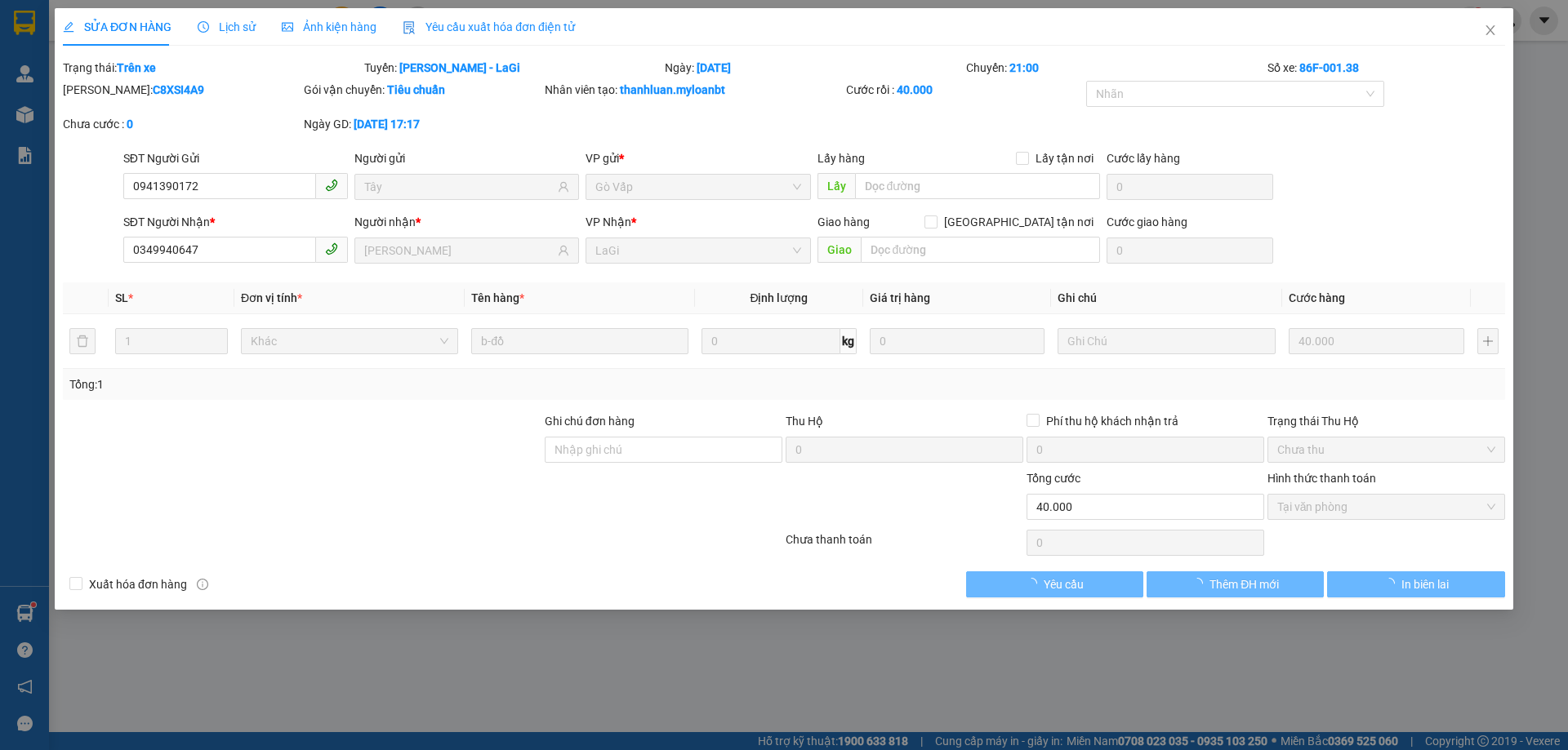
click at [265, 172] on div "SĐT Người Gửi" at bounding box center [235, 162] width 225 height 25
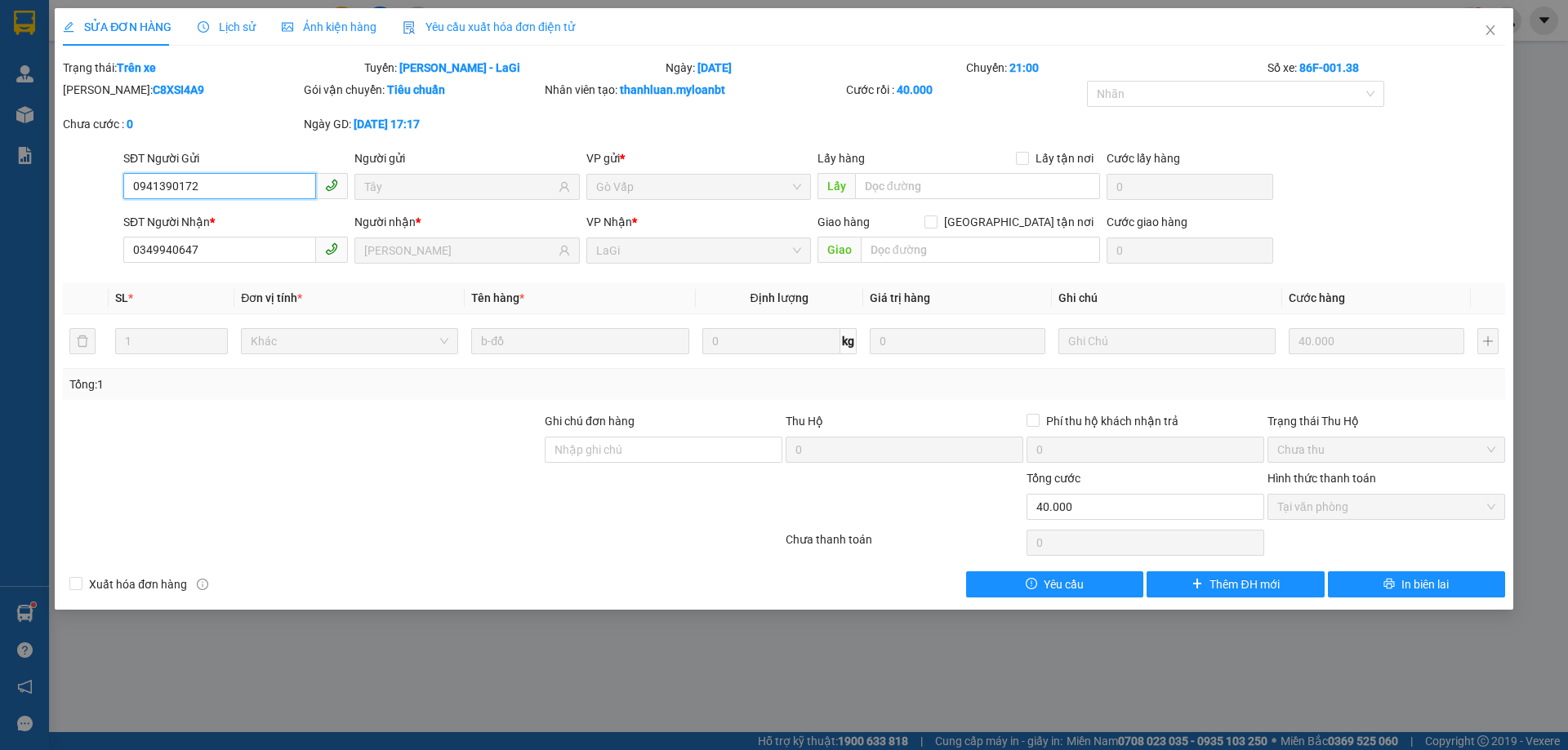
click at [255, 190] on input "0941390172" at bounding box center [219, 185] width 193 height 26
click at [1486, 35] on icon "close" at bounding box center [1489, 30] width 9 height 10
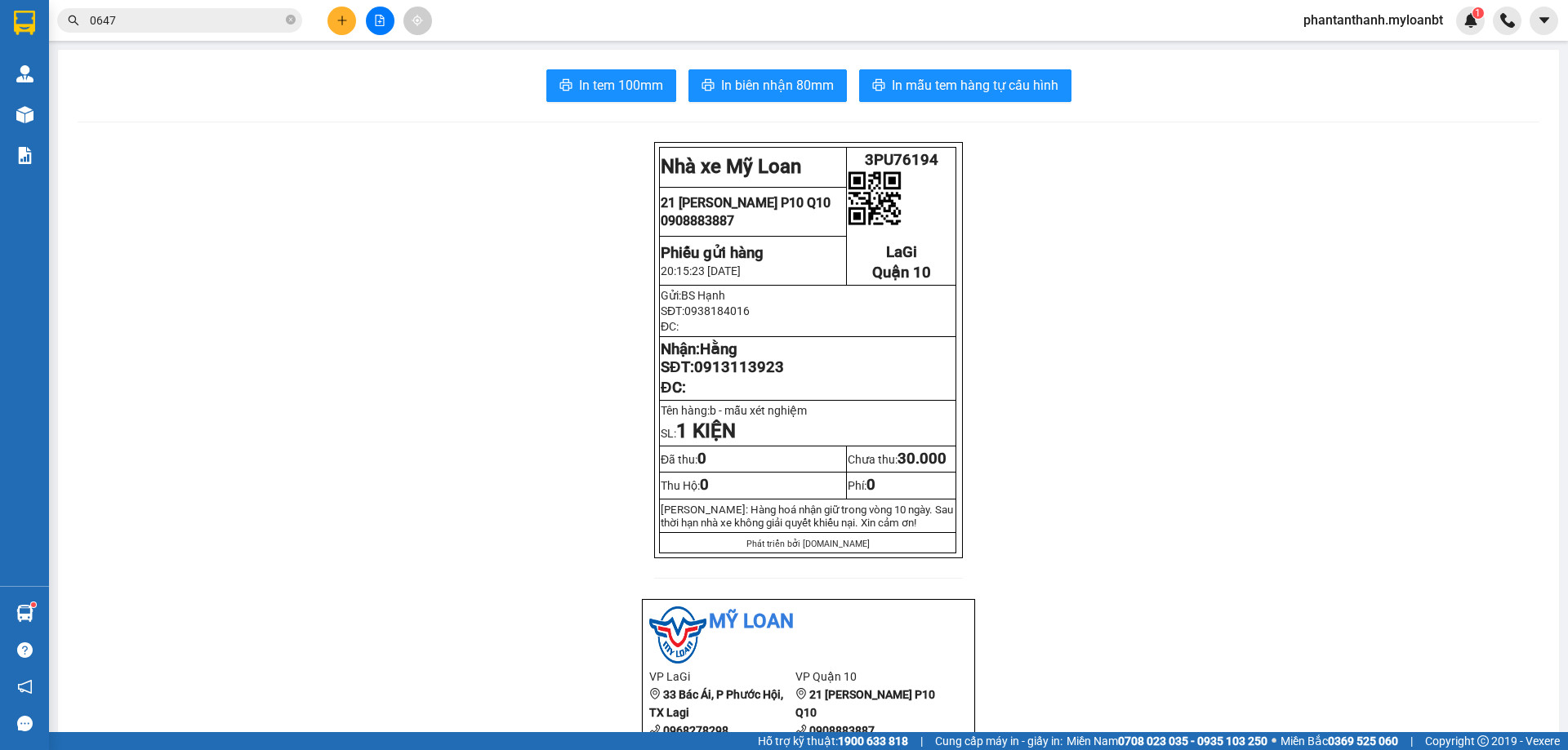
click at [182, 26] on input "0647" at bounding box center [186, 20] width 193 height 18
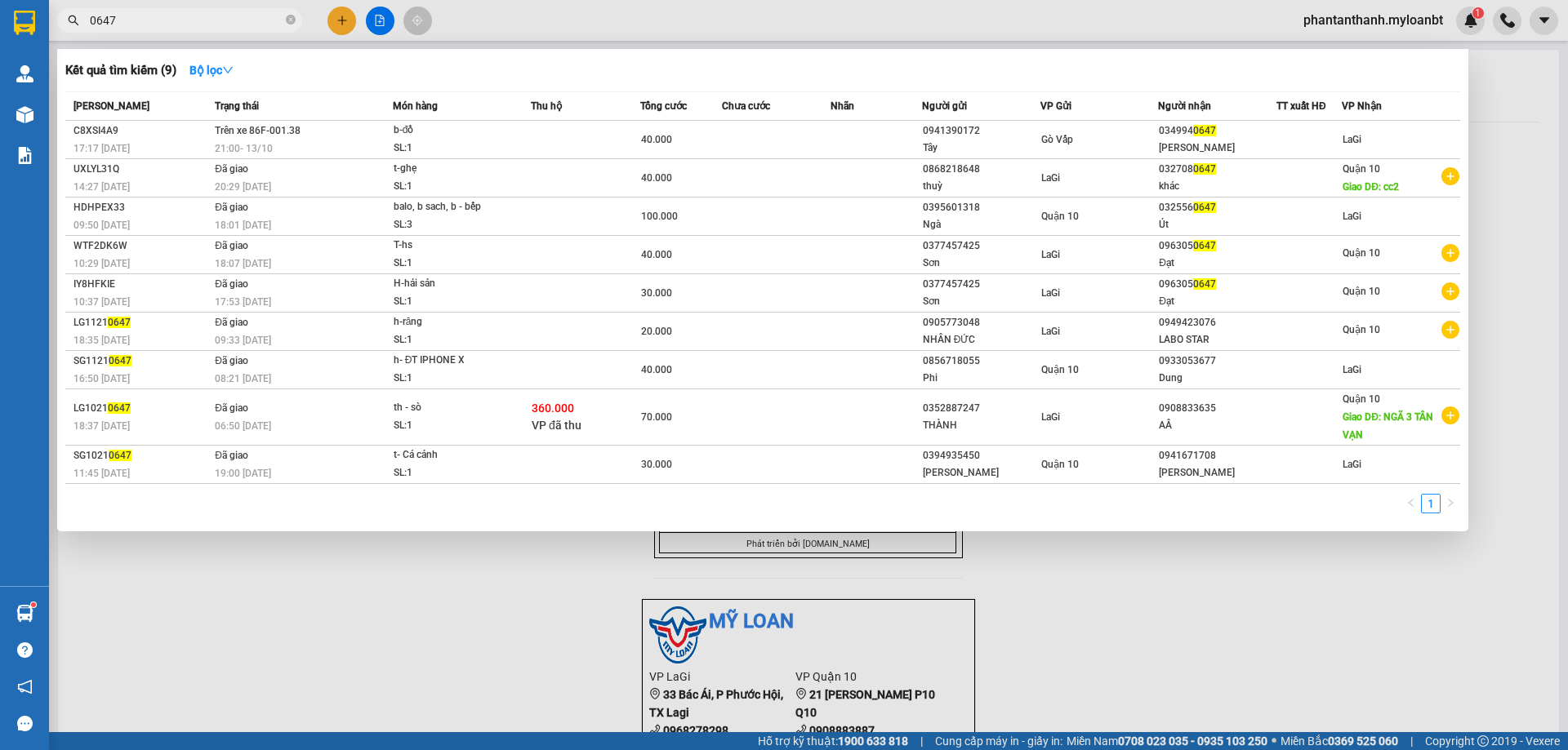
click at [182, 26] on input "0647" at bounding box center [186, 20] width 193 height 18
paste input "941390172"
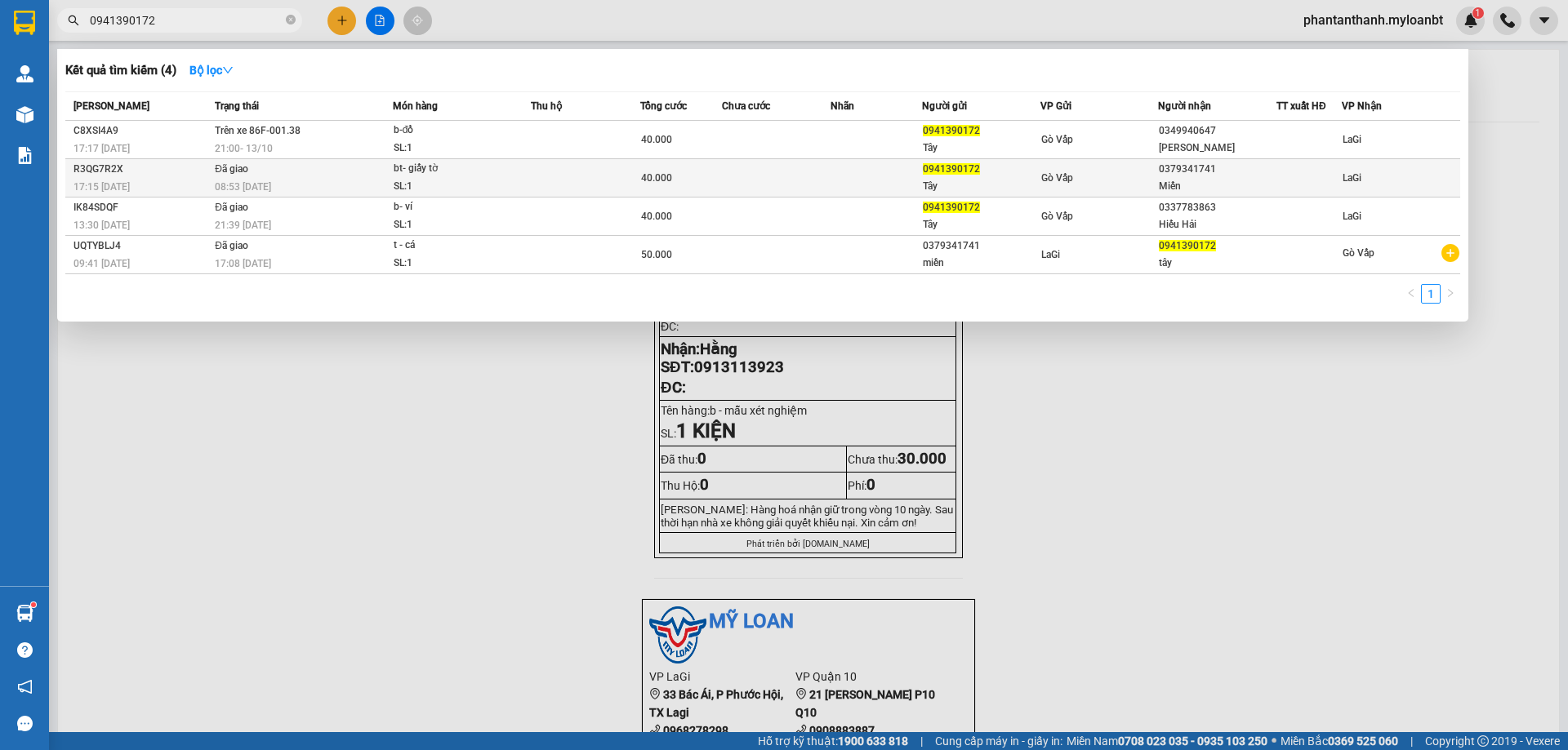
click at [545, 165] on td at bounding box center [586, 179] width 109 height 38
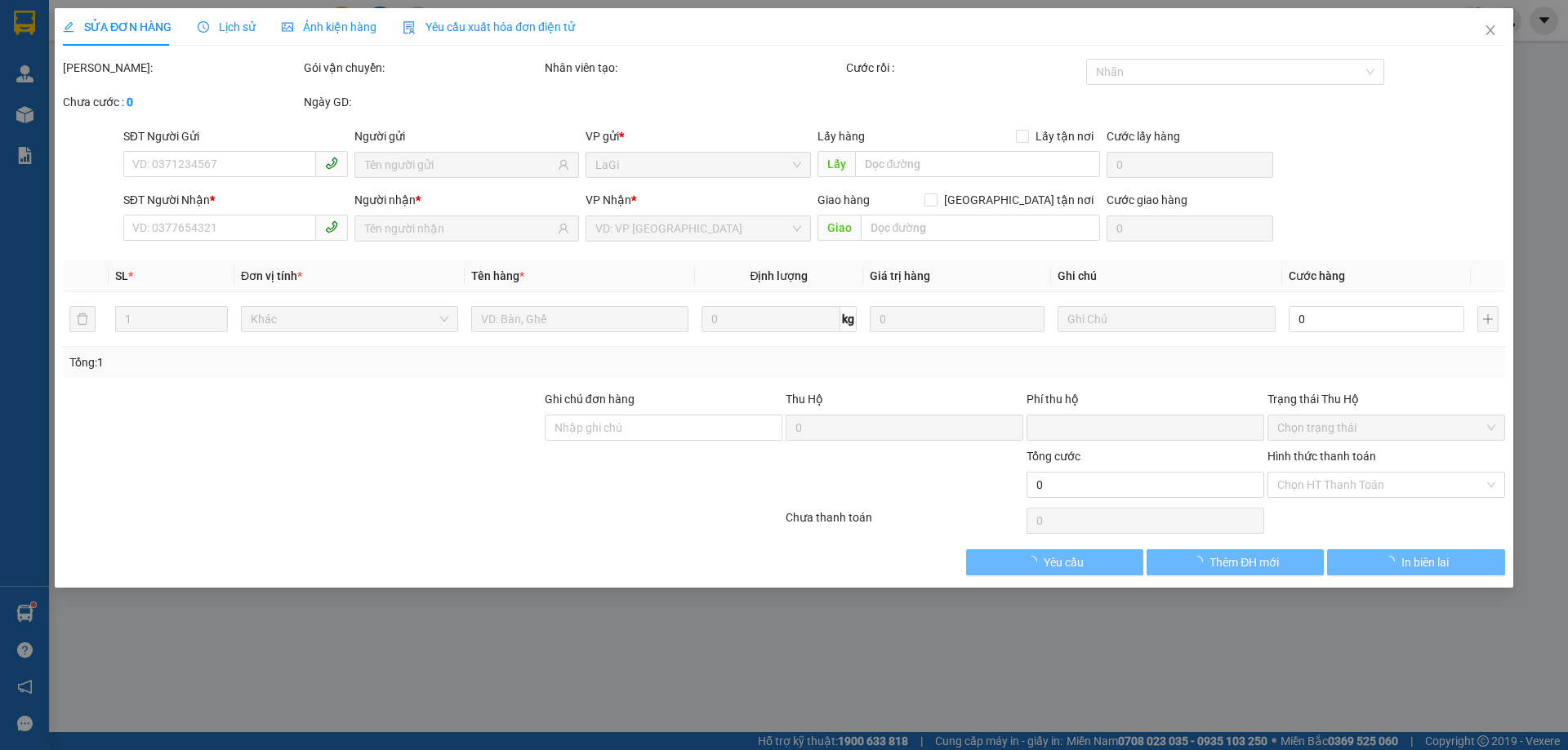
click at [226, 26] on span "Lịch sử" at bounding box center [227, 27] width 58 height 13
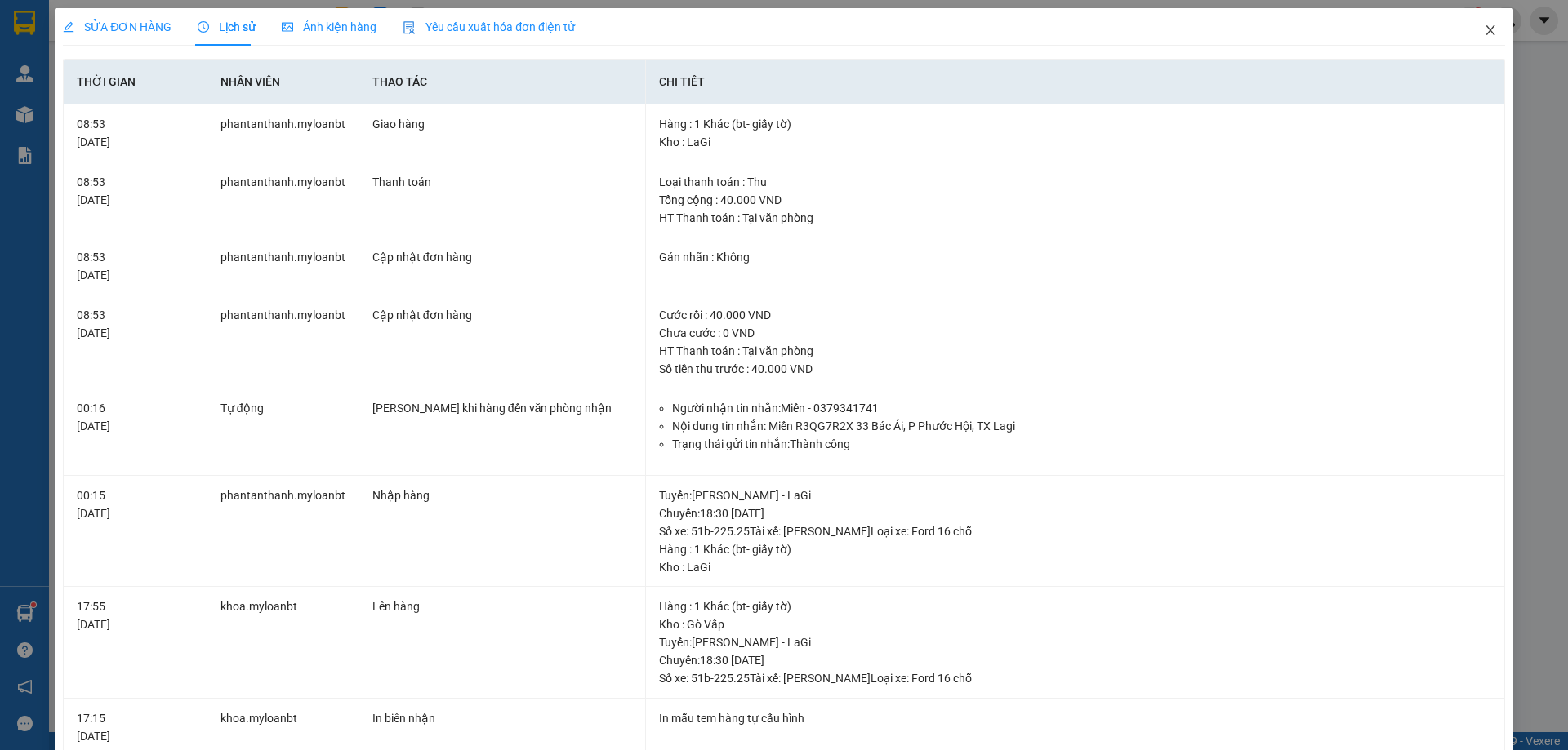
click at [1478, 38] on span "Close" at bounding box center [1490, 32] width 46 height 46
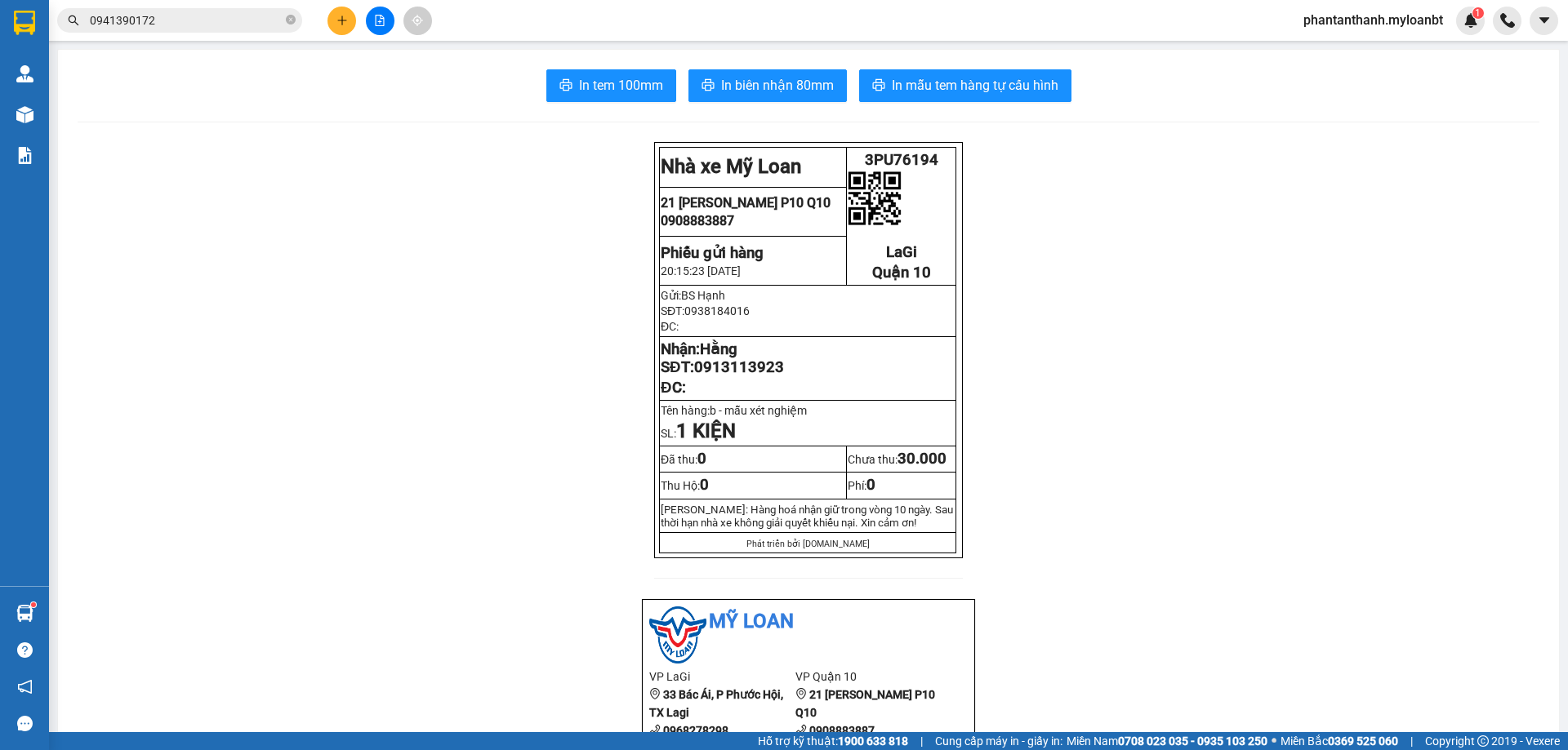
drag, startPoint x: 175, startPoint y: 30, endPoint x: 188, endPoint y: 22, distance: 15.3
click at [176, 30] on span "0941390172" at bounding box center [180, 21] width 245 height 25
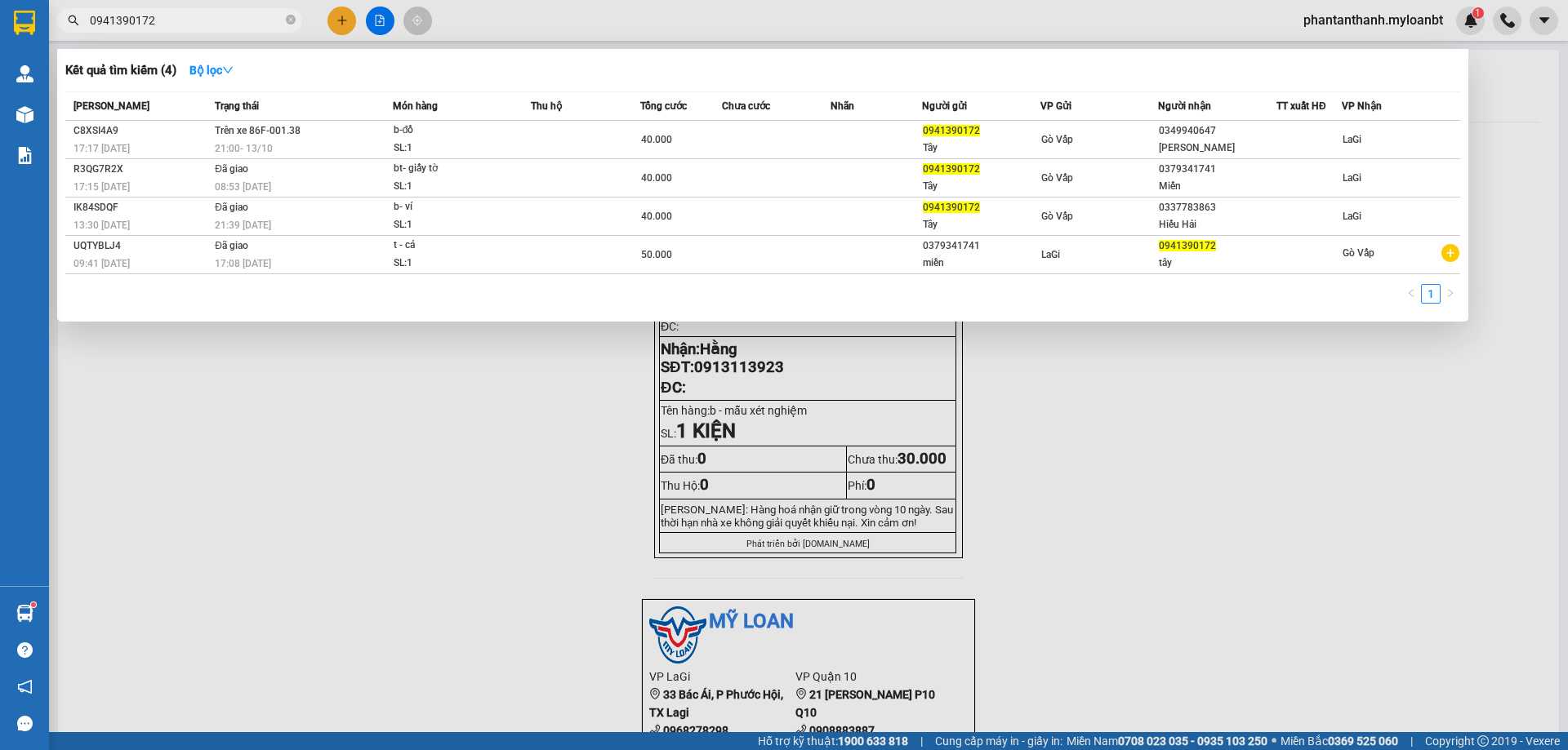
click at [188, 22] on input "0941390172" at bounding box center [186, 20] width 193 height 18
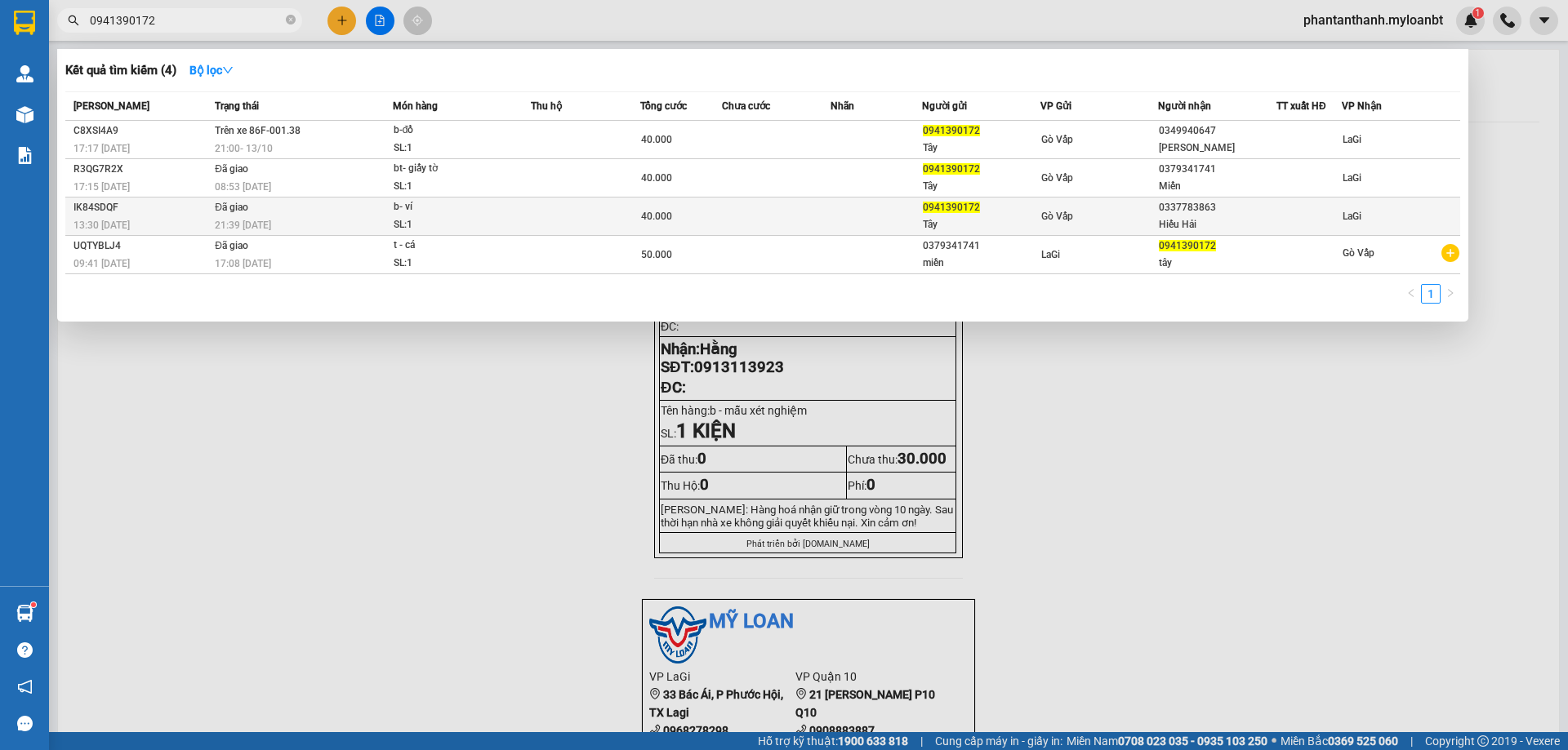
click at [835, 222] on td at bounding box center [876, 217] width 90 height 38
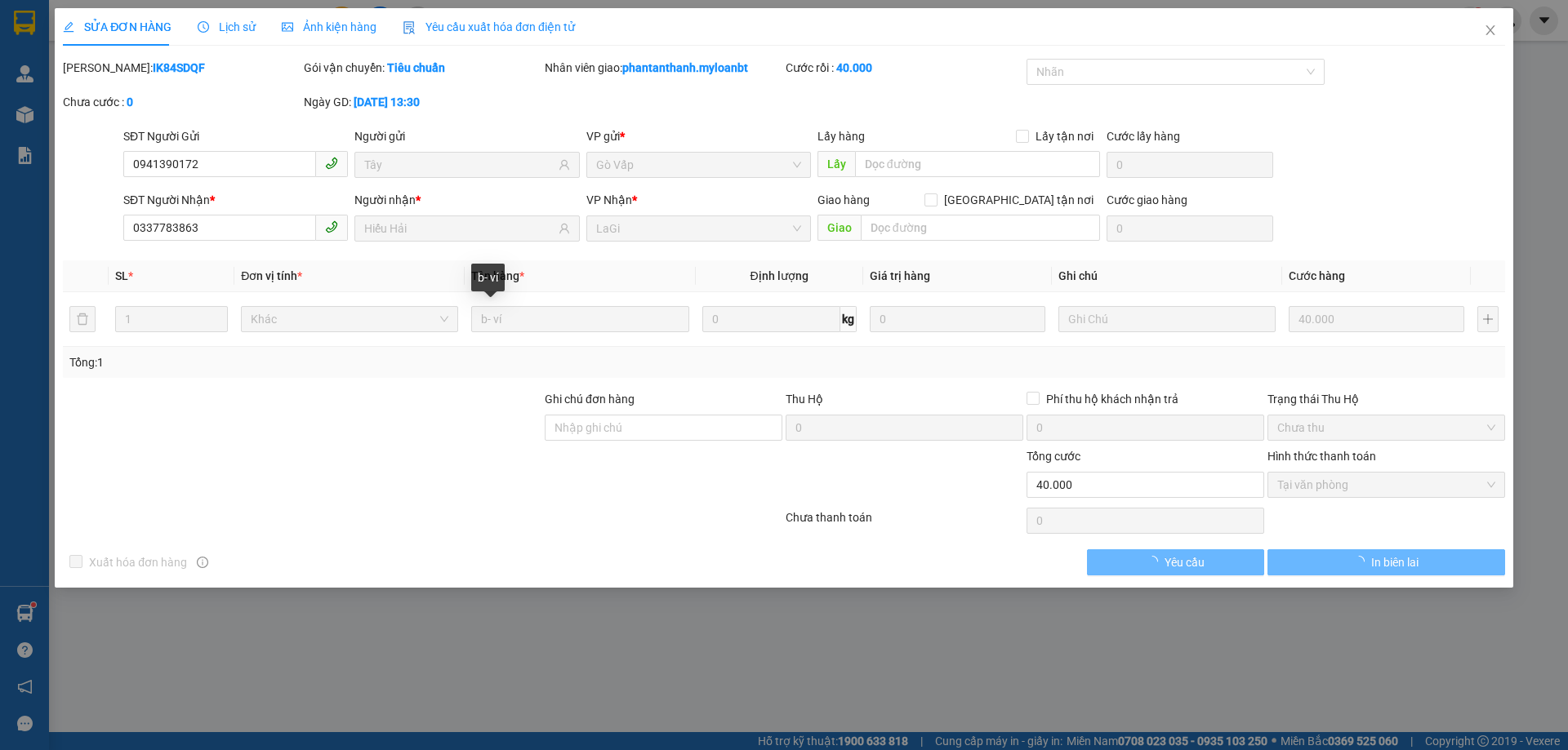
click at [212, 24] on span "Lịch sử" at bounding box center [227, 27] width 58 height 13
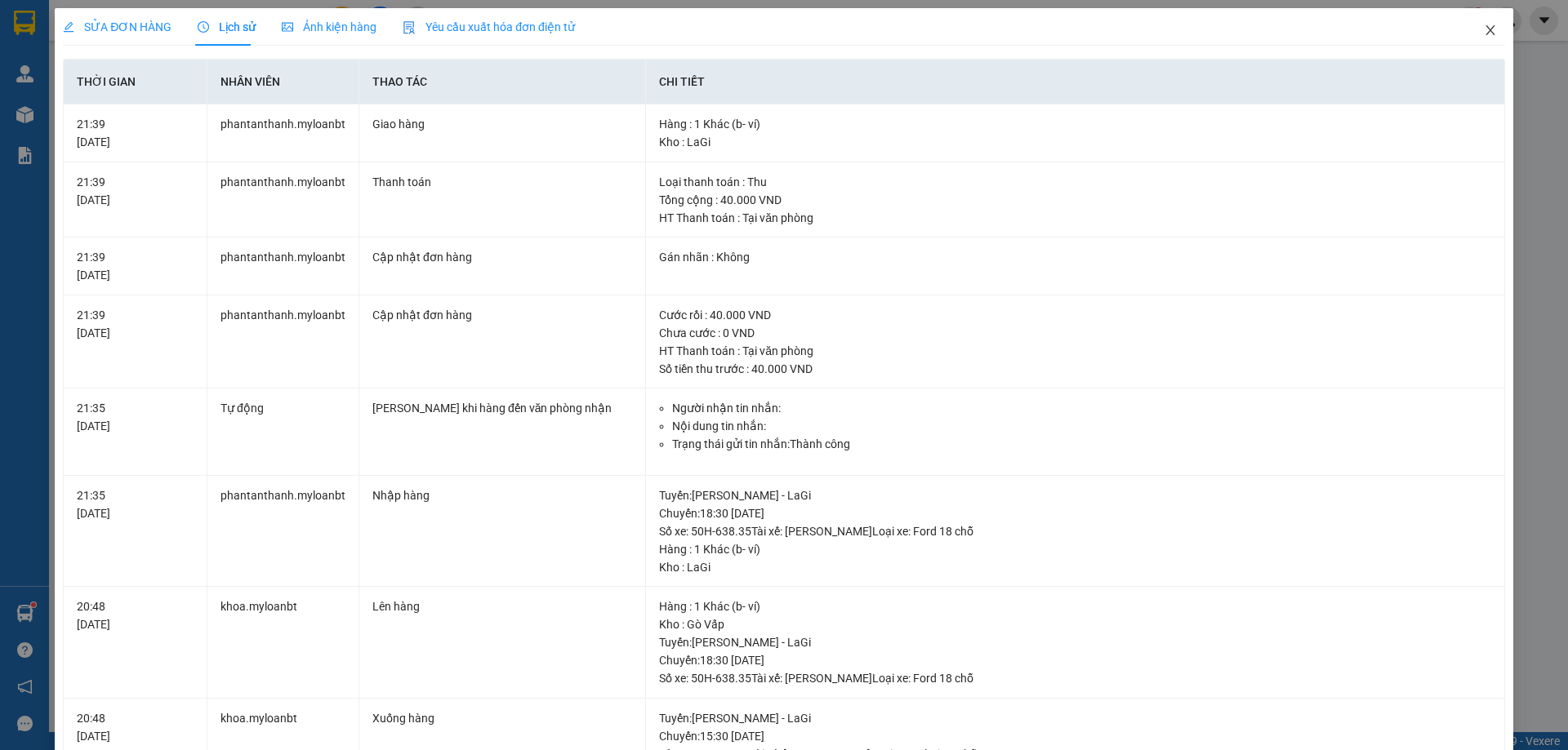
click at [1481, 41] on span "Close" at bounding box center [1490, 32] width 46 height 46
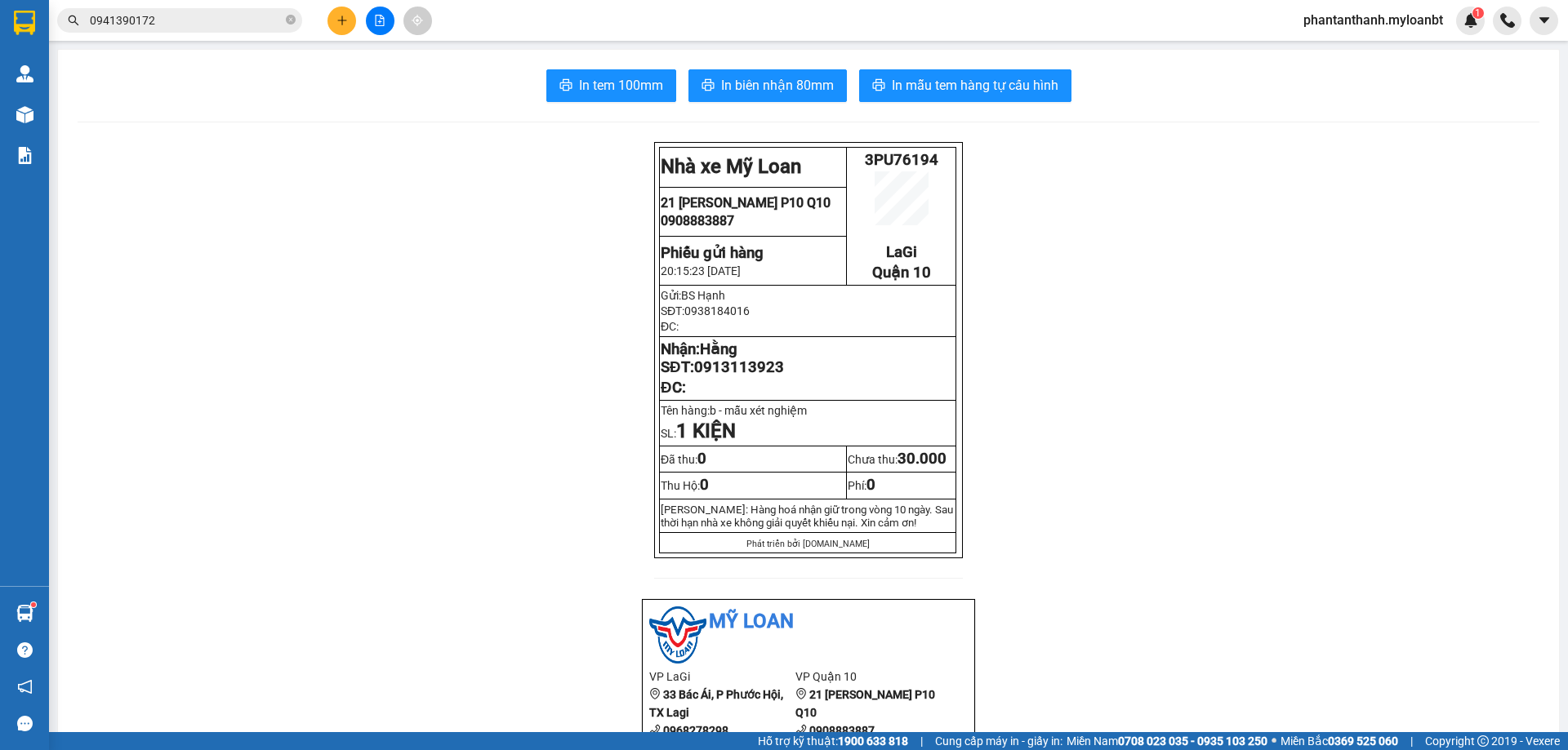
click at [194, 3] on div "Kết quả tìm kiếm ( 4 ) Bộ lọc Mã ĐH Trạng thái Món hàng Thu hộ Tổng cước Chưa c…" at bounding box center [784, 20] width 1568 height 41
click at [188, 12] on input "0941390172" at bounding box center [186, 20] width 193 height 18
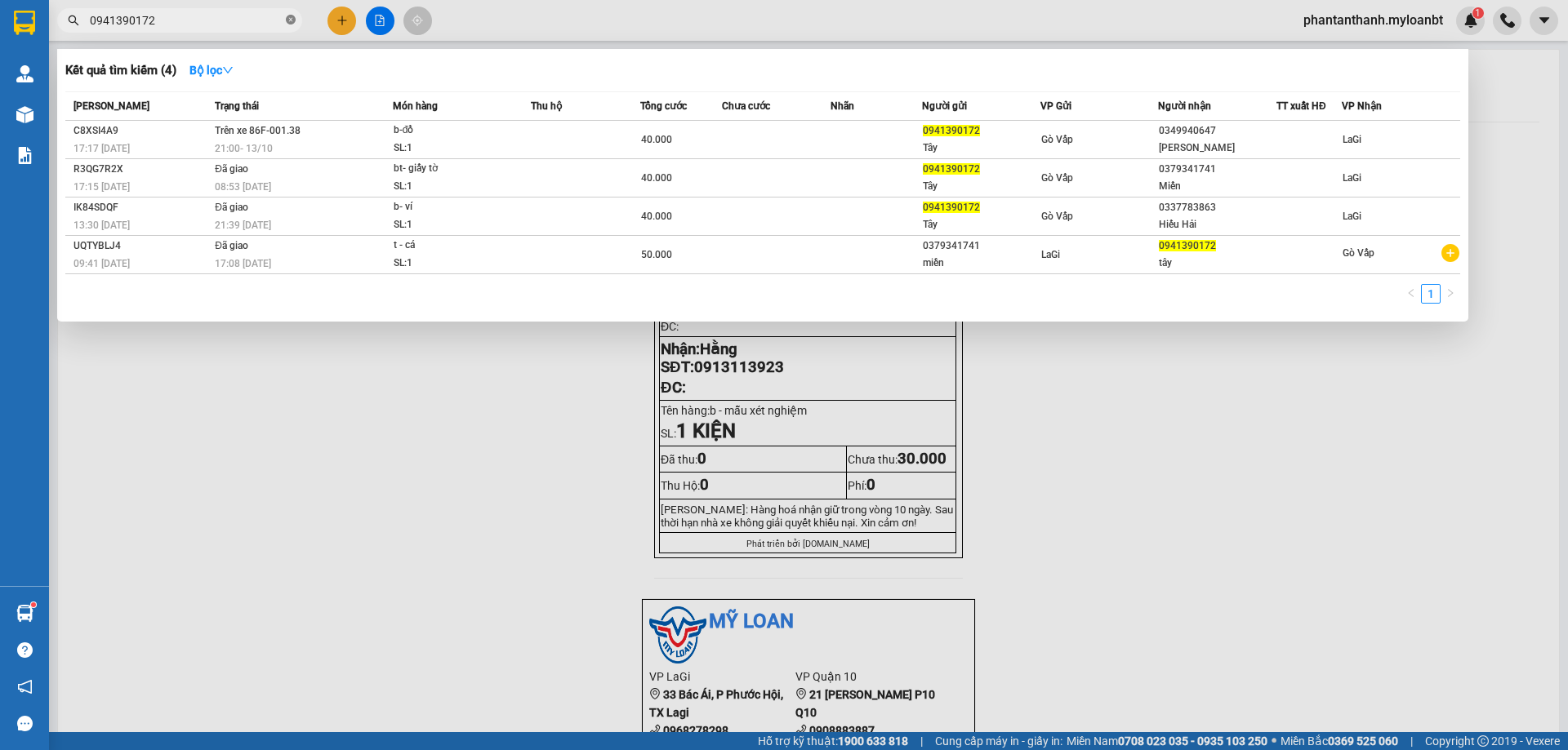
click at [290, 16] on icon "close-circle" at bounding box center [291, 19] width 10 height 10
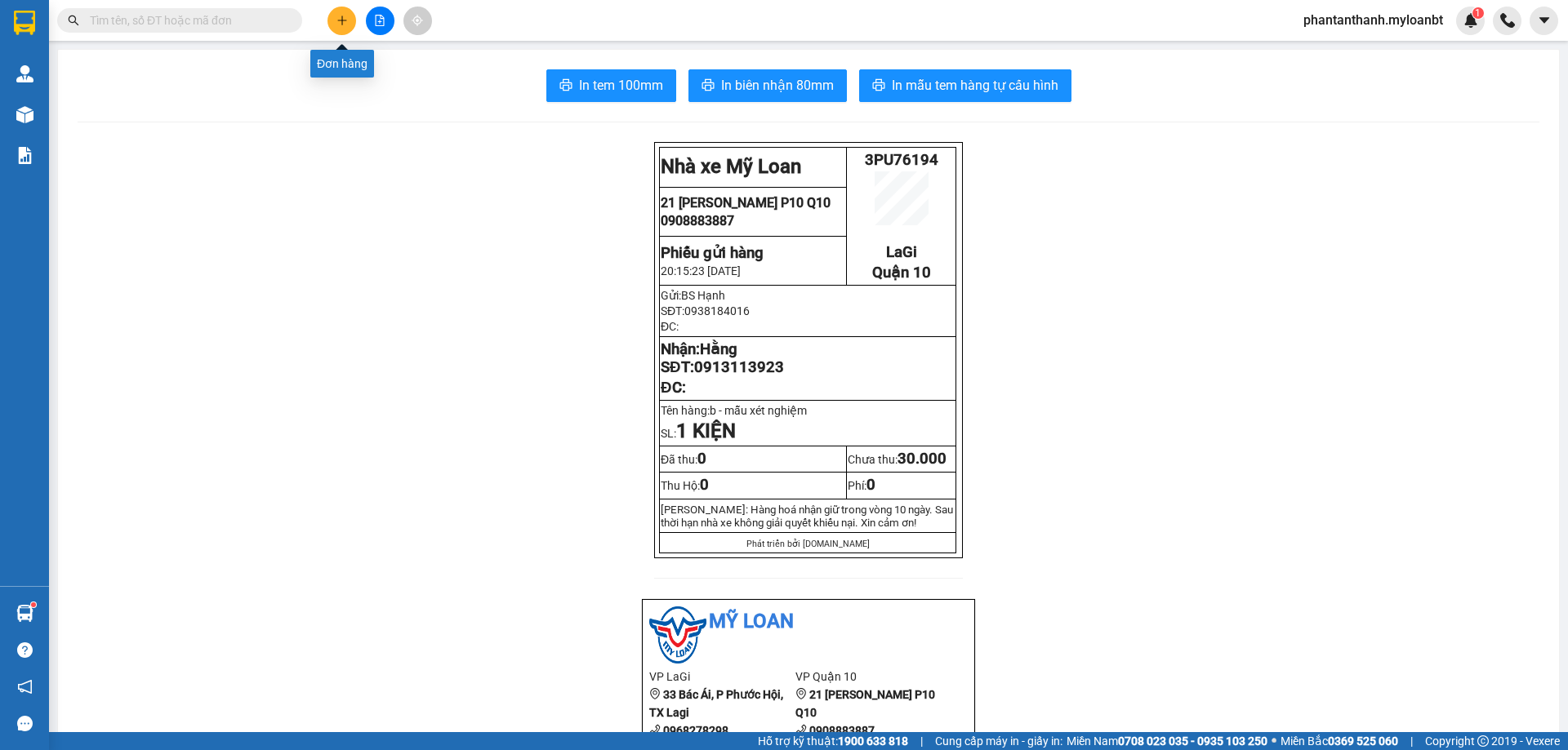
click at [333, 30] on button at bounding box center [342, 21] width 29 height 29
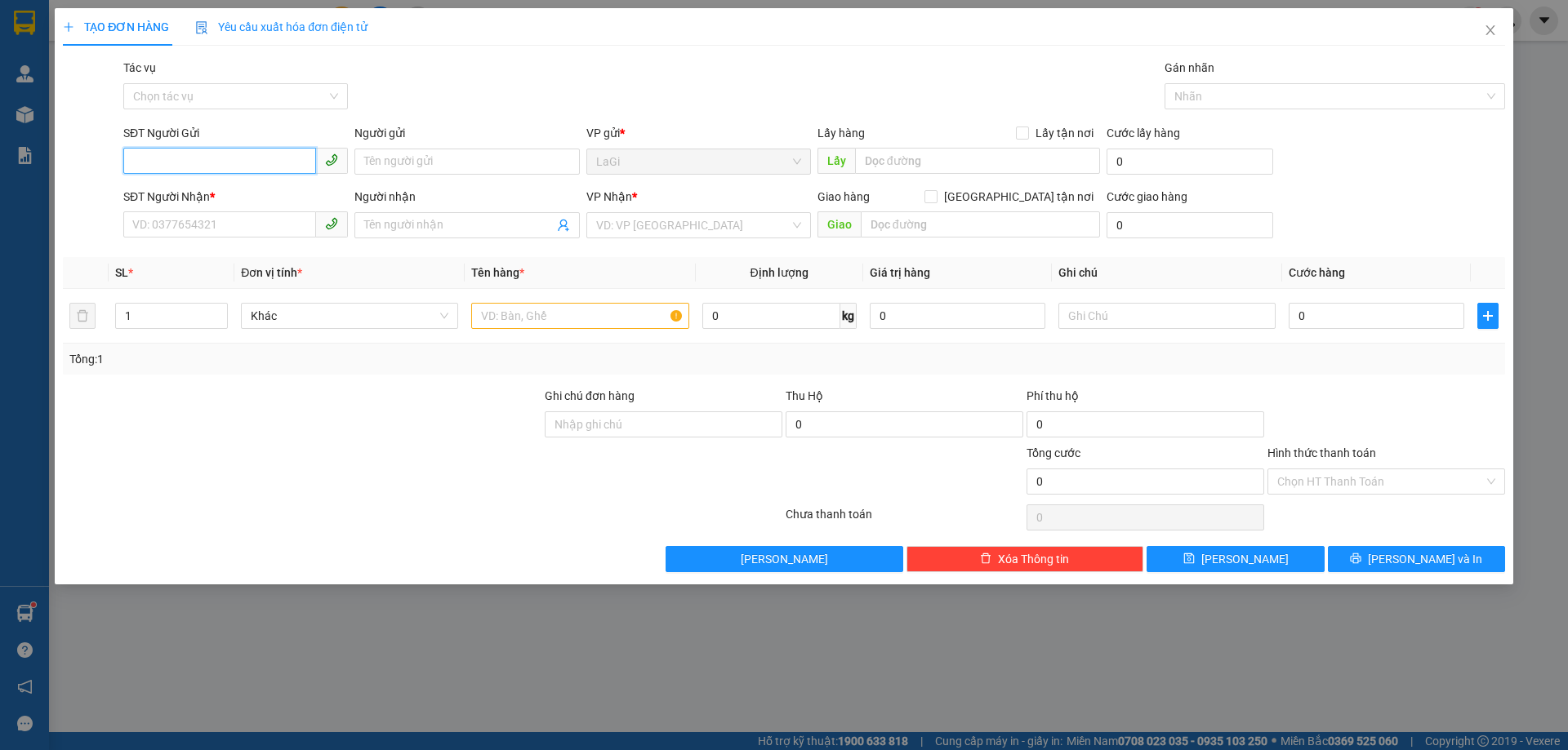
click at [230, 150] on input "SĐT Người Gửi" at bounding box center [219, 160] width 193 height 26
click at [220, 193] on div "0919031690 - Nk Nụ Cười" at bounding box center [235, 194] width 205 height 18
click at [256, 236] on input "0913129199" at bounding box center [219, 224] width 193 height 26
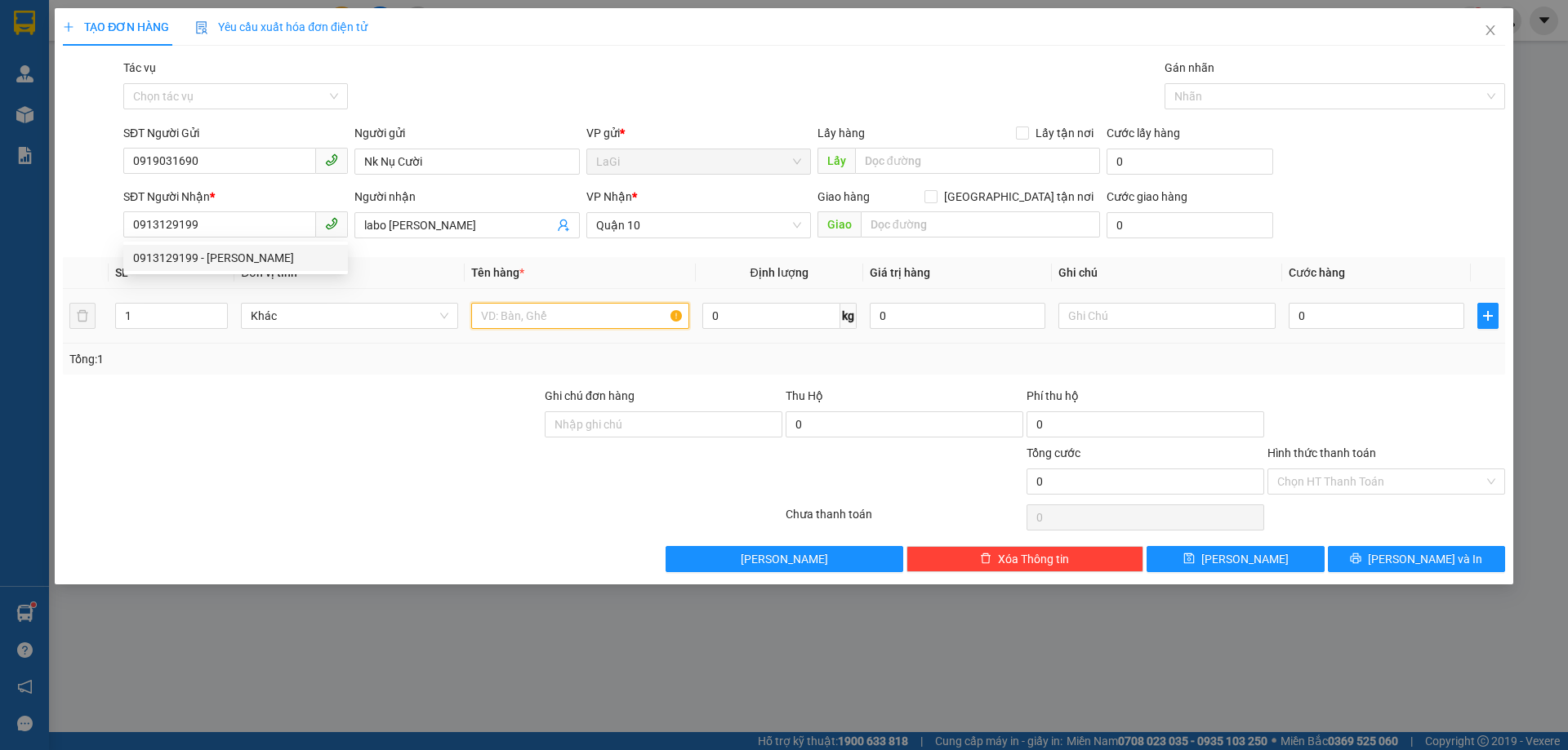
click at [597, 314] on input "text" at bounding box center [580, 315] width 217 height 26
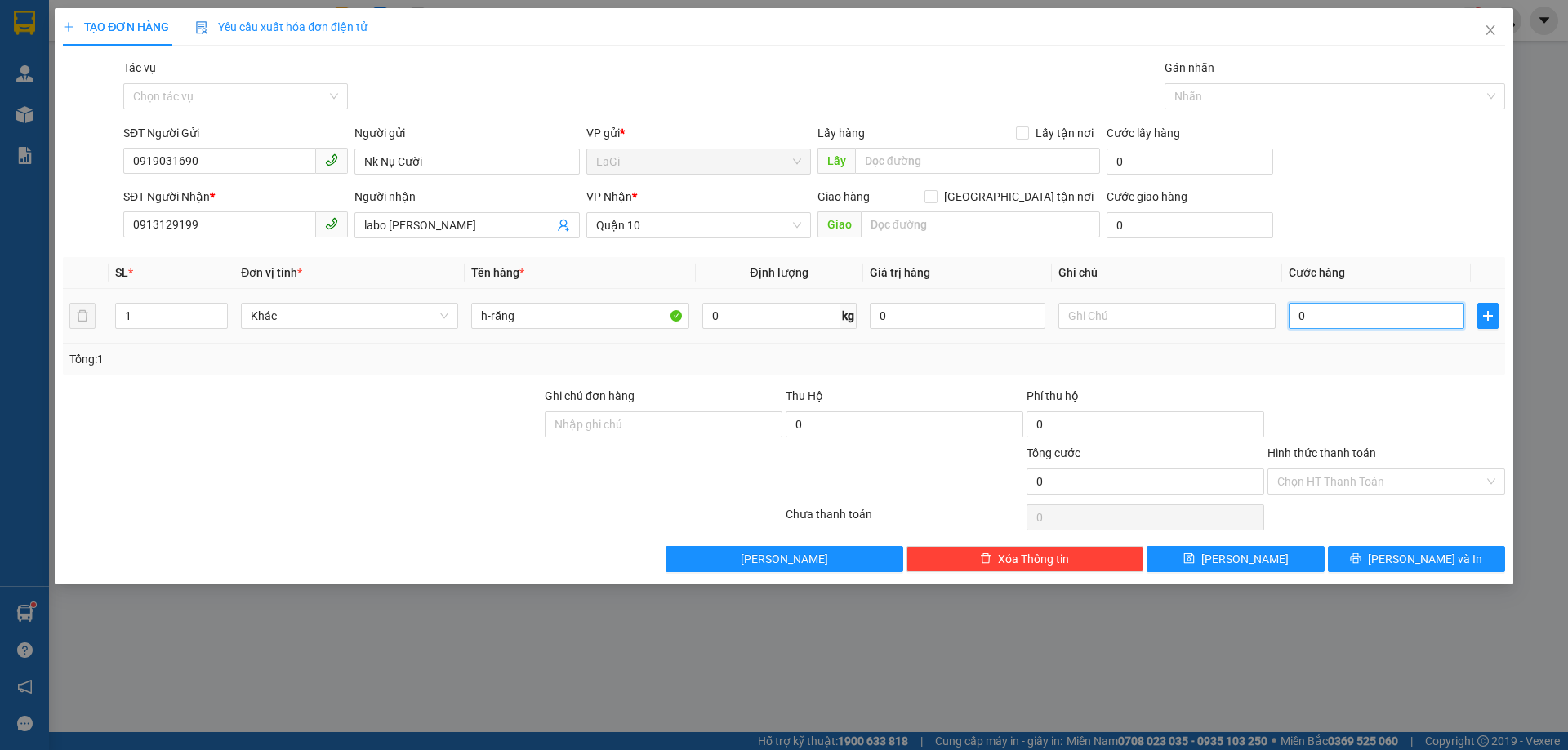
click at [1346, 312] on input "0" at bounding box center [1376, 315] width 176 height 26
drag, startPoint x: 1375, startPoint y: 378, endPoint x: 1383, endPoint y: 418, distance: 40.8
click at [1375, 379] on div "Transit Pickup Surcharge Ids Transit Deliver Surcharge Ids Transit Deliver Surc…" at bounding box center [784, 315] width 1442 height 514
click at [1383, 484] on input "Hình thức thanh toán" at bounding box center [1380, 482] width 206 height 25
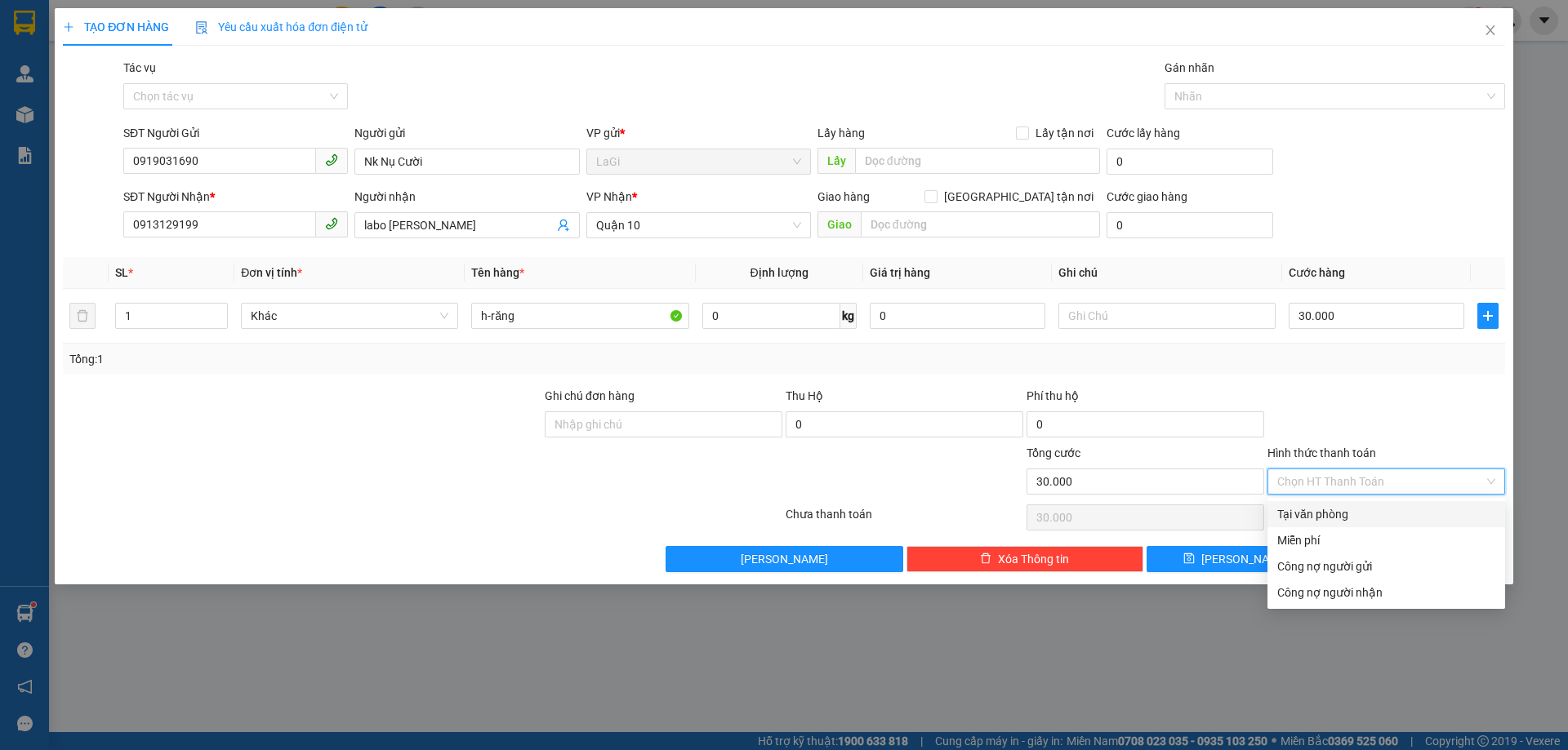
click at [1369, 522] on div "Tại văn phòng" at bounding box center [1386, 514] width 218 height 18
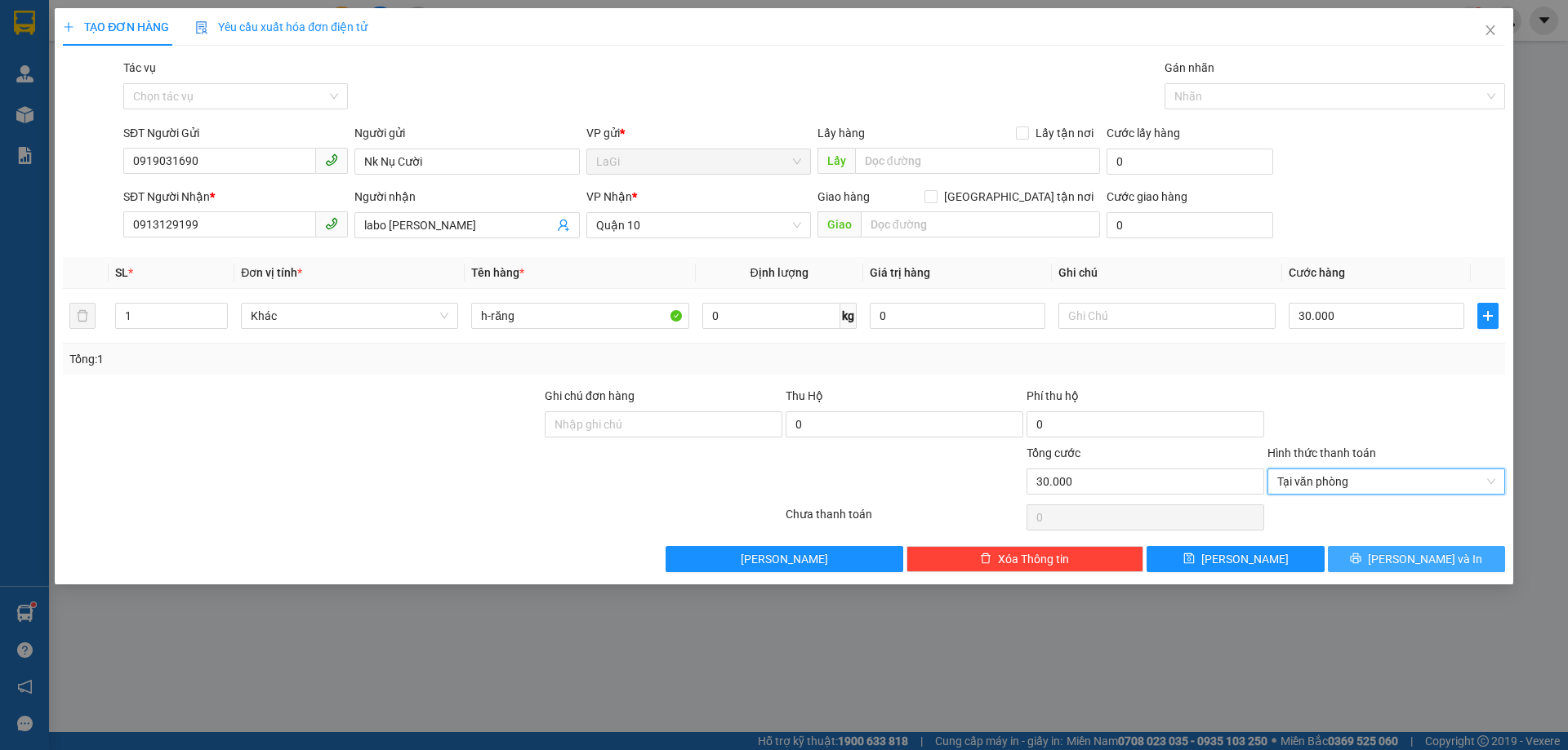
click at [1432, 563] on span "[PERSON_NAME] và In" at bounding box center [1424, 559] width 114 height 18
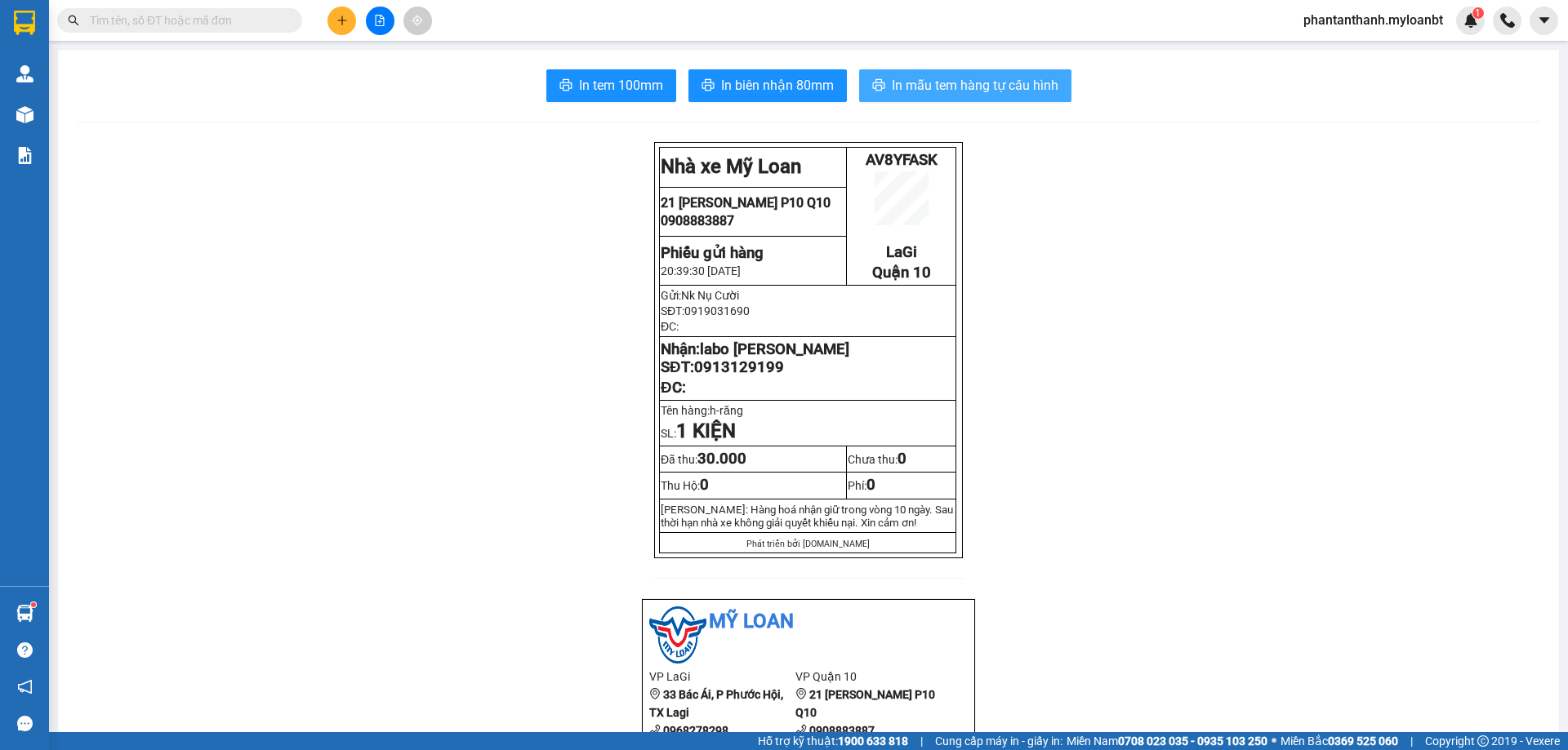
click at [1023, 96] on button "In mẫu tem hàng tự cấu hình" at bounding box center [965, 85] width 212 height 33
click at [253, 28] on input "text" at bounding box center [186, 20] width 193 height 18
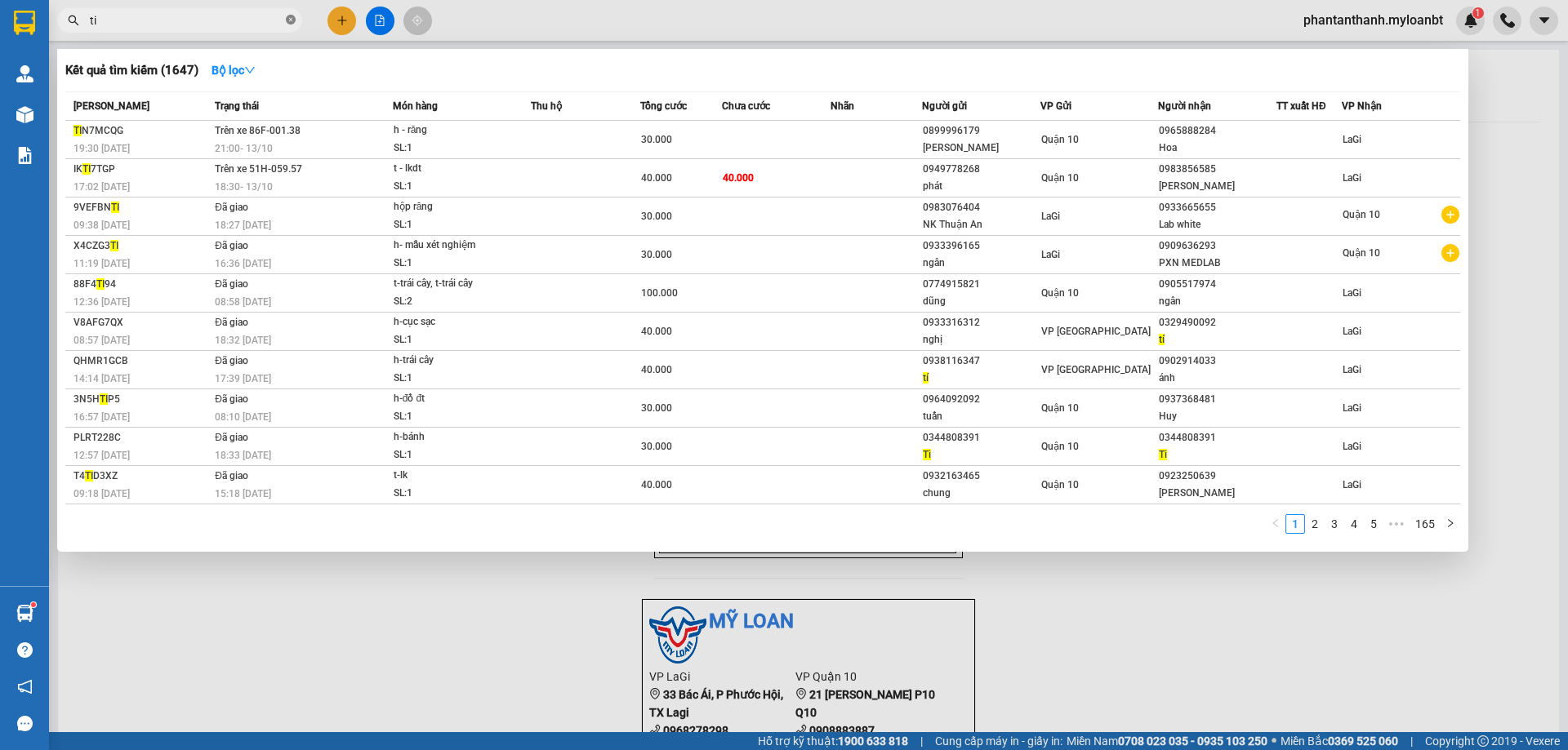
click at [293, 19] on icon "close-circle" at bounding box center [291, 19] width 10 height 10
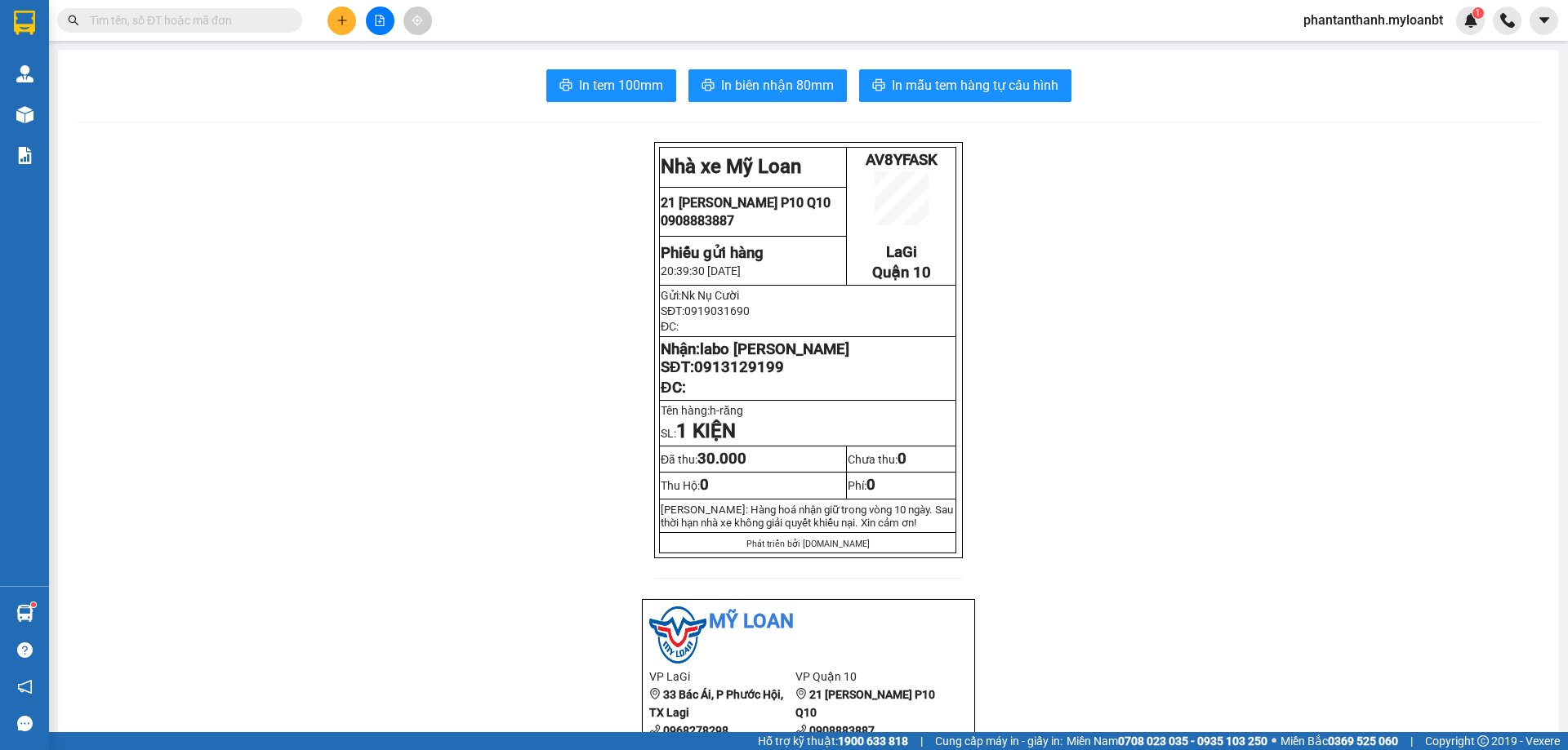
click at [265, 25] on input "text" at bounding box center [186, 20] width 193 height 18
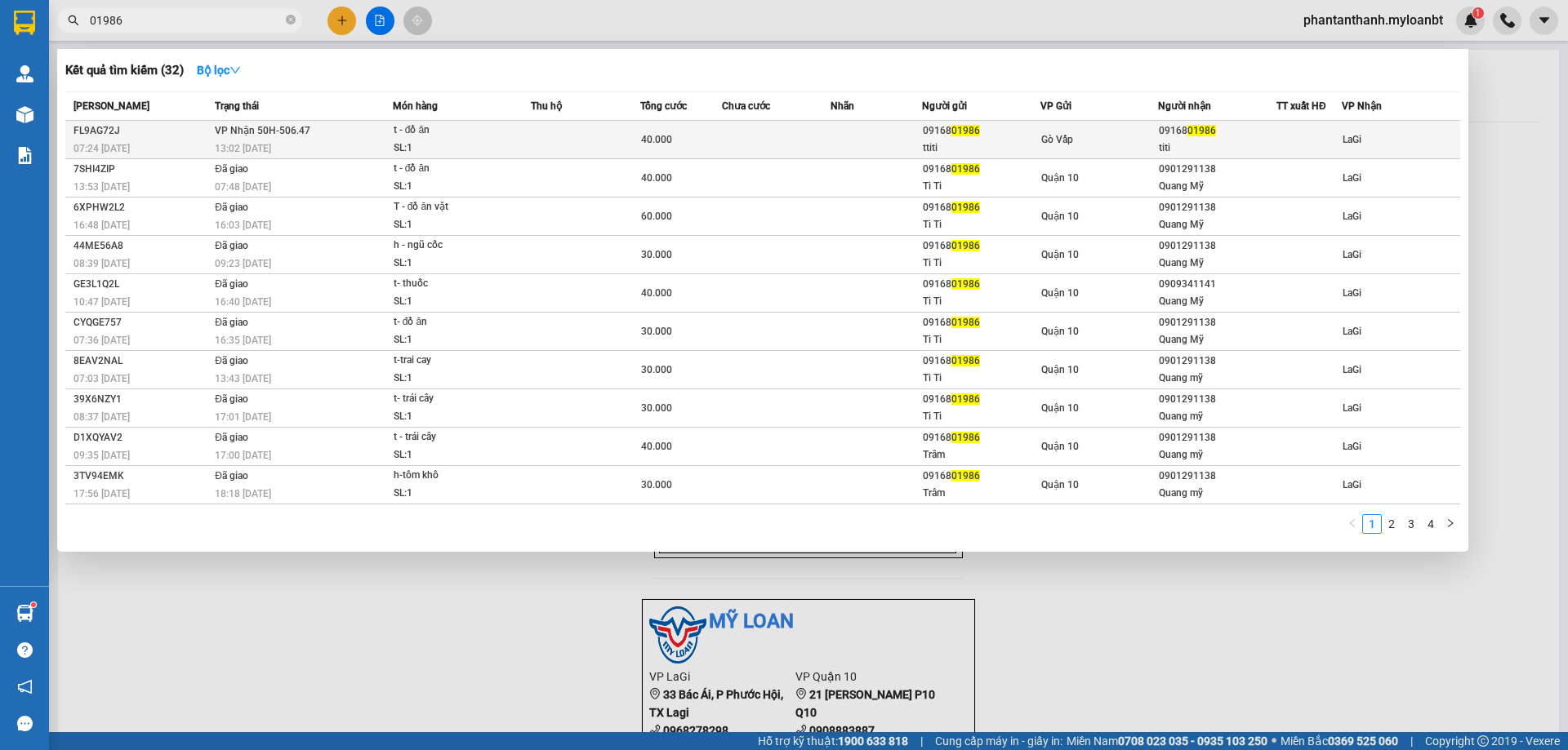
click at [305, 140] on div "13:02 [DATE]" at bounding box center [303, 148] width 178 height 18
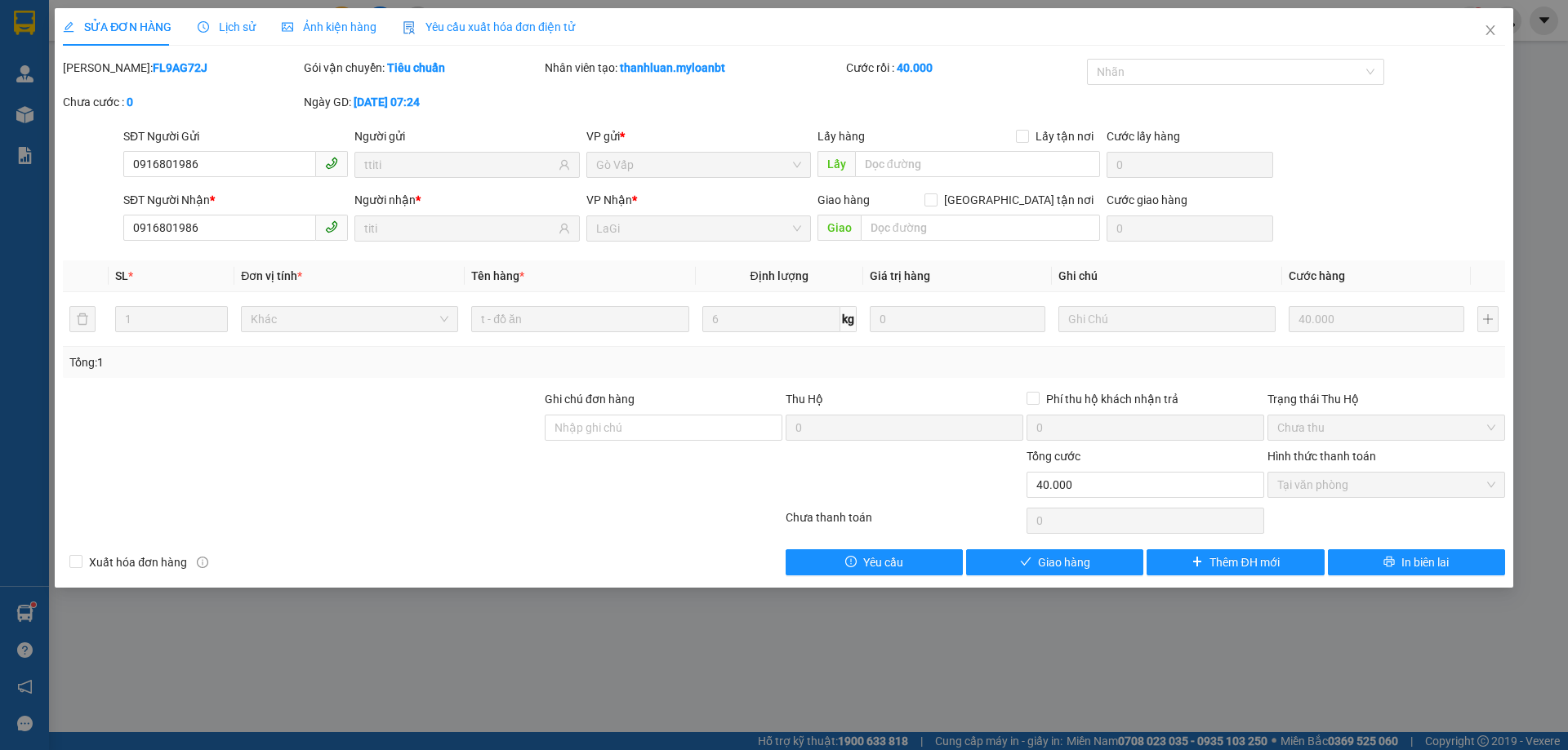
click at [226, 28] on span "Lịch sử" at bounding box center [227, 27] width 58 height 13
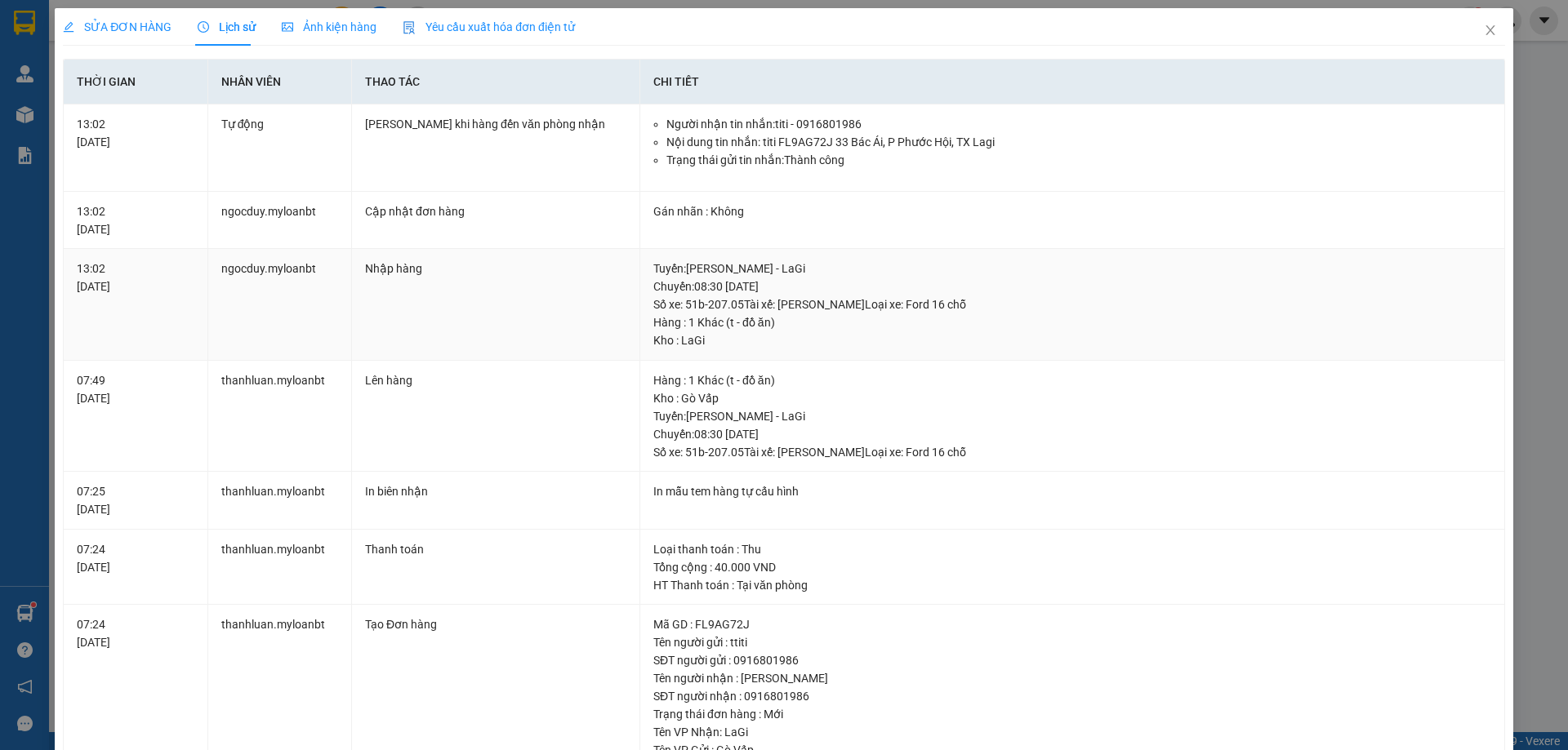
scroll to position [231, 0]
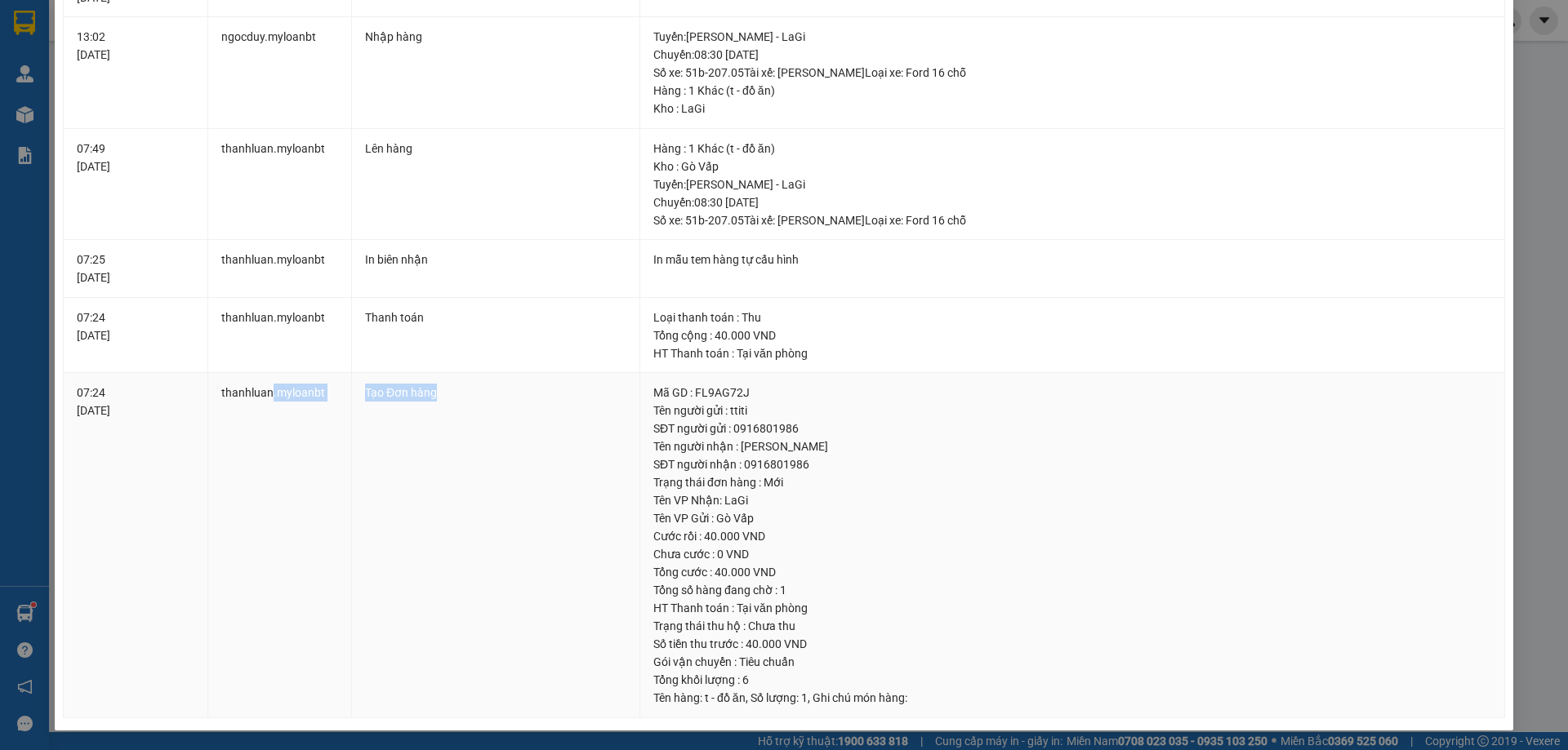
drag, startPoint x: 384, startPoint y: 399, endPoint x: 593, endPoint y: 418, distance: 209.9
click at [549, 416] on tr "07:24 [DATE] thanhluan.myloanbt Tạo Đơn hàng Mã GD : FL9AG72J Tên người gửi : t…" at bounding box center [784, 546] width 1441 height 346
click at [593, 418] on td "Tạo Đơn hàng" at bounding box center [495, 546] width 288 height 346
drag, startPoint x: 805, startPoint y: 642, endPoint x: 673, endPoint y: 630, distance: 132.5
click at [676, 631] on td "Mã GD : FL9AG72J Tên người gửi : ttiti SĐT người gửi : 0916801986 Tên người nhậ…" at bounding box center [1073, 546] width 864 height 346
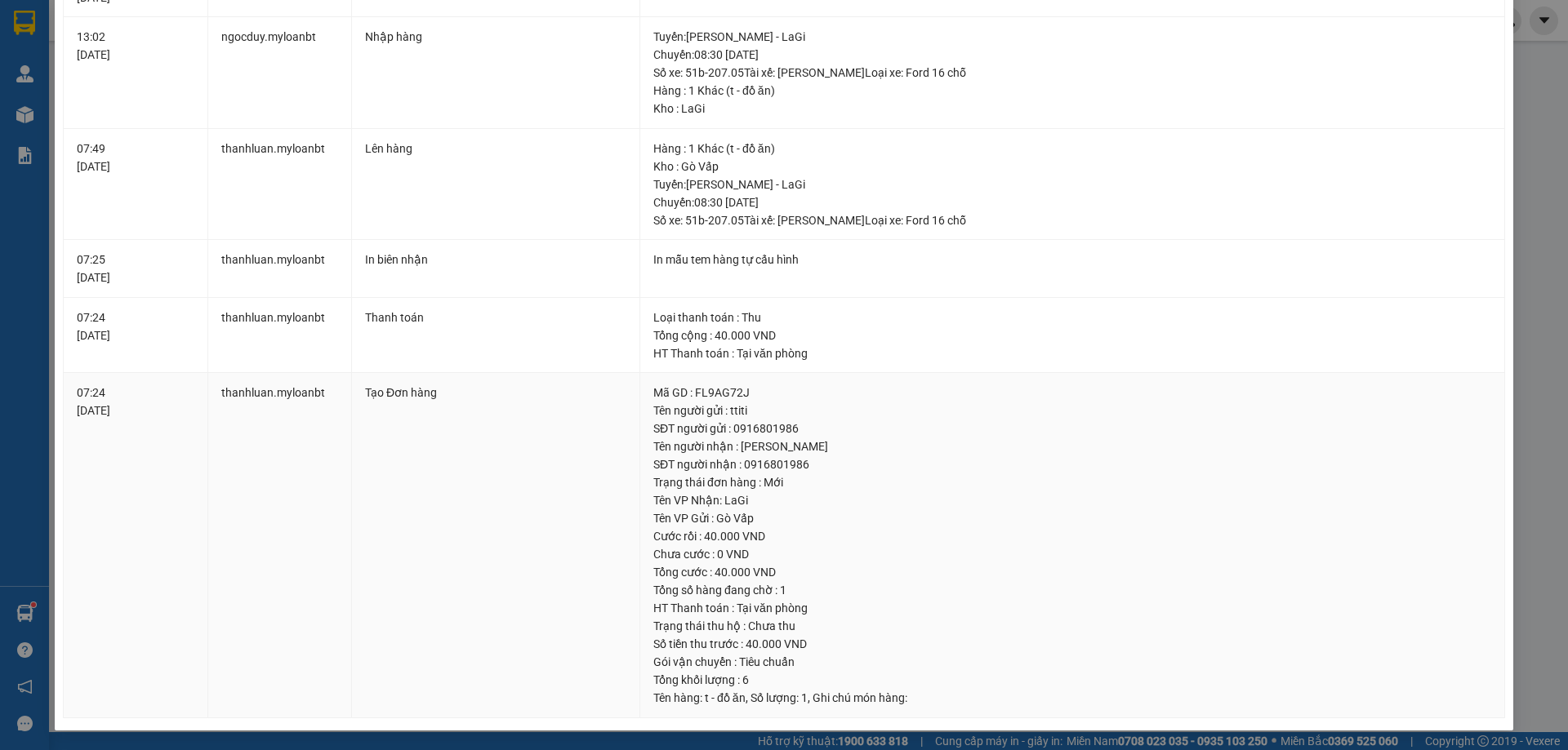
click at [619, 619] on td "Tạo Đơn hàng" at bounding box center [495, 546] width 288 height 346
drag, startPoint x: 775, startPoint y: 639, endPoint x: 570, endPoint y: 609, distance: 207.2
click at [570, 609] on tr "07:24 [DATE] thanhluan.myloanbt Tạo Đơn hàng Mã GD : FL9AG72J Tên người gửi : t…" at bounding box center [784, 546] width 1441 height 346
click at [573, 603] on td "Tạo Đơn hàng" at bounding box center [495, 546] width 288 height 346
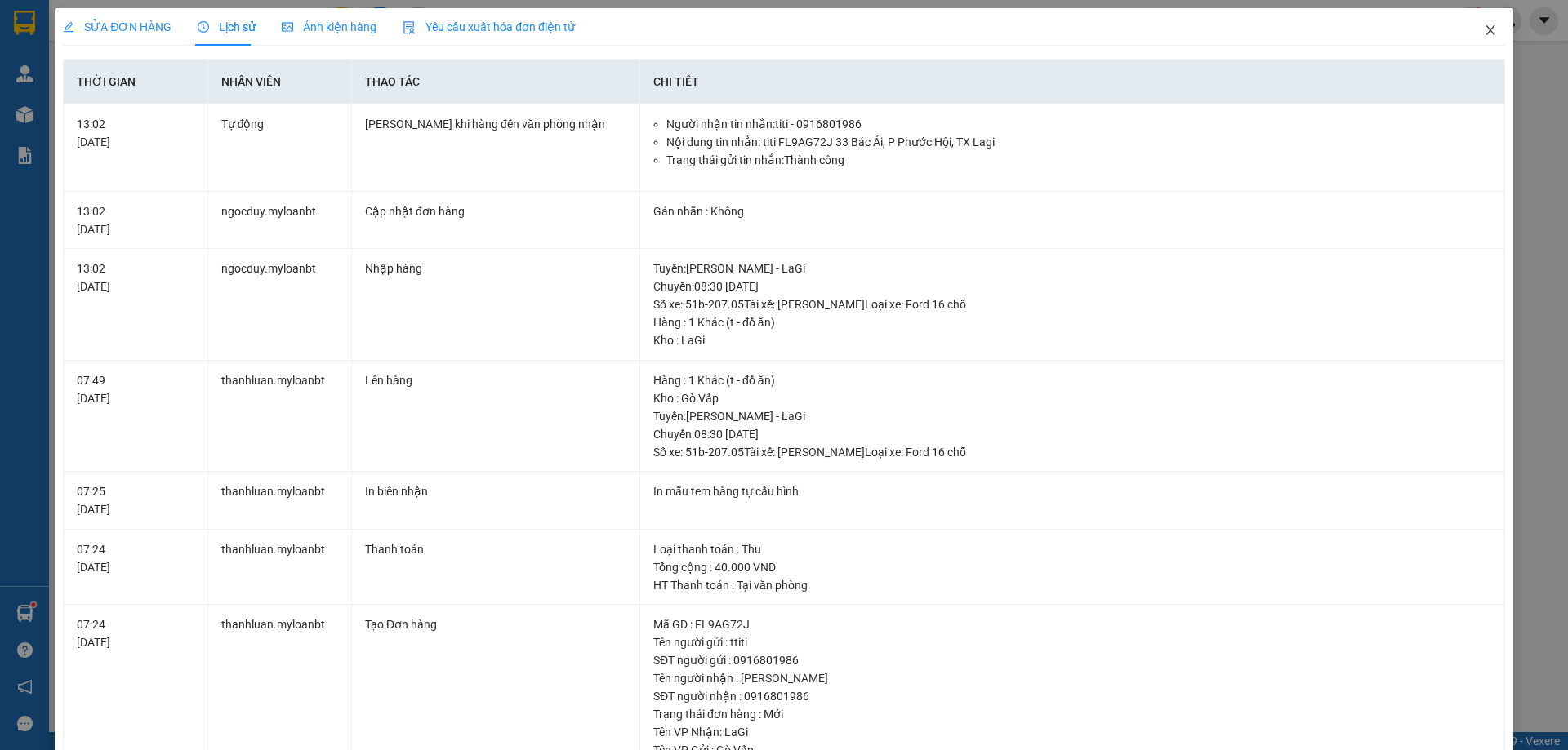
click at [1489, 41] on span "Close" at bounding box center [1490, 32] width 46 height 46
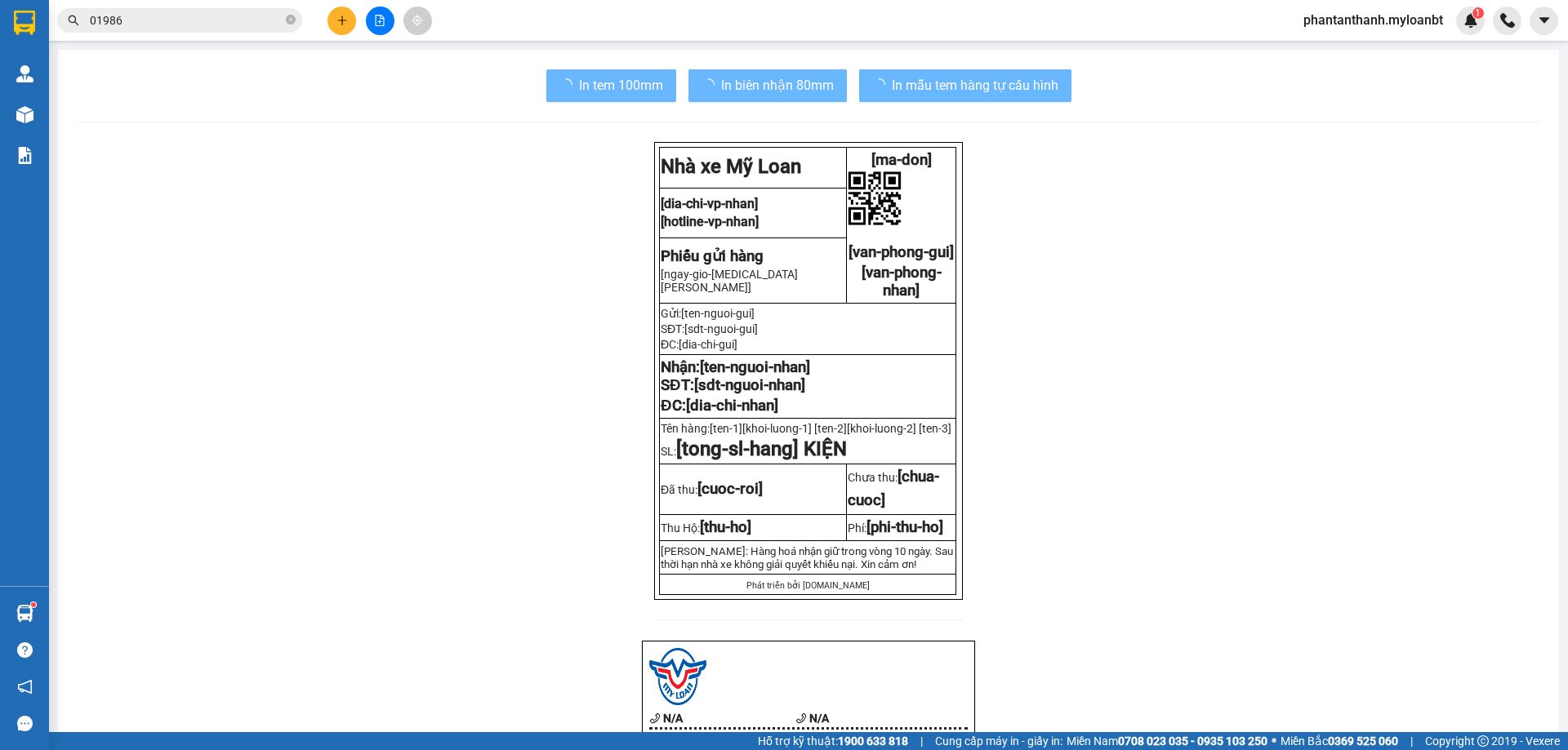
click at [161, 17] on input "01986" at bounding box center [186, 20] width 193 height 18
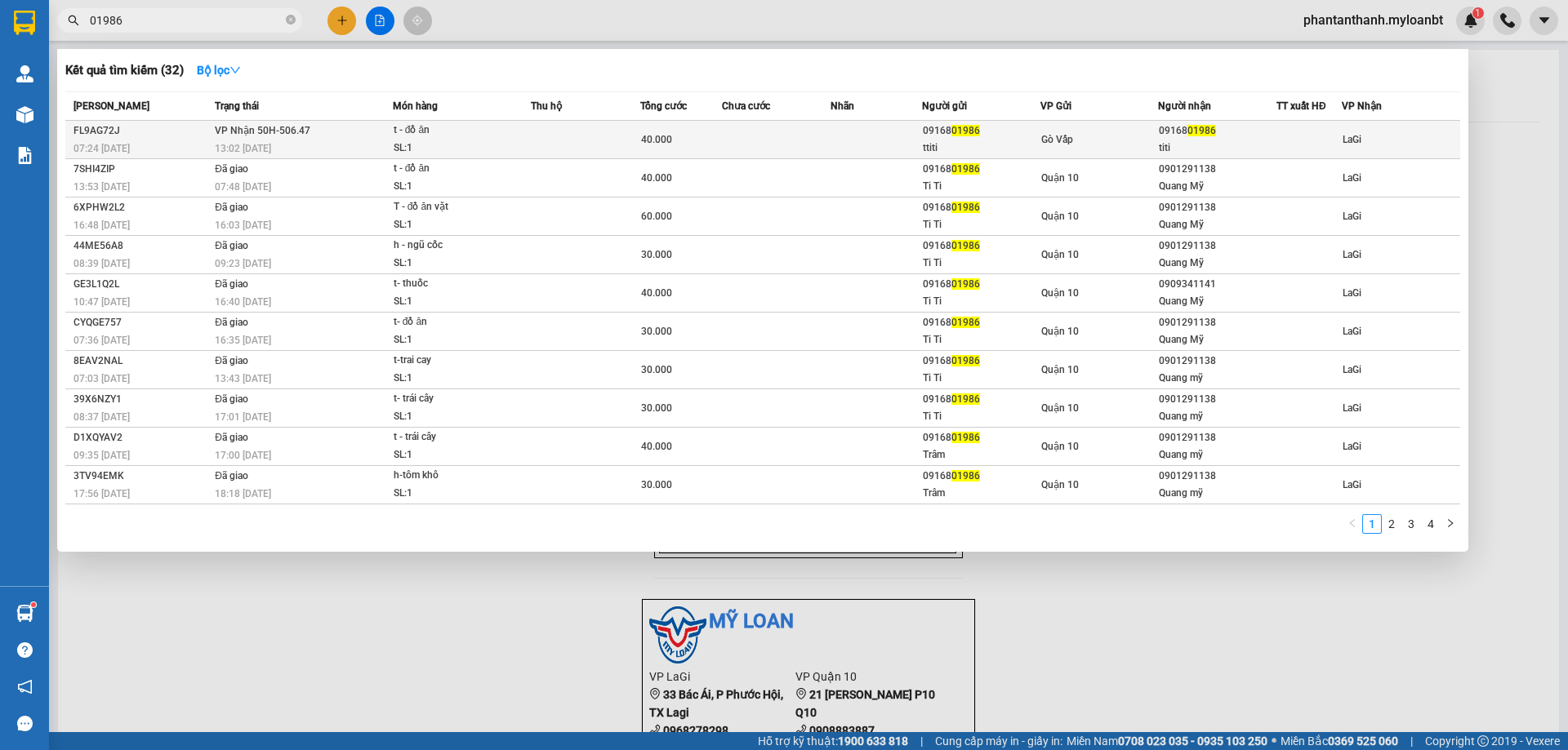
click at [345, 134] on td "VP Nhận 50H-506.47 13:02 [DATE]" at bounding box center [302, 140] width 182 height 38
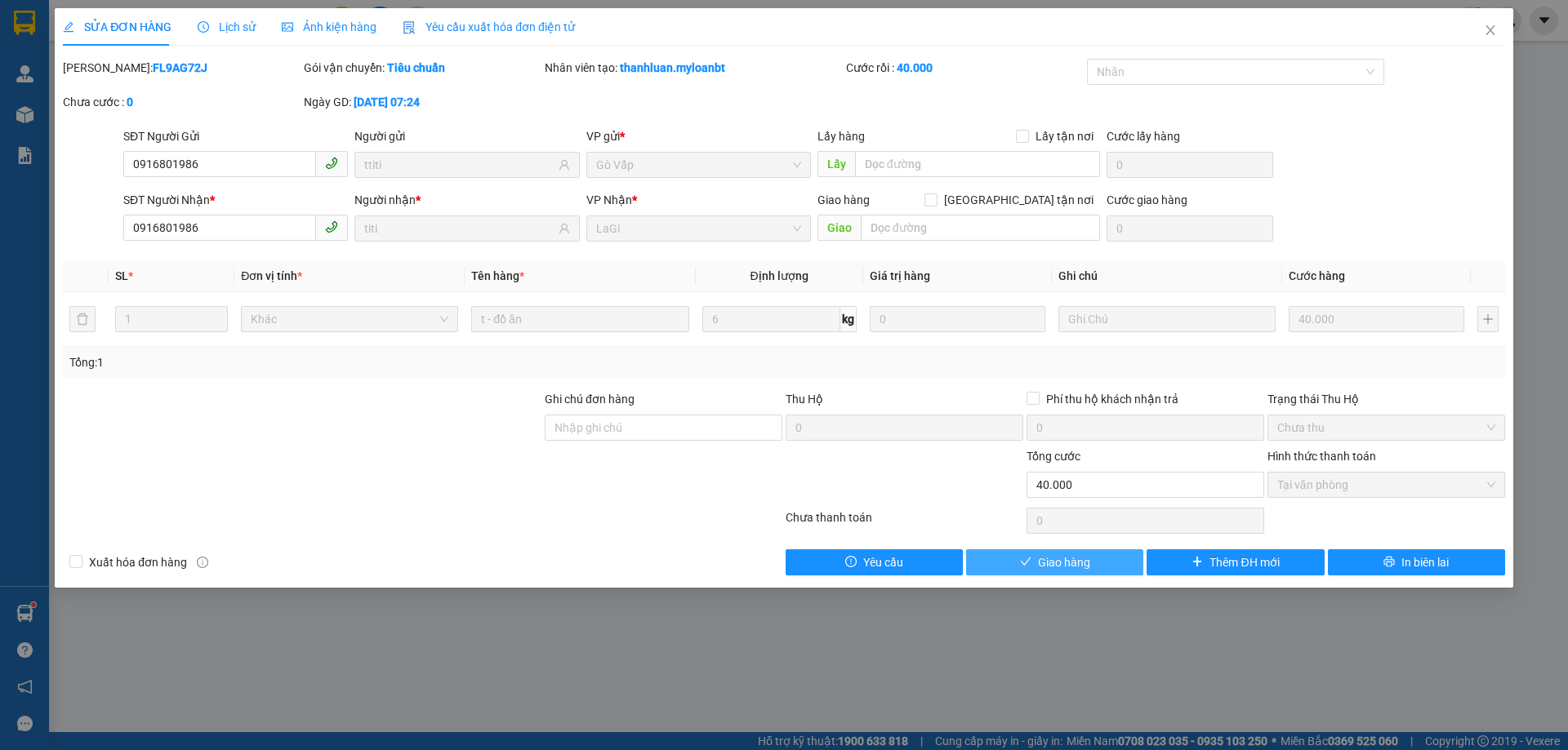
click at [1084, 568] on span "Giao hàng" at bounding box center [1064, 563] width 52 height 18
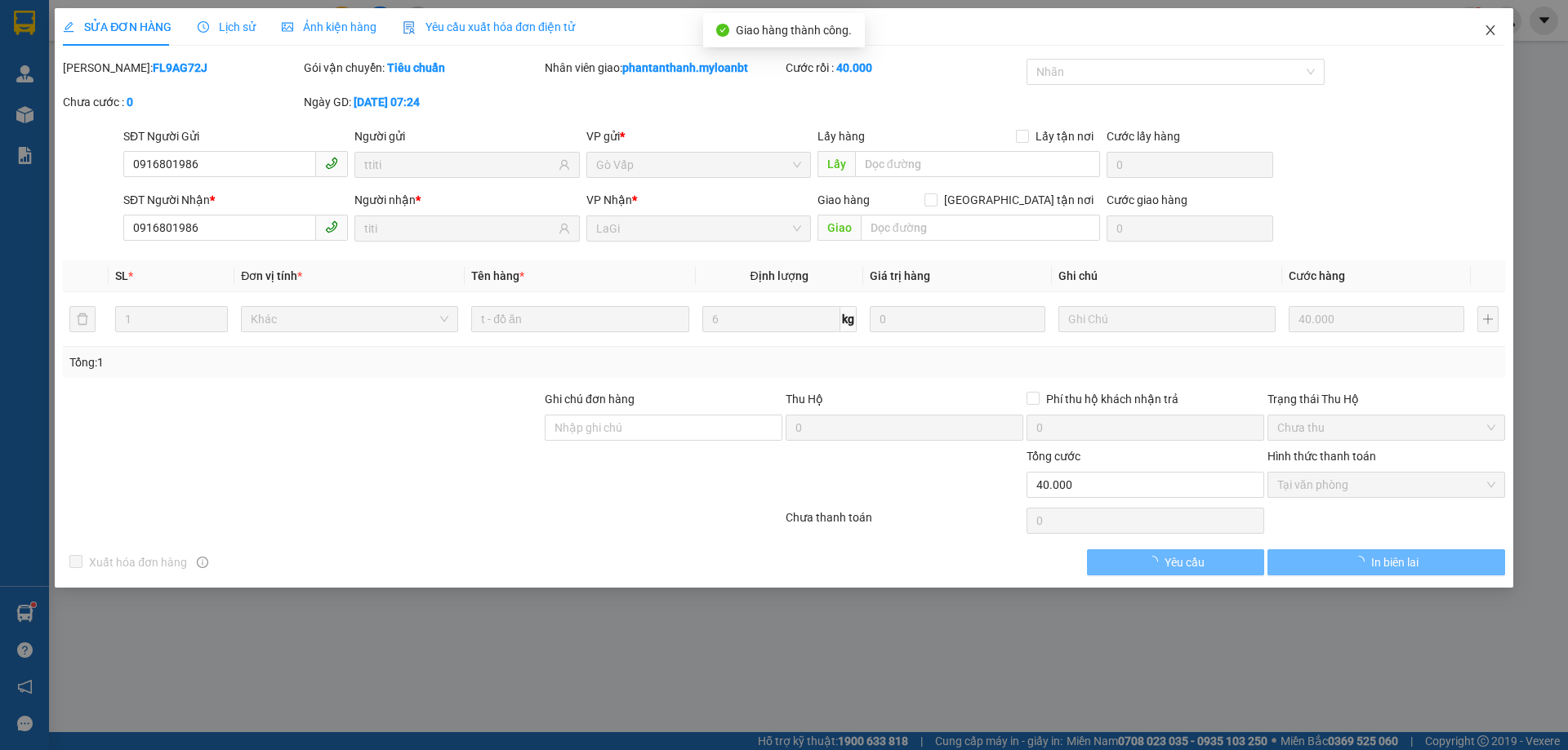
click at [1491, 27] on icon "close" at bounding box center [1490, 31] width 13 height 13
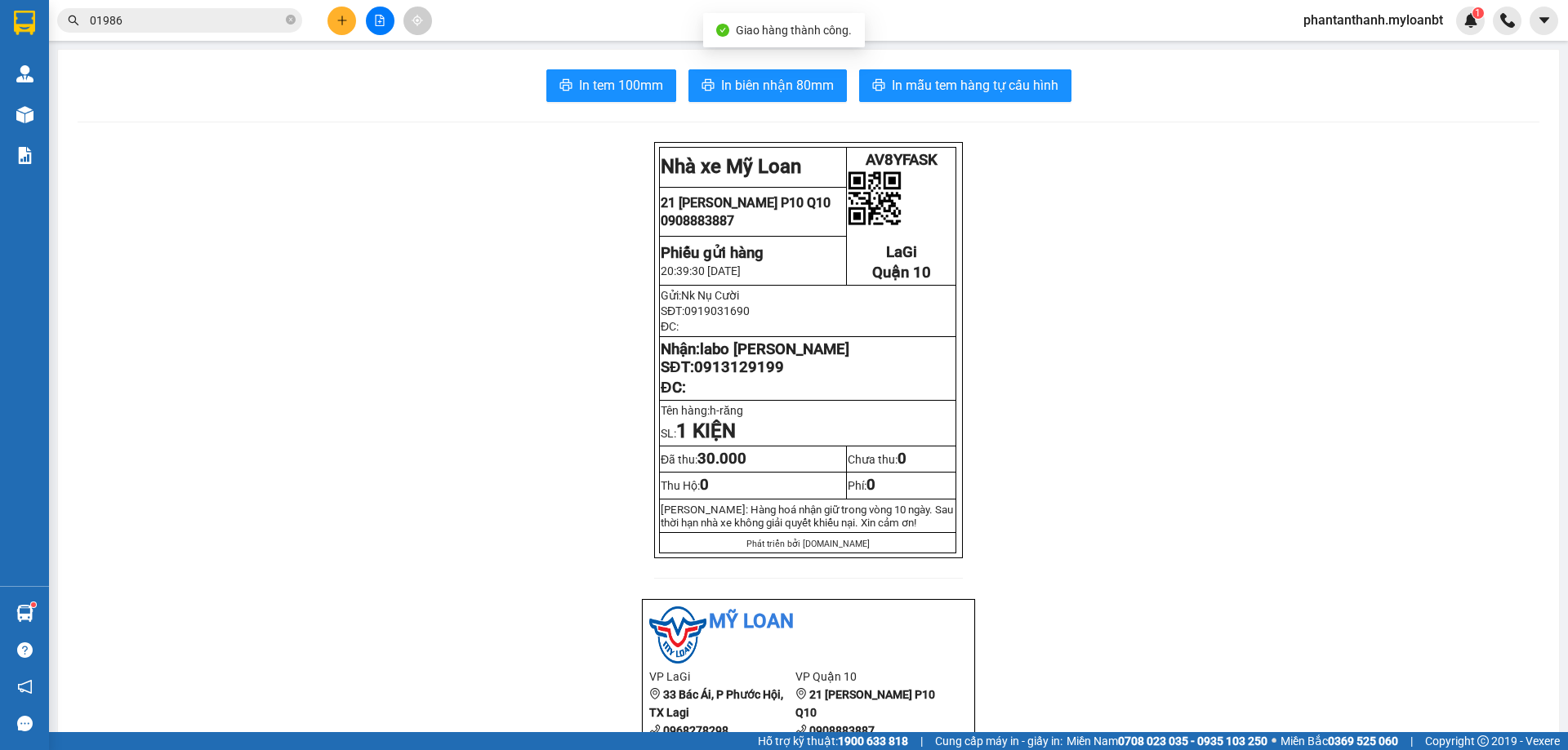
click at [201, 27] on input "01986" at bounding box center [186, 20] width 193 height 18
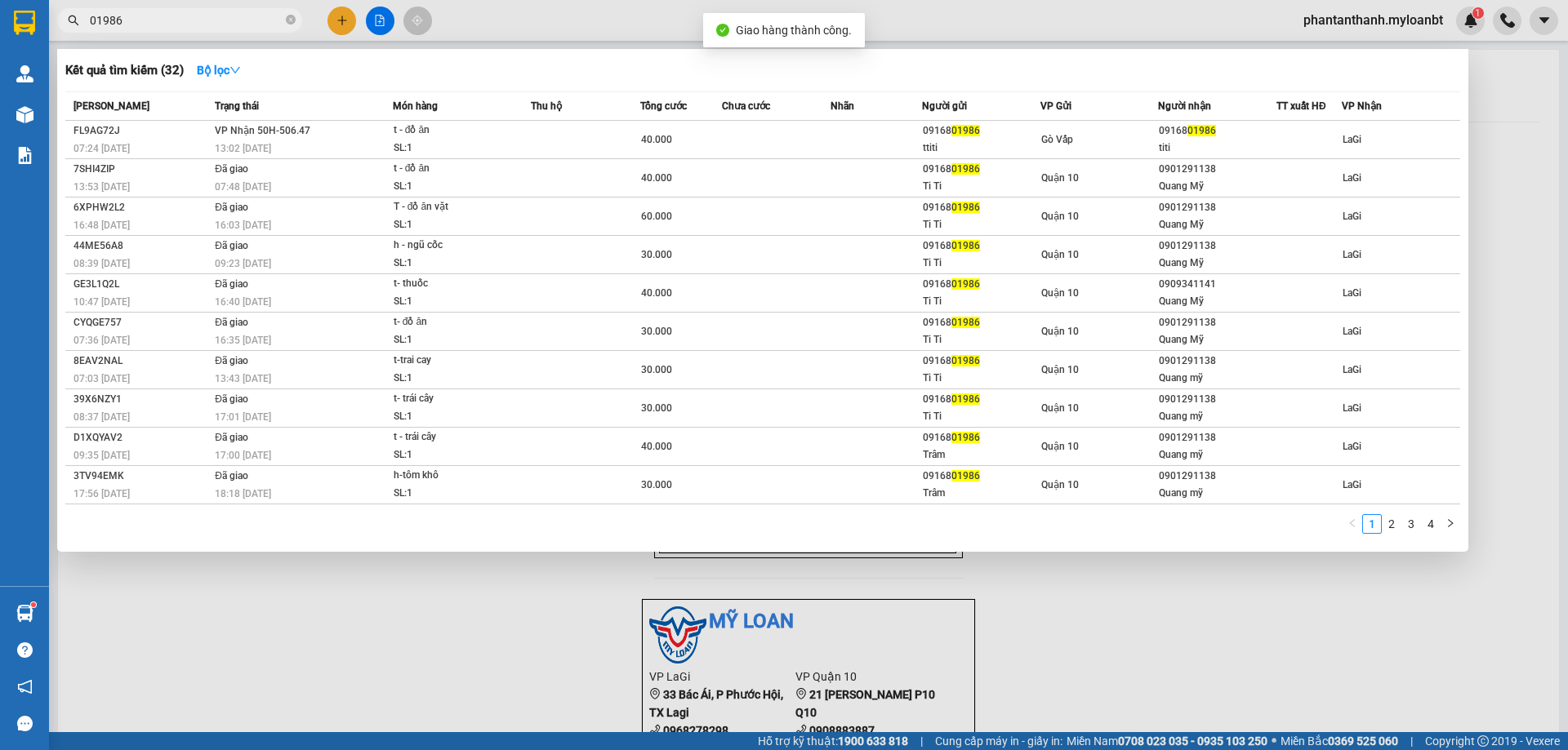
click at [201, 27] on input "01986" at bounding box center [186, 20] width 193 height 18
click at [294, 19] on icon "close-circle" at bounding box center [291, 19] width 10 height 10
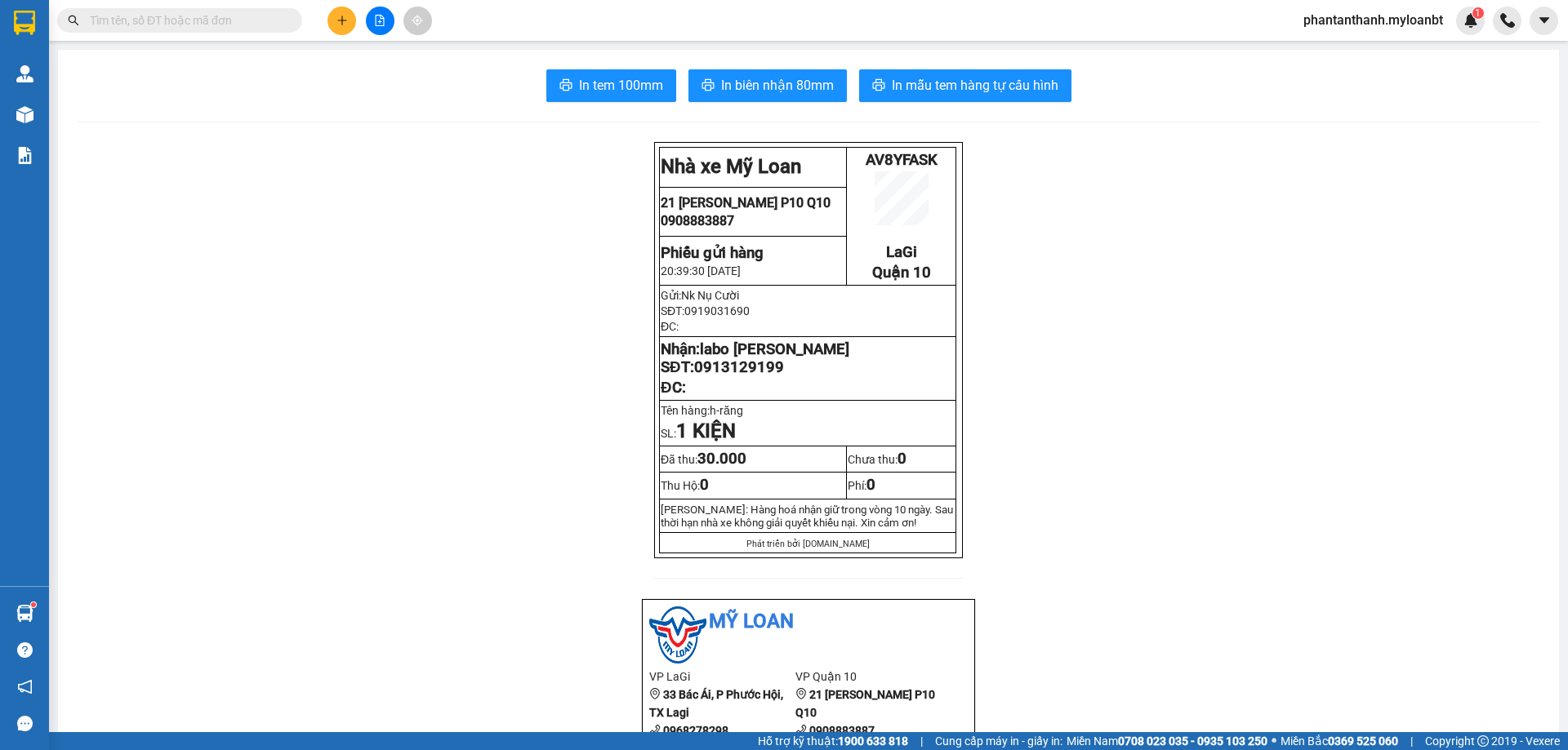
click at [185, 19] on input "text" at bounding box center [186, 20] width 193 height 18
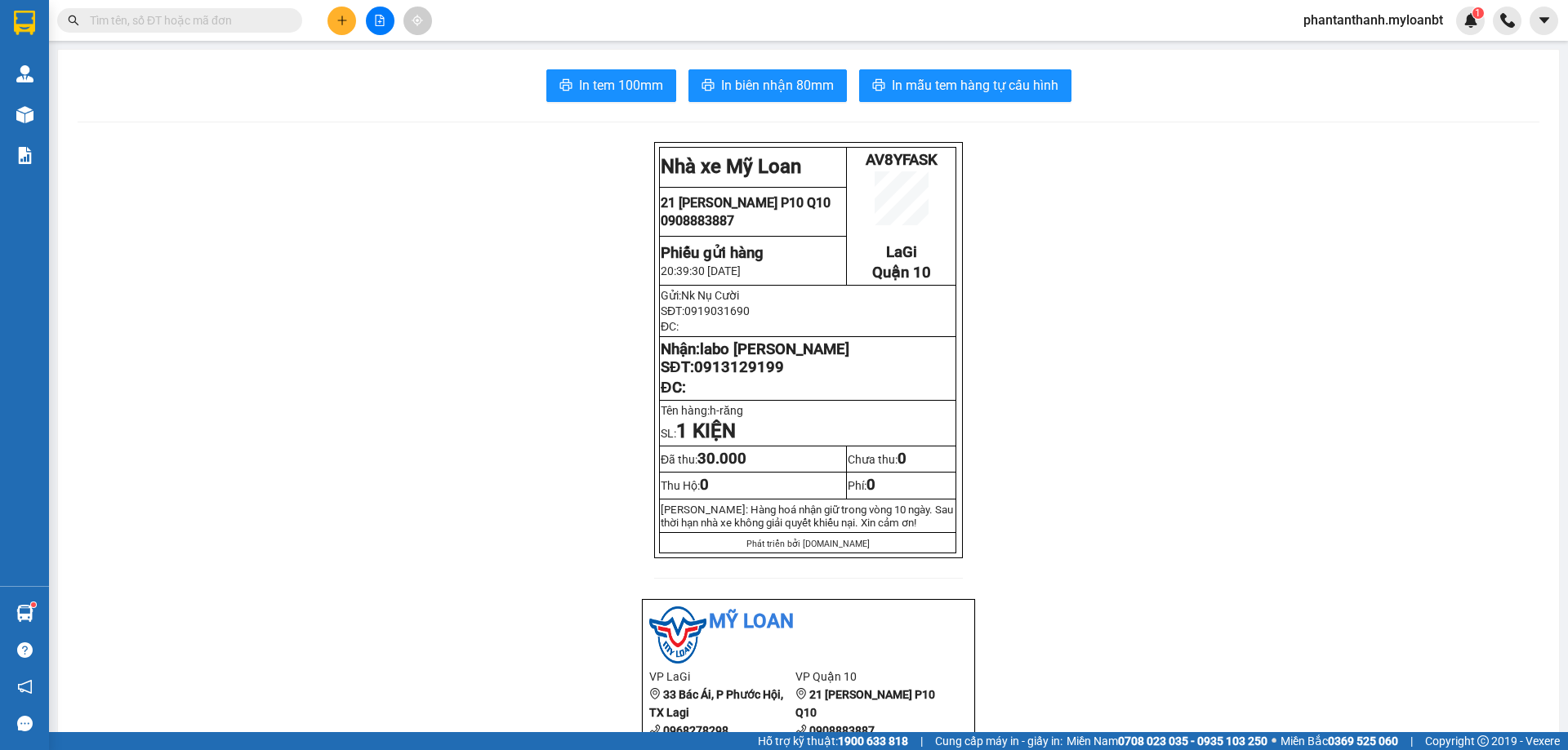
click at [185, 19] on input "text" at bounding box center [186, 20] width 193 height 18
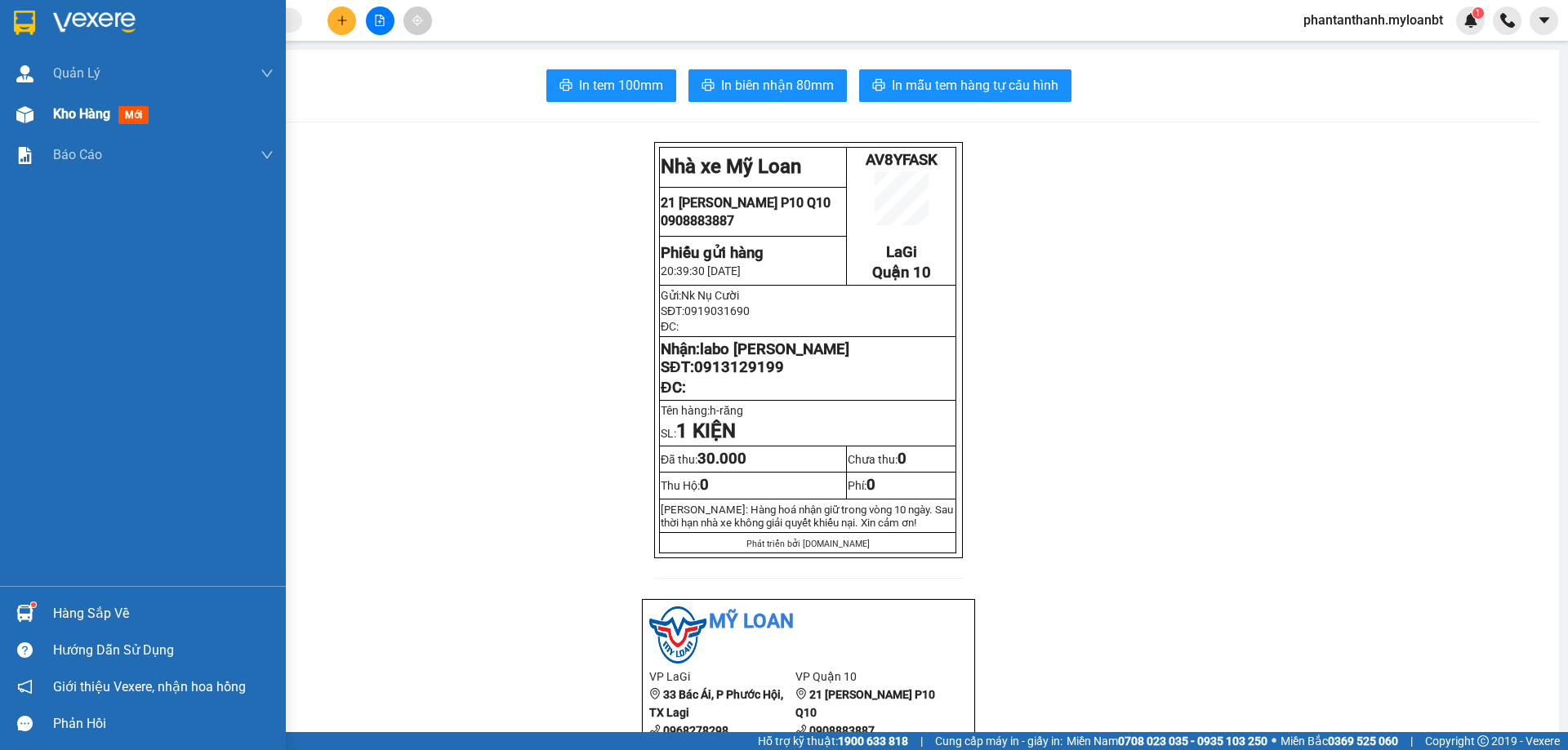
click at [20, 109] on img at bounding box center [25, 115] width 17 height 17
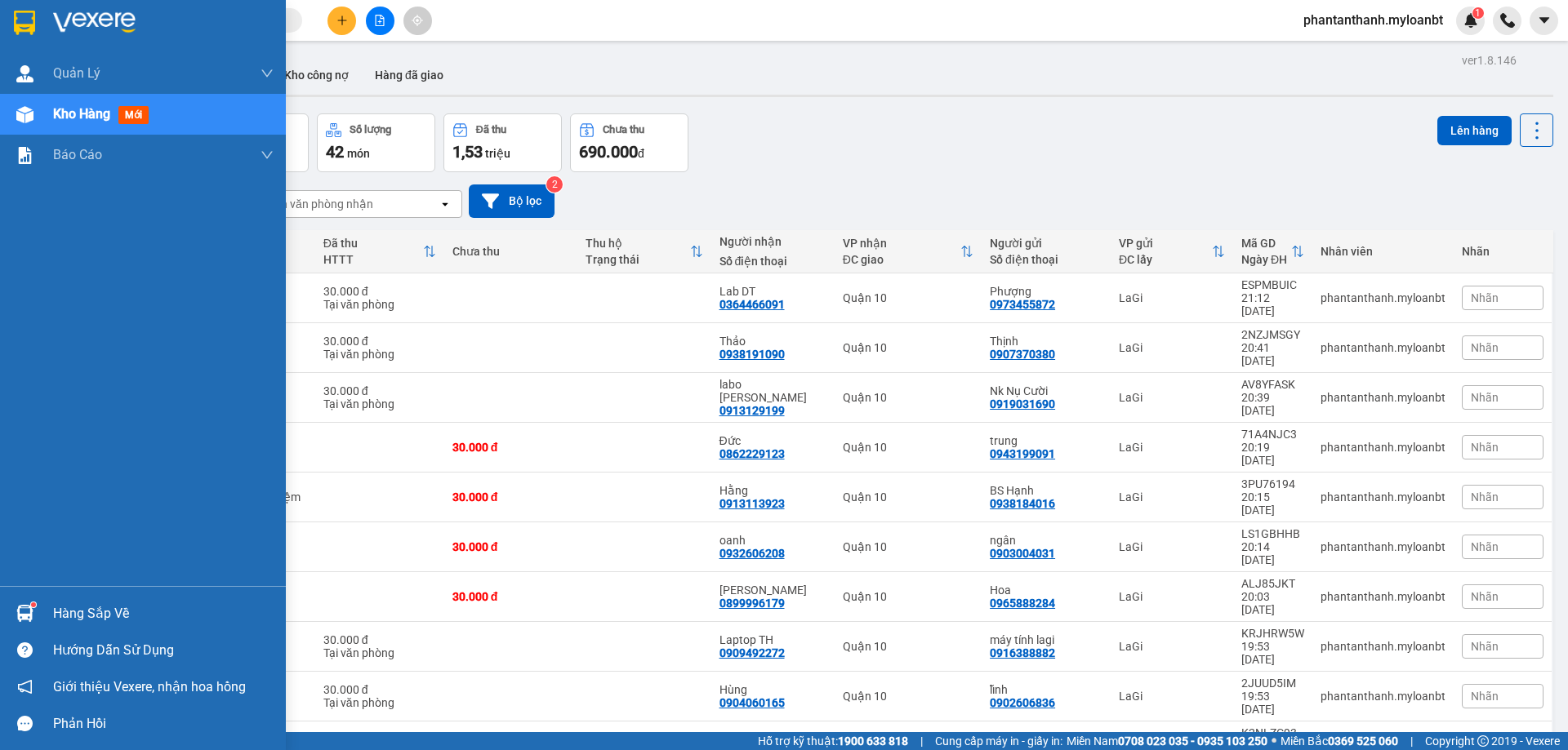
click at [19, 611] on img at bounding box center [25, 614] width 17 height 17
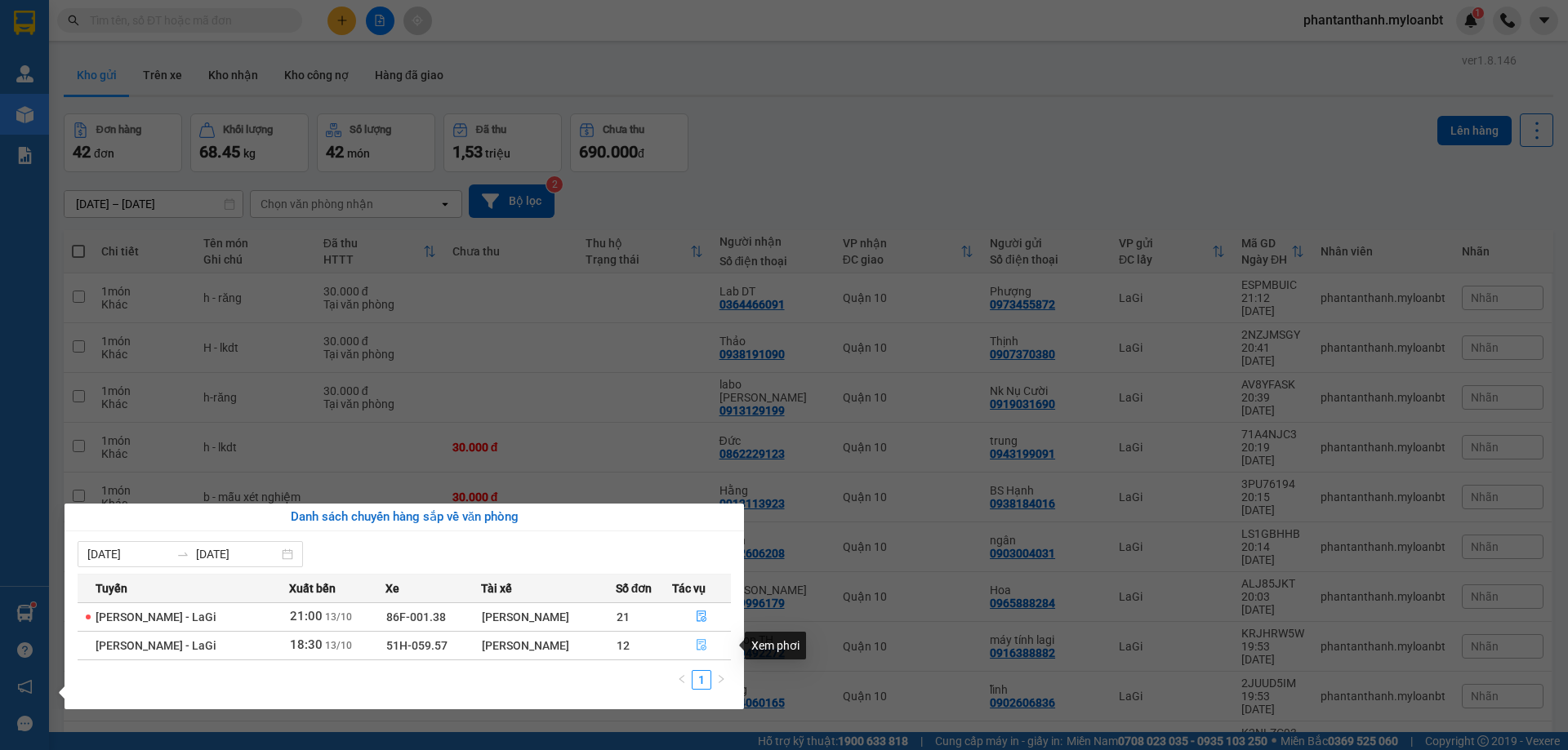
click at [696, 647] on button "button" at bounding box center [702, 645] width 58 height 26
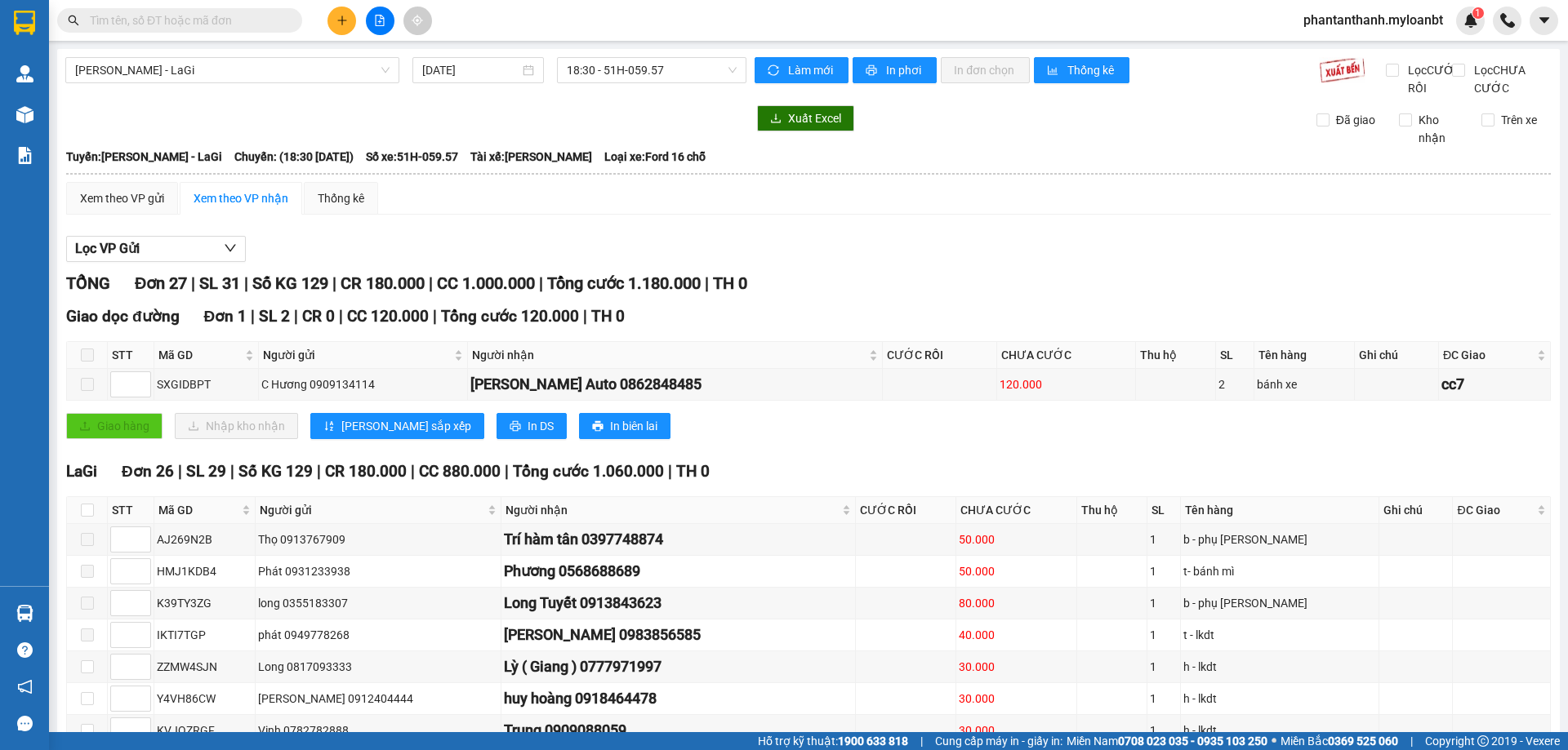
click at [229, 30] on span at bounding box center [180, 21] width 245 height 25
click at [234, 25] on input "text" at bounding box center [186, 20] width 193 height 18
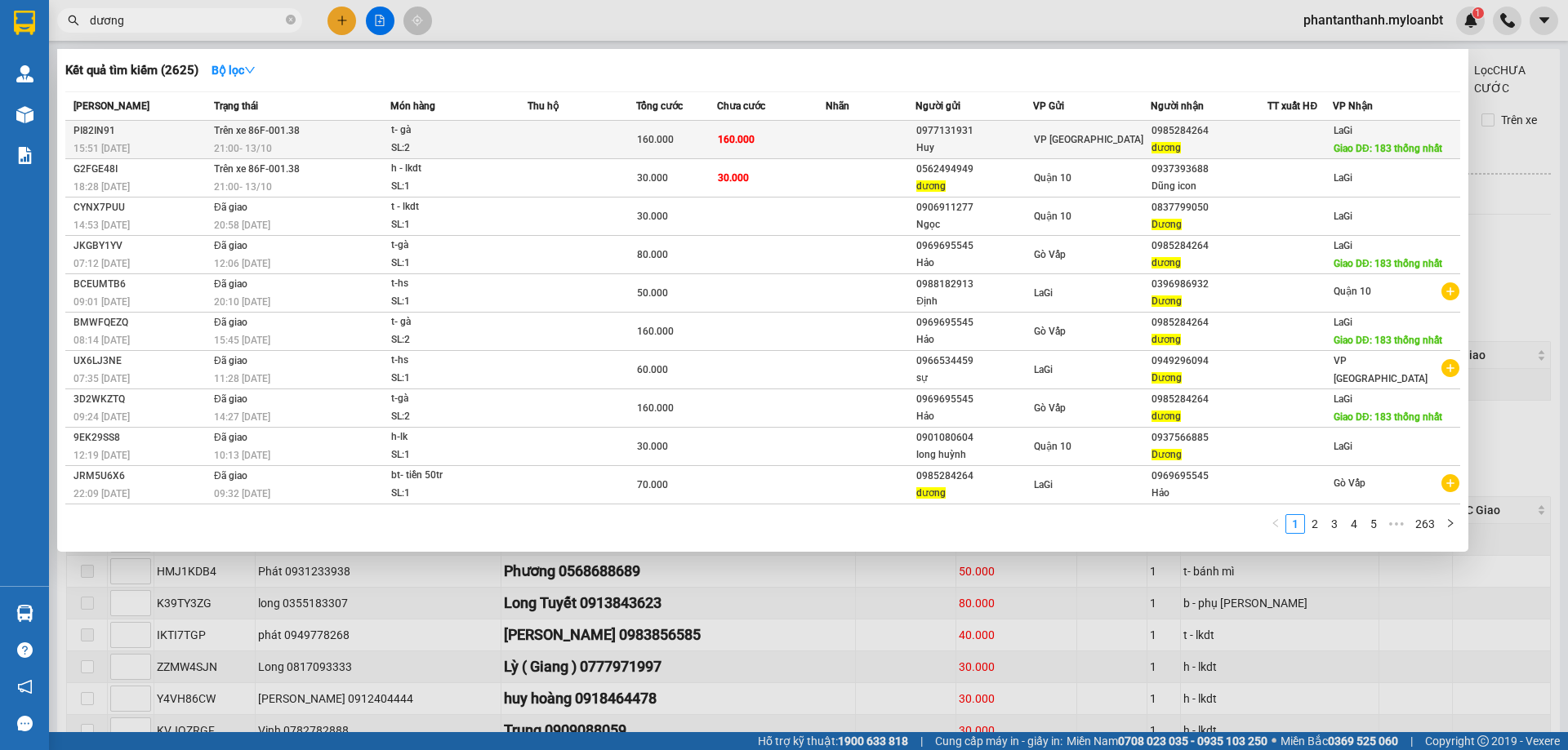
click at [832, 131] on td at bounding box center [871, 140] width 90 height 38
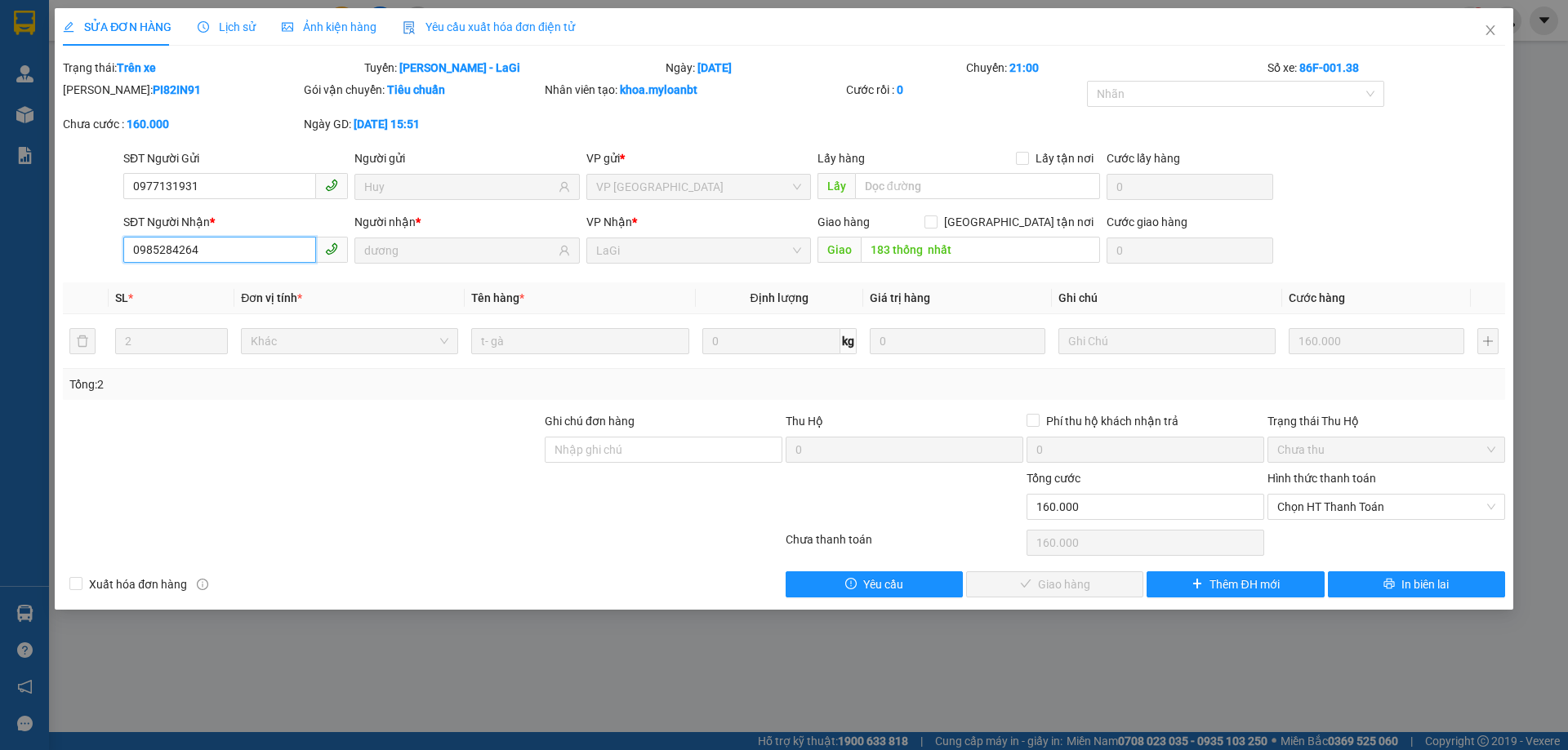
click at [231, 239] on input "0985284264" at bounding box center [219, 250] width 193 height 26
click at [1489, 38] on span "Close" at bounding box center [1490, 32] width 46 height 46
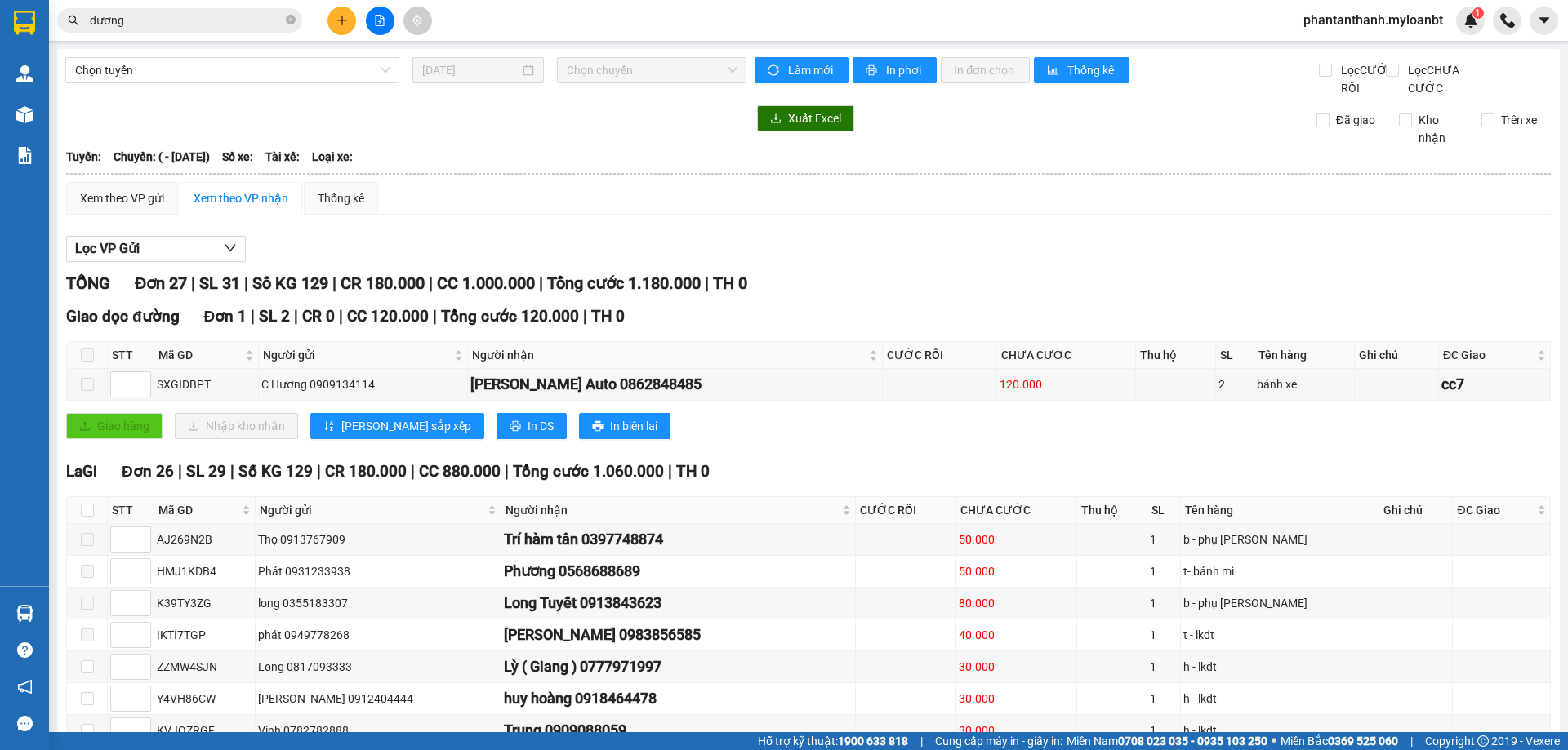
click at [188, 12] on input "dương" at bounding box center [186, 20] width 193 height 18
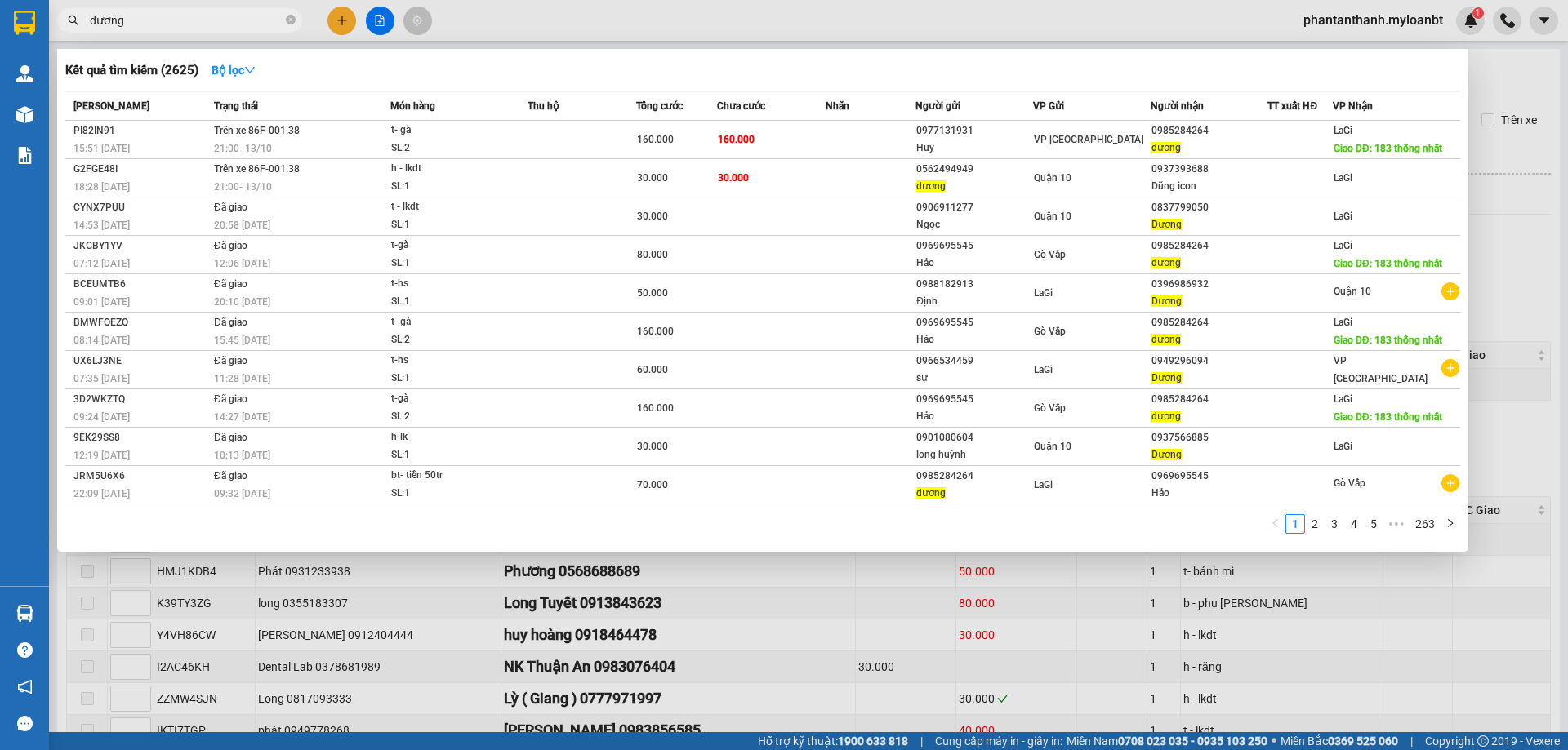
click at [188, 12] on input "dương" at bounding box center [186, 20] width 193 height 18
click at [300, 19] on span "dương" at bounding box center [180, 21] width 245 height 25
click at [330, 18] on div at bounding box center [784, 375] width 1568 height 750
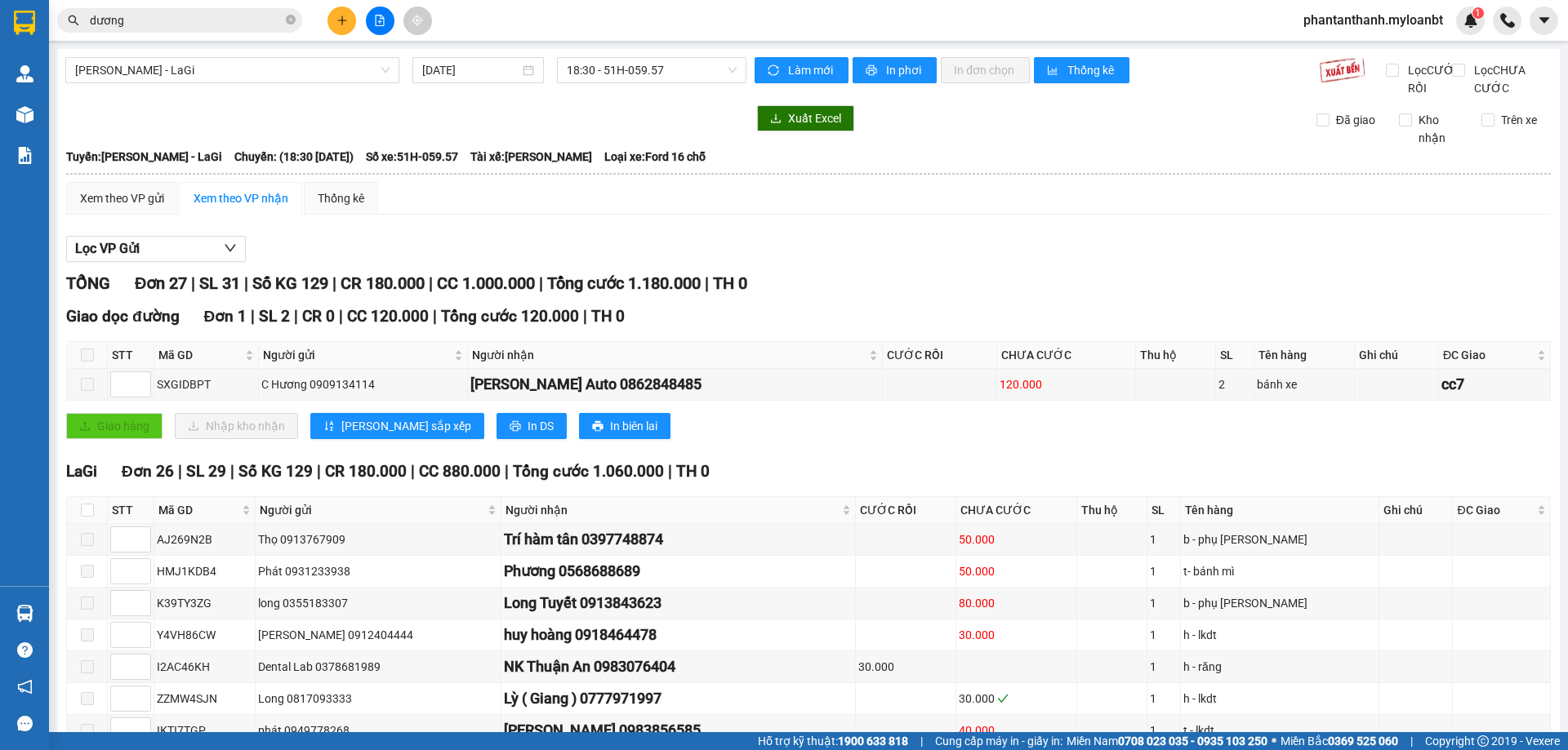
click at [341, 19] on icon "plus" at bounding box center [342, 20] width 12 height 12
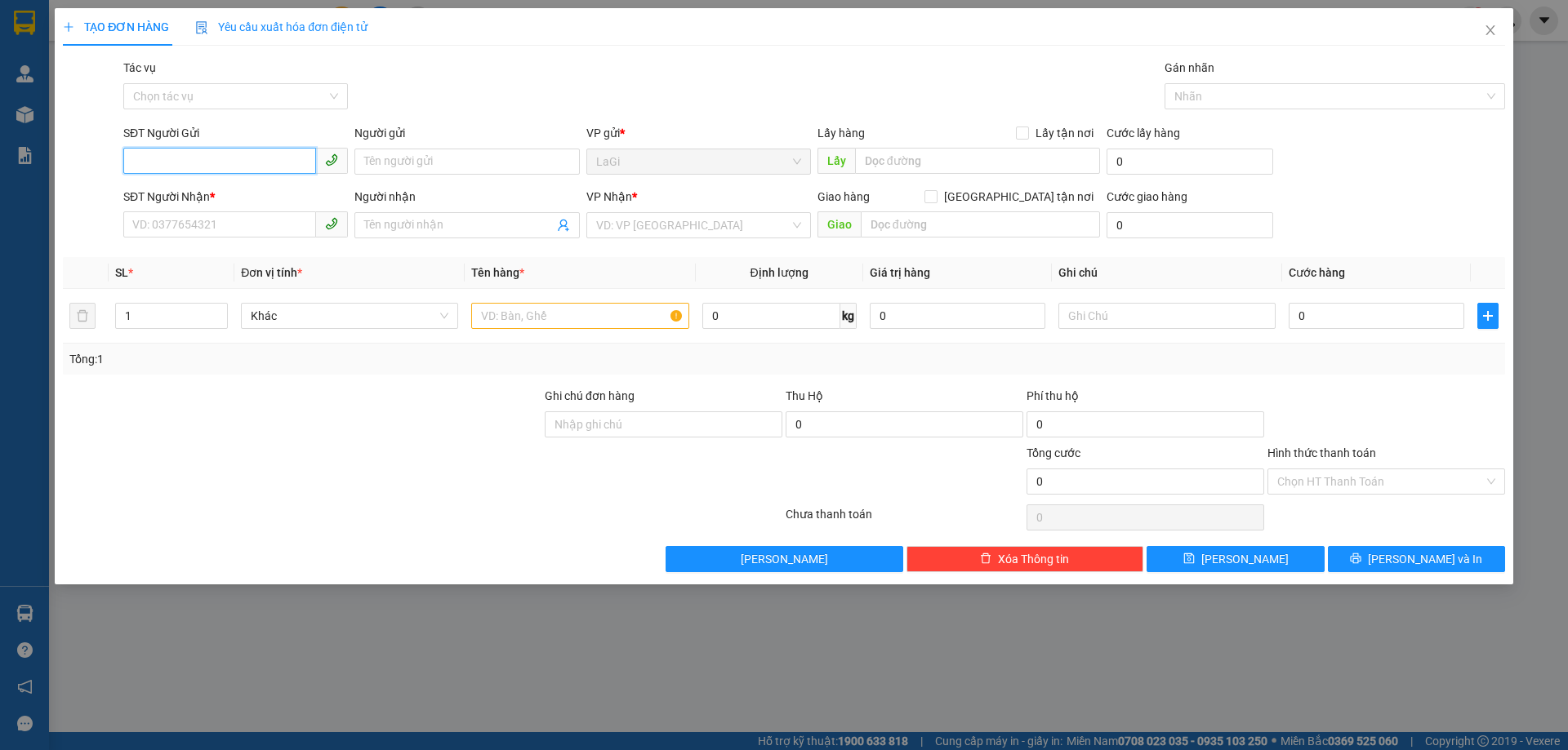
click at [221, 156] on input "SĐT Người Gửi" at bounding box center [219, 160] width 193 height 26
paste input "0985284264"
click at [221, 156] on input "0985284264" at bounding box center [219, 160] width 193 height 26
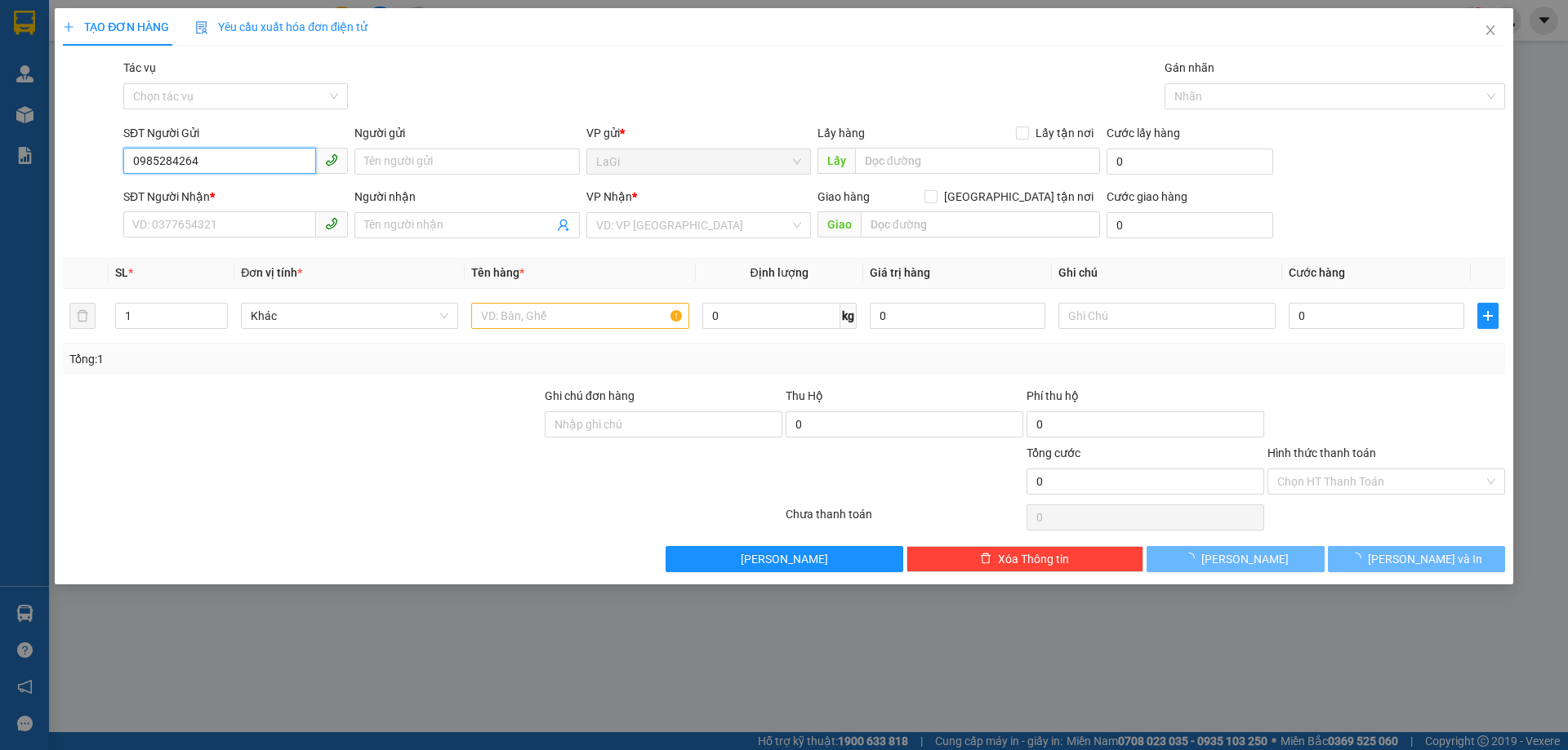
click at [221, 156] on input "0985284264" at bounding box center [219, 160] width 193 height 26
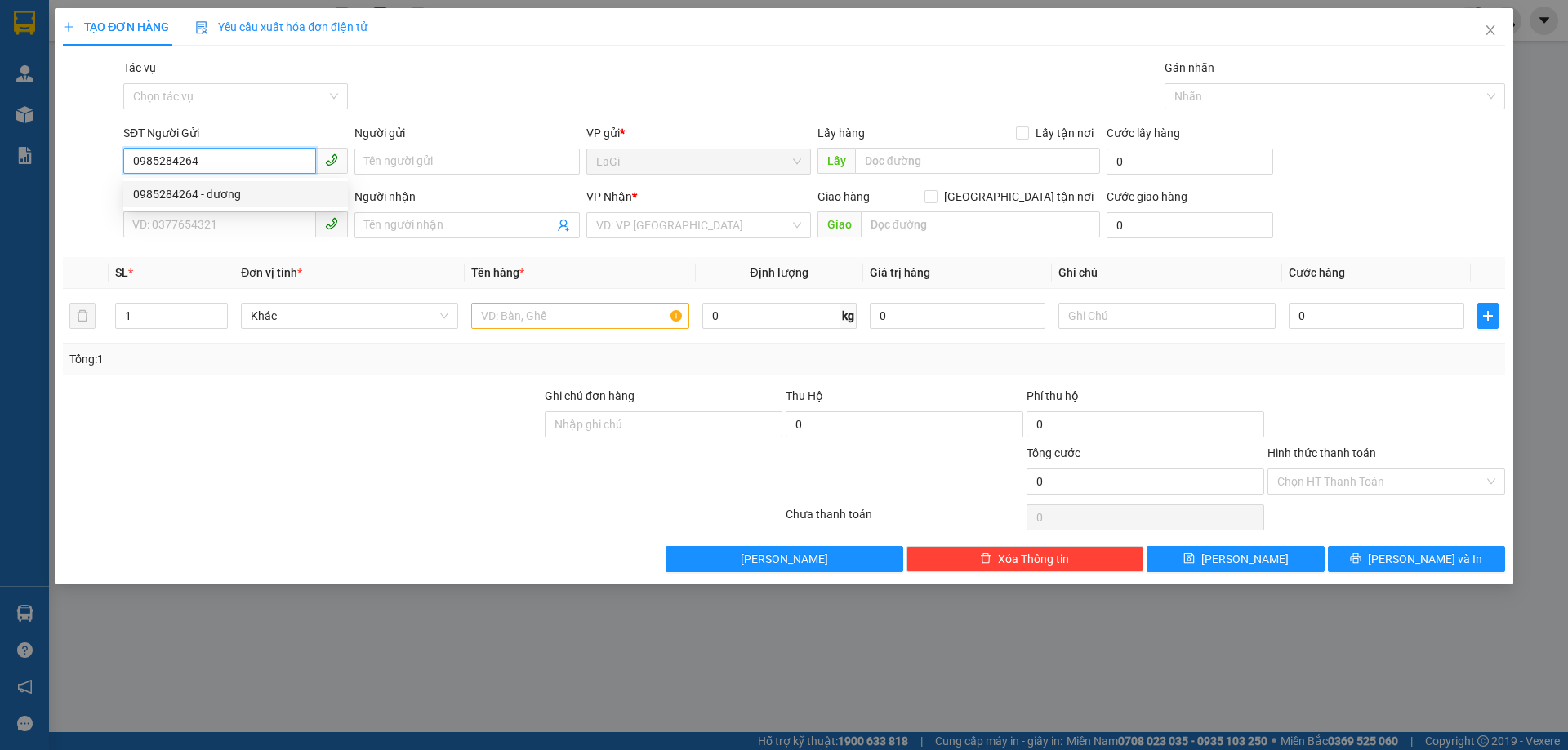
click at [216, 193] on div "0985284264 - dương" at bounding box center [235, 194] width 205 height 18
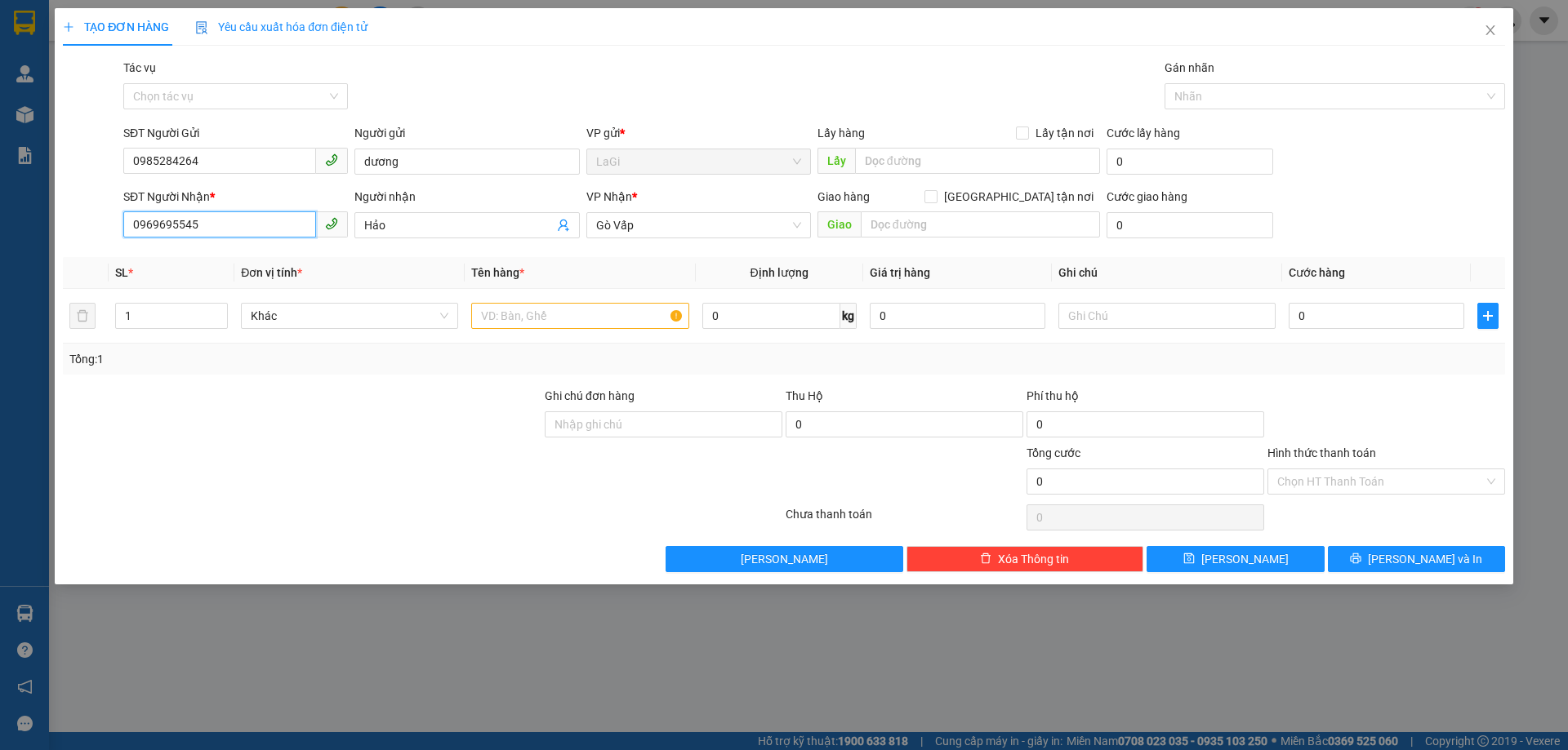
click at [225, 220] on input "0969695545" at bounding box center [219, 224] width 193 height 26
click at [602, 320] on input "text" at bounding box center [580, 315] width 217 height 26
click at [922, 313] on input "0" at bounding box center [957, 315] width 176 height 26
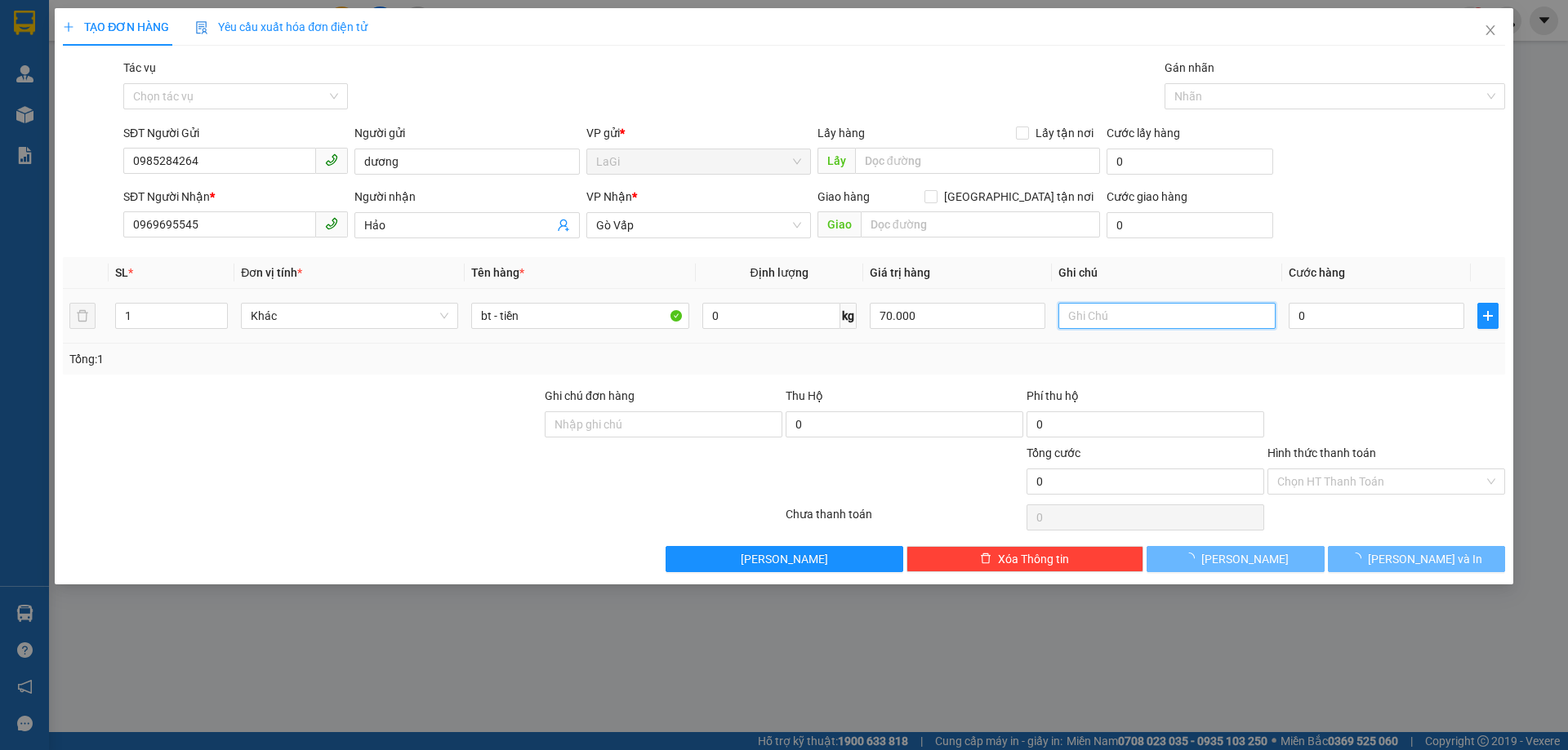
click at [1113, 325] on input "text" at bounding box center [1167, 315] width 217 height 26
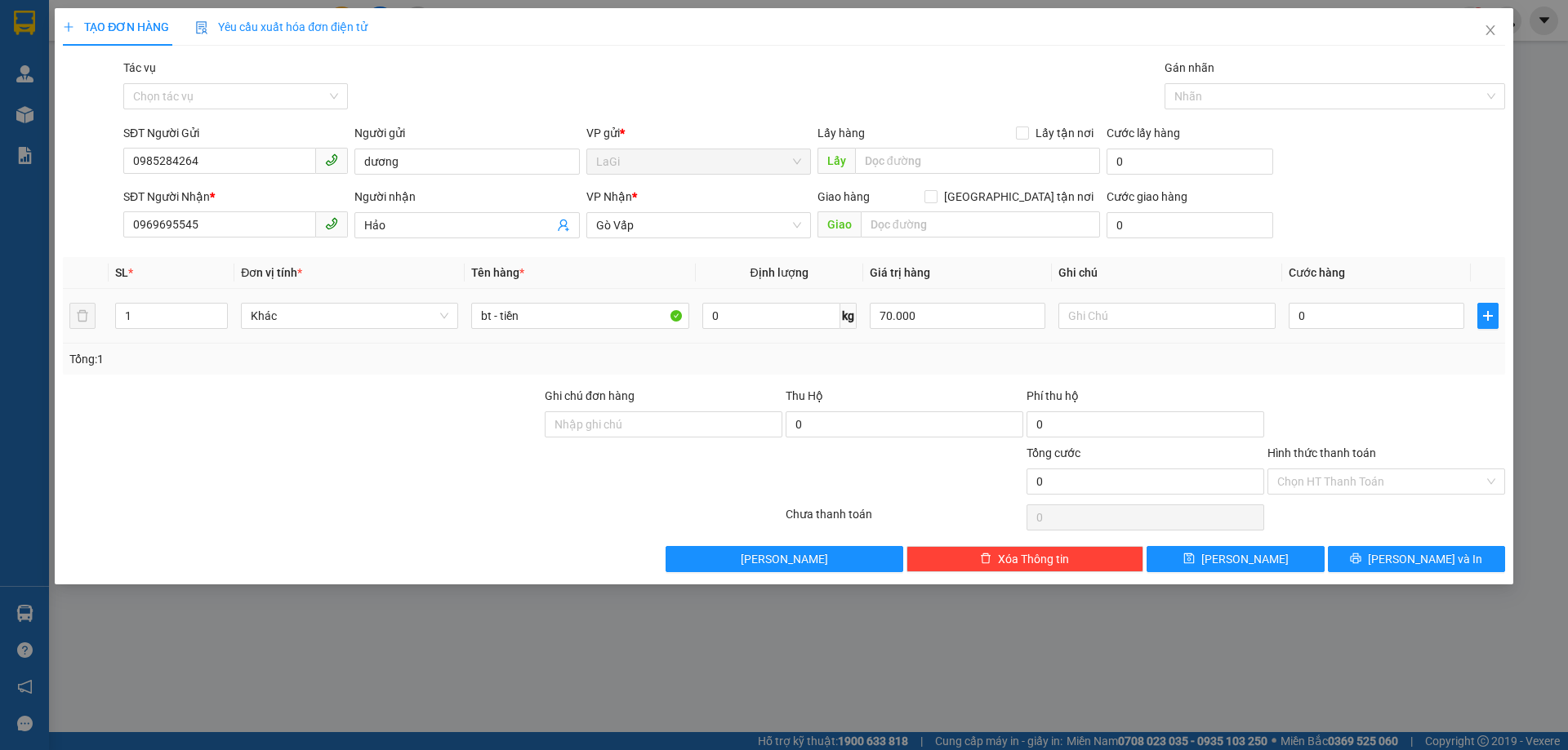
click at [1386, 331] on div "0" at bounding box center [1376, 316] width 176 height 33
click at [1352, 315] on input "0" at bounding box center [1376, 315] width 176 height 26
click at [1332, 431] on div at bounding box center [1386, 416] width 241 height 58
click at [984, 327] on input "70.000" at bounding box center [957, 315] width 176 height 26
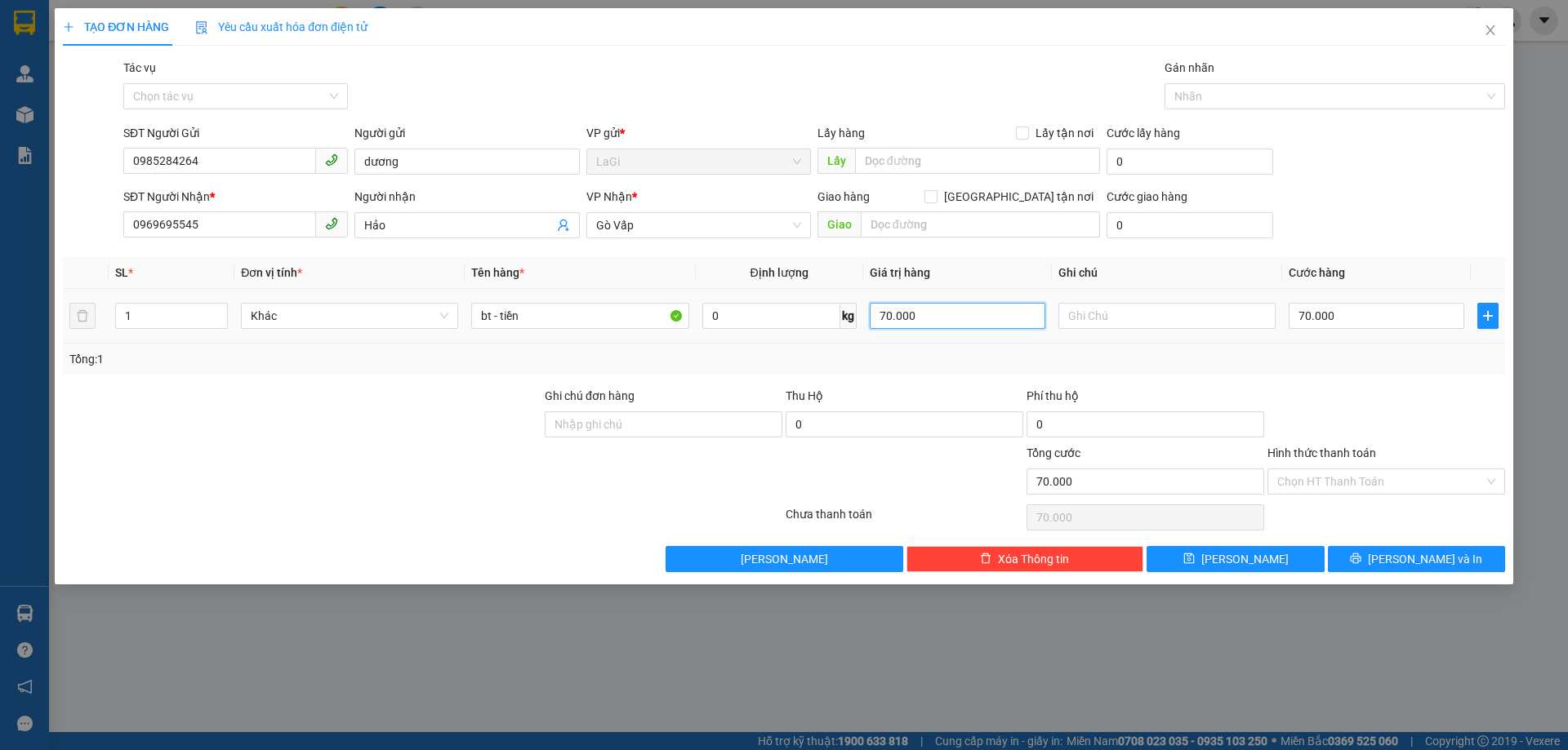
click at [984, 327] on input "70.000" at bounding box center [957, 315] width 176 height 26
click at [972, 372] on div "Tổng: 1" at bounding box center [784, 359] width 1442 height 31
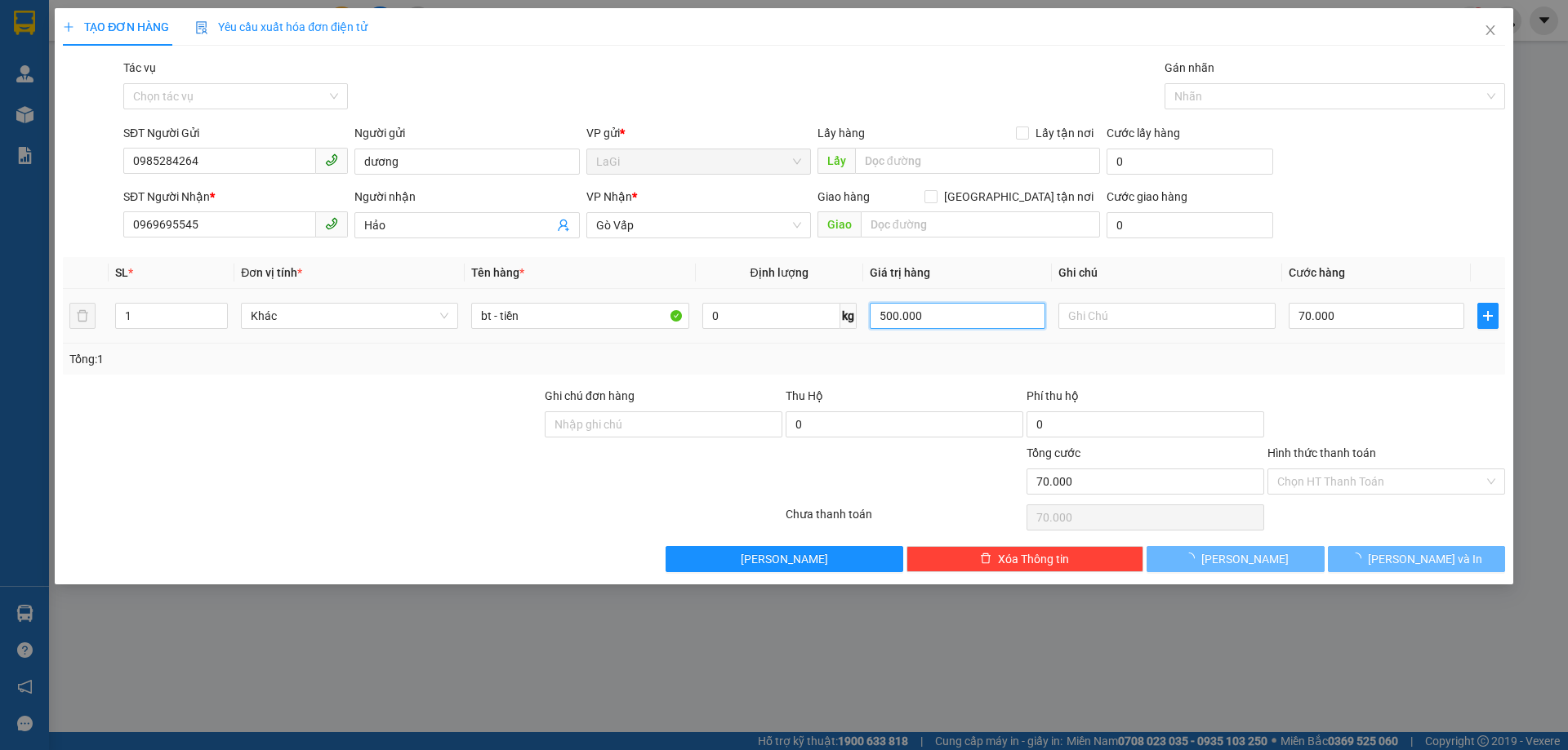
click at [933, 308] on input "500.000" at bounding box center [957, 315] width 176 height 26
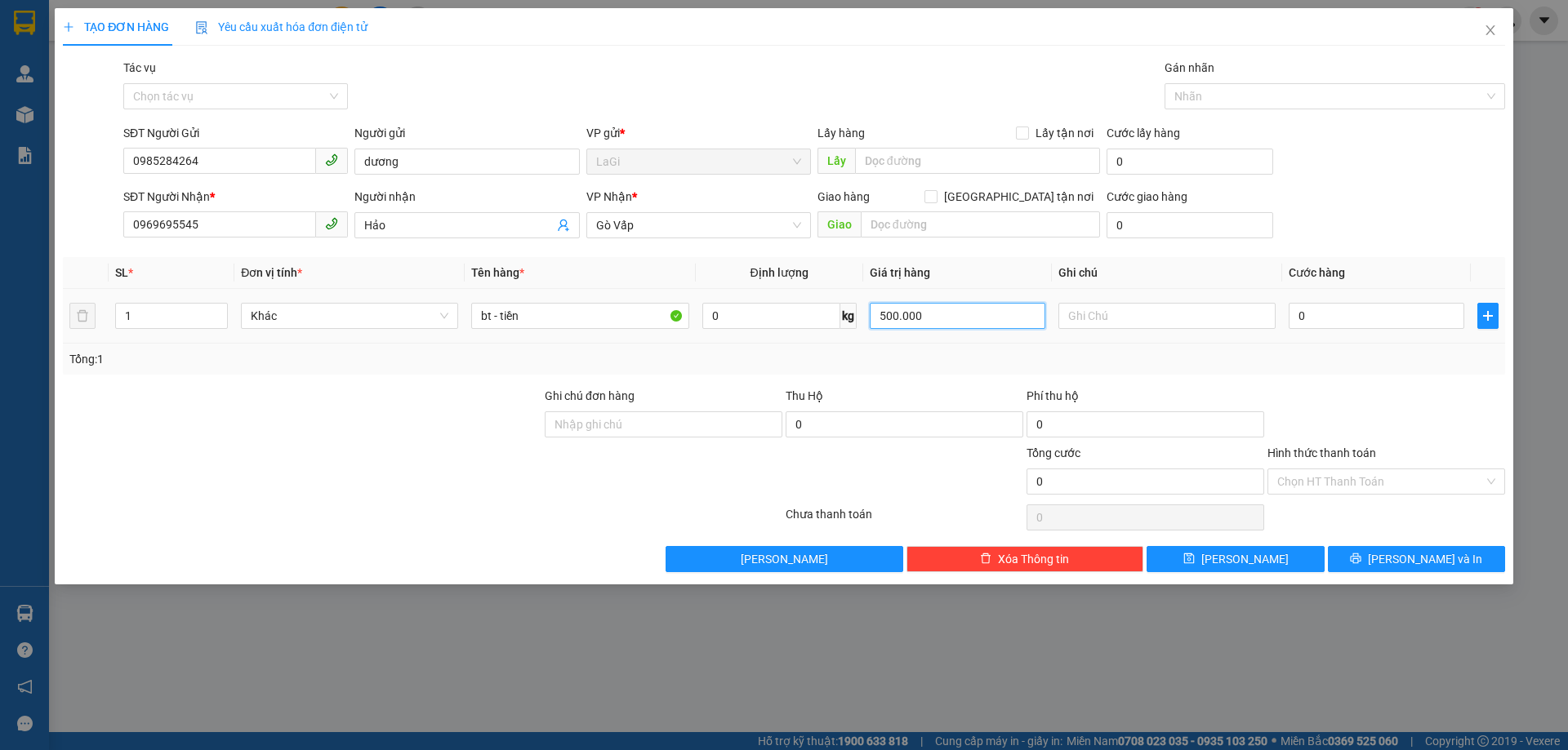
click at [934, 310] on input "500.000" at bounding box center [957, 315] width 176 height 26
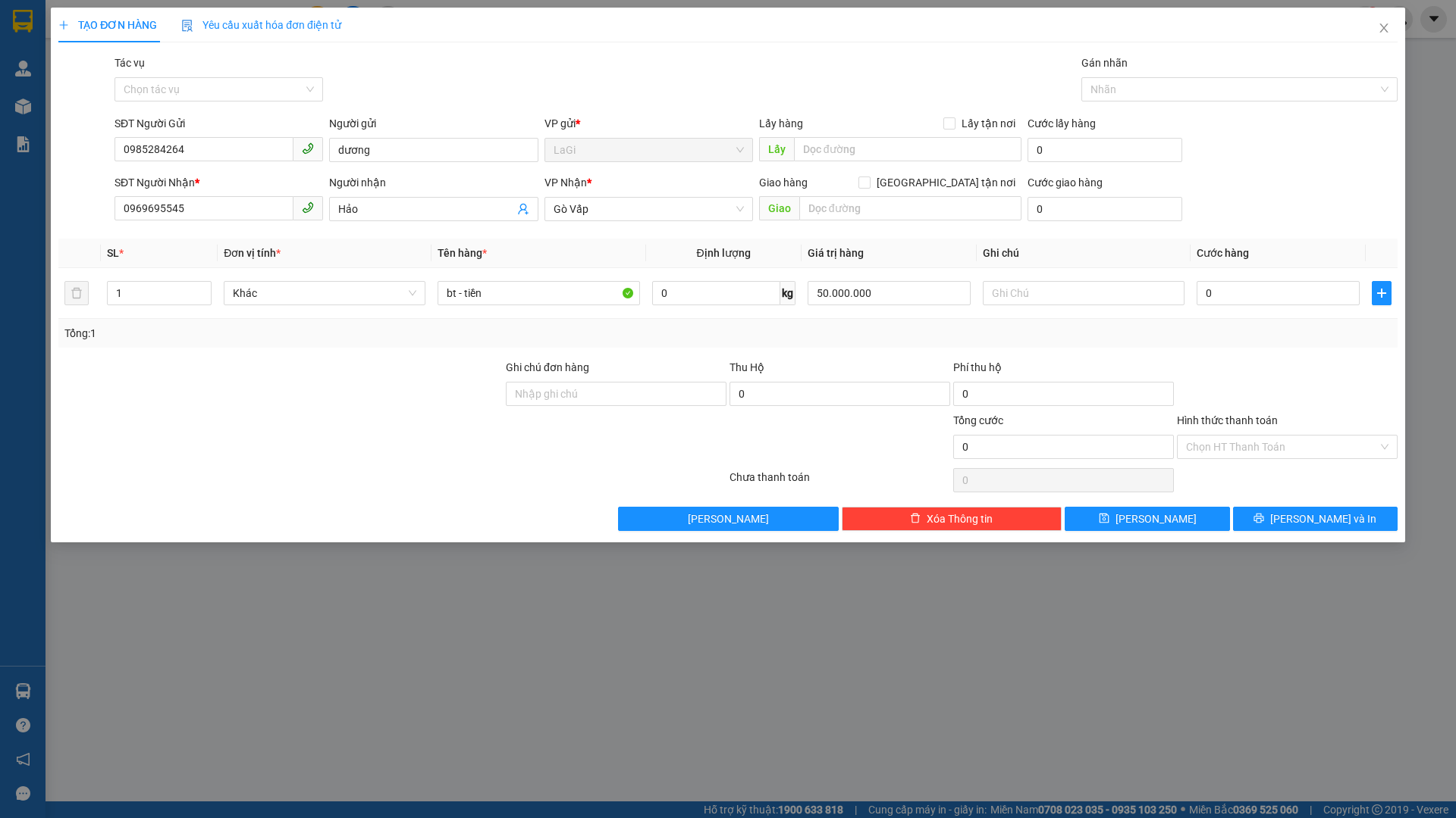
click at [909, 347] on div "Tổng: 1" at bounding box center [728, 333] width 1339 height 29
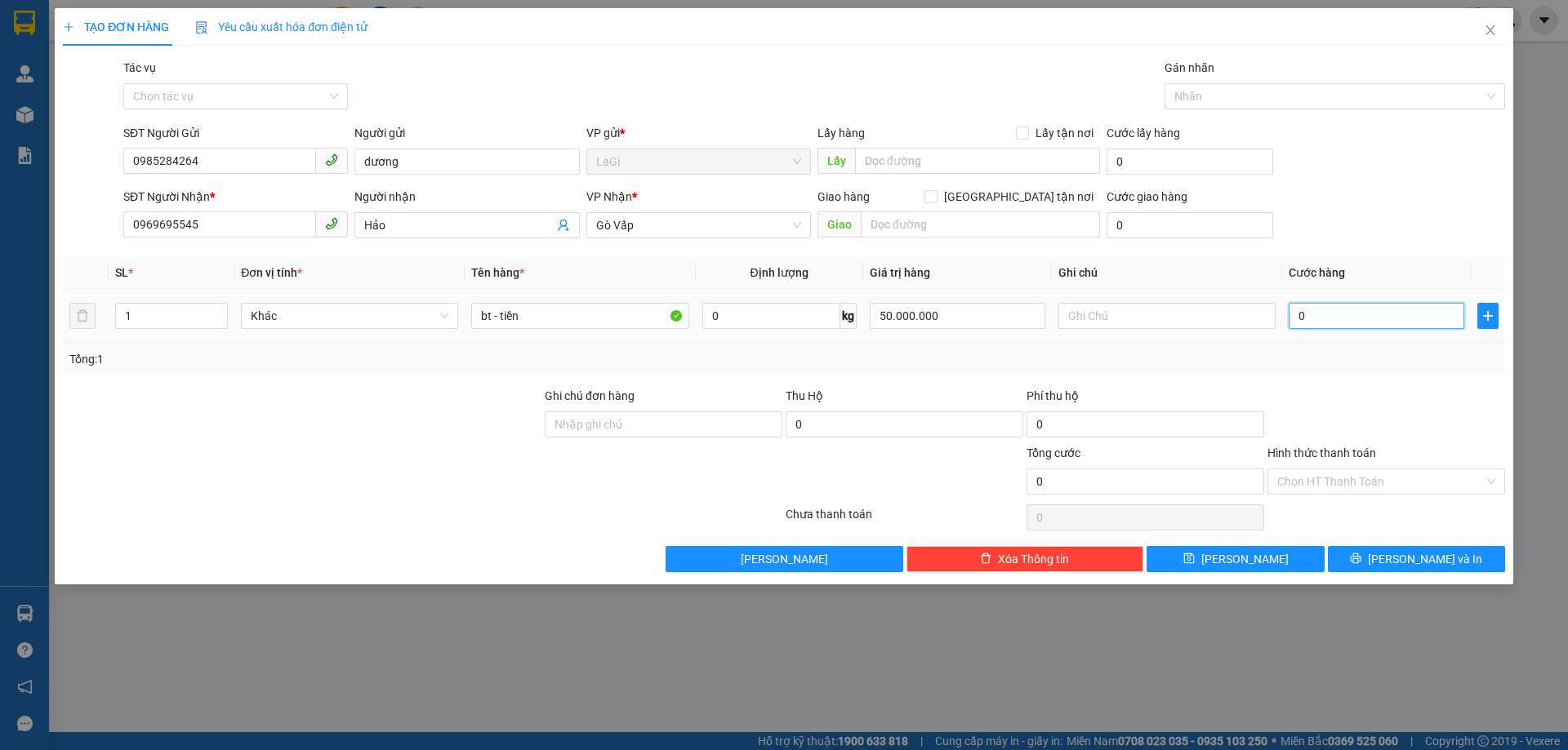
click at [1322, 312] on input "0" at bounding box center [1376, 315] width 176 height 26
click at [1333, 388] on div at bounding box center [1386, 416] width 241 height 58
click at [1354, 316] on input "710.000" at bounding box center [1376, 315] width 176 height 26
click at [1334, 365] on div "Tổng: 1" at bounding box center [784, 359] width 1429 height 18
click at [1402, 555] on span "[PERSON_NAME] và In" at bounding box center [1424, 559] width 114 height 18
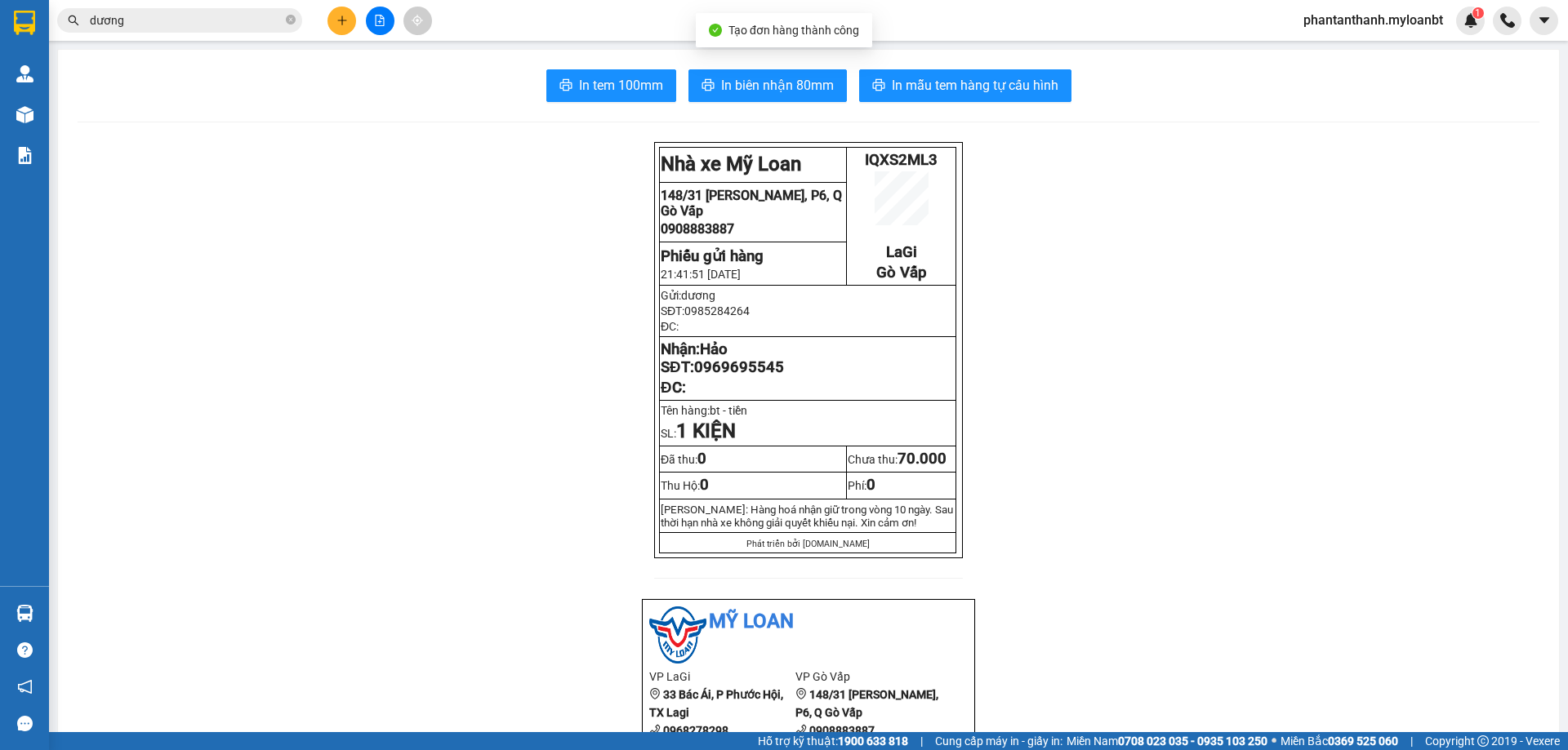
click at [613, 86] on span "In tem 100mm" at bounding box center [621, 85] width 84 height 20
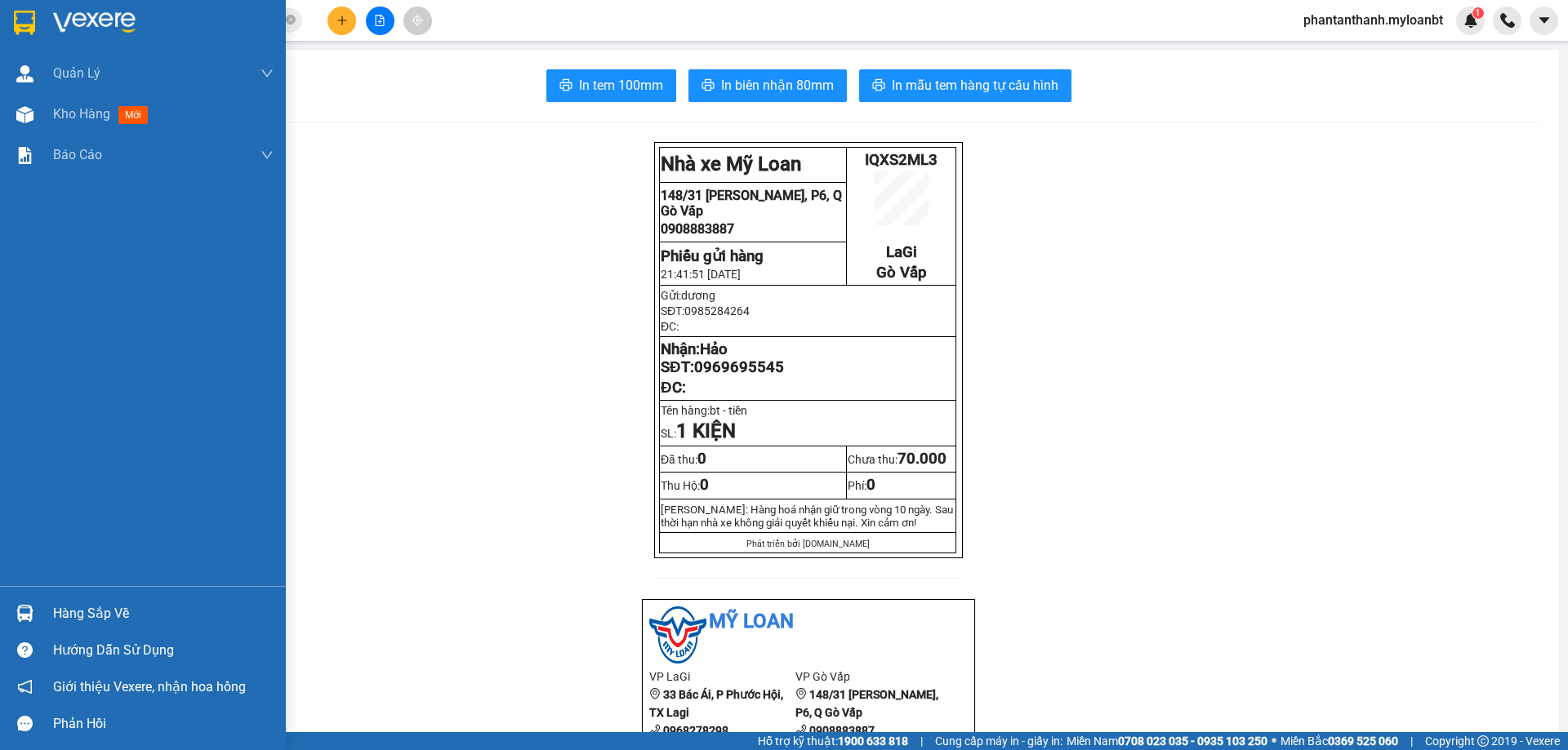
click at [38, 603] on div at bounding box center [25, 614] width 29 height 29
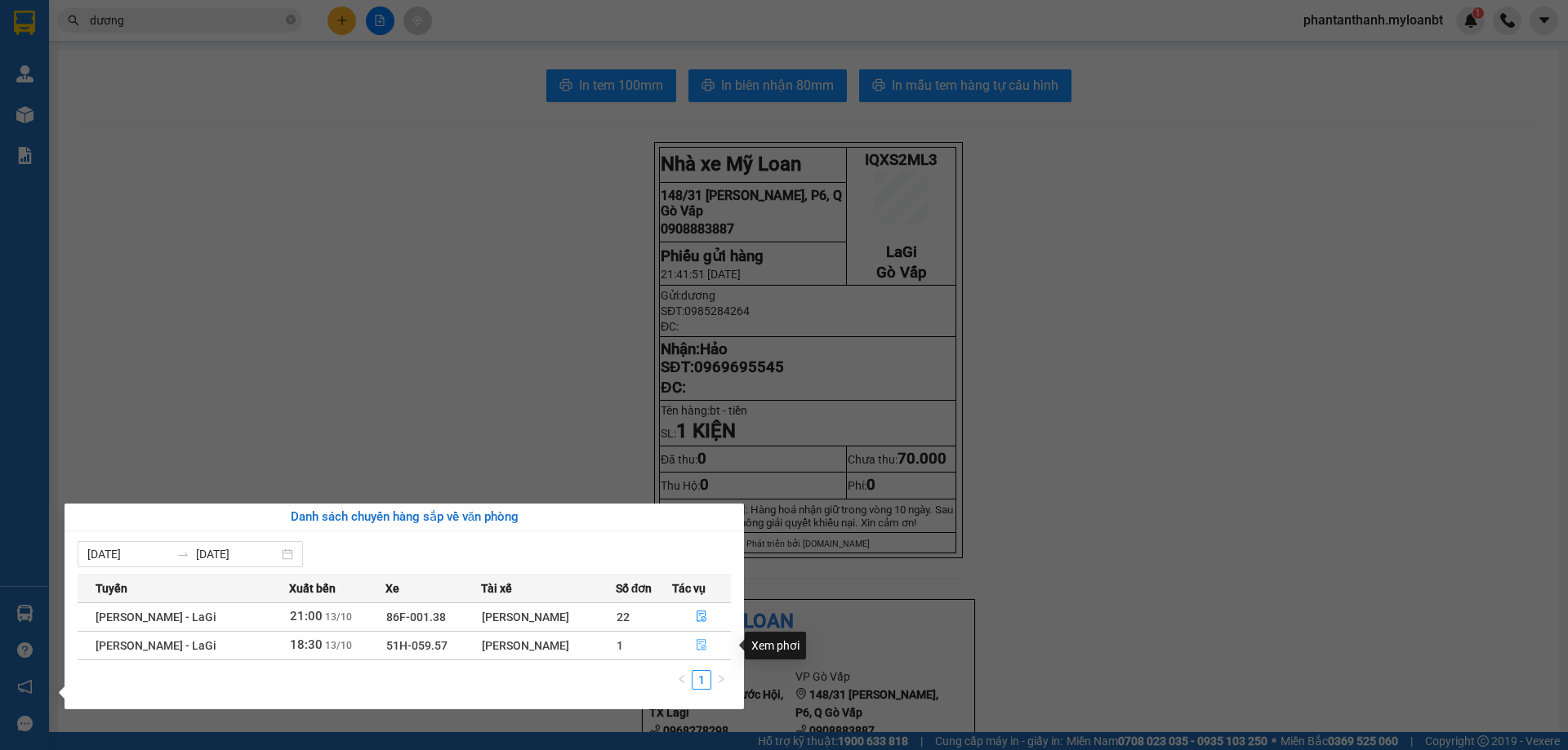
click at [696, 641] on icon "file-done" at bounding box center [701, 645] width 12 height 12
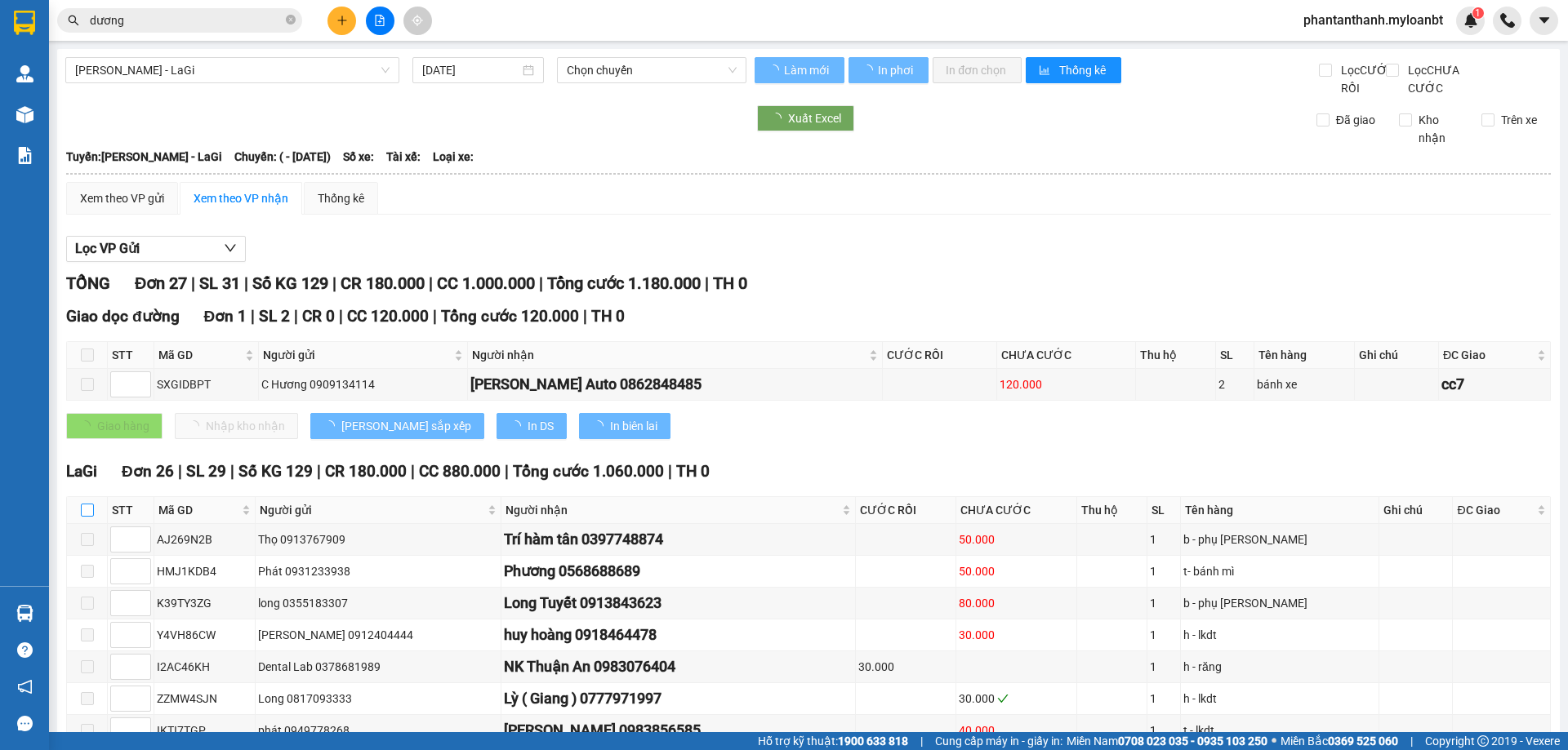
click at [93, 524] on th at bounding box center [87, 511] width 41 height 27
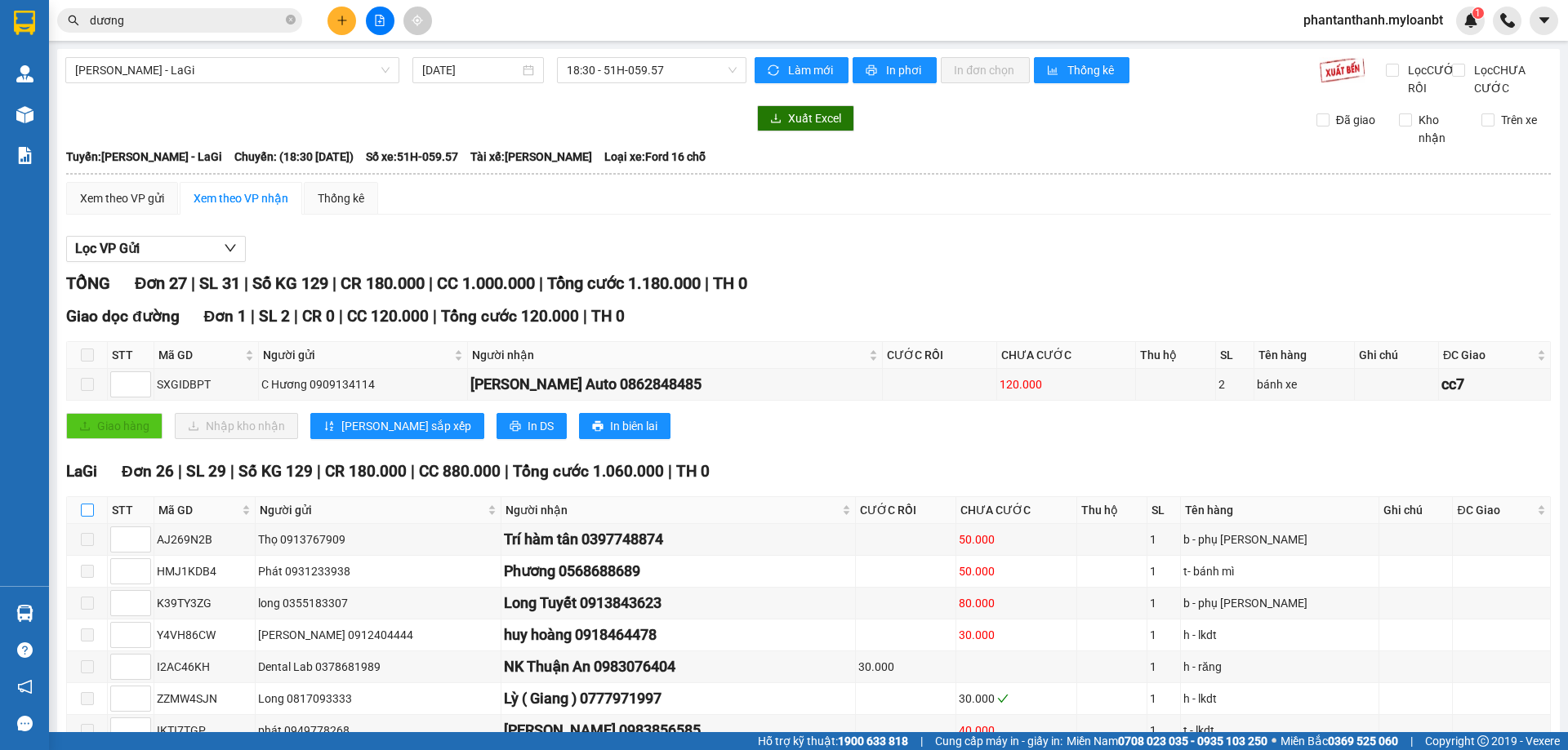
click at [91, 517] on input "checkbox" at bounding box center [87, 511] width 13 height 13
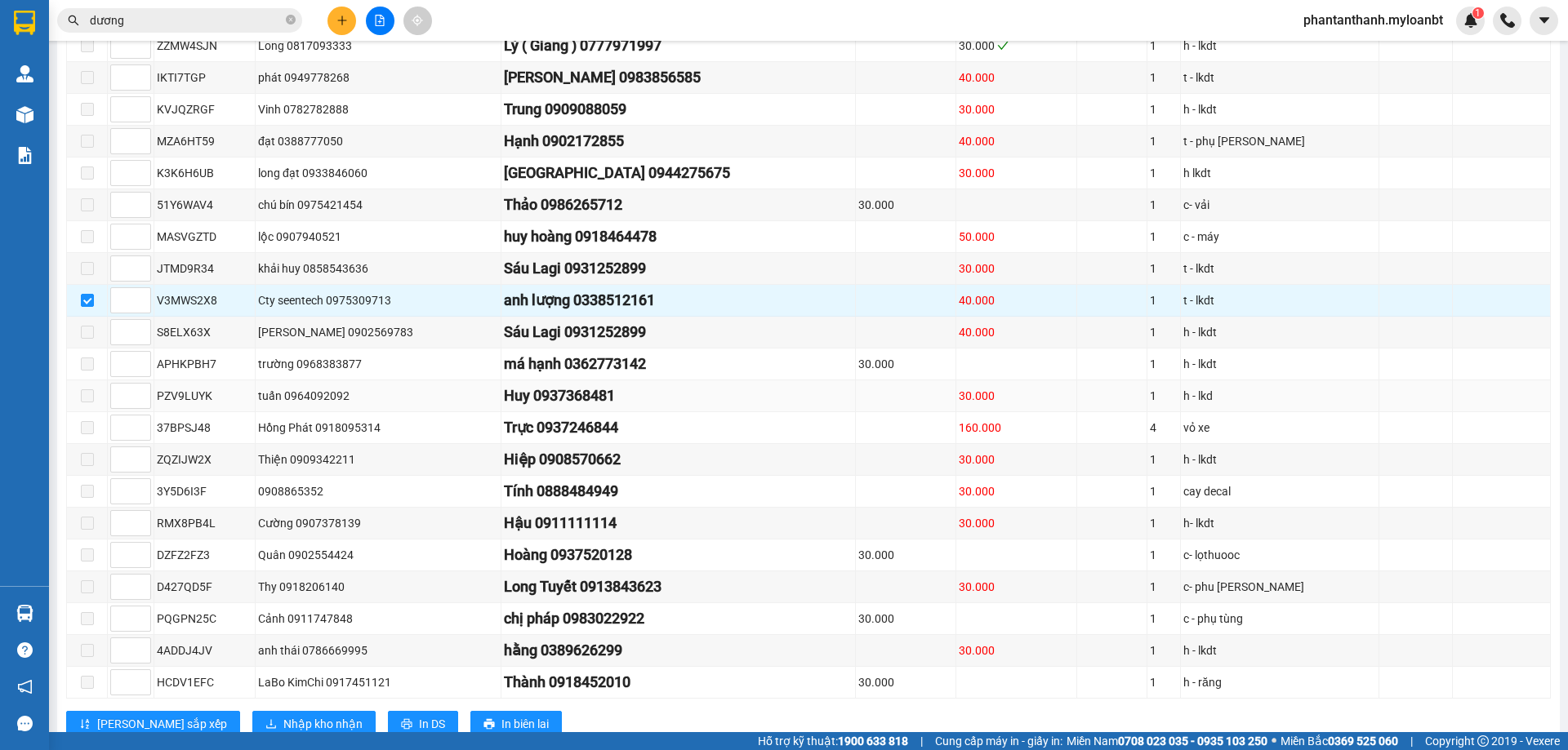
scroll to position [490, 0]
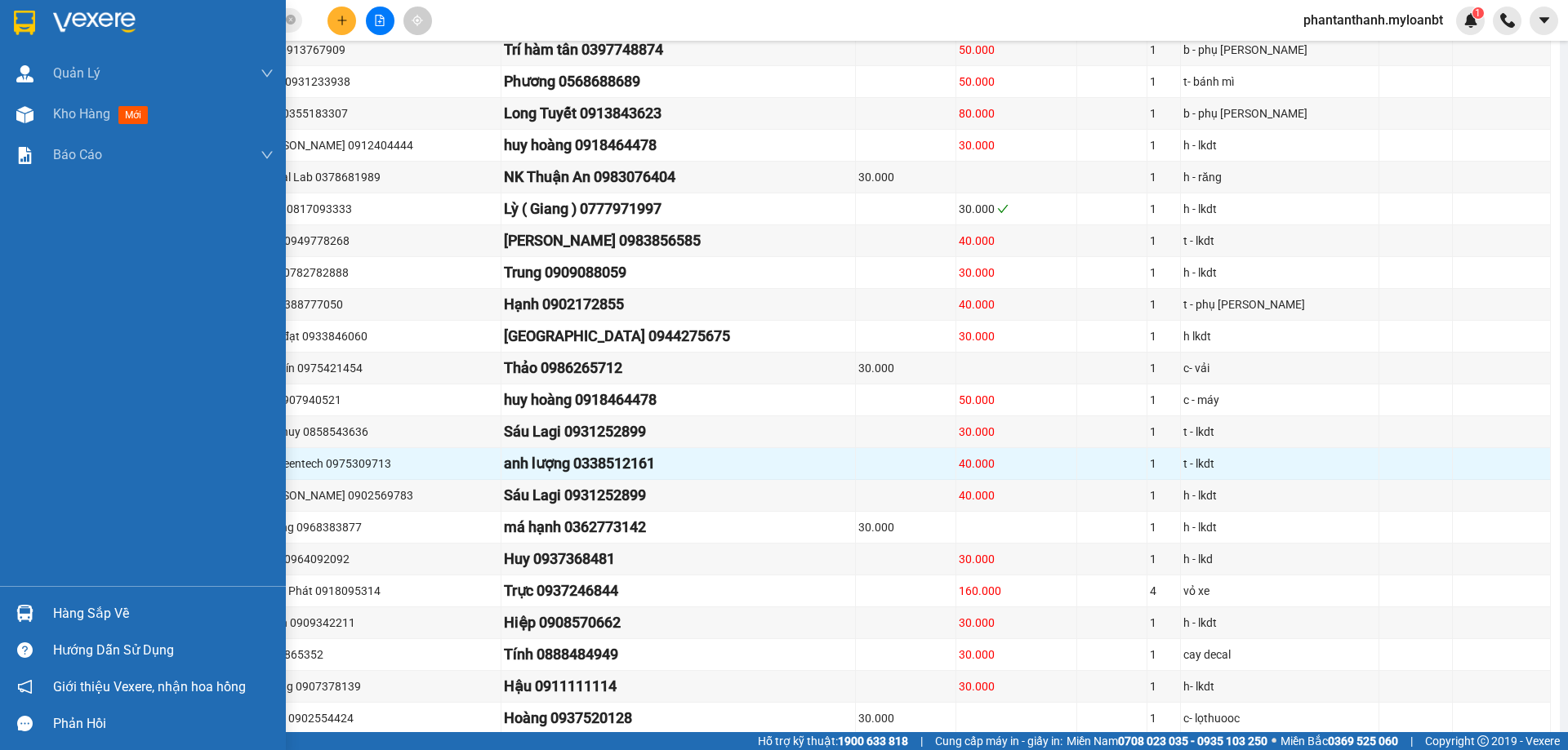
click at [22, 608] on img at bounding box center [25, 614] width 17 height 17
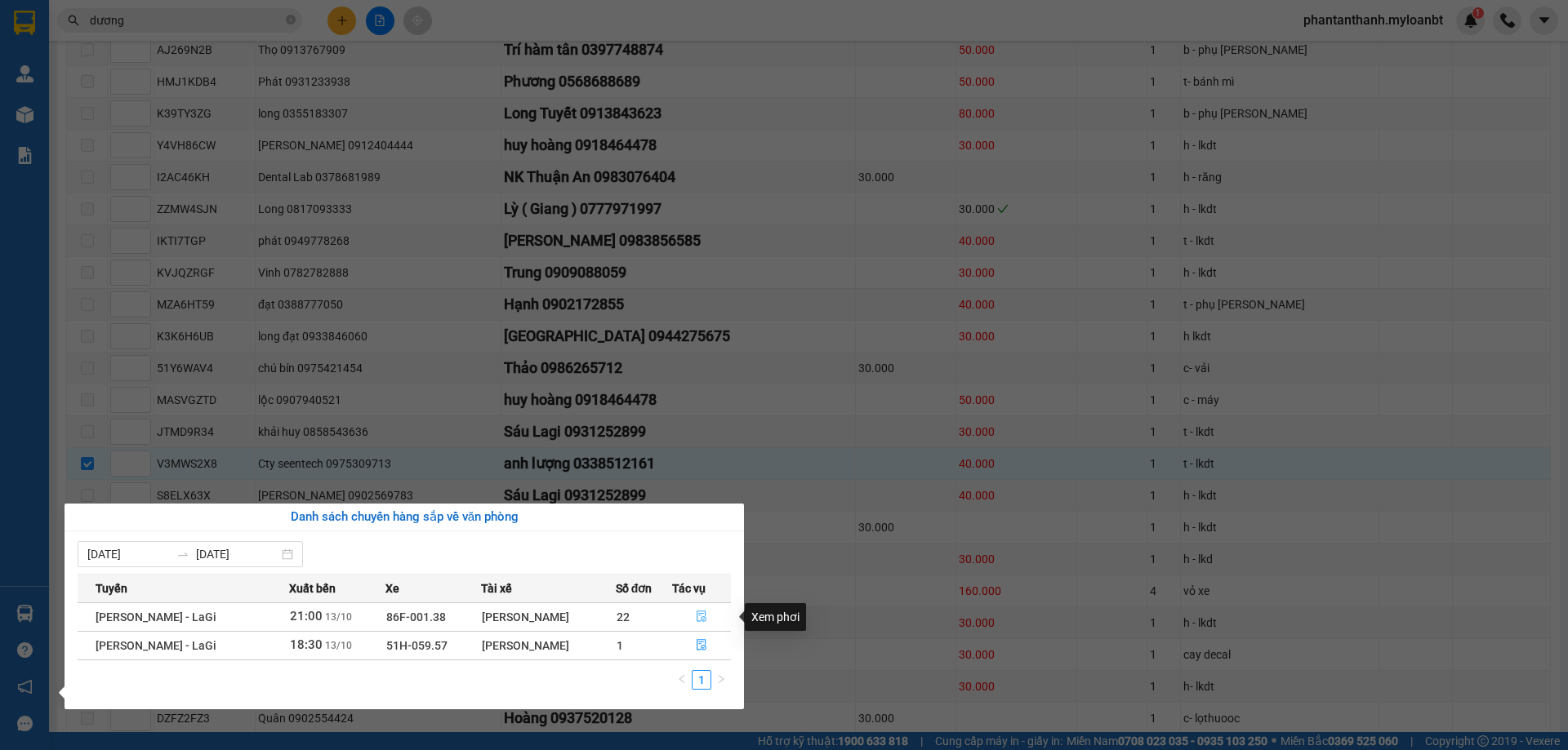
click at [706, 619] on icon "file-done" at bounding box center [701, 617] width 12 height 12
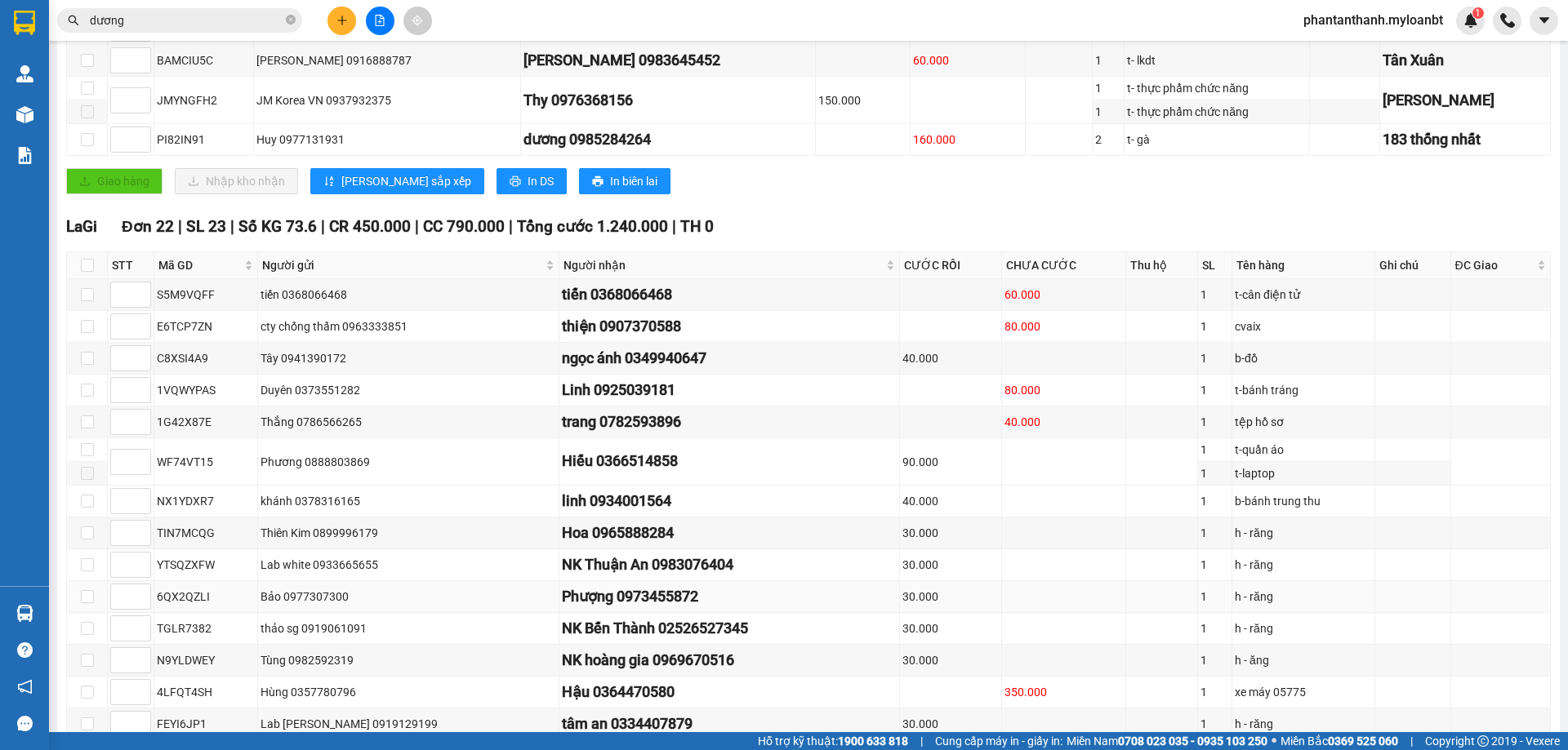
scroll to position [225, 0]
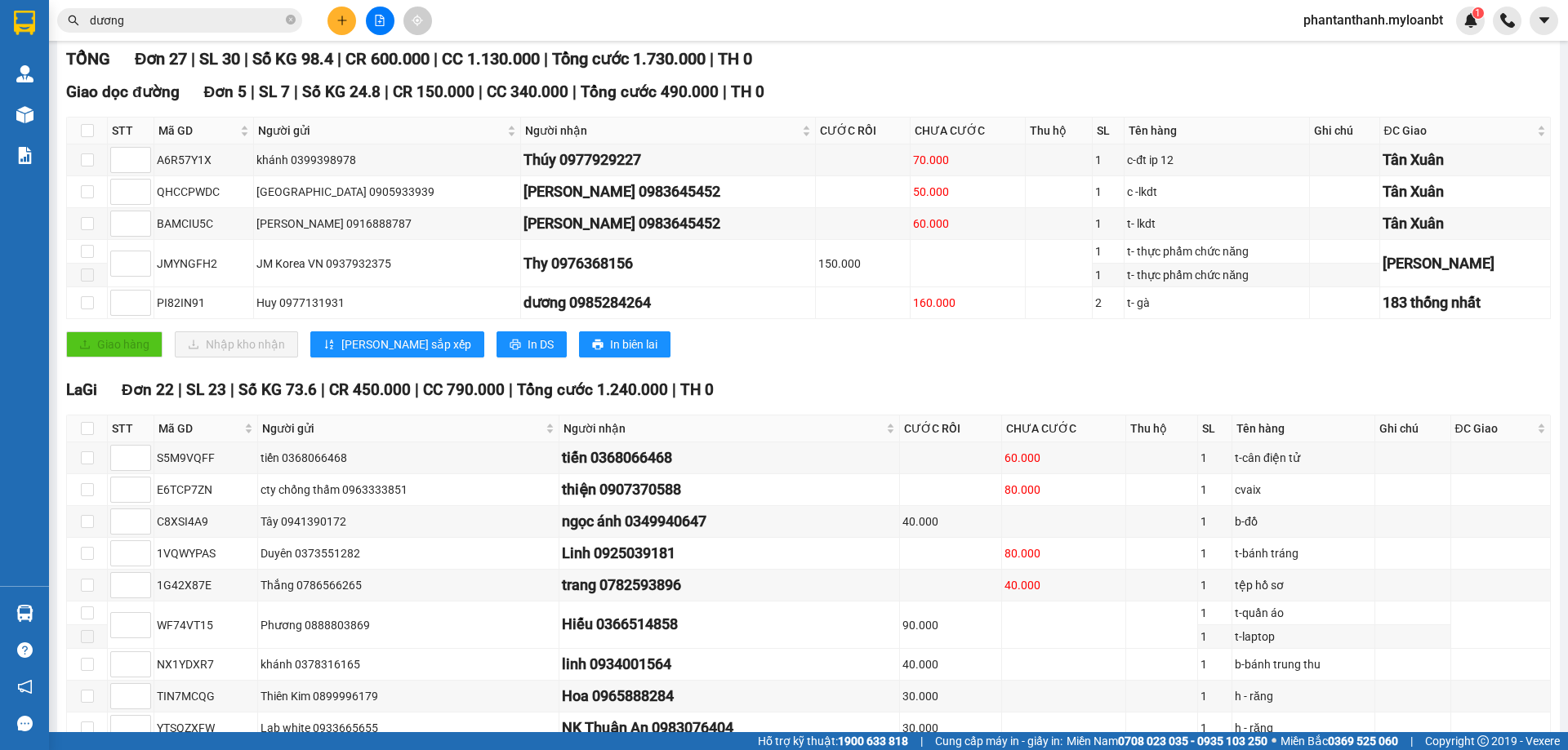
click at [174, 15] on input "dương" at bounding box center [186, 20] width 193 height 18
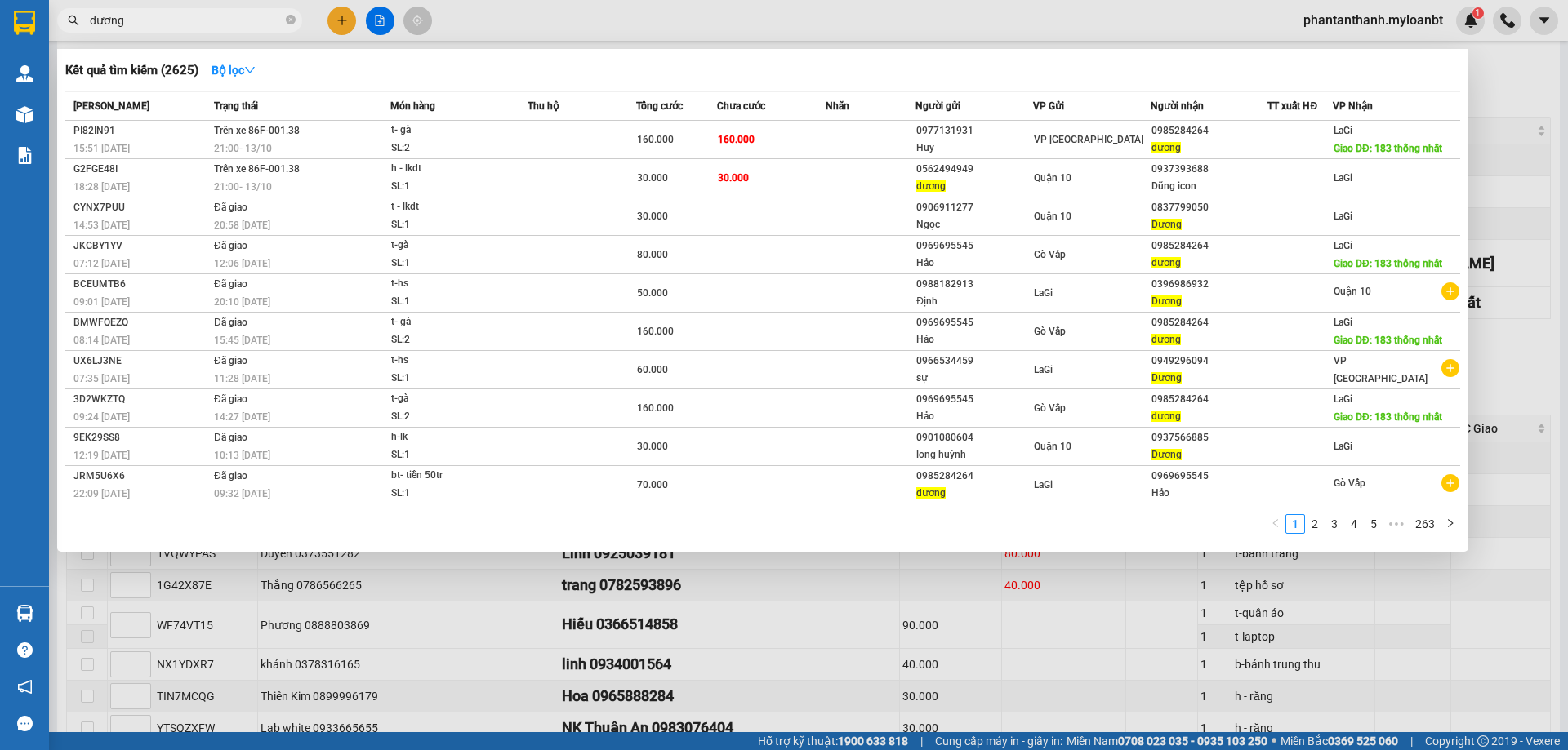
click at [174, 15] on input "dương" at bounding box center [186, 20] width 193 height 18
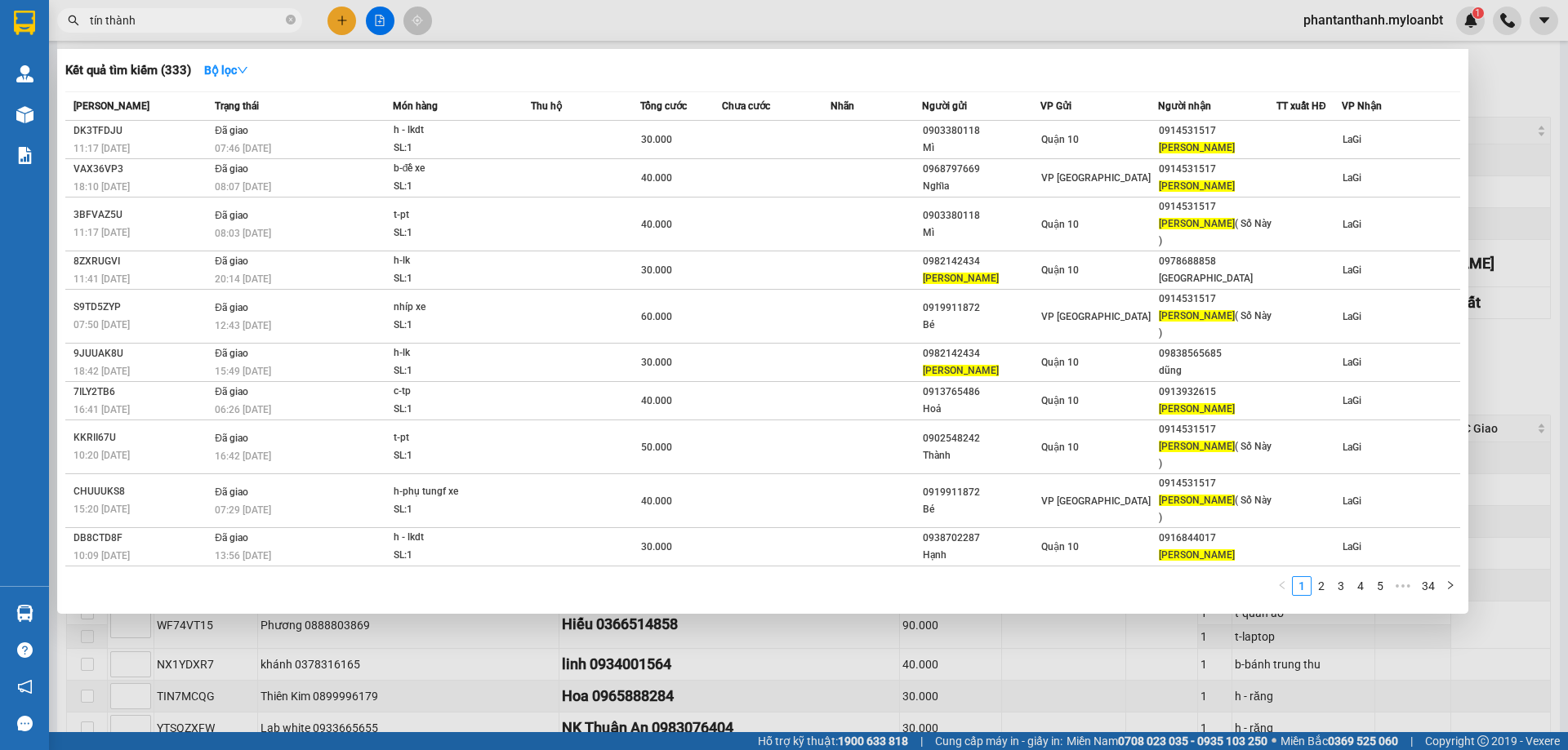
click at [102, 18] on input "tín thành" at bounding box center [186, 20] width 193 height 18
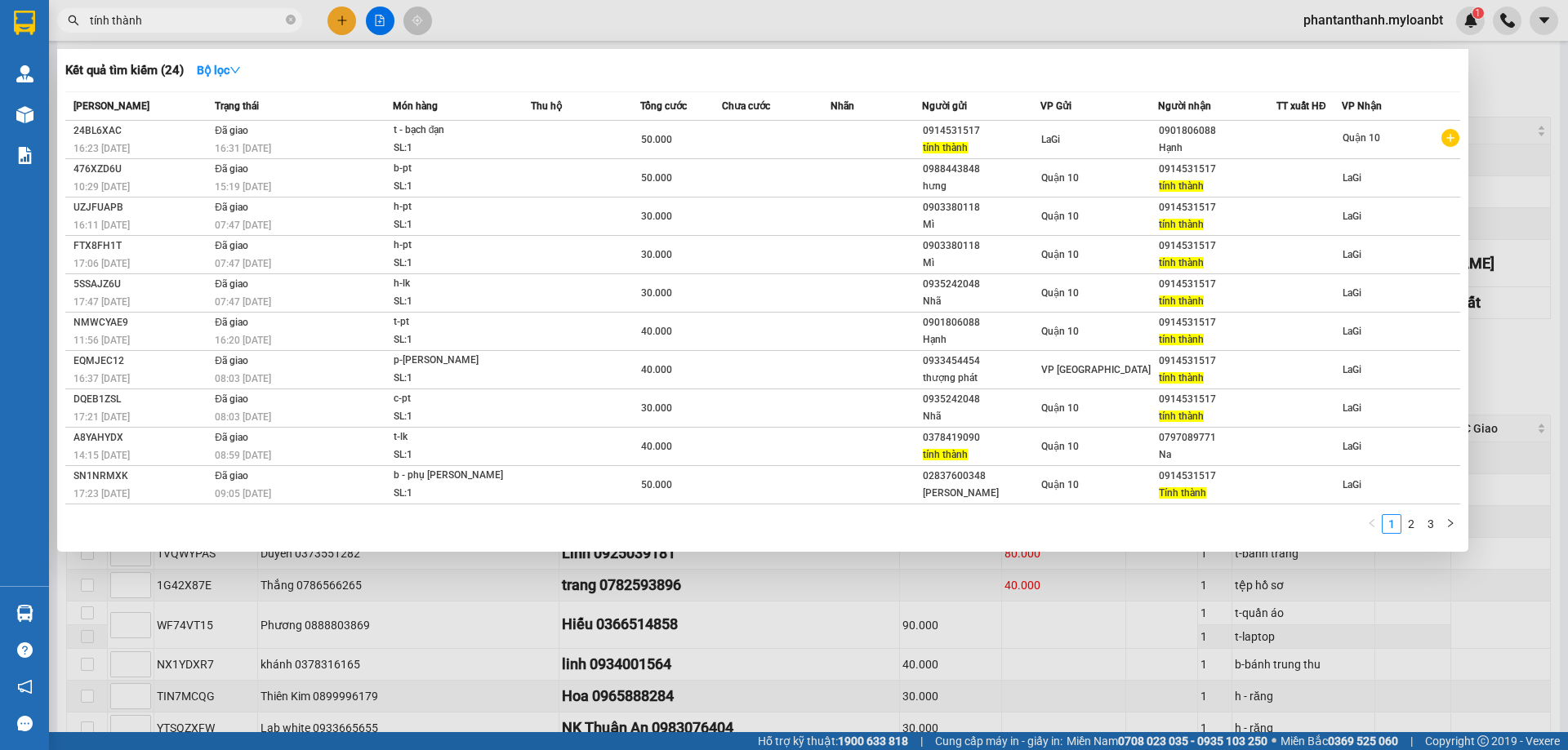
click at [178, 11] on span "tính thành" at bounding box center [180, 21] width 245 height 25
click at [176, 24] on input "tính thành" at bounding box center [186, 20] width 193 height 18
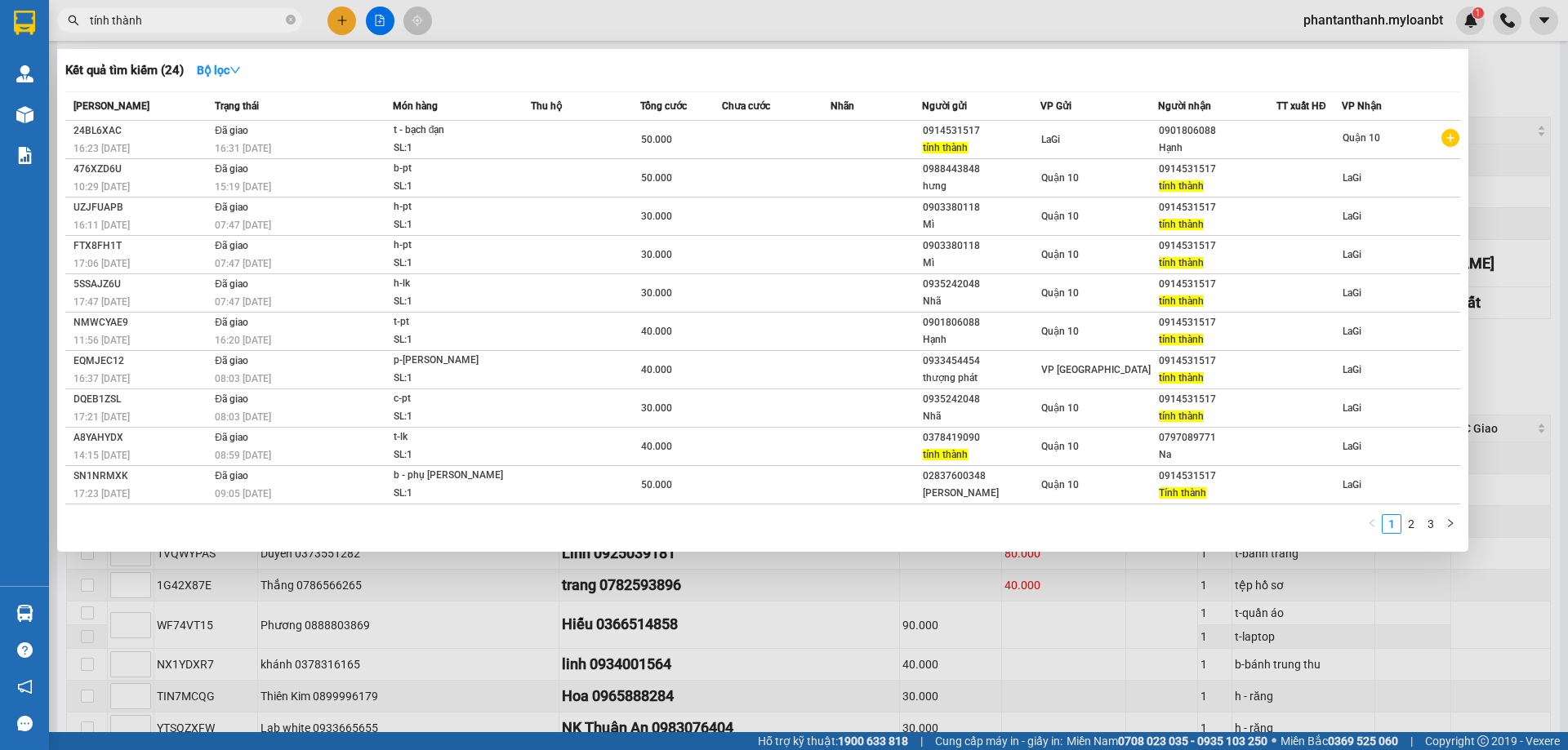
click at [176, 24] on input "tính thành" at bounding box center [186, 20] width 193 height 18
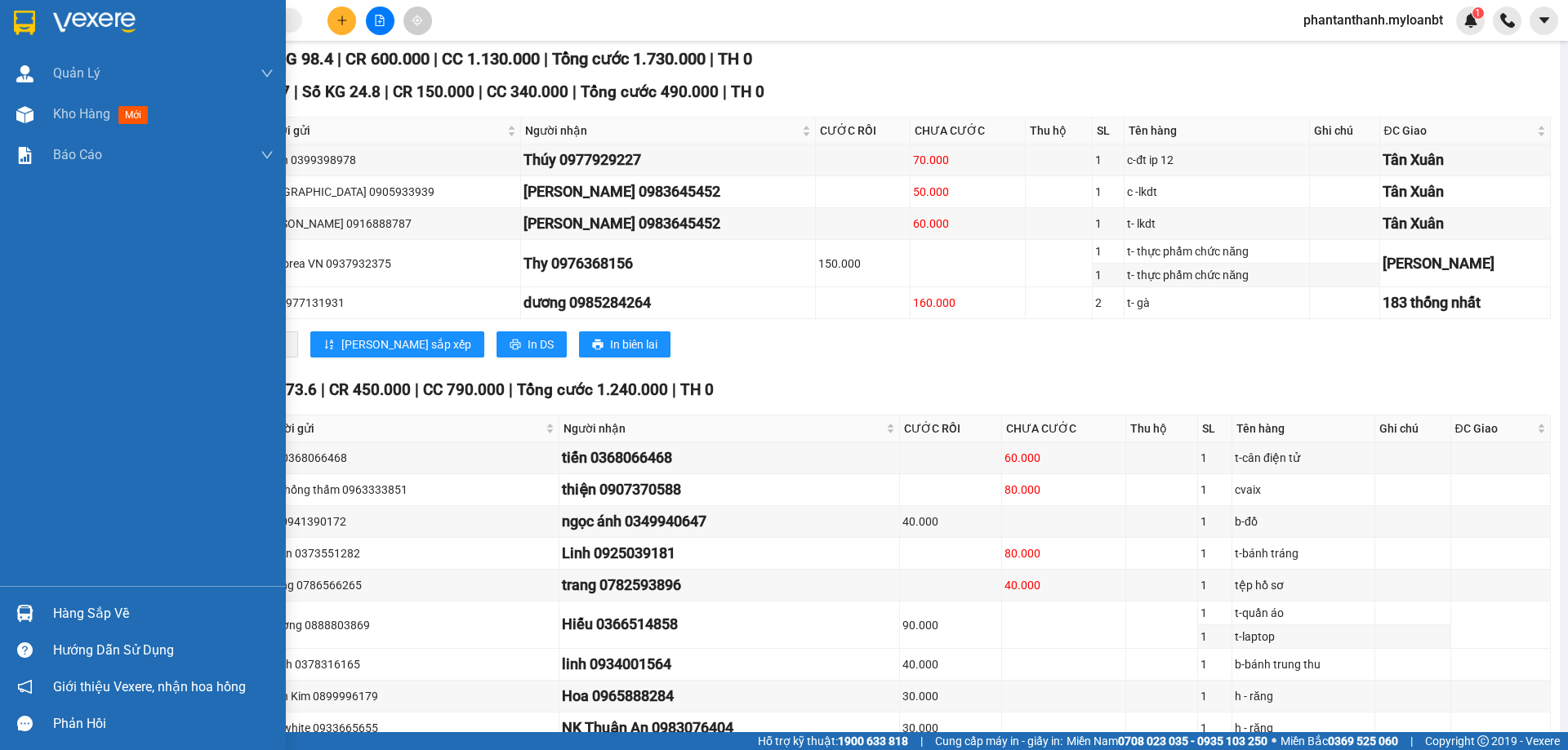
click at [26, 614] on img at bounding box center [25, 614] width 17 height 17
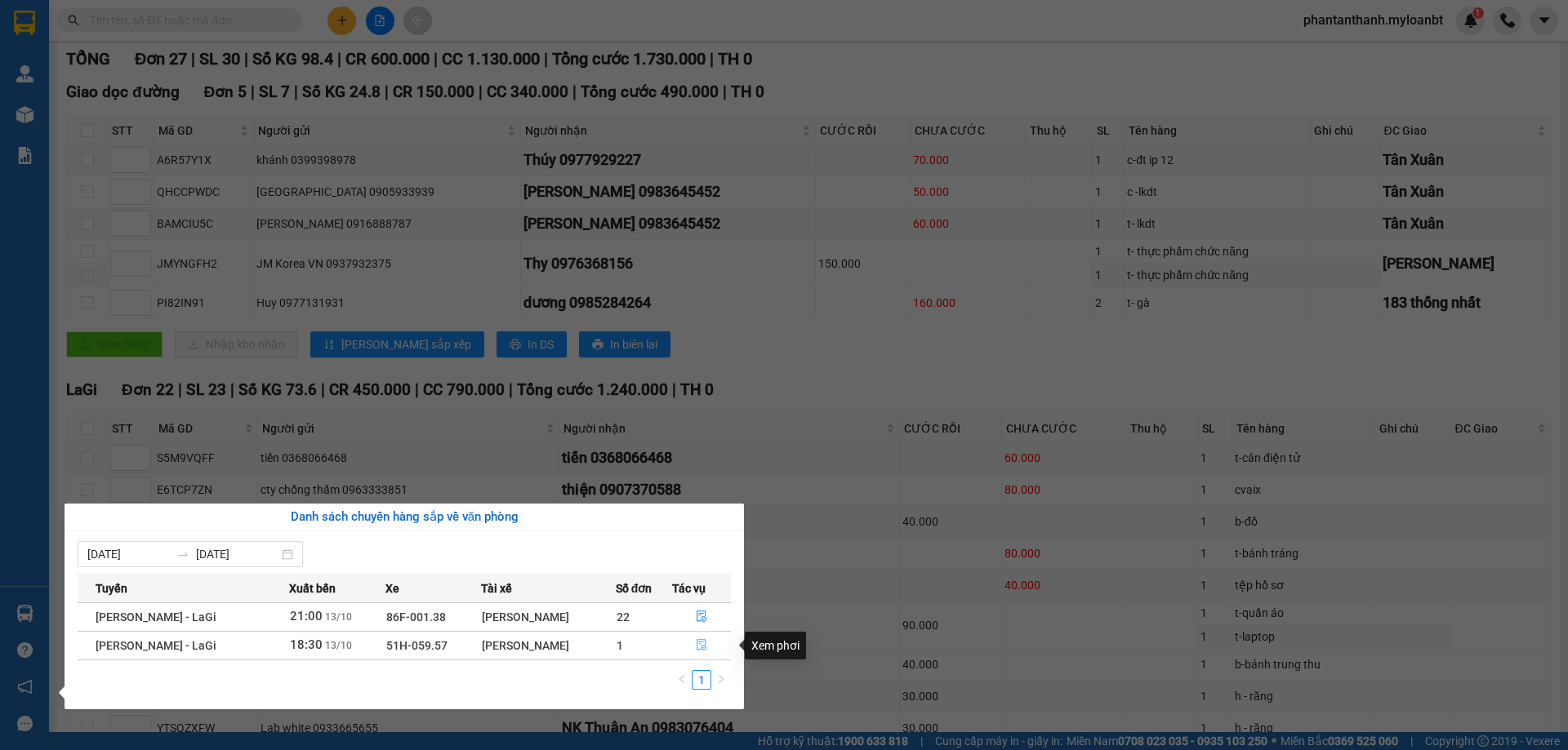
click at [702, 646] on icon "file-done" at bounding box center [701, 646] width 10 height 12
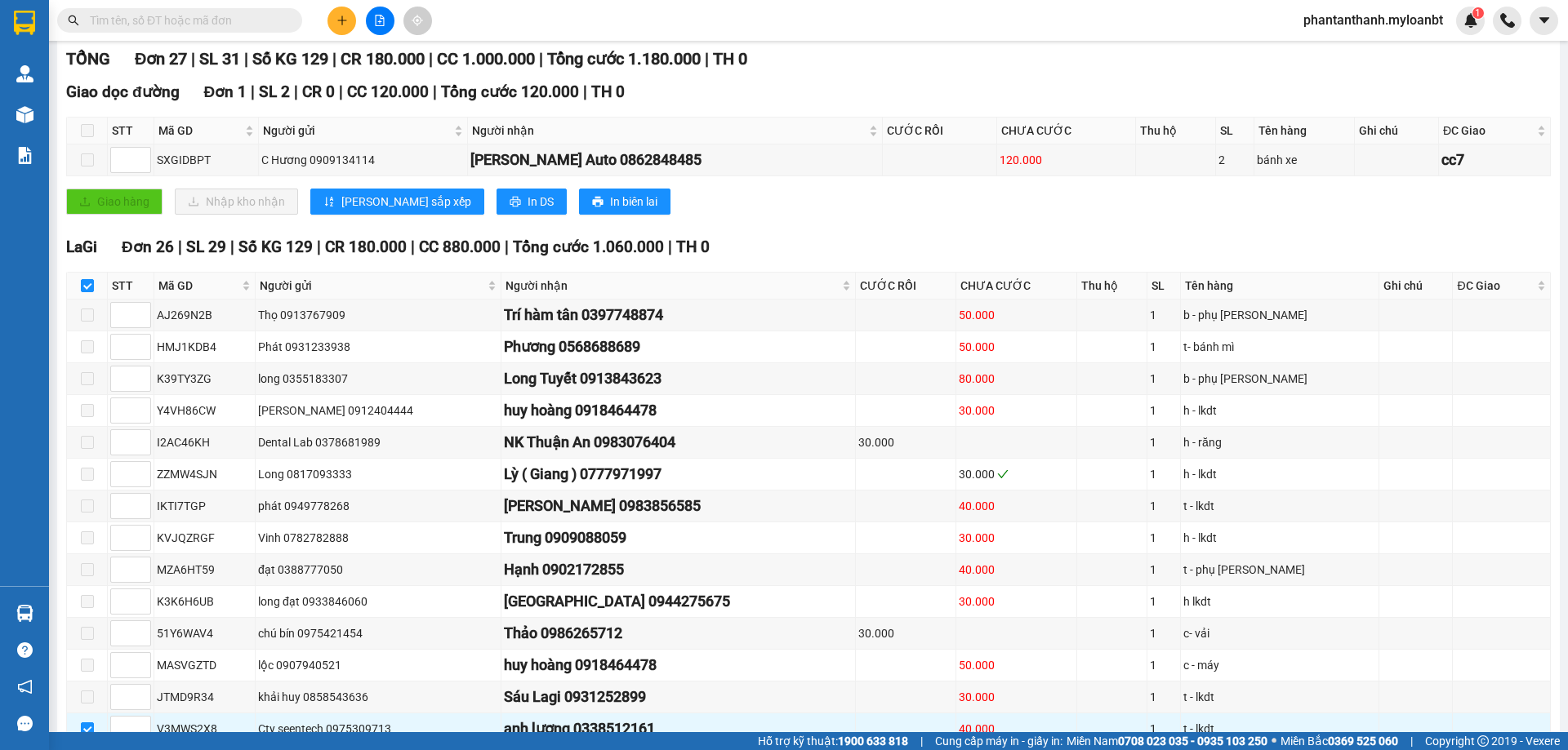
scroll to position [722, 0]
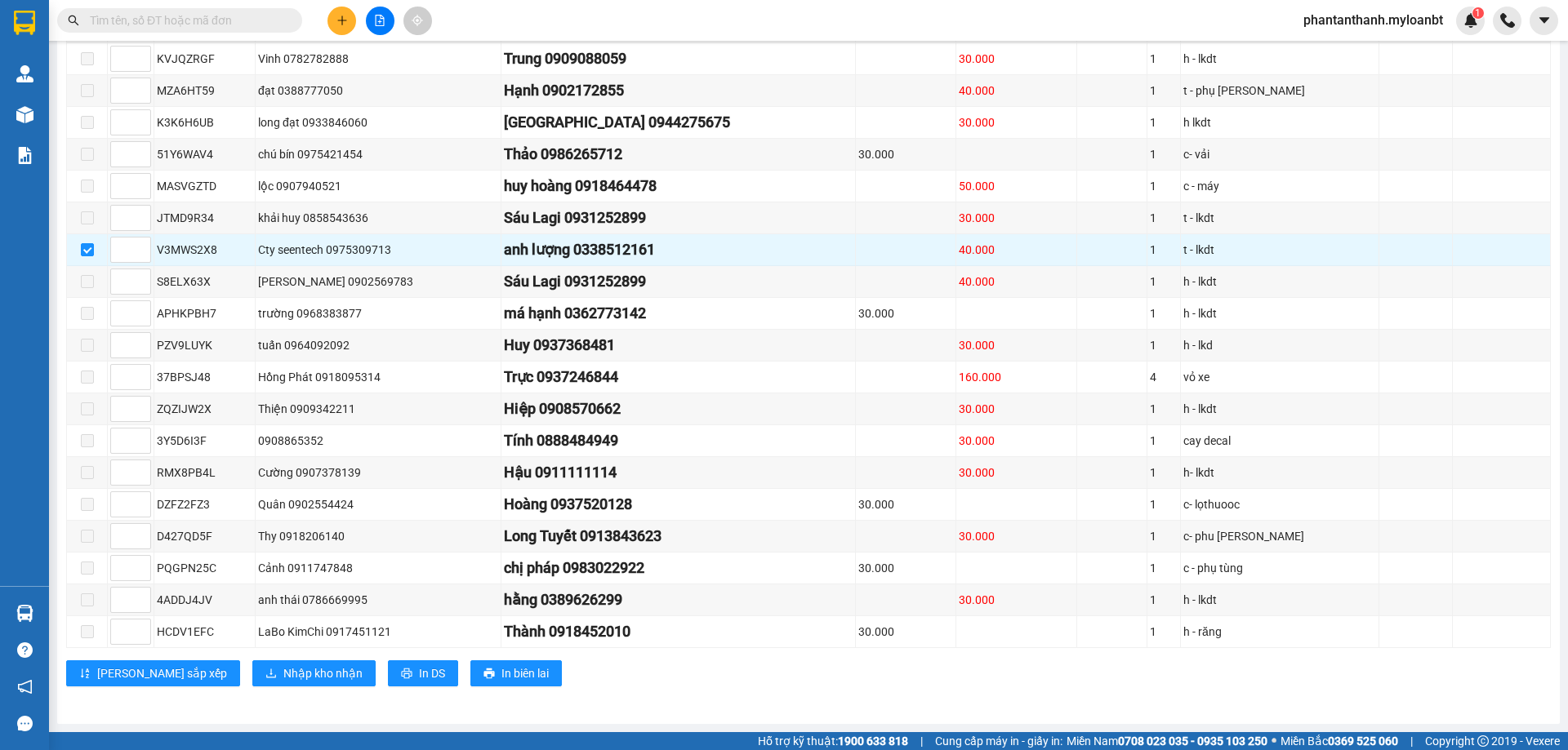
click at [225, 25] on input "text" at bounding box center [186, 20] width 193 height 18
click at [471, 8] on div "Kết quả tìm kiếm ( 24 ) Bộ lọc Mã ĐH Trạng thái Món hàng Thu hộ Tổng cước Chưa …" at bounding box center [784, 20] width 1568 height 41
click at [471, 9] on div "Kết quả tìm kiếm ( 24 ) Bộ lọc Mã ĐH Trạng thái Món hàng Thu hộ Tổng cước Chưa …" at bounding box center [784, 20] width 1568 height 41
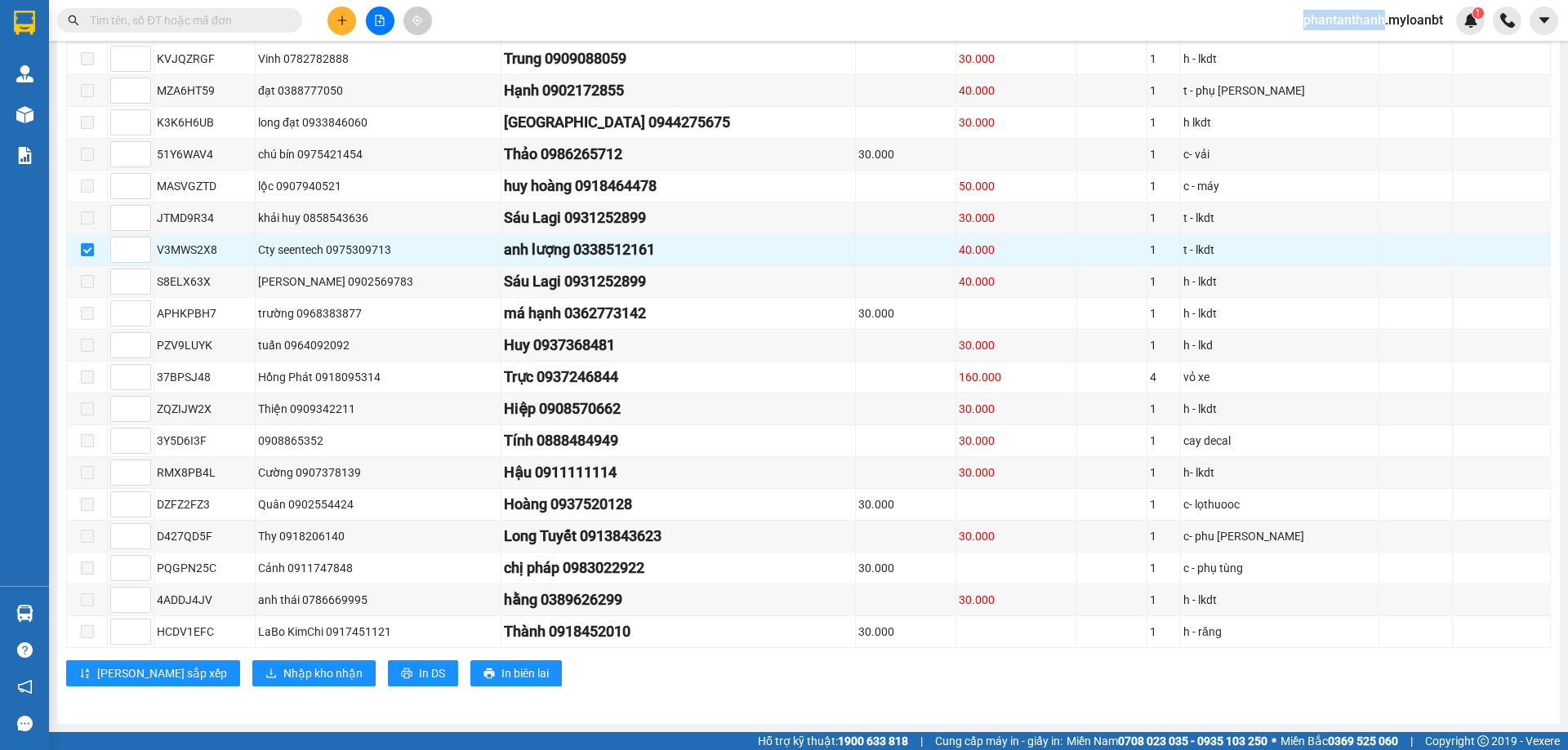
click at [471, 9] on div "Kết quả tìm kiếm ( 24 ) Bộ lọc Mã ĐH Trạng thái Món hàng Thu hộ Tổng cước Chưa …" at bounding box center [784, 20] width 1568 height 41
click at [253, 9] on span at bounding box center [180, 21] width 245 height 25
click at [231, 28] on input "text" at bounding box center [186, 20] width 193 height 18
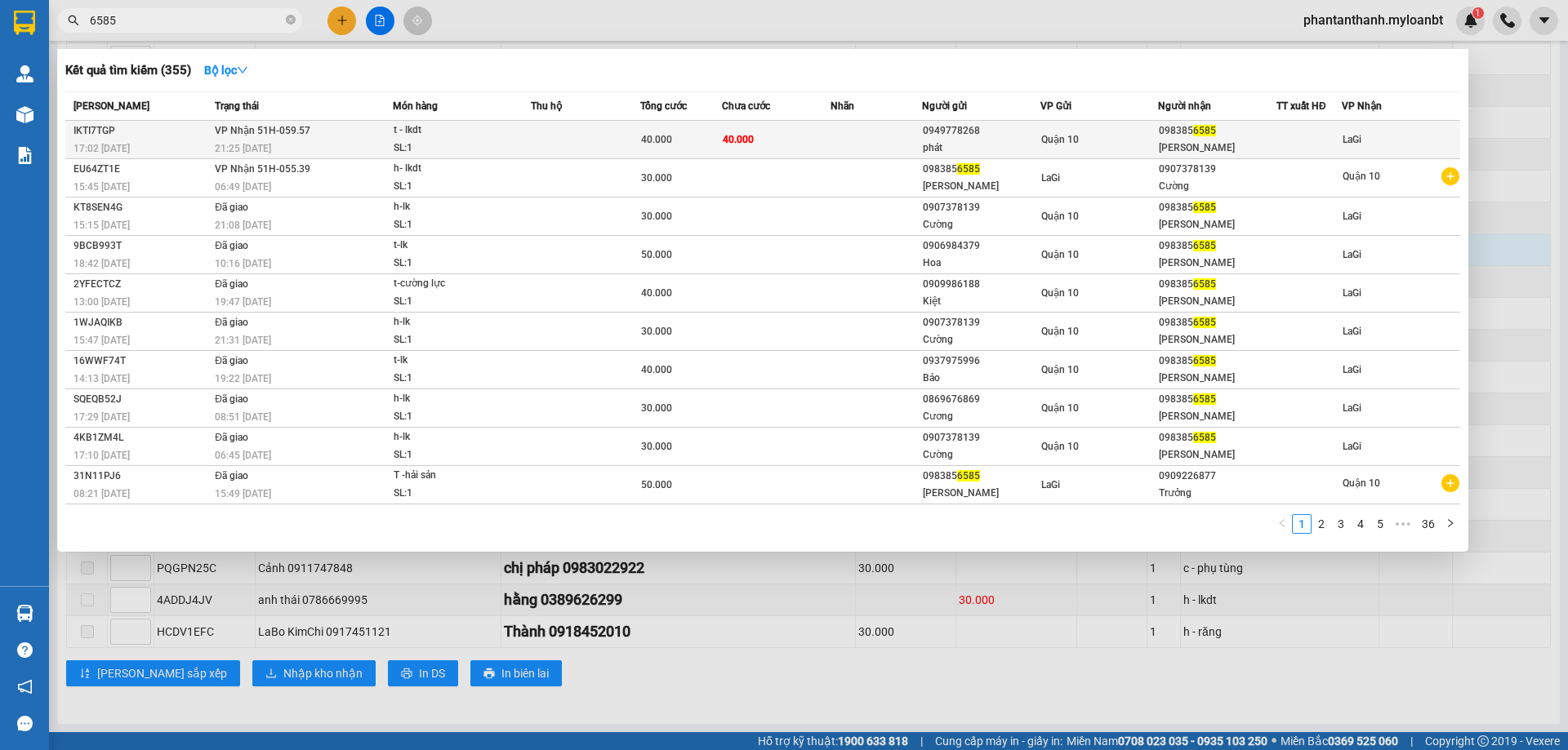
click at [557, 144] on td at bounding box center [586, 140] width 109 height 38
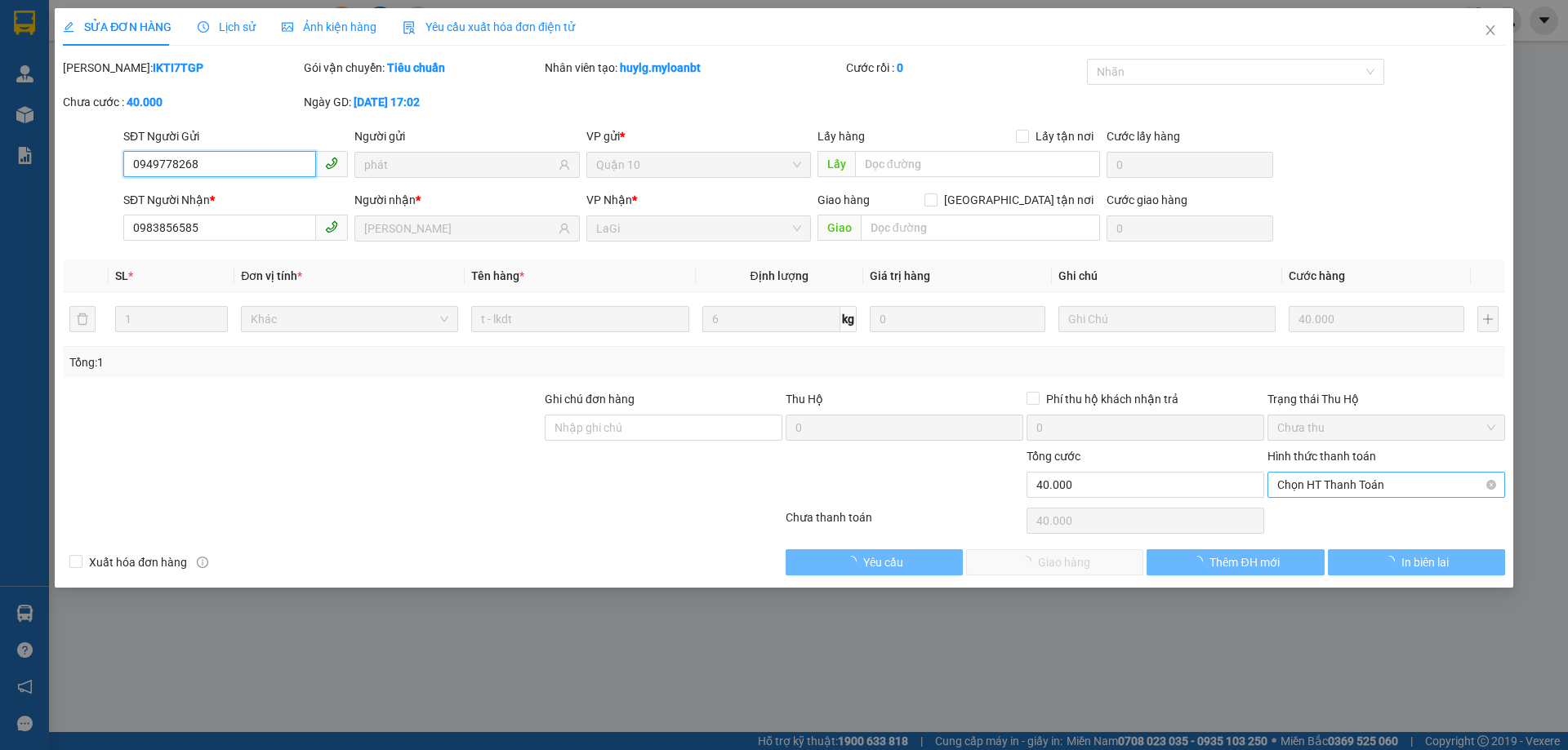
click at [1312, 488] on span "Chọn HT Thanh Toán" at bounding box center [1386, 485] width 218 height 25
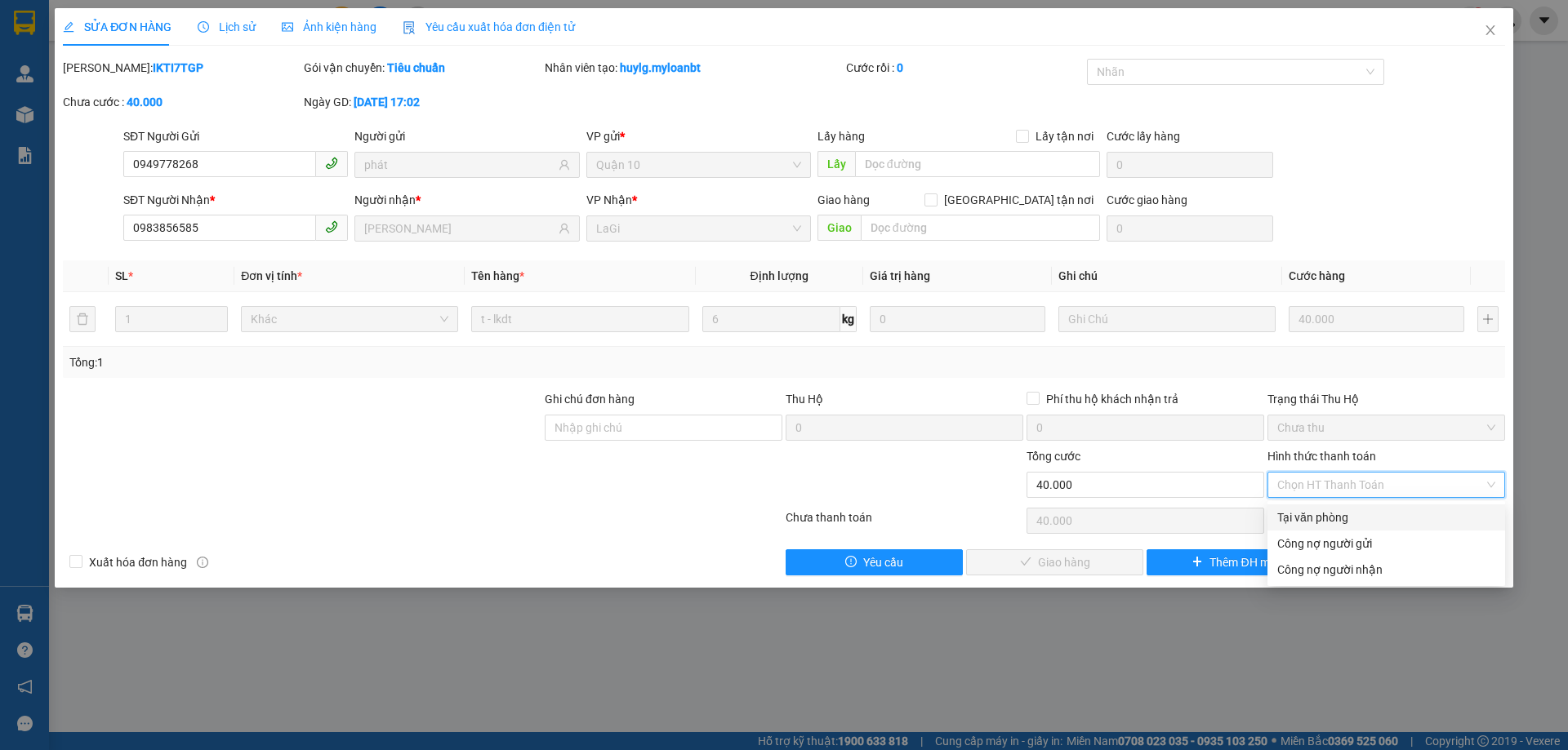
click at [1296, 514] on div "Tại văn phòng" at bounding box center [1386, 518] width 218 height 18
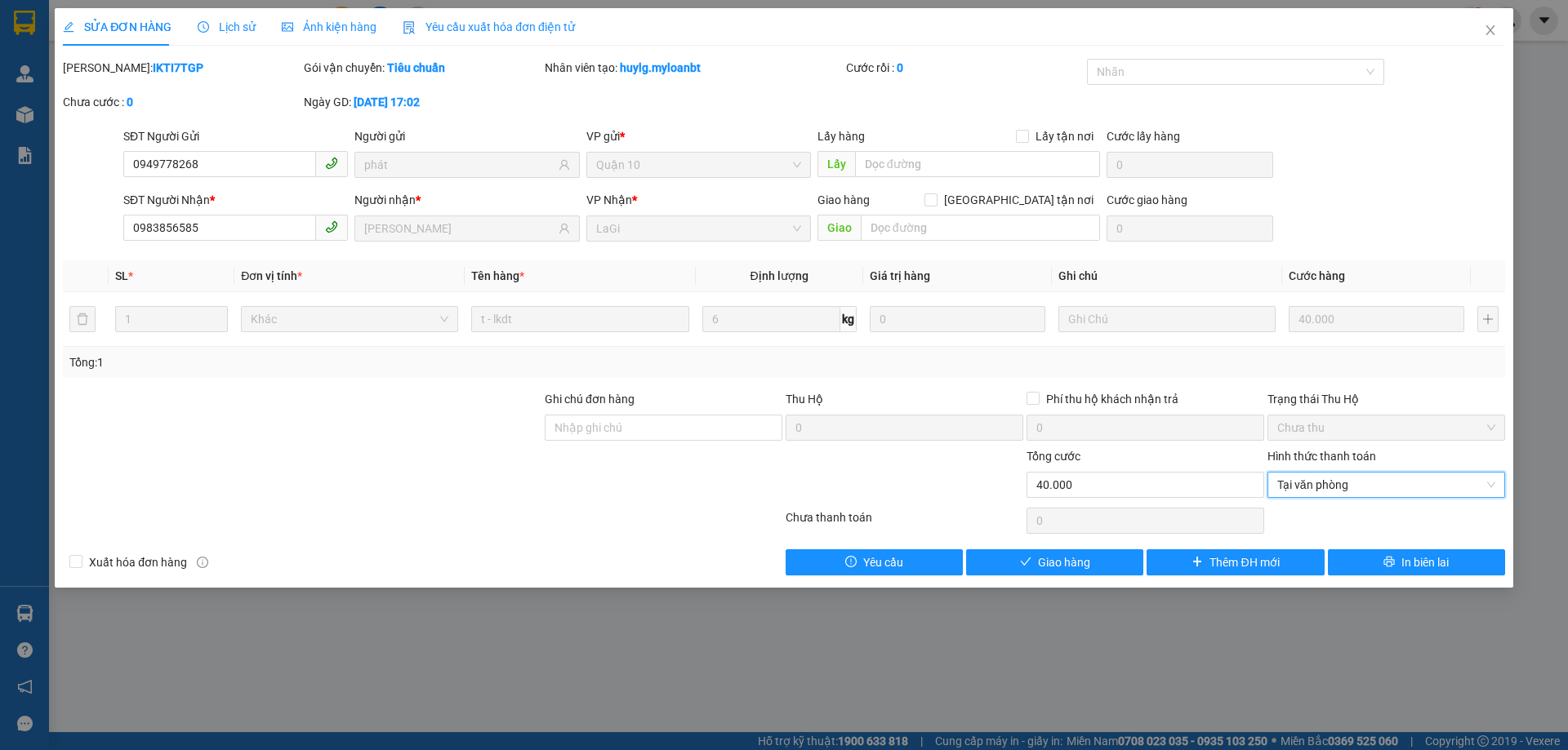
click at [1101, 548] on div "Total Paid Fee 0 Total UnPaid Fee 40.000 Cash Collection Total Fee Mã ĐH: IKTI7…" at bounding box center [784, 317] width 1442 height 517
click at [1094, 561] on button "Giao hàng" at bounding box center [1054, 562] width 178 height 26
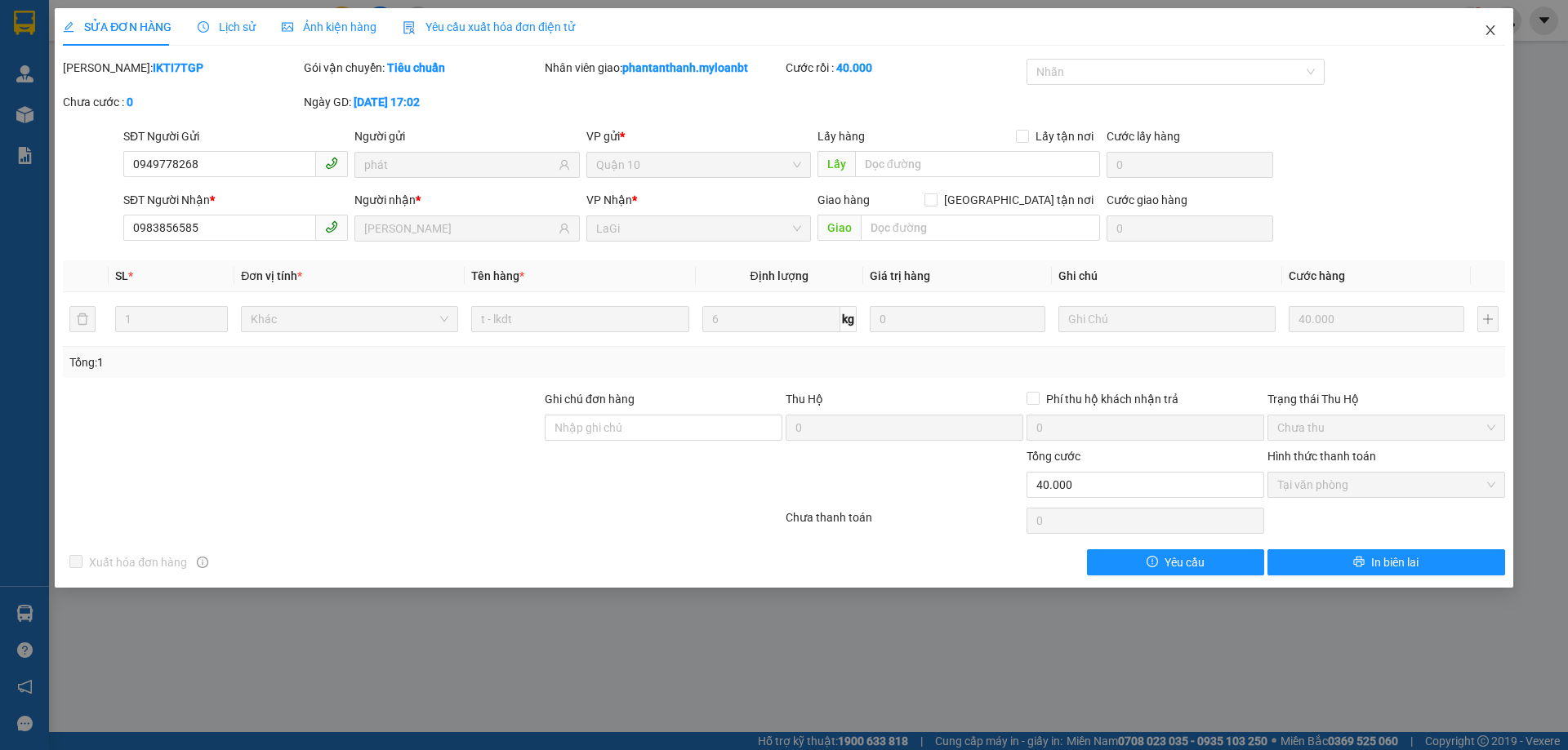
click at [1491, 28] on icon "close" at bounding box center [1490, 31] width 13 height 13
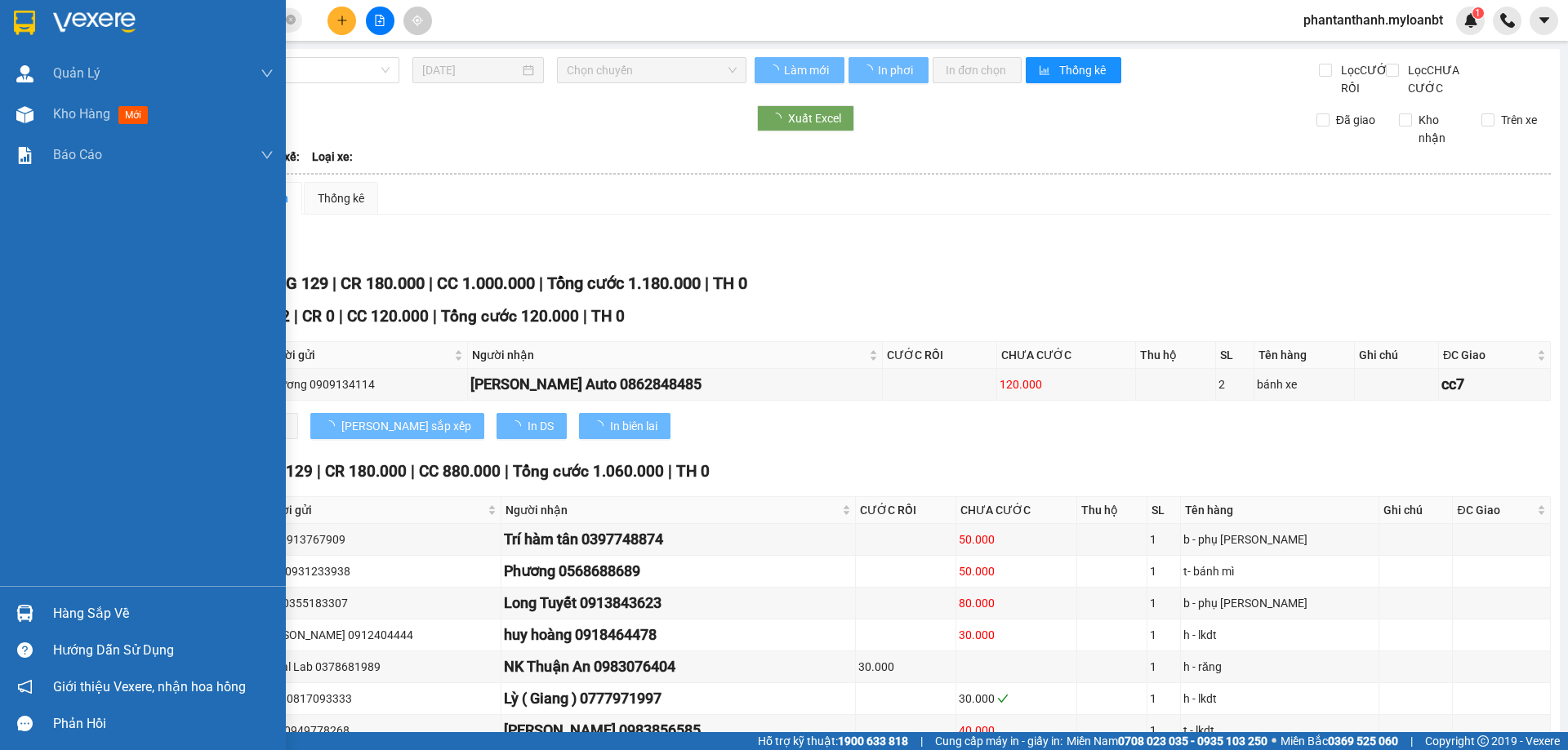
click at [25, 607] on img at bounding box center [25, 614] width 17 height 17
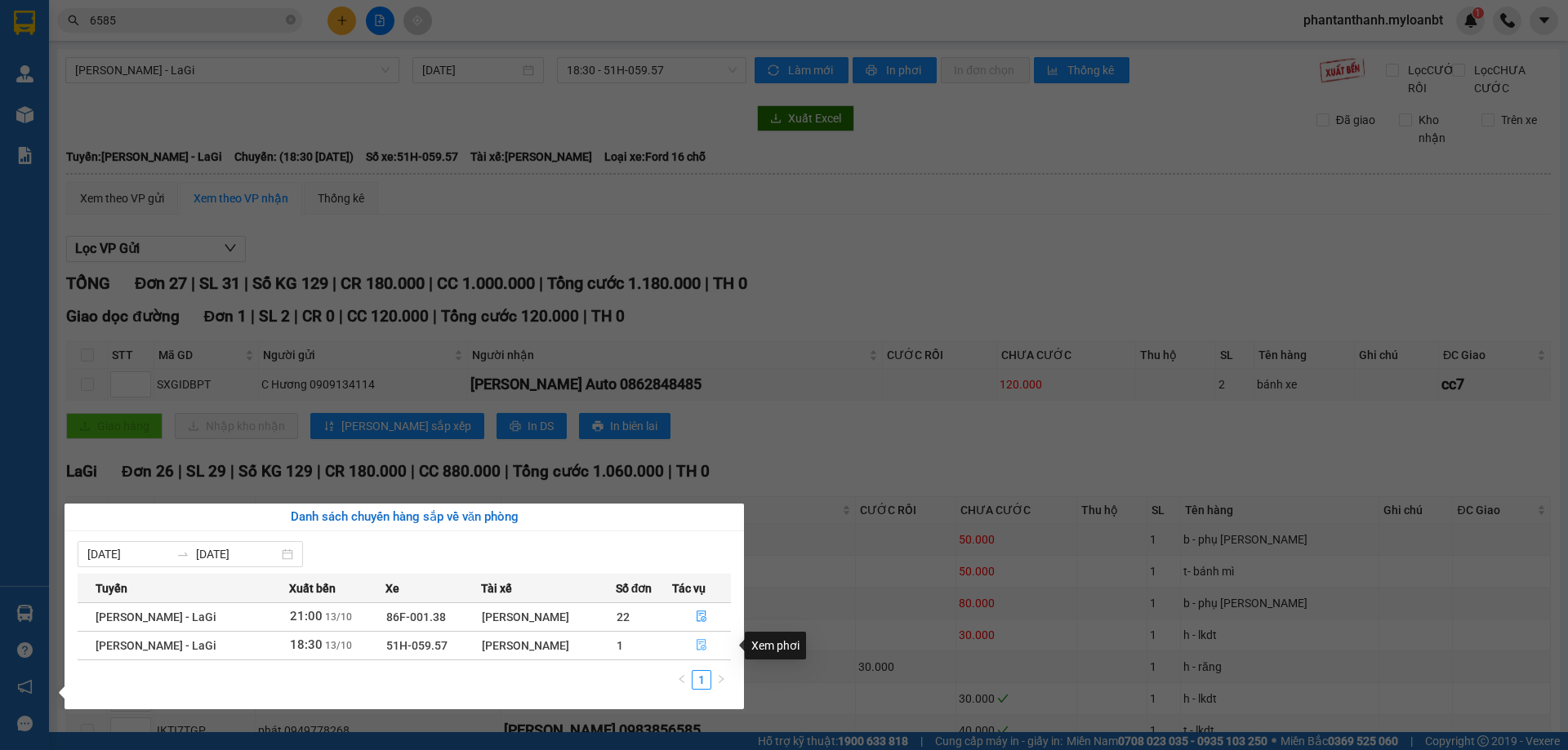
click at [700, 646] on icon "file-done" at bounding box center [701, 645] width 12 height 12
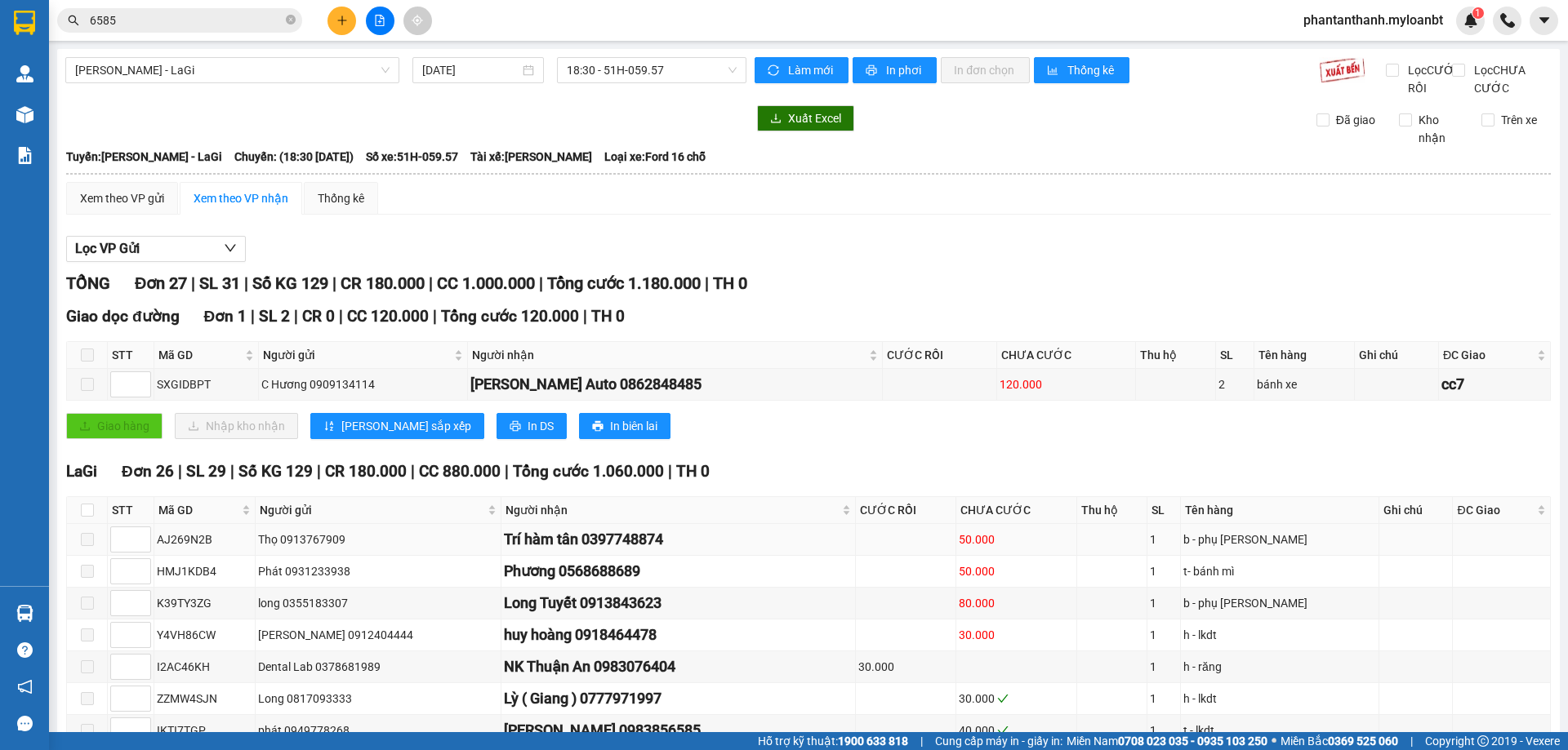
scroll to position [245, 0]
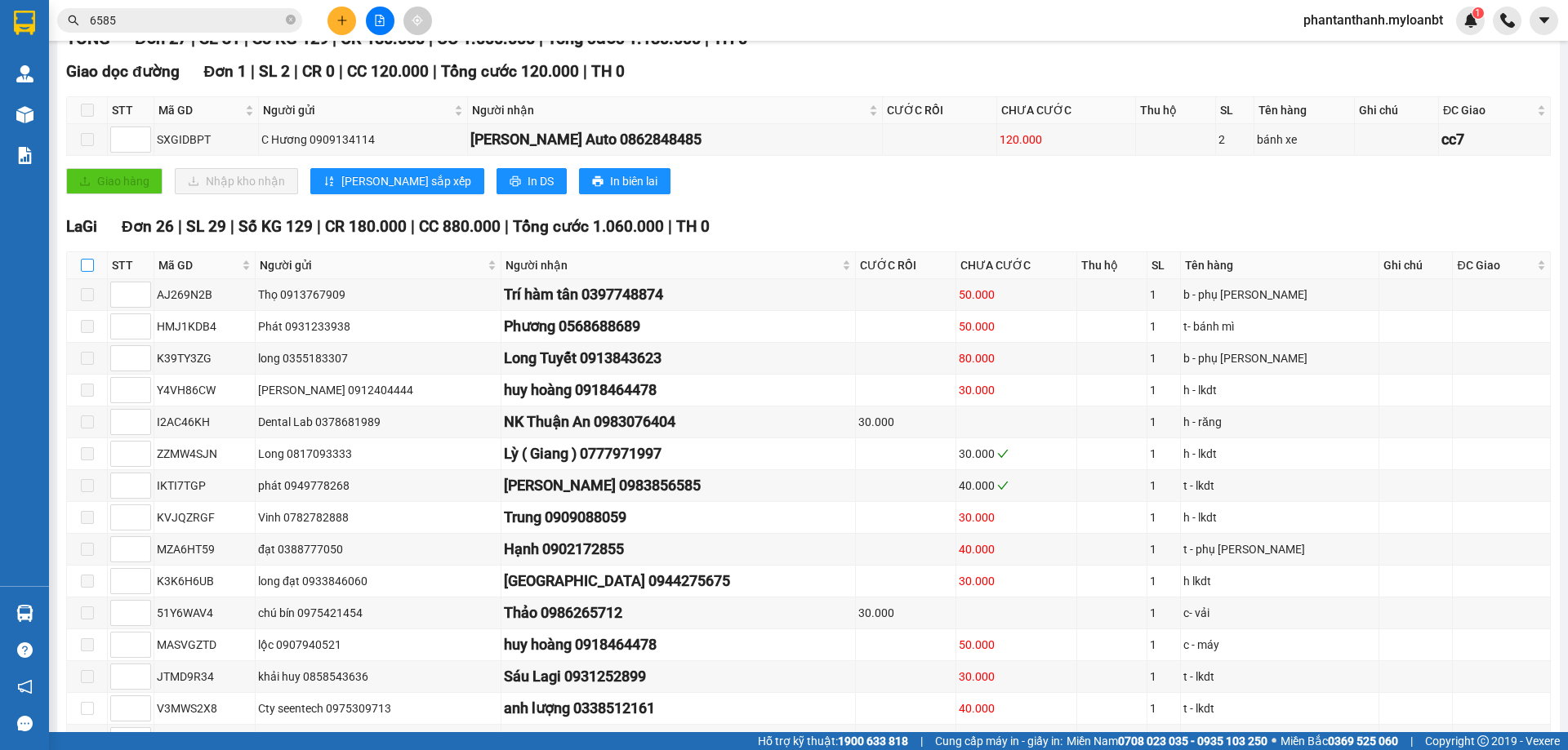
click at [85, 272] on input "checkbox" at bounding box center [87, 266] width 13 height 13
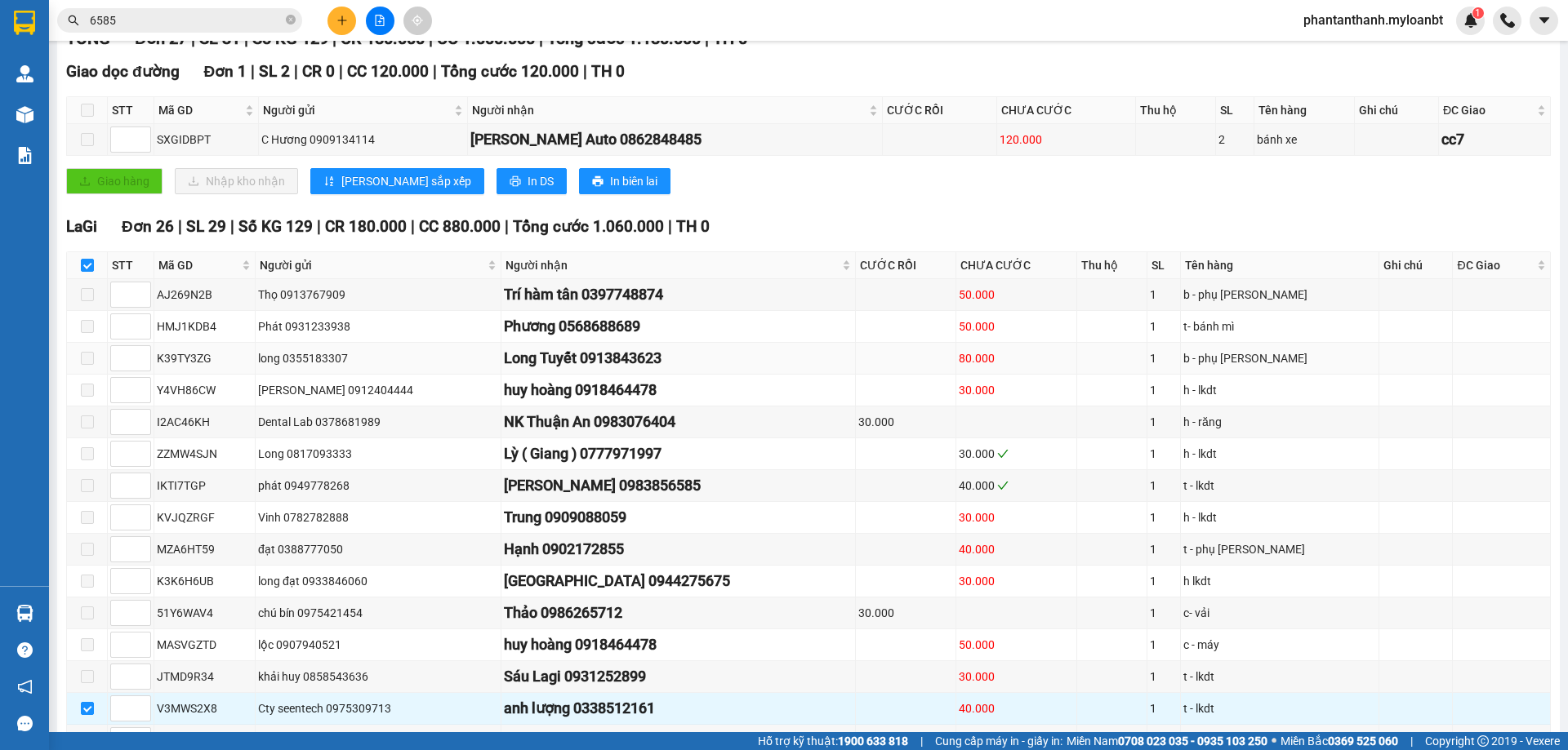
scroll to position [571, 0]
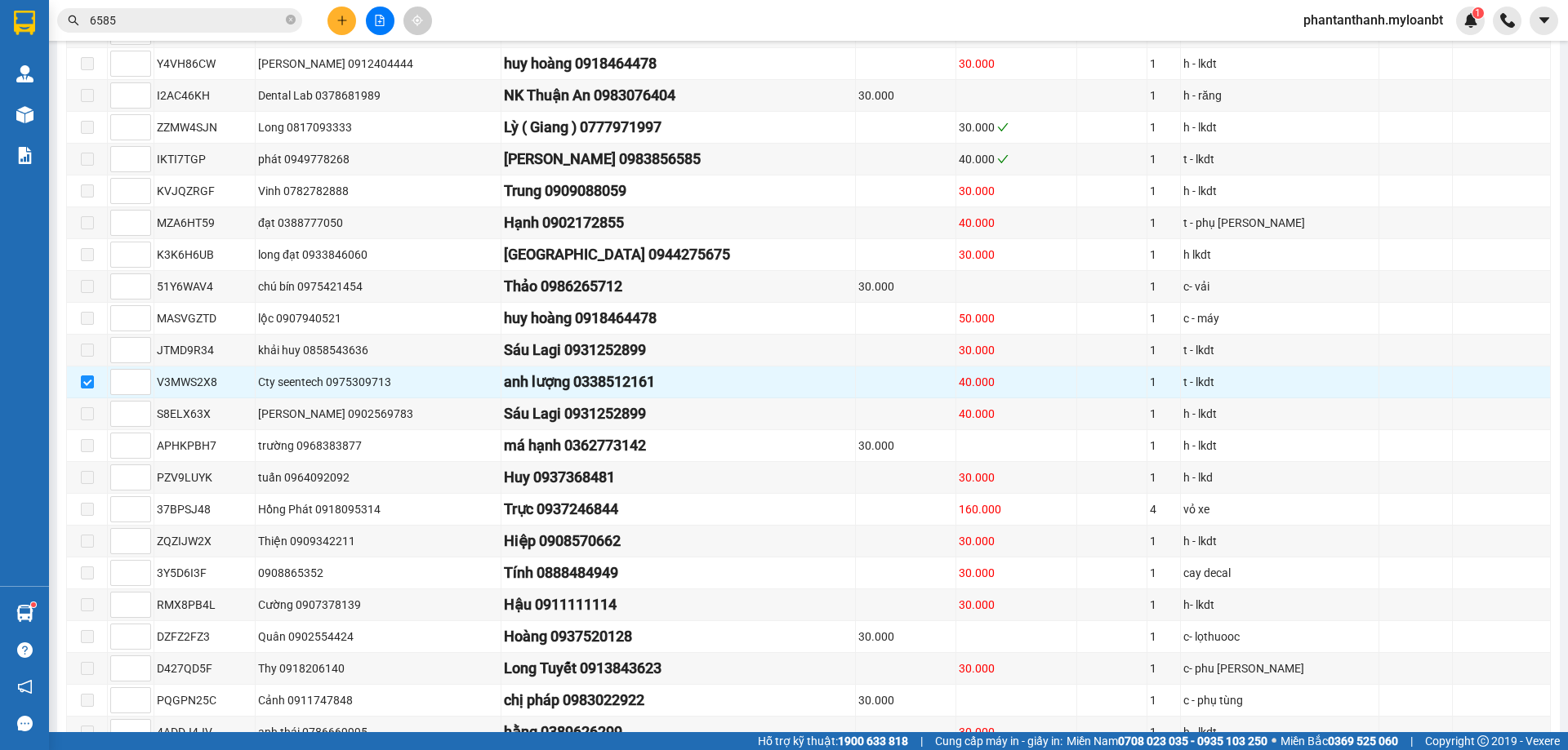
click at [274, 20] on input "6585" at bounding box center [186, 20] width 193 height 18
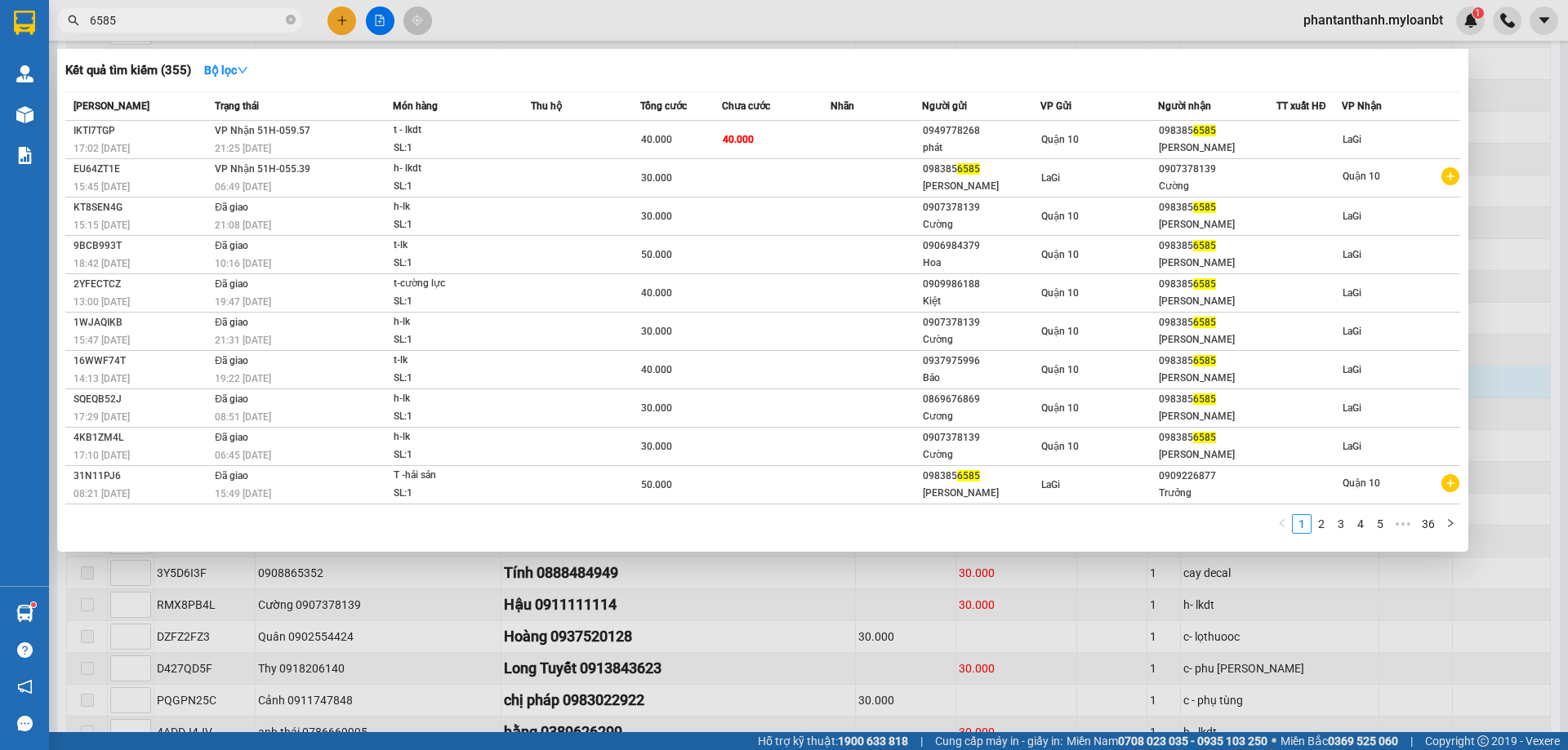
click at [274, 20] on input "6585" at bounding box center [186, 20] width 193 height 18
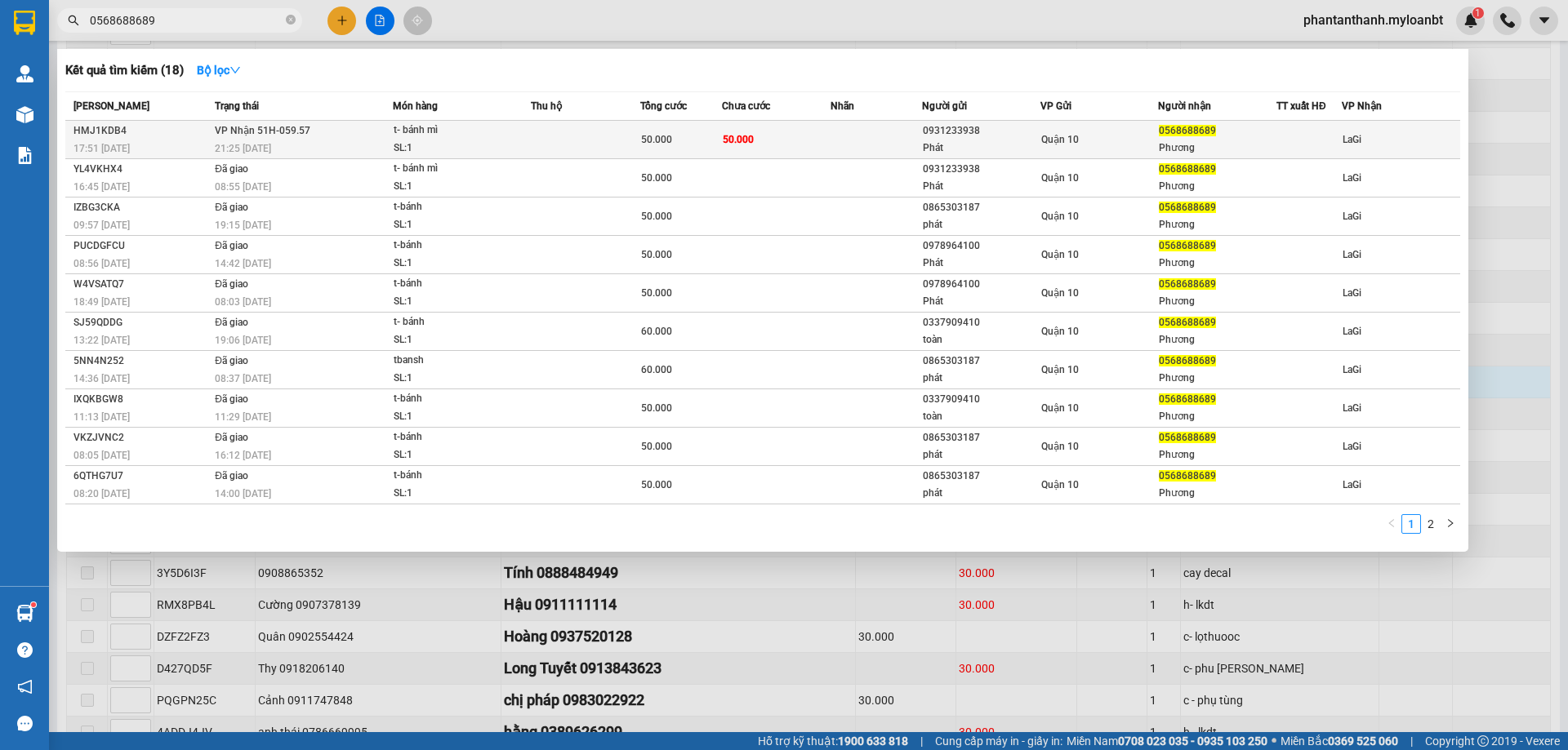
click at [544, 128] on td at bounding box center [586, 140] width 109 height 38
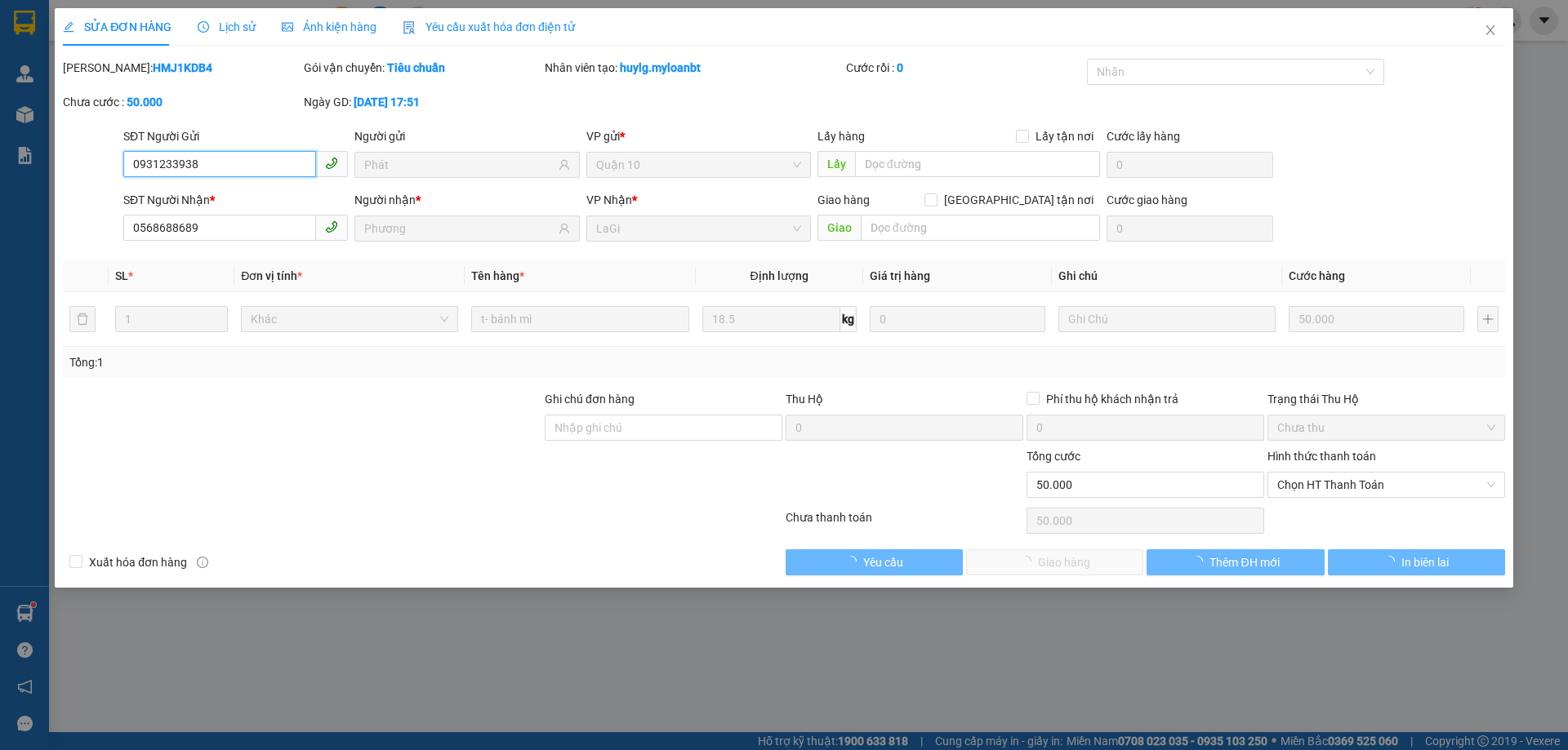
click at [1309, 495] on span "Chọn HT Thanh Toán" at bounding box center [1386, 485] width 218 height 25
click at [1296, 514] on div "Chọn HT Thanh Toán" at bounding box center [1386, 520] width 241 height 33
click at [1315, 489] on span "Chọn HT Thanh Toán" at bounding box center [1386, 485] width 218 height 25
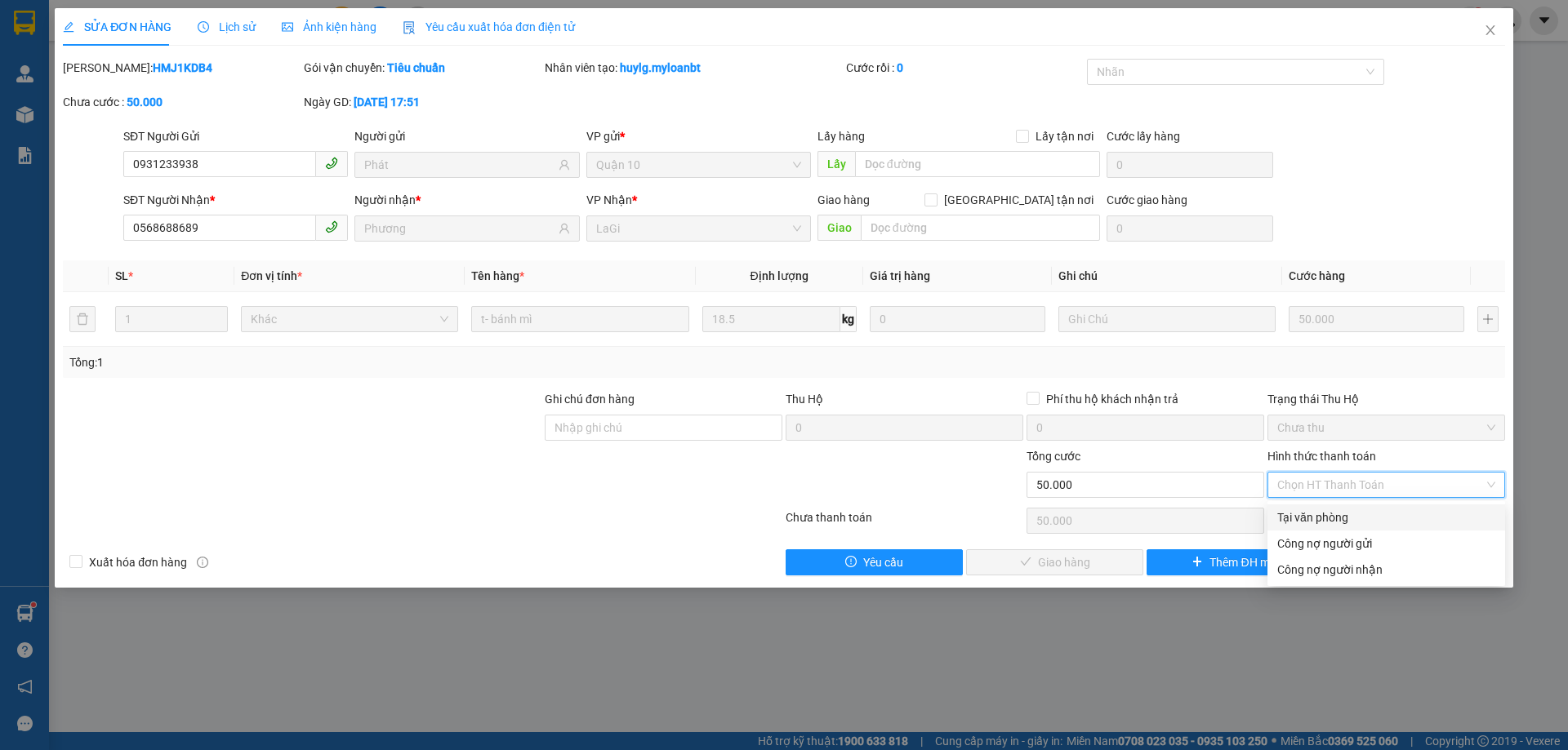
click at [1300, 513] on div "Tại văn phòng" at bounding box center [1386, 518] width 218 height 18
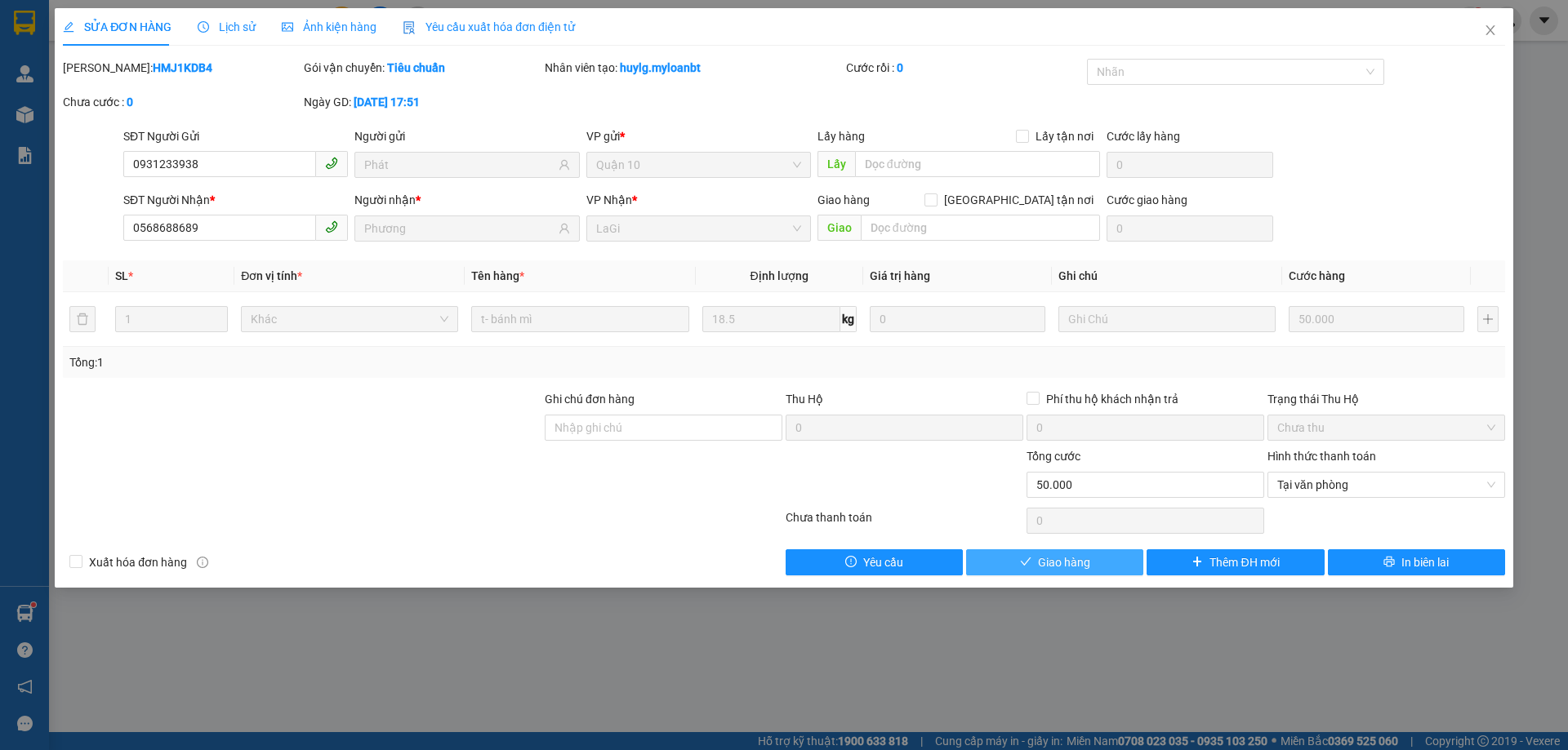
click at [1034, 575] on button "Giao hàng" at bounding box center [1054, 562] width 178 height 26
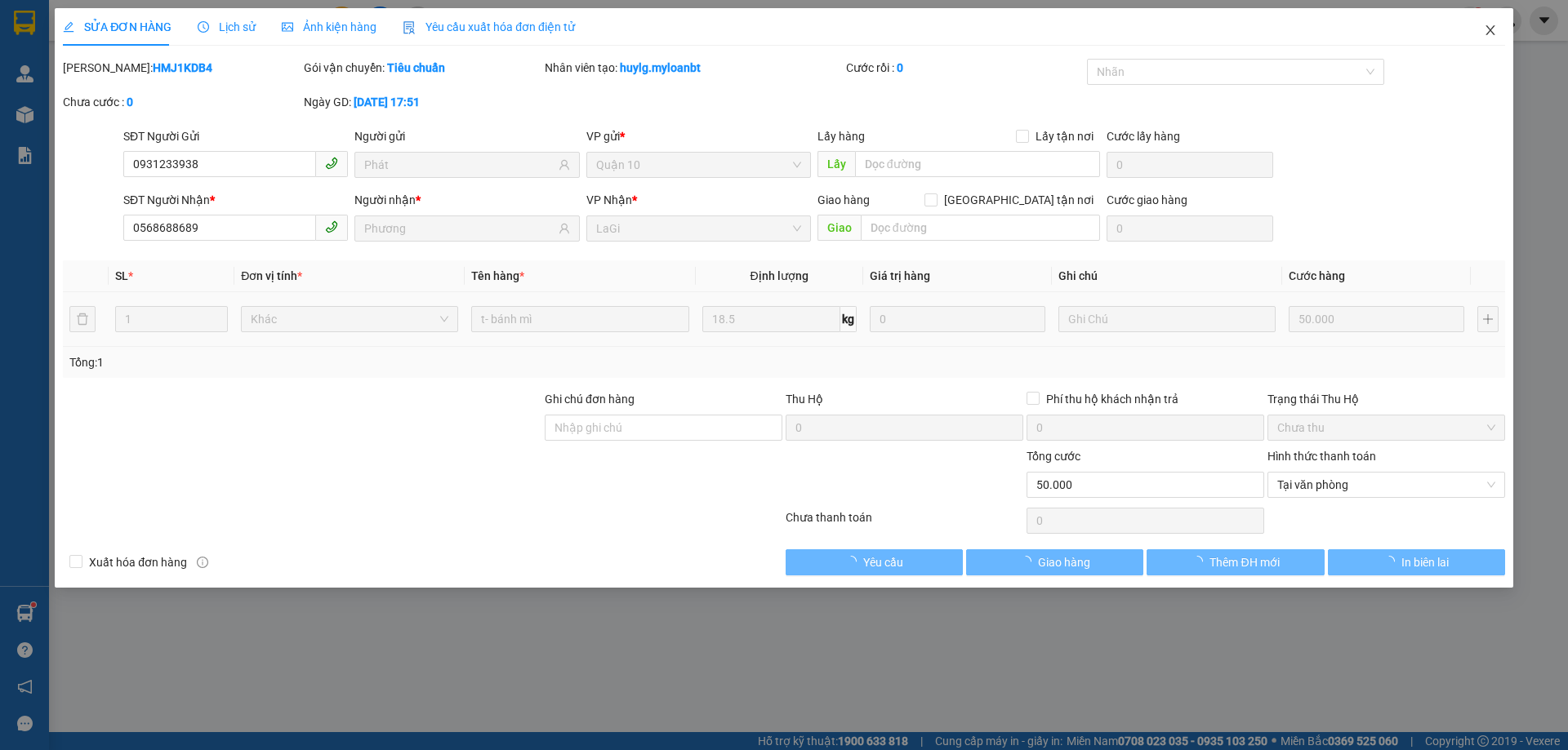
click at [1482, 34] on span "Close" at bounding box center [1490, 32] width 46 height 46
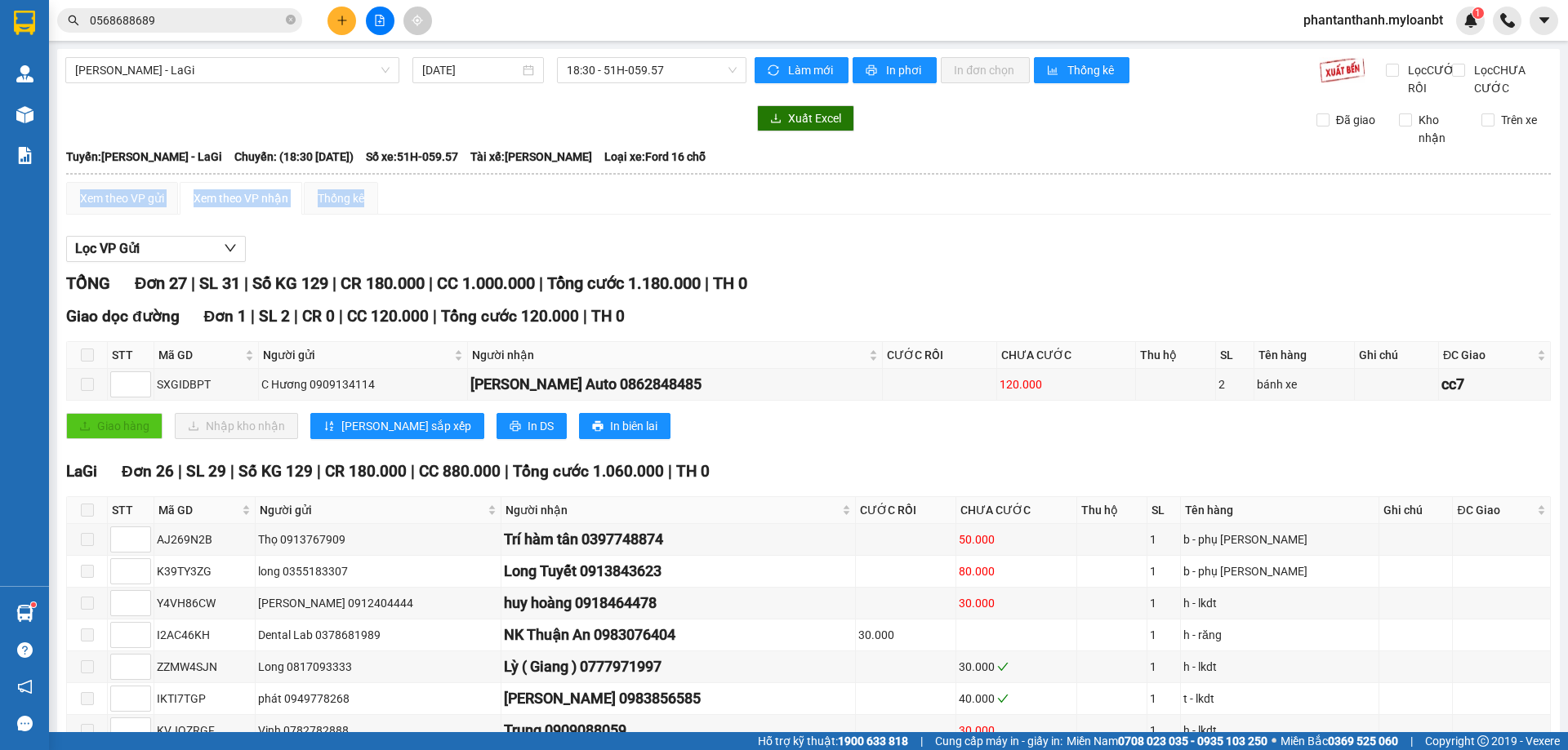
click at [178, 24] on input "0568688689" at bounding box center [186, 20] width 193 height 18
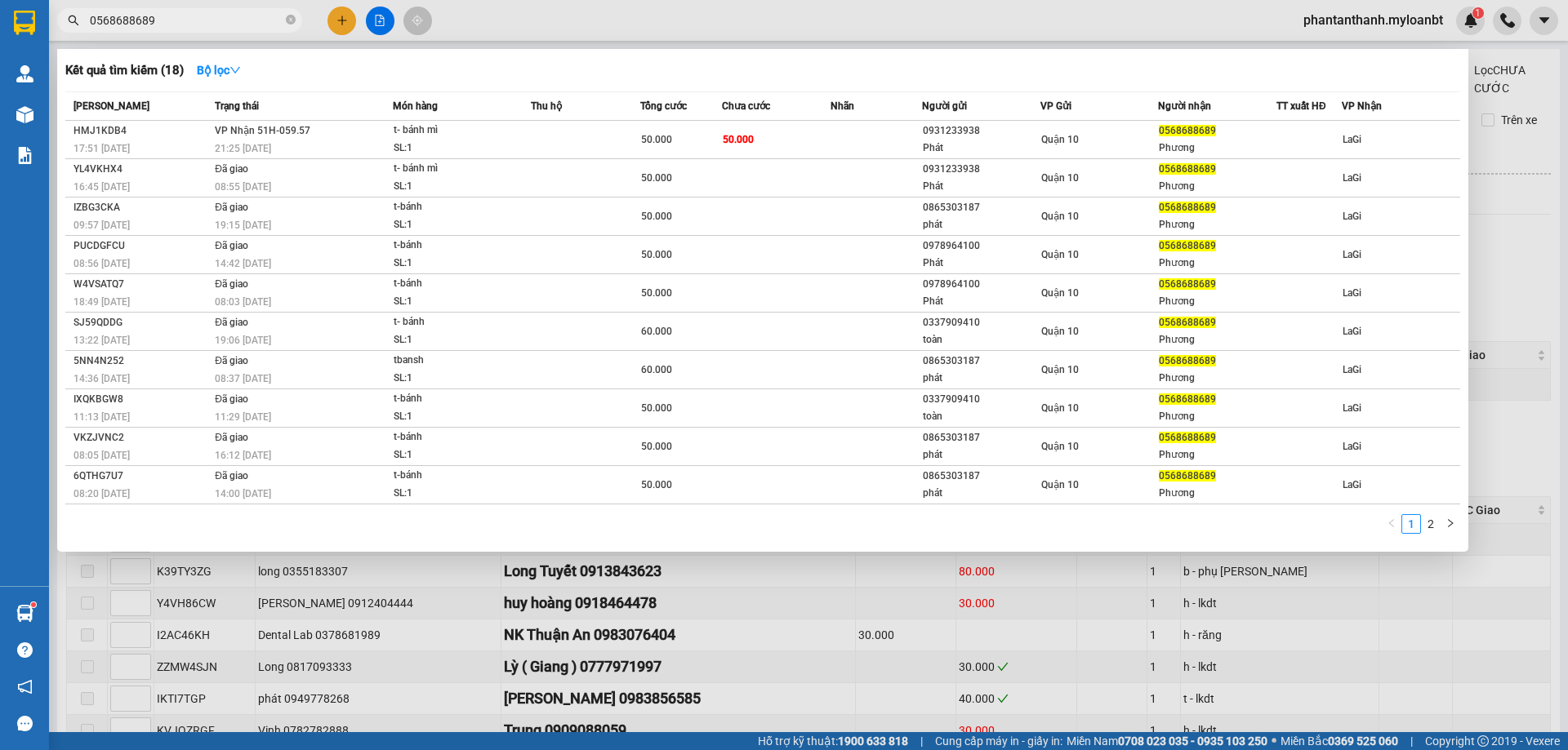
click at [186, 24] on input "0568688689" at bounding box center [186, 20] width 193 height 18
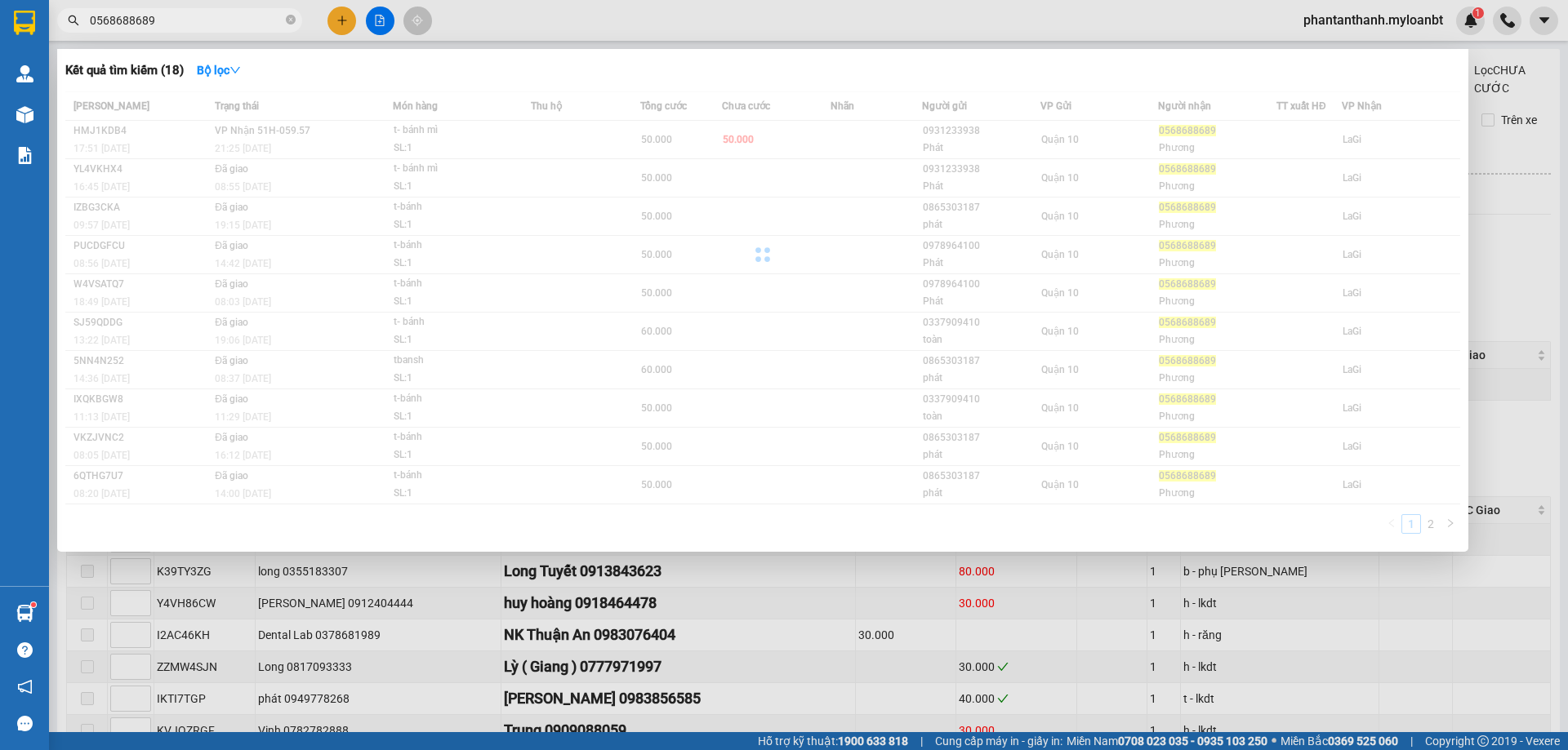
click at [186, 24] on input "0568688689" at bounding box center [186, 20] width 193 height 18
